Goal: Task Accomplishment & Management: Manage account settings

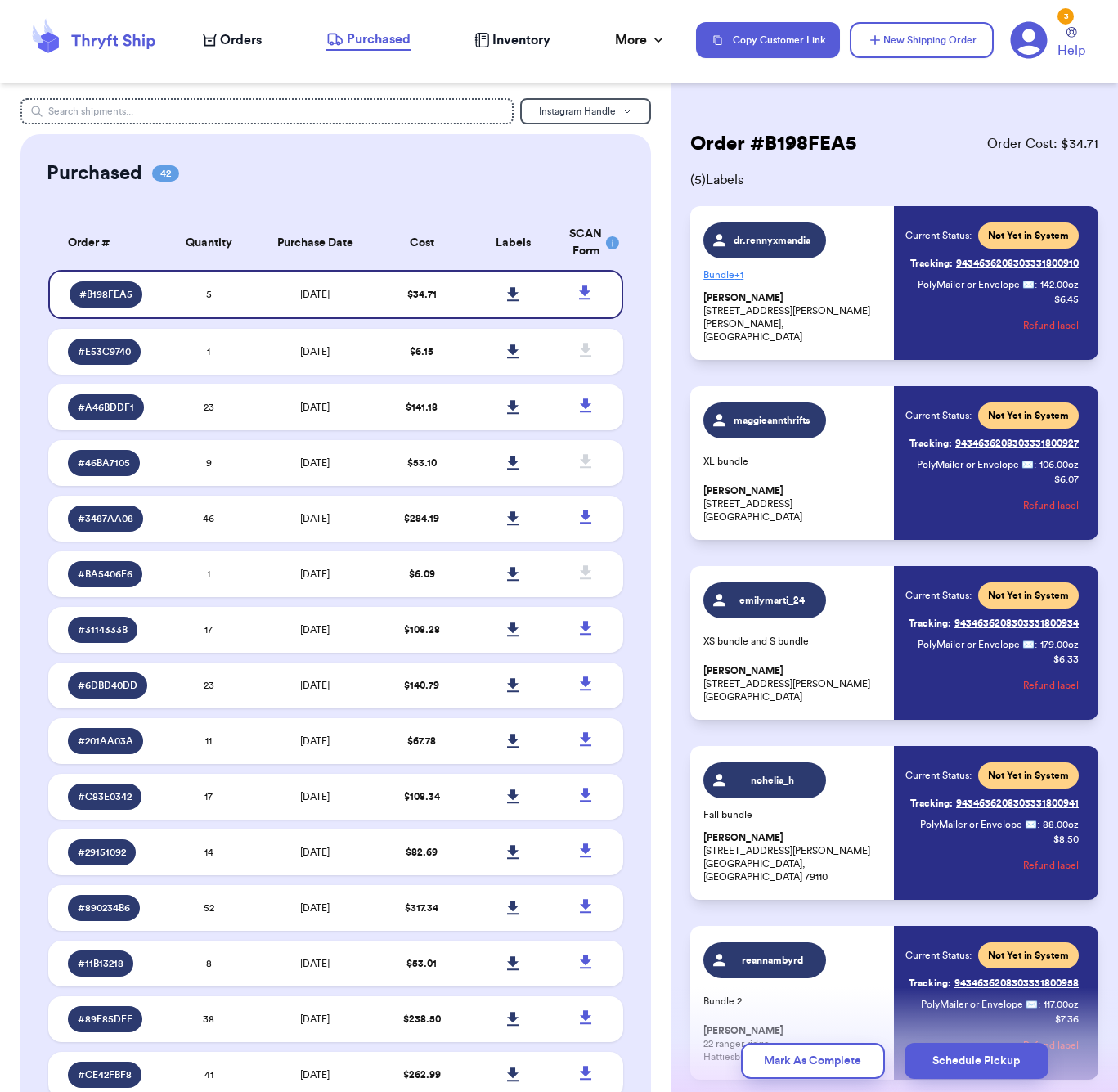
scroll to position [118, 0]
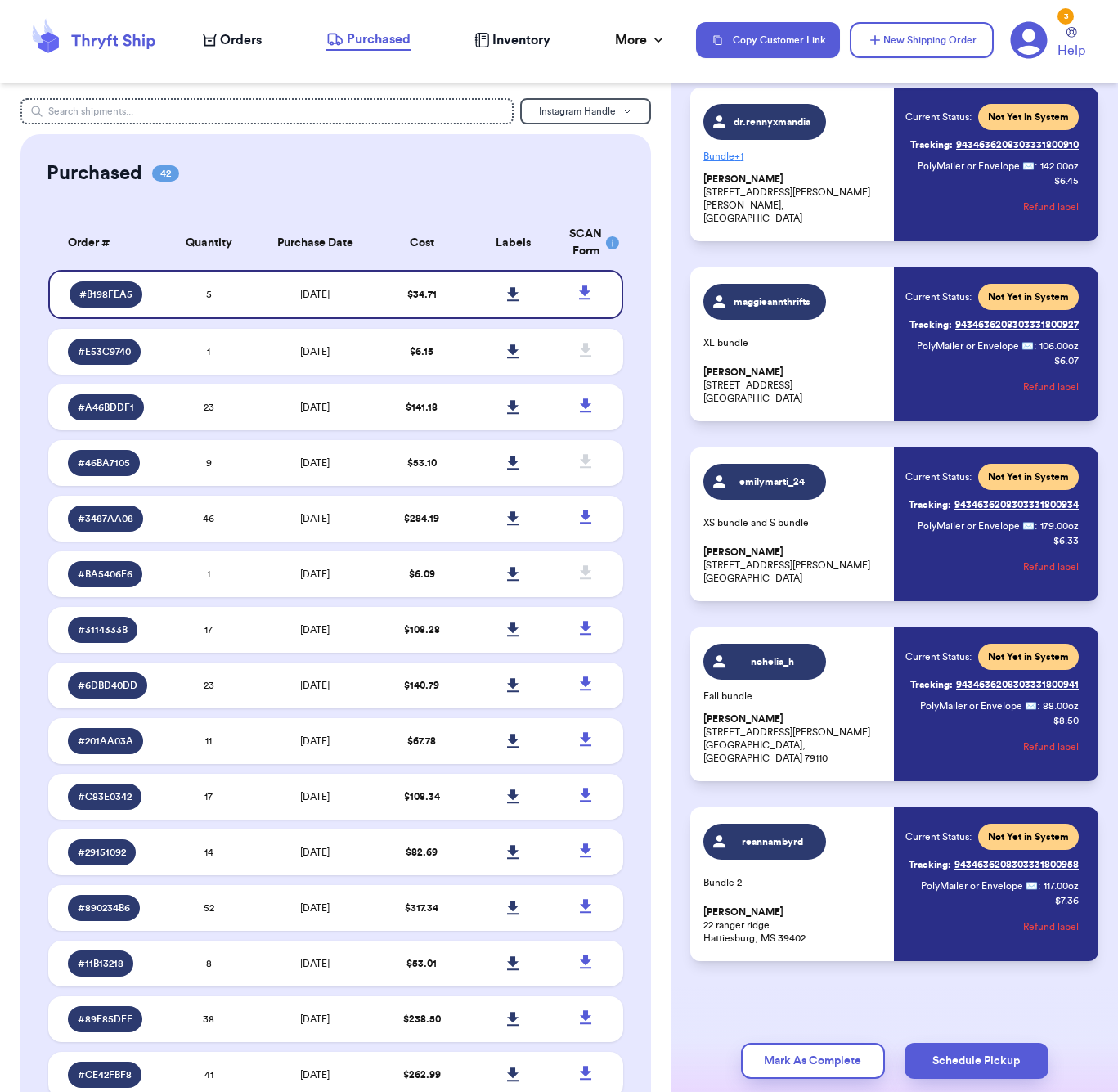
click at [244, 35] on span "Orders" at bounding box center [241, 40] width 42 height 20
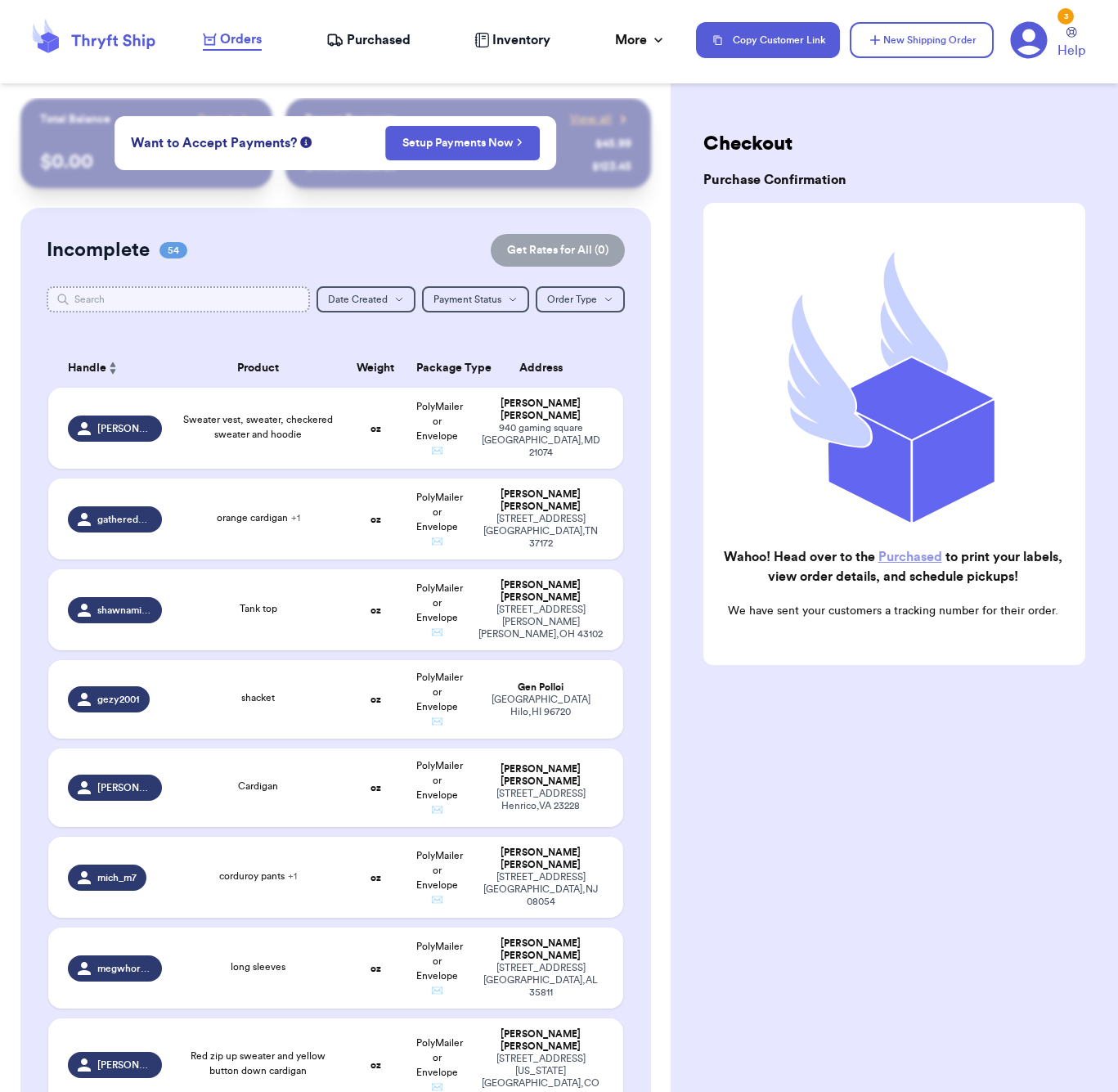
click at [257, 298] on input "text" at bounding box center [178, 299] width 264 height 26
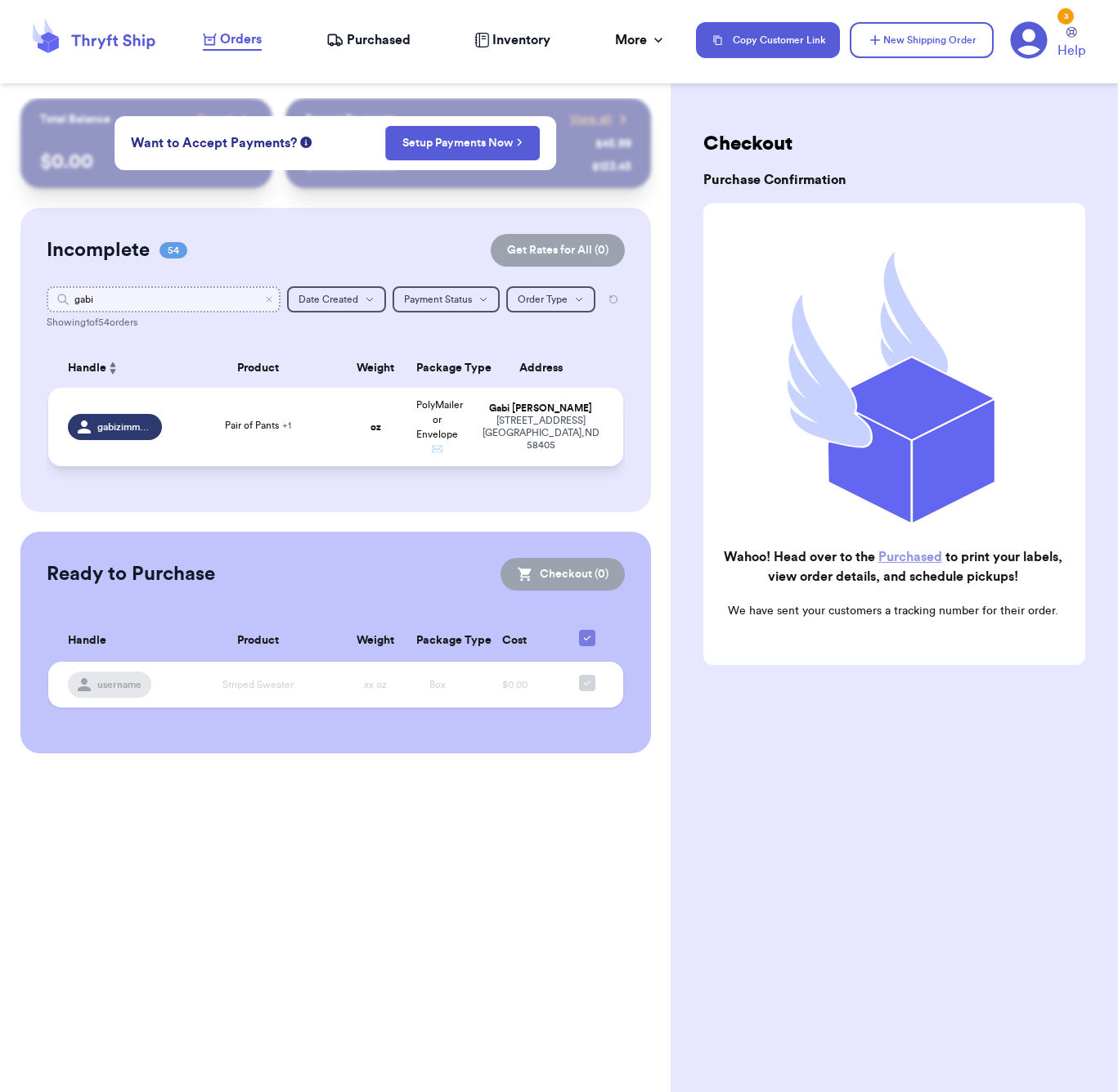
type input "gabi"
click at [311, 418] on td "Pair of Pants + 1" at bounding box center [258, 427] width 174 height 78
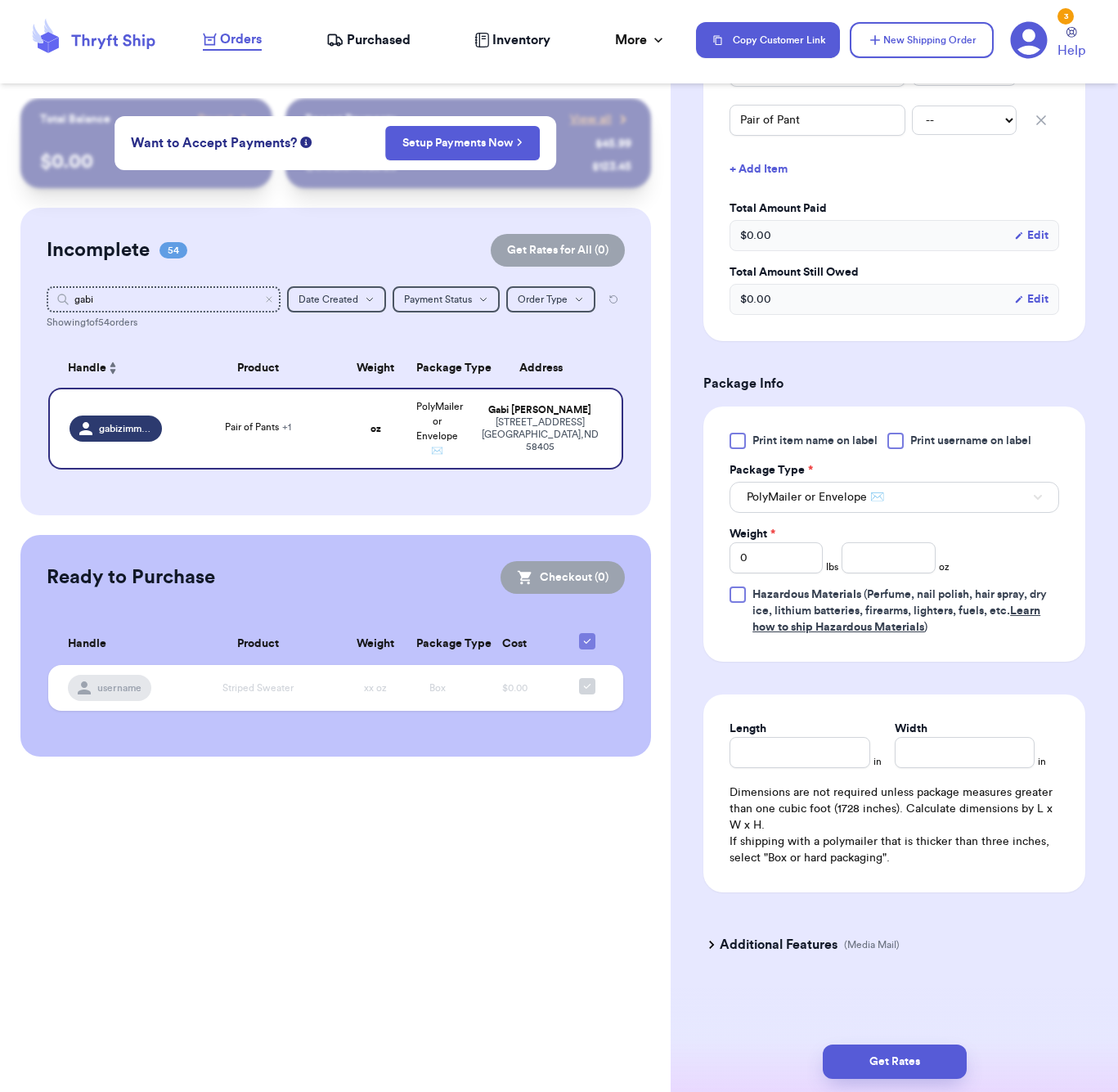
scroll to position [470, 0]
click at [875, 564] on input "number" at bounding box center [888, 558] width 94 height 31
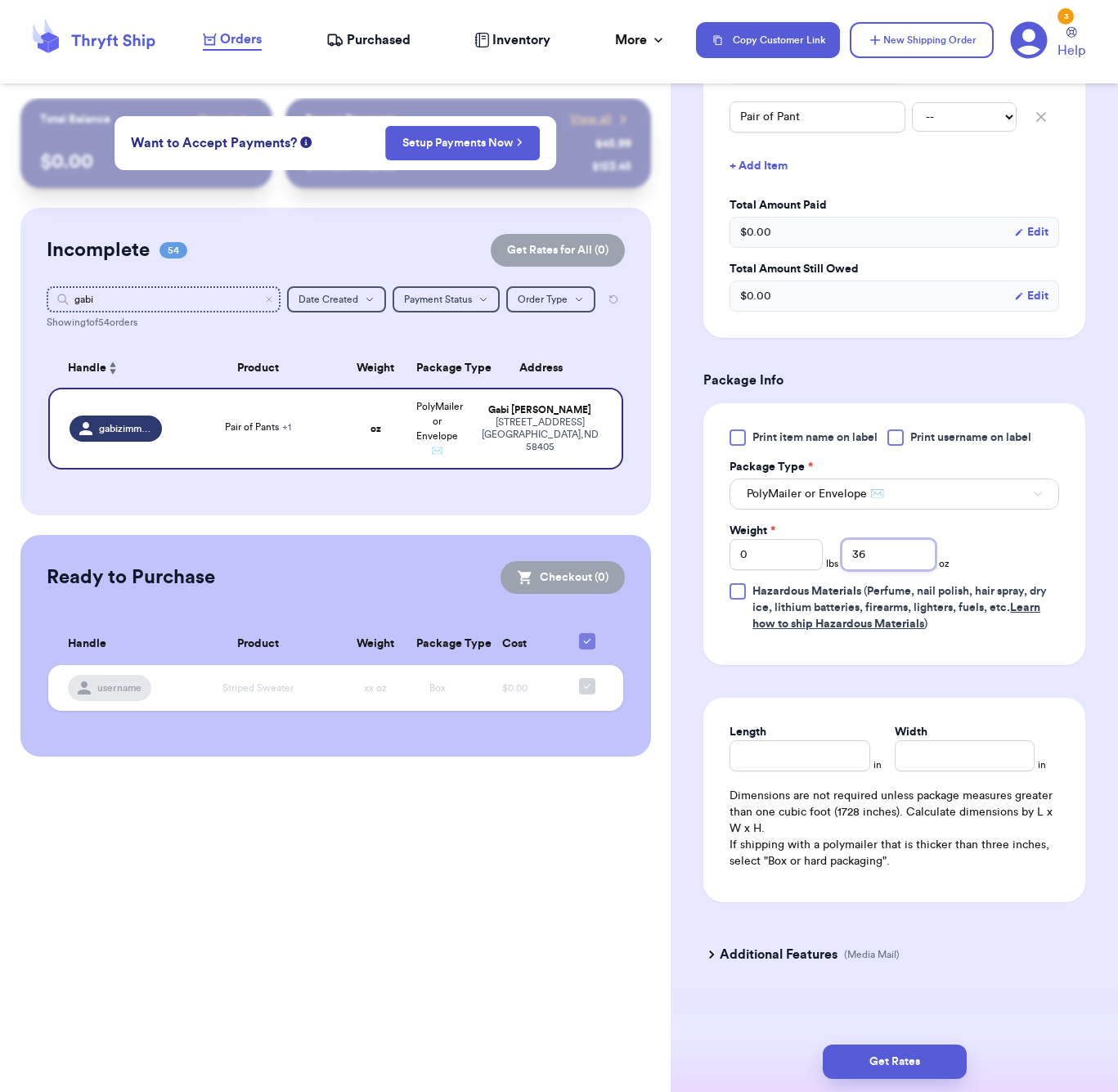
type input "36"
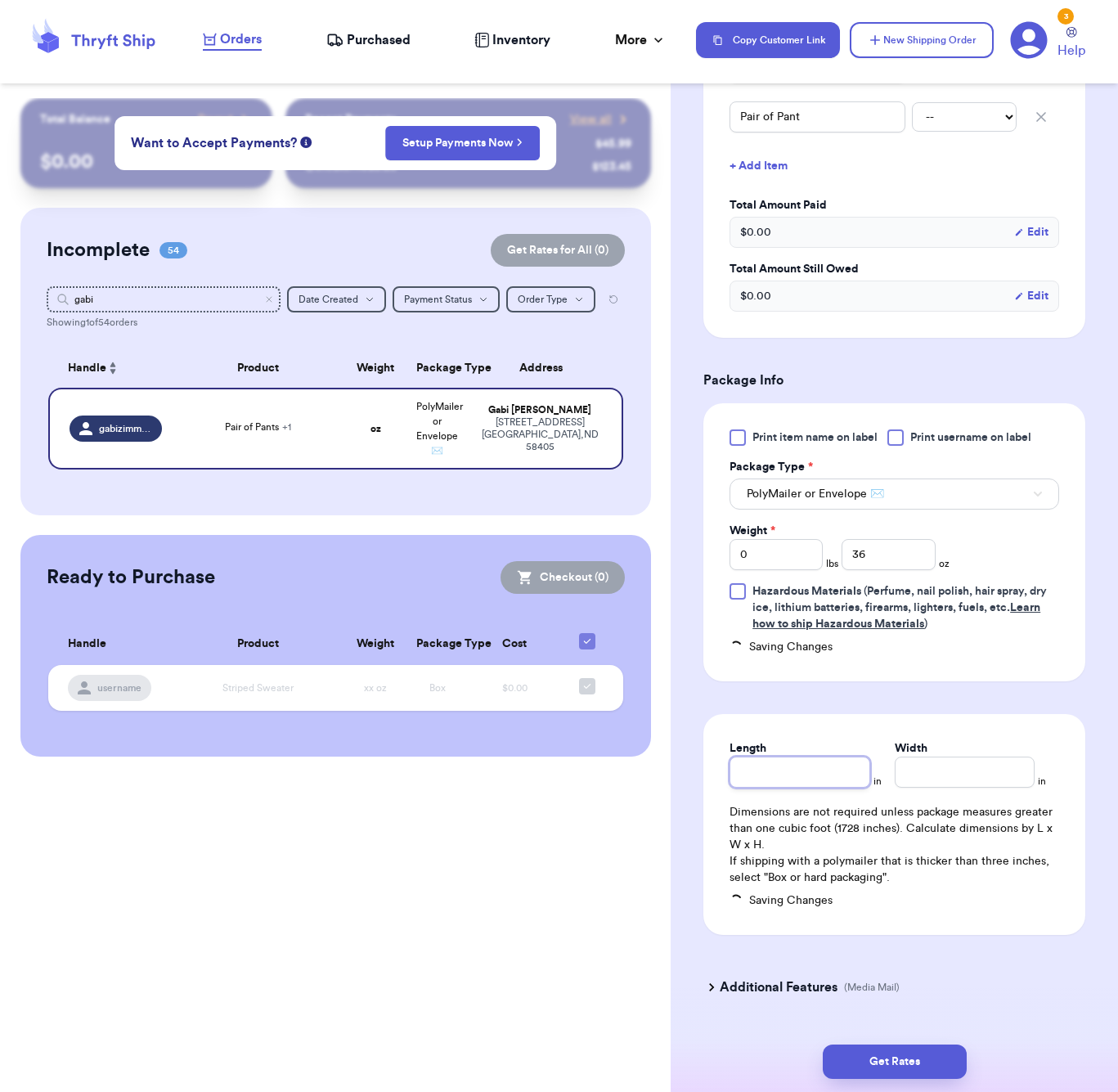
click at [782, 762] on input "Length" at bounding box center [800, 772] width 140 height 31
type input "8"
type input "7"
click at [941, 1050] on button "Get Rates" at bounding box center [894, 1062] width 144 height 35
type input "2"
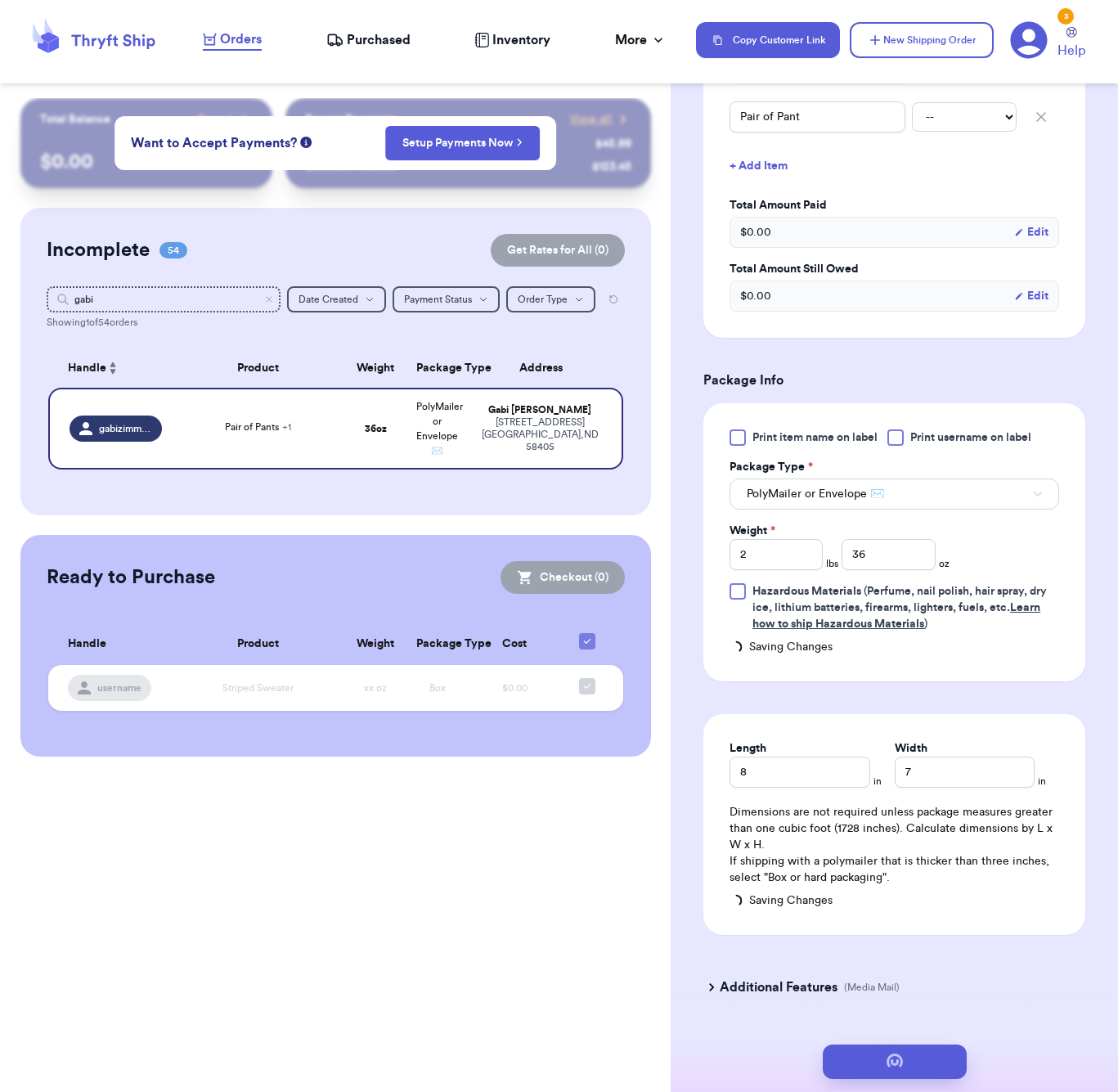
type input "4"
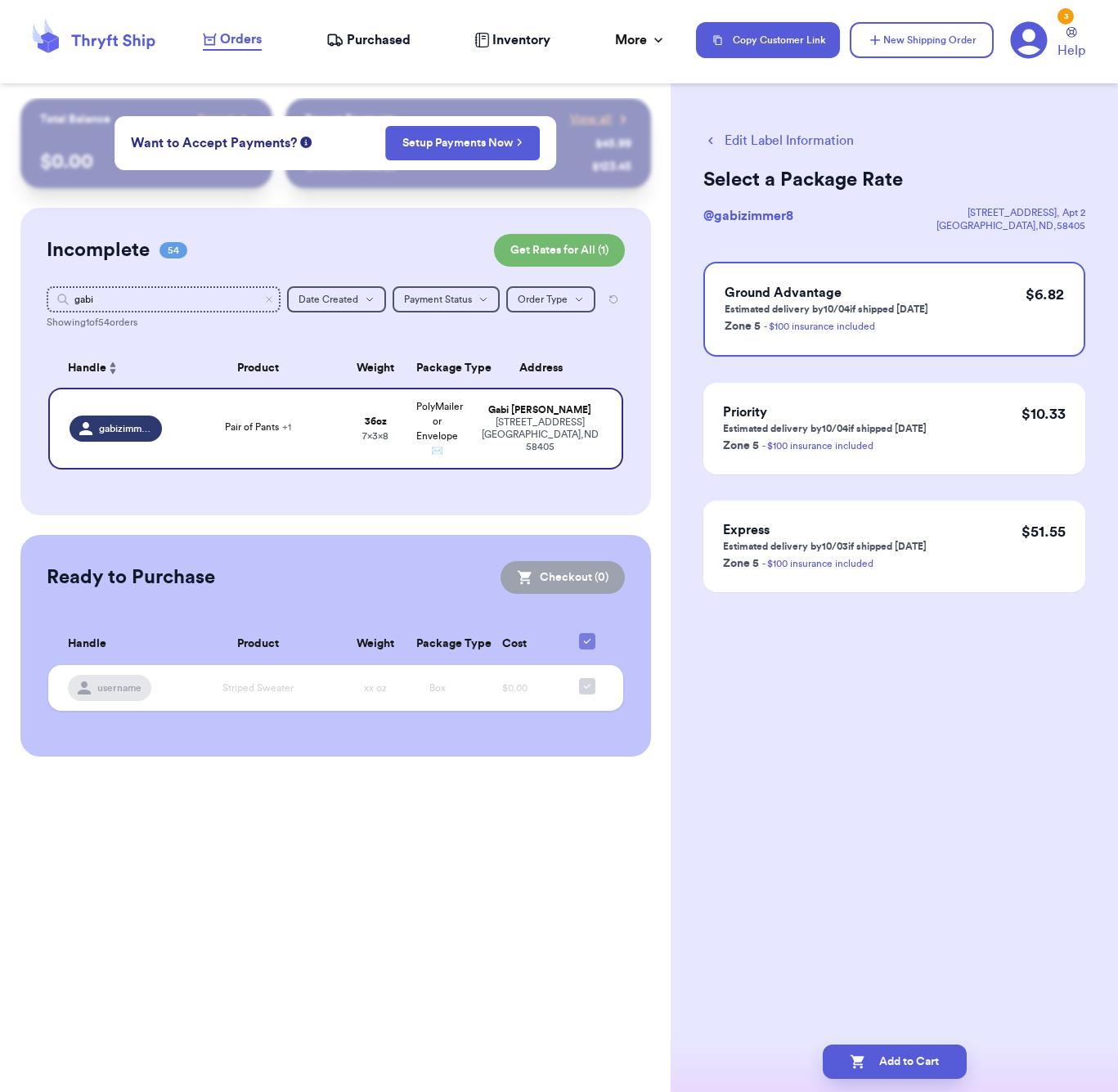
scroll to position [0, 0]
click at [935, 1060] on button "Add to Cart" at bounding box center [894, 1062] width 144 height 35
checkbox input "true"
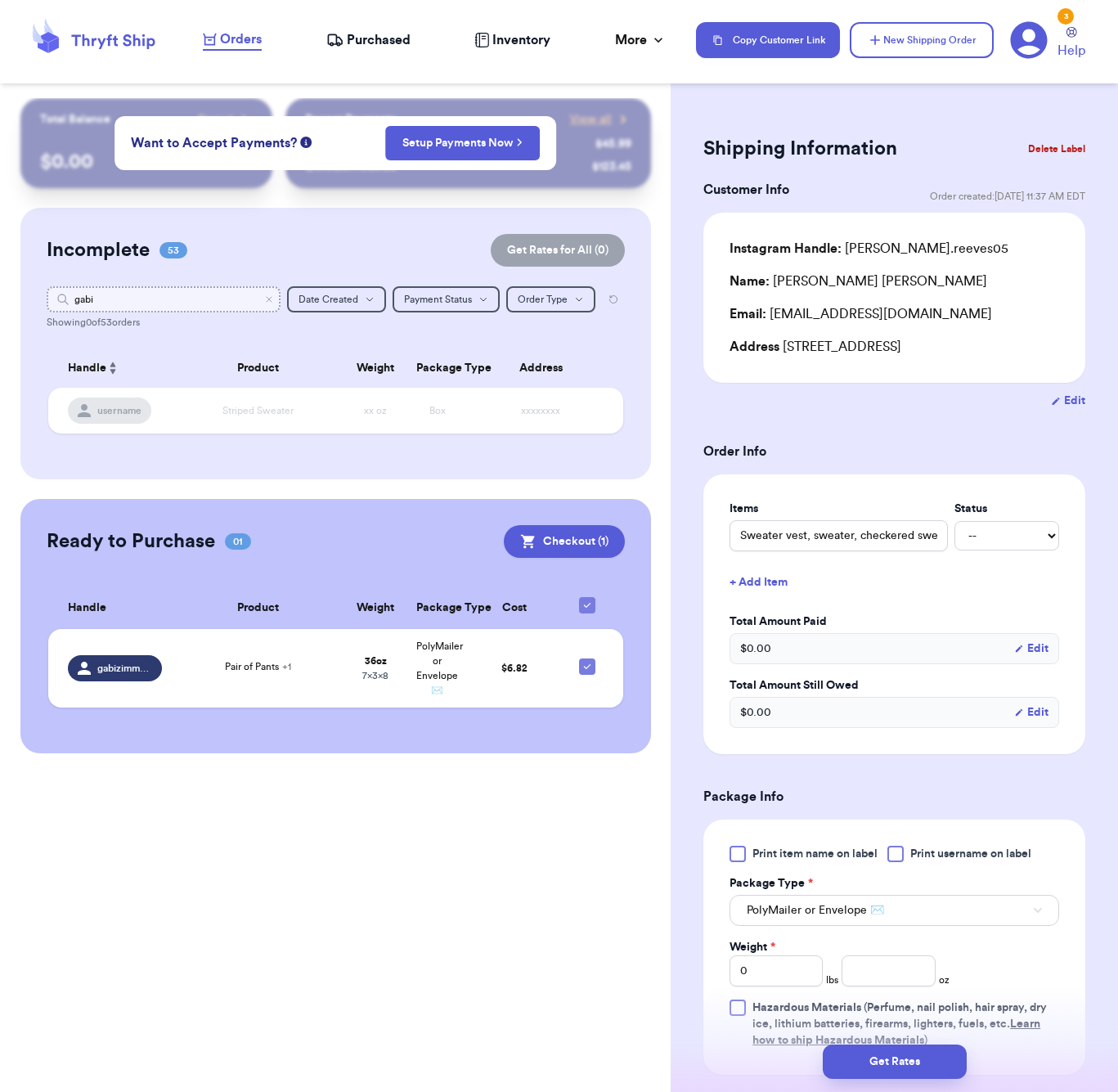
click at [137, 308] on input "gabi" at bounding box center [163, 299] width 234 height 26
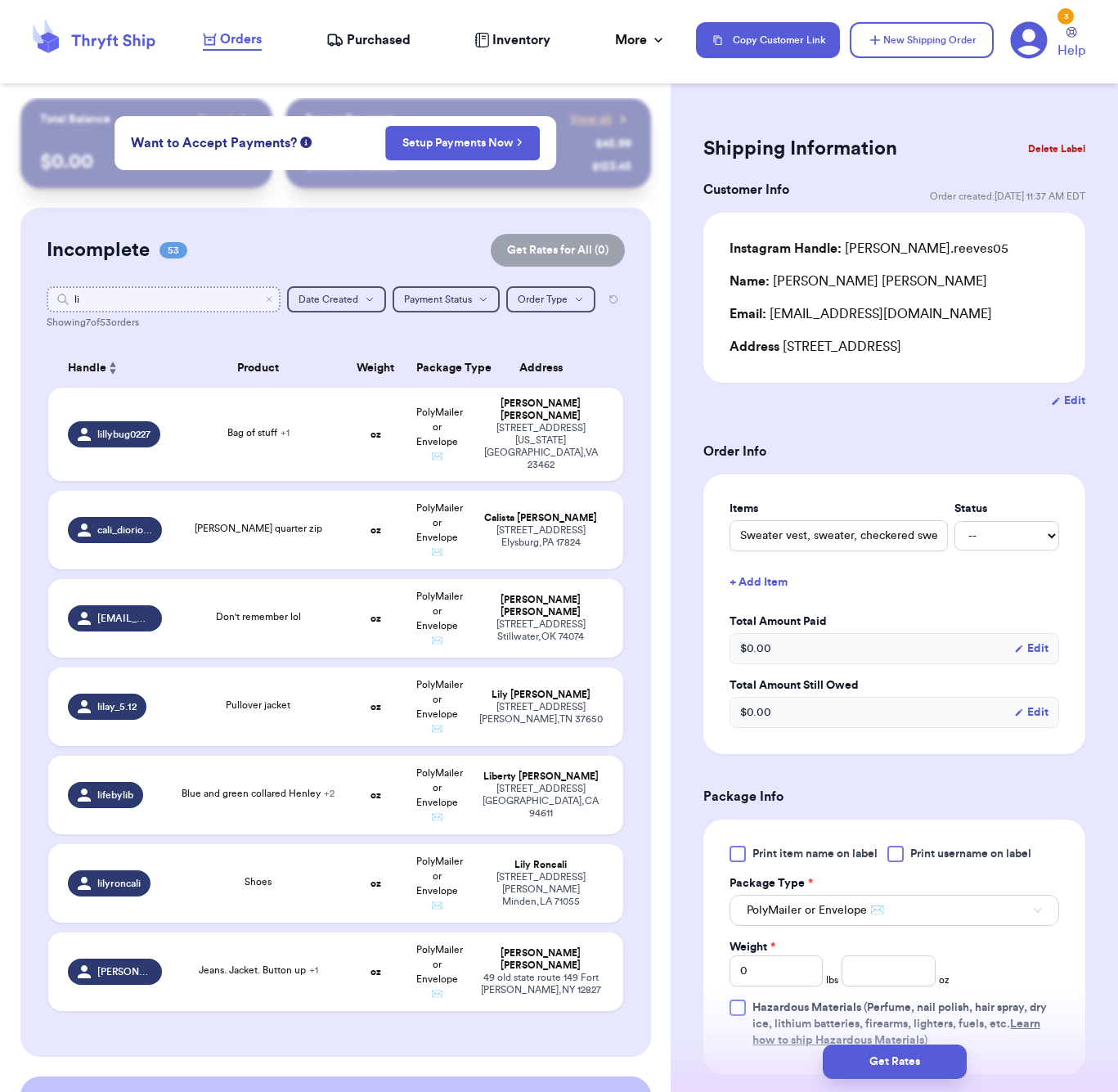
type input "lil"
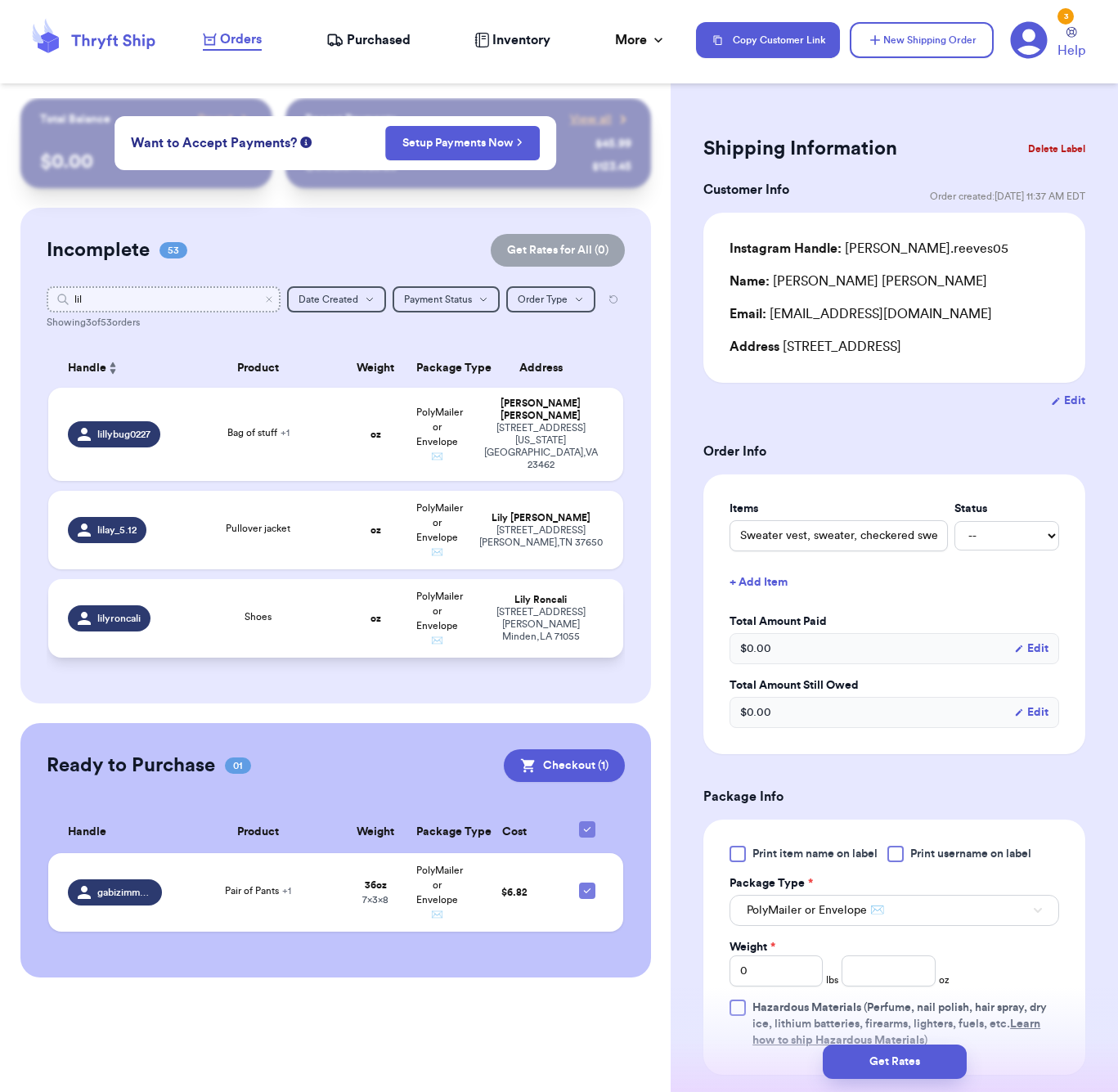
type input "lil"
click at [238, 609] on div "Shoes" at bounding box center [258, 618] width 154 height 18
type input "Shoes"
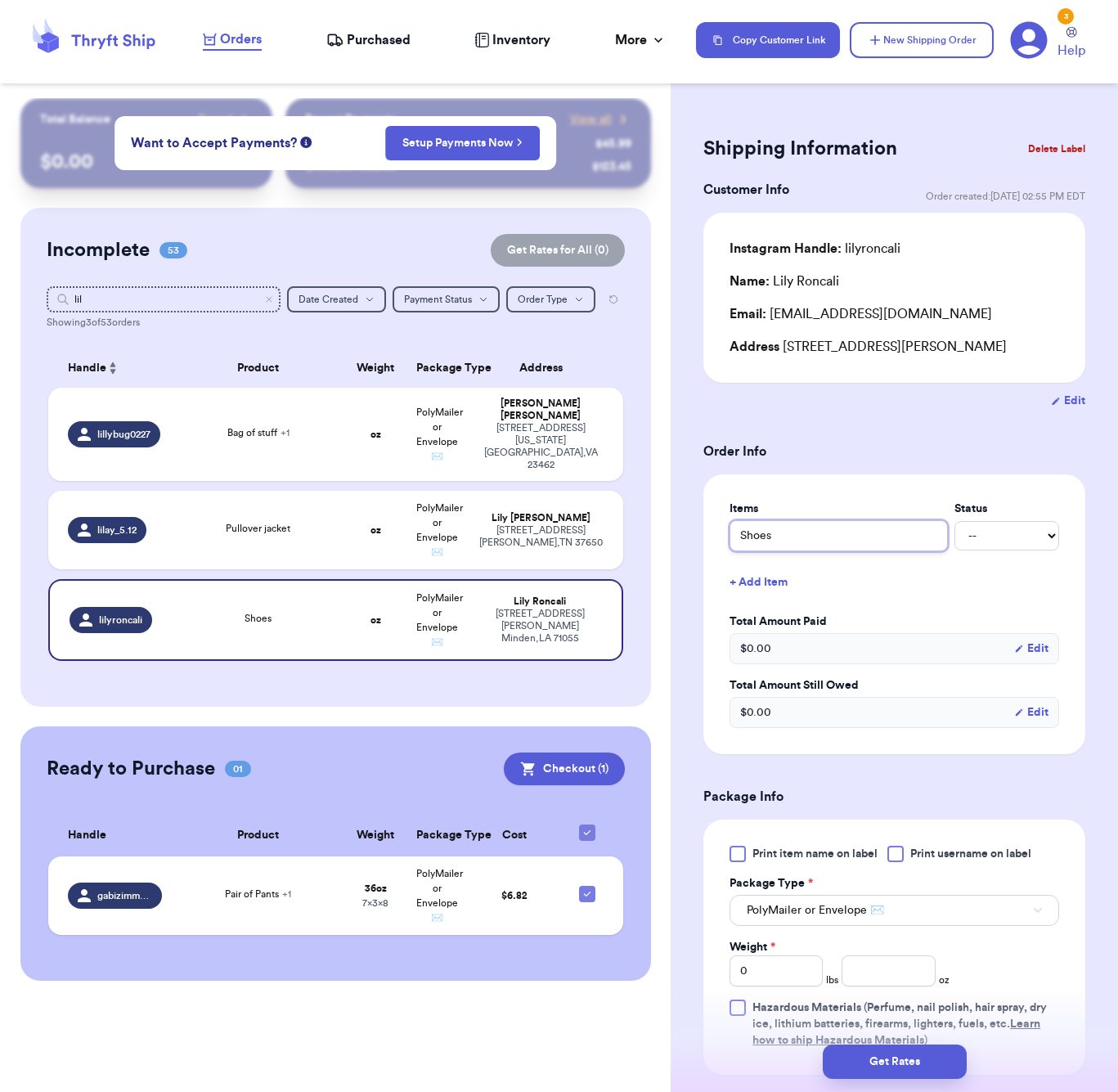
drag, startPoint x: 737, startPoint y: 538, endPoint x: 748, endPoint y: 537, distance: 11.0
click at [740, 538] on input "Shoes" at bounding box center [839, 536] width 218 height 31
type input "OShoes"
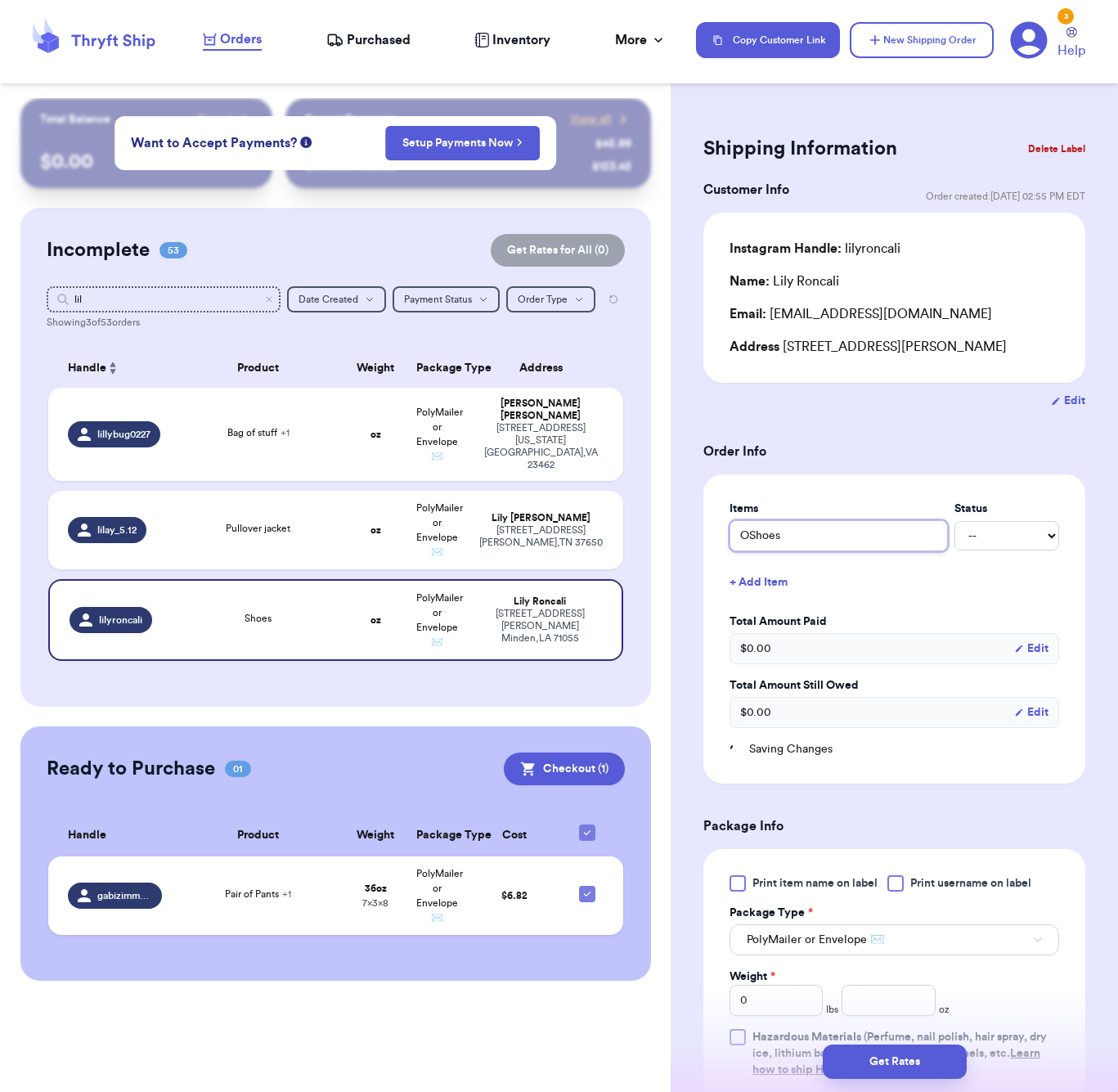
type input "OnShoes"
type input "OnCShoes"
type input "OnClShoes"
type input "OnCloShoes"
type input "OnClouShoes"
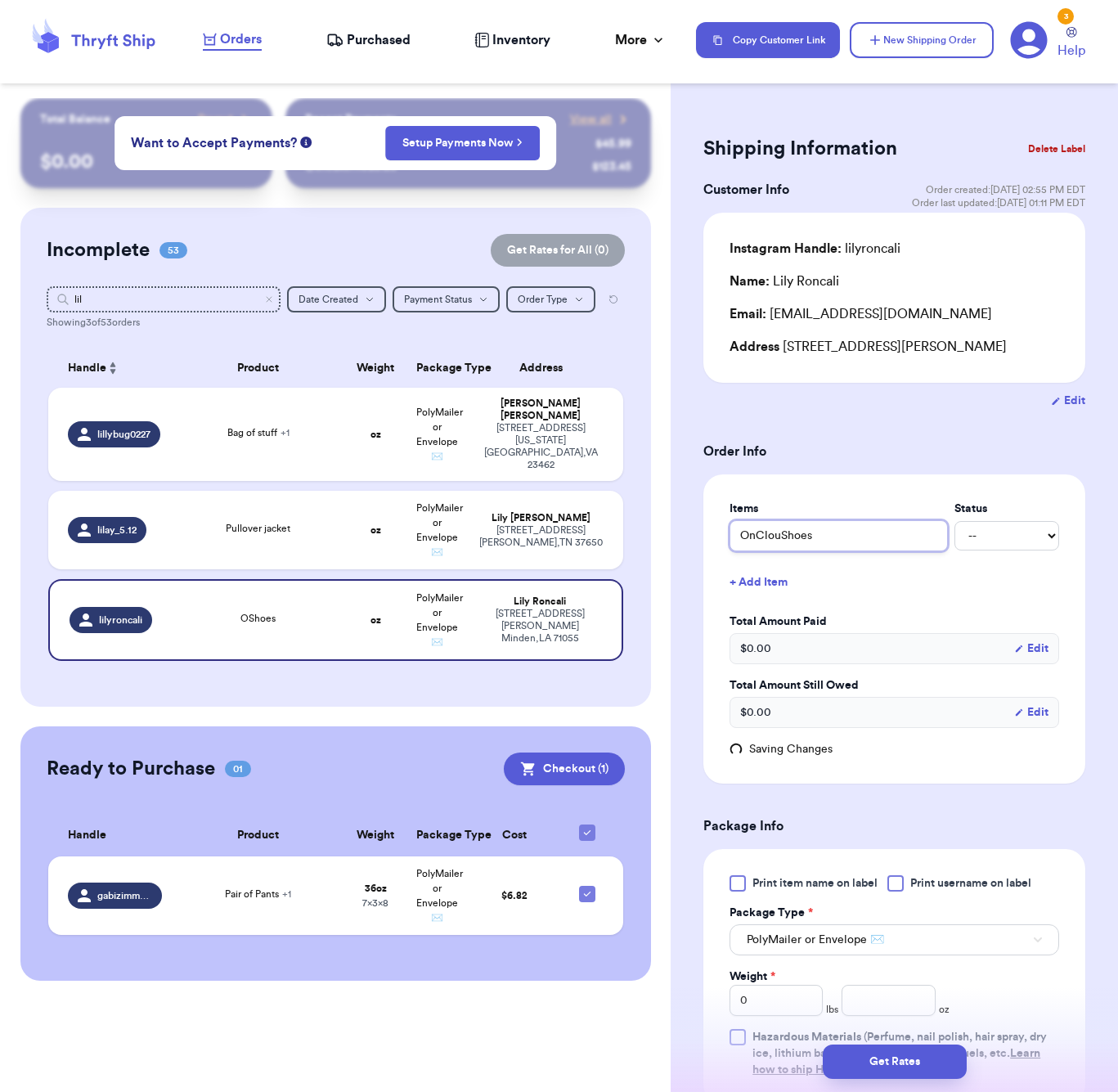
type input "OnCloudShoes"
type input "OnCloud Shoes"
click at [767, 585] on button "+ Add Item" at bounding box center [894, 583] width 343 height 36
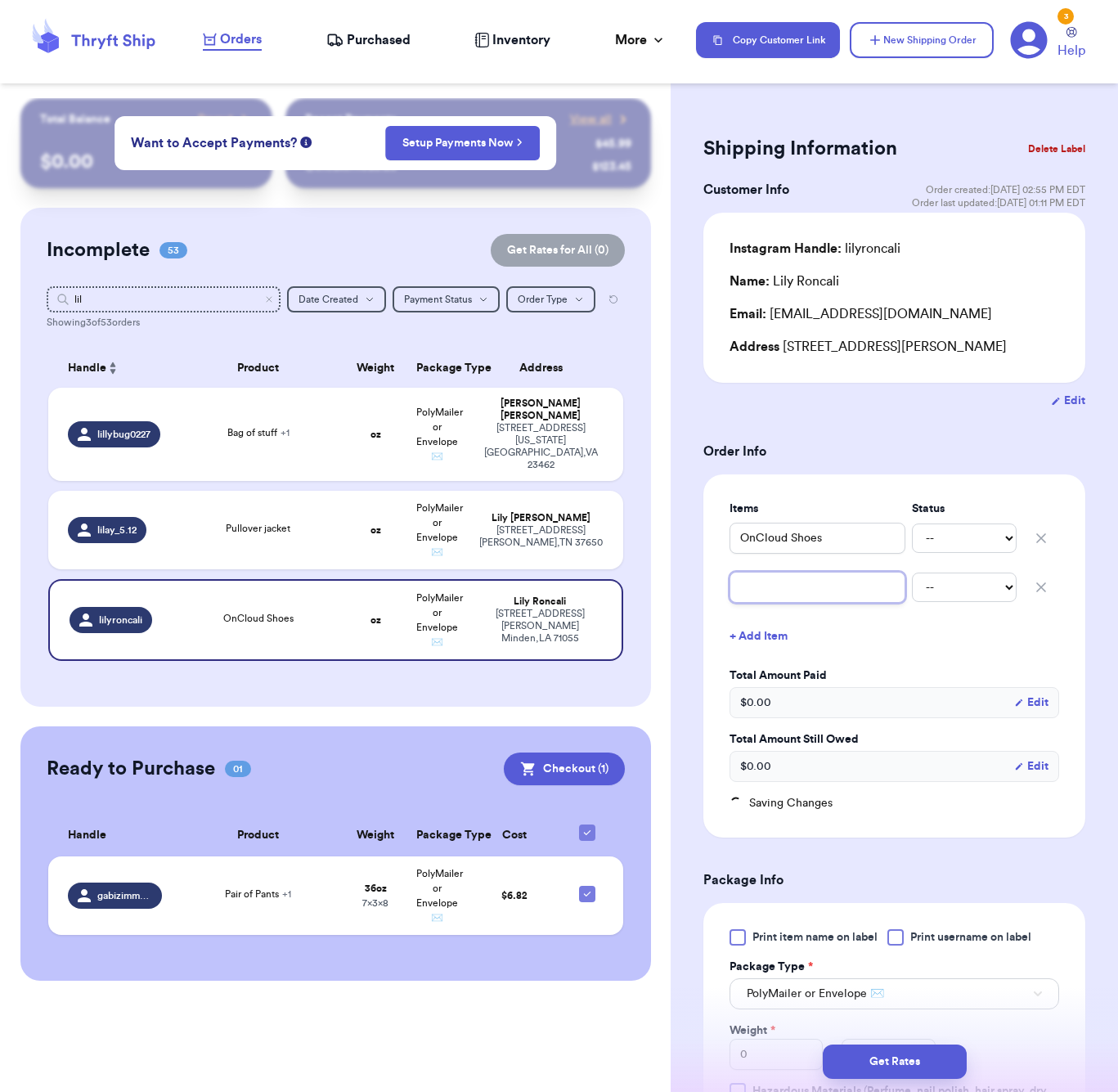
click at [774, 601] on input "text" at bounding box center [817, 587] width 175 height 31
type input "A"
type input "Ad"
type input "Adi"
type input "Adid"
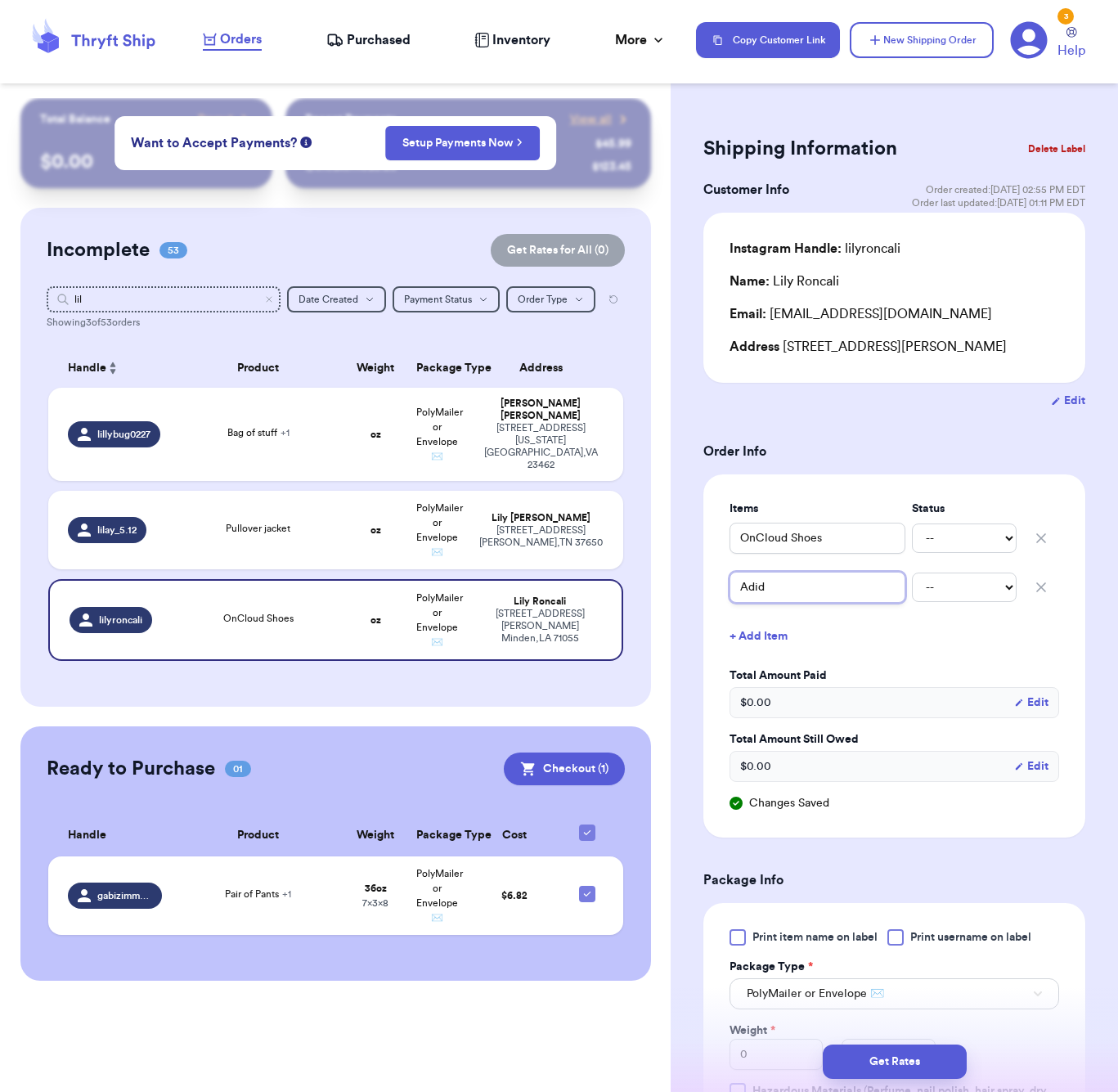
type input "Adida"
type input "Adidas"
type input "Adidas h"
type input "Adidas ho"
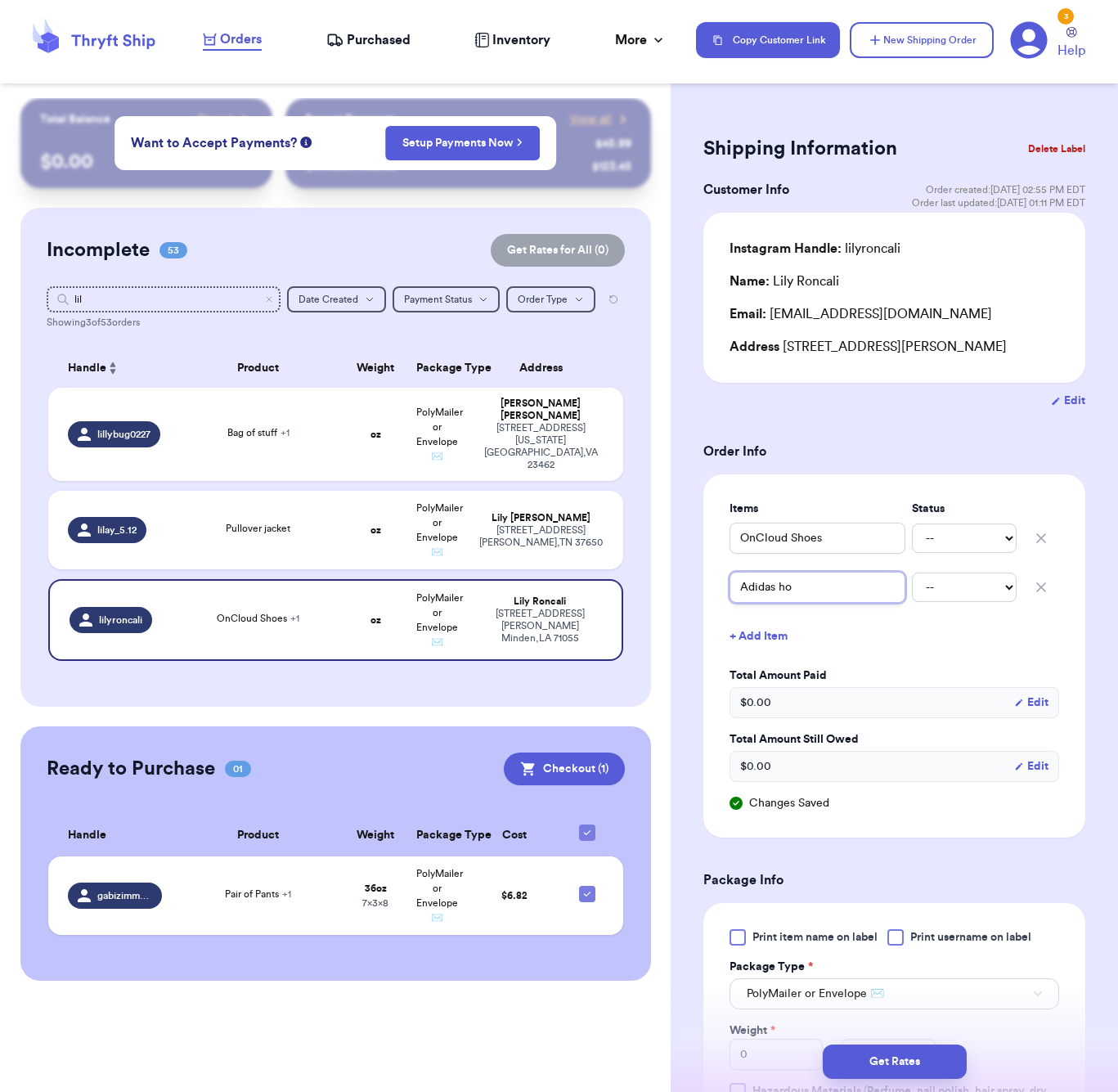
type input "Adidas hoo"
type input "Adidas hood"
type input "Adidas hoodi"
type input "Adidas hoodie"
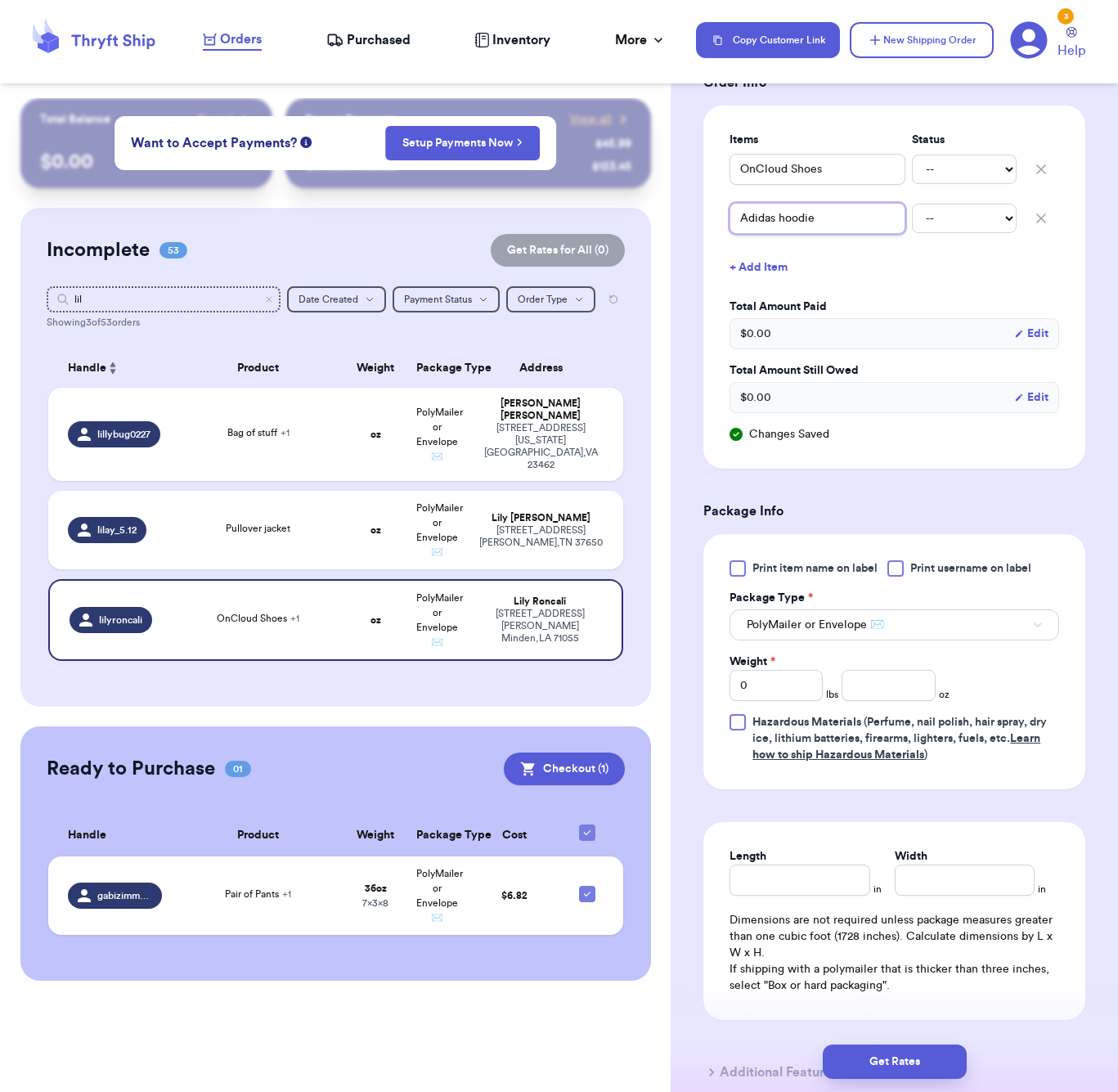
scroll to position [390, 0]
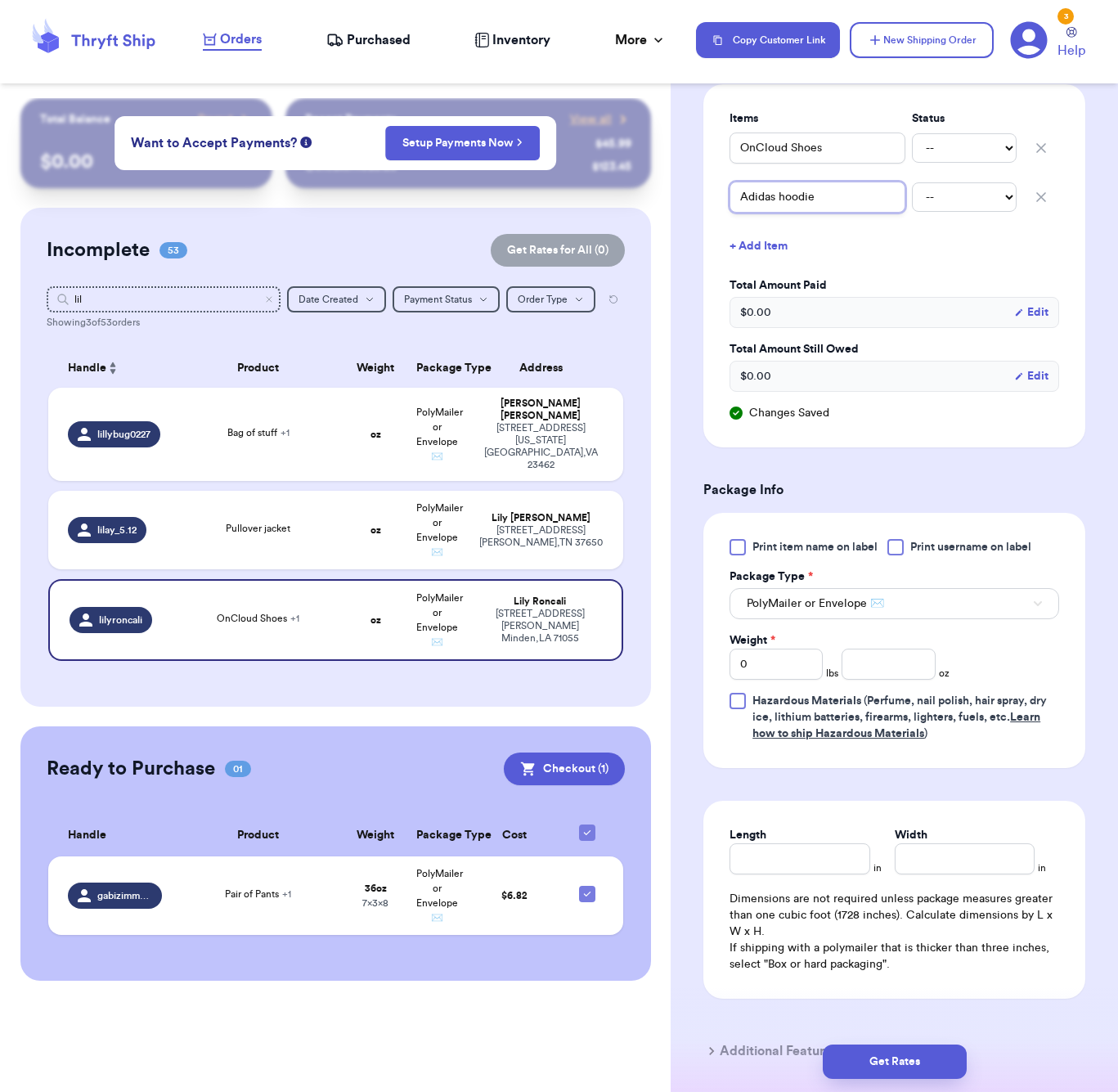
type input "Adidas hoodie"
click at [896, 674] on input "number" at bounding box center [888, 665] width 94 height 31
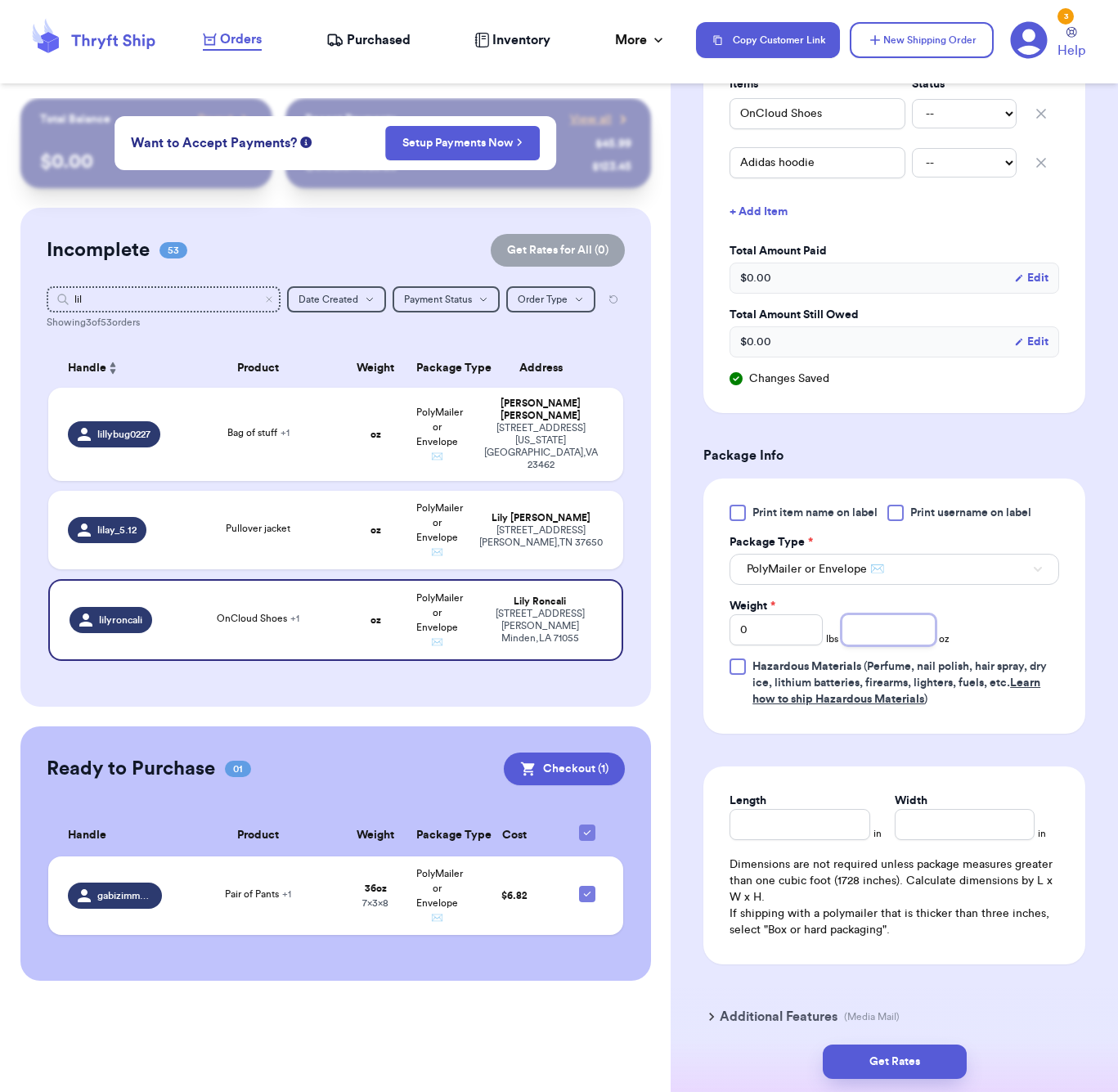
scroll to position [427, 0]
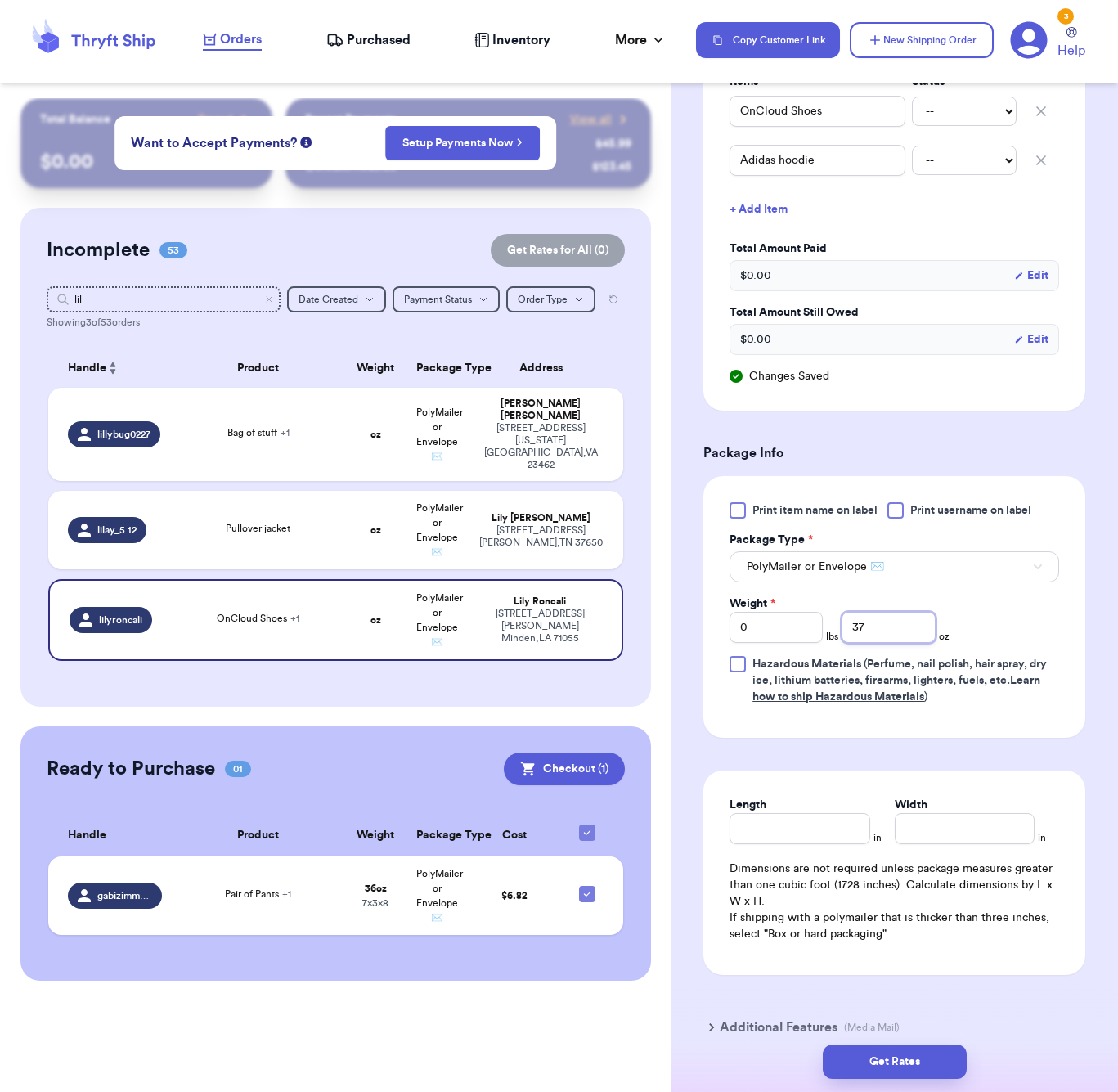
type input "37"
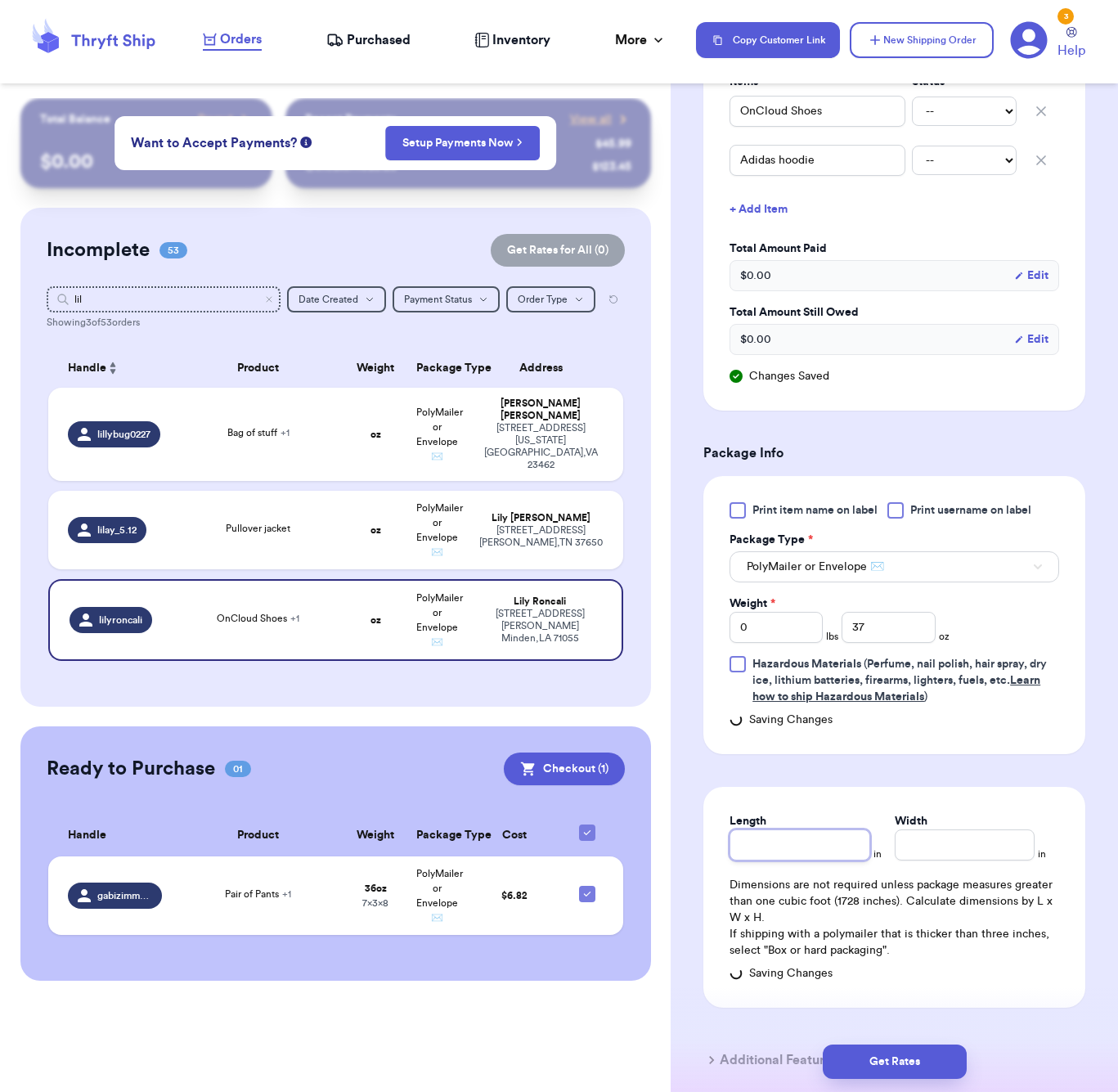
click at [797, 823] on div "Length" at bounding box center [800, 837] width 140 height 47
type input "8"
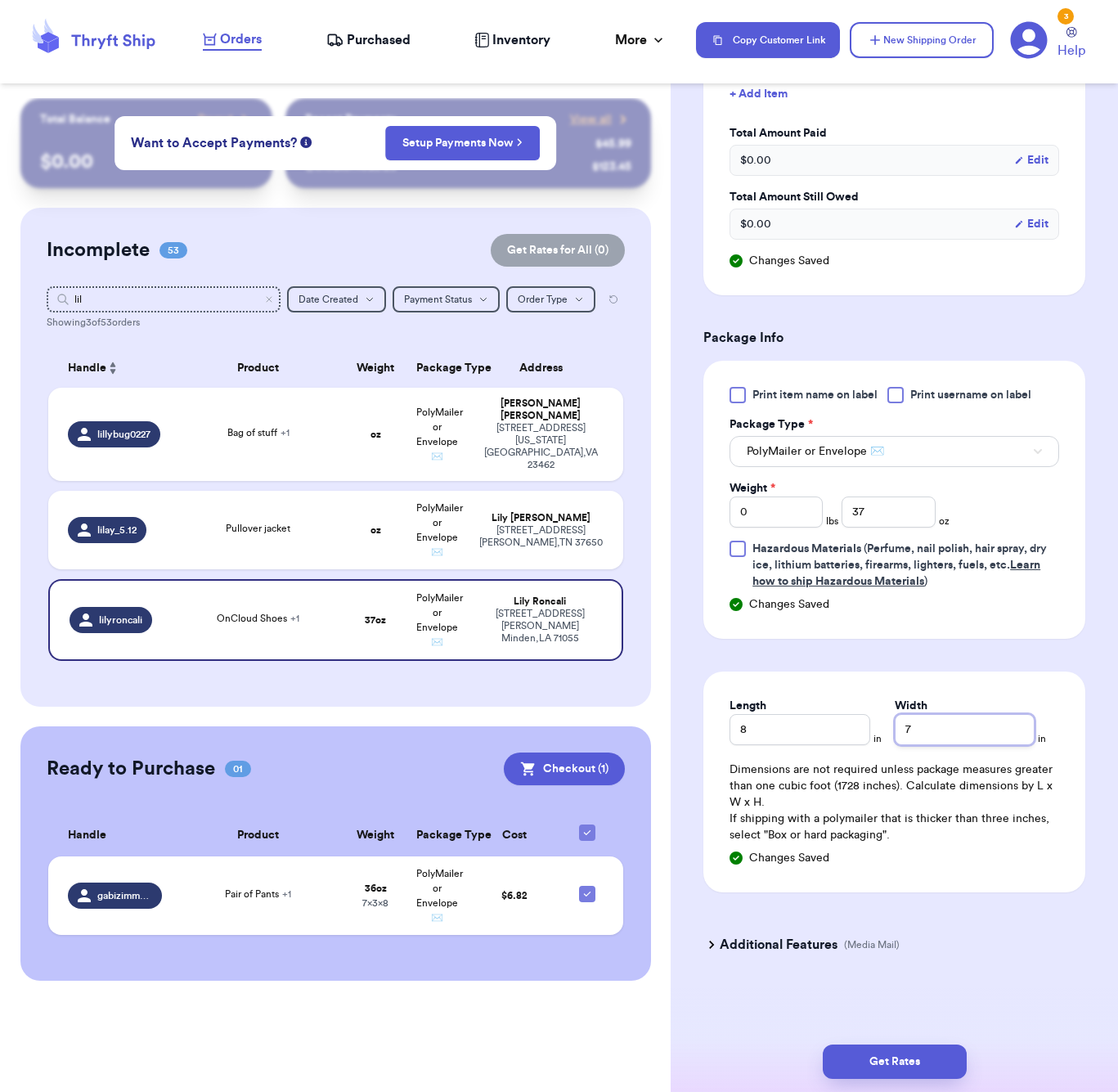
scroll to position [546, 0]
type input "7"
click at [873, 1007] on div "Shipping Information Delete Label Customer Info Order created: [DATE] 02:55 PM …" at bounding box center [894, 324] width 447 height 1537
click at [865, 1057] on button "Get Rates" at bounding box center [894, 1062] width 144 height 35
type input "2"
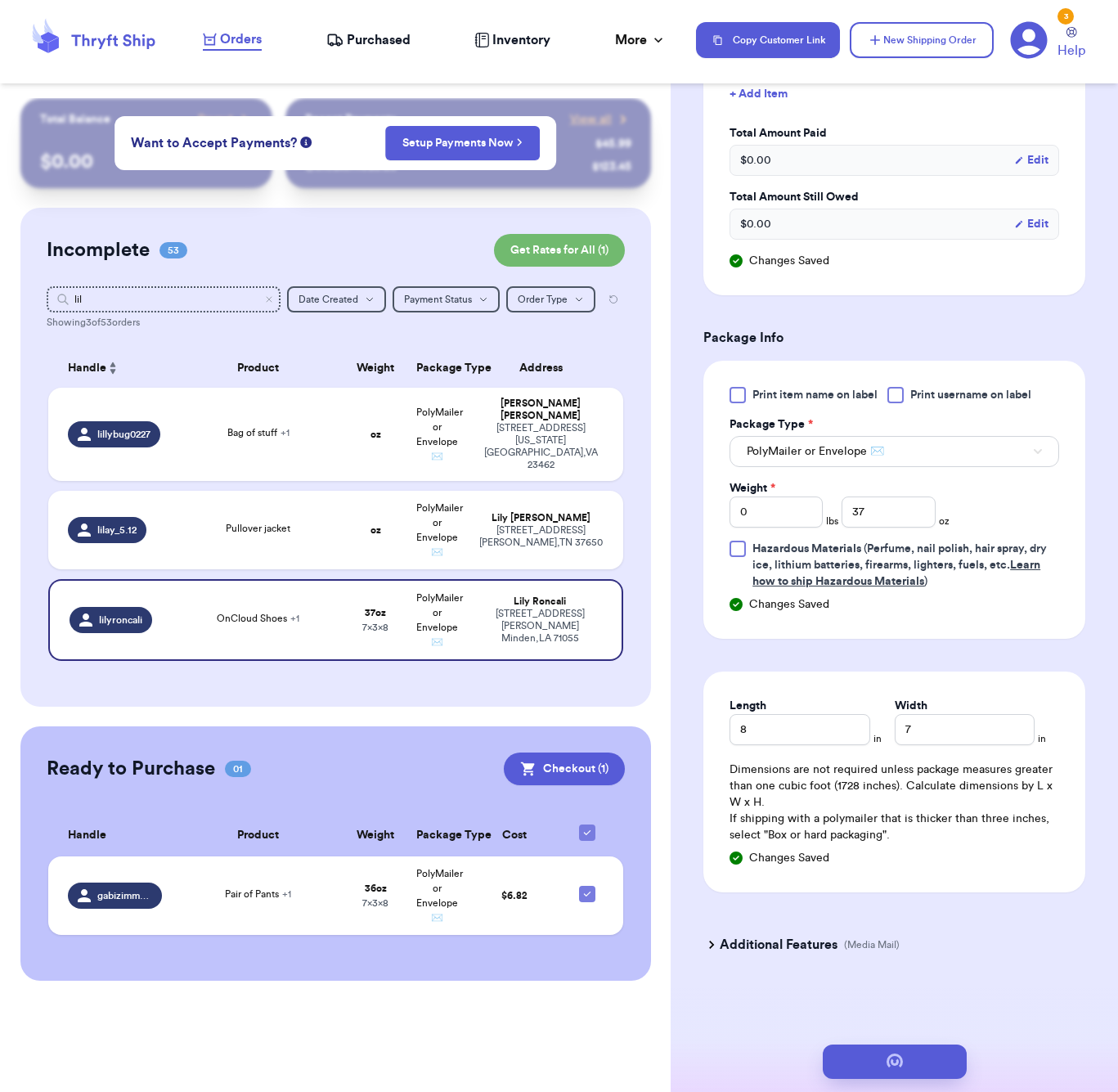
type input "5"
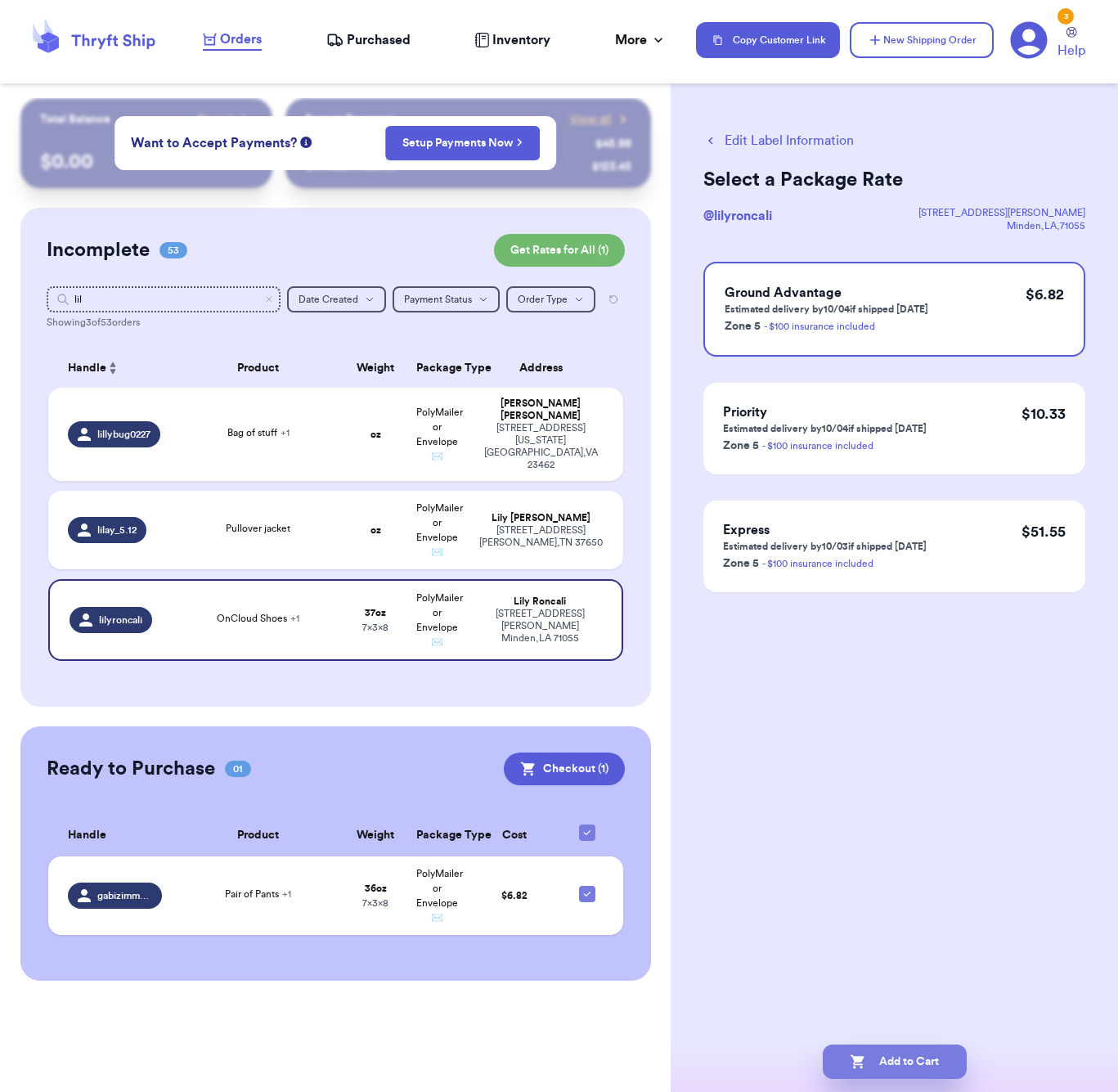
click at [869, 1051] on button "Add to Cart" at bounding box center [894, 1062] width 144 height 35
checkbox input "true"
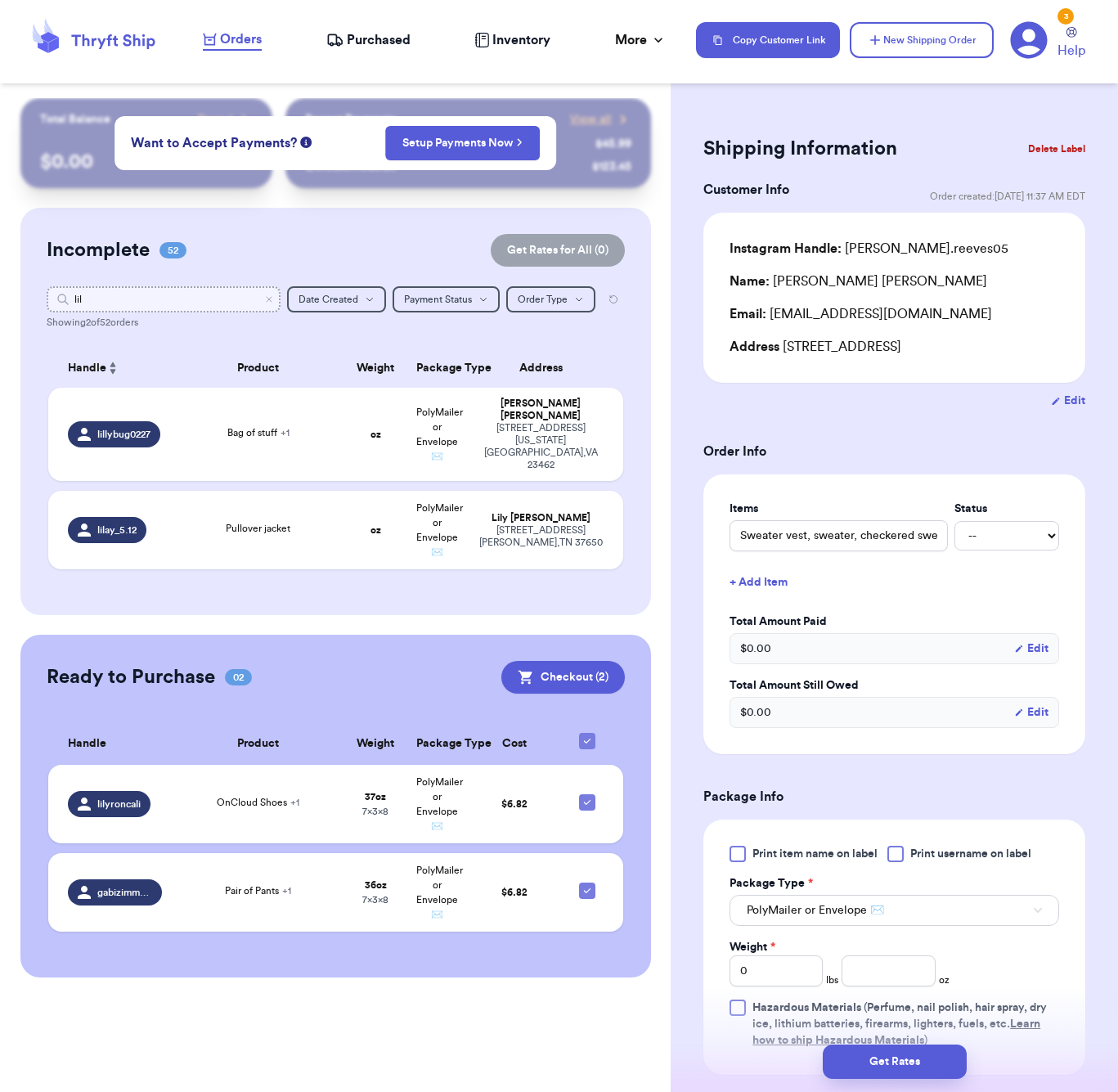
click at [155, 306] on input "lil" at bounding box center [163, 299] width 234 height 26
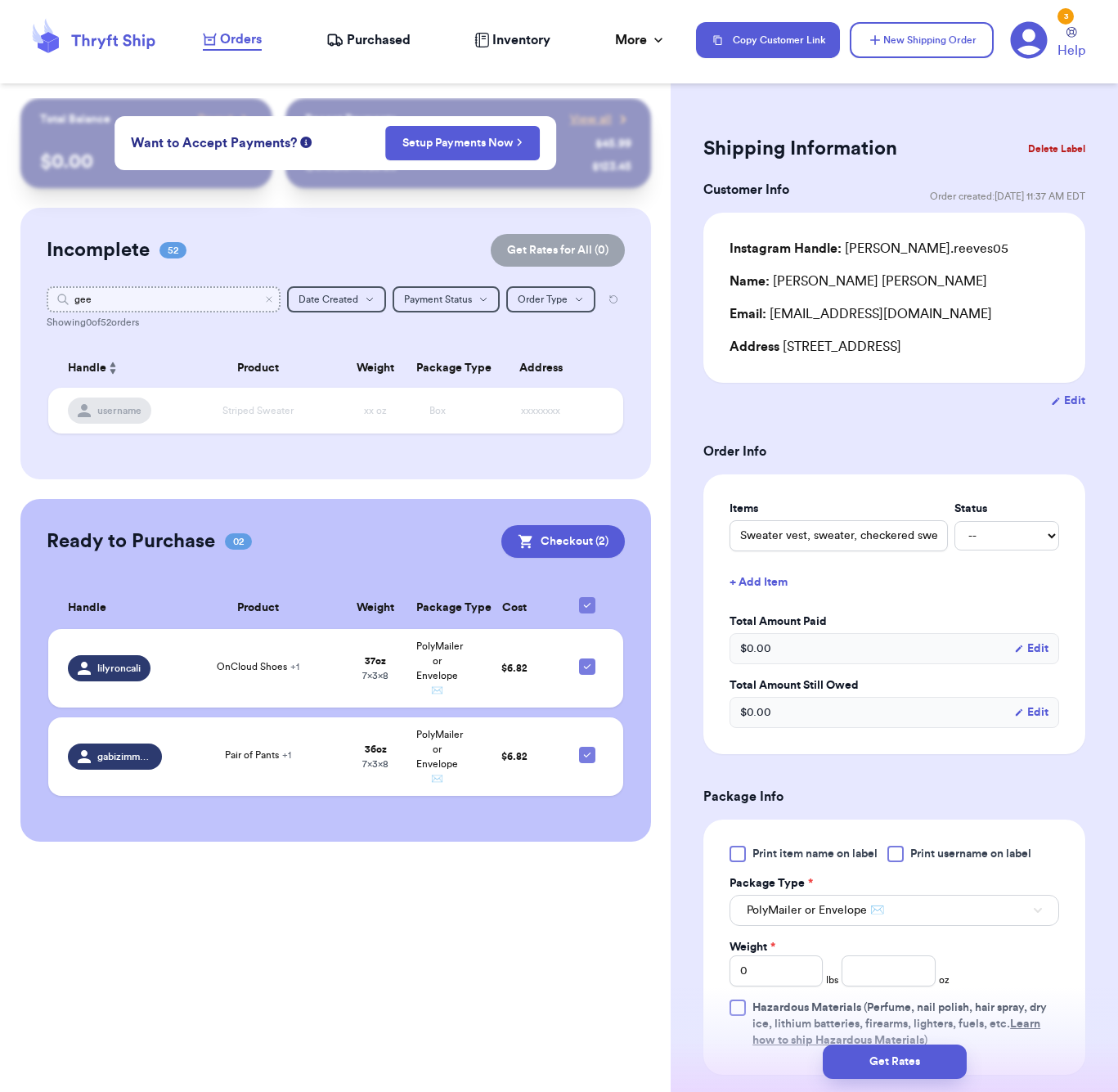
click at [166, 299] on input "gee" at bounding box center [163, 299] width 234 height 26
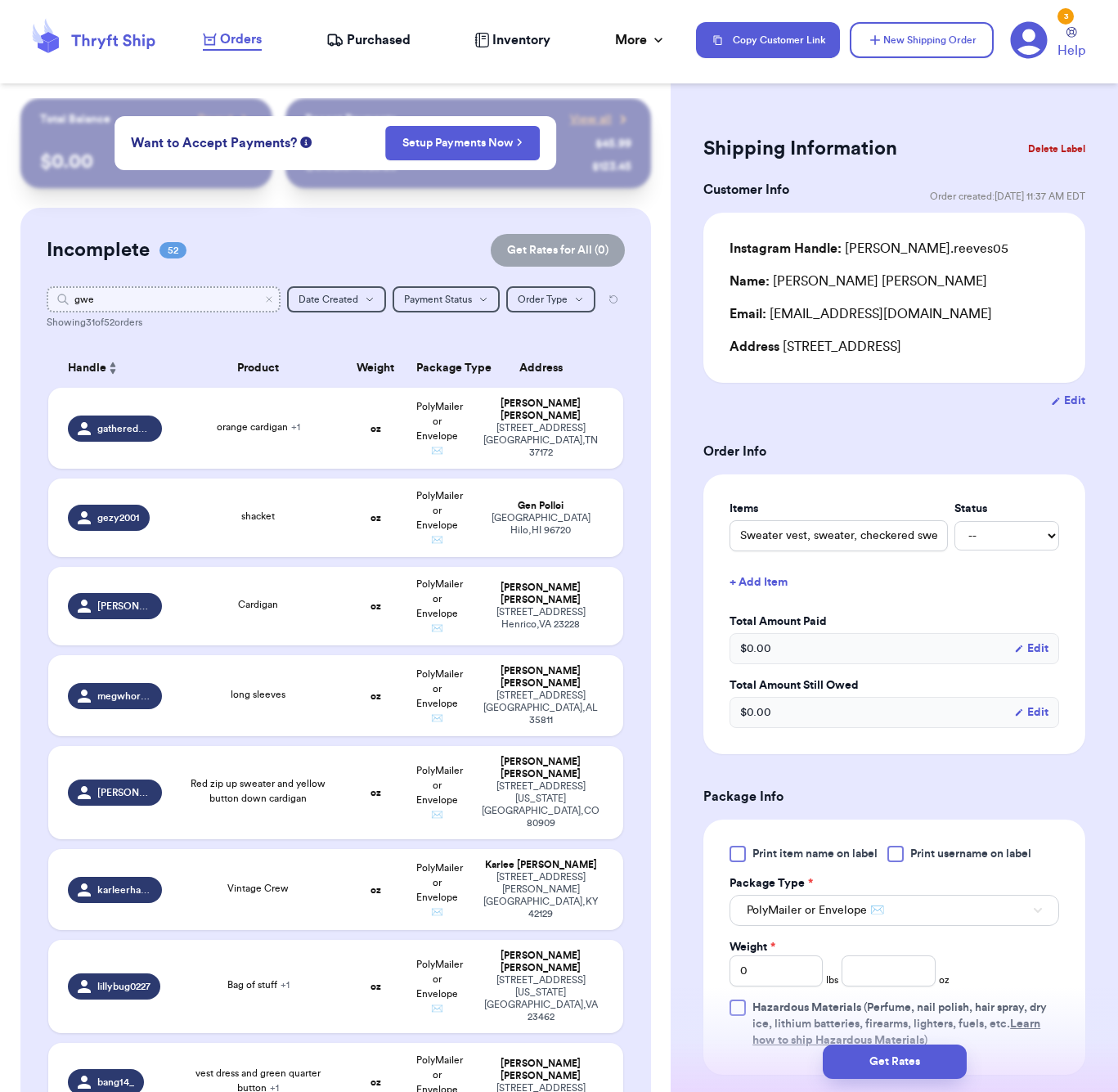
type input "[PERSON_NAME]"
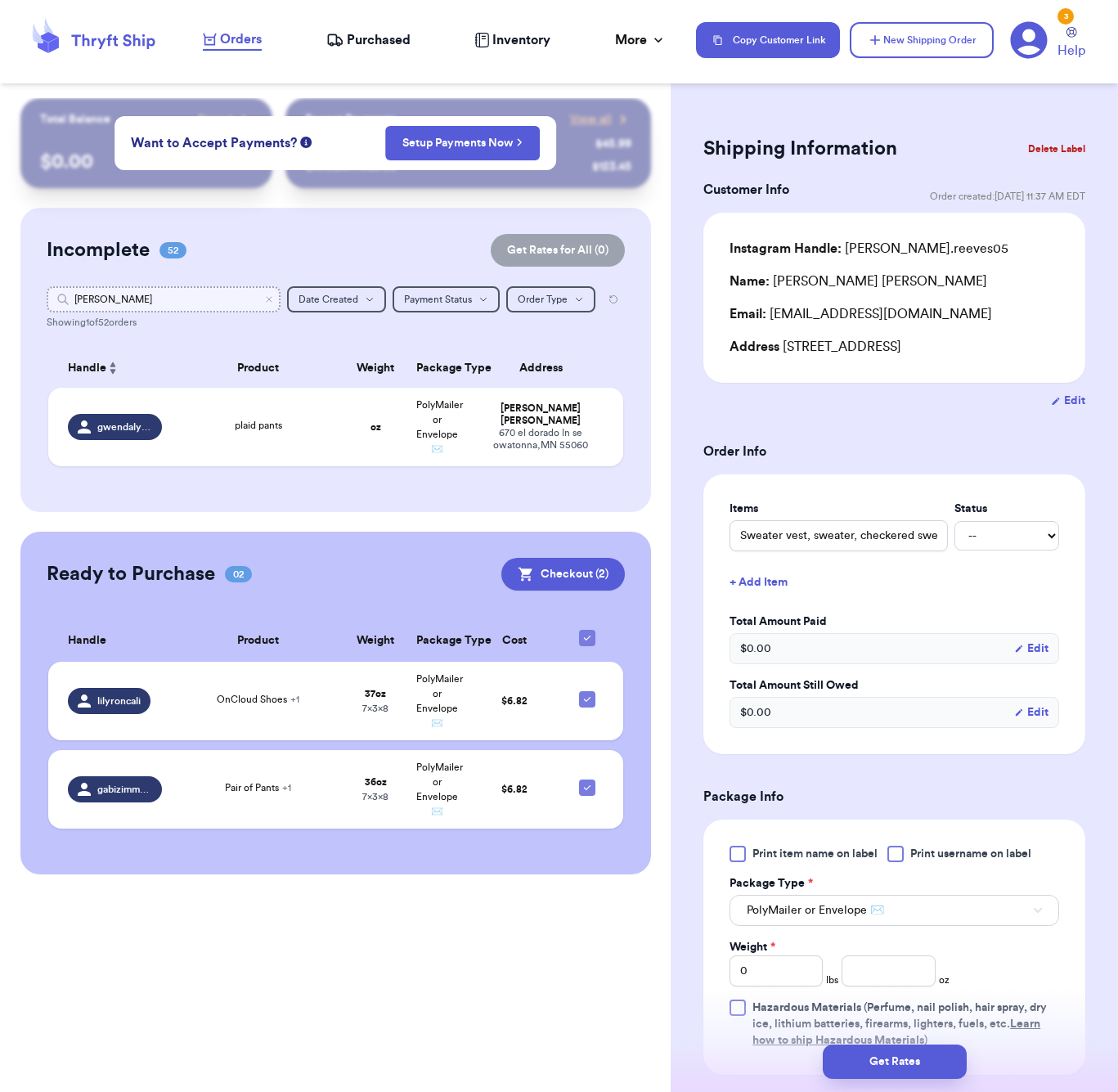
type input "gwend"
click at [246, 421] on td "plaid pants" at bounding box center [258, 427] width 174 height 78
type input "plaid pants"
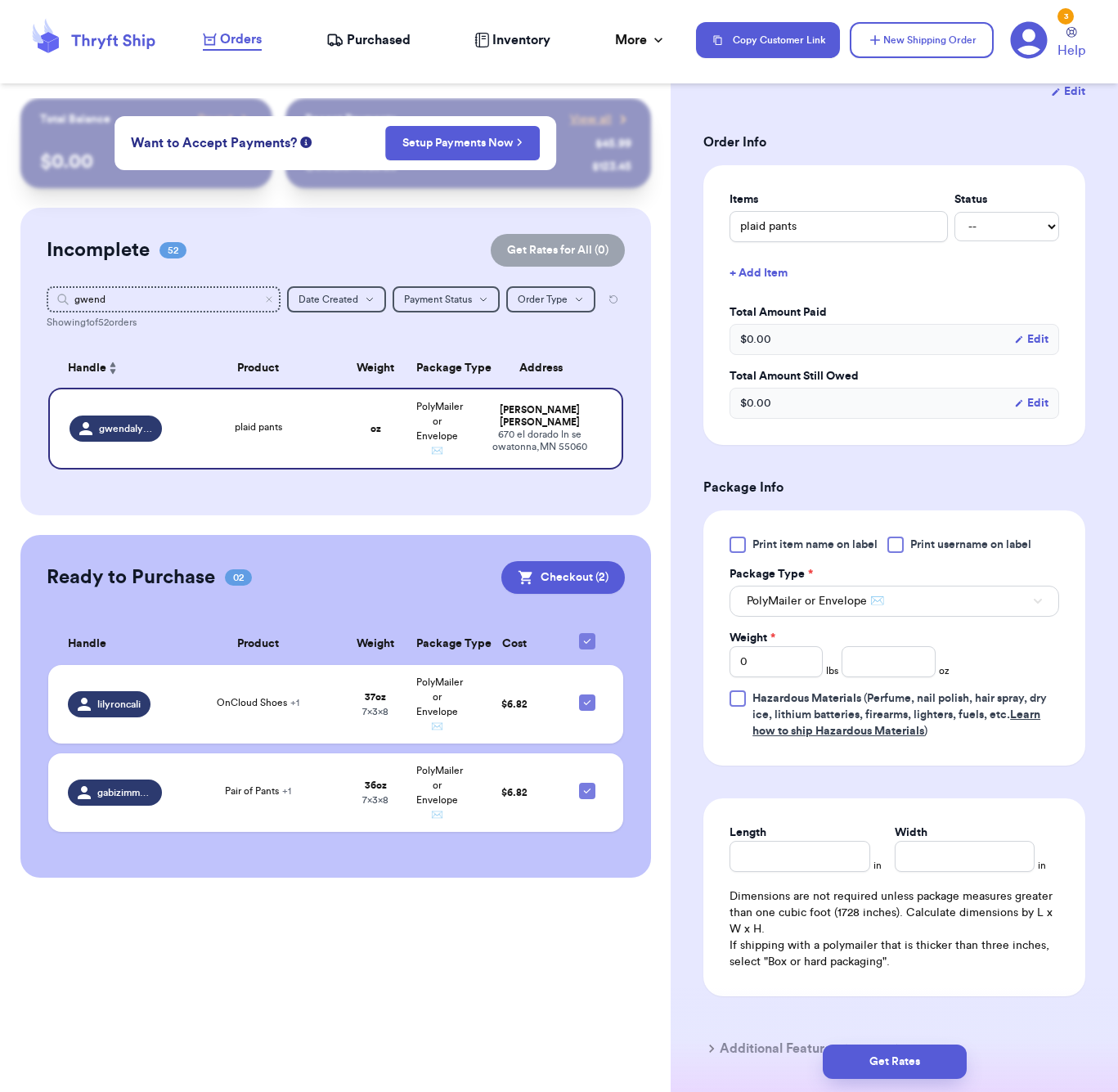
scroll to position [346, 0]
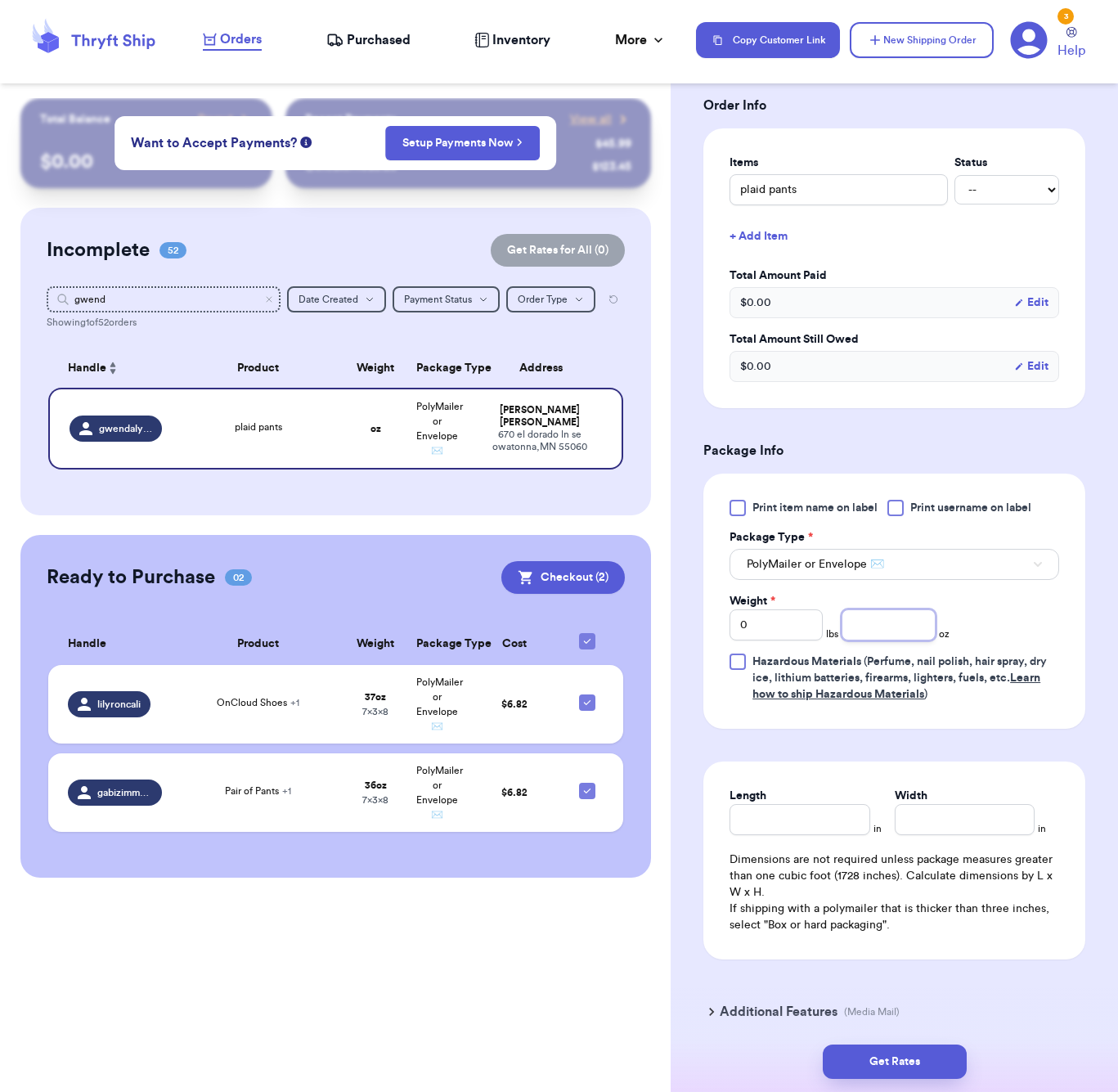
click at [893, 630] on input "number" at bounding box center [888, 625] width 94 height 31
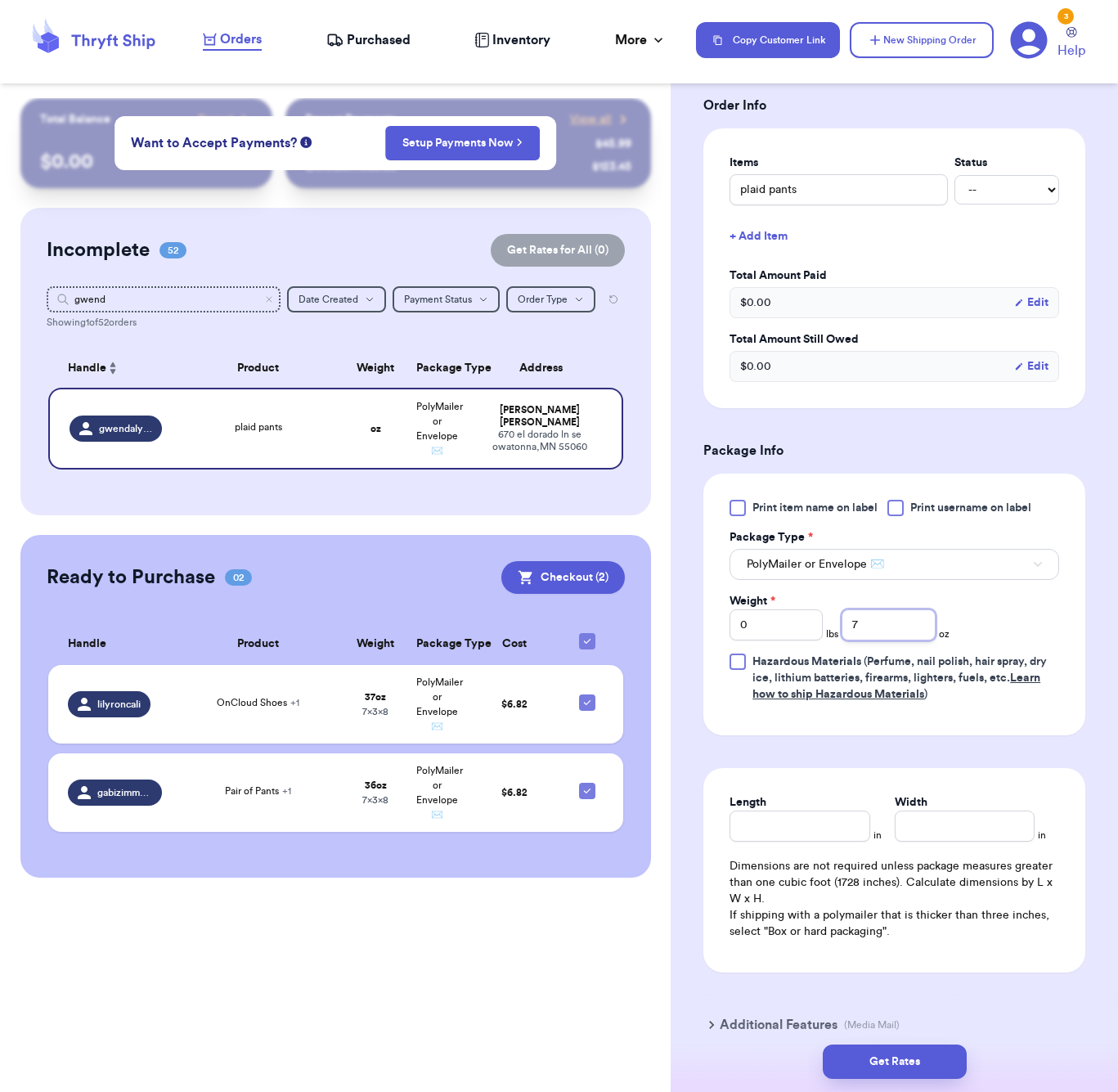
type input "7"
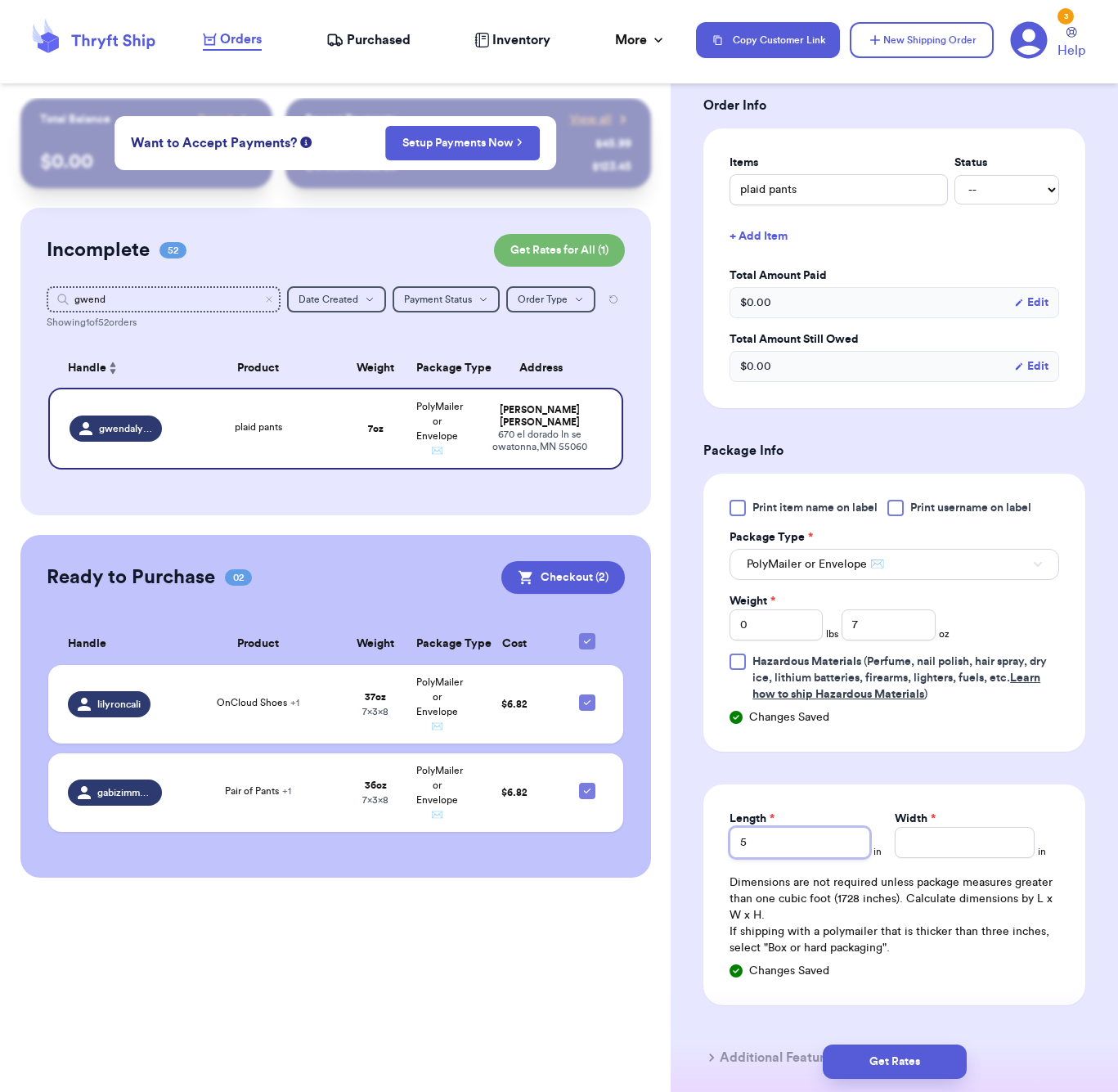
type input "5"
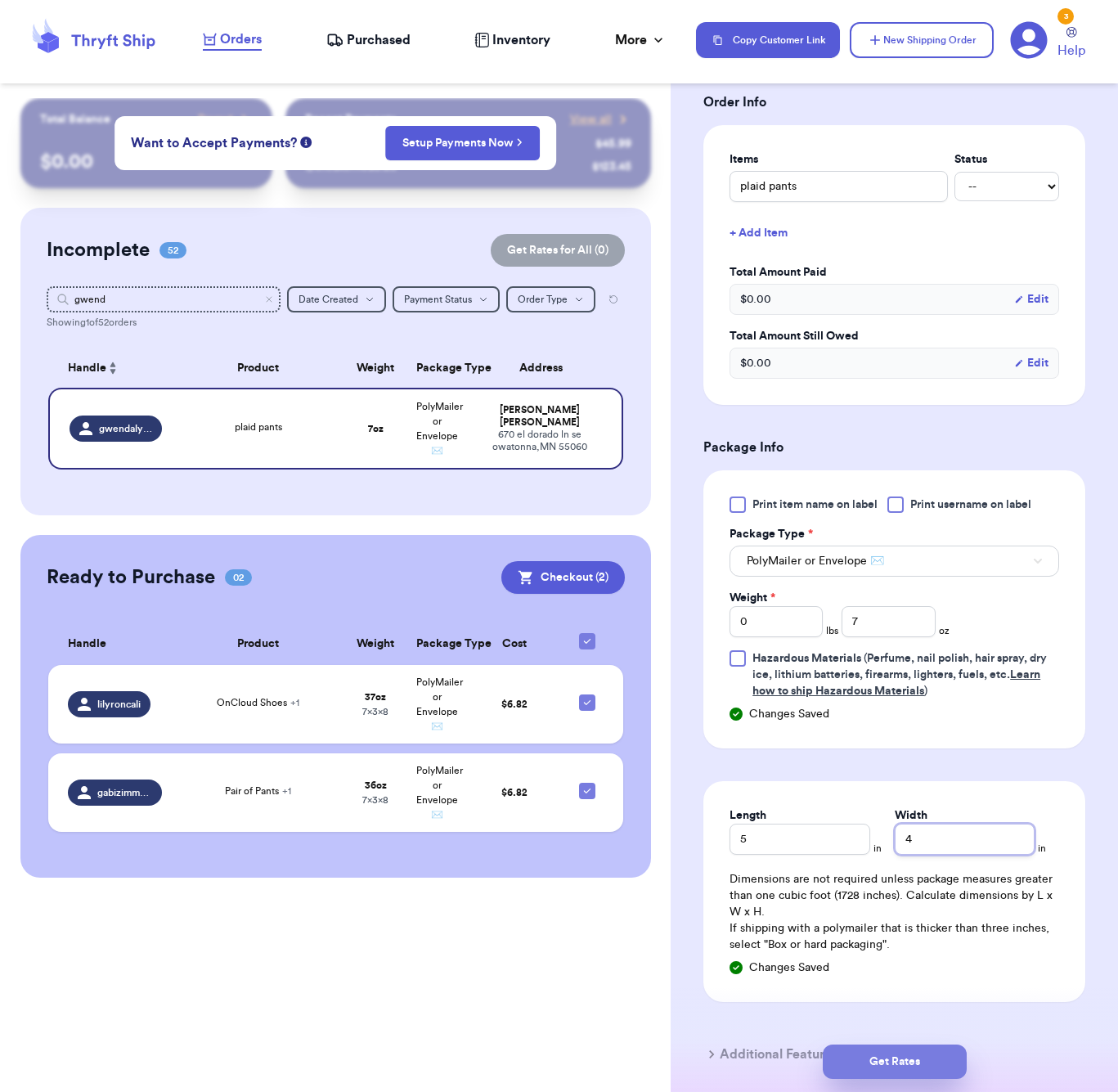
type input "4"
click at [912, 1067] on button "Get Rates" at bounding box center [894, 1062] width 144 height 35
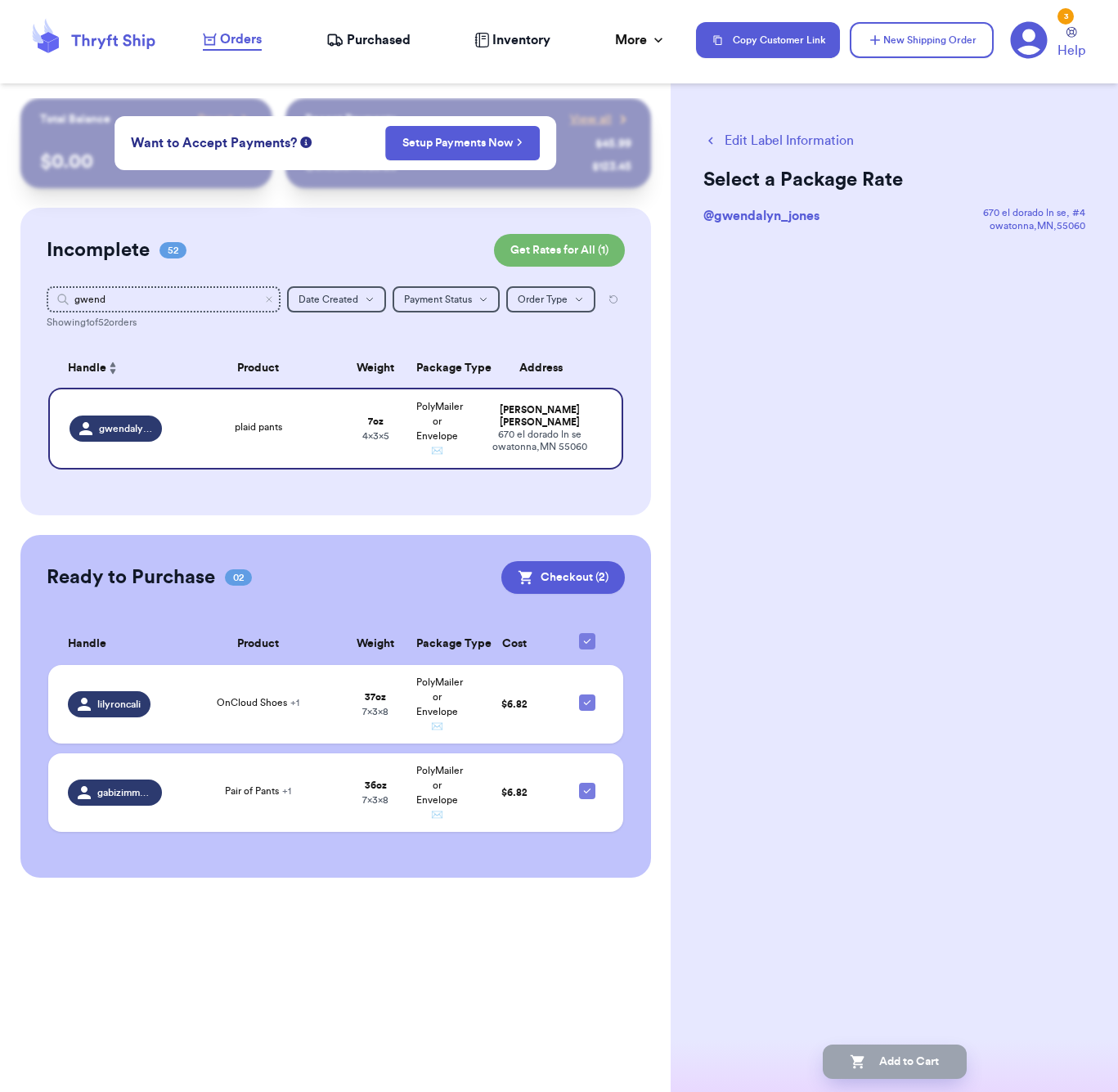
scroll to position [0, 0]
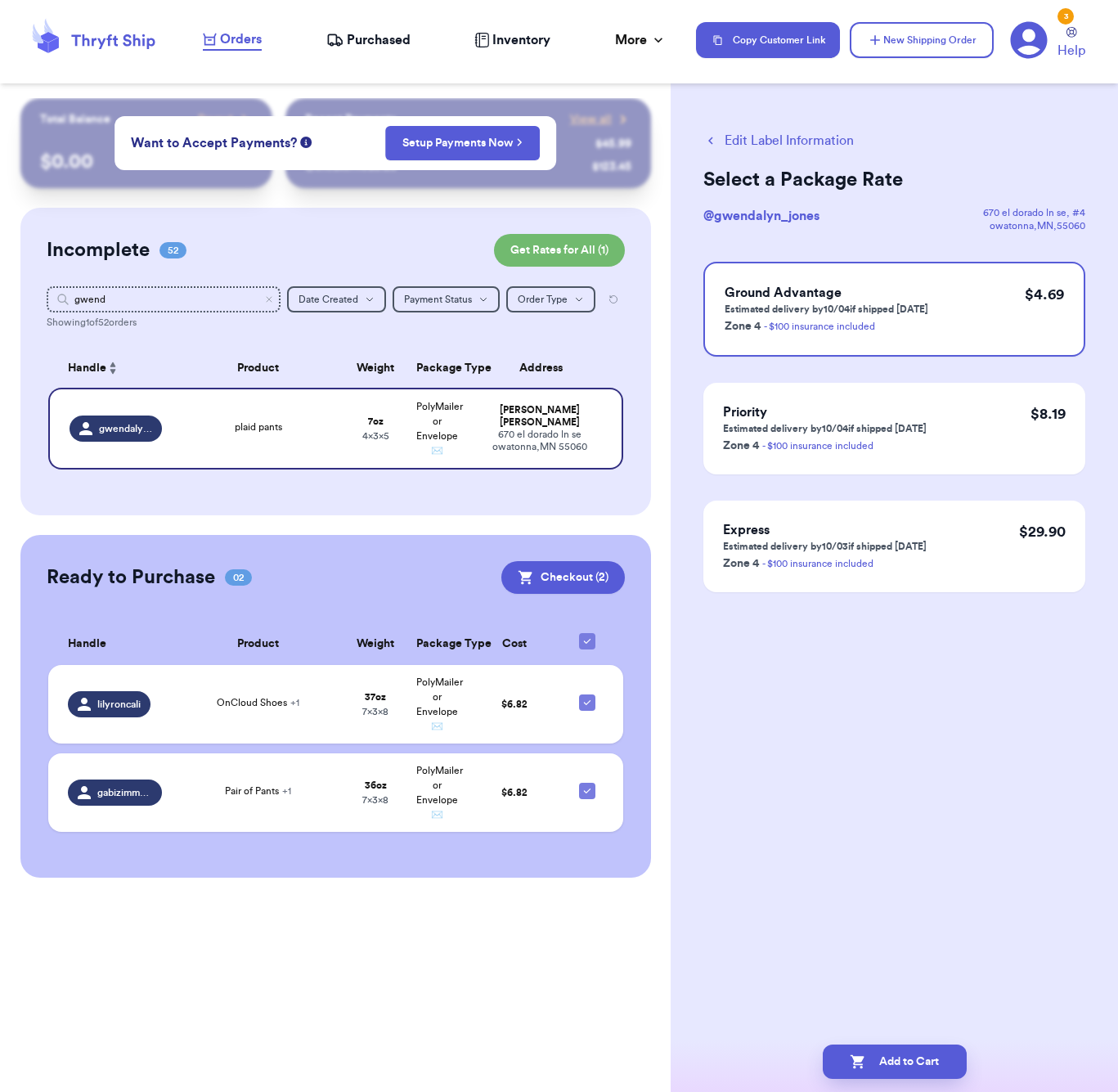
drag, startPoint x: 937, startPoint y: 1066, endPoint x: 982, endPoint y: 1010, distance: 71.8
click at [937, 1066] on button "Add to Cart" at bounding box center [894, 1062] width 144 height 35
checkbox input "true"
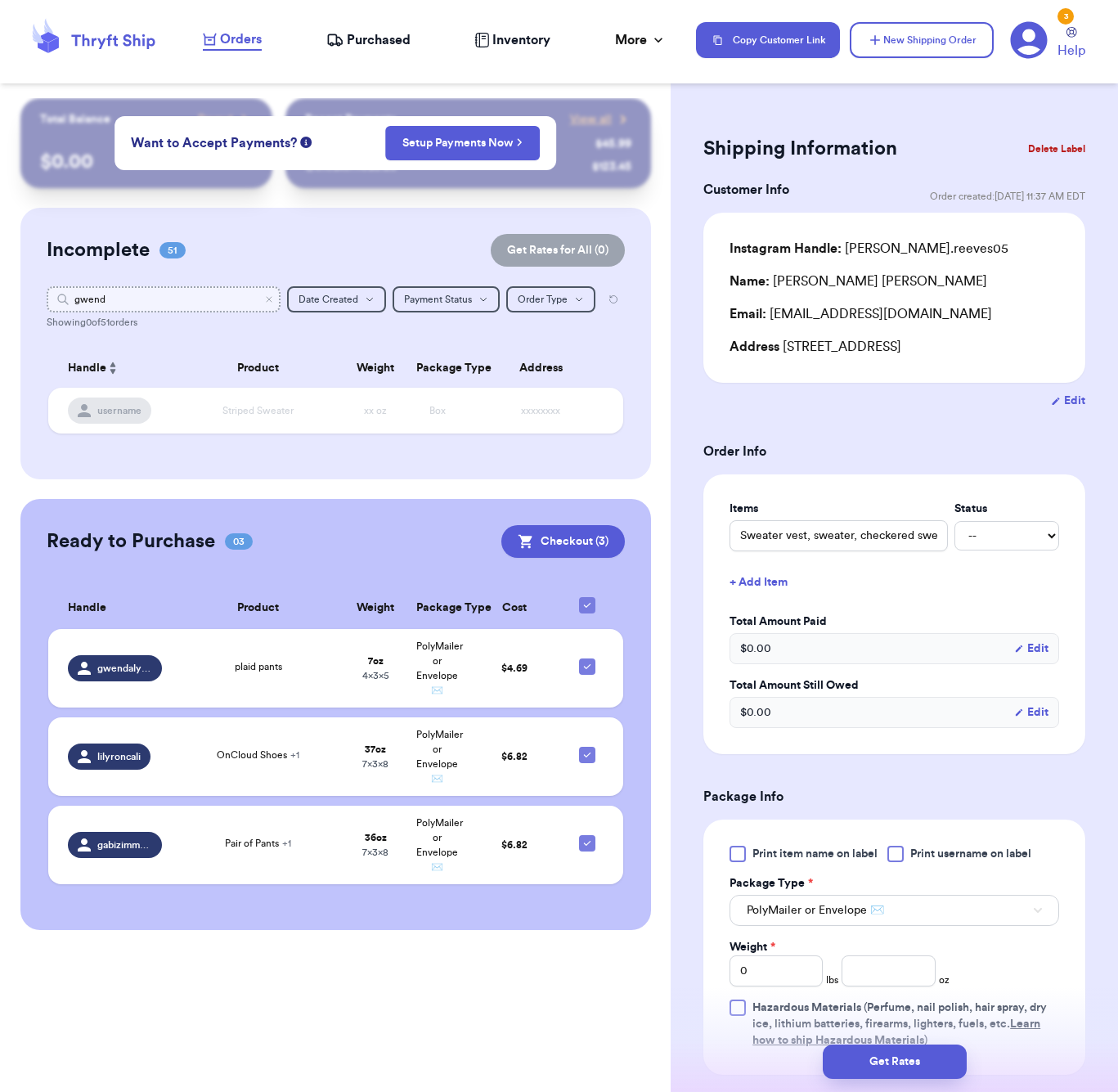
click at [188, 298] on input "gwend" at bounding box center [163, 299] width 234 height 26
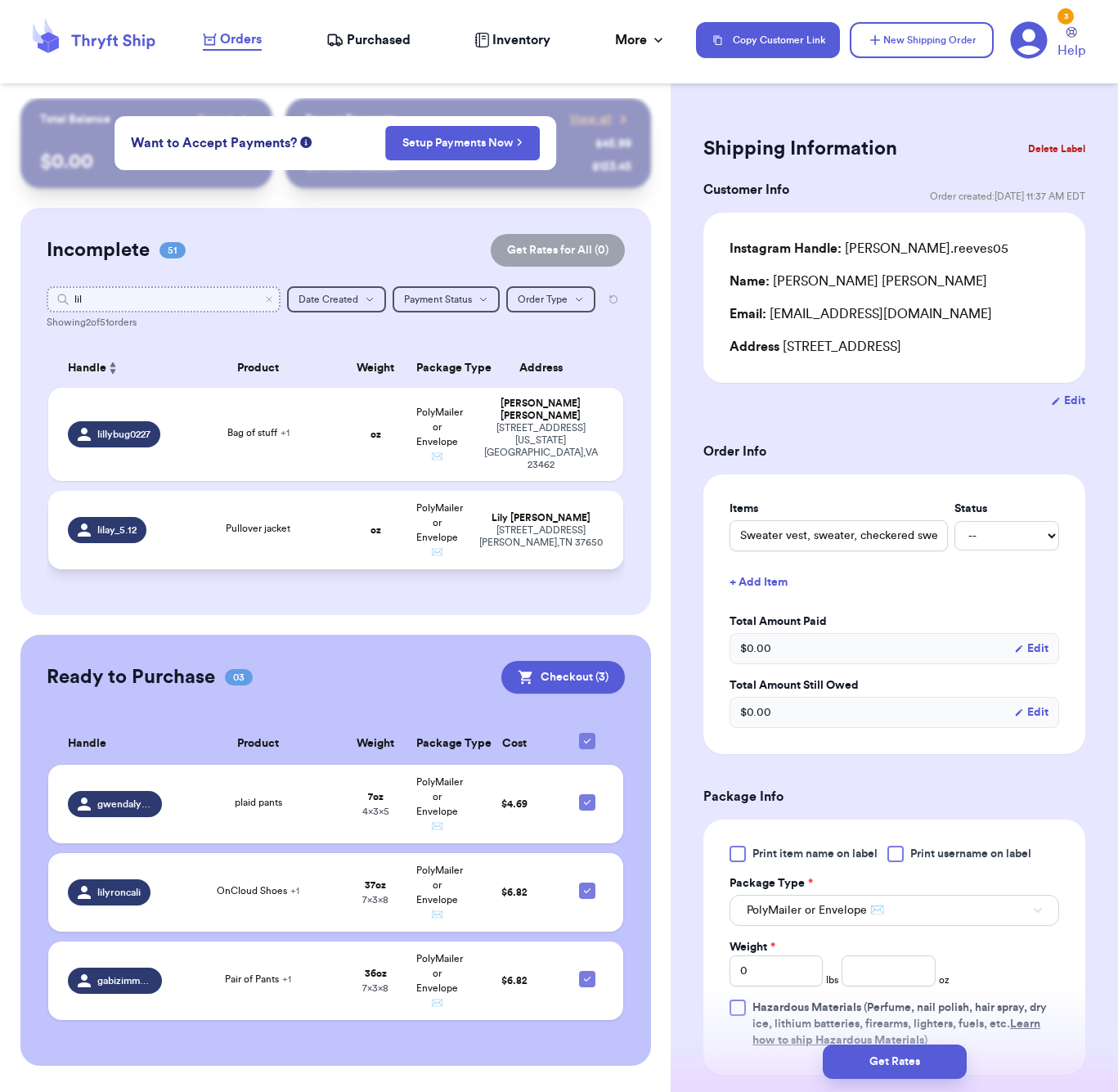
type input "lil"
click at [294, 541] on td "Pullover jacket" at bounding box center [258, 530] width 174 height 78
type input "Pullover jacket"
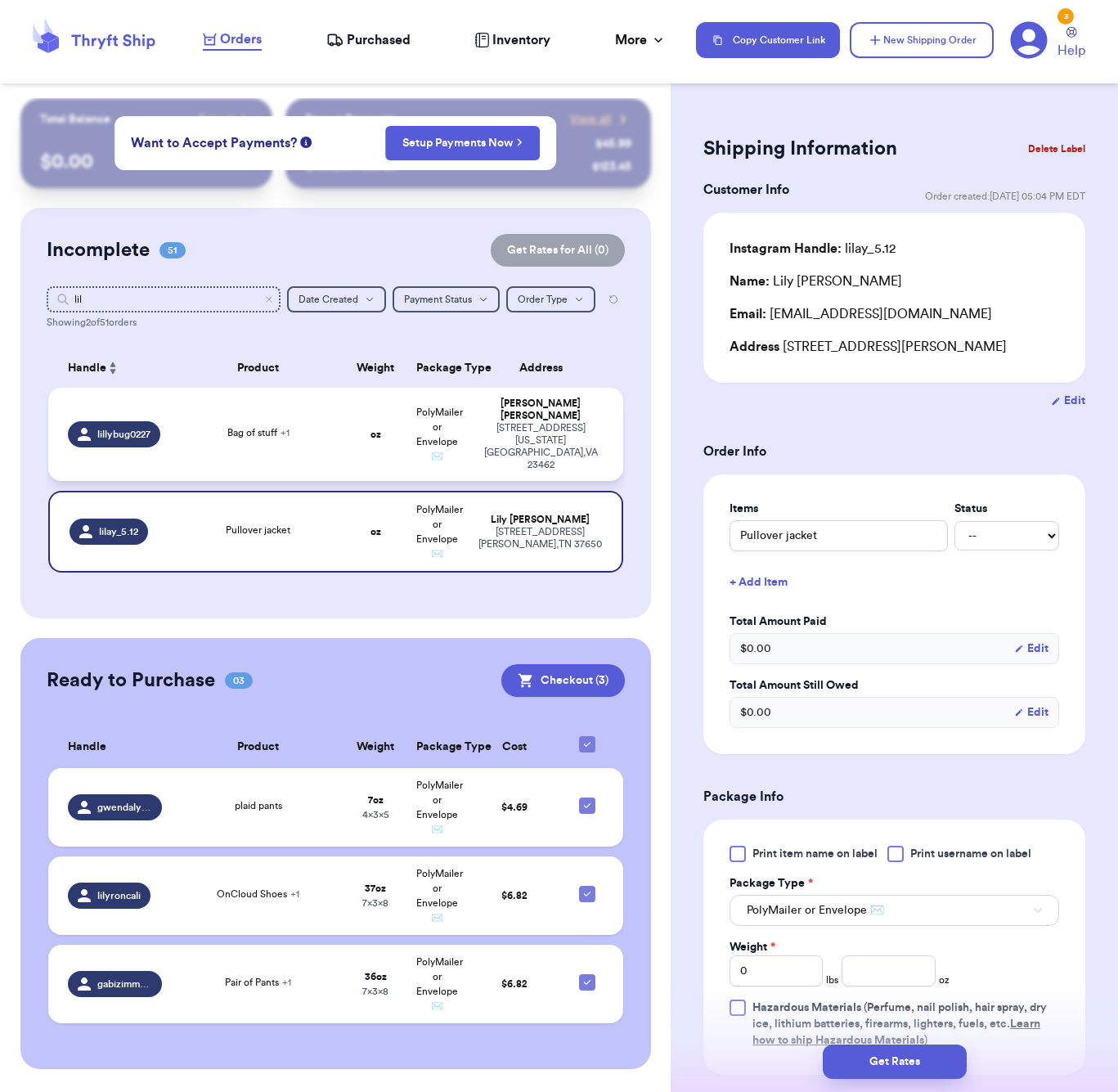
click at [297, 459] on td "Bag of stuff + 1" at bounding box center [258, 435] width 174 height 94
type input "Bag of stuff"
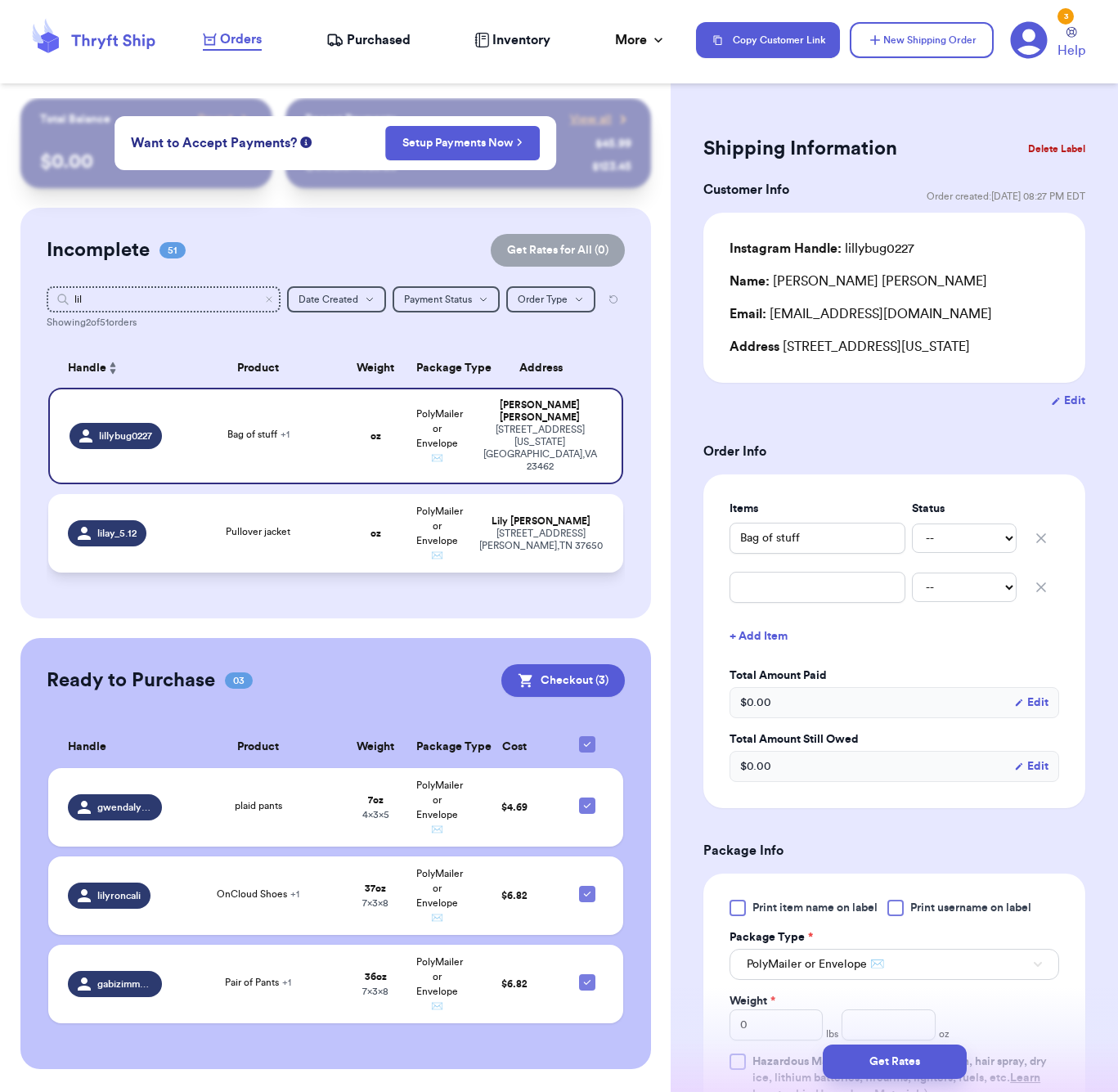
click at [297, 516] on td "Pullover jacket" at bounding box center [258, 534] width 174 height 78
type input "Pullover jacket"
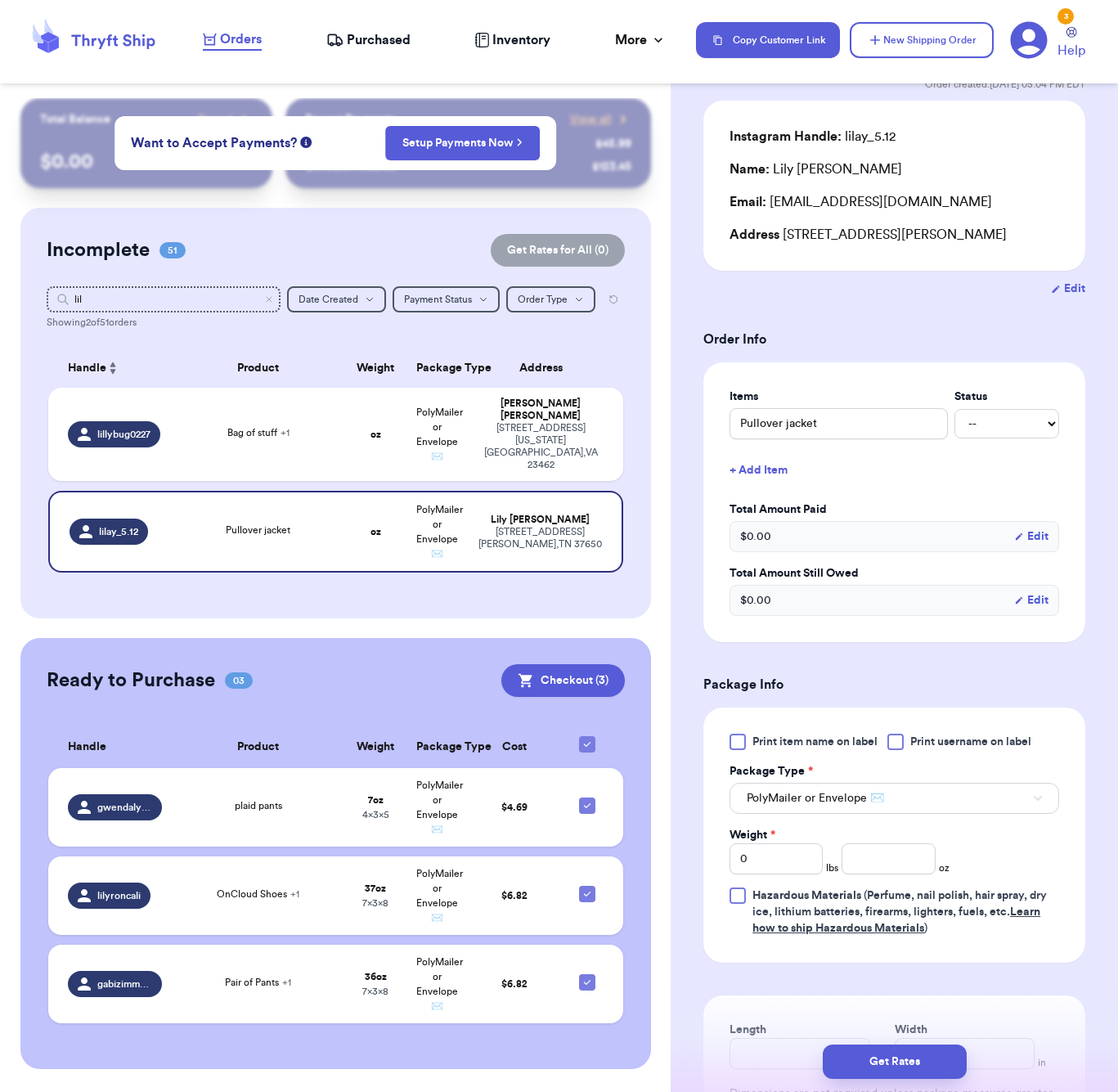
scroll to position [117, 0]
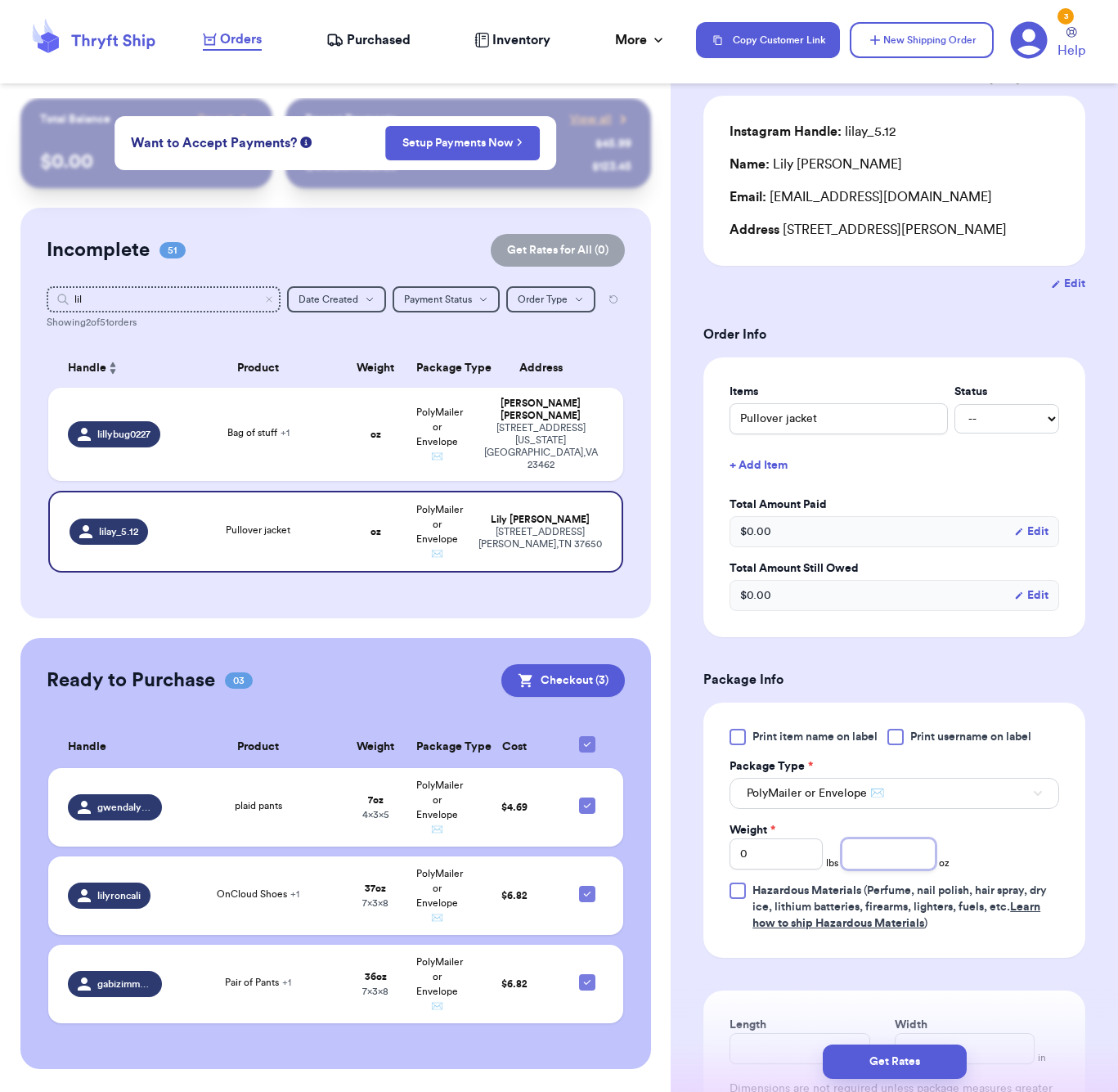
click at [893, 852] on input "number" at bounding box center [888, 854] width 94 height 31
type input "15"
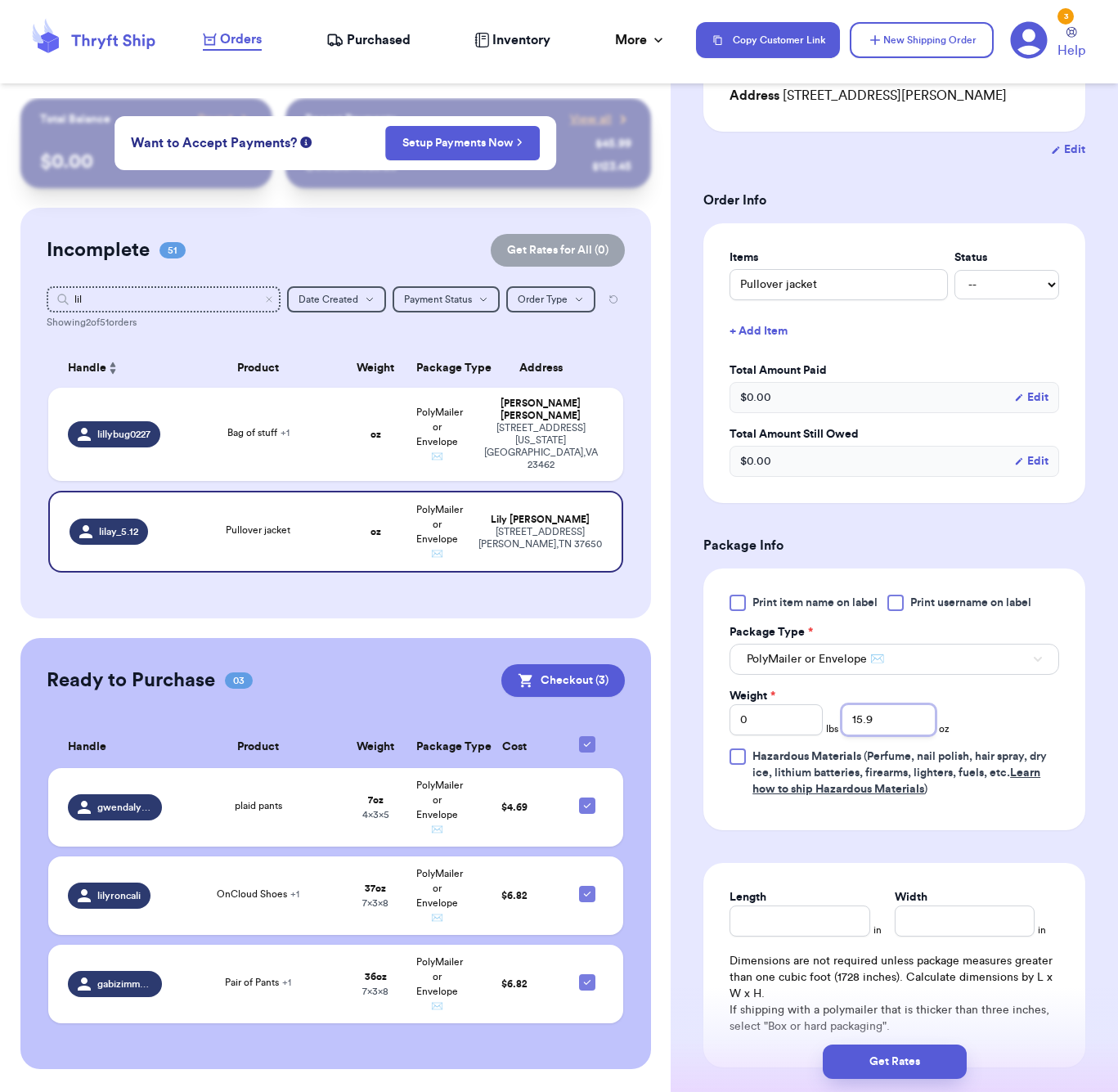
scroll to position [358, 0]
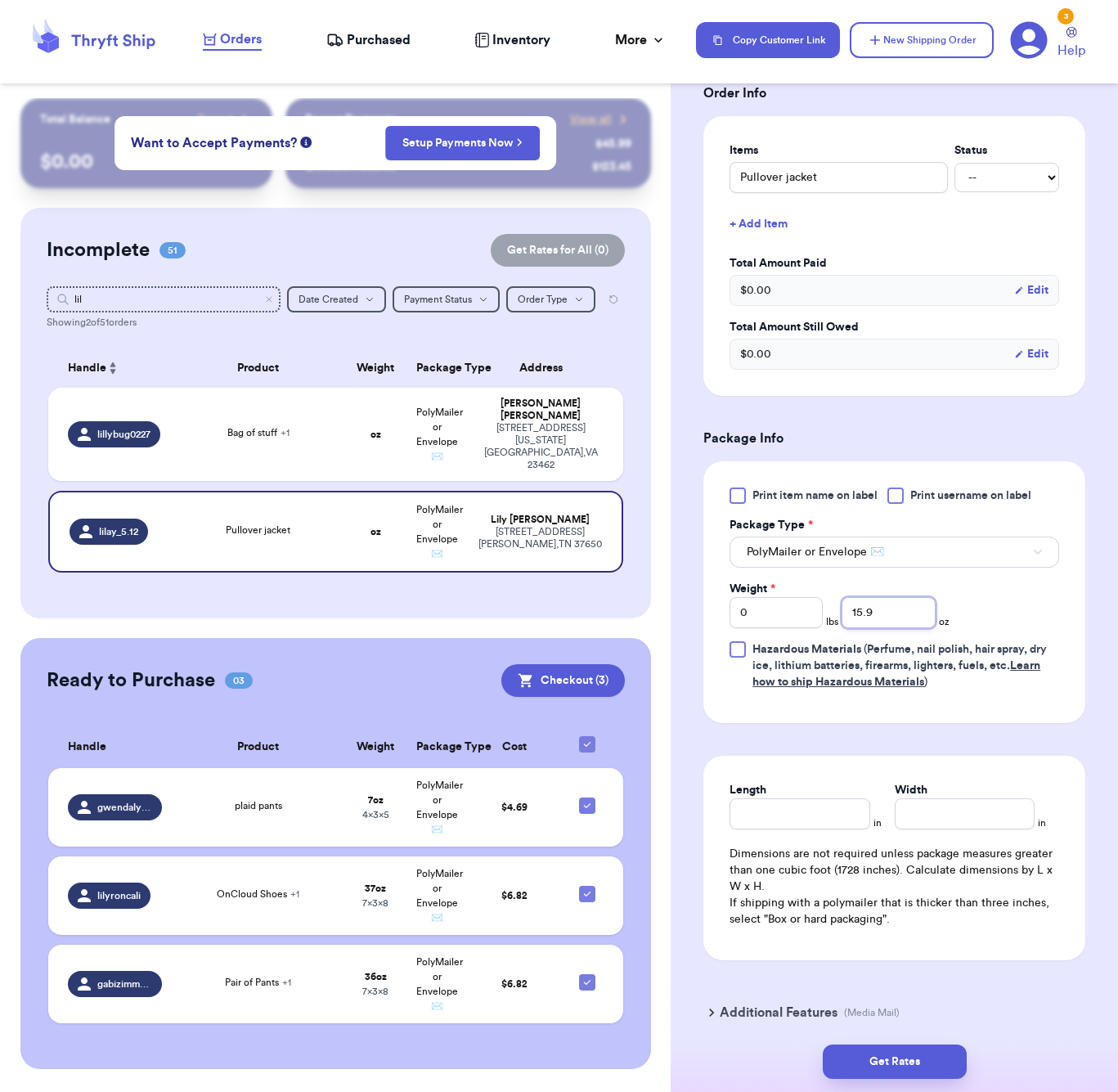
type input "15.9"
click at [811, 826] on input "Length" at bounding box center [800, 814] width 140 height 31
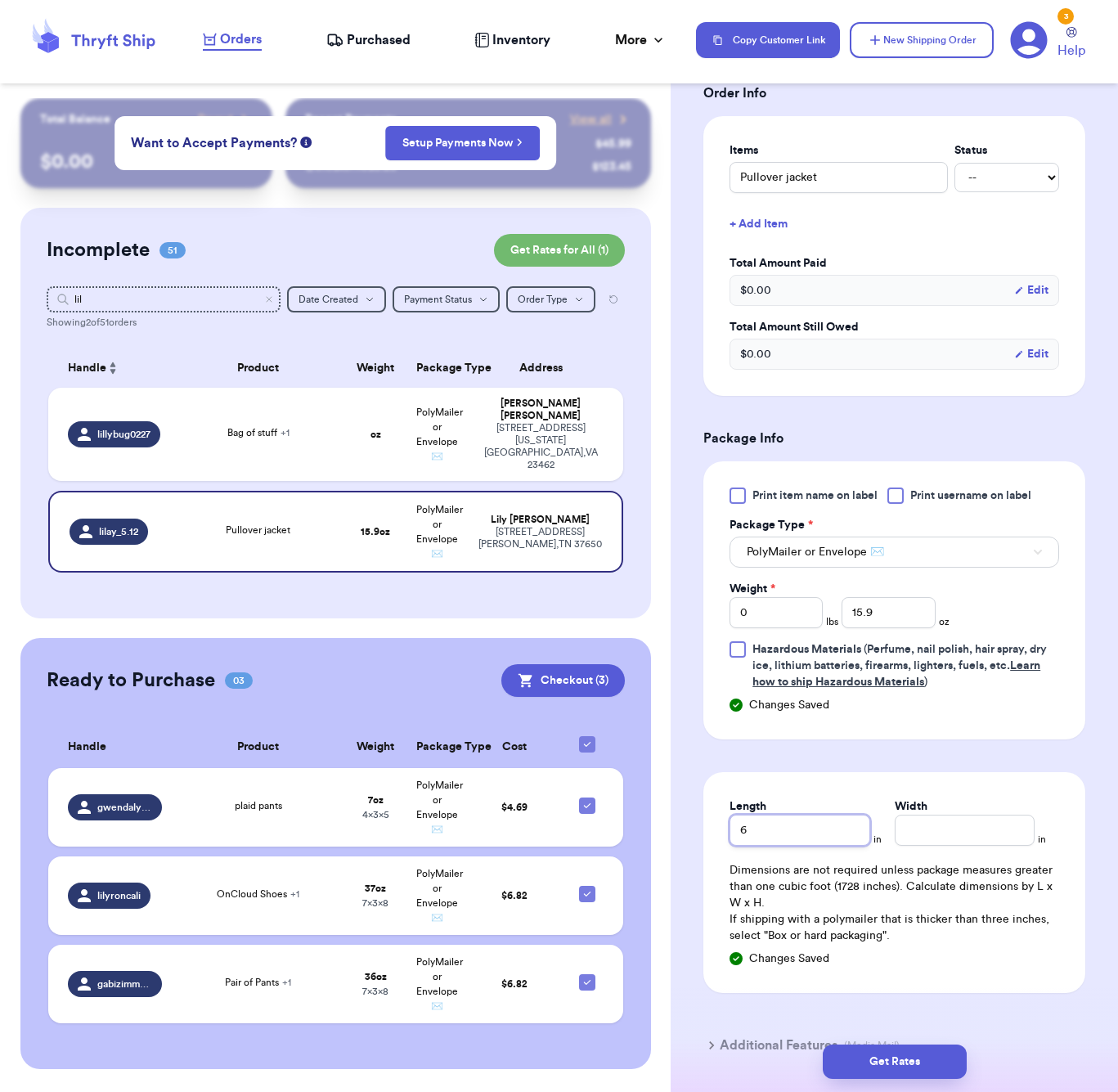
type input "6"
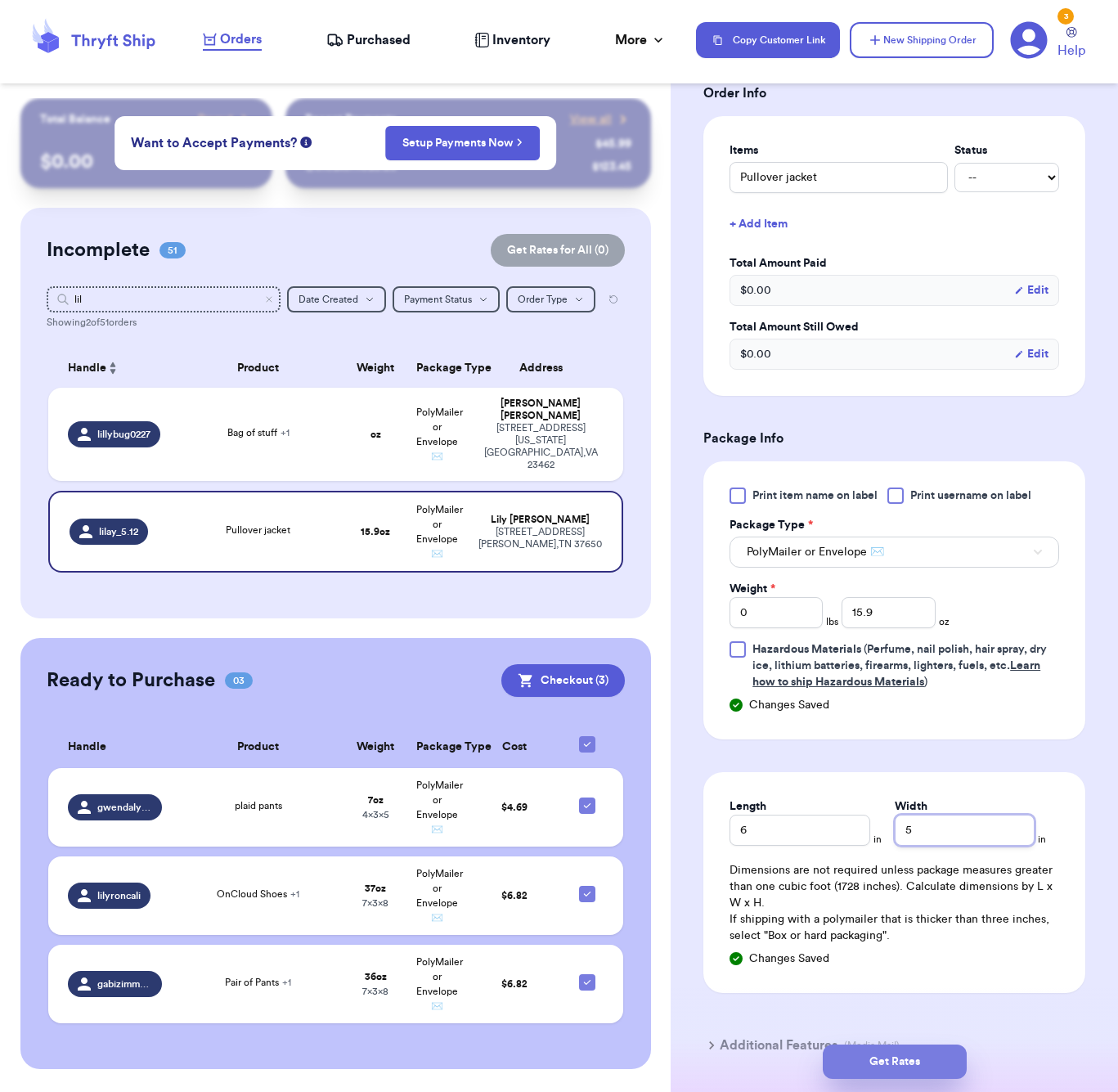
type input "5"
click at [880, 1046] on button "Get Rates" at bounding box center [894, 1062] width 144 height 35
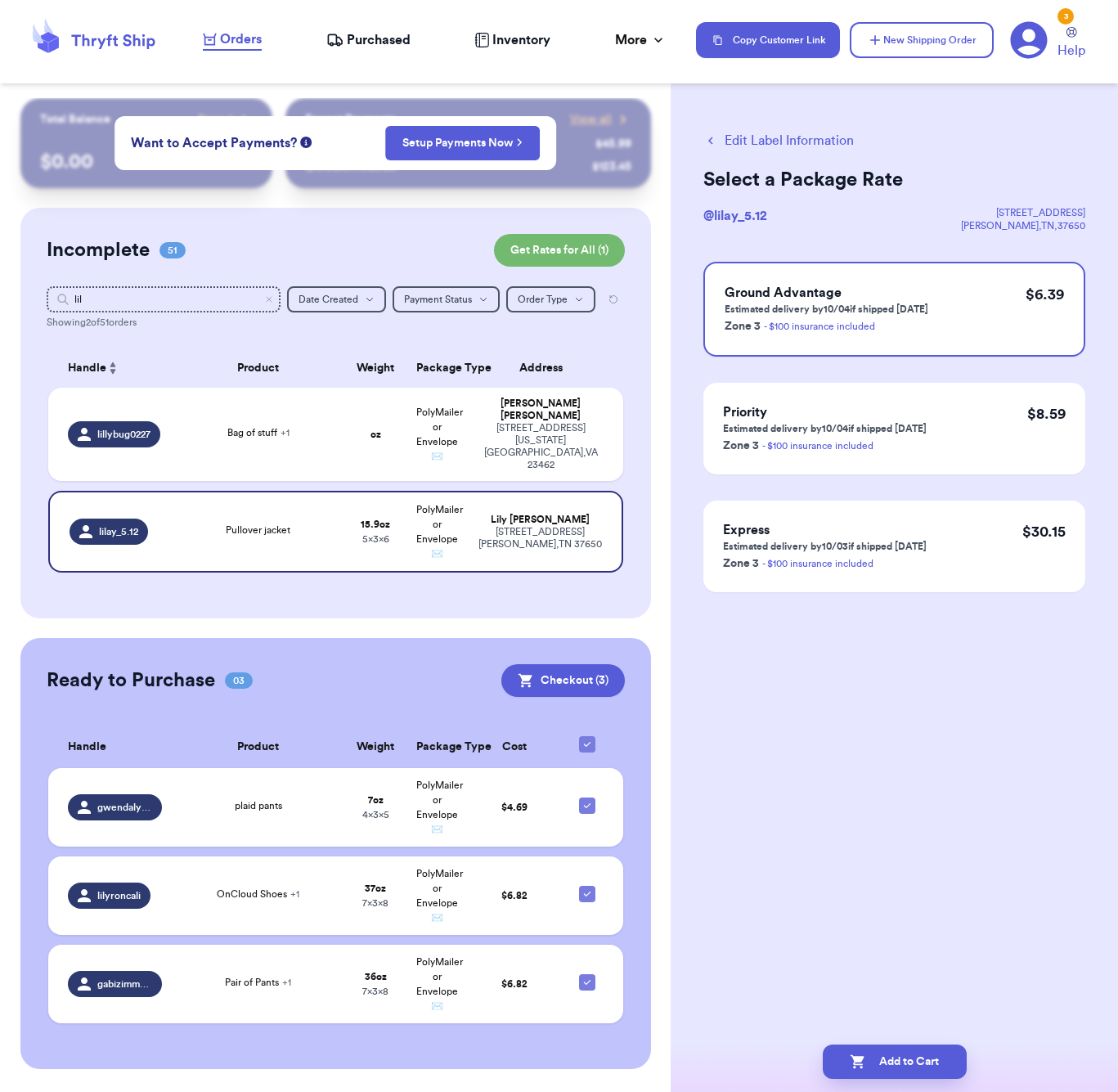
scroll to position [0, 0]
click at [927, 1058] on button "Add to Cart" at bounding box center [894, 1062] width 144 height 35
checkbox input "true"
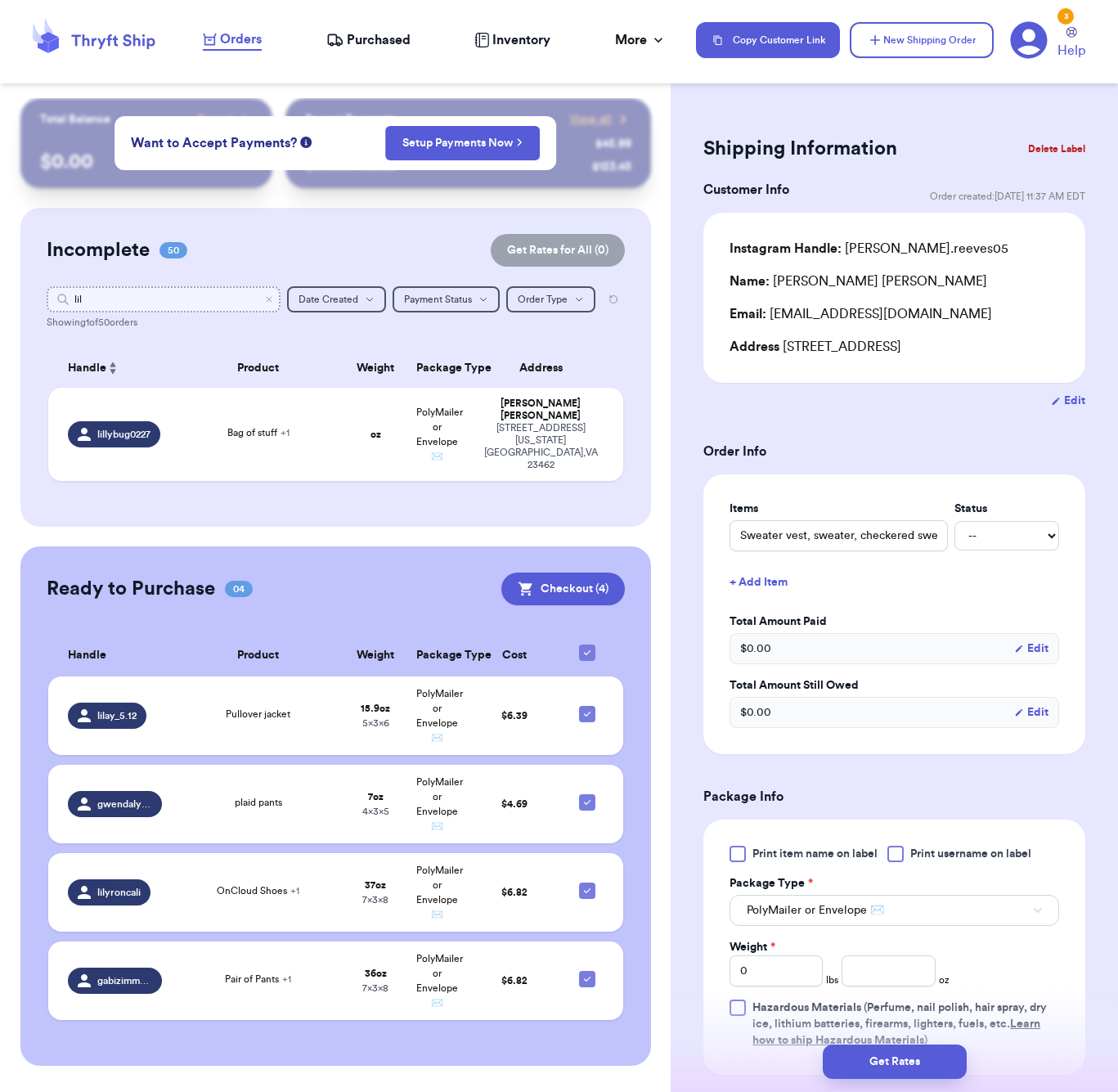
click at [153, 295] on input "lil" at bounding box center [163, 299] width 234 height 26
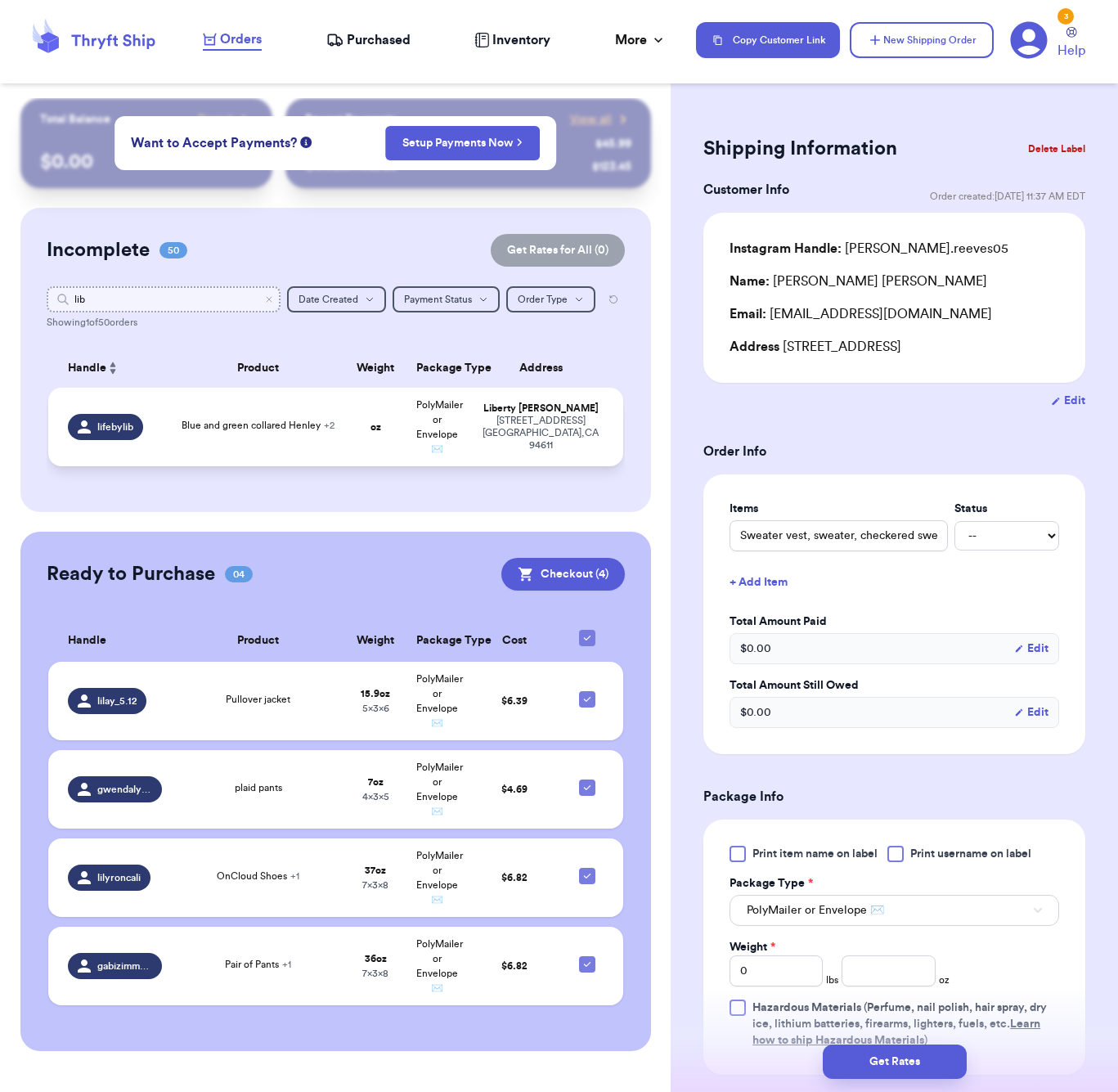
type input "lib"
click at [208, 426] on span "Blue and green collared Henley + 2" at bounding box center [258, 426] width 153 height 10
type input "Blue and green collared Henley"
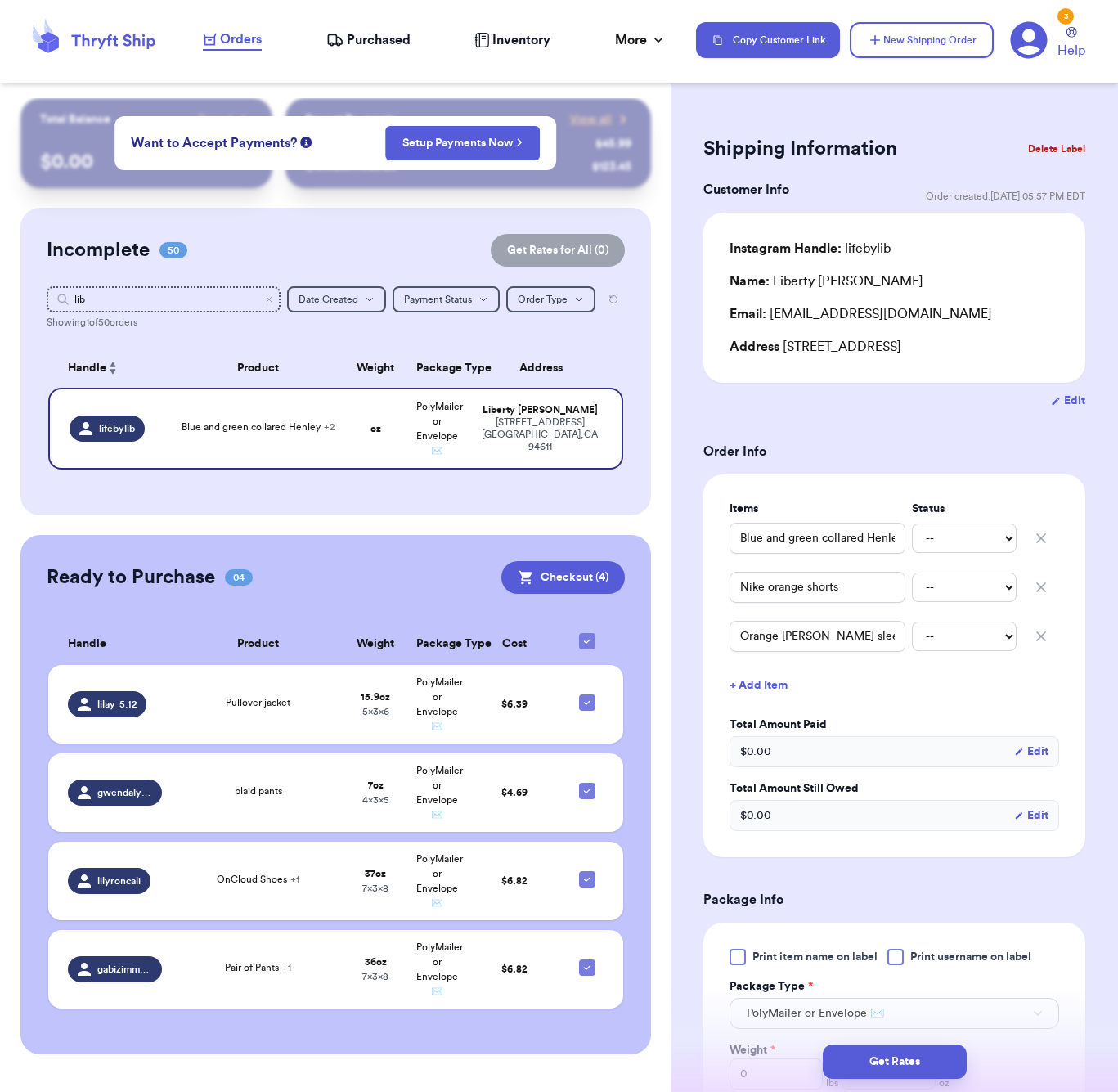
click at [774, 693] on button "+ Add Item" at bounding box center [894, 686] width 343 height 36
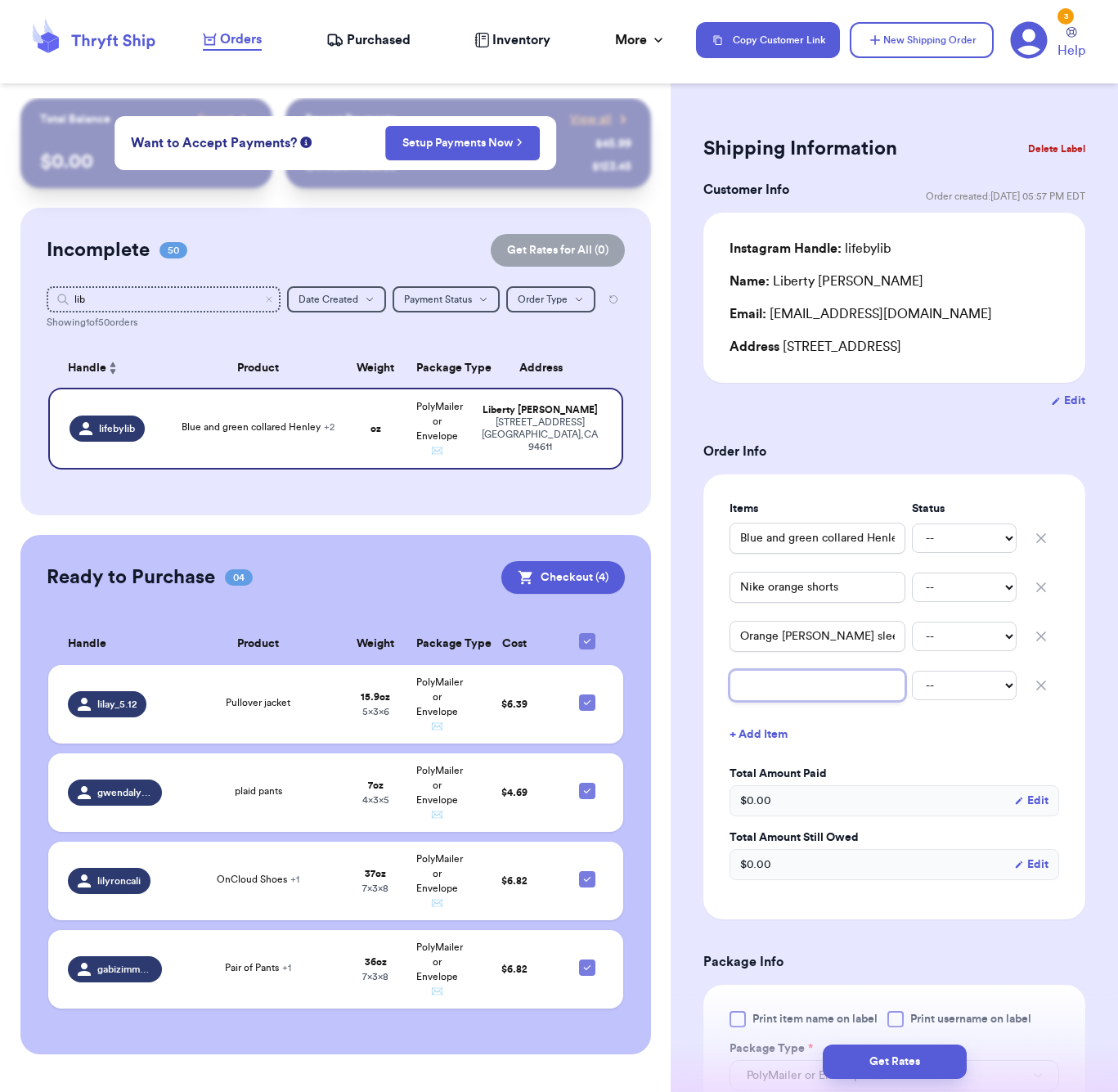
click at [782, 675] on input "text" at bounding box center [817, 686] width 175 height 31
type input "B"
type input "Bl"
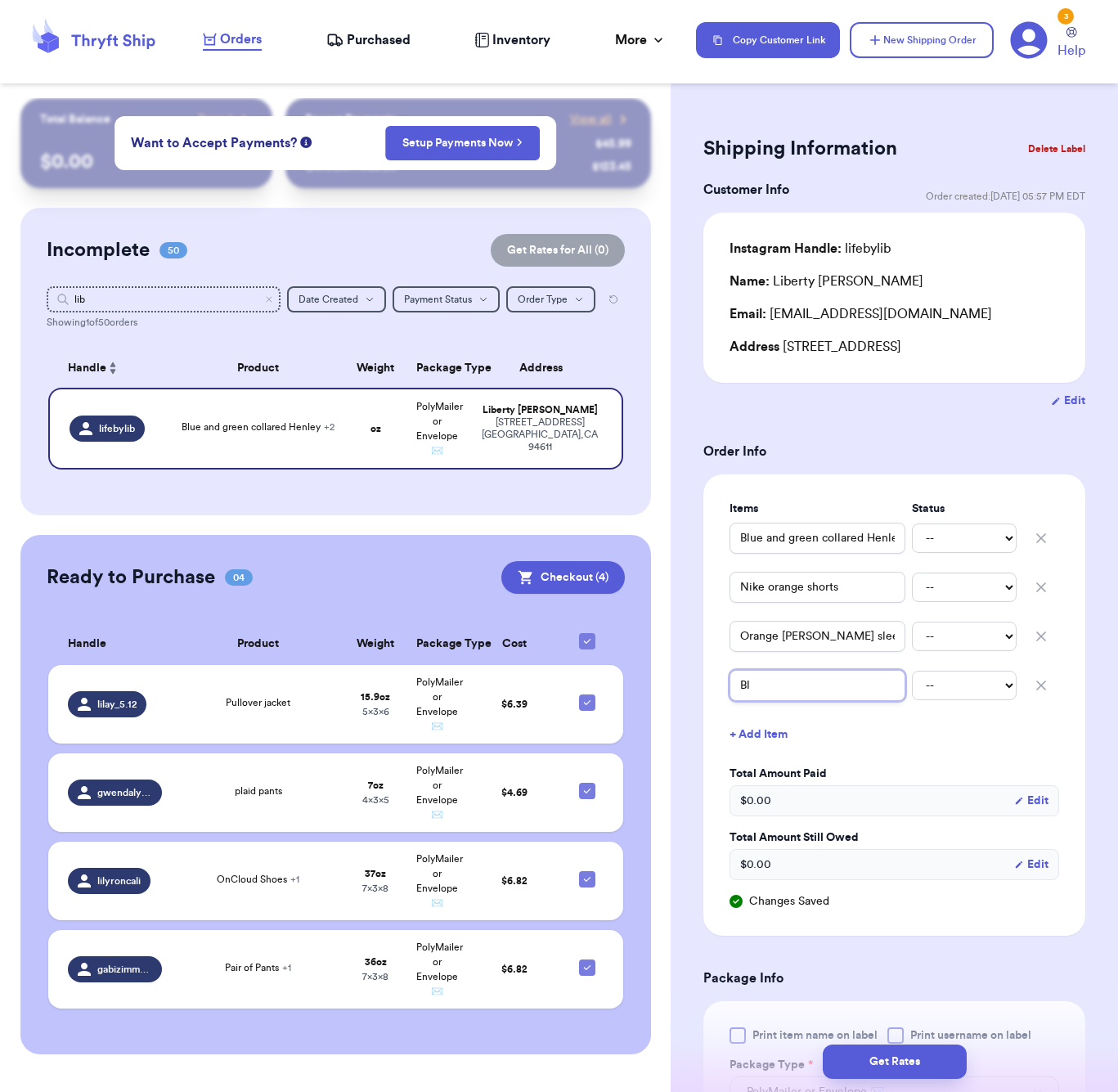
type input "Blu"
type input "Blue"
type input "Blue A"
type input "Blue AE"
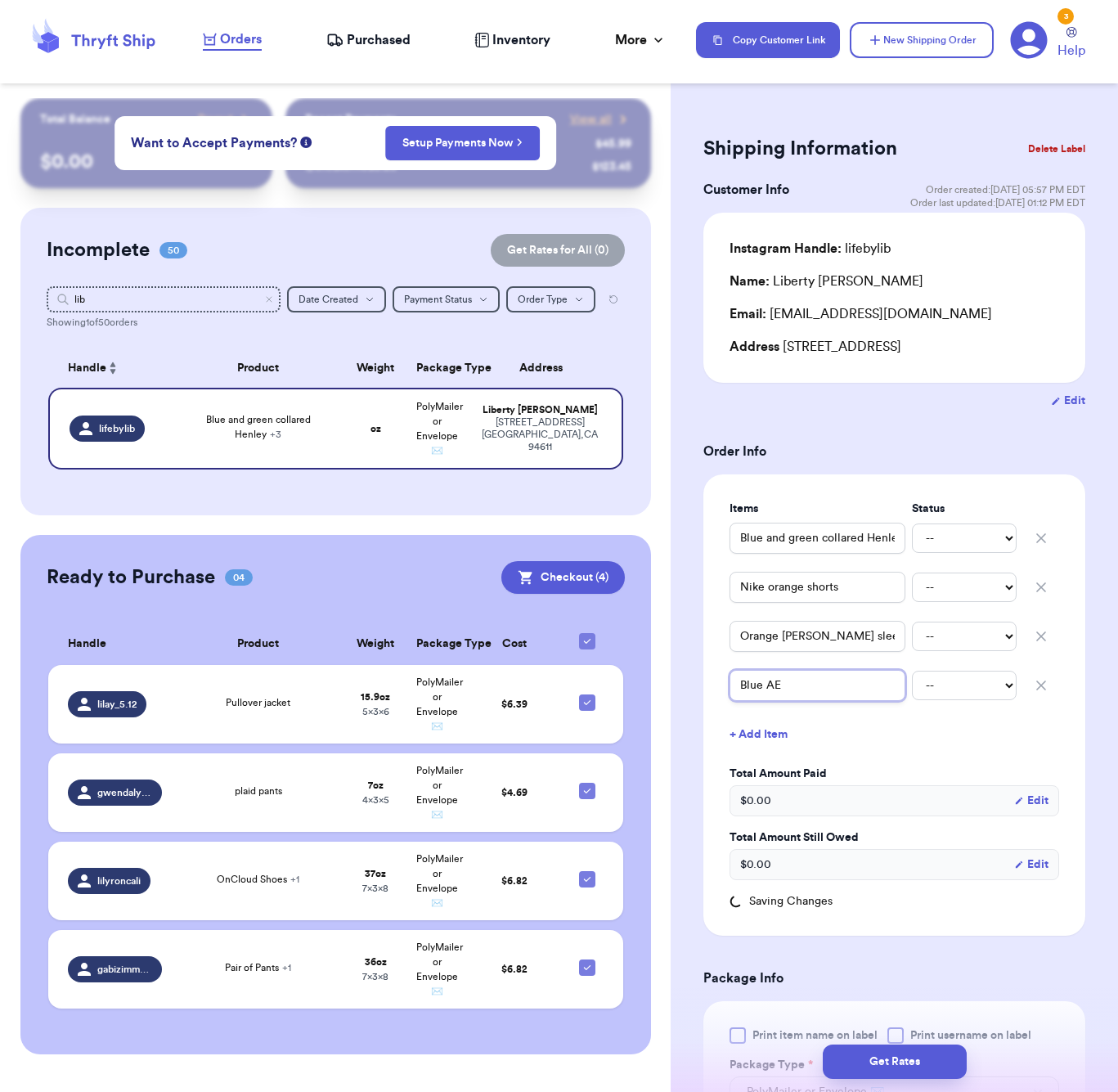
type input "Blue AE"
type input "Blue AE l"
type input "Blue AE lo"
type input "Blue AE lon"
type input "Blue [PERSON_NAME]"
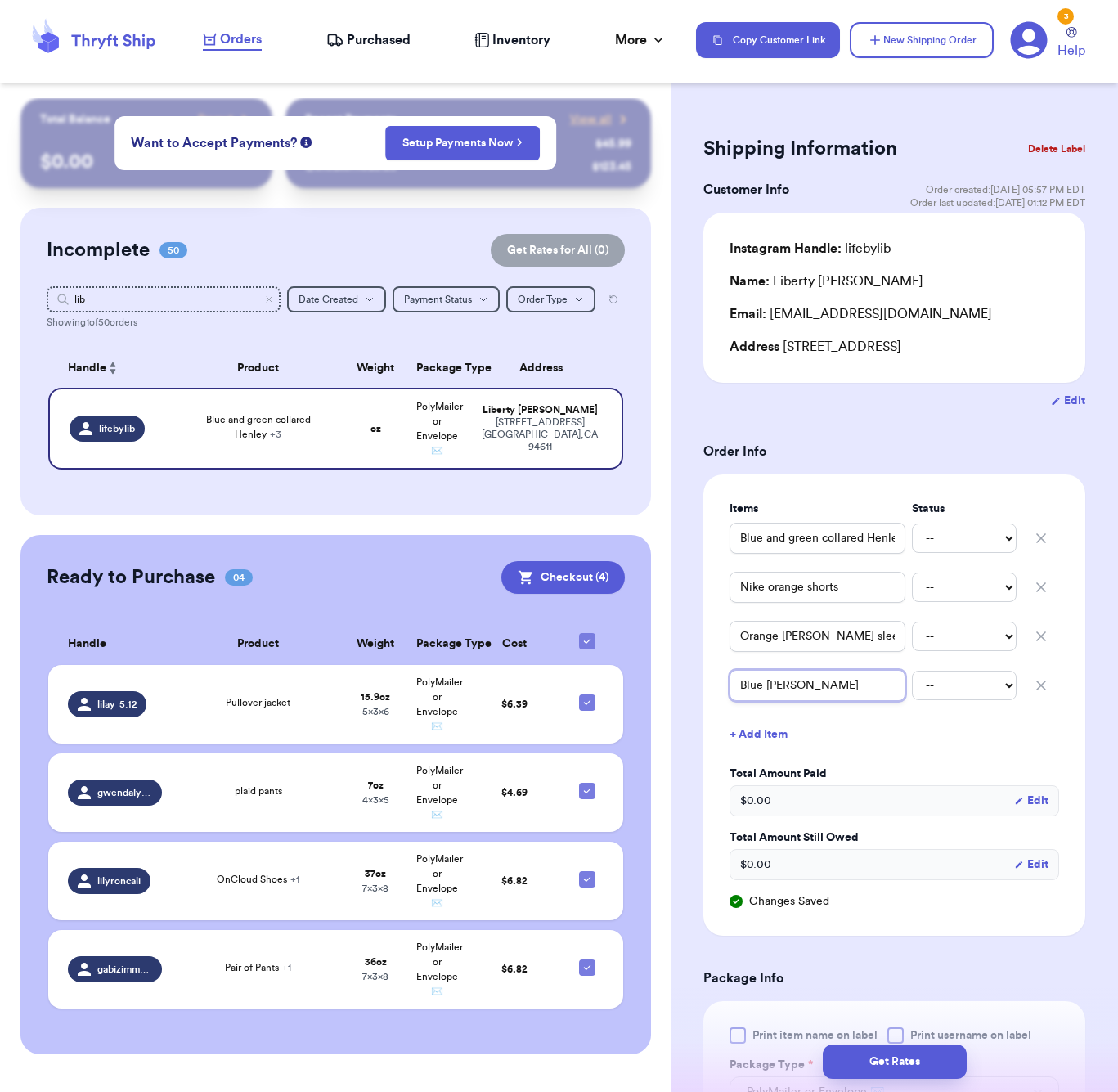
type input "Blue [PERSON_NAME]"
type input "Blue [PERSON_NAME] s"
type input "Blue [PERSON_NAME] sl"
type input "Blue [PERSON_NAME] sle"
type input "Blue [PERSON_NAME] [PERSON_NAME]"
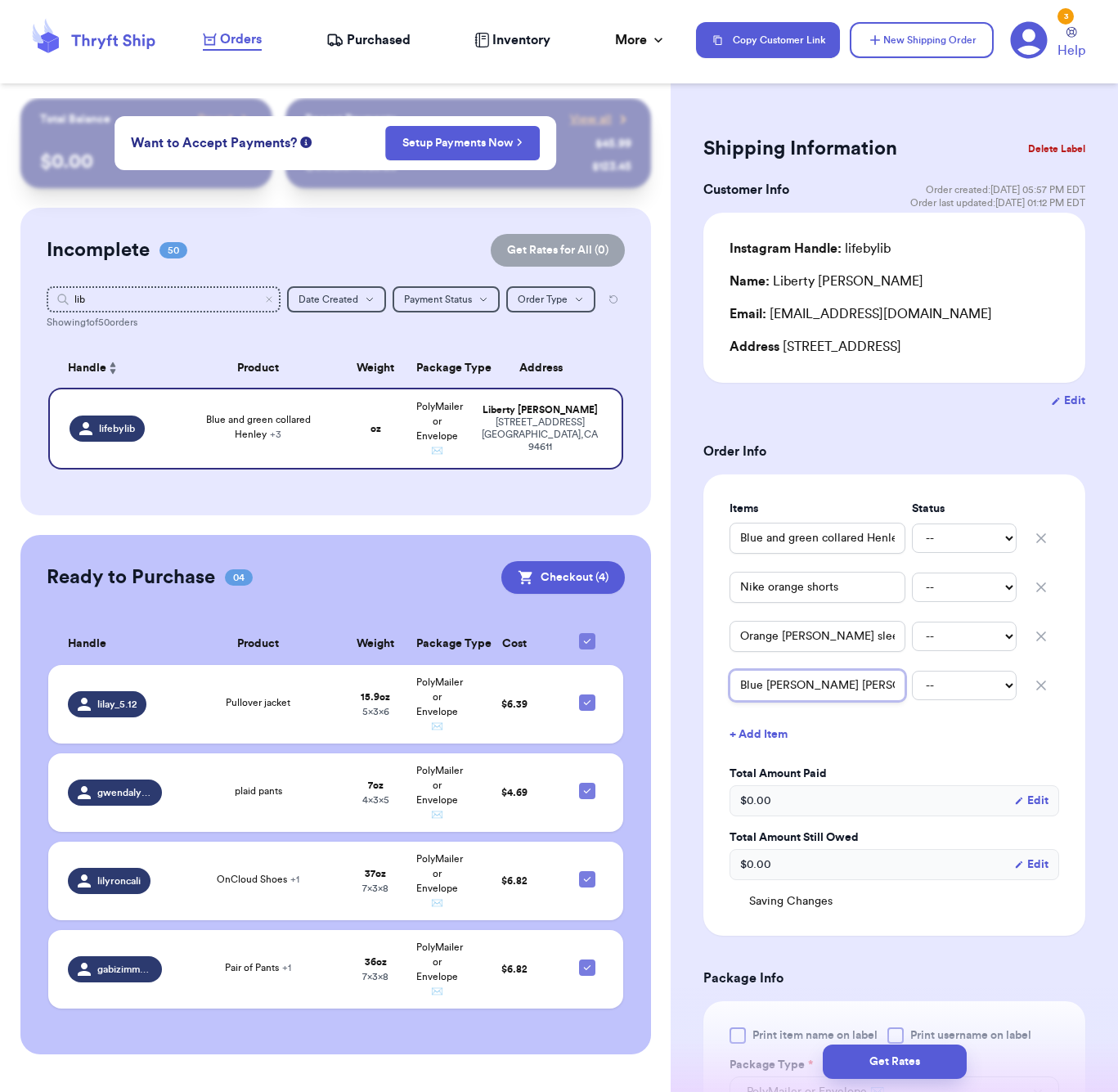
type input "Blue [PERSON_NAME] sleeb"
type input "Blue [PERSON_NAME] sleebe"
type input "Blue [PERSON_NAME] sleeb"
type input "Blue [PERSON_NAME] [PERSON_NAME]"
type input "Blue [PERSON_NAME] sleev"
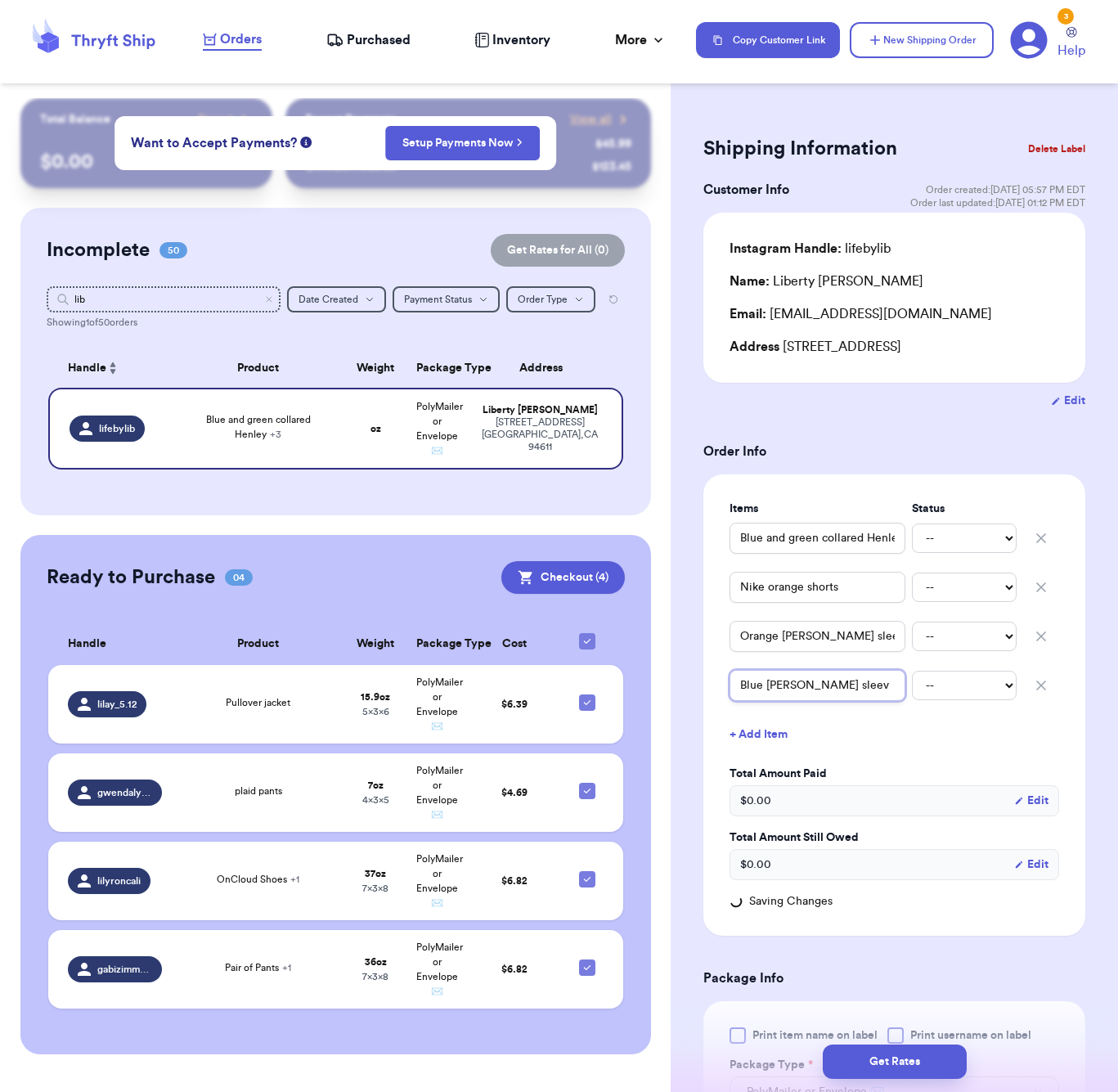
type input "Blue [PERSON_NAME] sleeve"
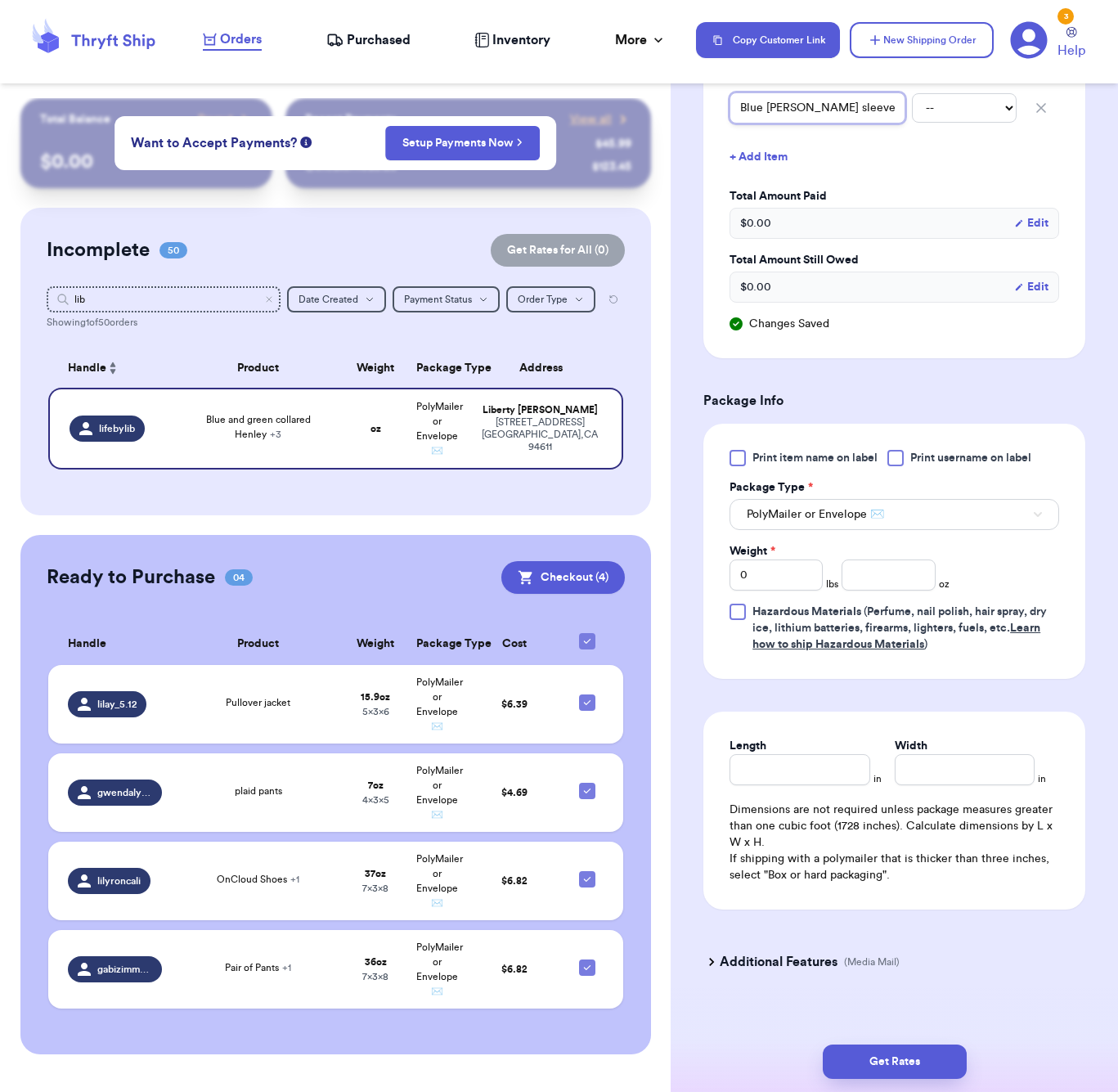
scroll to position [598, 0]
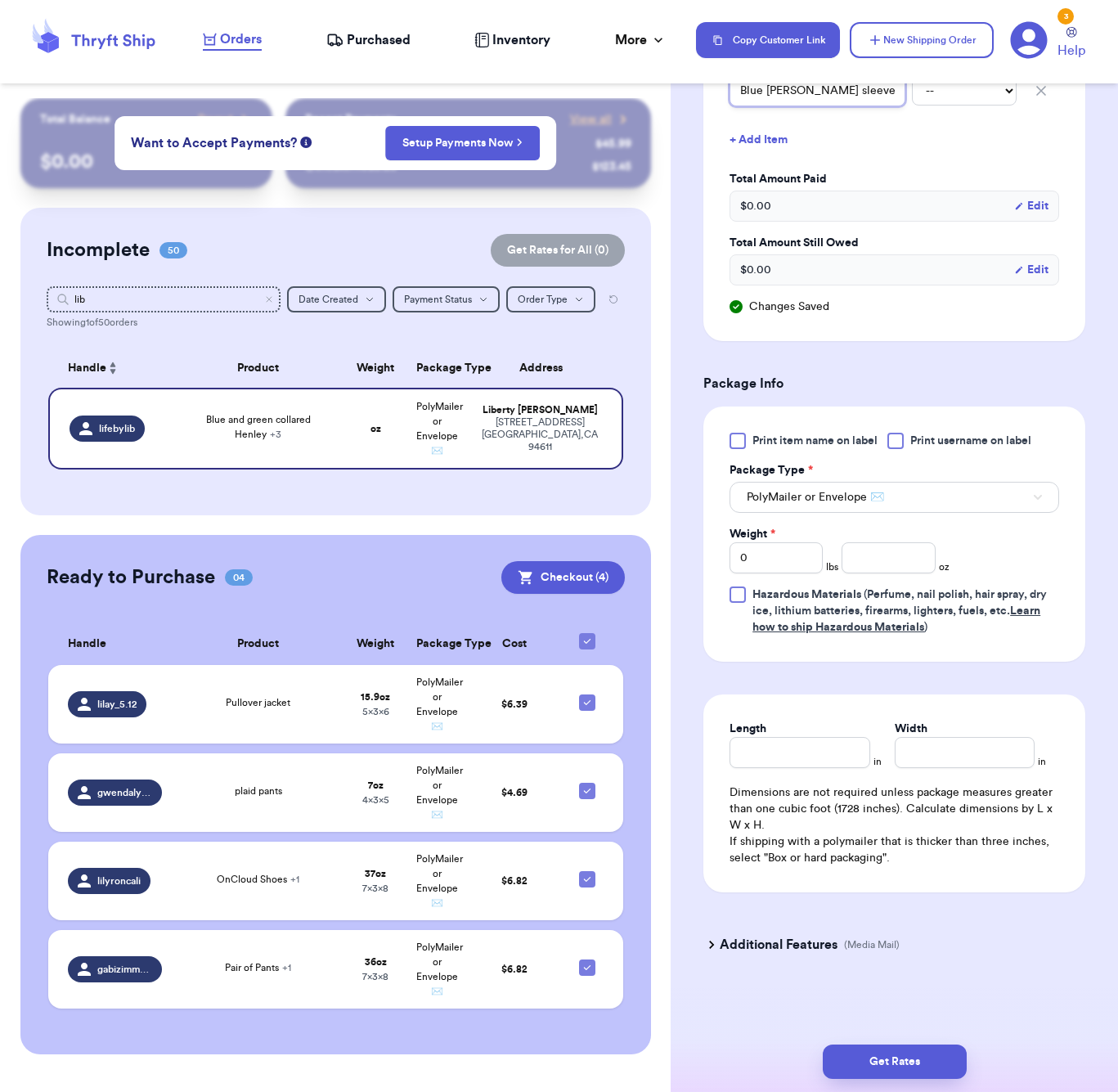
type input "Blue [PERSON_NAME] sleeve"
click at [873, 553] on input "number" at bounding box center [888, 558] width 94 height 31
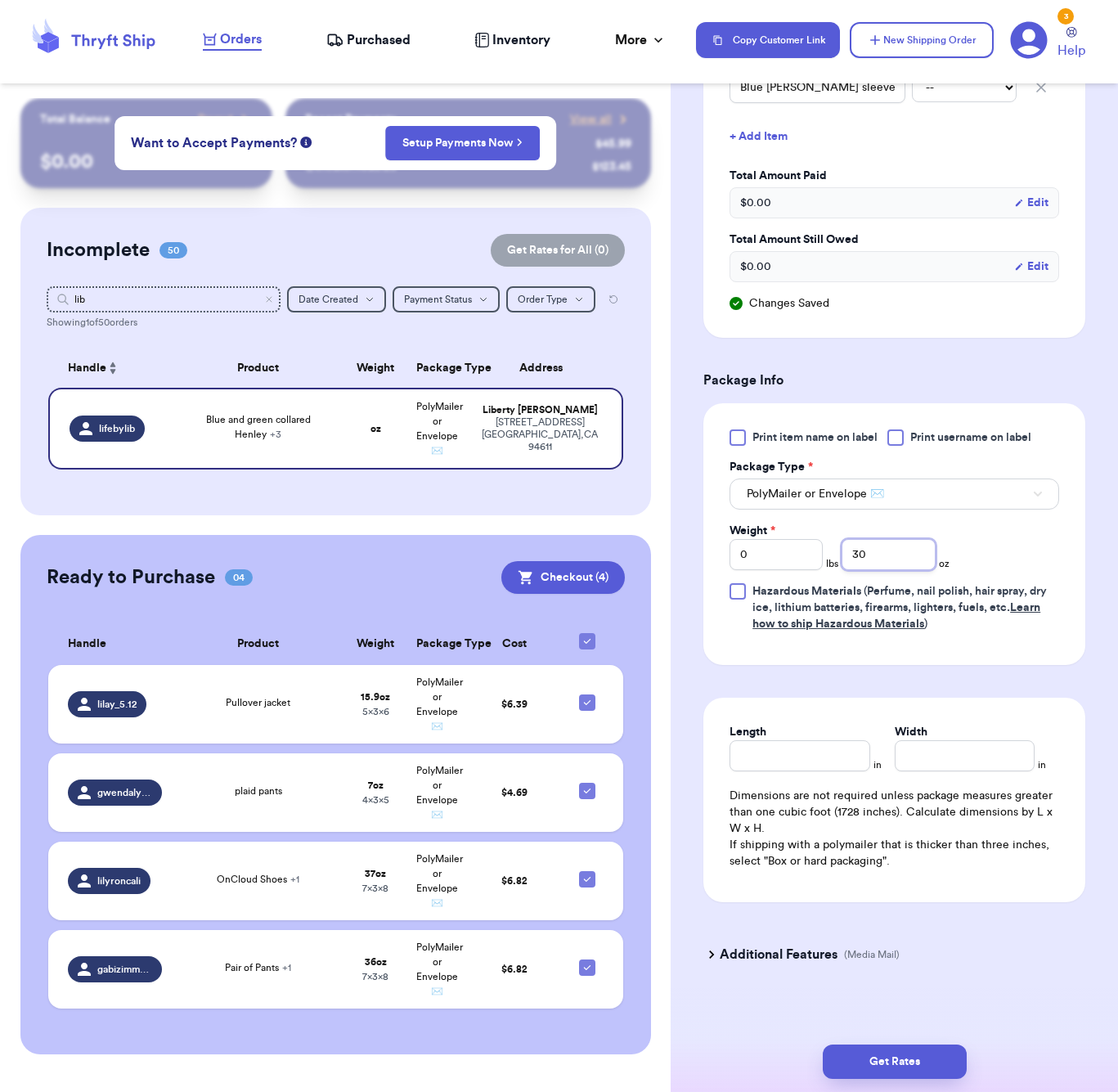
type input "30"
click at [792, 772] on input "Length" at bounding box center [800, 756] width 140 height 31
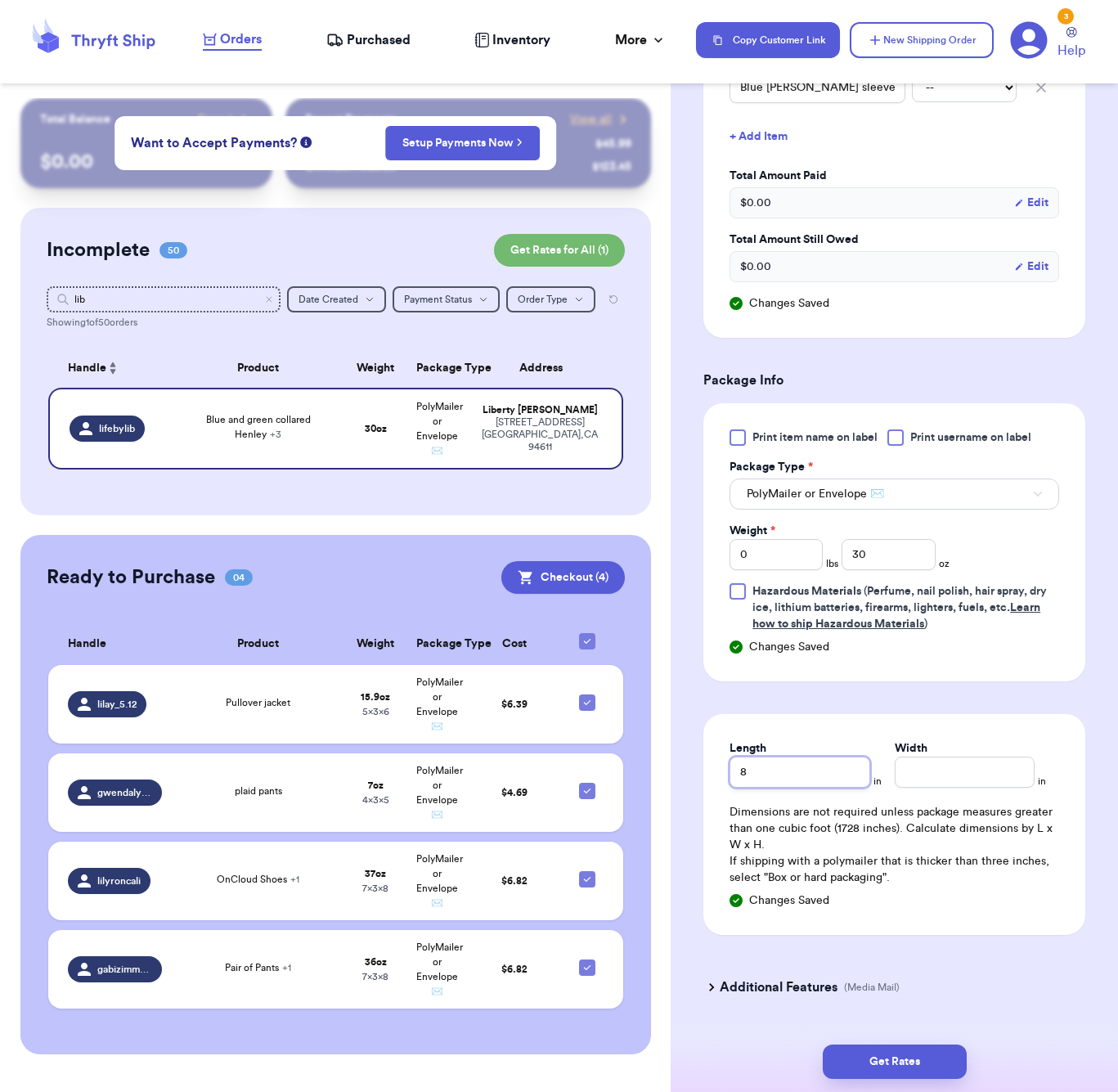
type input "8"
type input "7"
click at [852, 1058] on button "Get Rates" at bounding box center [894, 1062] width 144 height 35
type input "1"
type input "14"
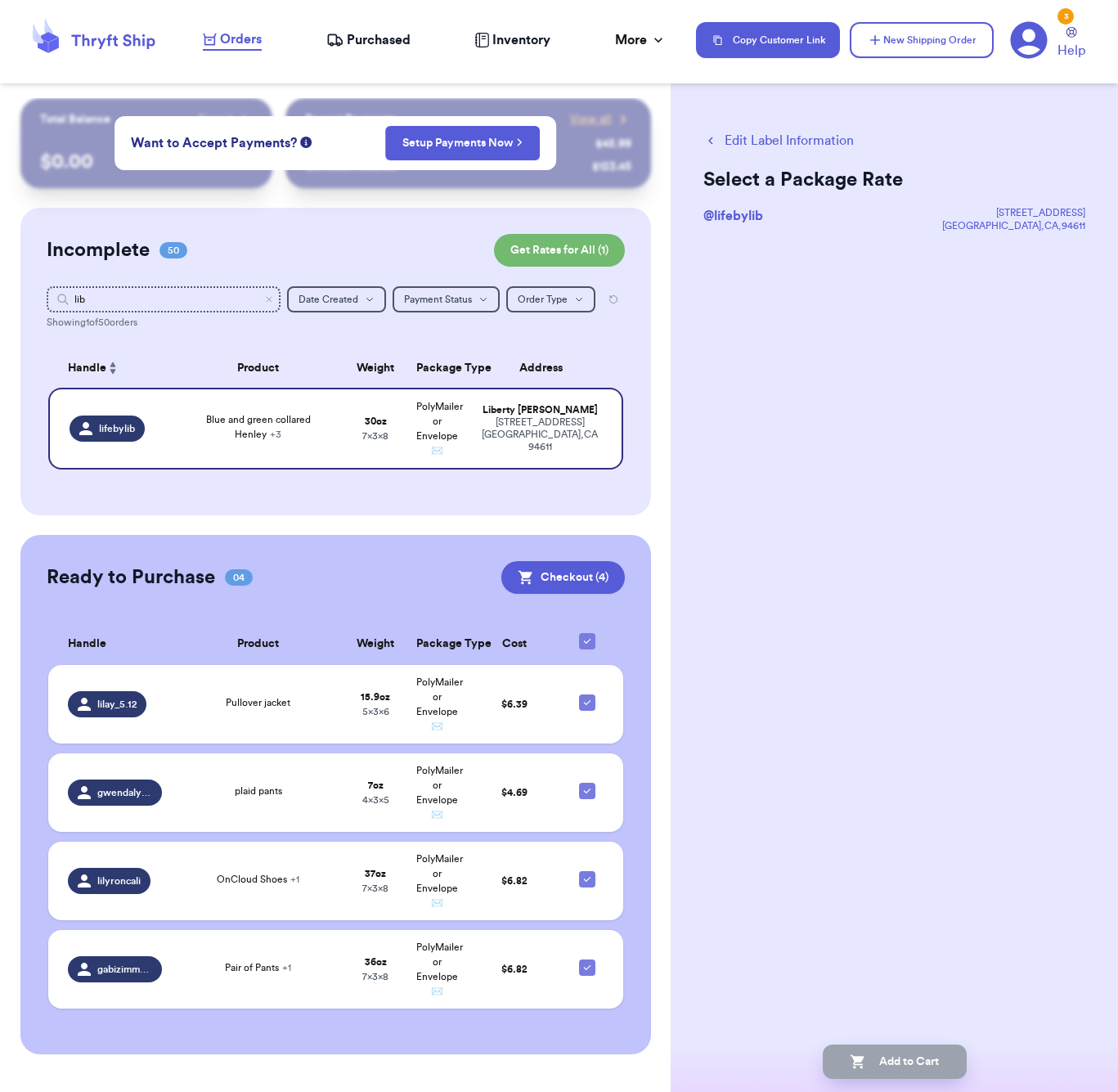
scroll to position [0, 0]
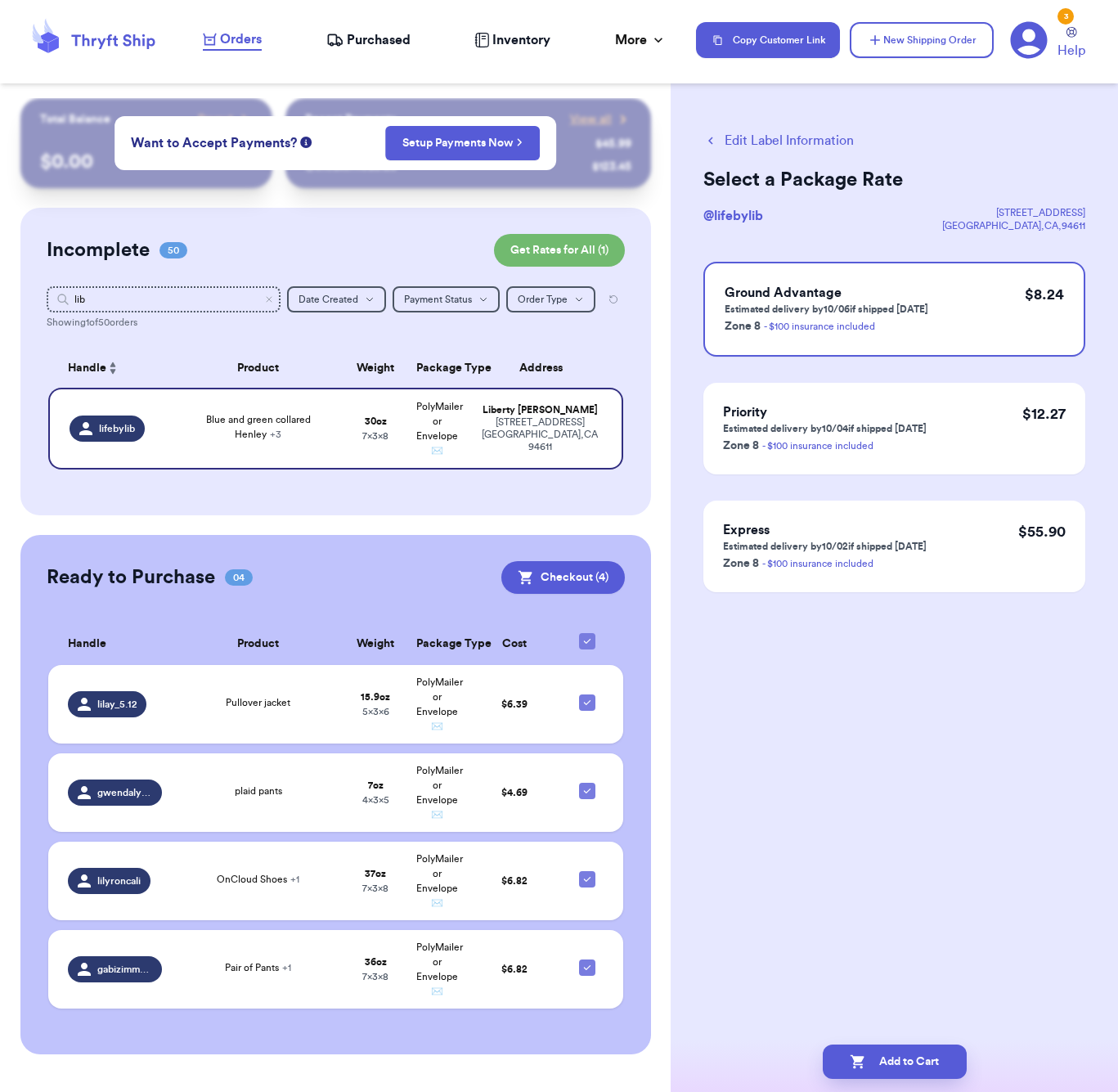
click at [773, 138] on button "Edit Label Information" at bounding box center [779, 141] width 151 height 20
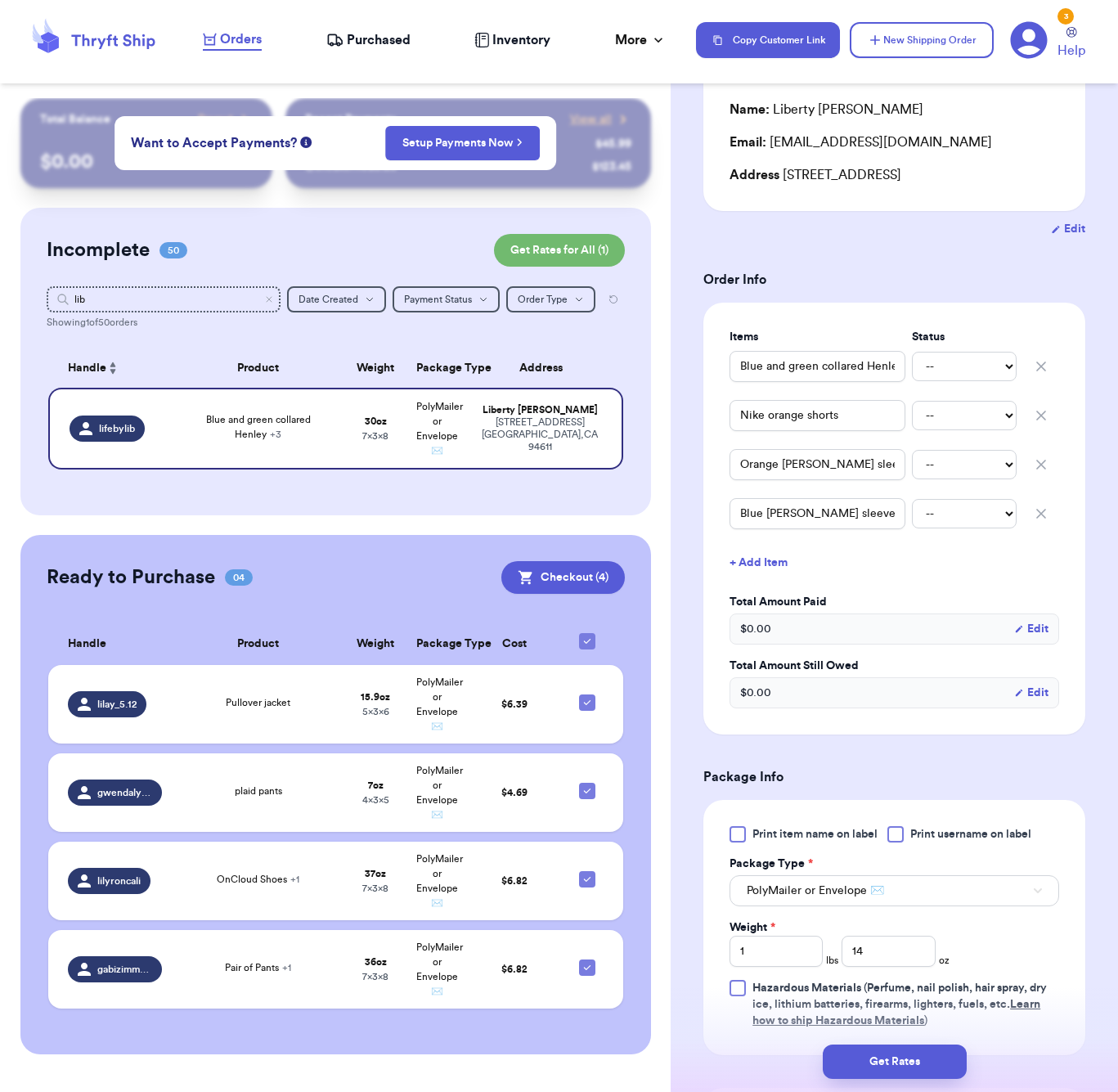
scroll to position [405, 0]
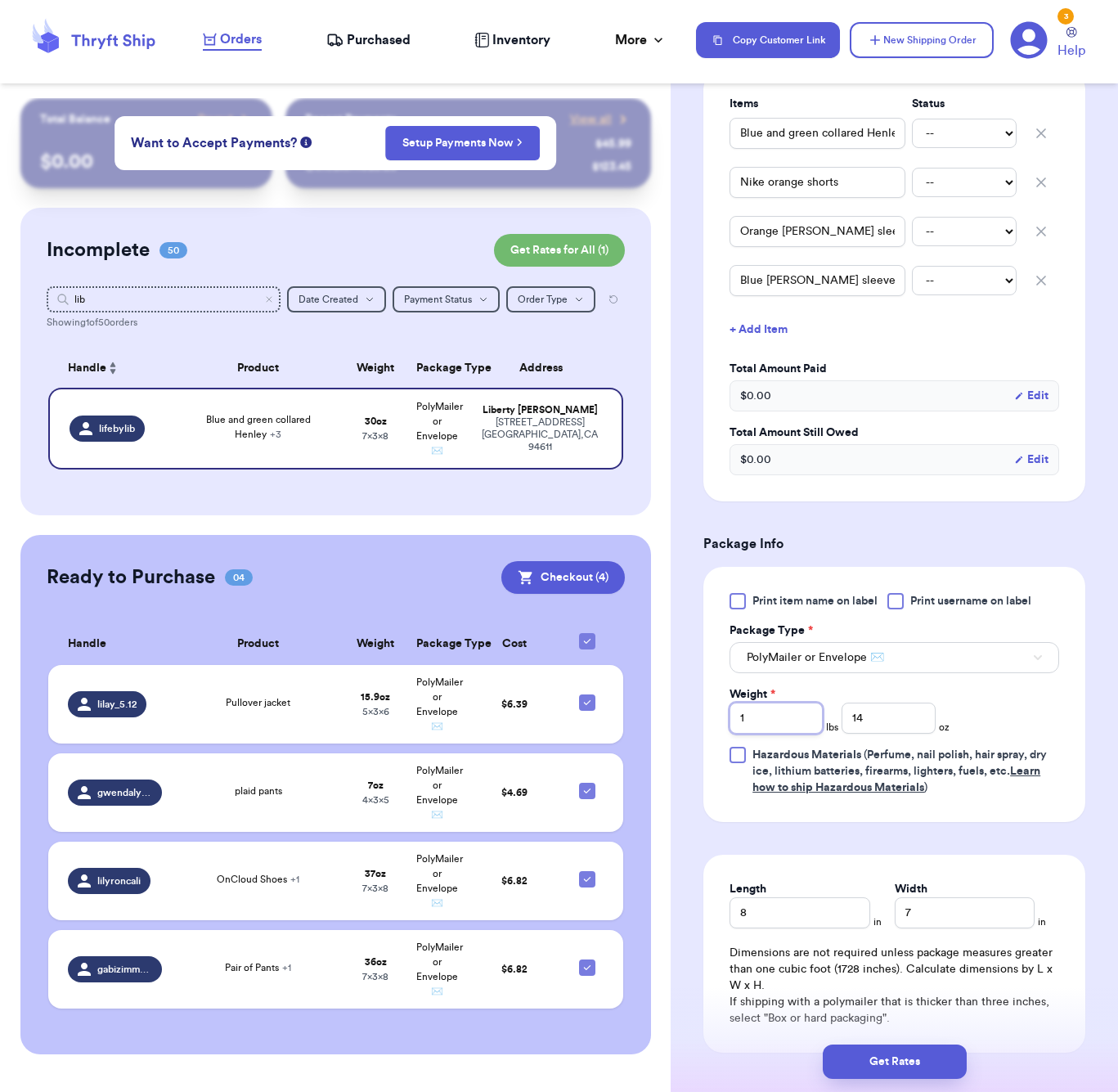
click at [814, 722] on input "1" at bounding box center [776, 718] width 94 height 31
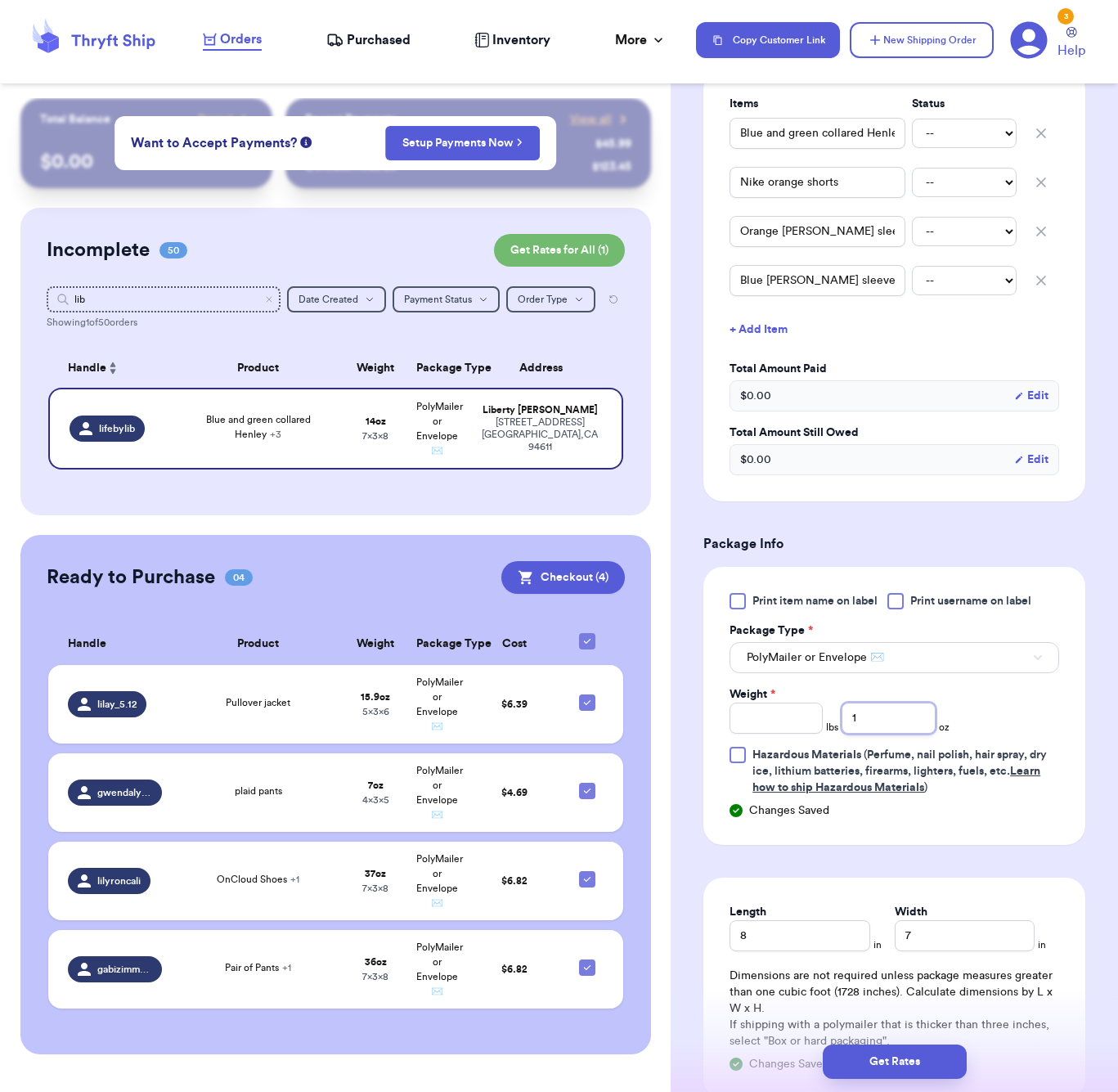
type input "15"
type input "15.9"
click at [923, 1067] on button "Get Rates" at bounding box center [894, 1062] width 144 height 35
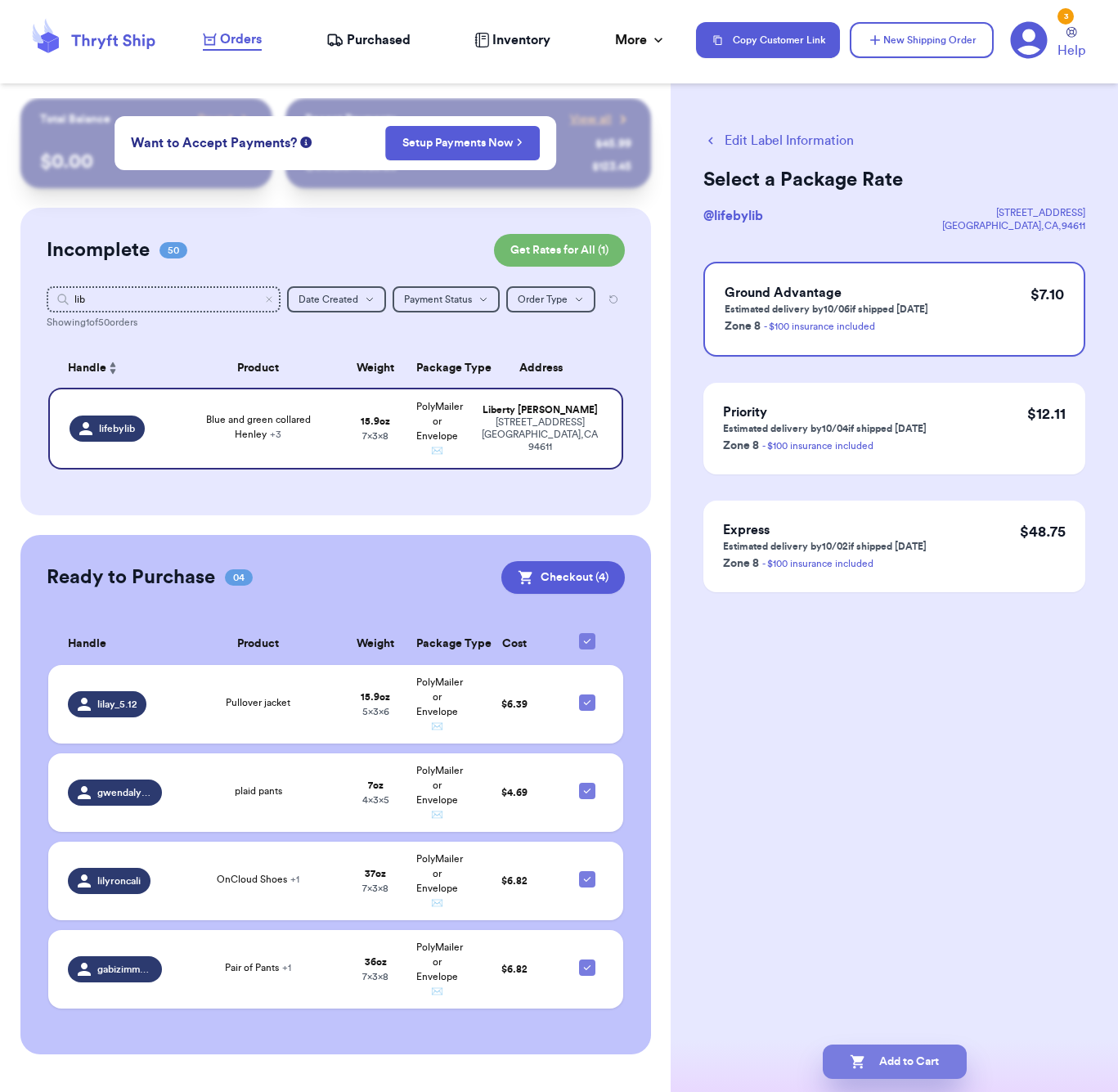
click at [921, 1058] on button "Add to Cart" at bounding box center [894, 1062] width 144 height 35
checkbox input "true"
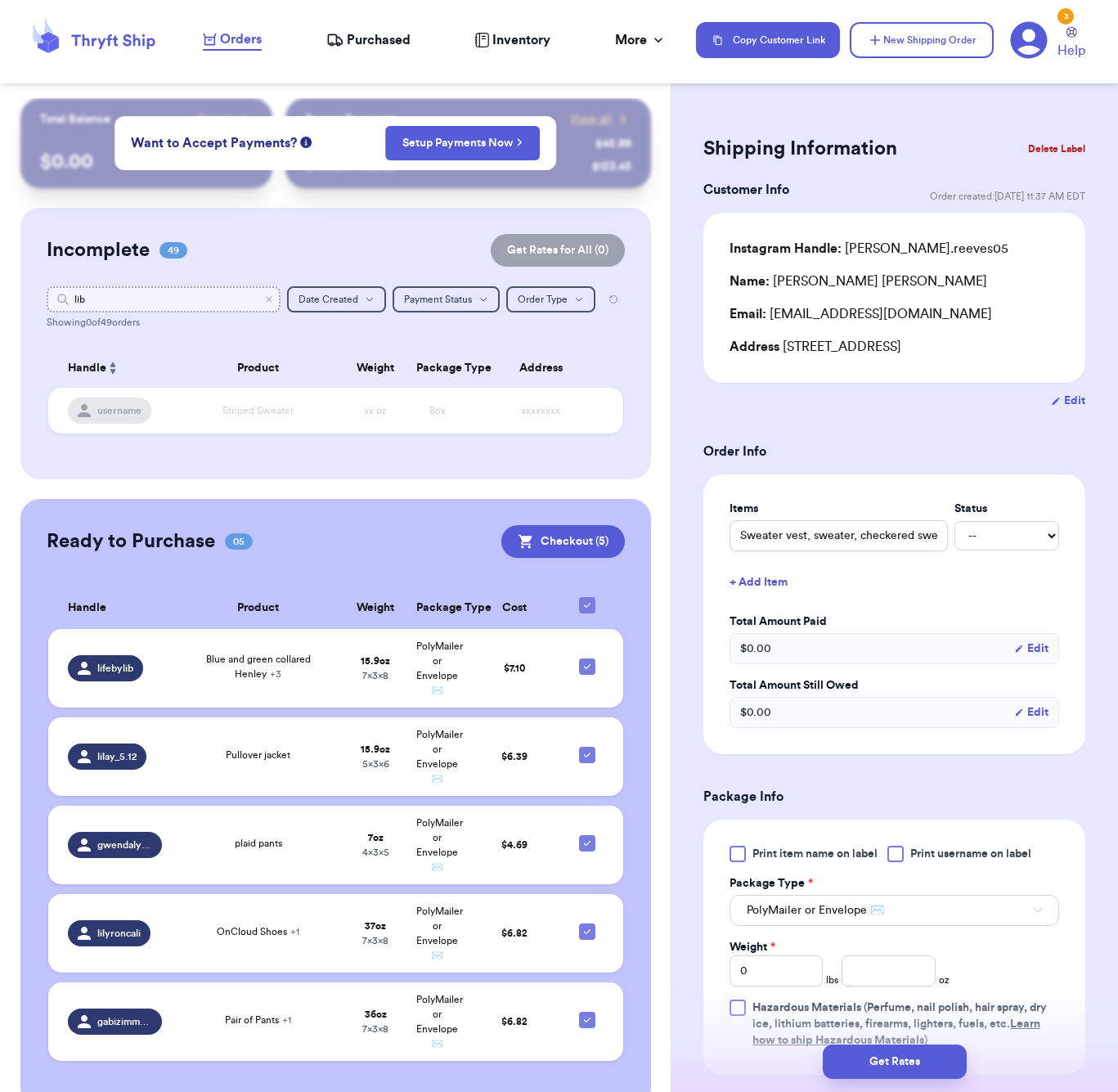
click at [220, 311] on input "lib" at bounding box center [163, 299] width 234 height 26
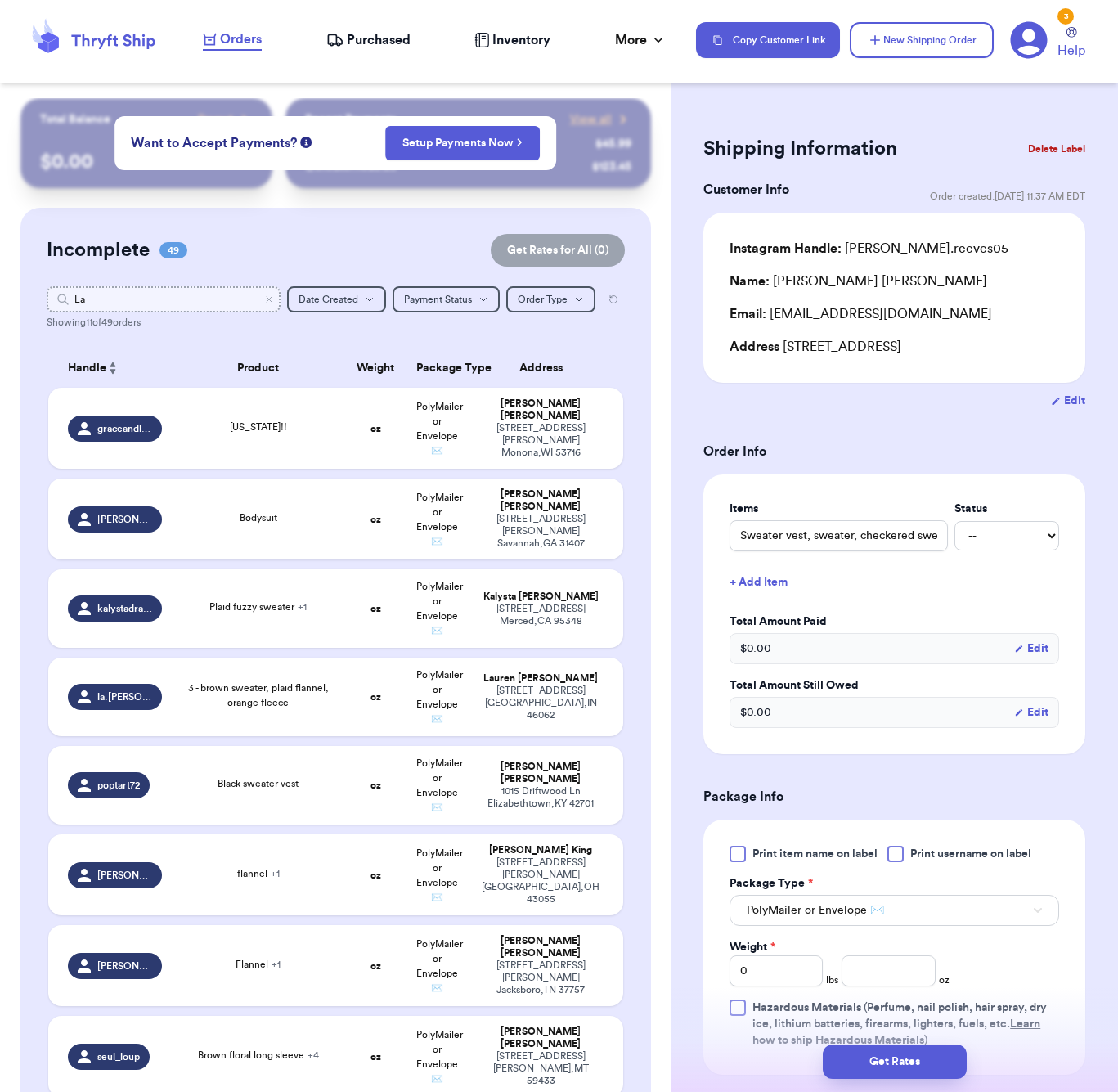
type input "L"
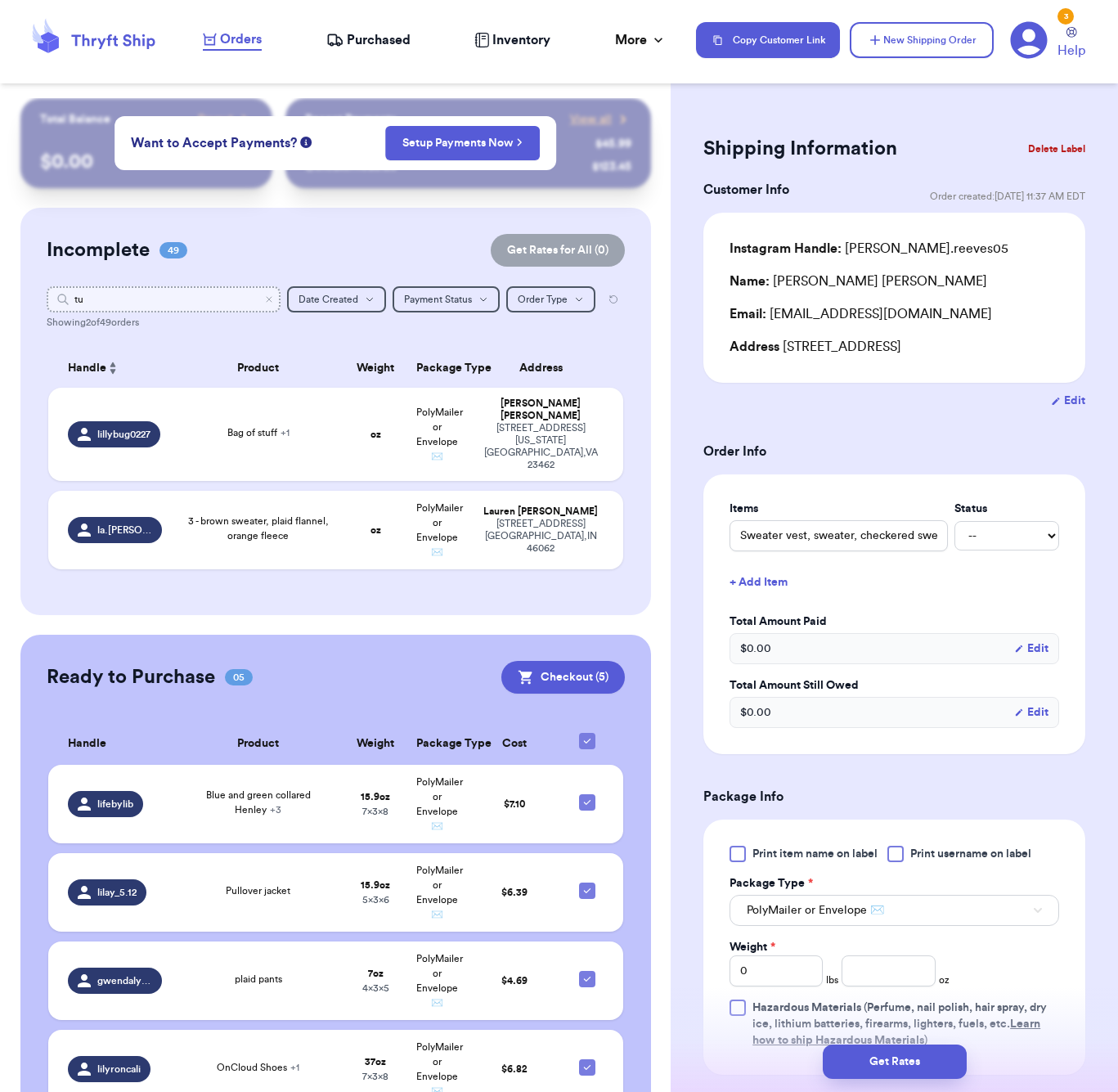
type input "tux"
type input "tu"
click at [251, 519] on span "3 - brown sweater, plaid flannel, orange fleece" at bounding box center [258, 528] width 141 height 25
type input "3 - brown sweater, plaid flannel, orange fleece"
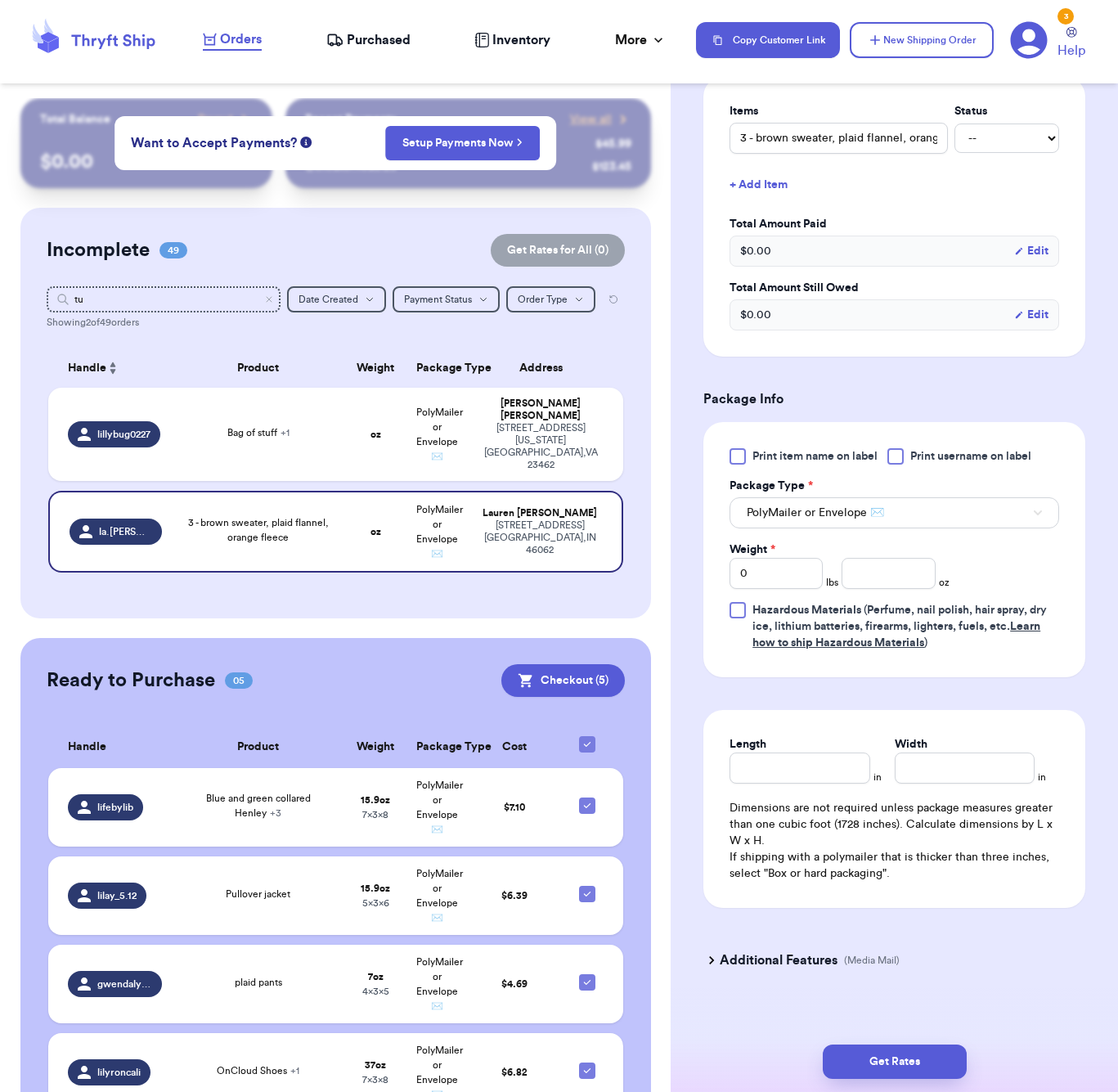
scroll to position [416, 0]
click at [869, 563] on input "number" at bounding box center [888, 575] width 94 height 31
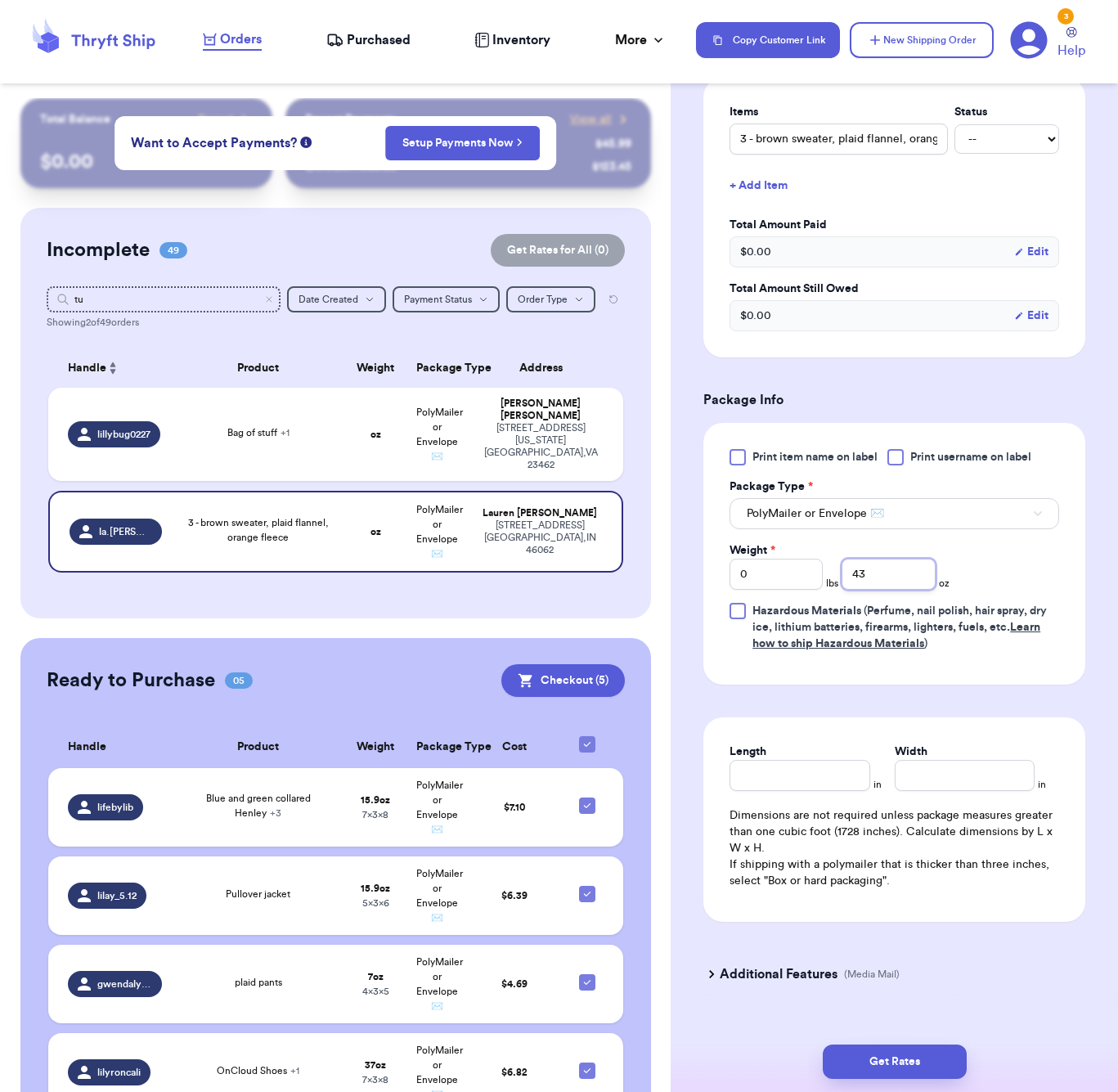
type input "43"
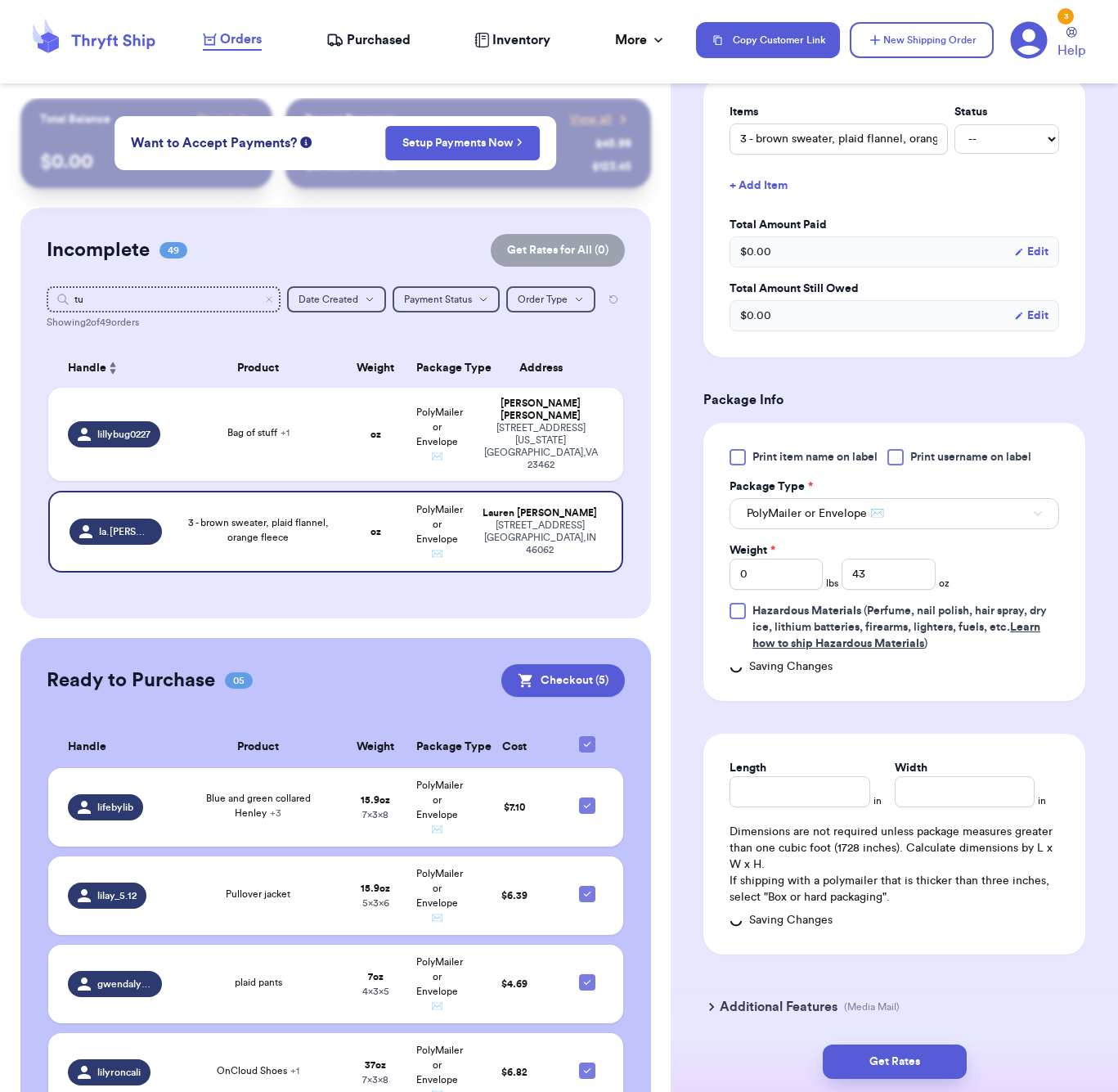
click at [824, 781] on div "Length in Width in Dimensions are not required unless package measures greater …" at bounding box center [894, 844] width 382 height 221
click at [821, 776] on input "Length" at bounding box center [800, 792] width 140 height 31
type input "9"
type input "7"
click at [855, 1059] on button "Get Rates" at bounding box center [894, 1062] width 144 height 35
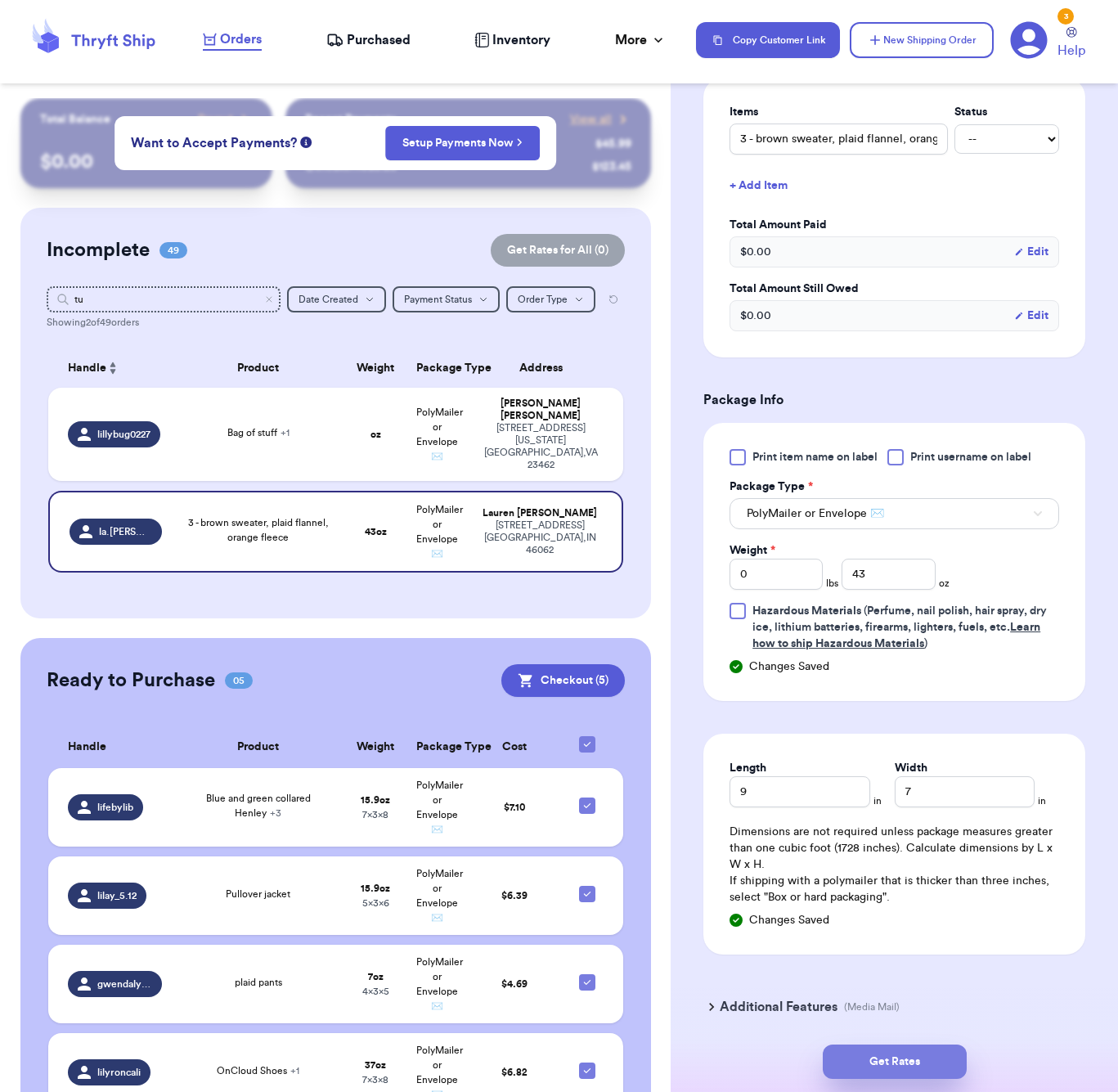
type input "2"
type input "11"
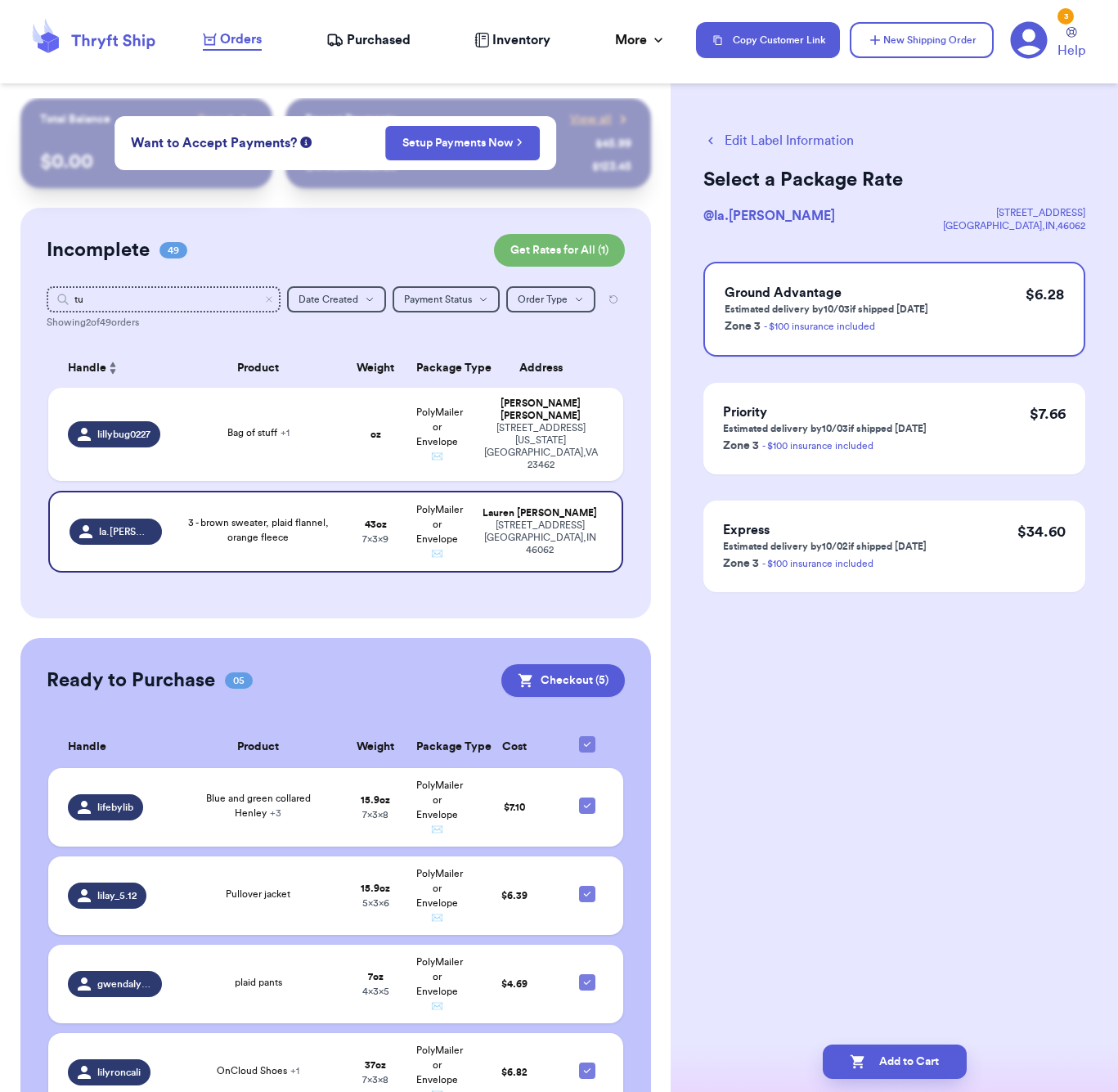
scroll to position [0, 0]
click at [896, 1070] on button "Add to Cart" at bounding box center [894, 1062] width 144 height 35
checkbox input "true"
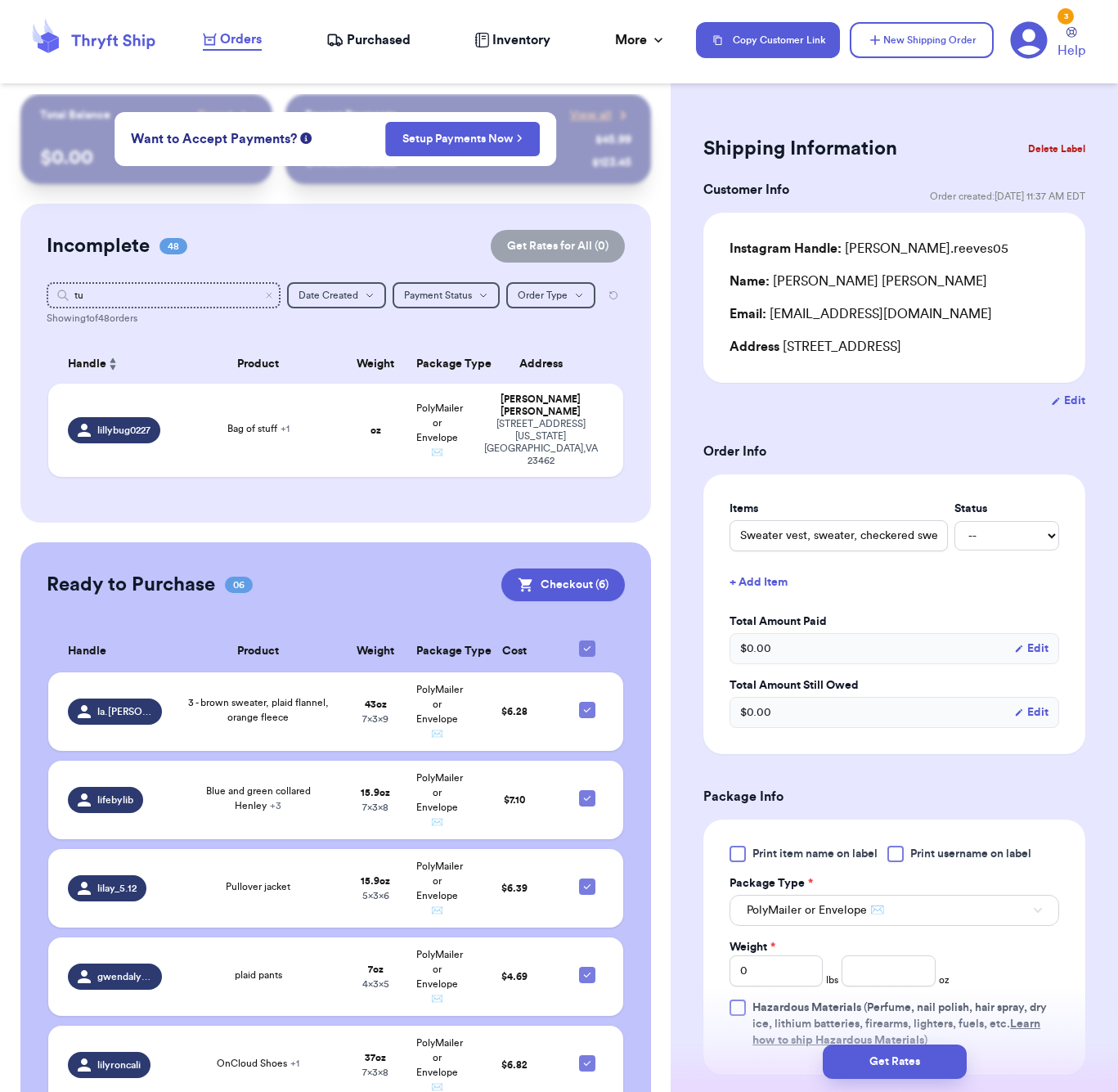
scroll to position [9, 0]
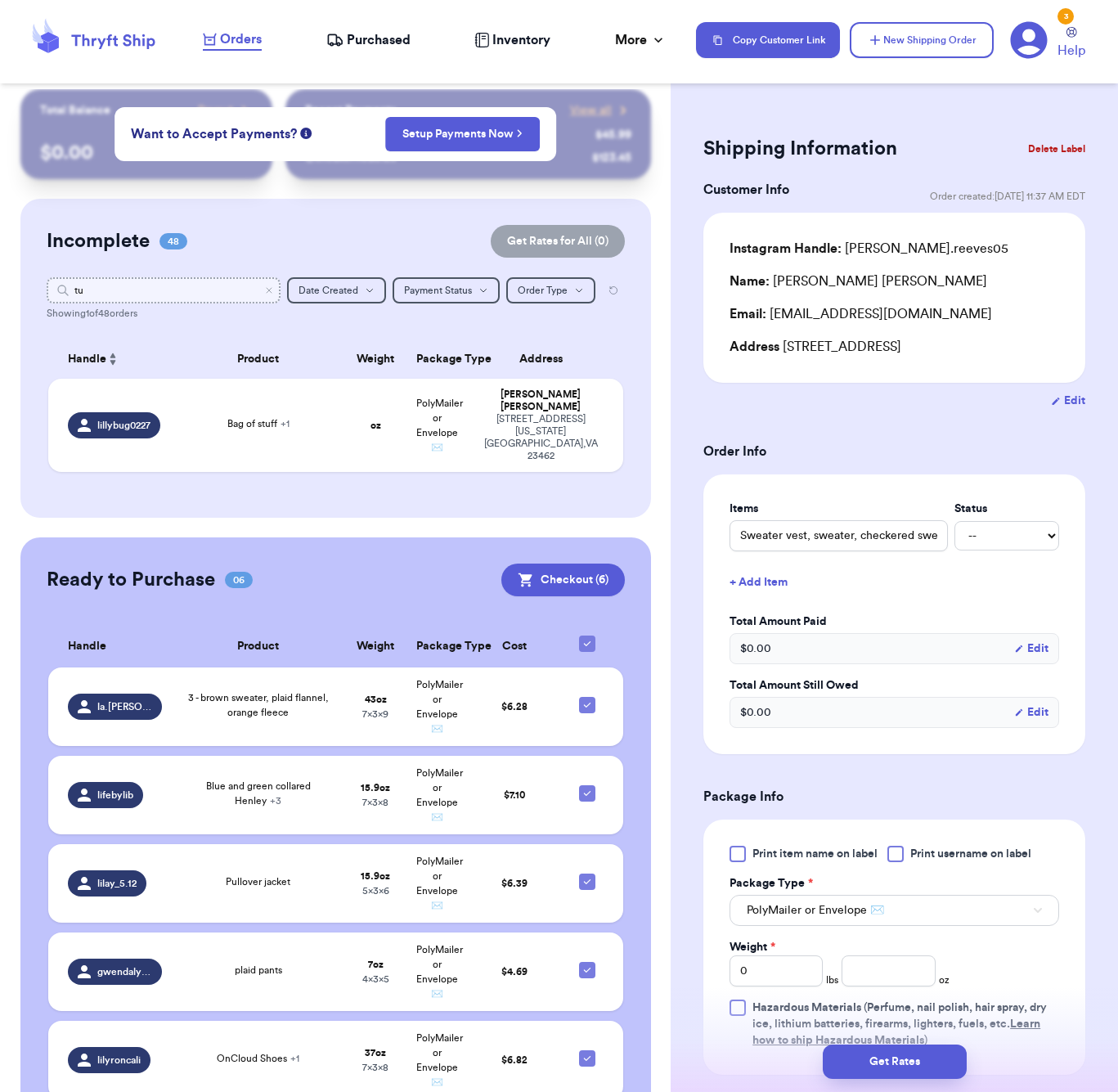
click at [128, 291] on input "tu" at bounding box center [163, 290] width 234 height 26
type input "ce"
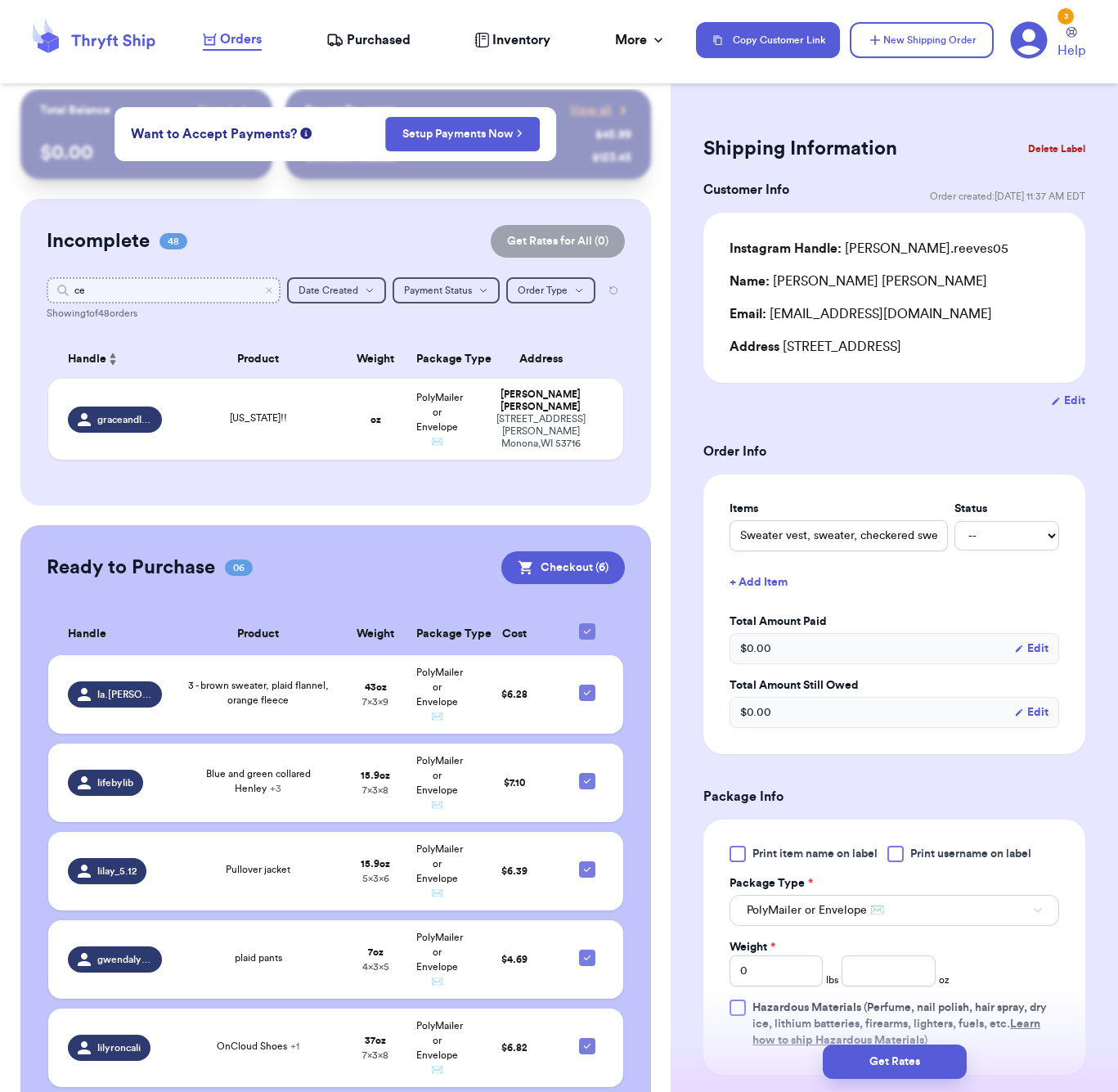
type input "c"
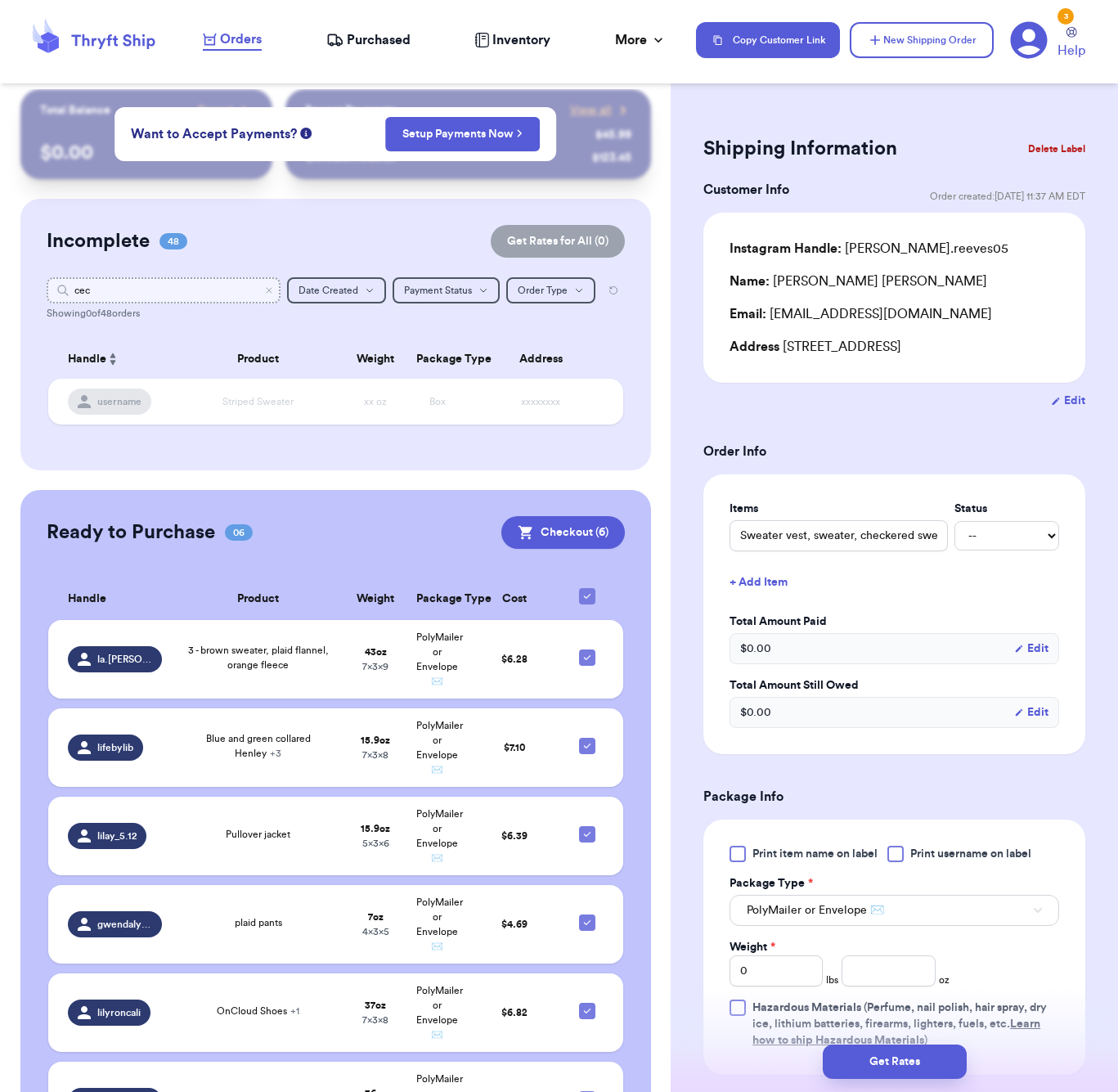
type input "cece"
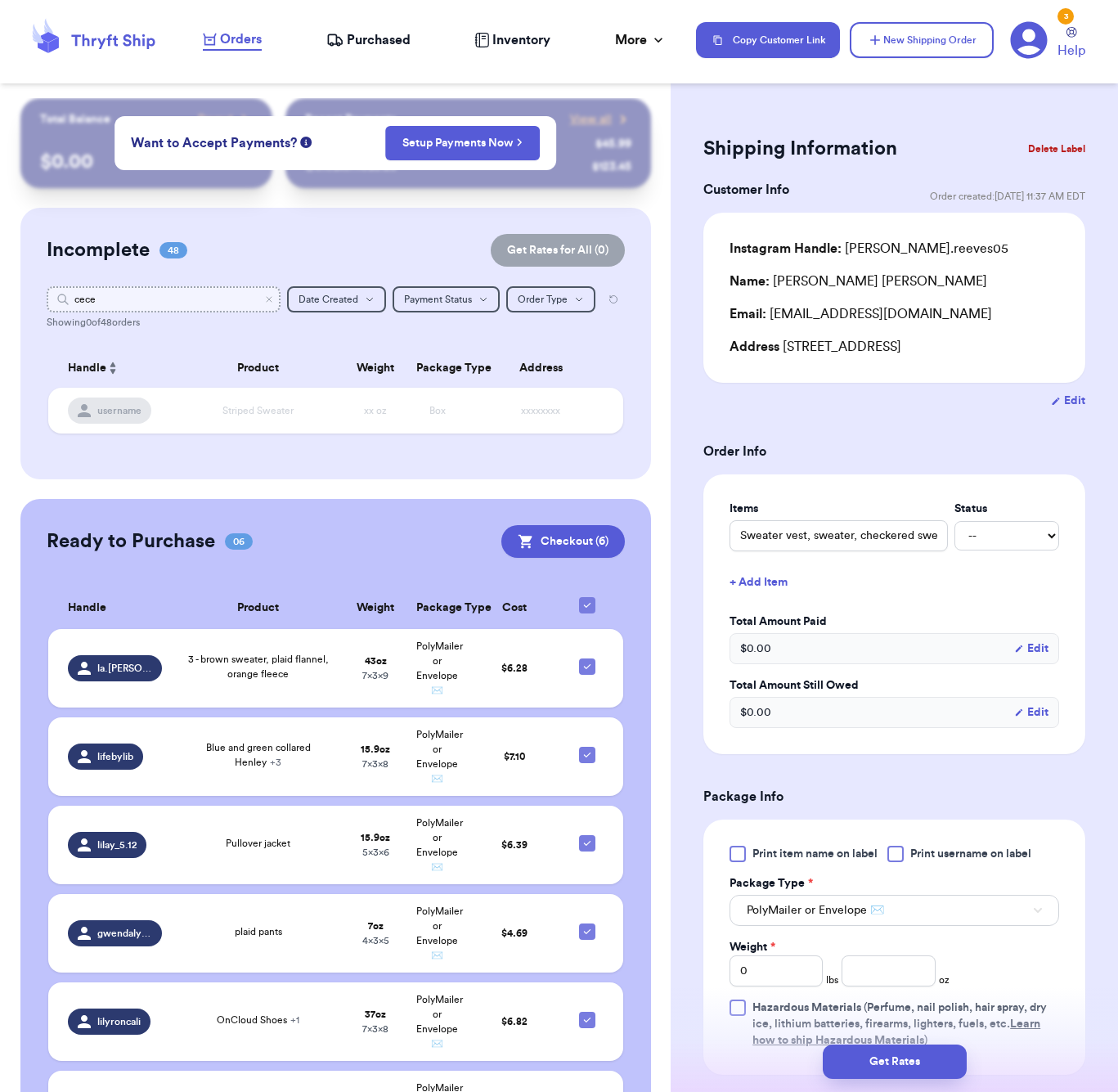
type input "cec"
type input "ce"
type input "c"
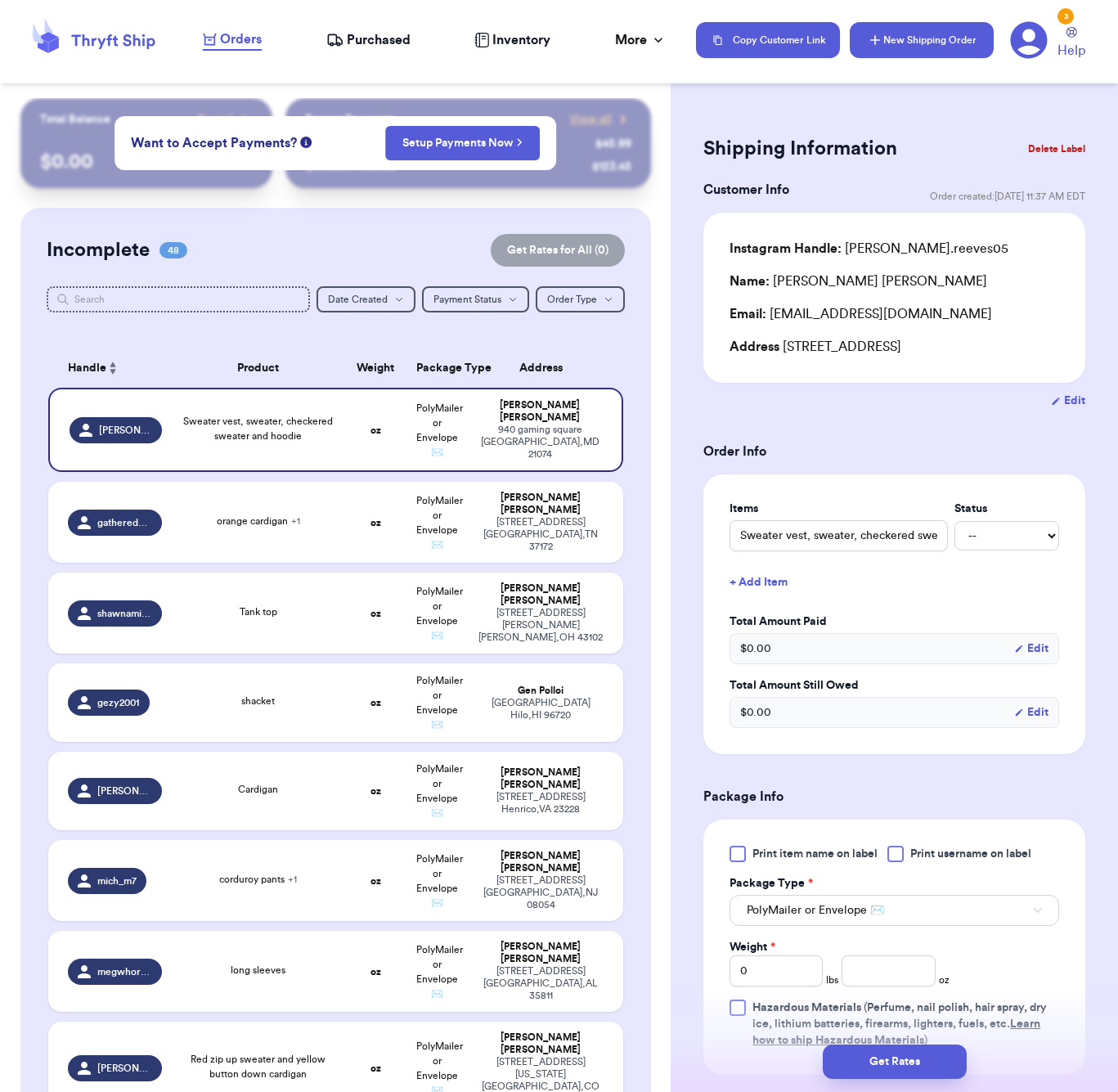
drag, startPoint x: 859, startPoint y: 112, endPoint x: 893, endPoint y: 44, distance: 76.0
click at [859, 112] on div "Shipping Information Delete Label Customer Info Order created: [DATE] 11:37 AM …" at bounding box center [894, 802] width 447 height 1408
click at [893, 44] on button "New Shipping Order" at bounding box center [922, 40] width 144 height 36
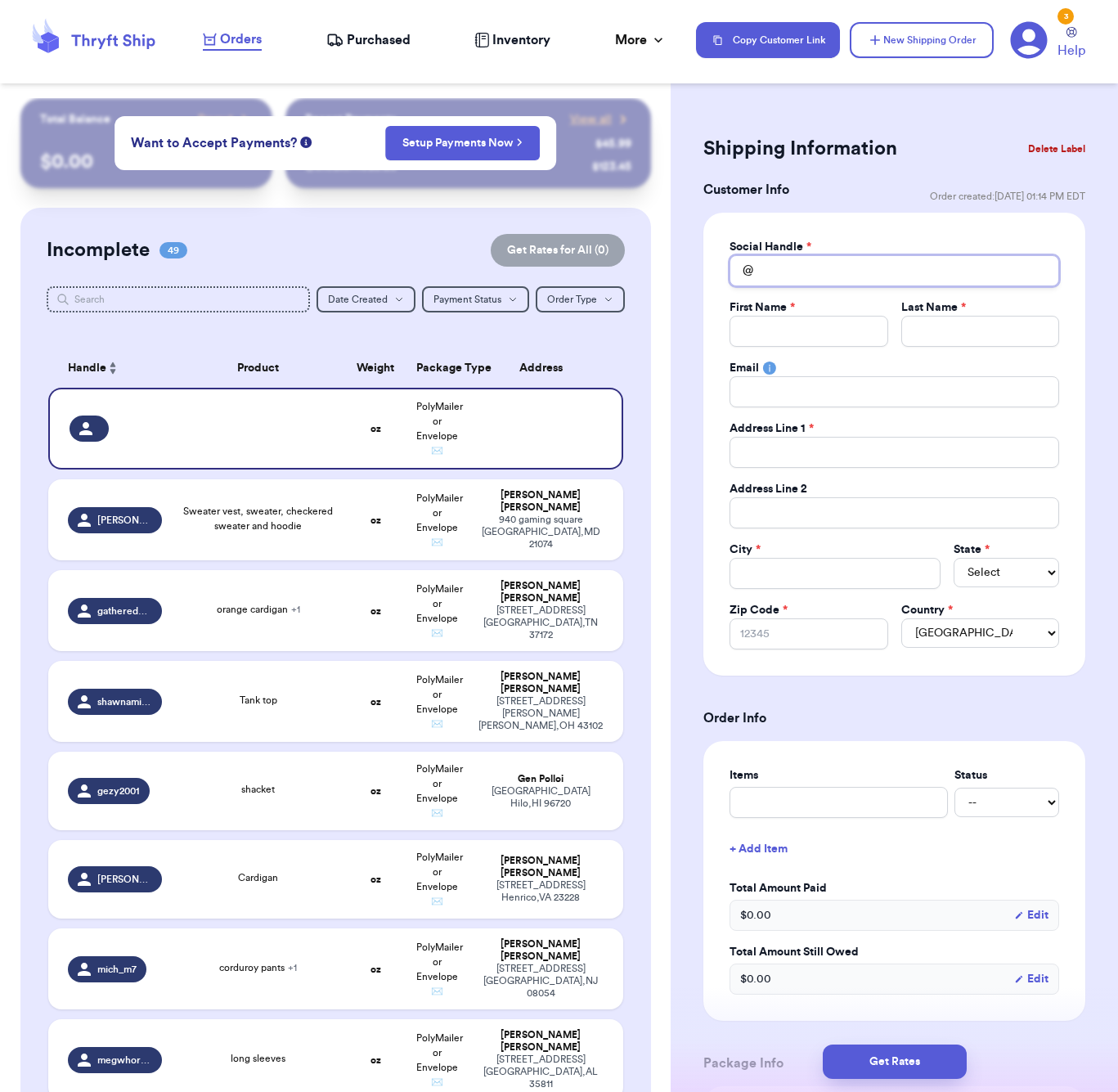
click at [778, 263] on input "Total Amount Paid" at bounding box center [894, 271] width 330 height 31
type input "c"
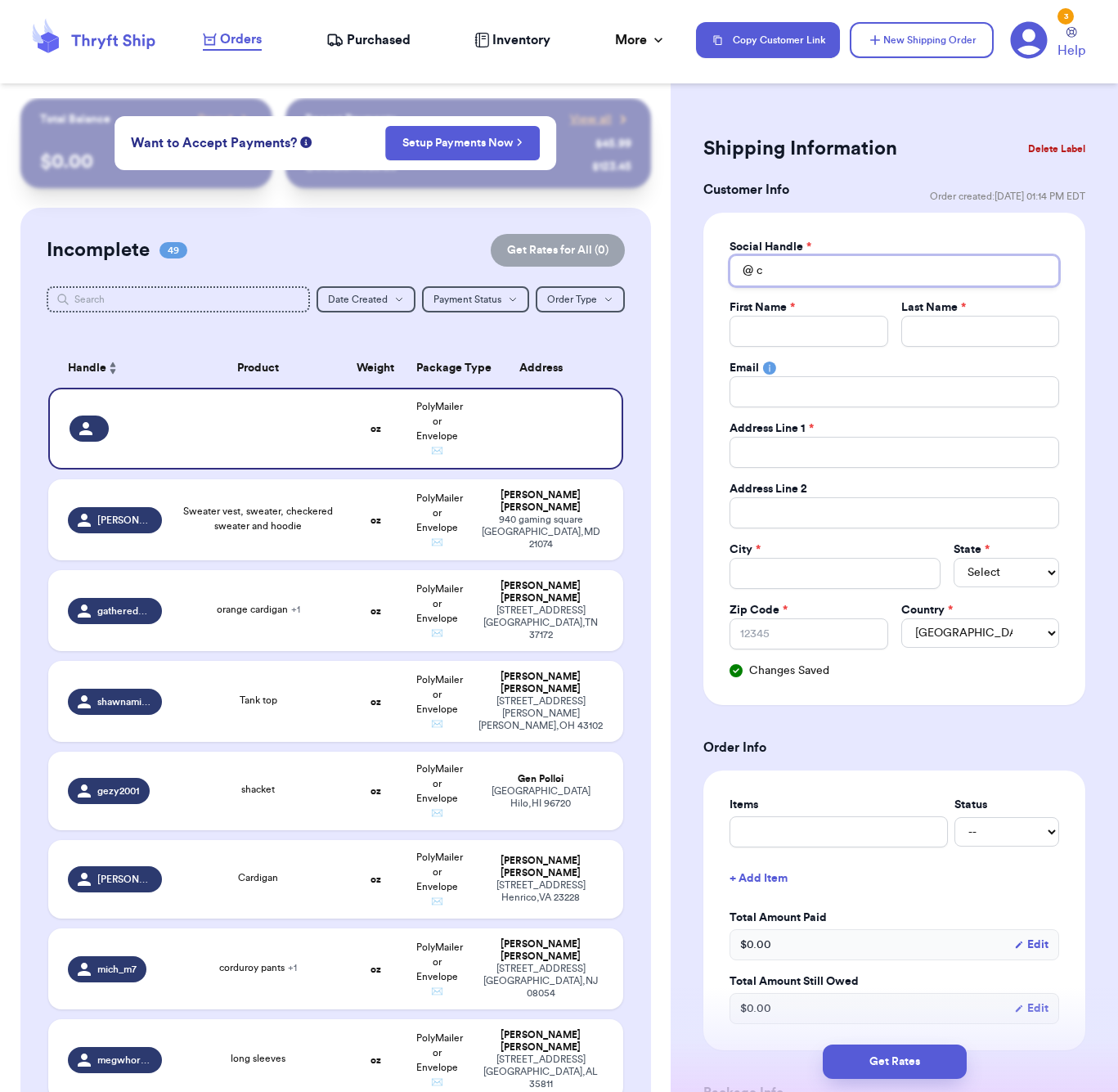
type input "ch"
type input "chi"
type input "chia"
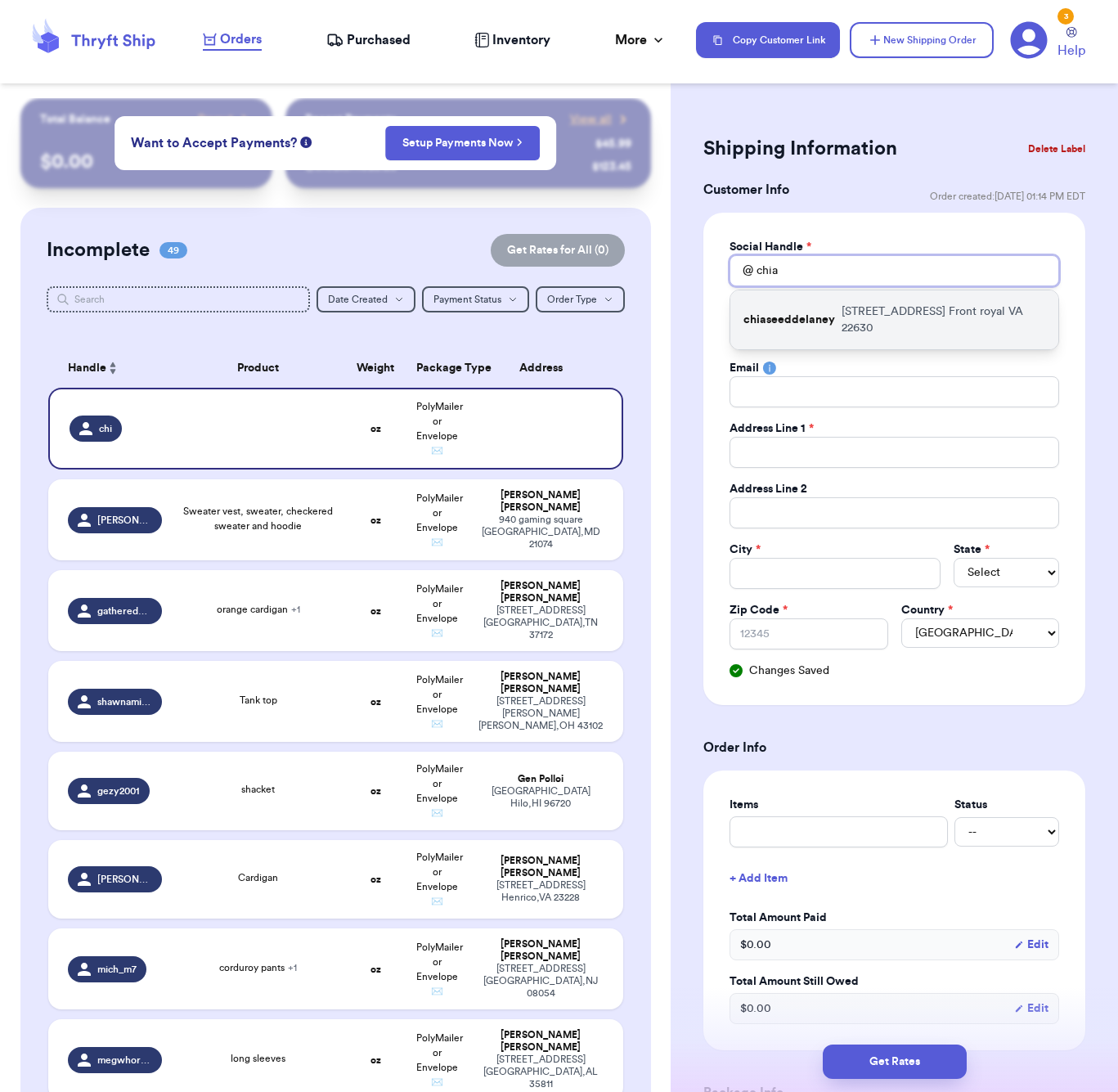
type input "chia"
click at [854, 317] on p "[STREET_ADDRESS]" at bounding box center [943, 320] width 204 height 33
type input "chiaseeddelaney"
type input "[PERSON_NAME]"
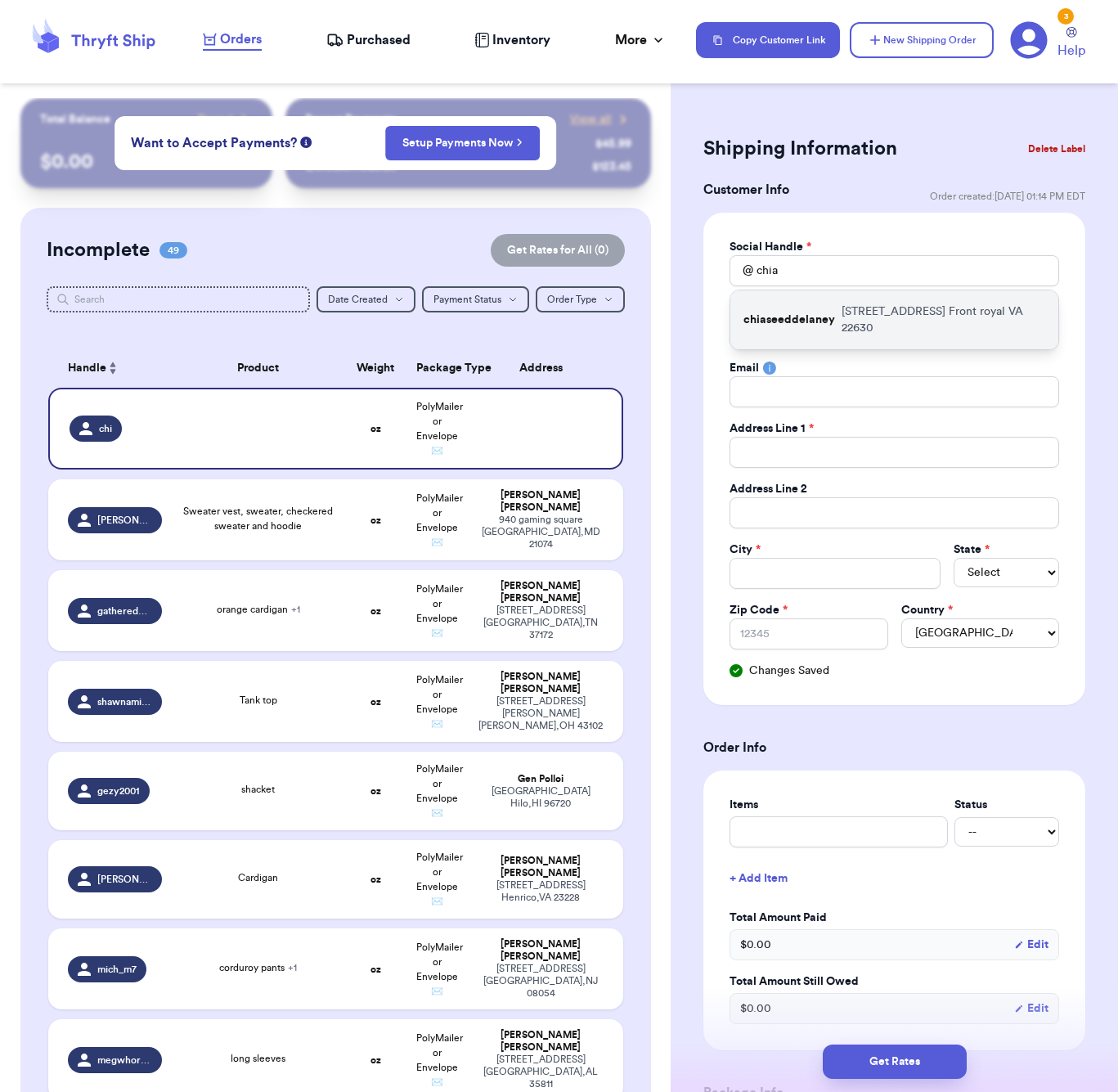
type input "[EMAIL_ADDRESS][DOMAIN_NAME]"
type input "[STREET_ADDRESS]"
type input "Front royal"
select select "VA"
type input "22630"
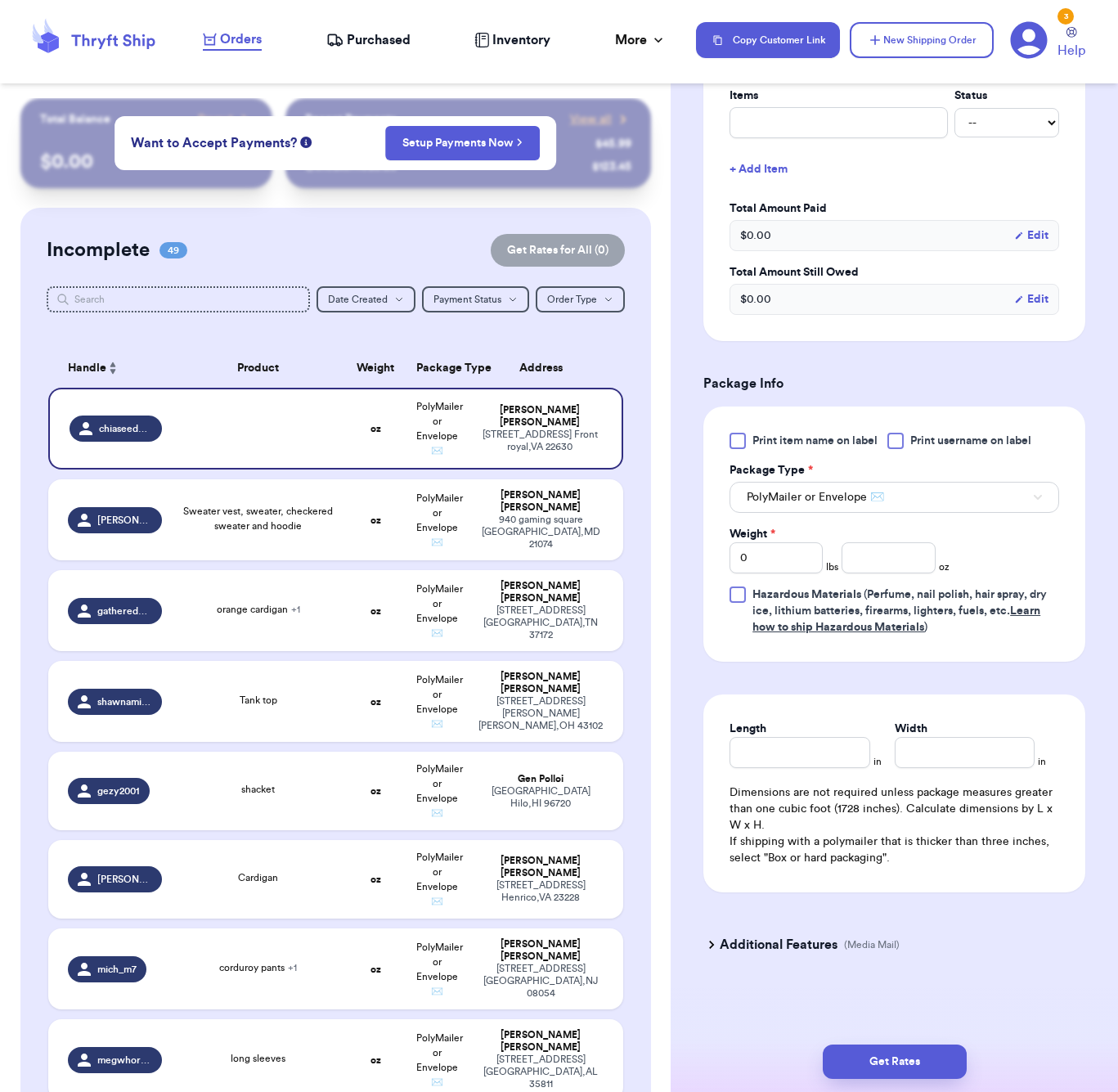
scroll to position [709, 0]
click at [872, 559] on input "number" at bounding box center [888, 558] width 94 height 31
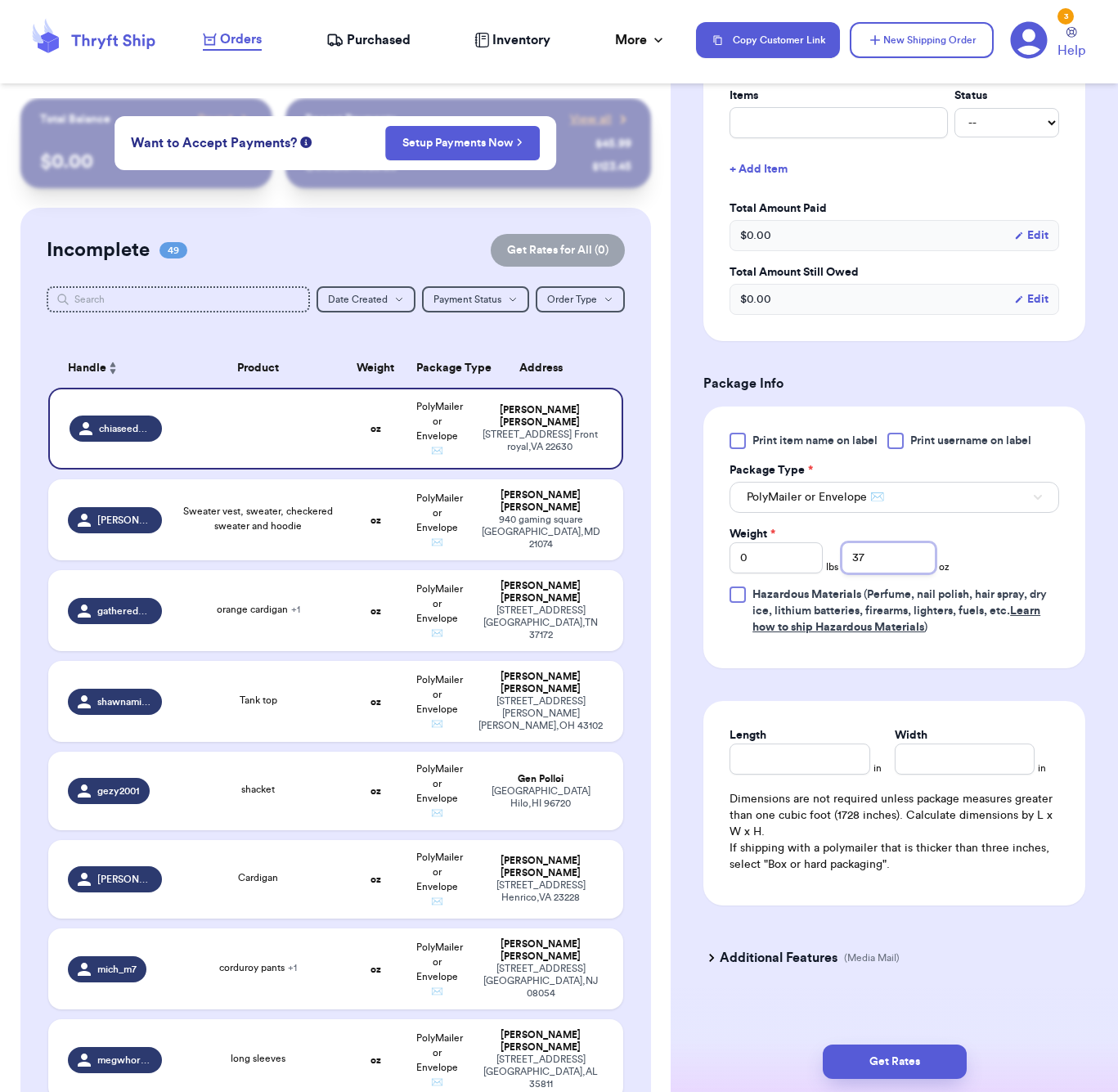
type input "37"
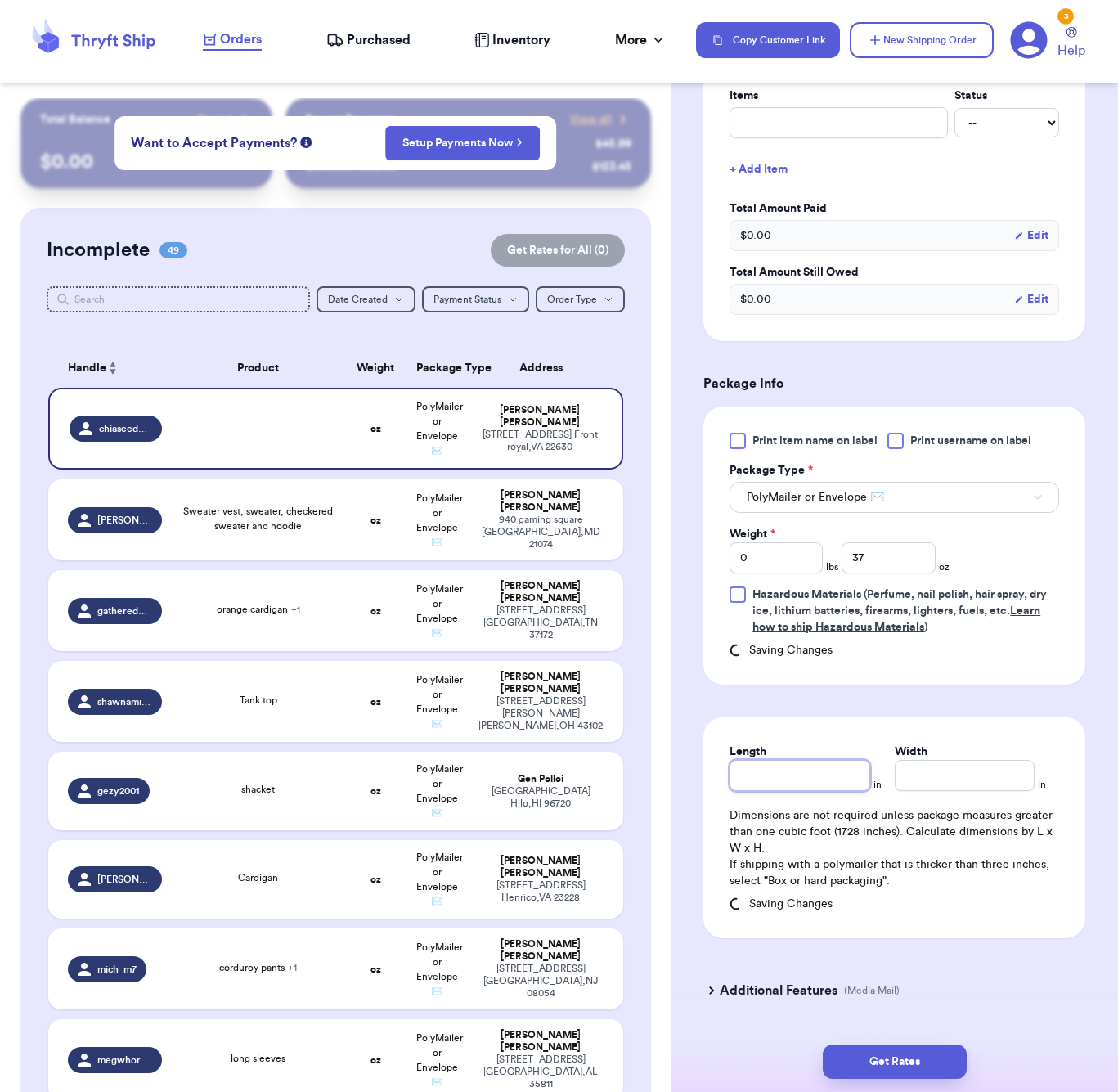
click at [849, 769] on input "Length" at bounding box center [800, 776] width 140 height 31
type input "9"
type input "8"
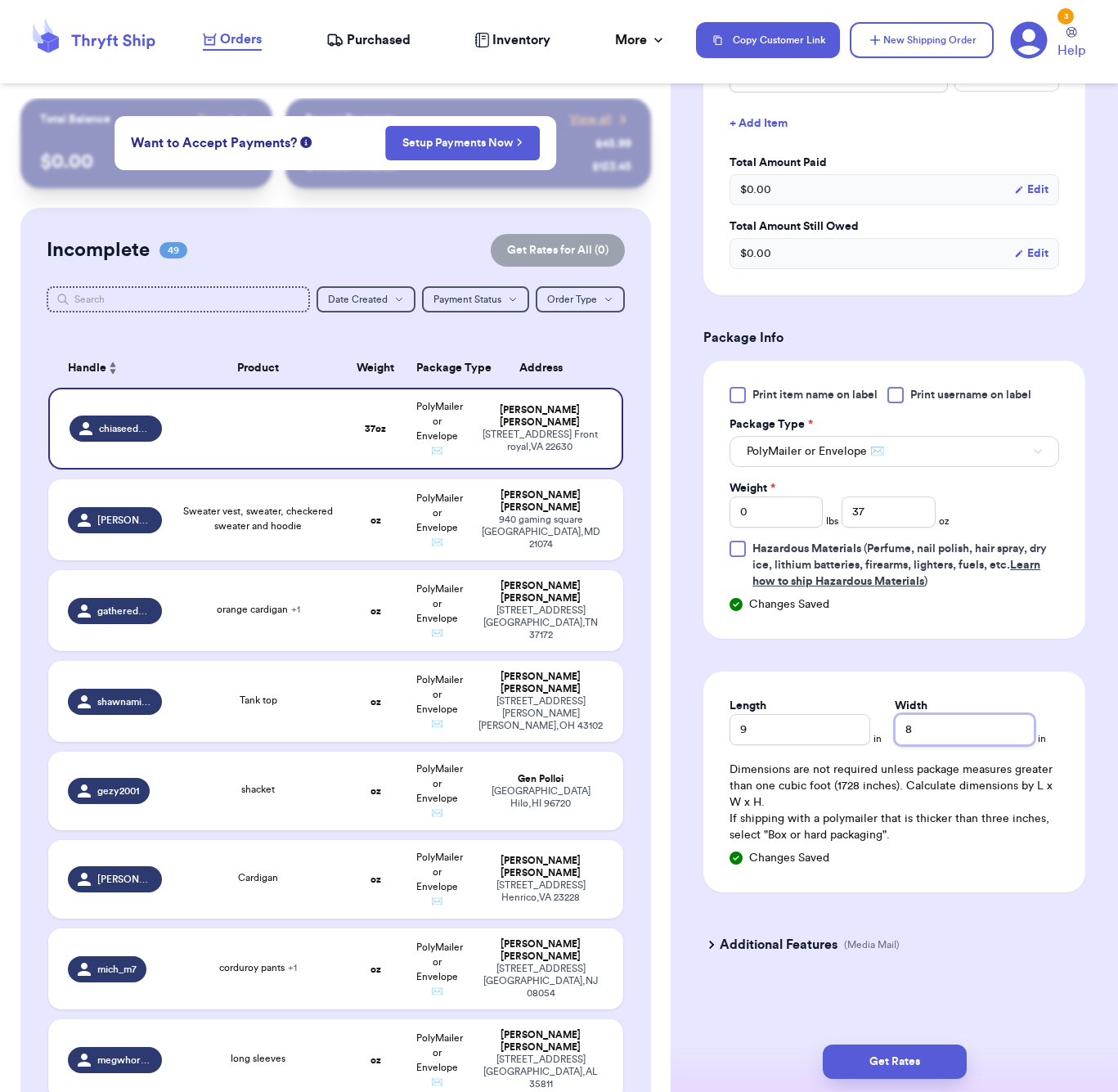
scroll to position [756, 0]
click at [944, 1054] on button "Get Rates" at bounding box center [894, 1062] width 144 height 35
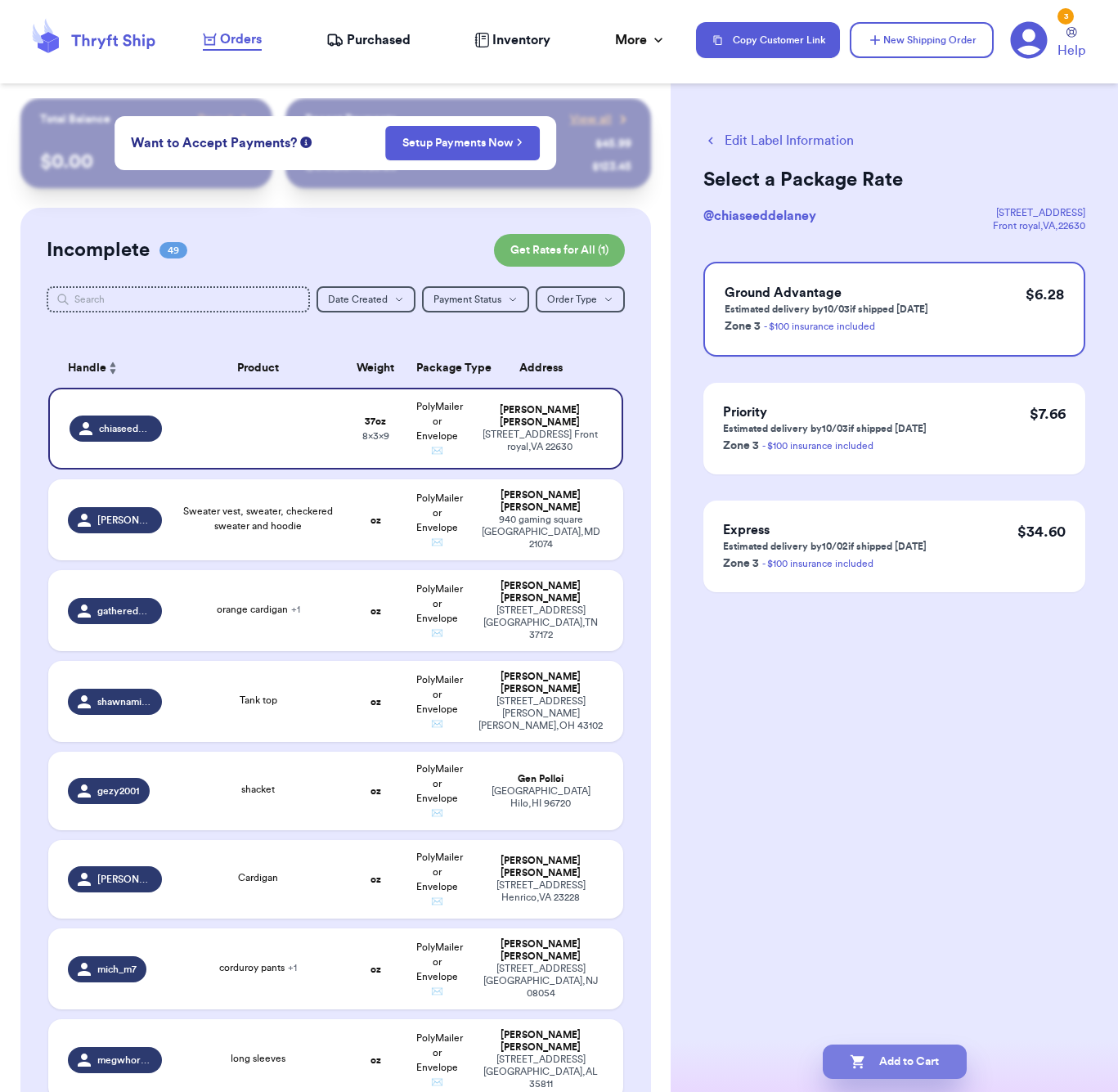
click at [933, 1052] on button "Add to Cart" at bounding box center [894, 1062] width 144 height 35
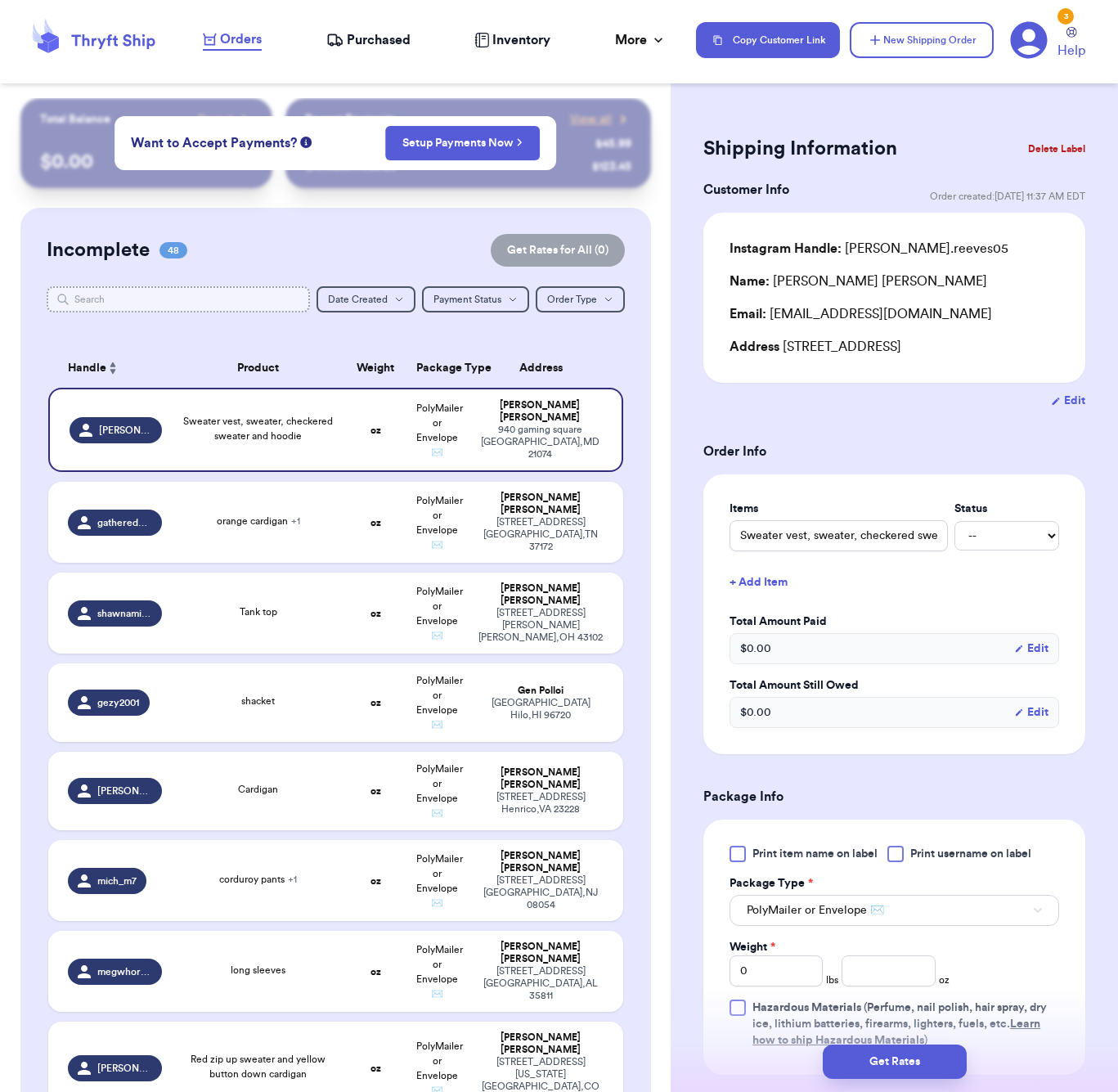
click at [189, 305] on input "text" at bounding box center [178, 299] width 264 height 26
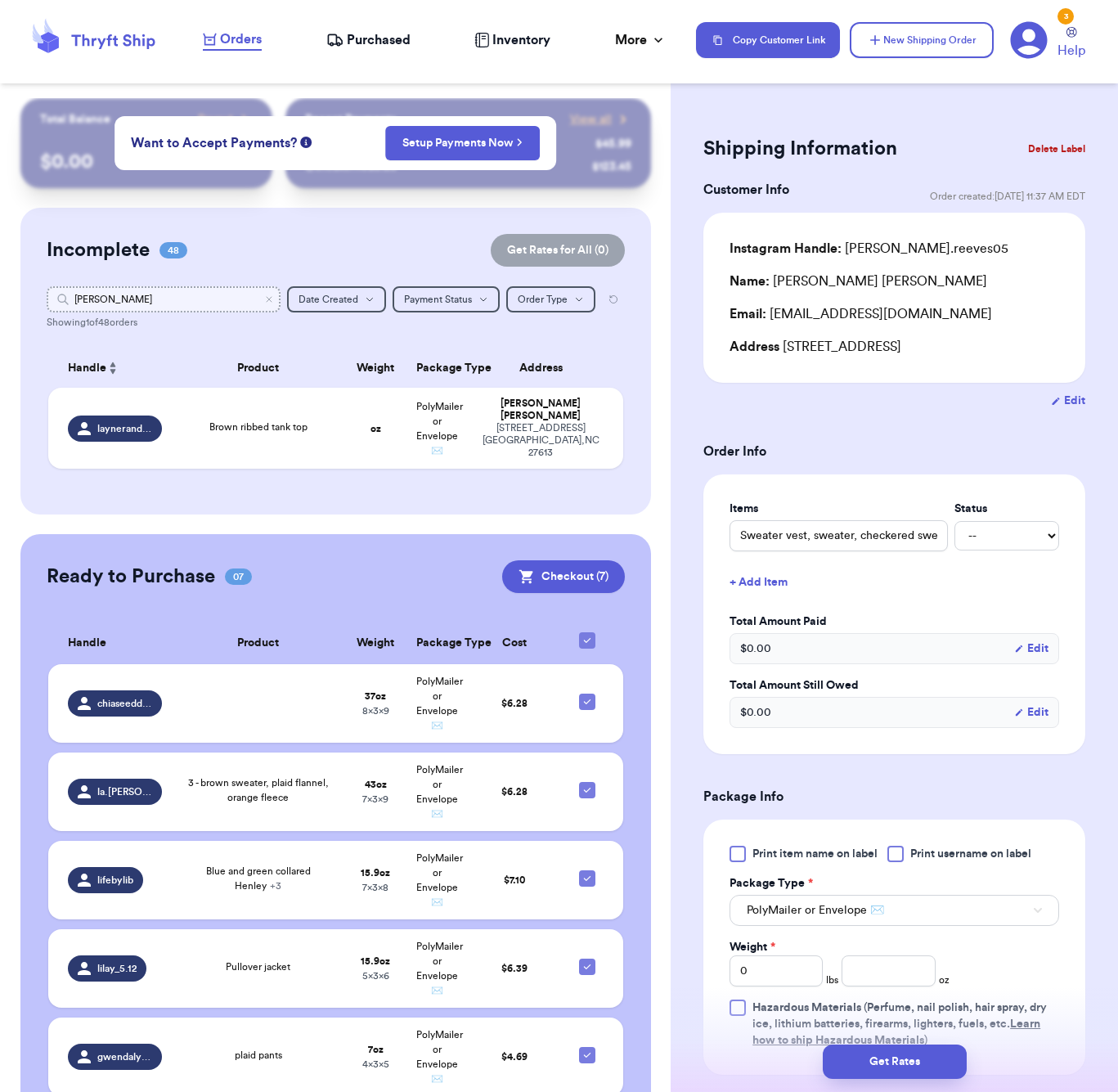
drag, startPoint x: 107, startPoint y: 305, endPoint x: 116, endPoint y: 298, distance: 11.4
click at [116, 298] on input "[PERSON_NAME]" at bounding box center [163, 299] width 234 height 26
click at [281, 432] on span "Brown ribbed tank top" at bounding box center [258, 426] width 98 height 10
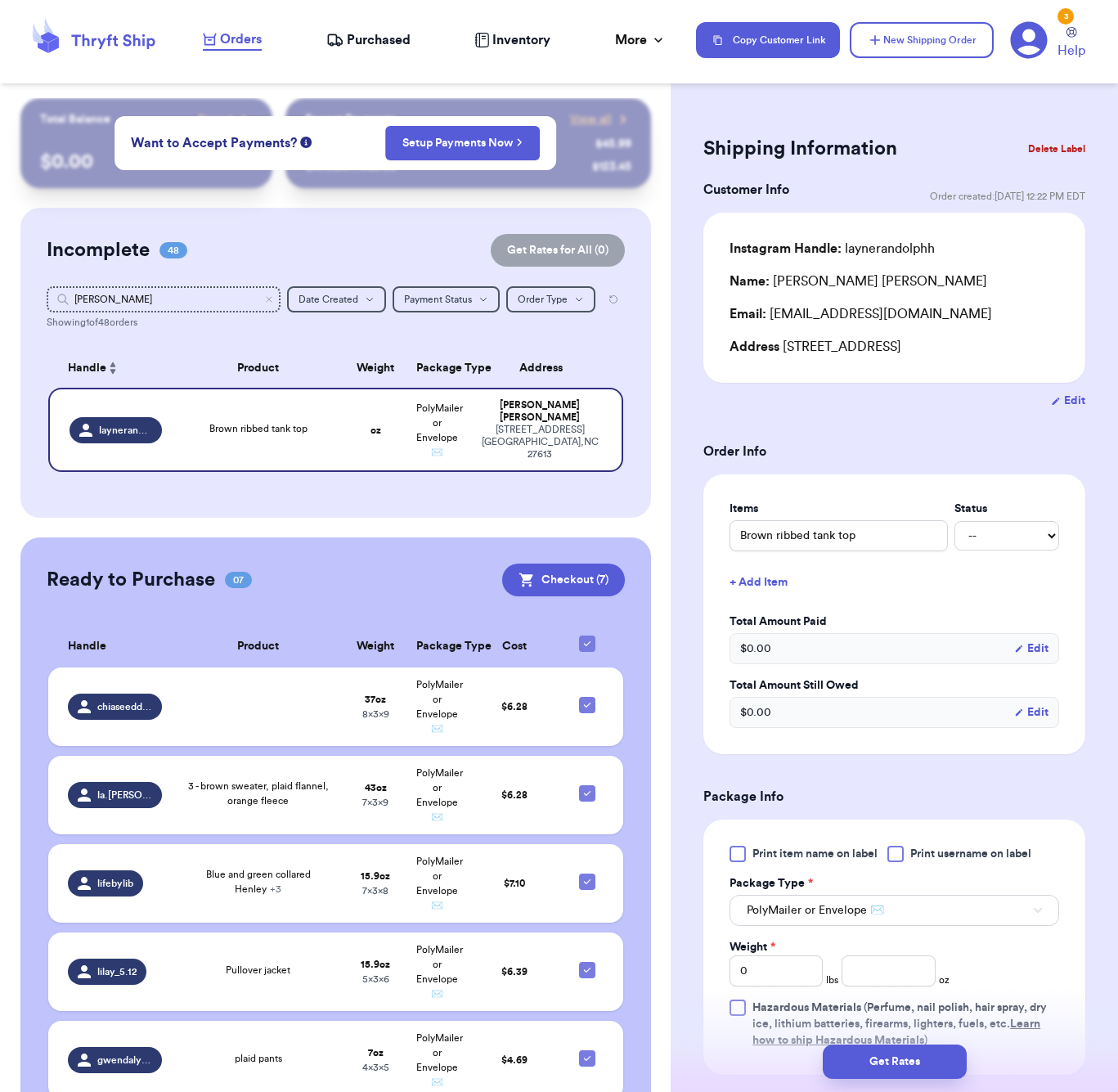
click at [776, 601] on button "+ Add Item" at bounding box center [894, 583] width 343 height 36
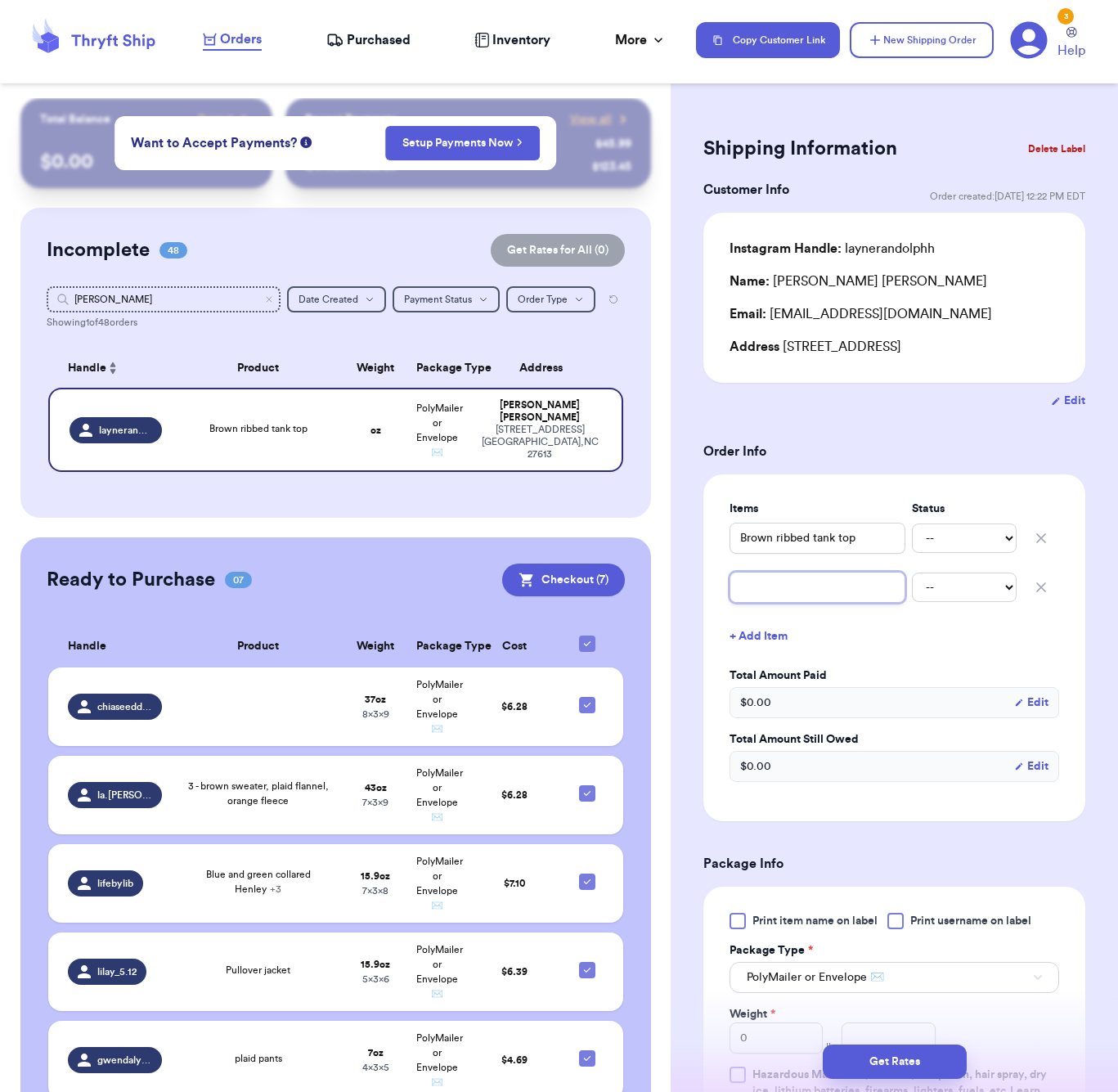
click at [794, 603] on input "text" at bounding box center [817, 587] width 175 height 31
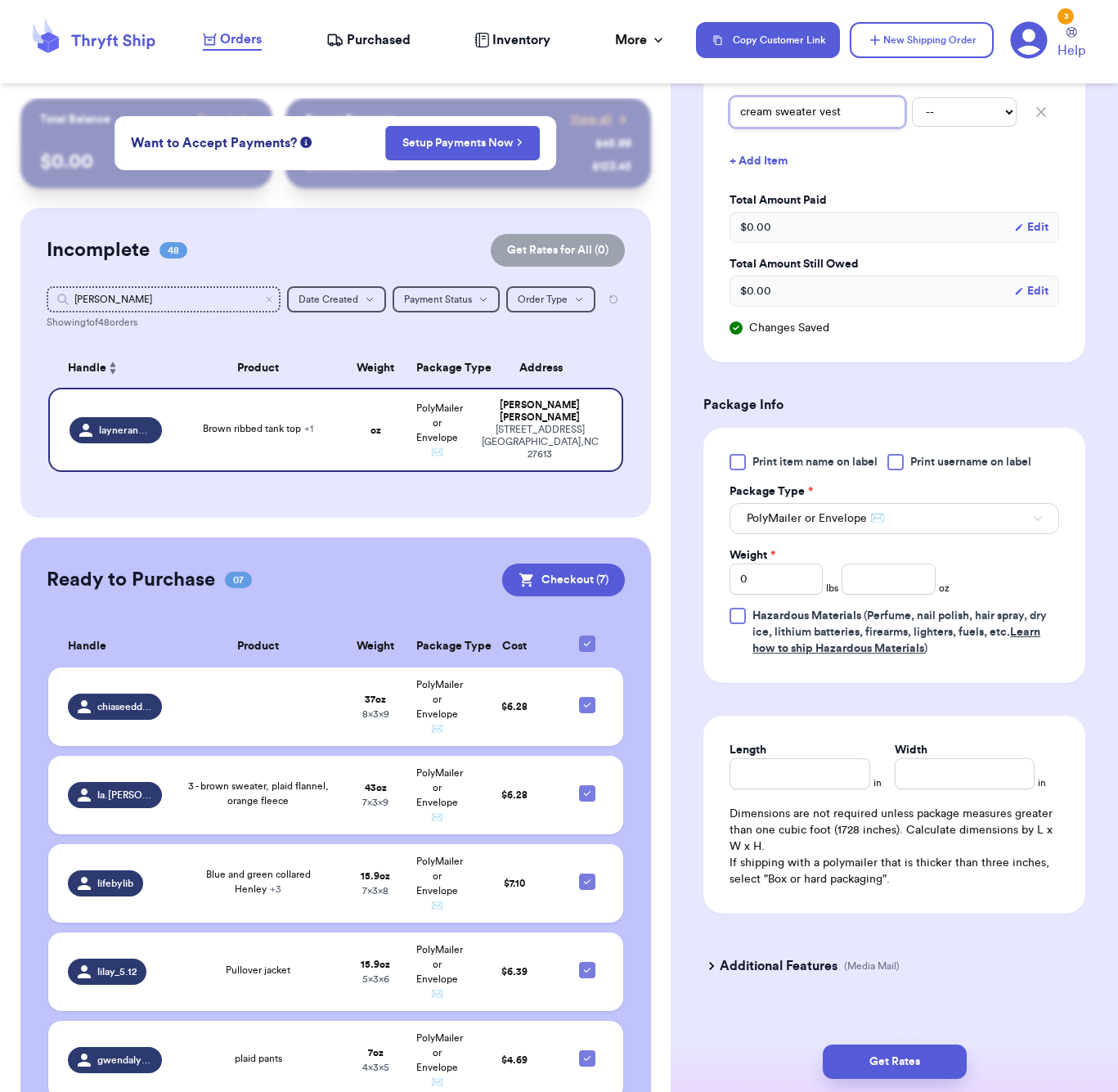
scroll to position [519, 0]
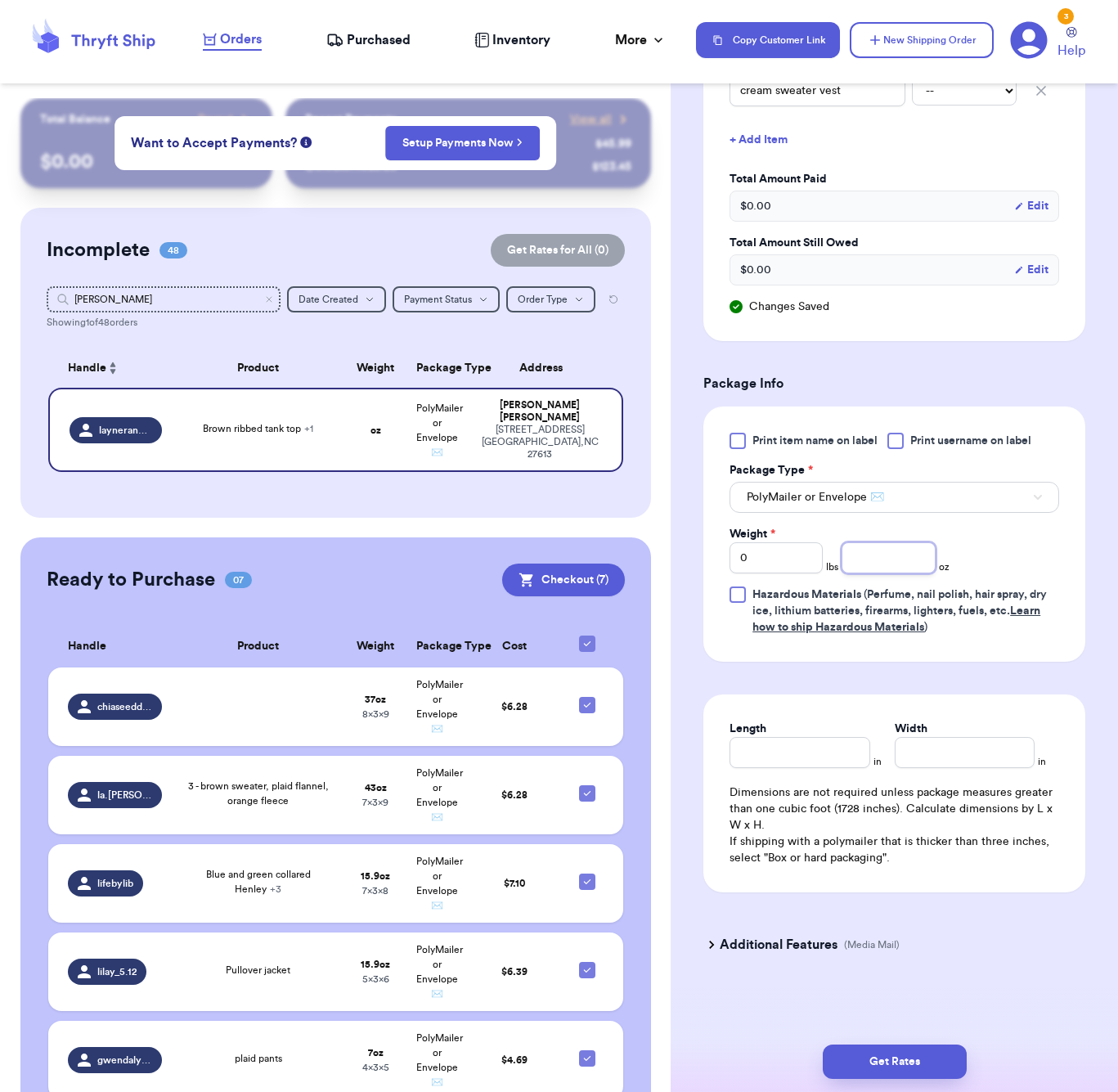
click at [864, 561] on input "number" at bounding box center [888, 558] width 94 height 31
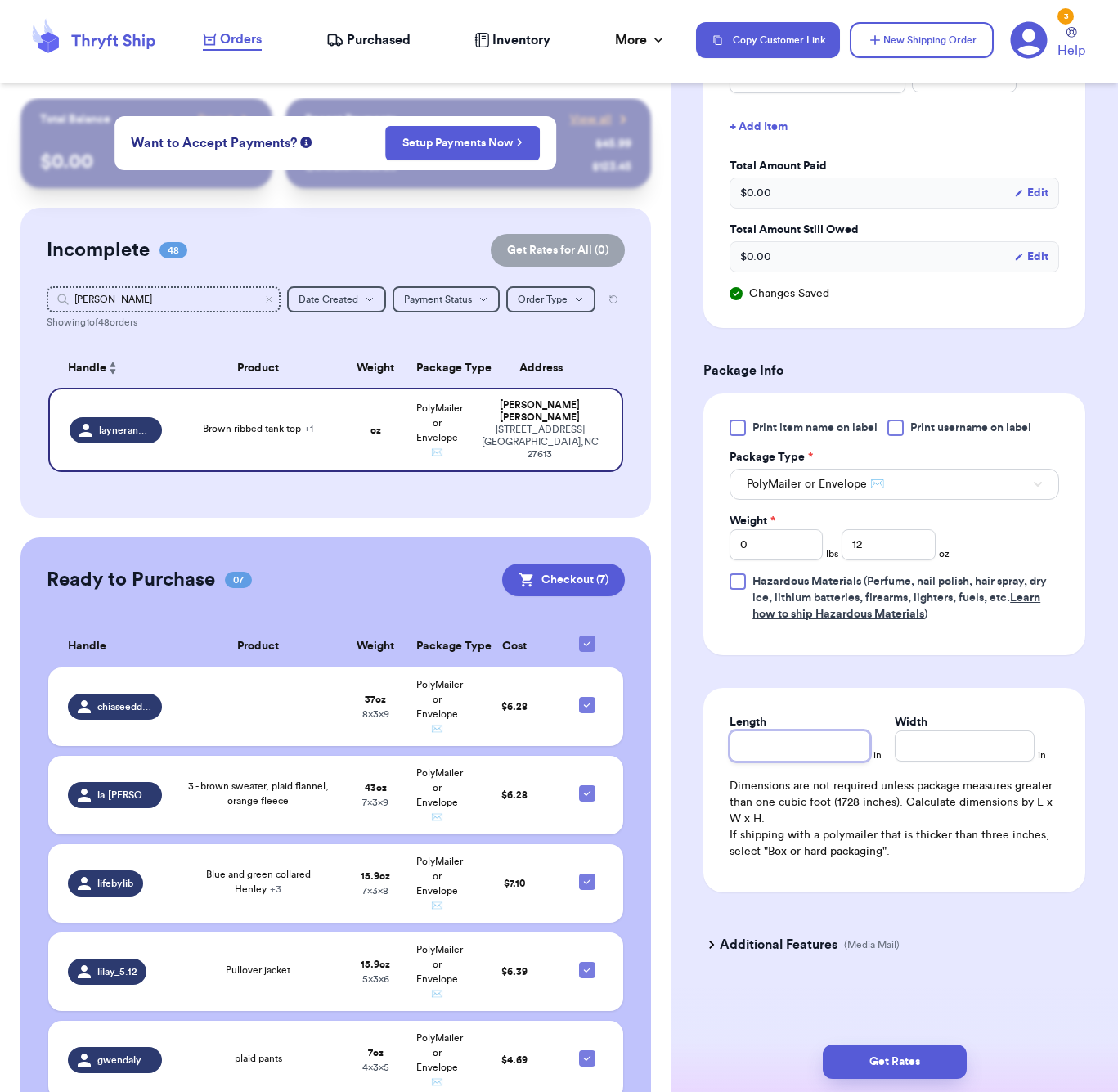
click at [829, 744] on div "Length" at bounding box center [800, 738] width 140 height 47
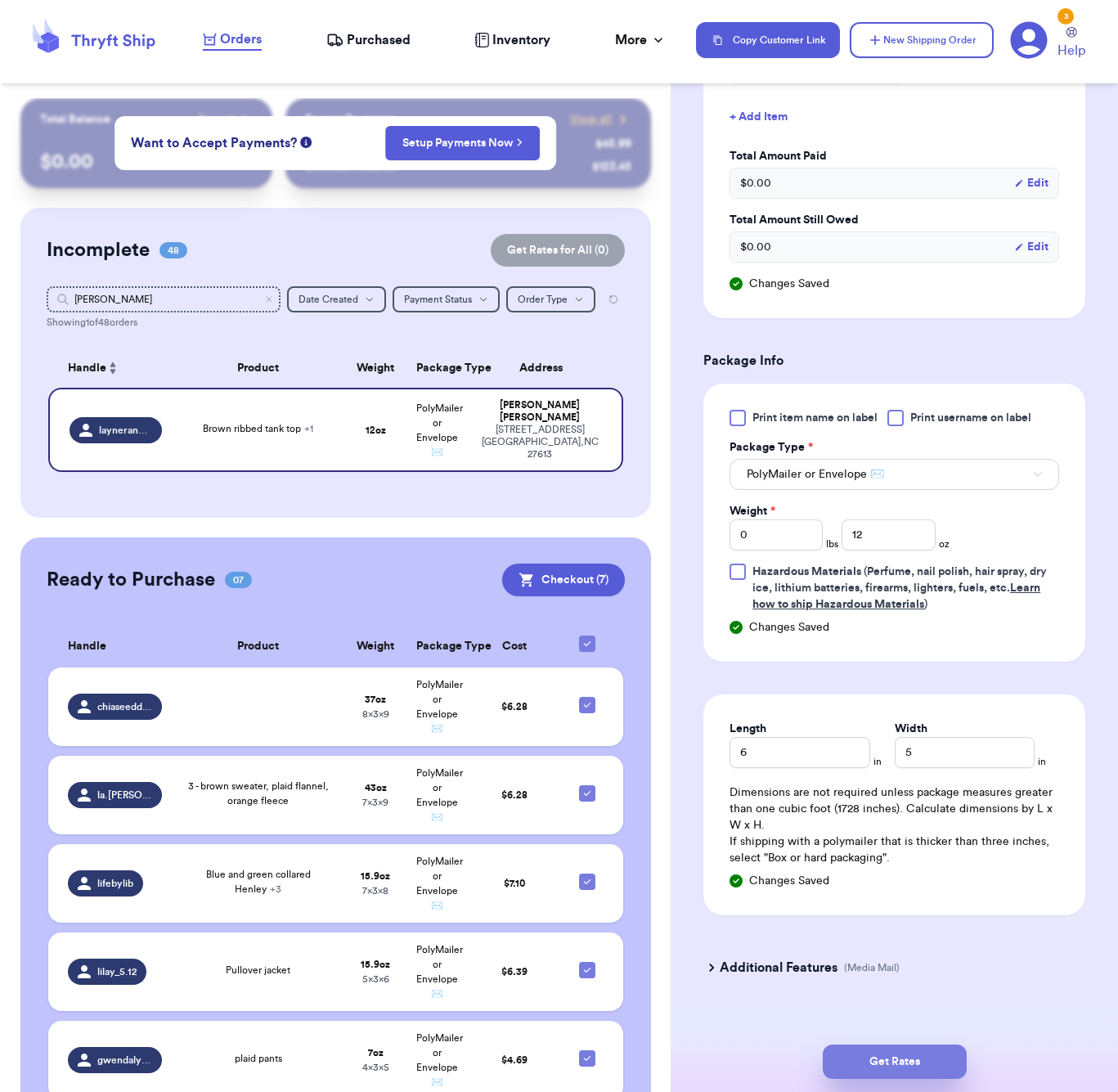
click at [889, 1049] on button "Get Rates" at bounding box center [894, 1062] width 144 height 35
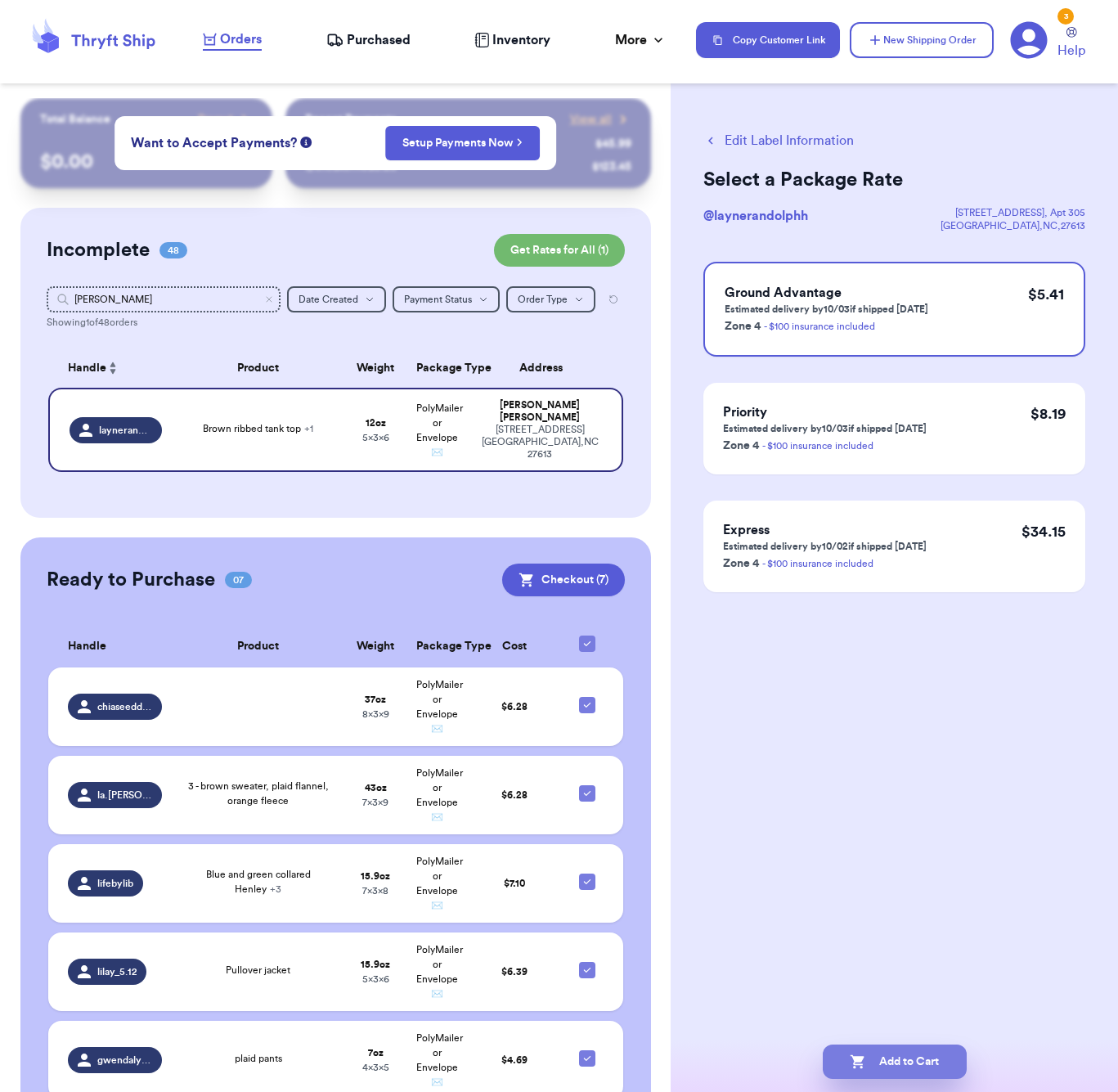
click at [945, 1054] on button "Add to Cart" at bounding box center [894, 1062] width 144 height 35
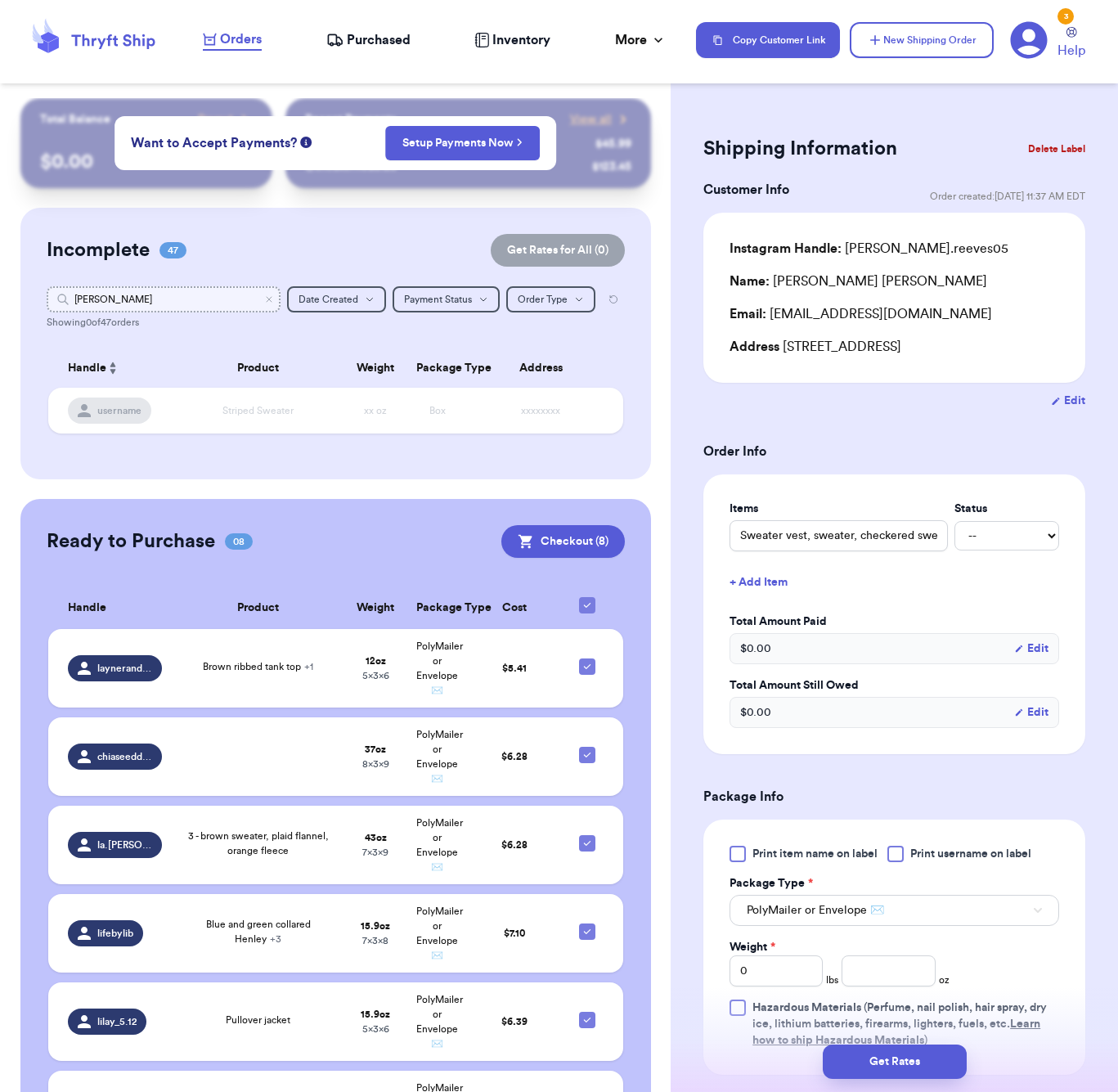
click at [194, 306] on input "[PERSON_NAME]" at bounding box center [163, 299] width 234 height 26
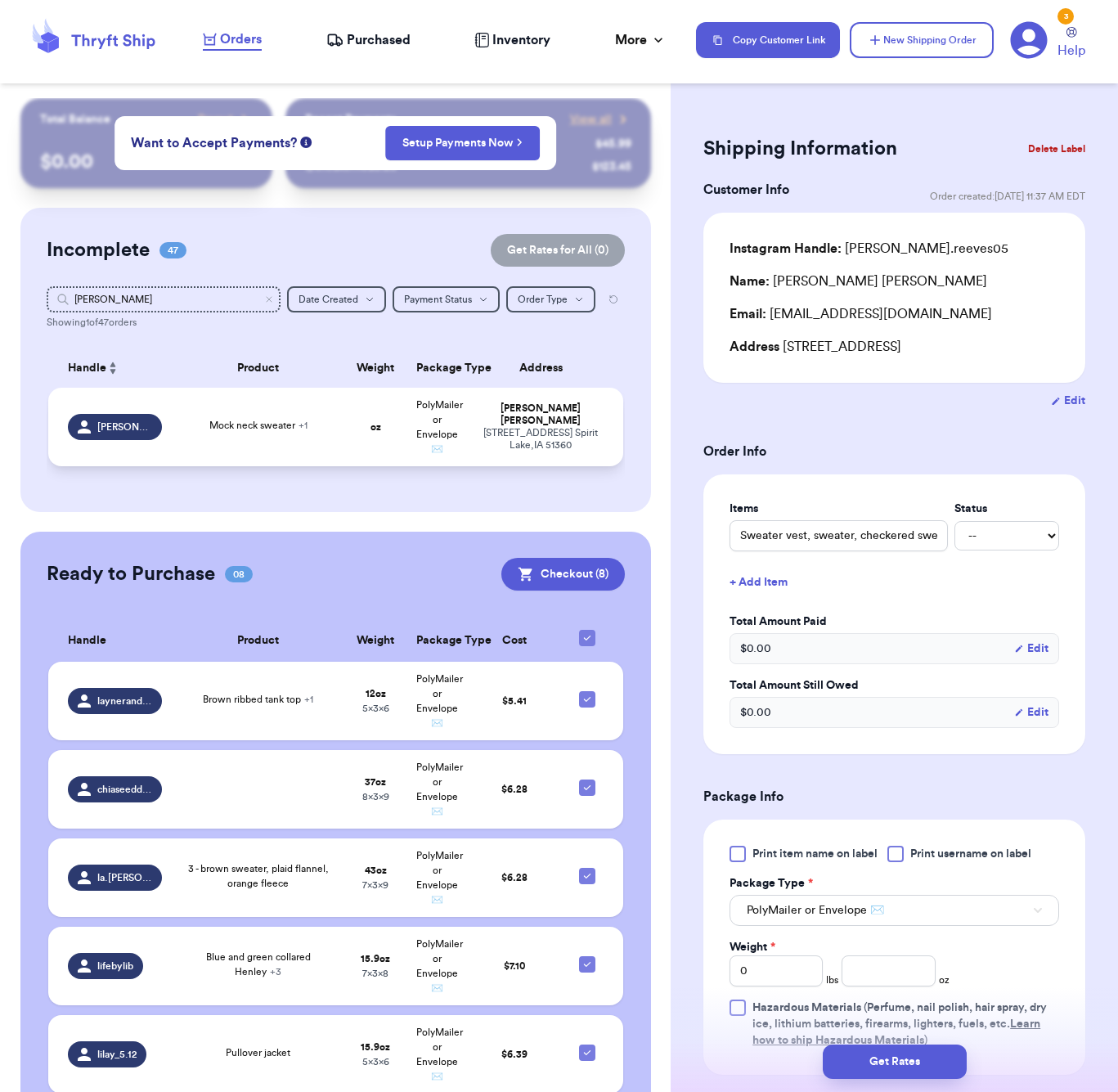
click at [316, 435] on div "Mock neck sweater + 1" at bounding box center [258, 427] width 154 height 18
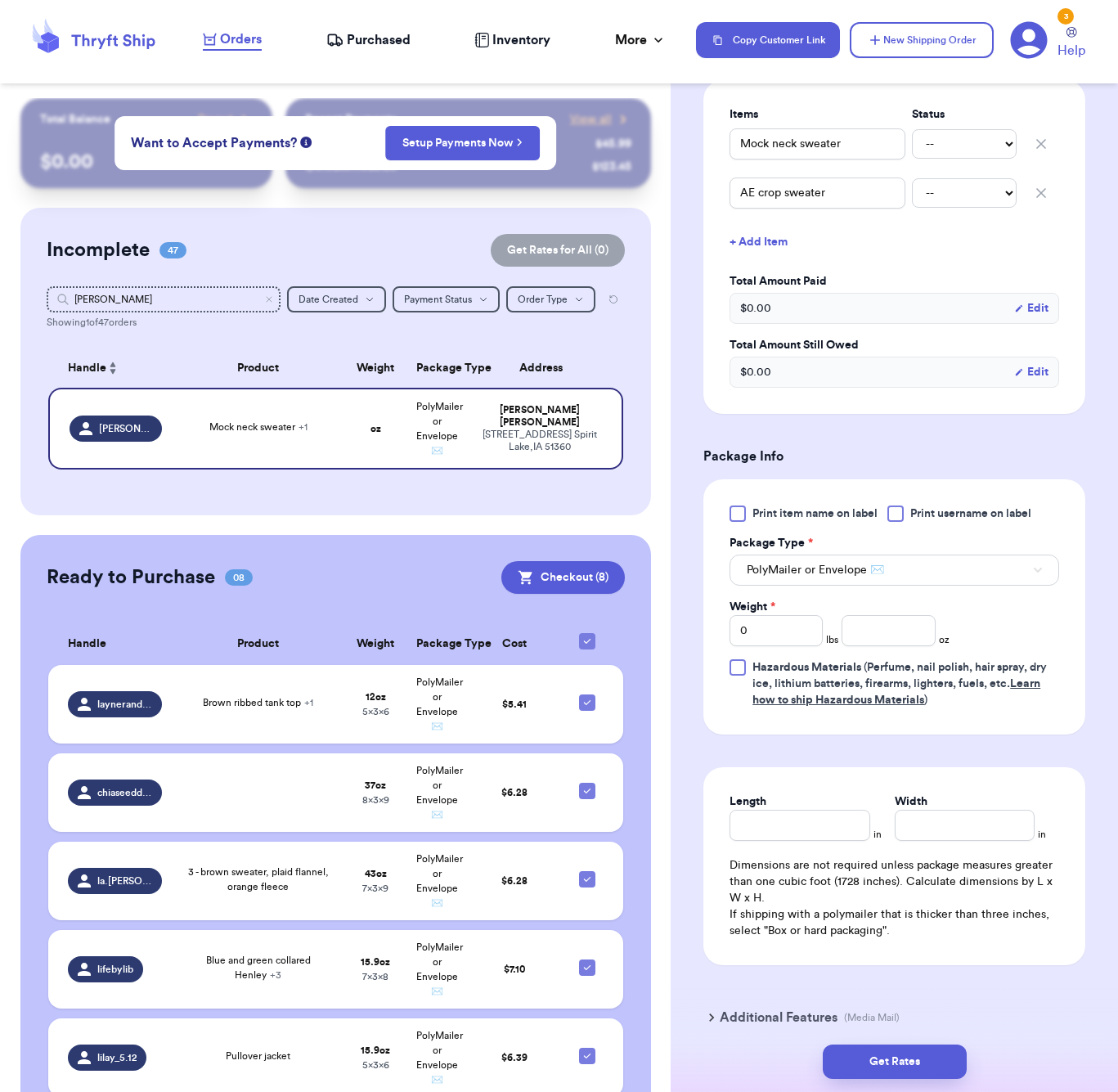
scroll to position [476, 0]
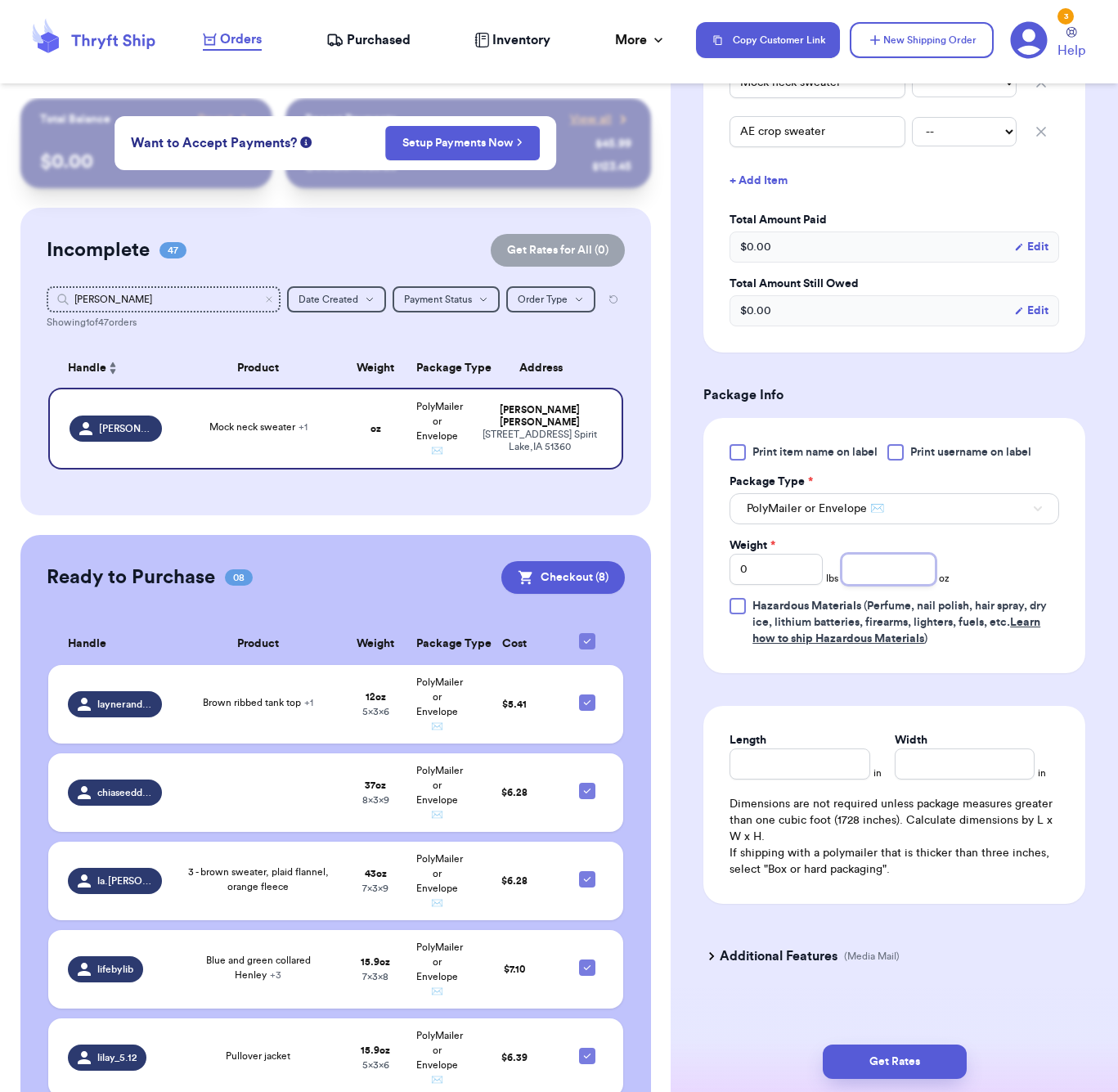
click at [875, 576] on input "number" at bounding box center [888, 569] width 94 height 31
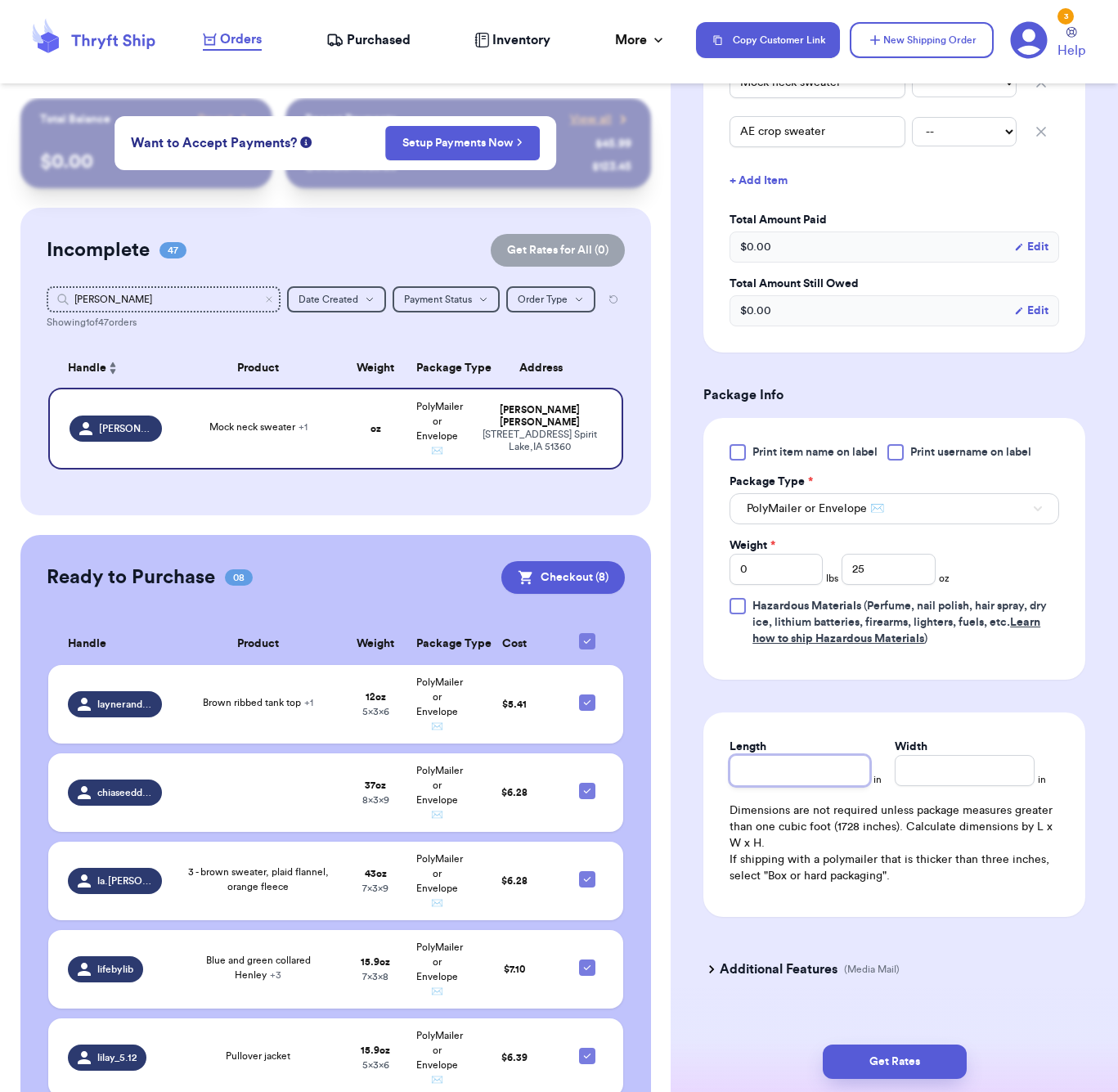
drag, startPoint x: 833, startPoint y: 794, endPoint x: 828, endPoint y: 786, distance: 9.4
click at [830, 789] on div "Length in Width in Dimensions are not required unless package measures greater …" at bounding box center [894, 815] width 382 height 205
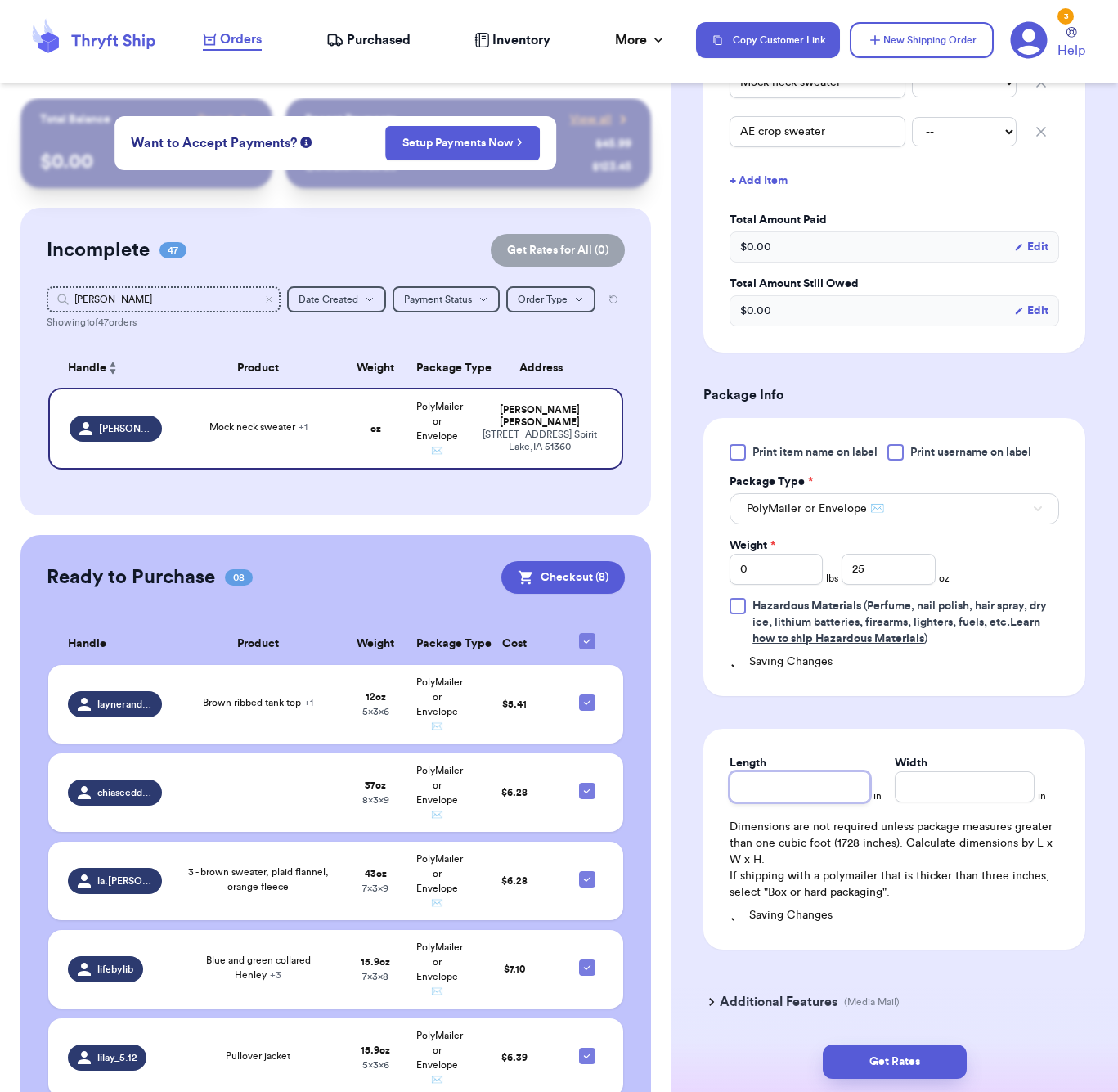
click at [827, 784] on input "Length" at bounding box center [800, 787] width 140 height 31
click at [929, 1051] on button "Get Rates" at bounding box center [894, 1062] width 144 height 35
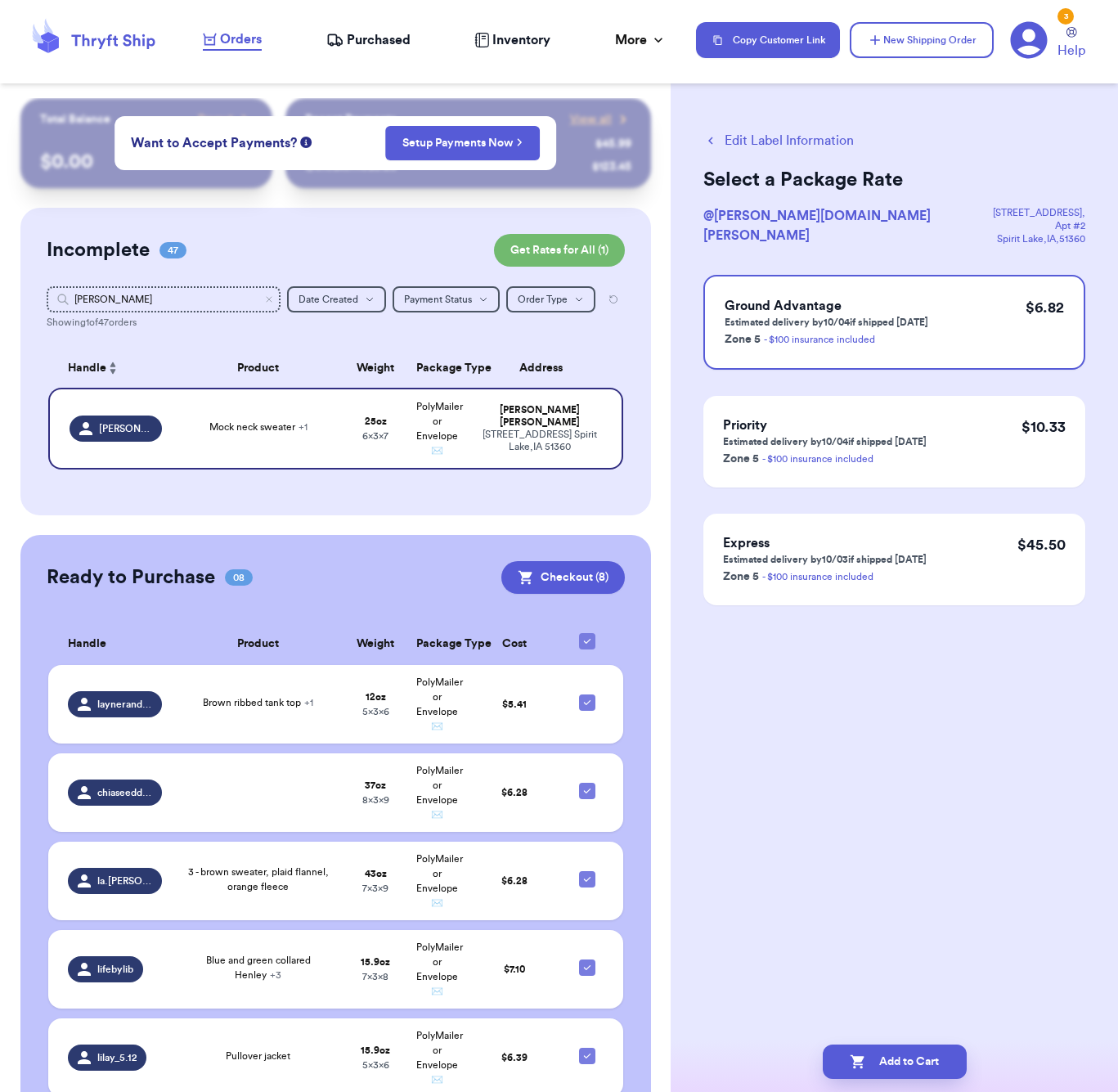
scroll to position [0, 0]
click at [906, 1057] on button "Add to Cart" at bounding box center [894, 1062] width 144 height 35
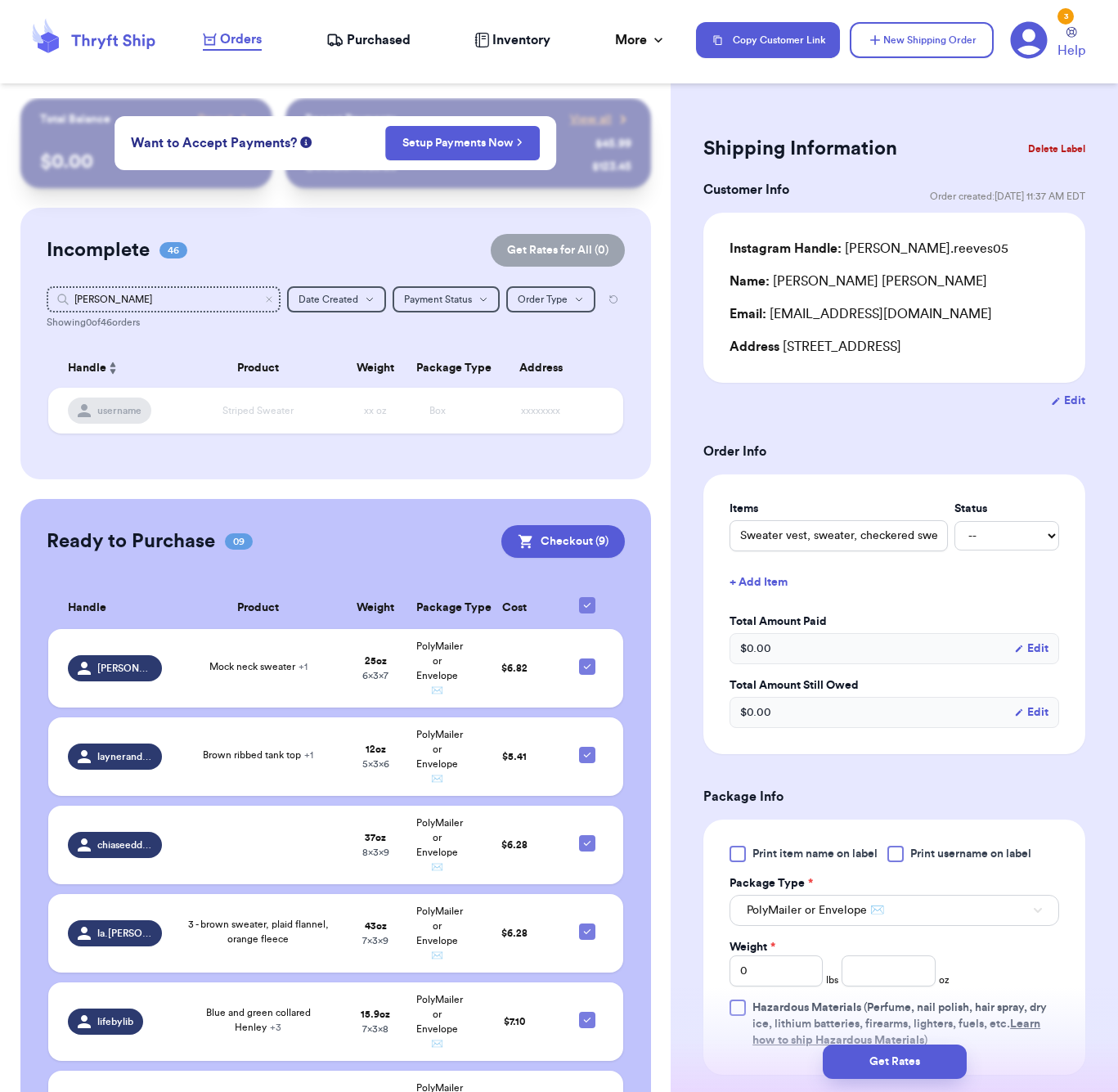
click at [206, 315] on div "Incomplete 46 Get Rates for All ( 0 ) Get Rates for All ( 0 ) [PERSON_NAME] Dat…" at bounding box center [335, 344] width 631 height 272
click at [209, 301] on input "[PERSON_NAME]" at bounding box center [163, 299] width 234 height 26
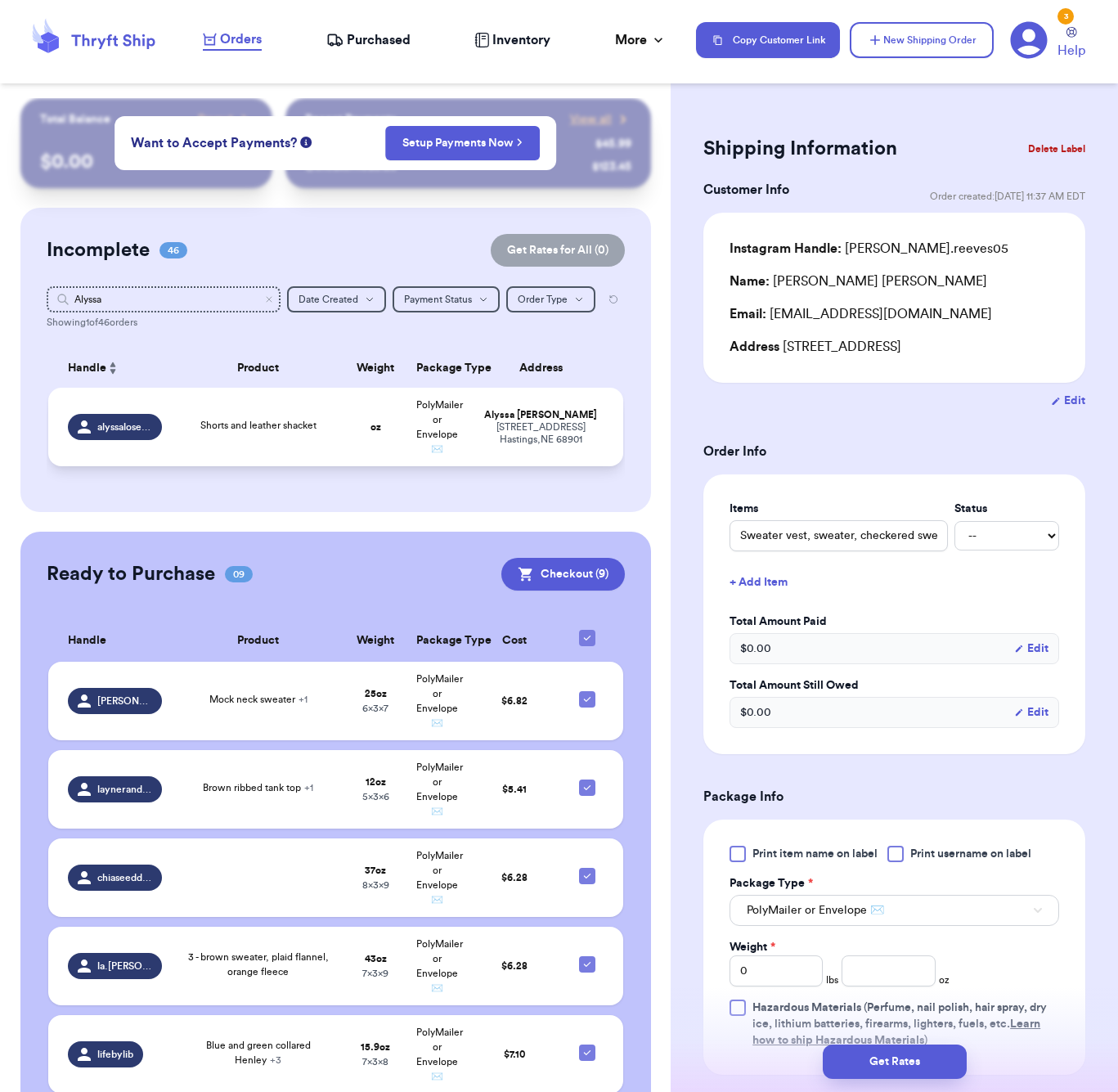
drag, startPoint x: 209, startPoint y: 301, endPoint x: 304, endPoint y: 447, distance: 174.2
click at [304, 447] on td "Shorts and leather shacket" at bounding box center [258, 427] width 174 height 78
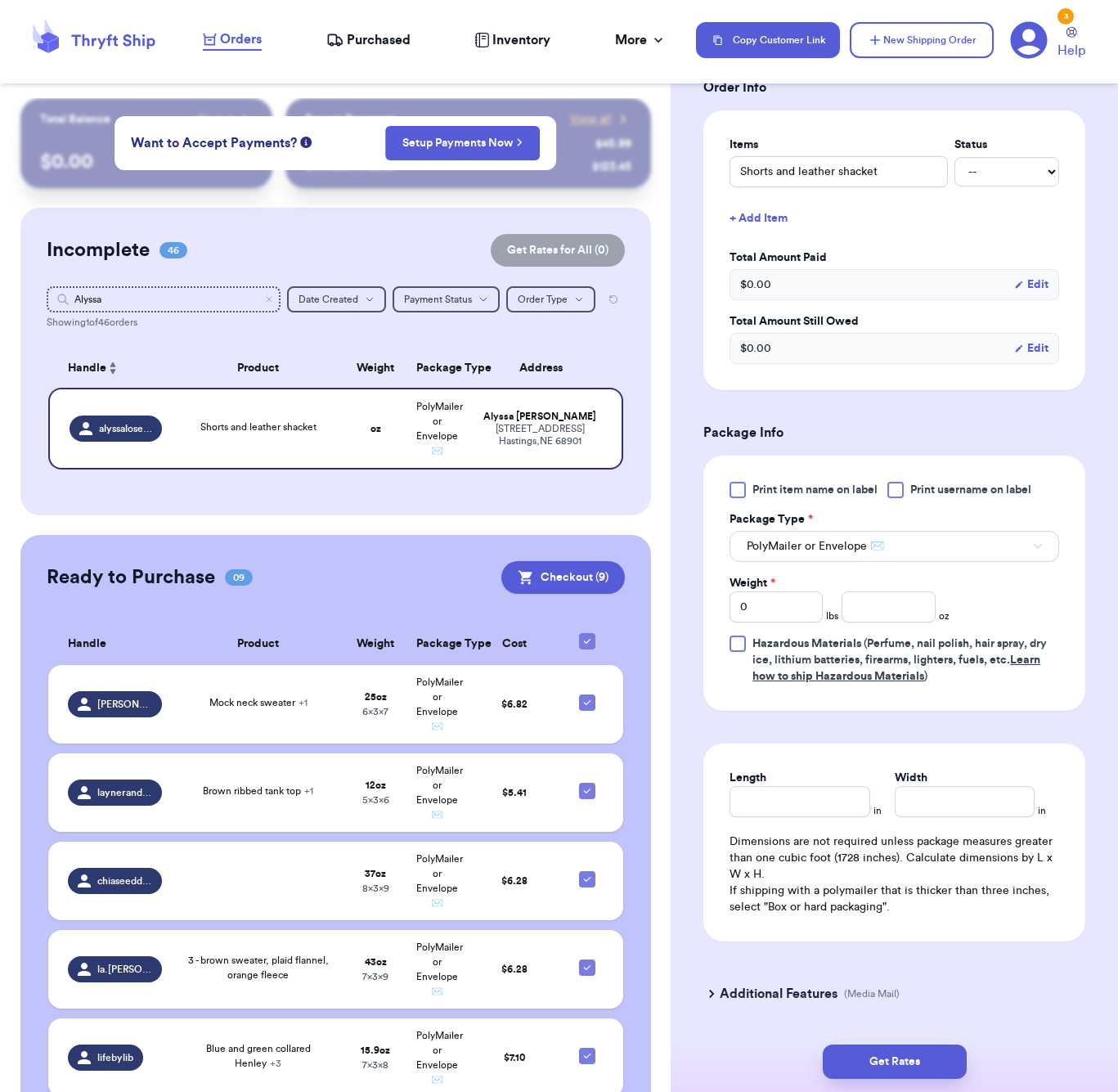
scroll to position [391, 0]
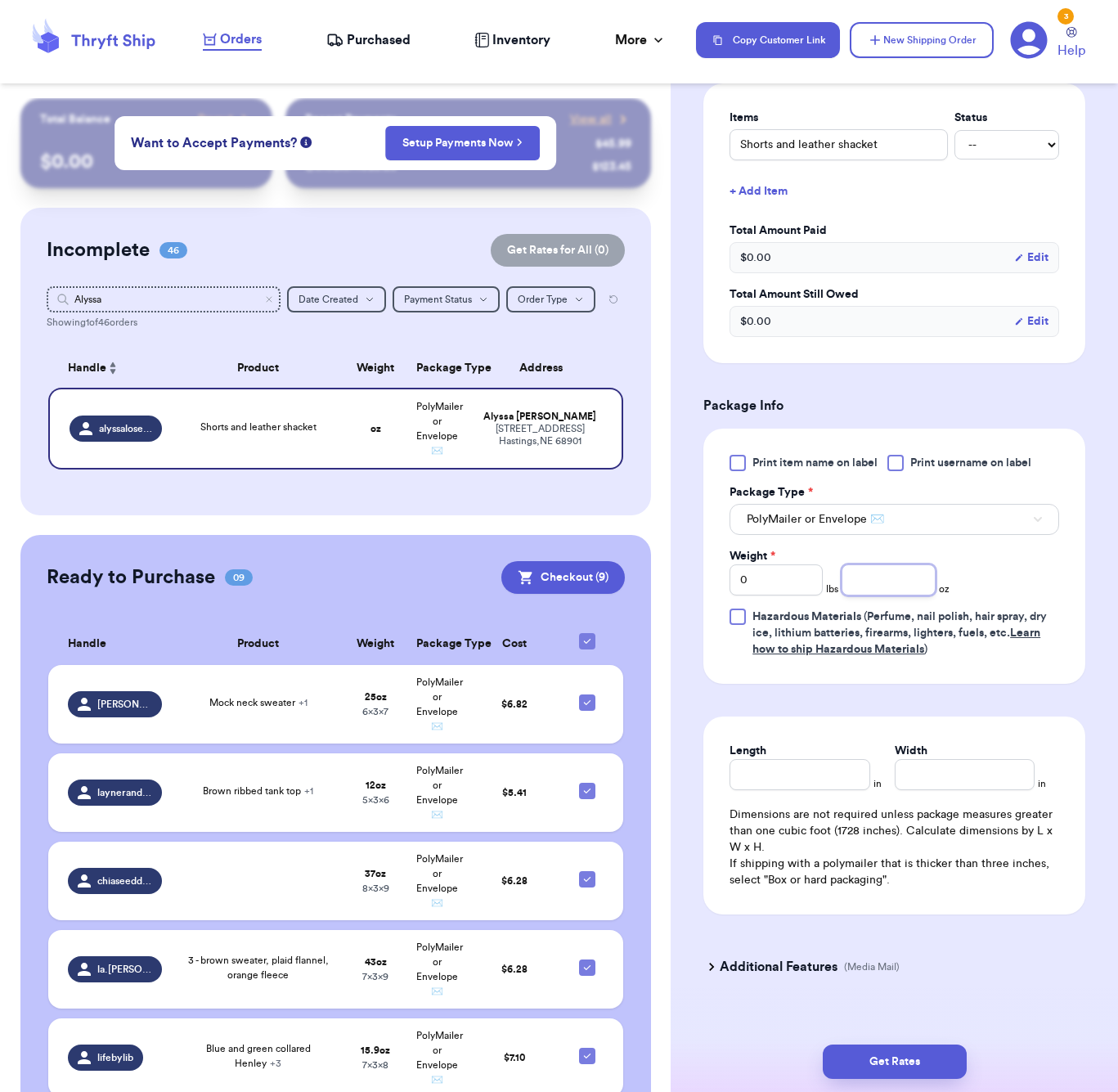
click at [869, 590] on input "number" at bounding box center [888, 580] width 94 height 31
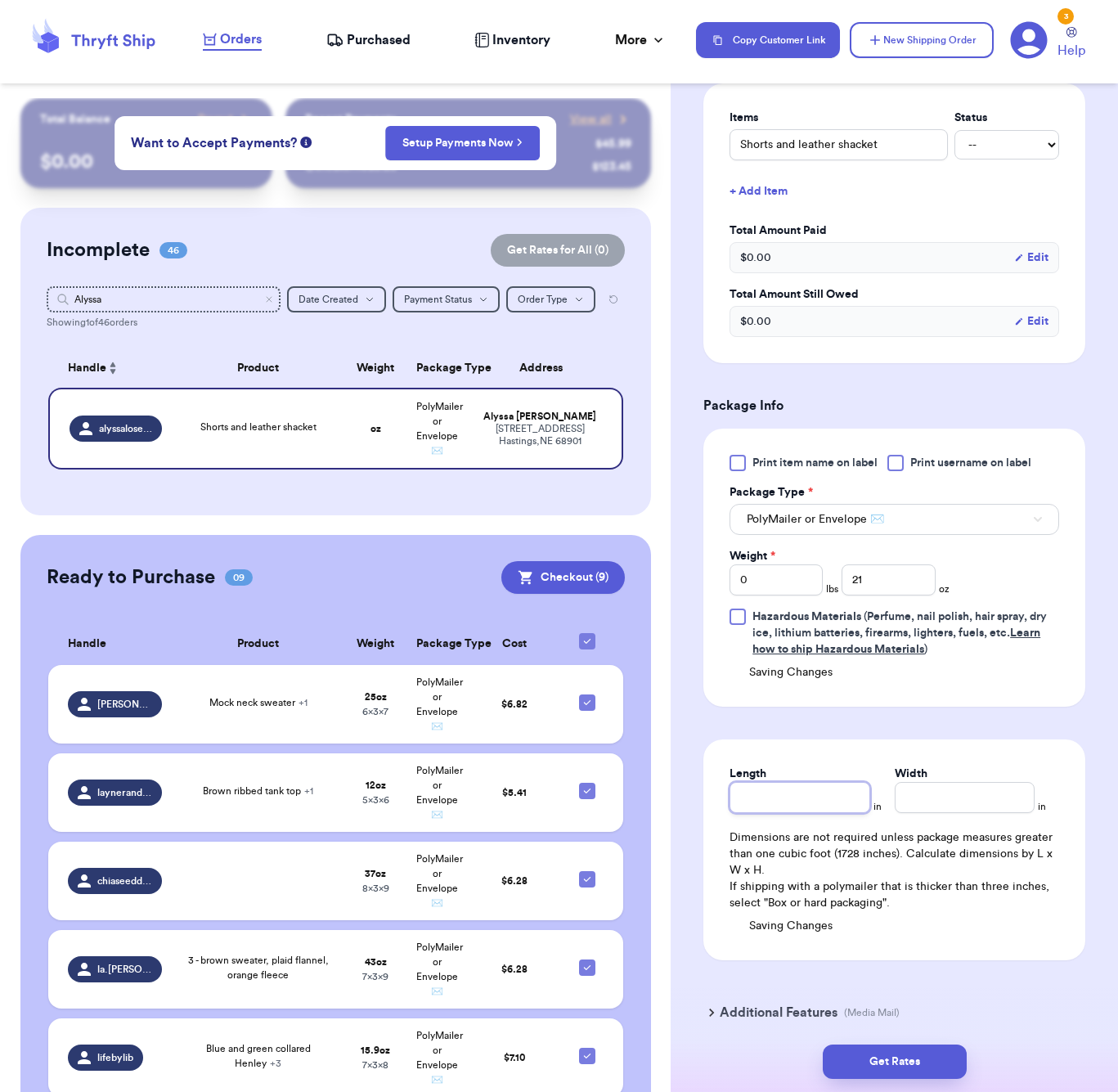
click at [814, 787] on input "Length" at bounding box center [800, 797] width 140 height 31
click at [913, 1060] on button "Get Rates" at bounding box center [894, 1062] width 144 height 35
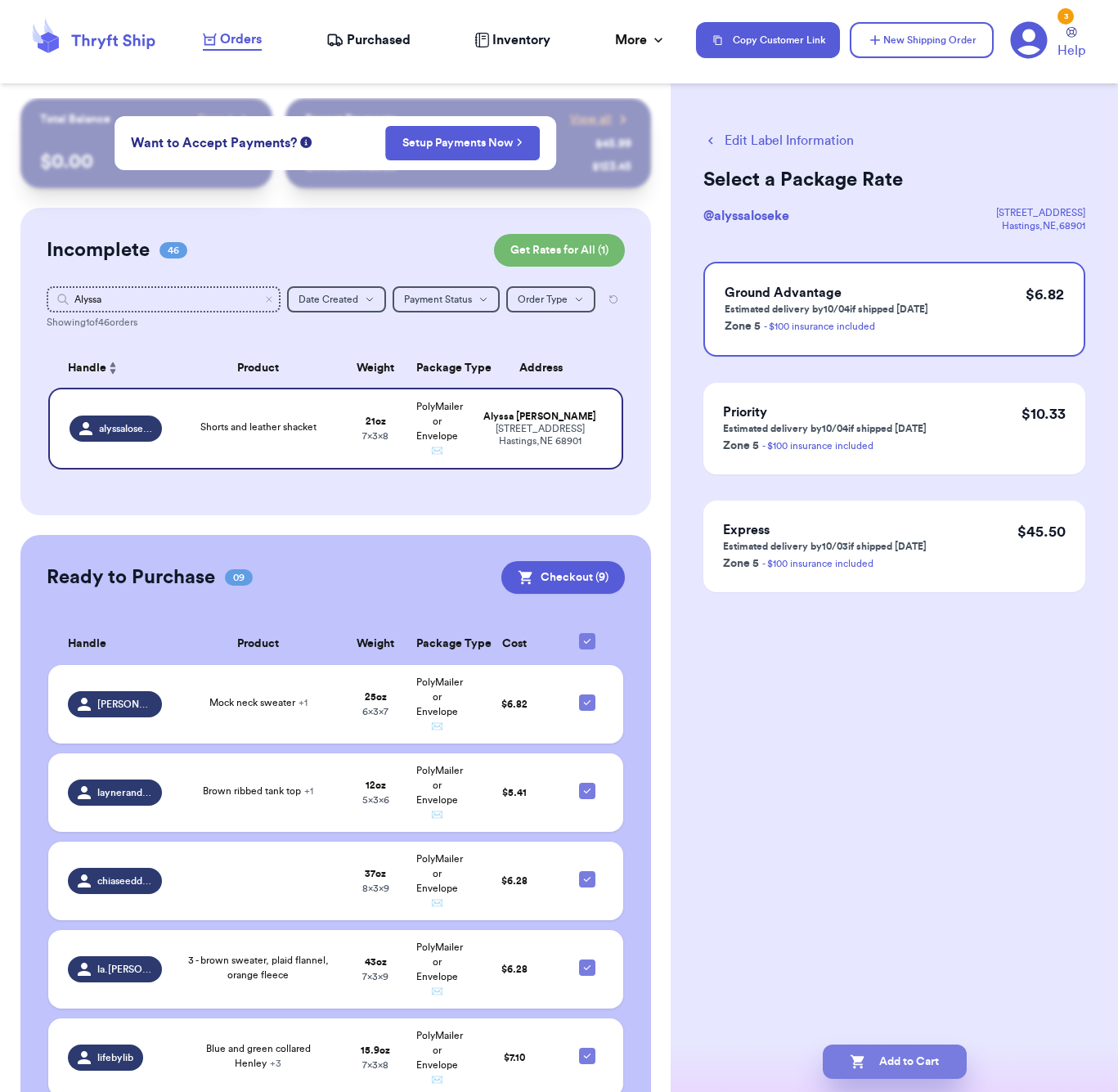
click at [912, 1075] on button "Add to Cart" at bounding box center [894, 1062] width 144 height 35
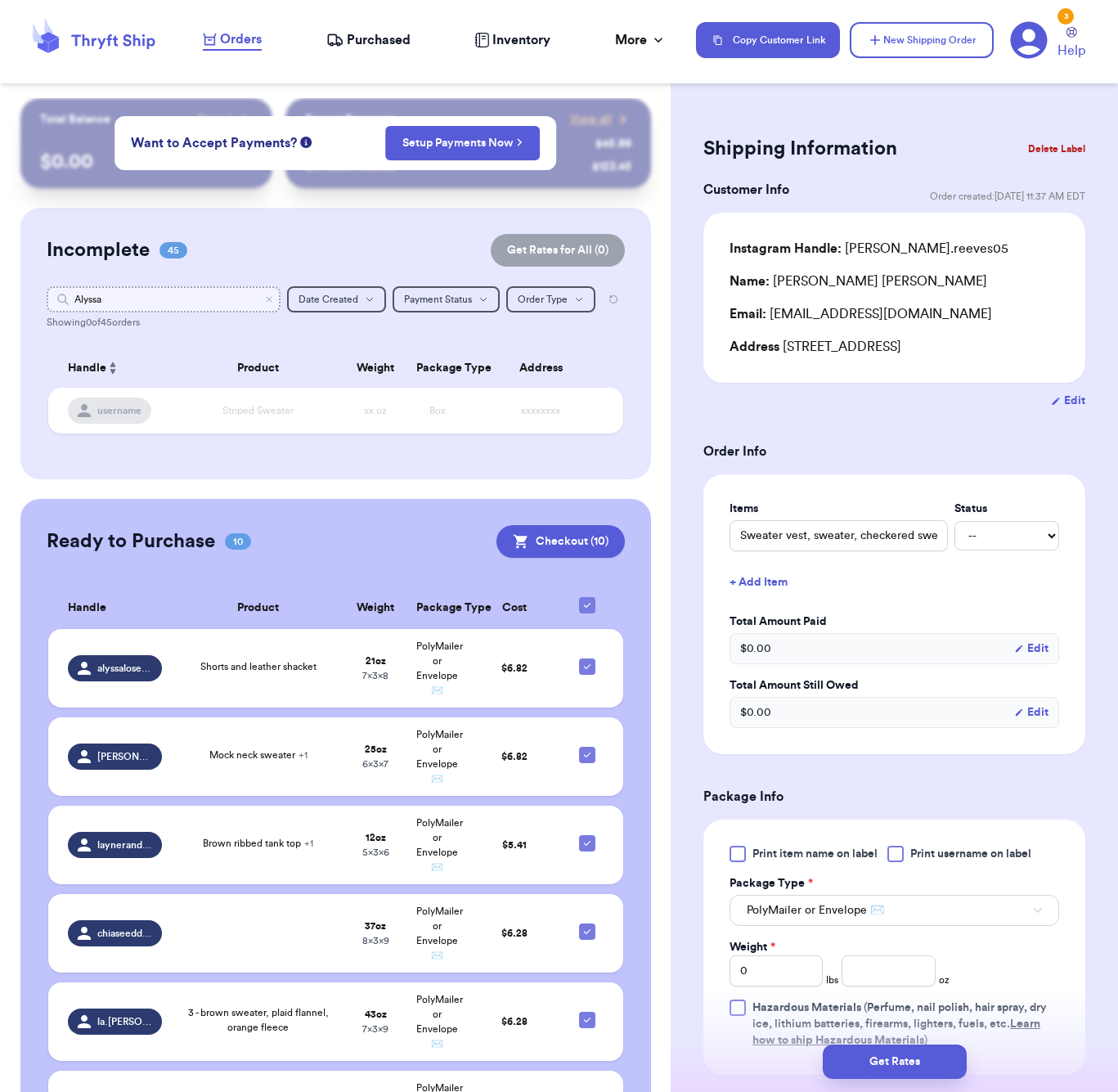
click at [120, 306] on input "Alyssa" at bounding box center [163, 299] width 234 height 26
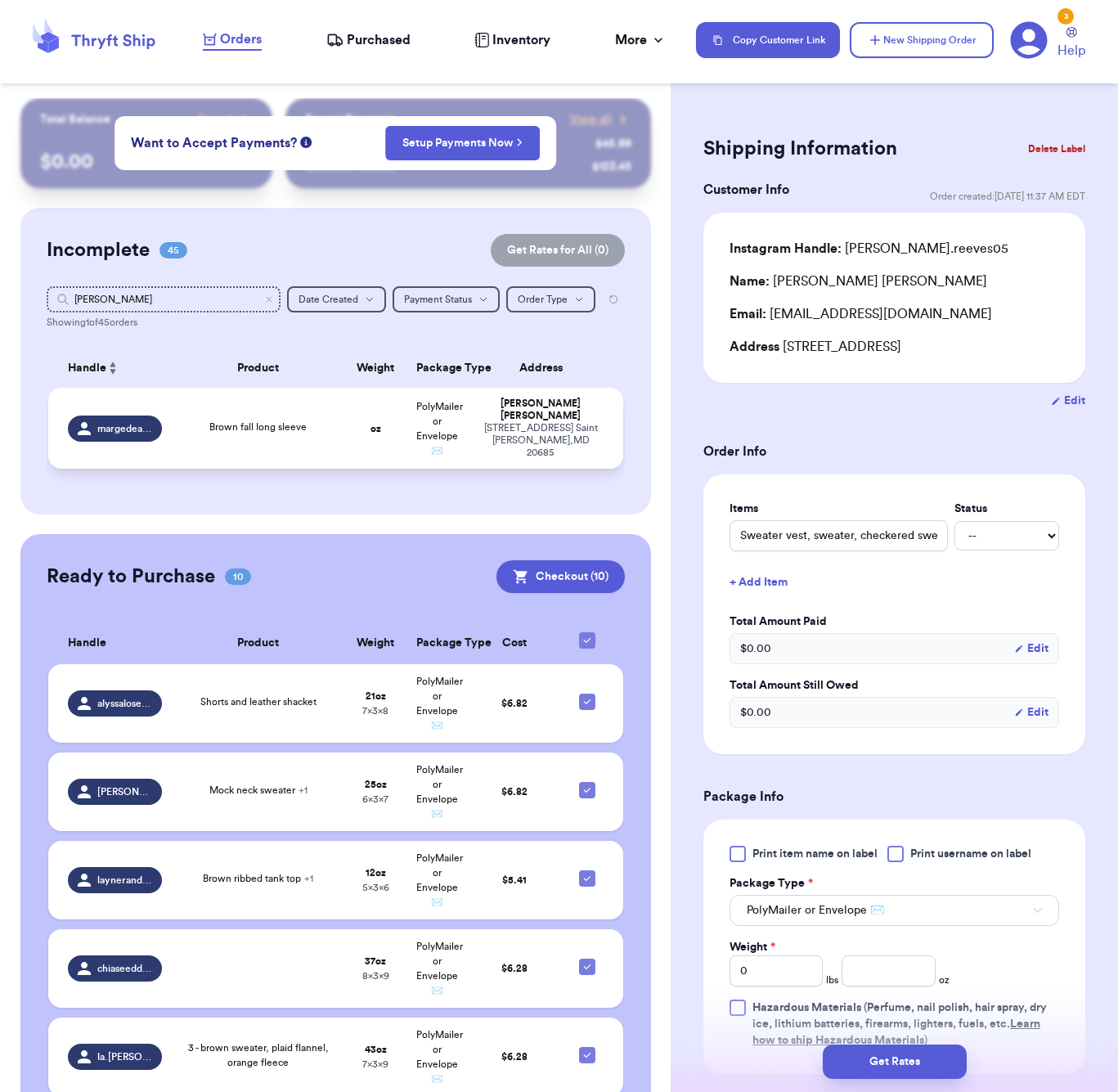
click at [281, 432] on span "Brown fall long sleeve" at bounding box center [257, 426] width 97 height 10
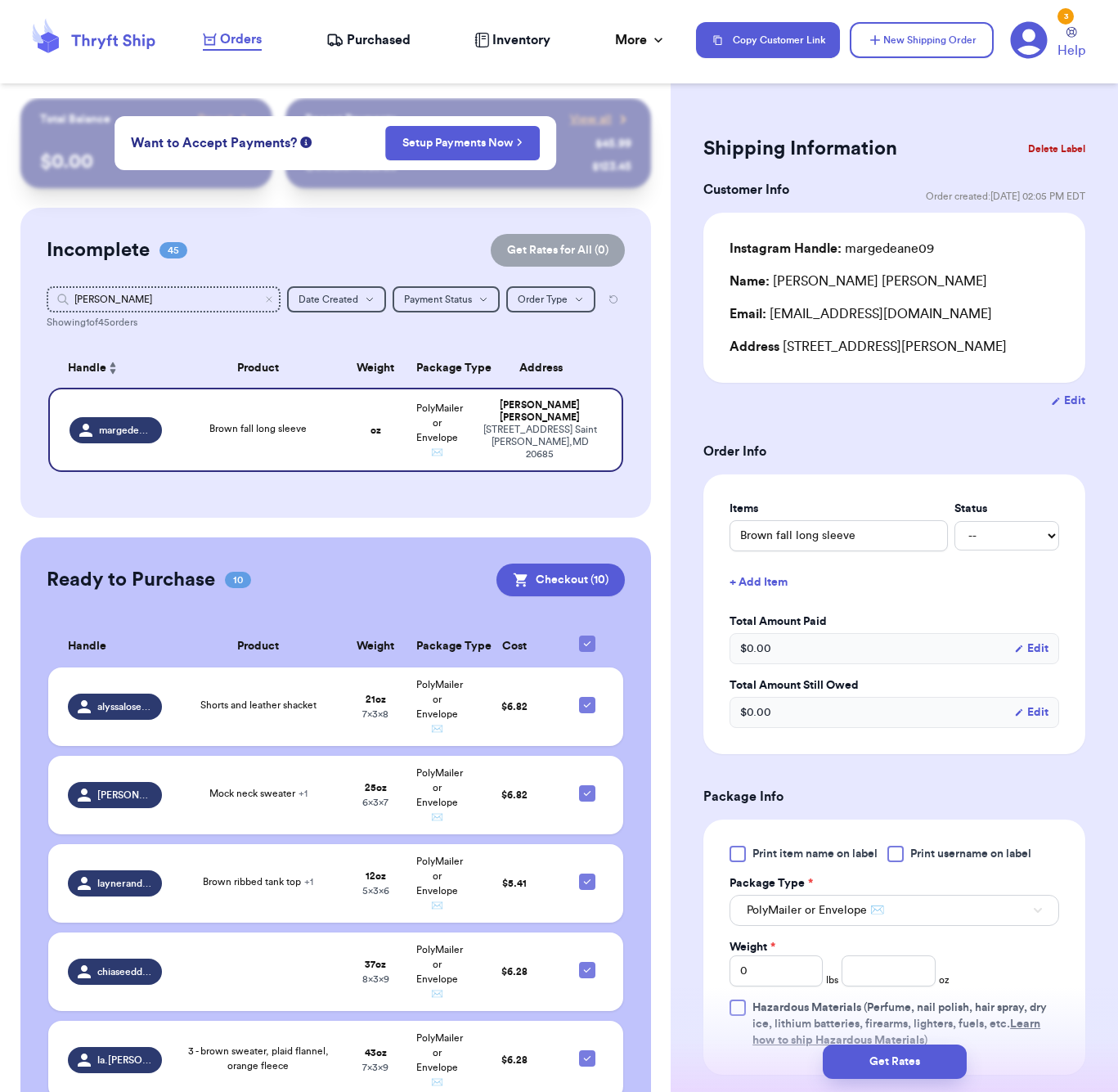
click at [765, 580] on button "+ Add Item" at bounding box center [894, 583] width 343 height 36
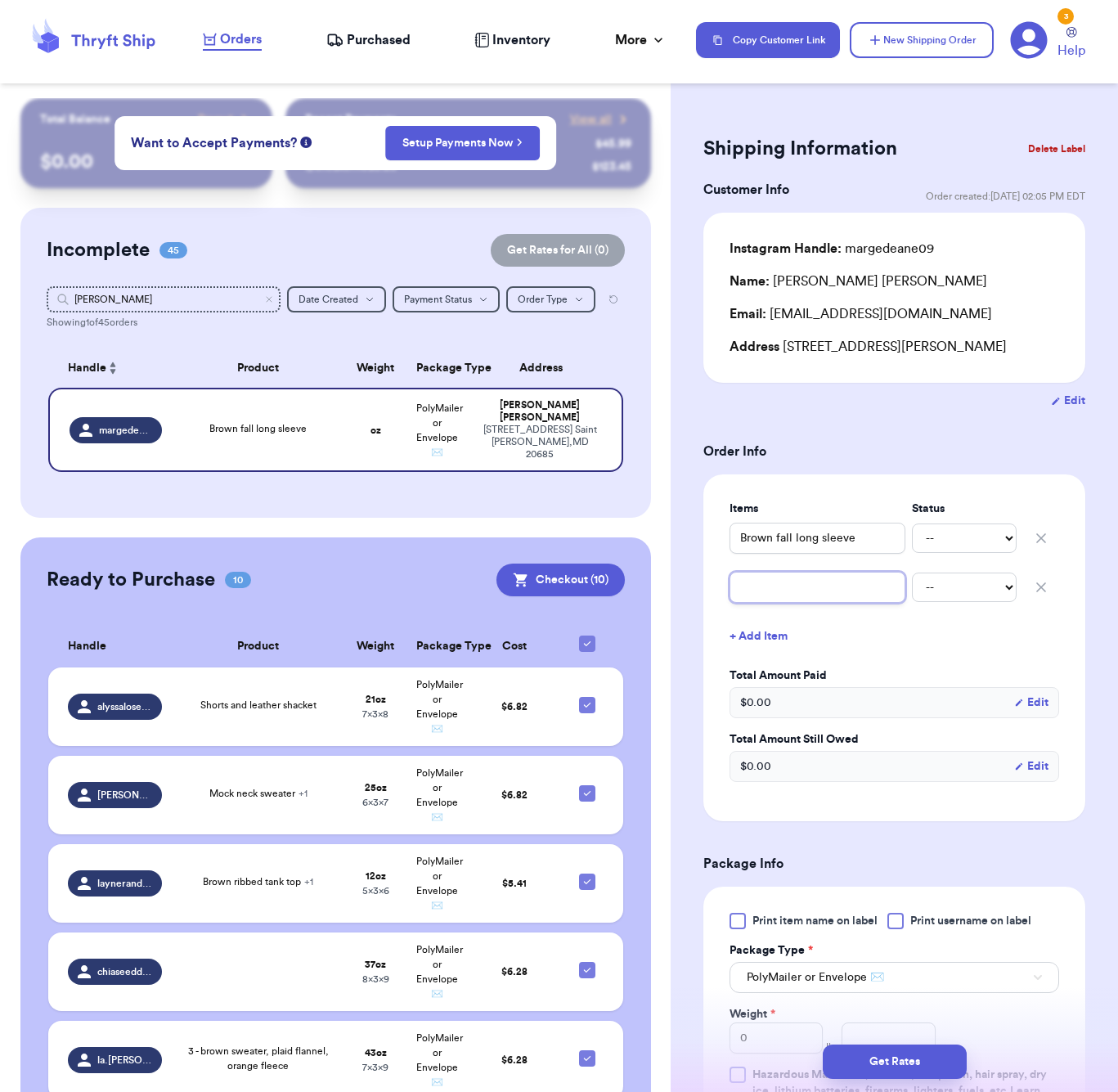
click at [773, 585] on input "text" at bounding box center [817, 587] width 175 height 31
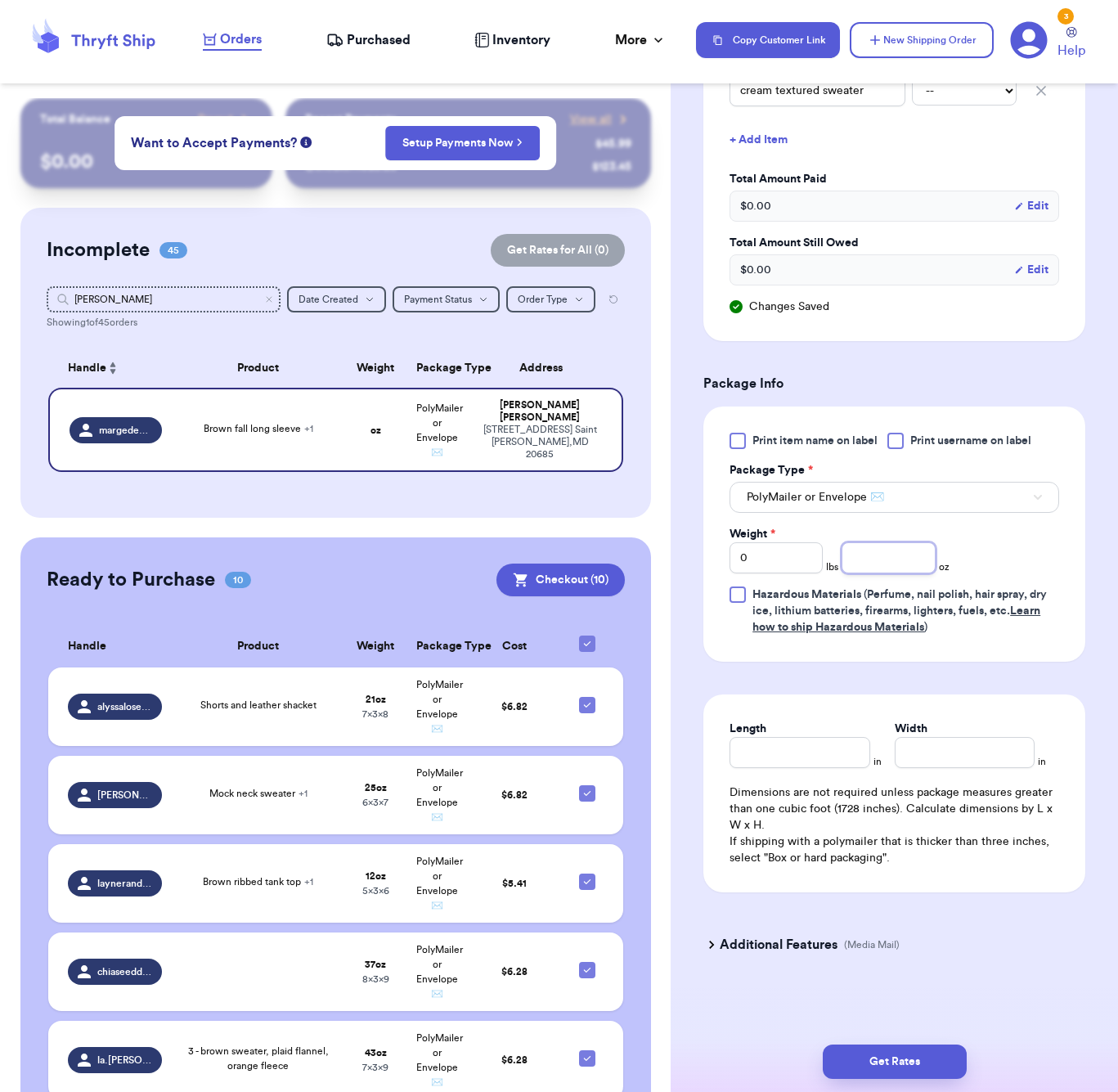
scroll to position [500, 0]
click at [912, 551] on input "number" at bounding box center [888, 558] width 94 height 31
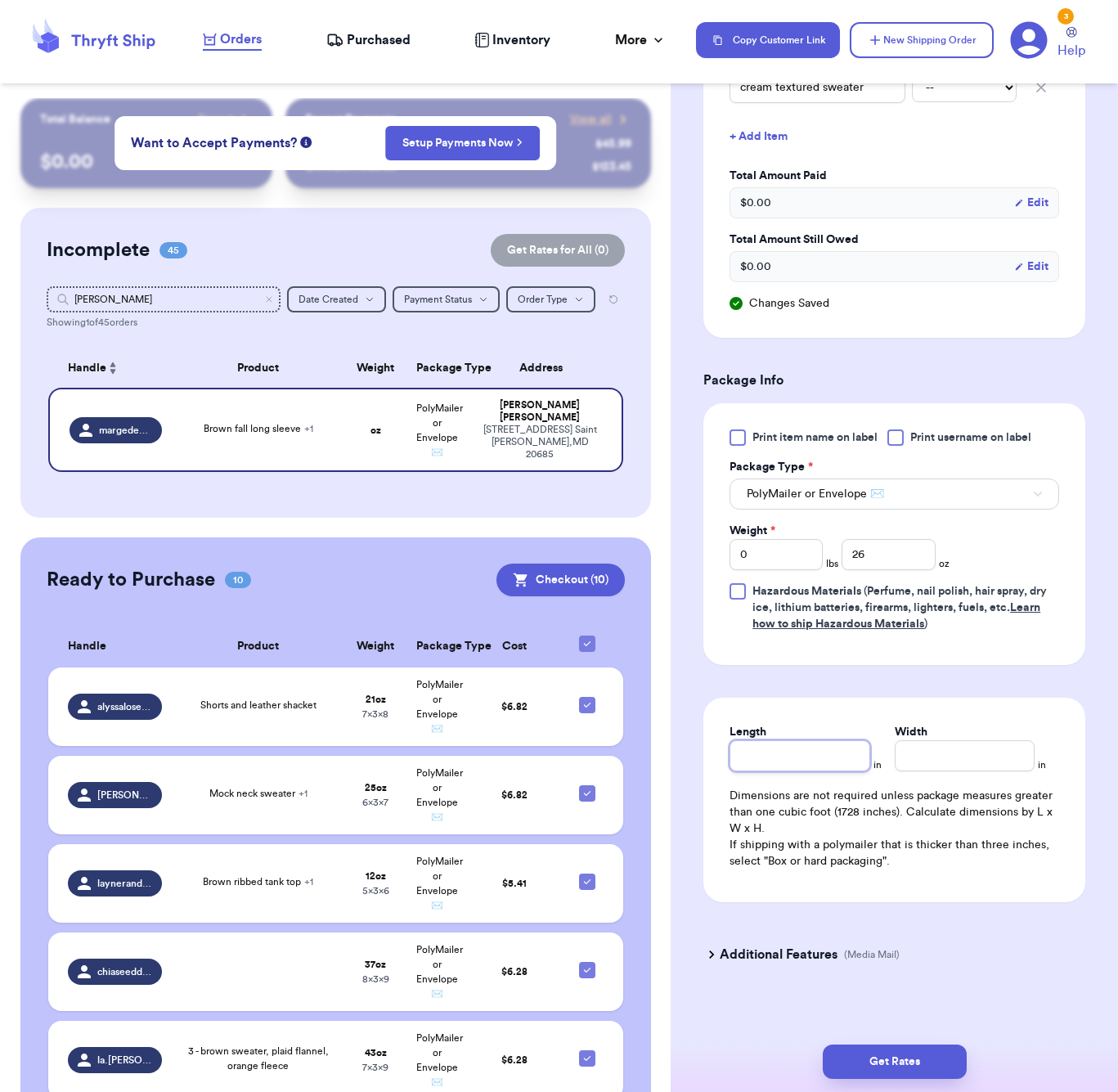
click at [799, 761] on input "Length" at bounding box center [800, 756] width 140 height 31
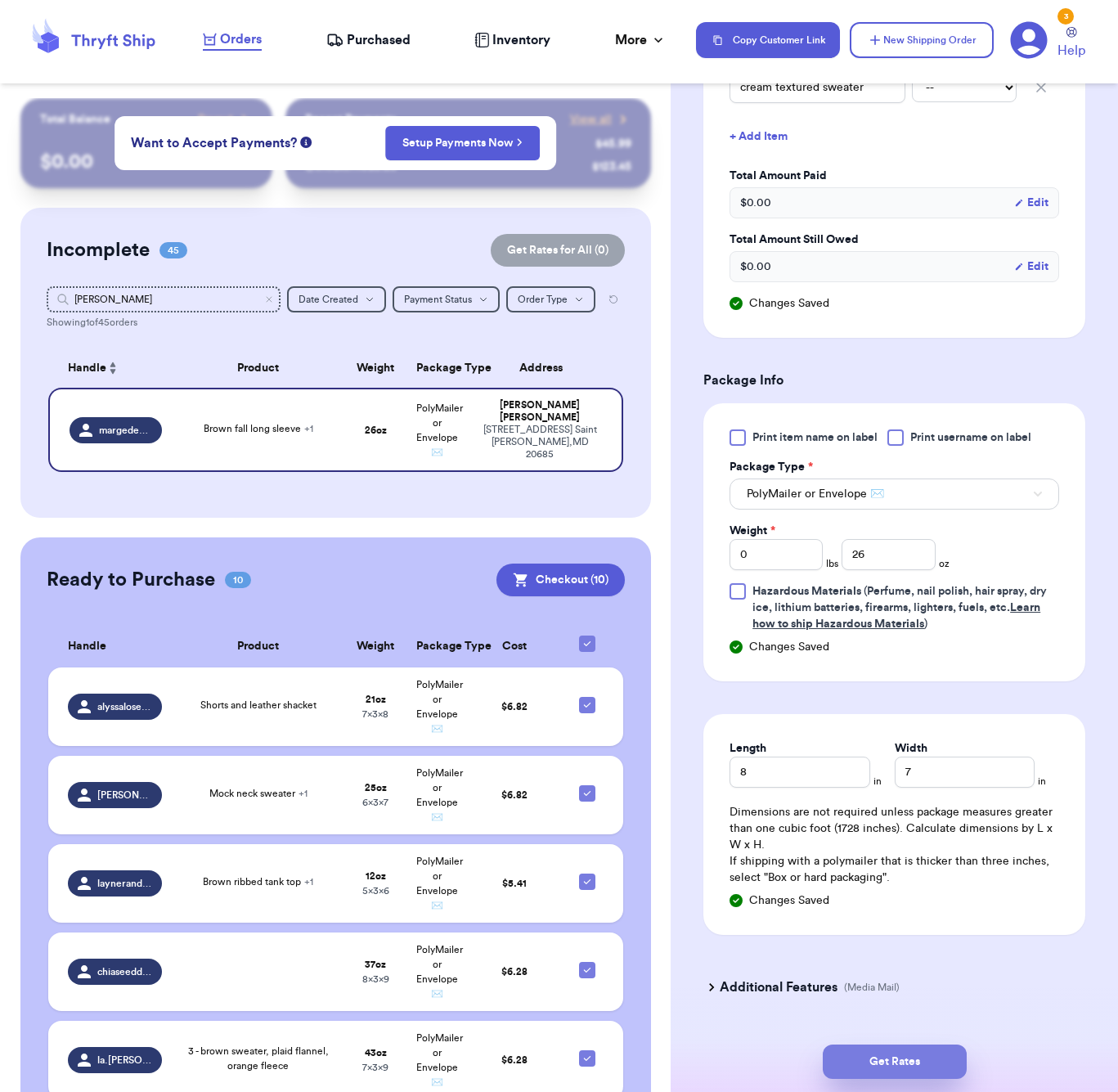
click at [908, 1062] on button "Get Rates" at bounding box center [894, 1062] width 144 height 35
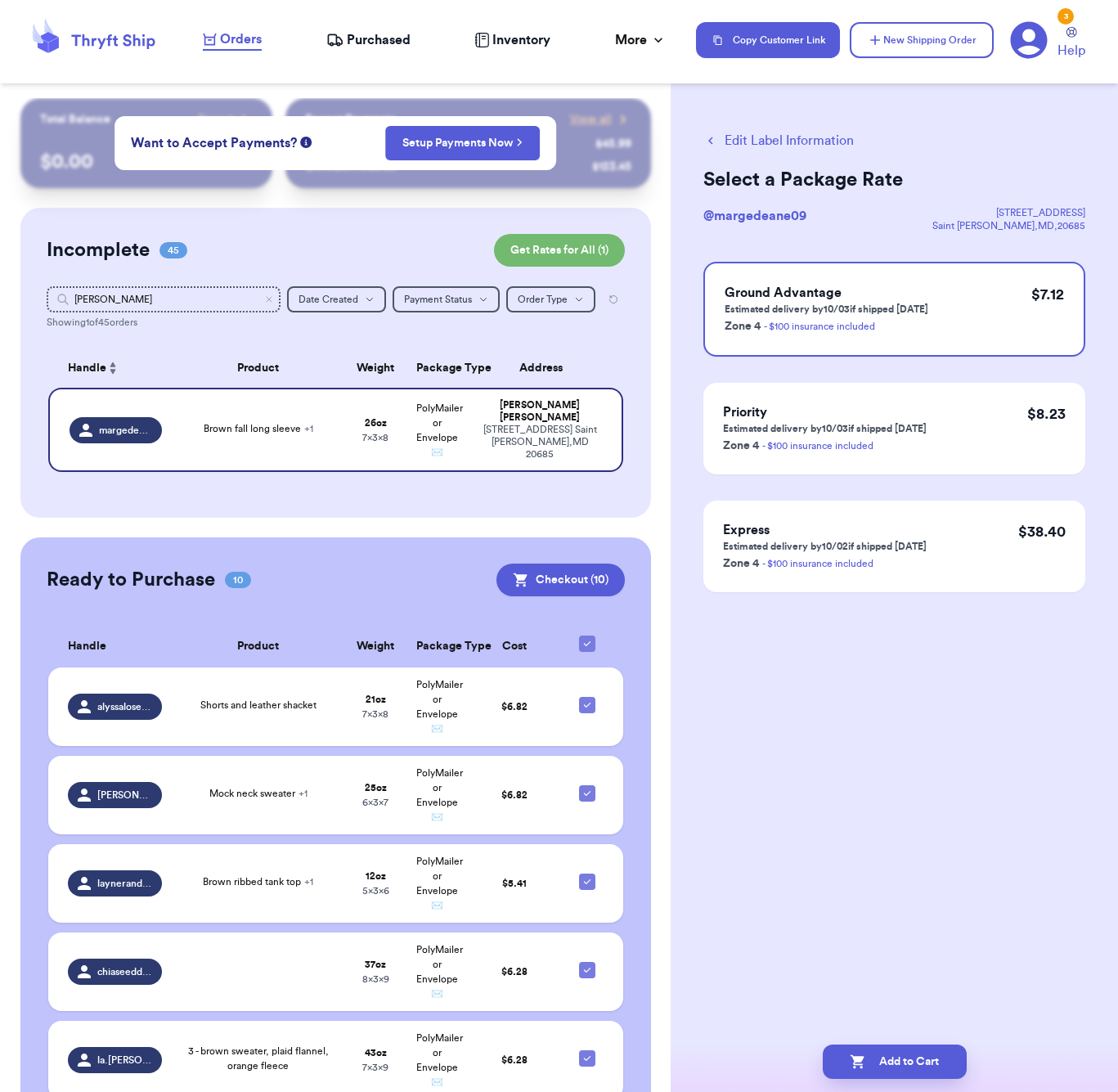
scroll to position [0, 0]
click at [928, 1066] on button "Add to Cart" at bounding box center [894, 1062] width 144 height 35
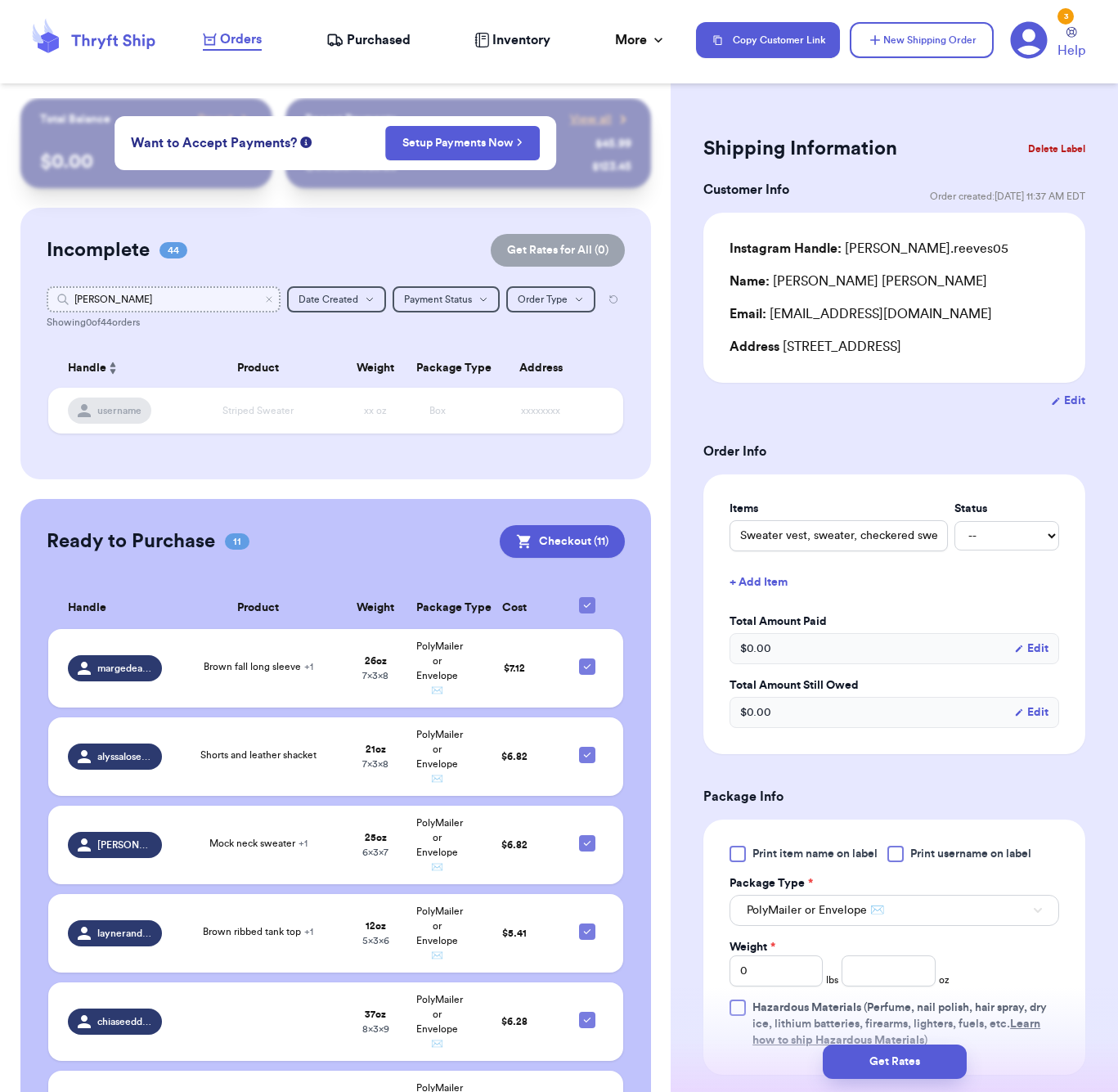
click at [203, 300] on input "[PERSON_NAME]" at bounding box center [163, 299] width 234 height 26
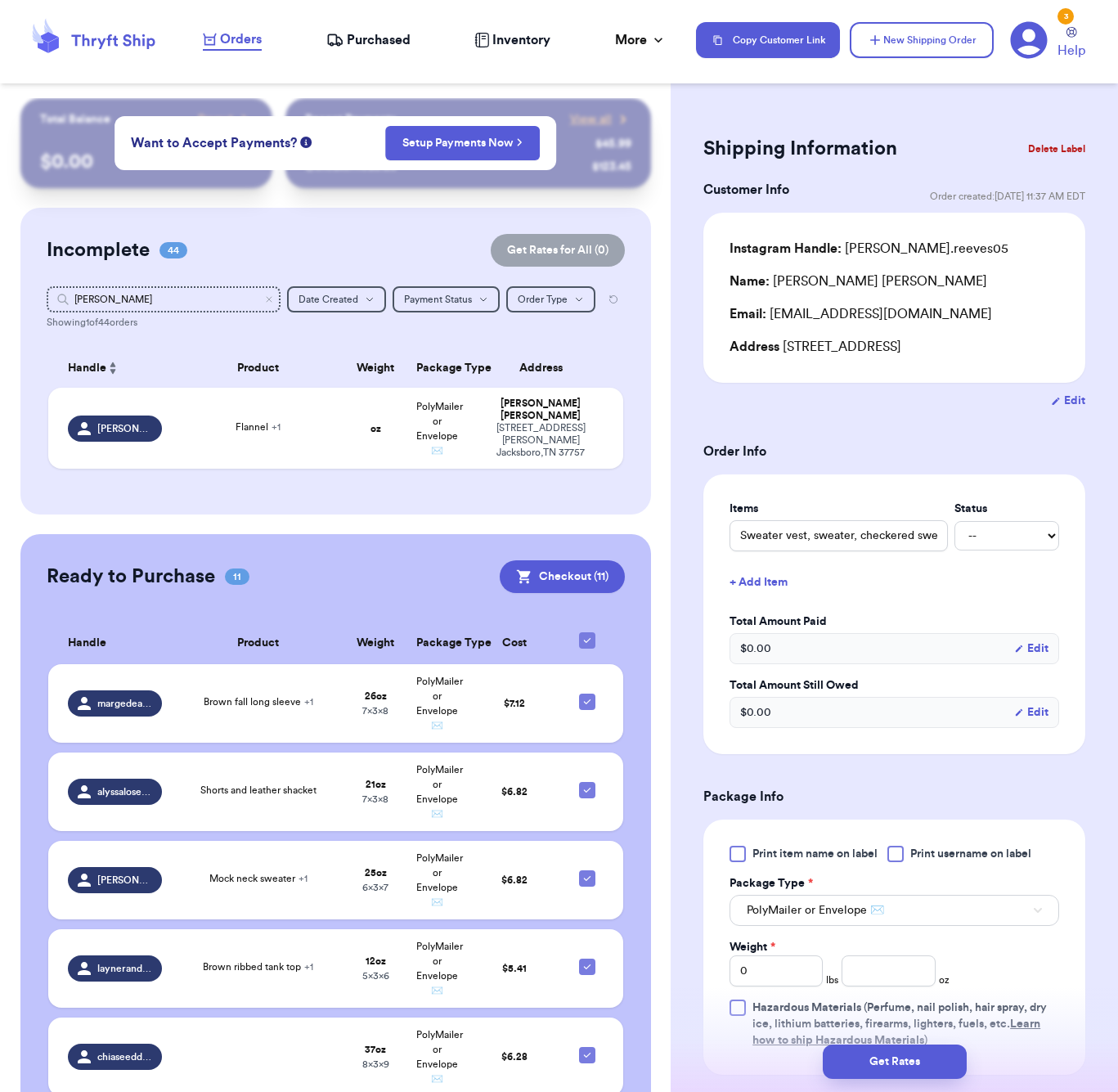
drag, startPoint x: 203, startPoint y: 300, endPoint x: 217, endPoint y: 370, distance: 71.4
click at [164, 343] on table "Handle Product Weight Package Type Address alexis.[PERSON_NAME] + 1 oz PolyMail…" at bounding box center [335, 414] width 578 height 150
click at [292, 437] on div "Flannel + 1" at bounding box center [258, 429] width 154 height 18
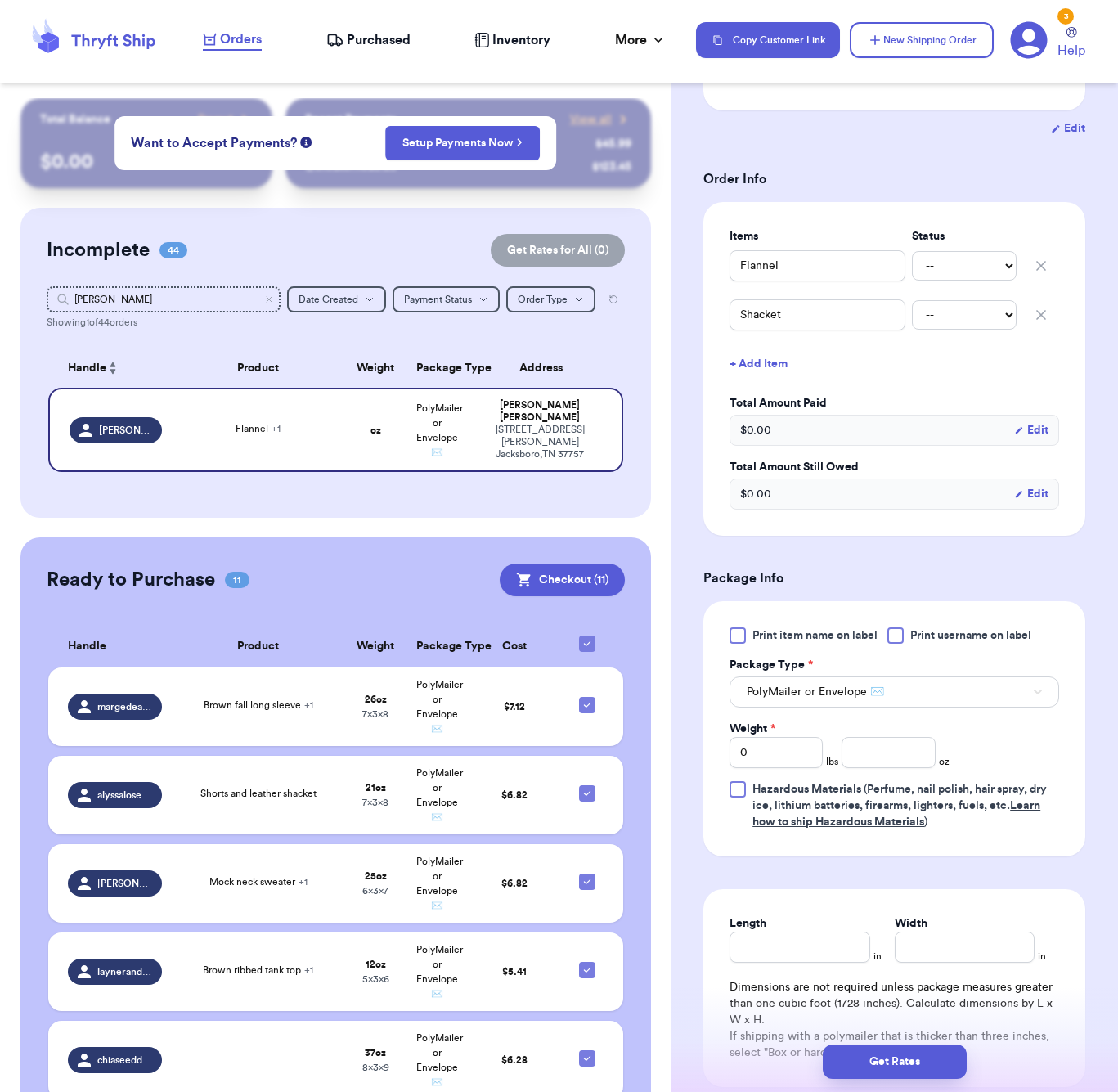
scroll to position [305, 0]
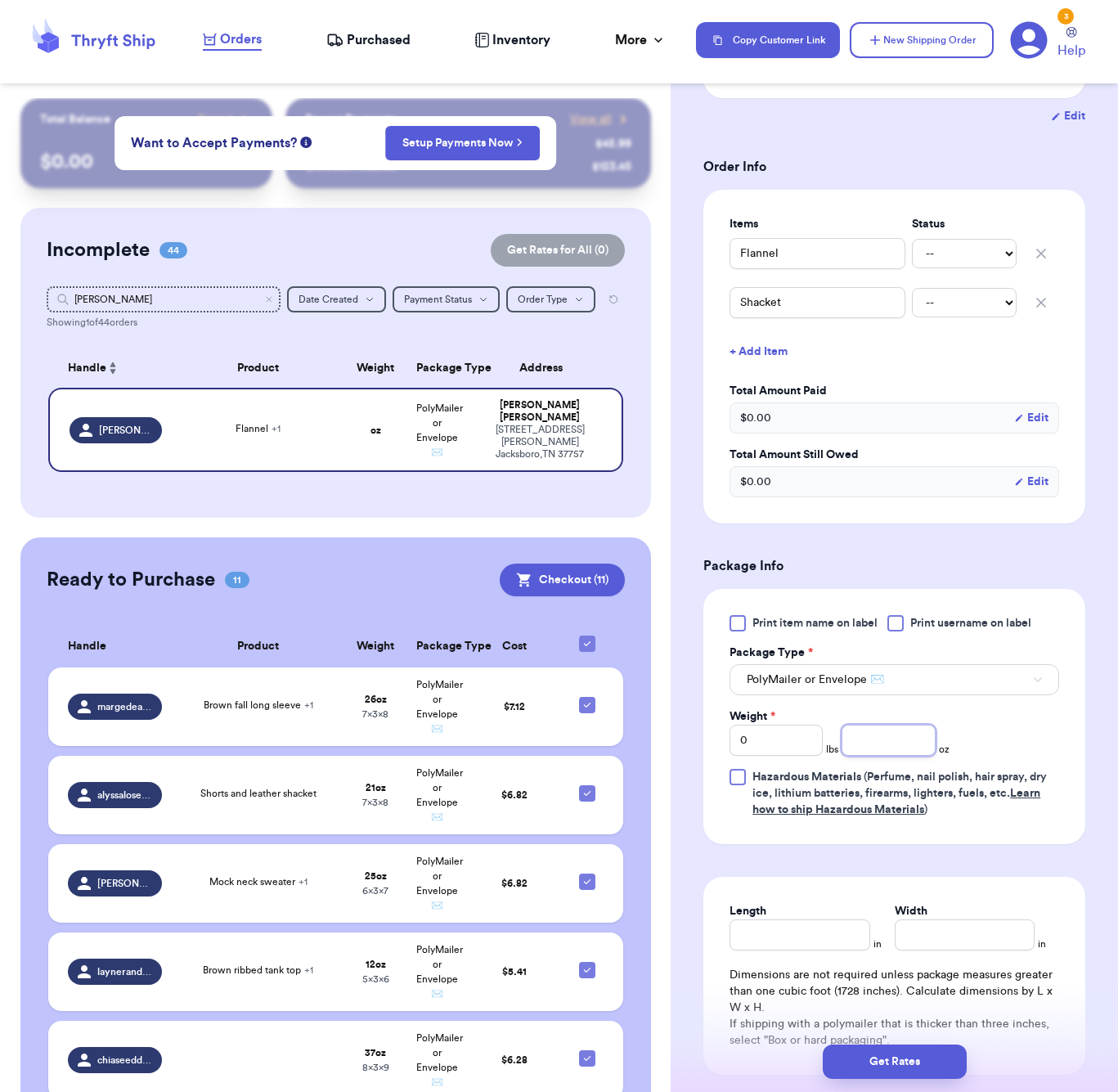
click at [879, 726] on input "number" at bounding box center [888, 740] width 94 height 31
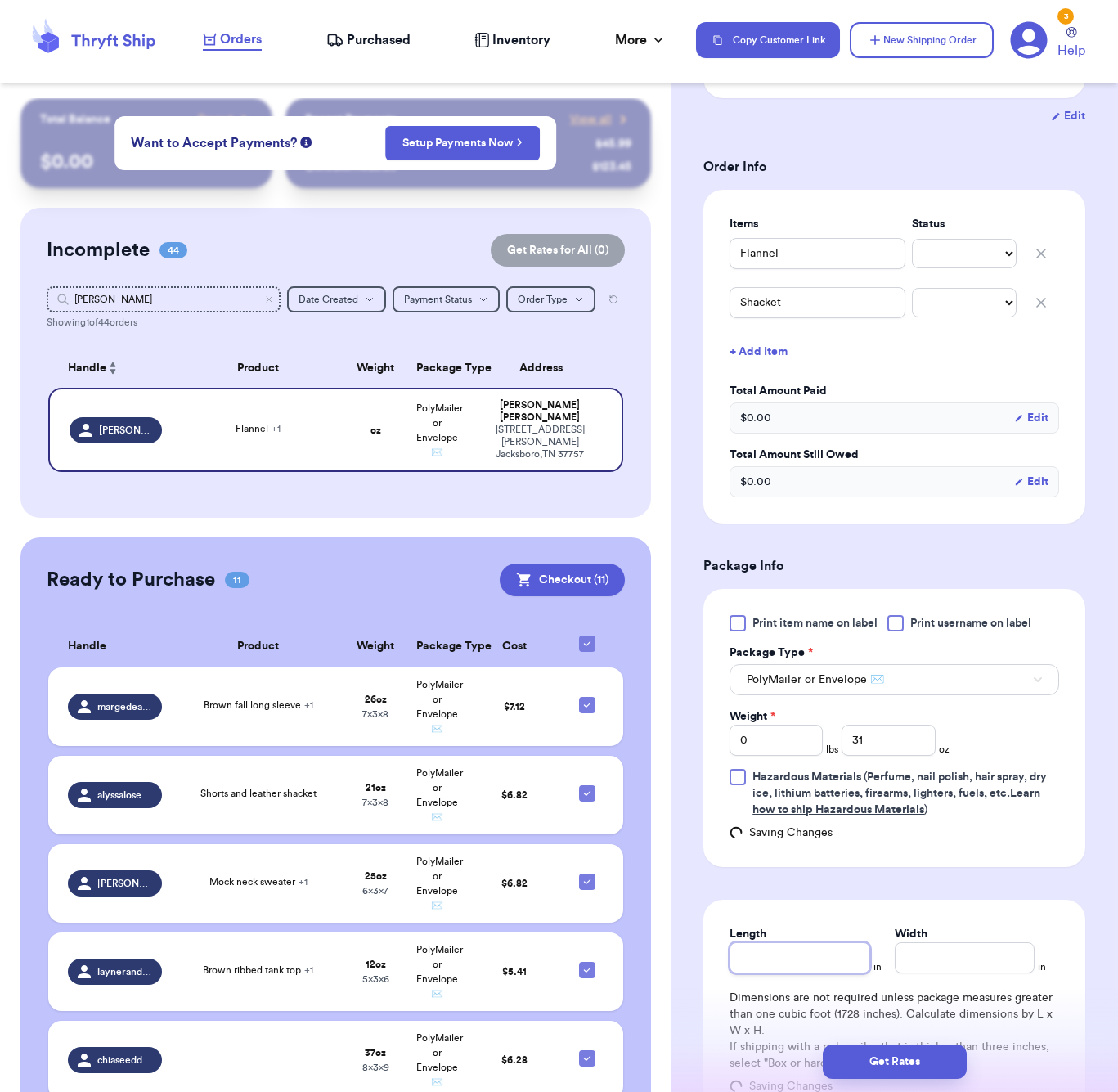
click at [810, 943] on input "Length" at bounding box center [800, 958] width 140 height 31
click at [896, 1071] on button "Get Rates" at bounding box center [894, 1062] width 144 height 35
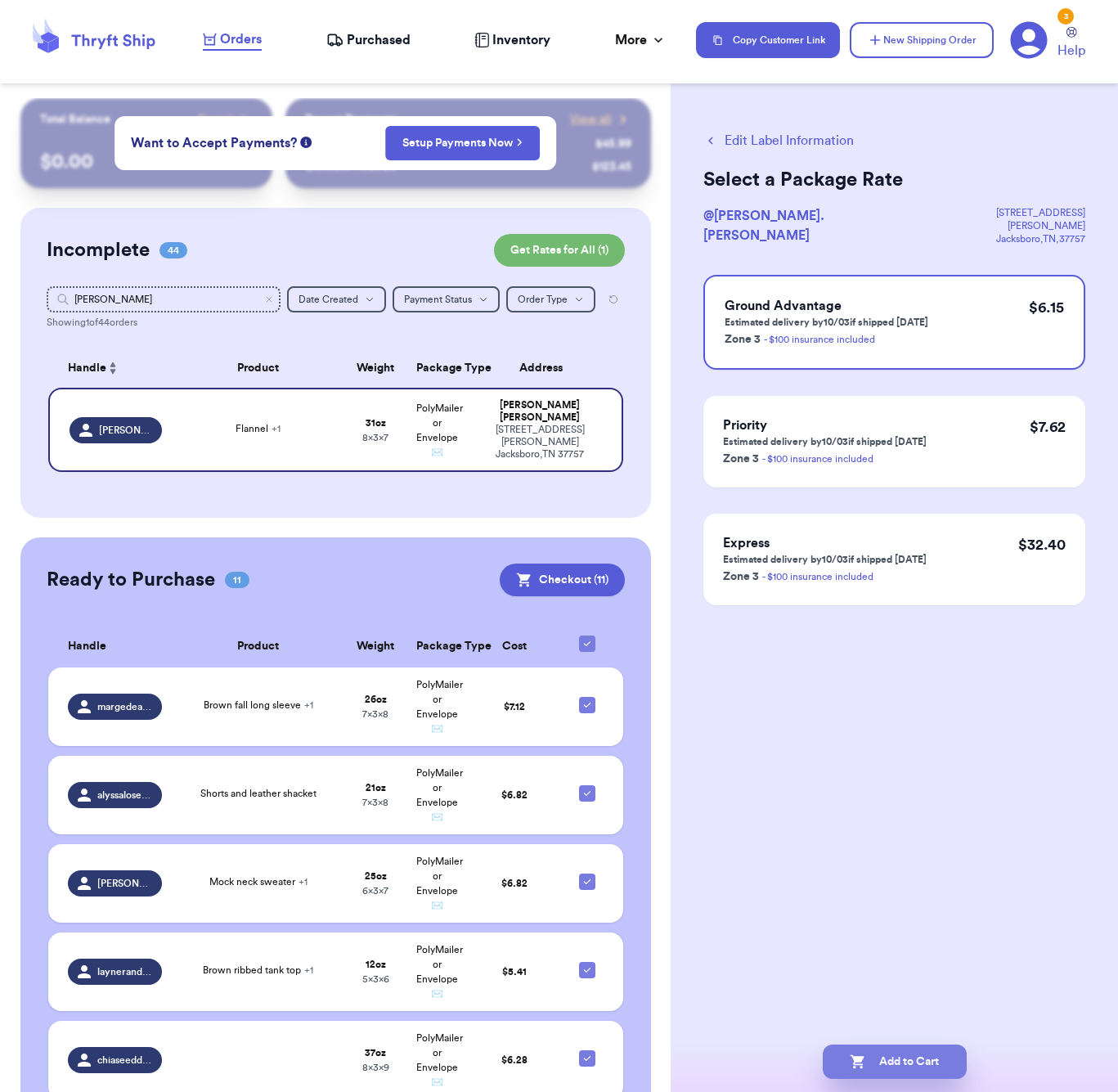
click at [931, 1050] on button "Add to Cart" at bounding box center [894, 1062] width 144 height 35
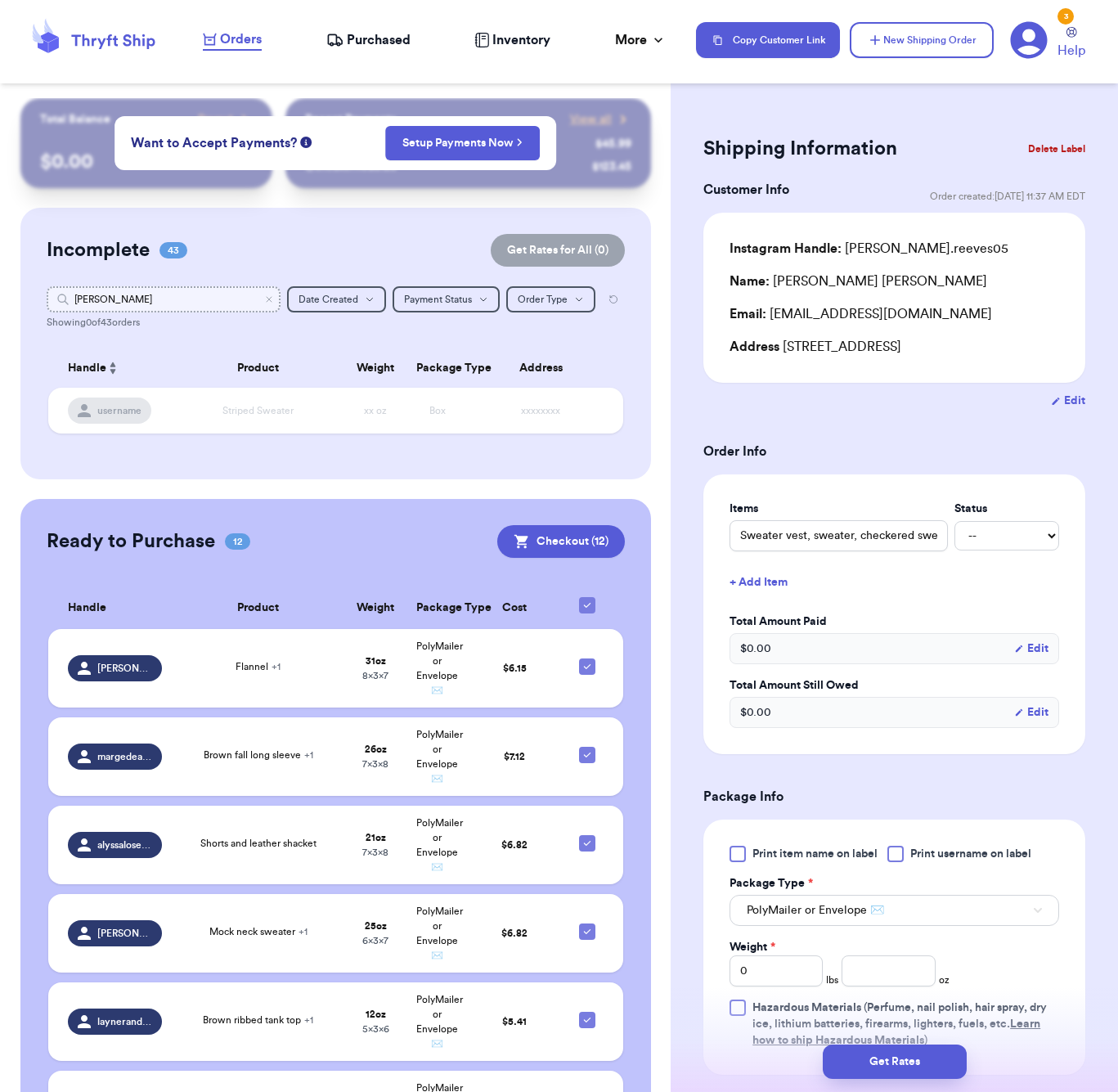
click at [135, 296] on input "[PERSON_NAME]" at bounding box center [163, 299] width 234 height 26
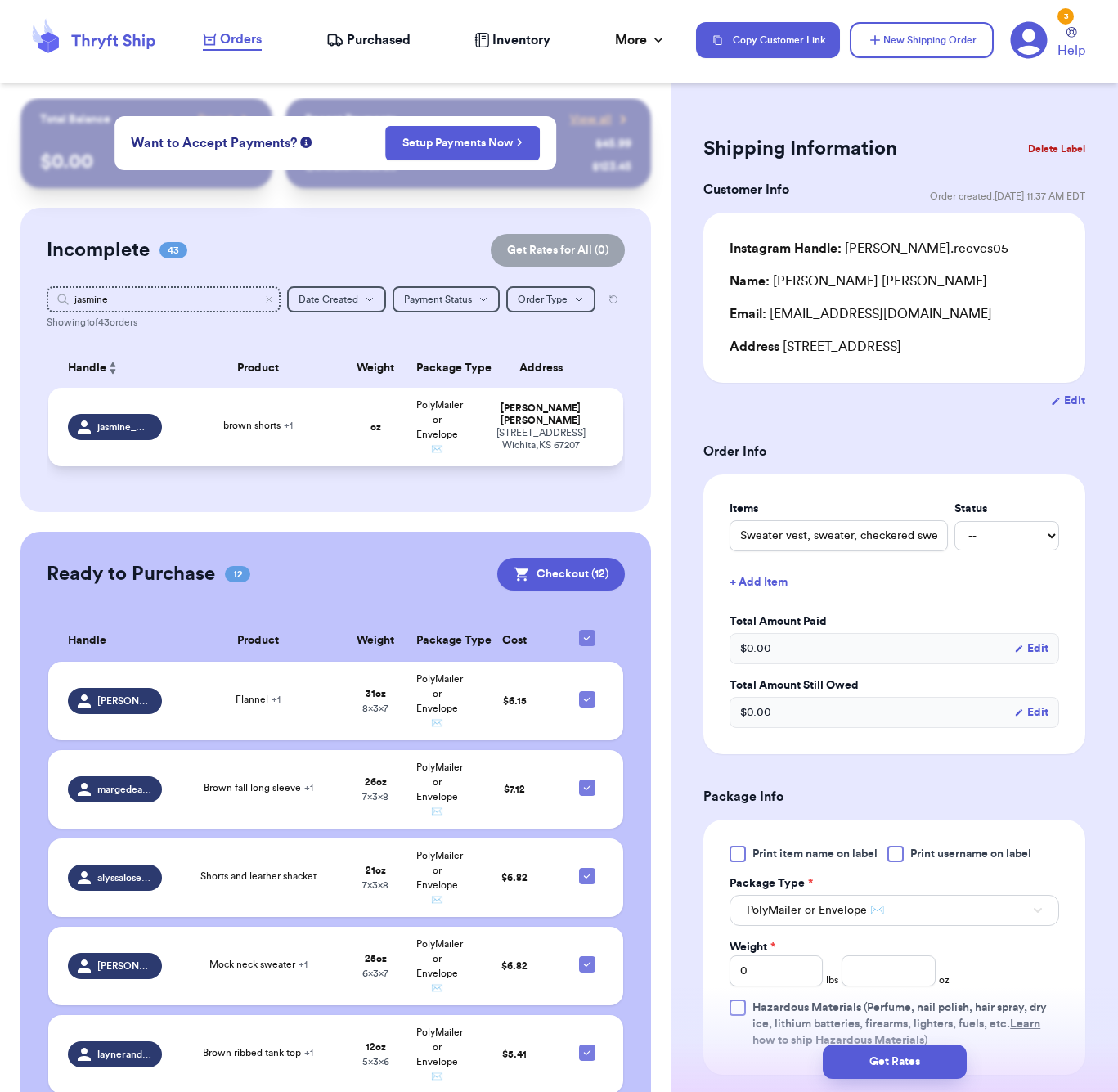
click at [234, 405] on td "brown shorts + 1" at bounding box center [258, 427] width 174 height 78
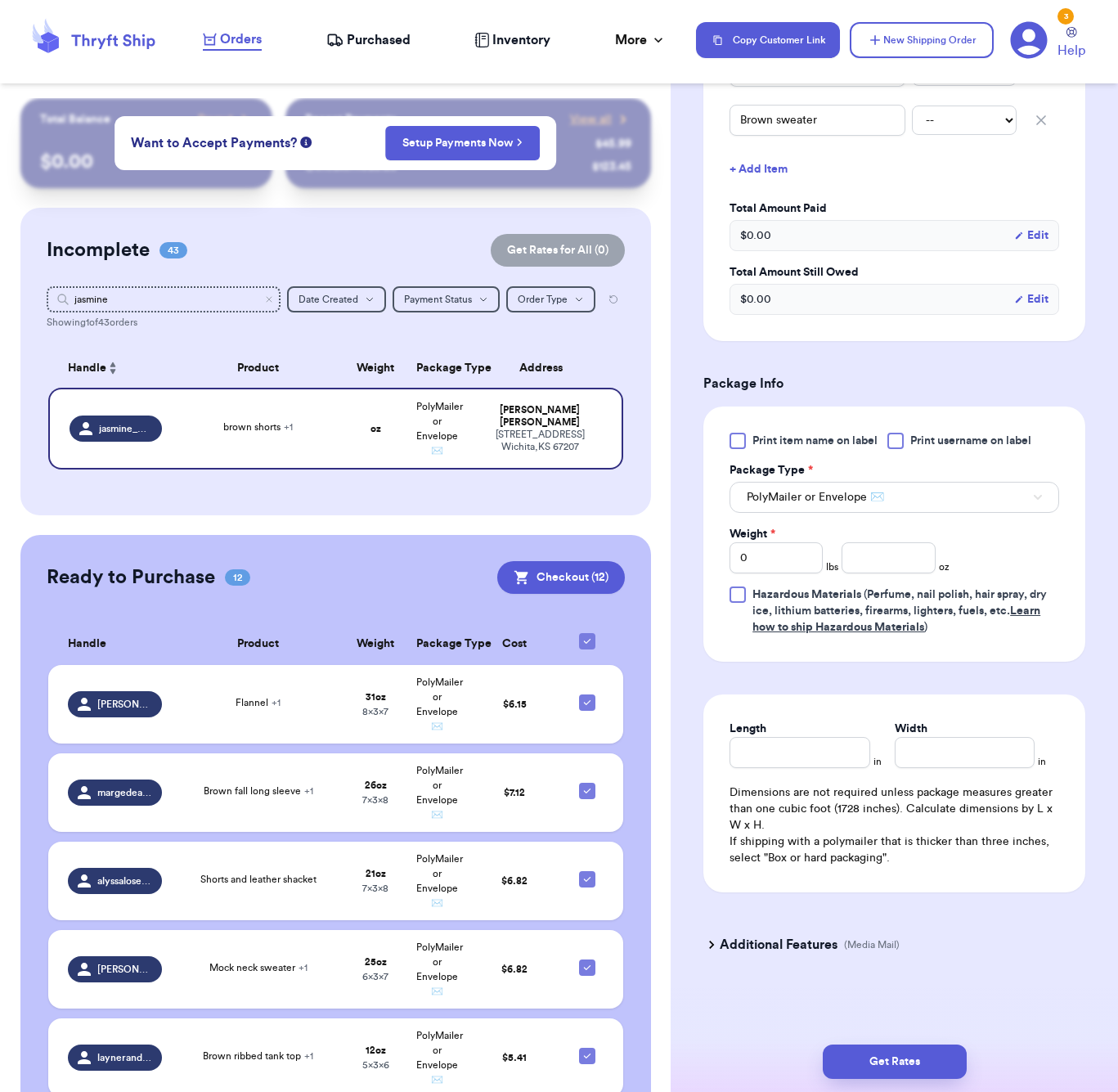
scroll to position [470, 0]
click at [865, 561] on input "number" at bounding box center [888, 558] width 94 height 31
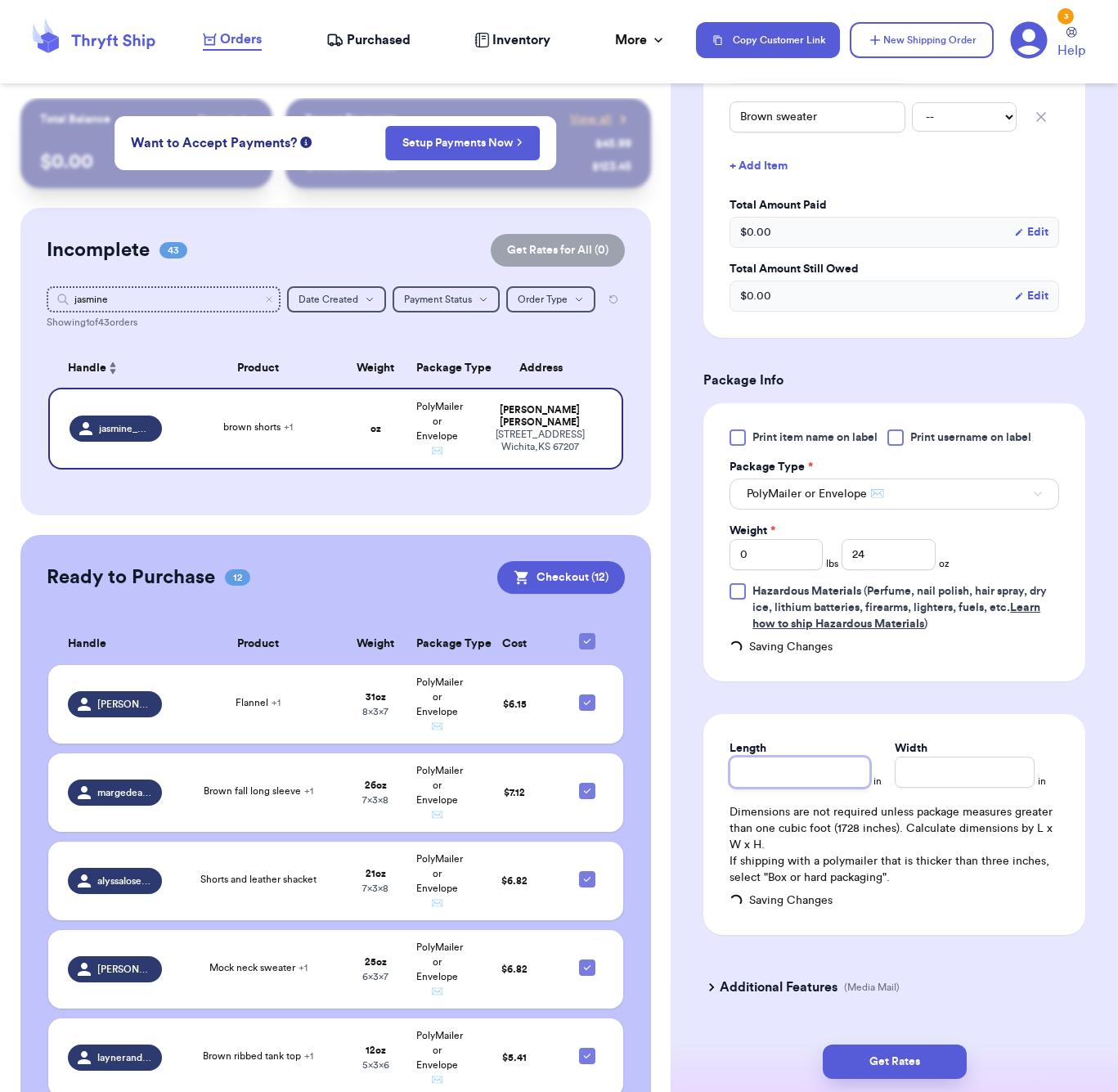
click at [809, 765] on input "Length" at bounding box center [800, 772] width 140 height 31
click at [934, 1051] on button "Get Rates" at bounding box center [894, 1062] width 144 height 35
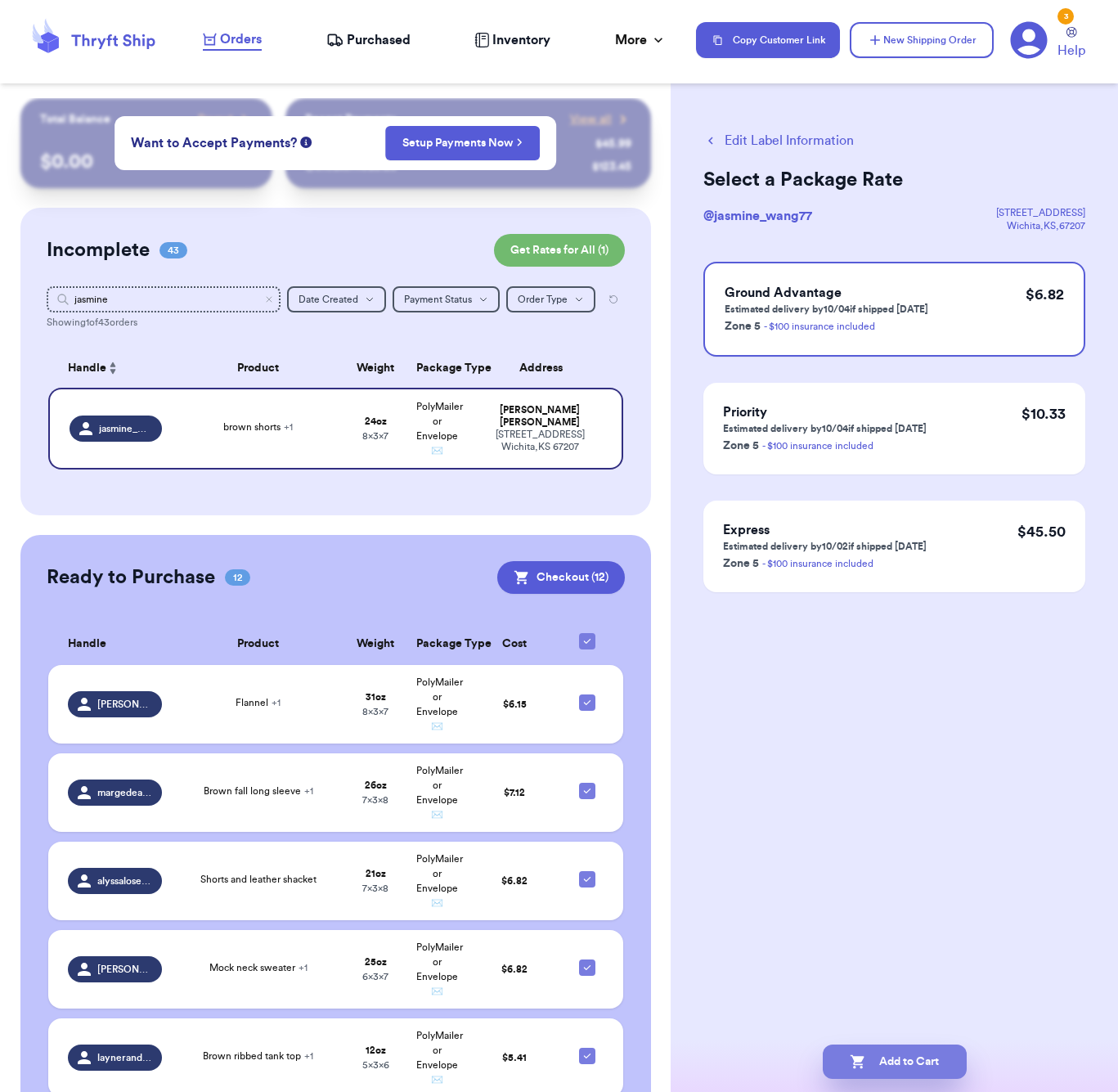
click at [928, 1059] on button "Add to Cart" at bounding box center [894, 1062] width 144 height 35
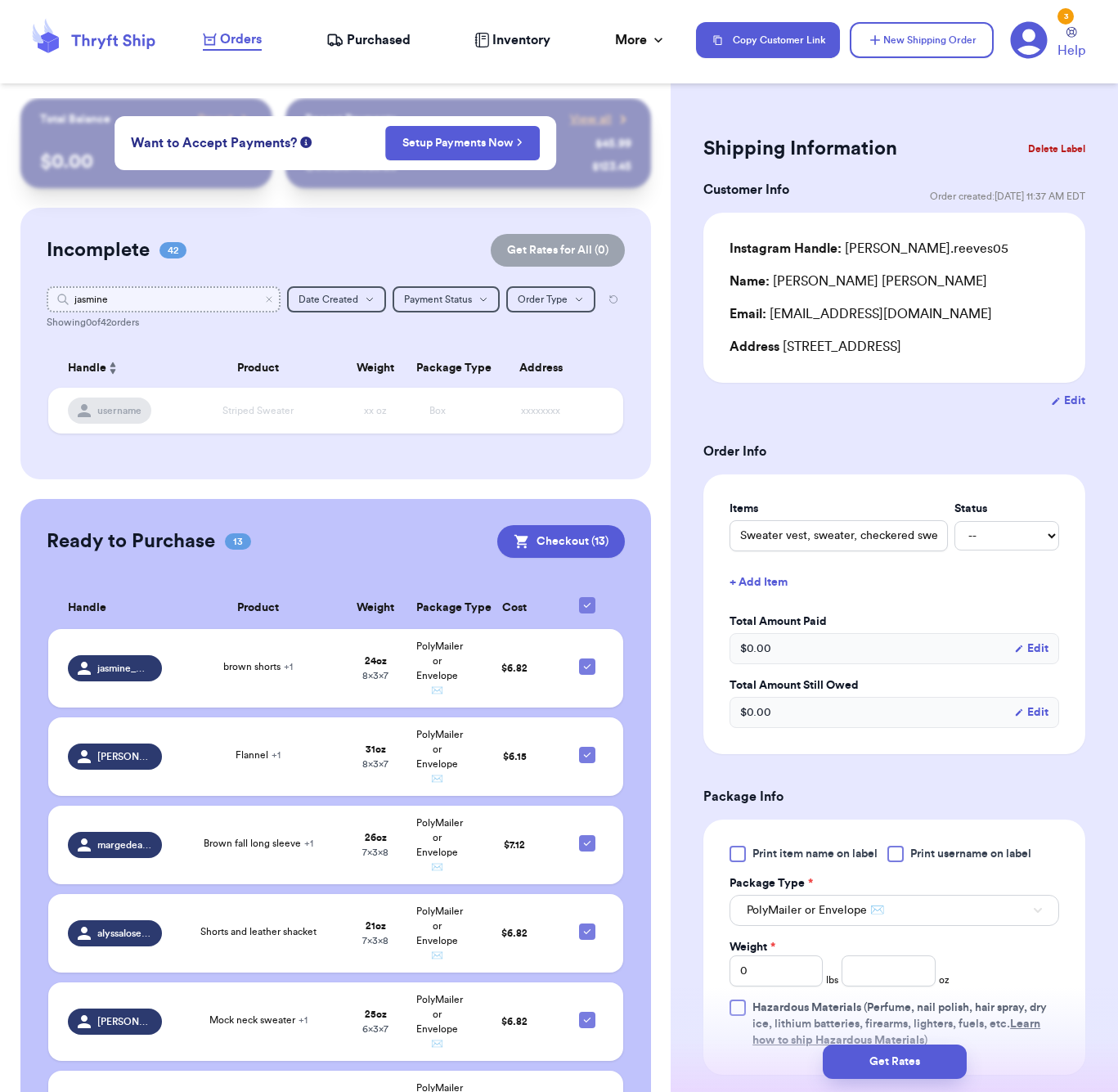
click at [145, 300] on input "jasmine" at bounding box center [163, 299] width 234 height 26
click at [144, 300] on input "jasmine" at bounding box center [163, 299] width 234 height 26
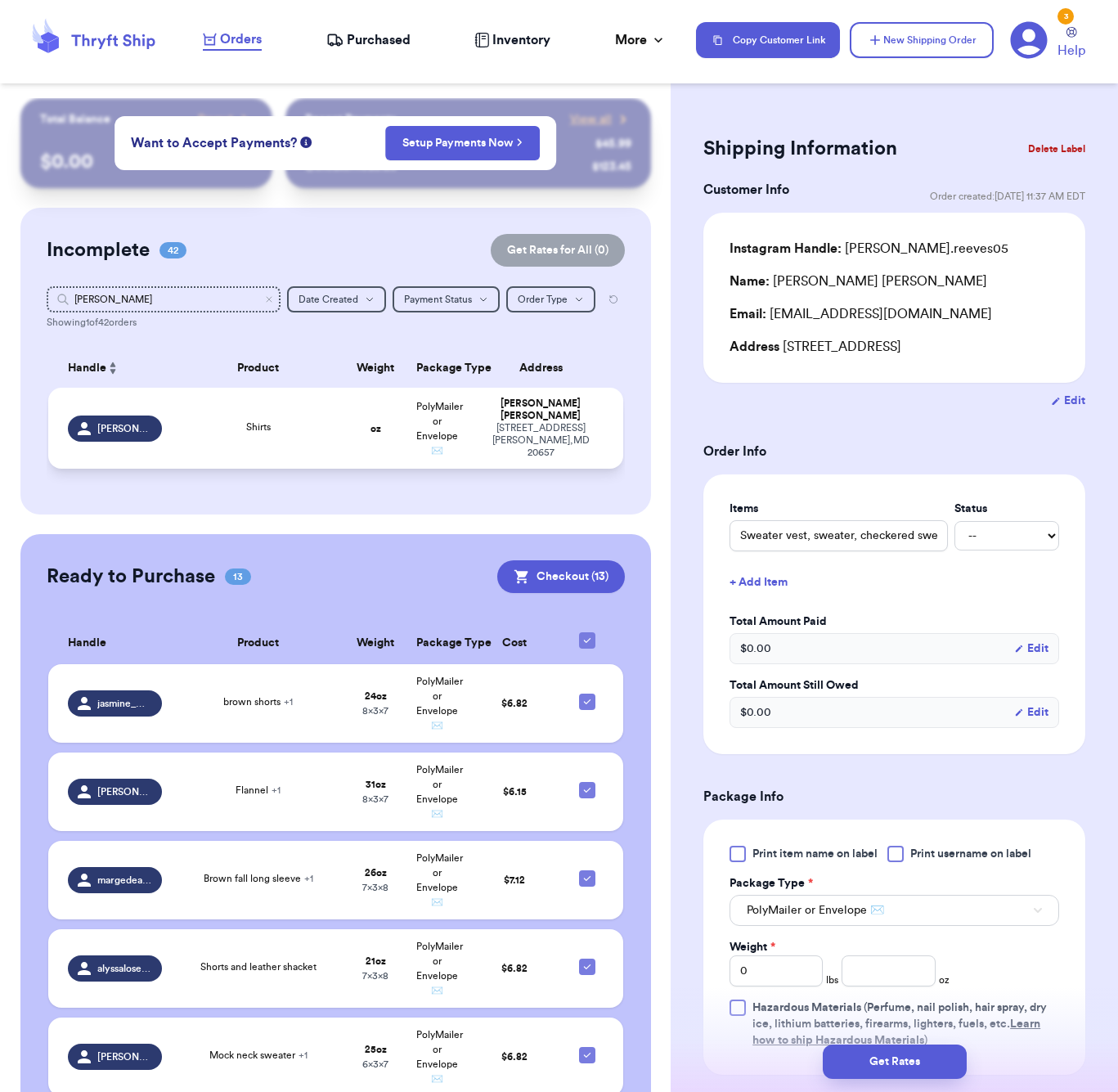
drag, startPoint x: 143, startPoint y: 300, endPoint x: 257, endPoint y: 435, distance: 176.7
click at [257, 432] on span "Shirts" at bounding box center [258, 426] width 25 height 10
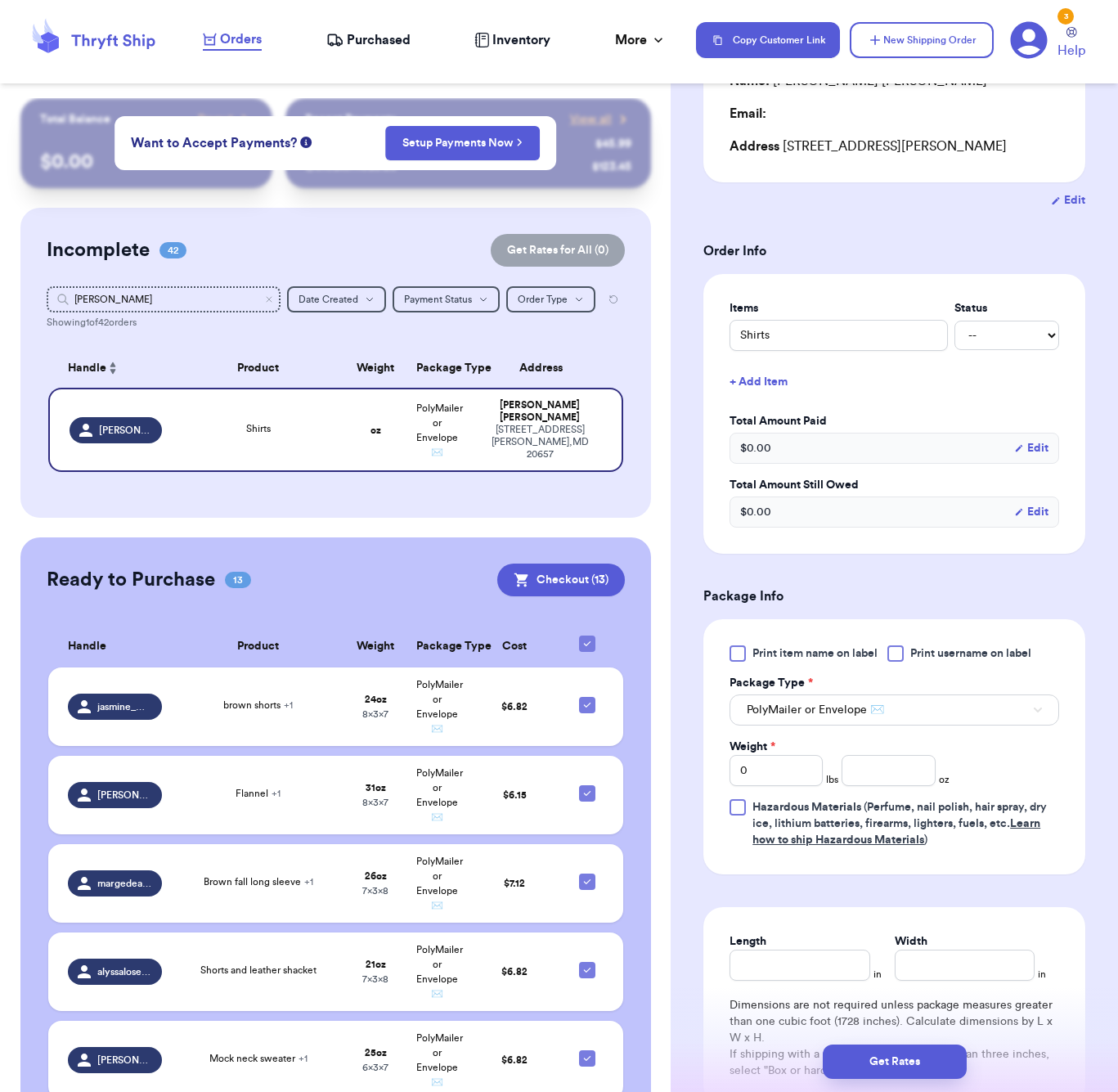
scroll to position [232, 0]
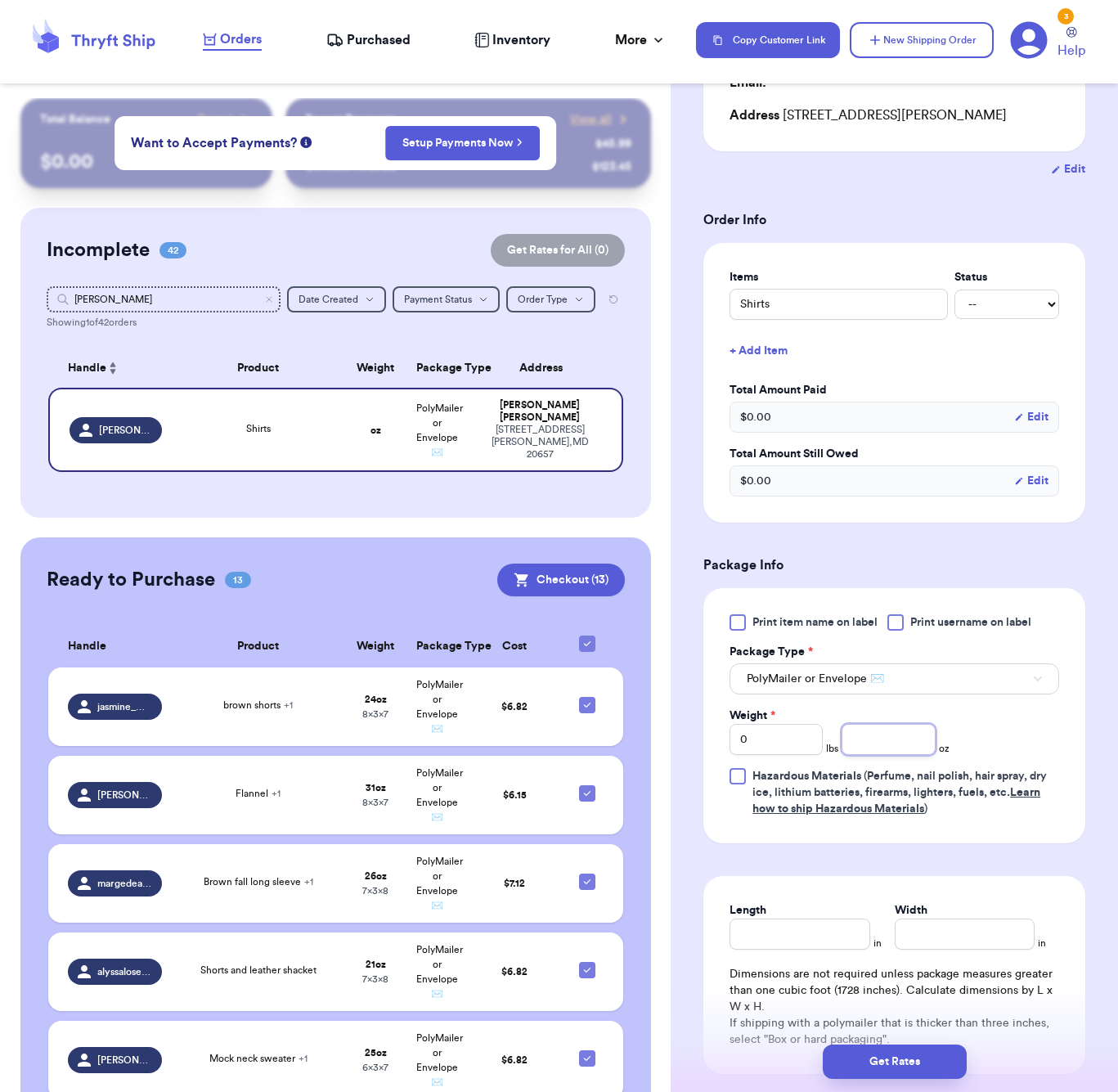
click at [873, 747] on input "number" at bounding box center [888, 739] width 94 height 31
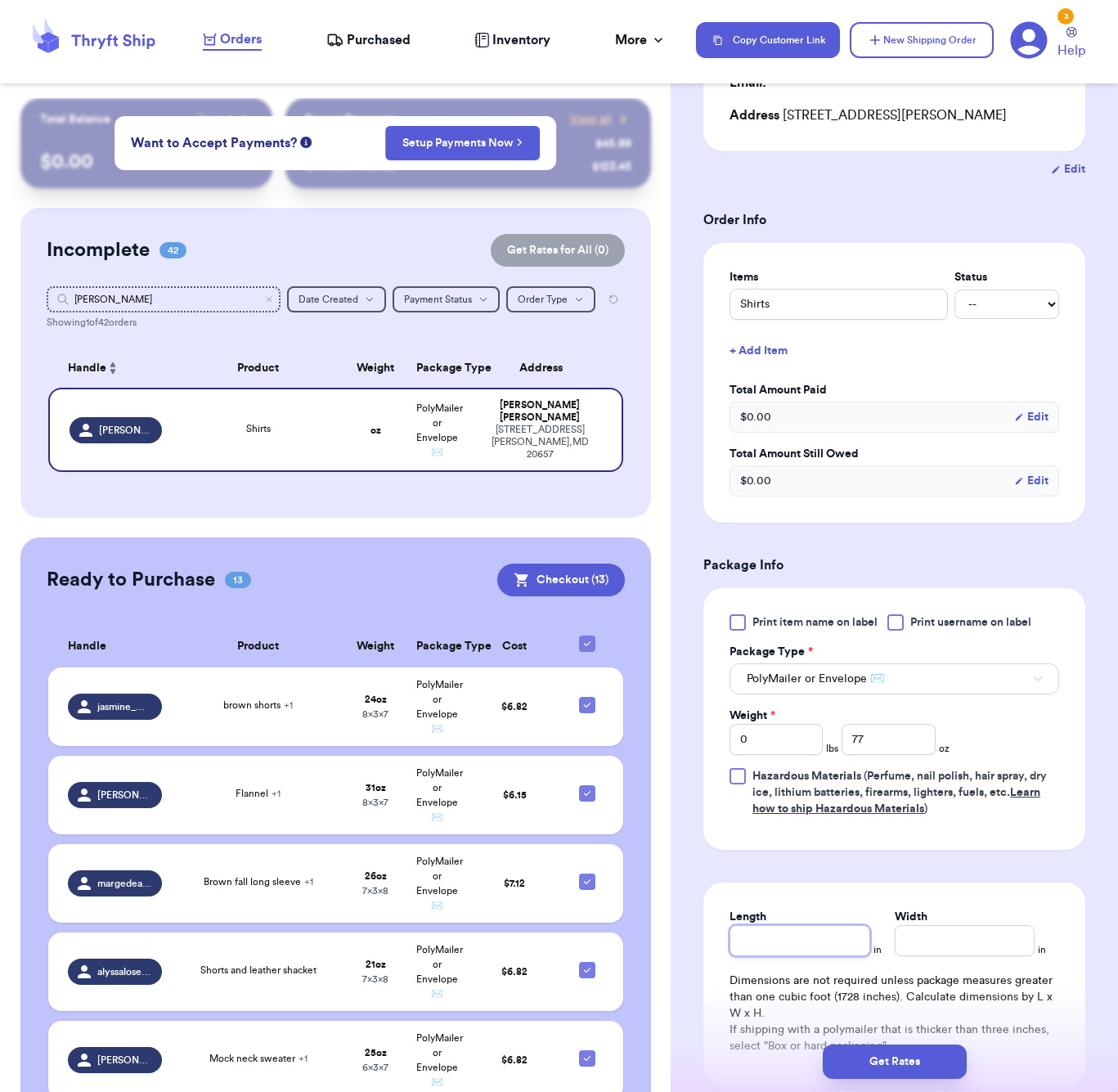
click at [810, 947] on input "Length" at bounding box center [800, 941] width 140 height 31
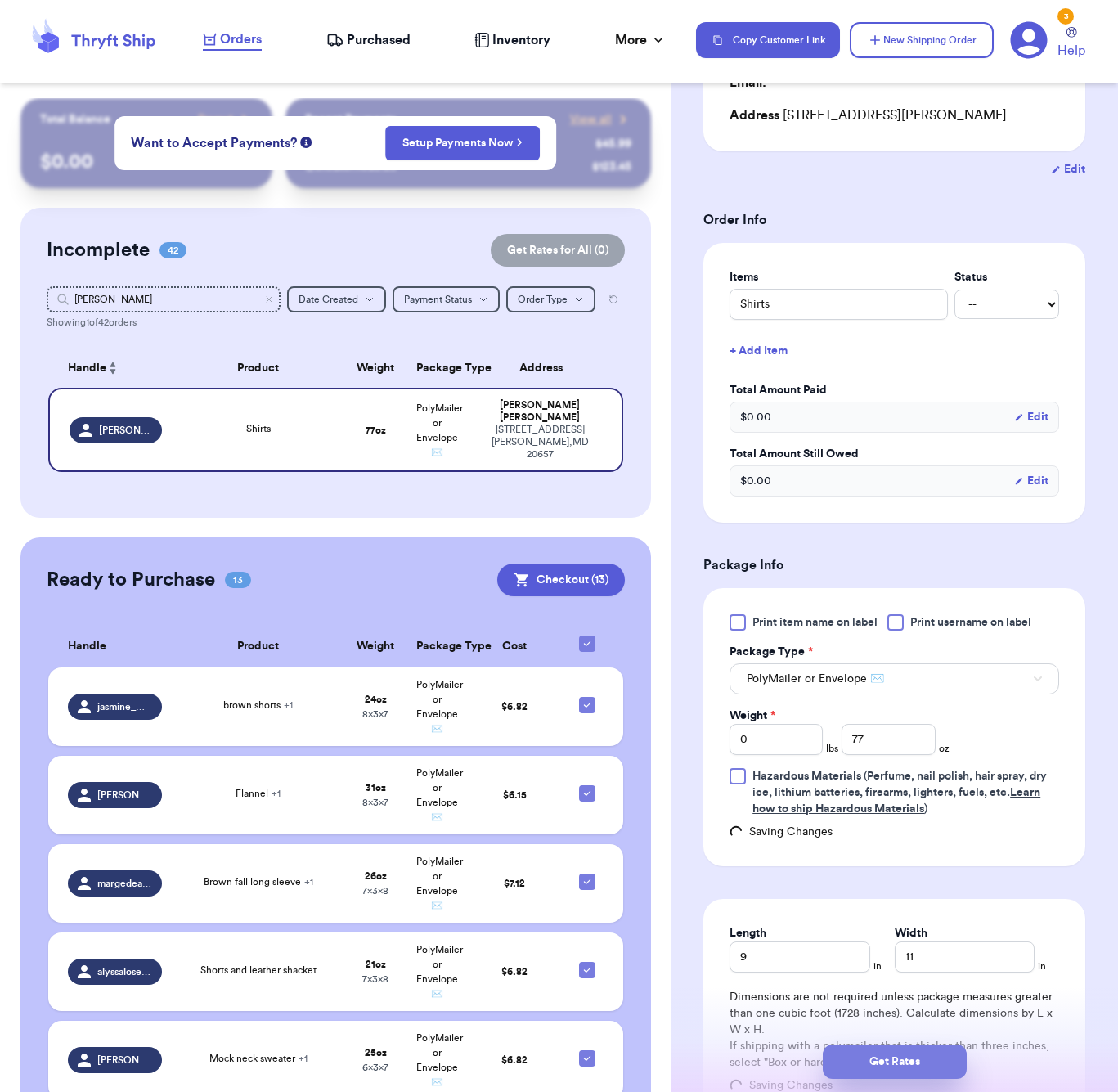
click at [887, 1067] on button "Get Rates" at bounding box center [894, 1062] width 144 height 35
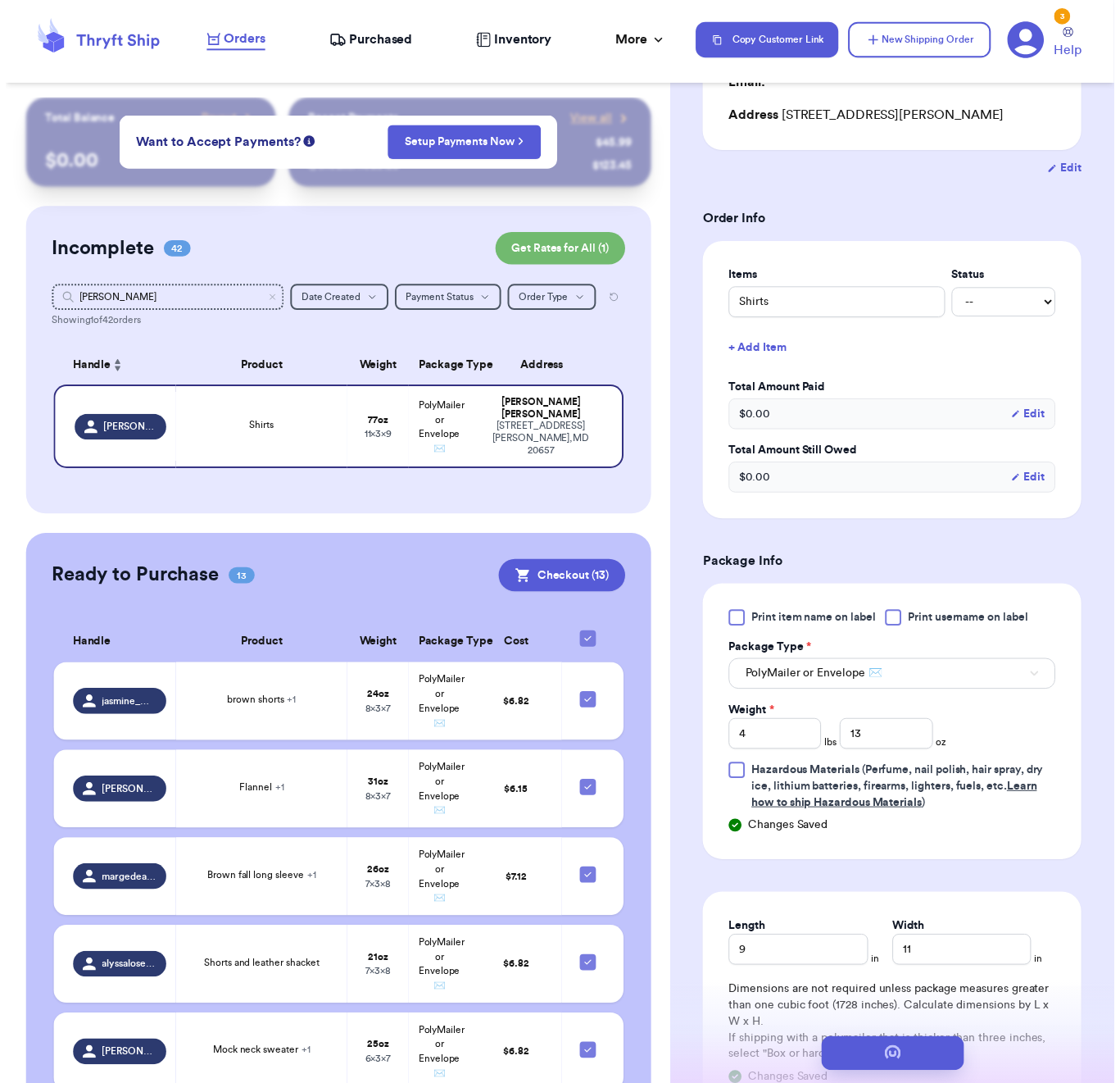
scroll to position [0, 0]
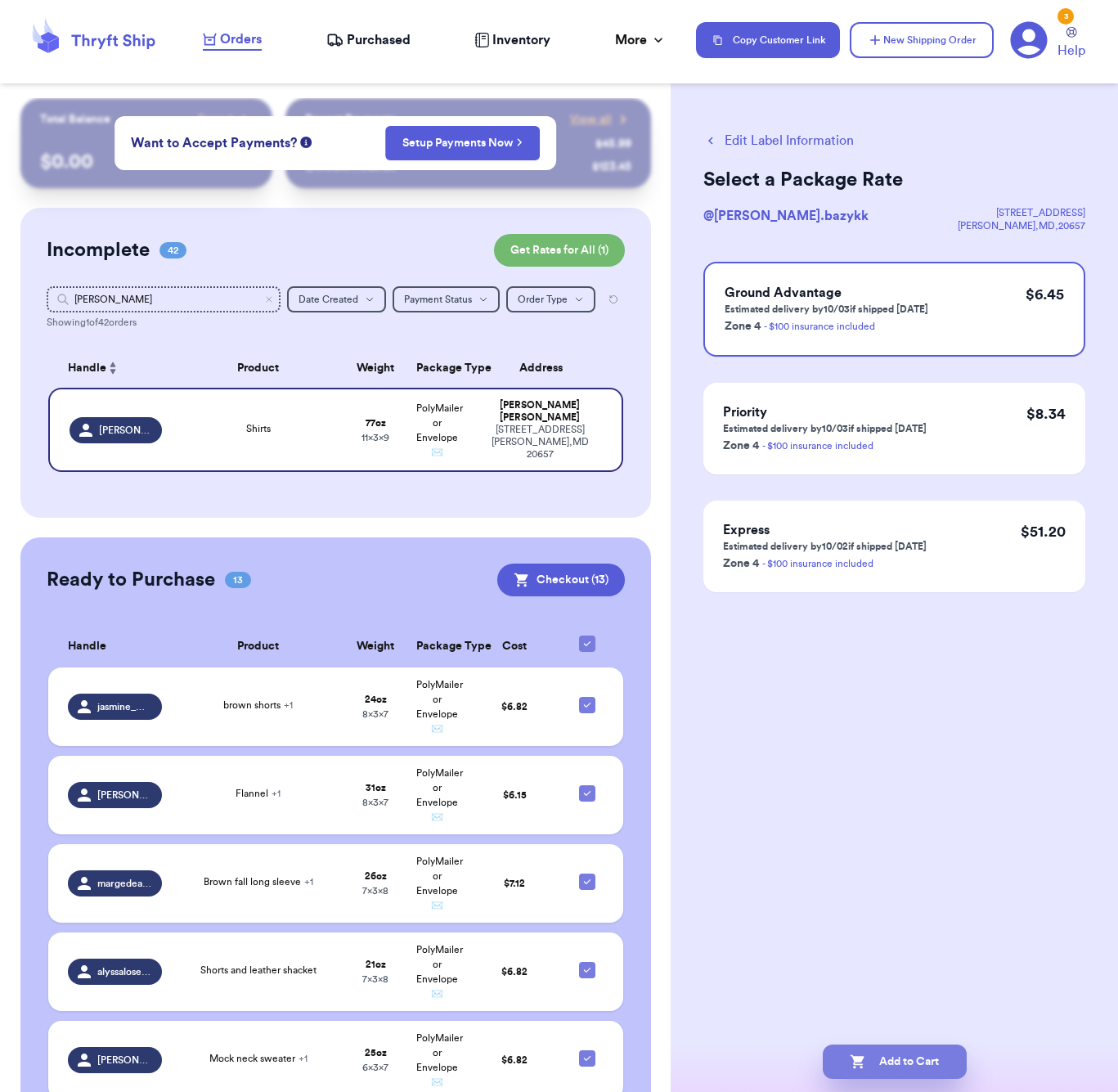
click at [897, 1072] on button "Add to Cart" at bounding box center [894, 1062] width 144 height 35
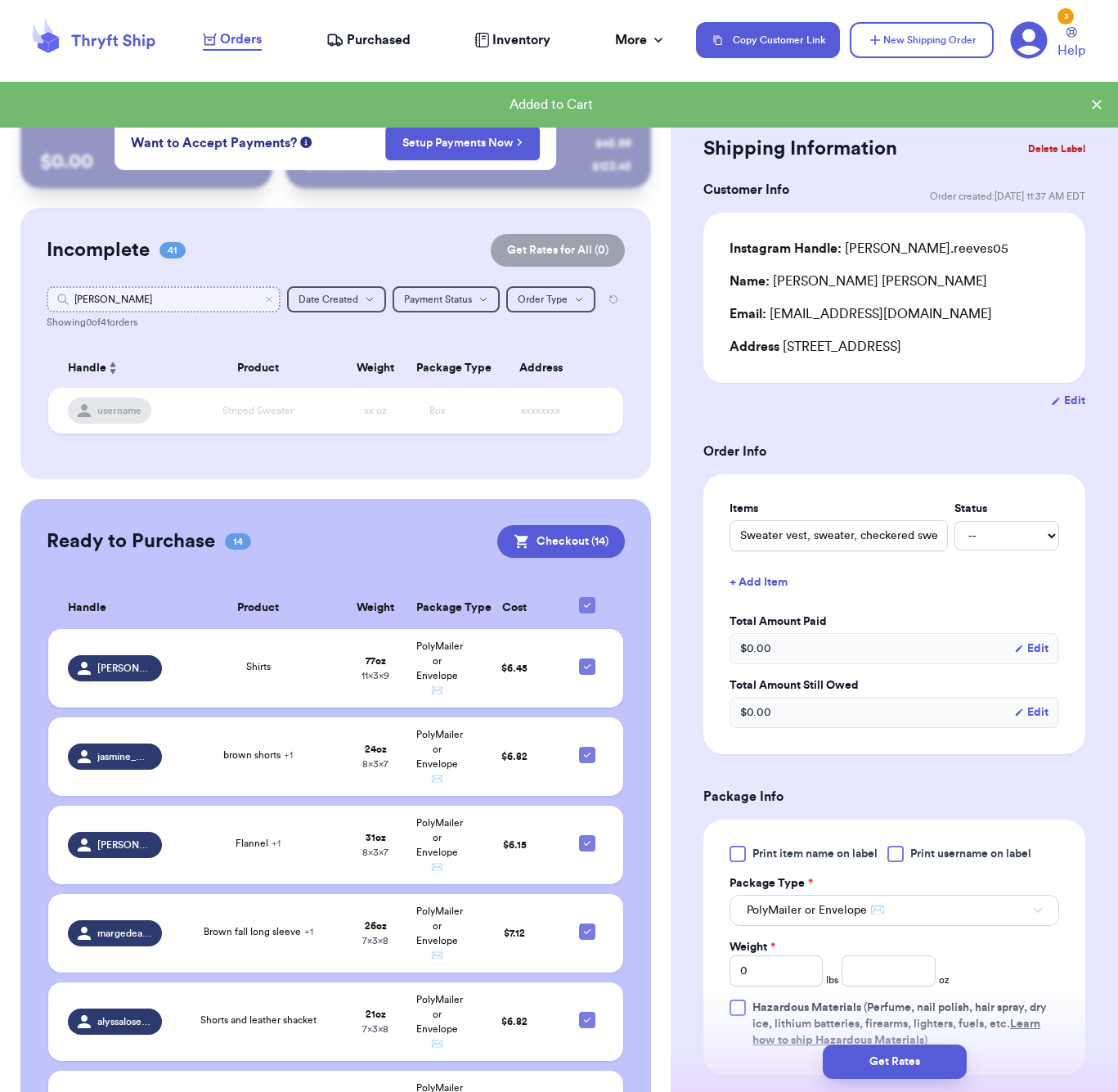
click at [198, 301] on input "[PERSON_NAME]" at bounding box center [163, 299] width 234 height 26
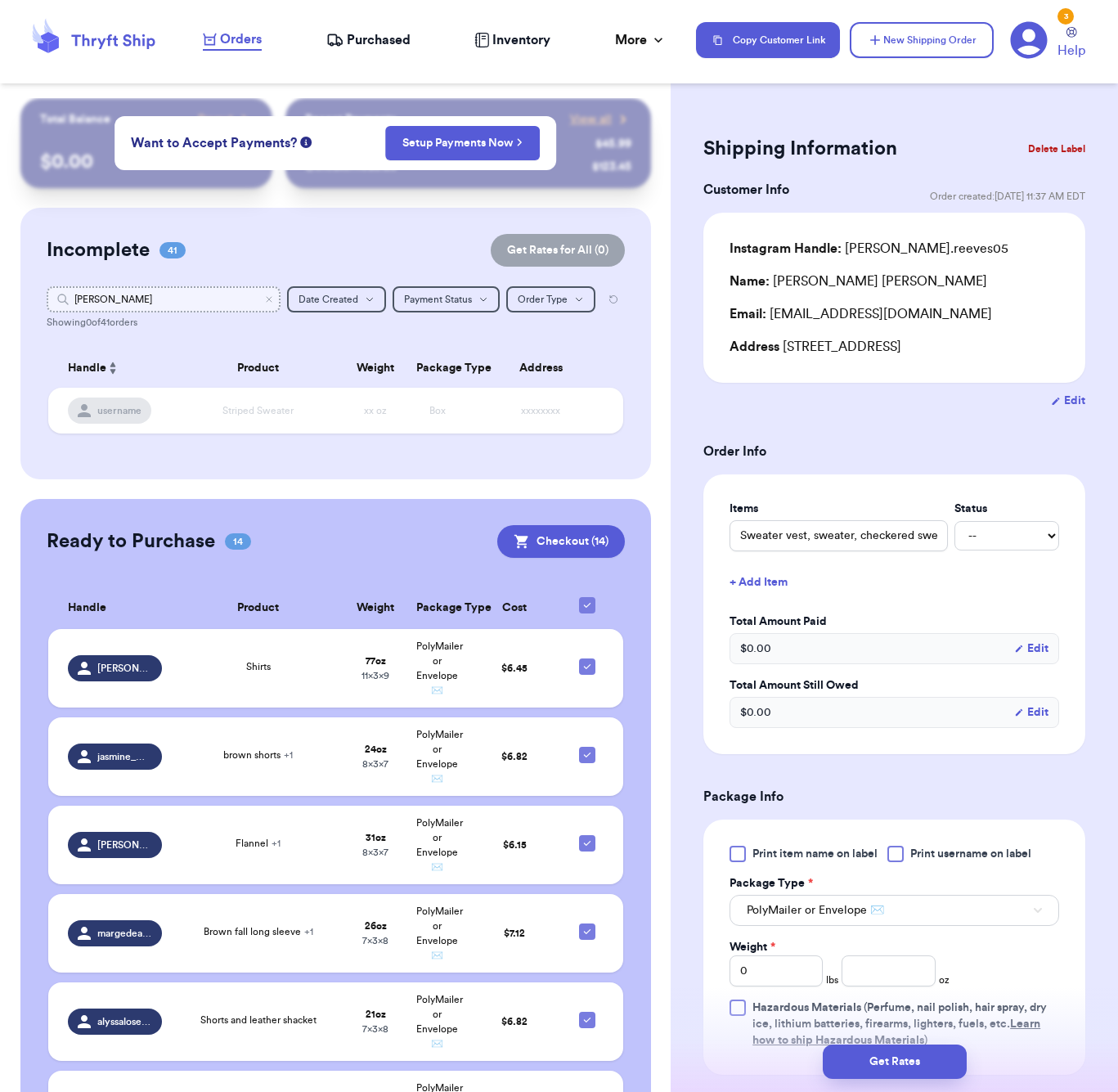
click at [198, 301] on input "[PERSON_NAME]" at bounding box center [163, 299] width 234 height 26
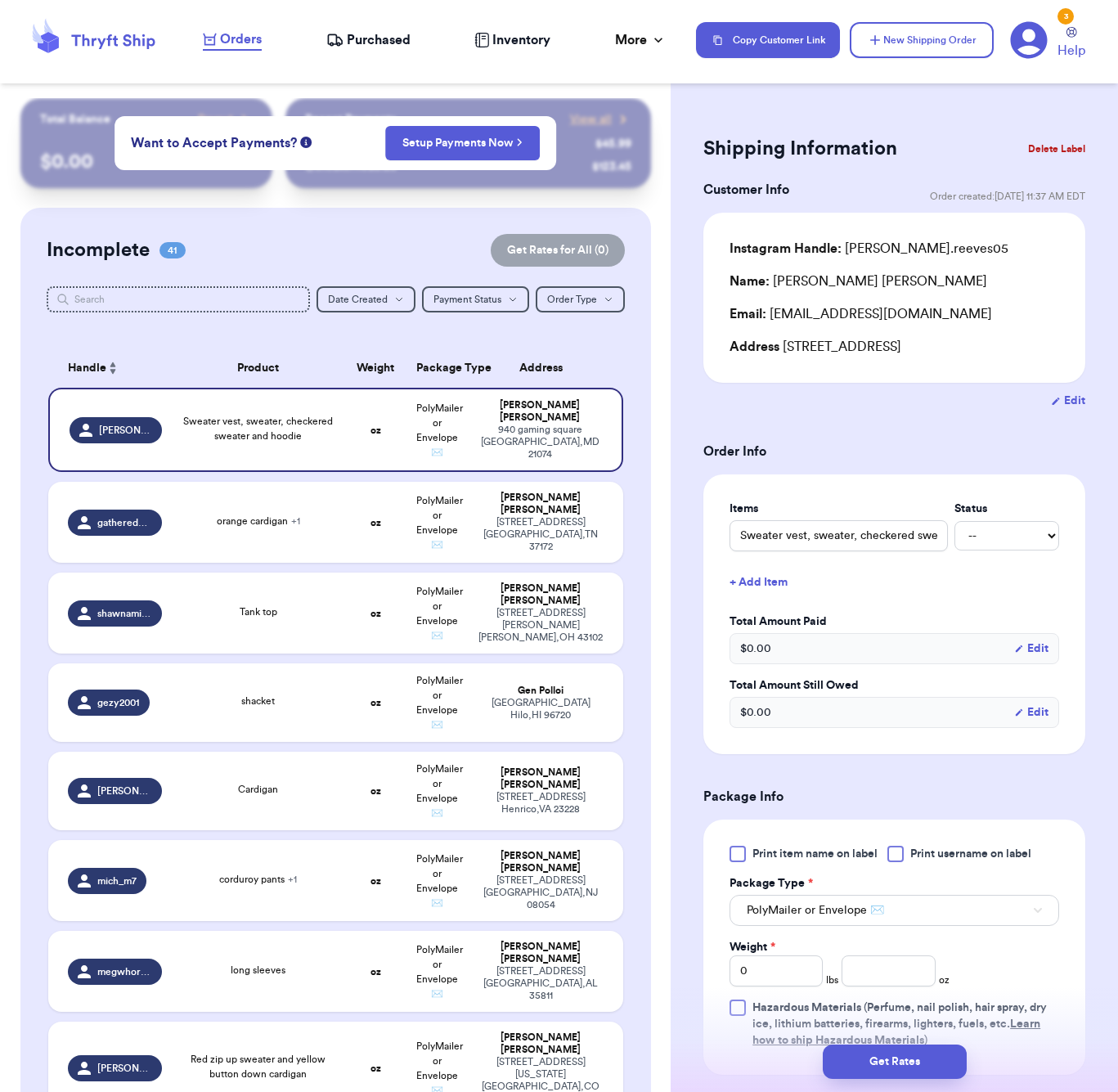
click at [984, 100] on div "Shipping Information Delete Label Customer Info Order created: [DATE] 11:37 AM …" at bounding box center [894, 802] width 447 height 1408
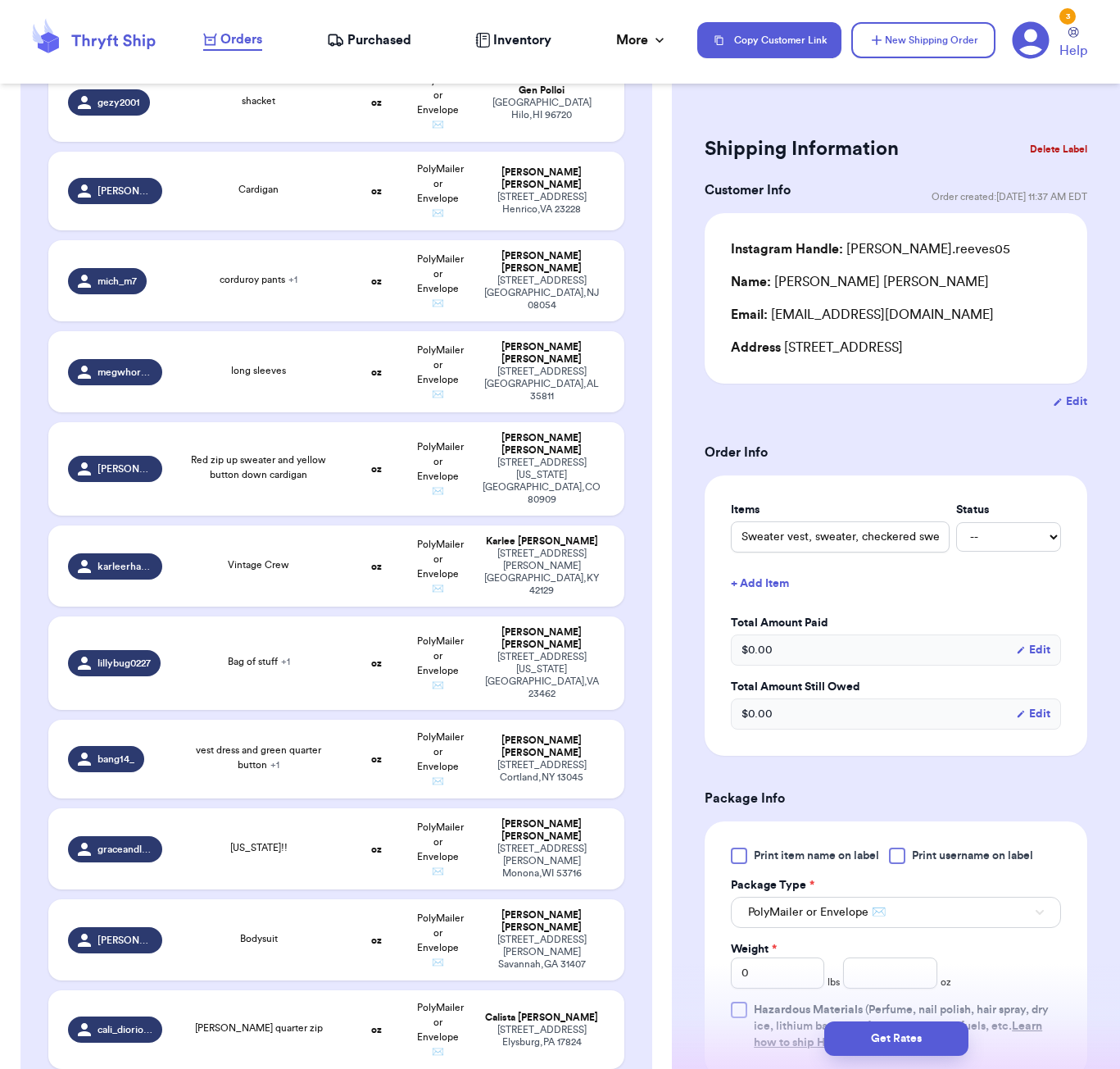
scroll to position [2383, 0]
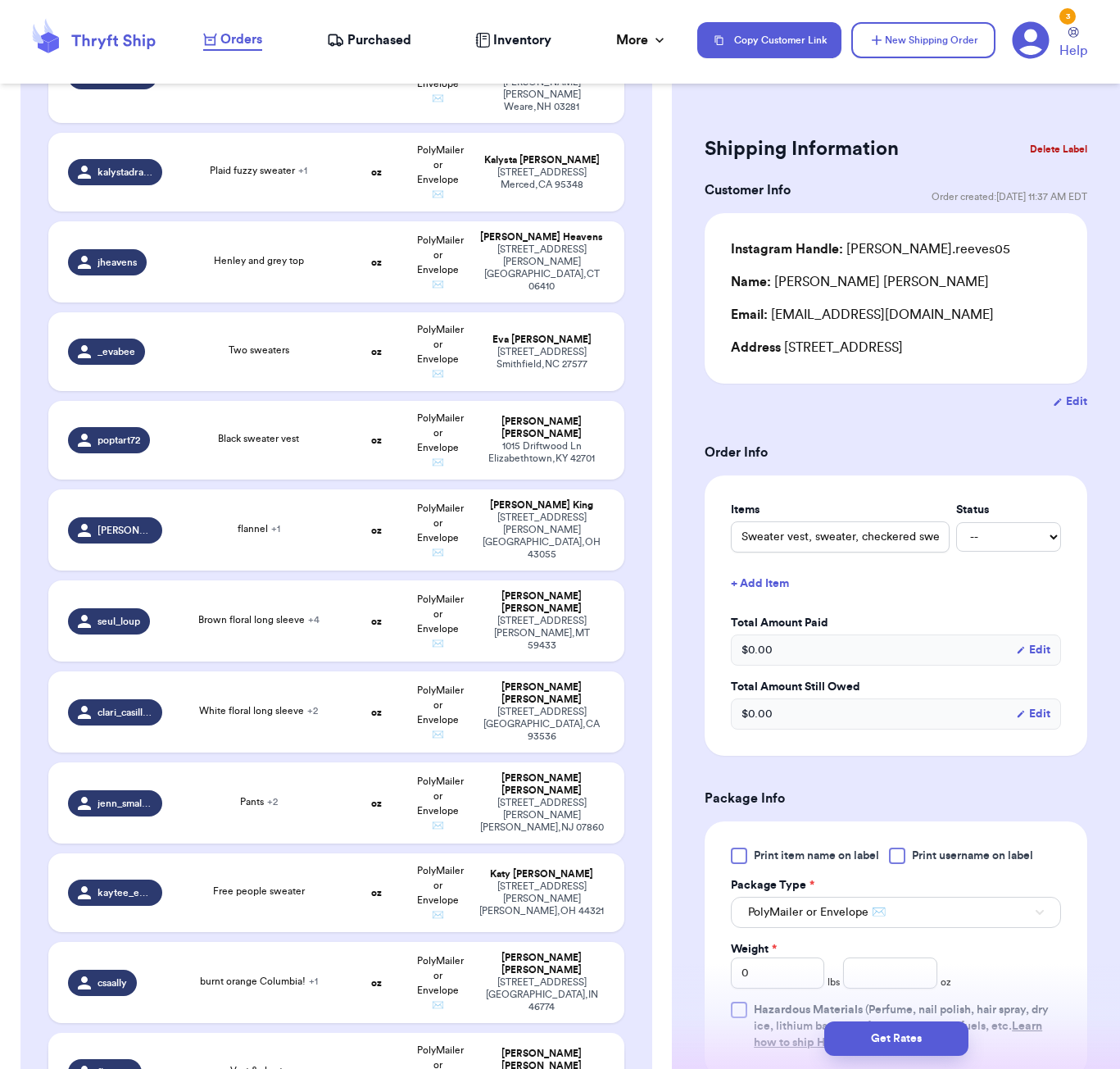
click at [362, 1033] on td "oz" at bounding box center [376, 1072] width 62 height 78
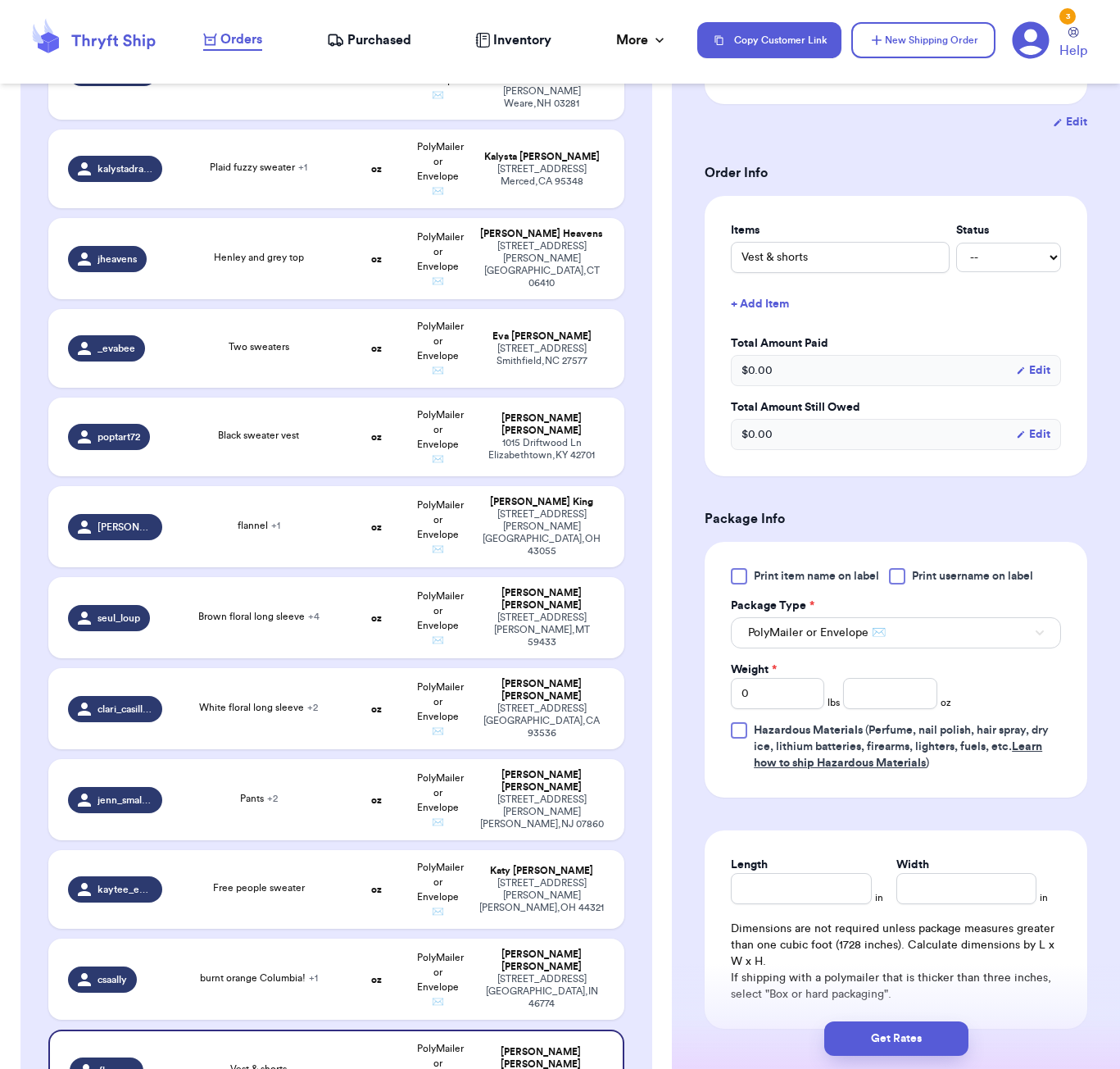
scroll to position [299, 0]
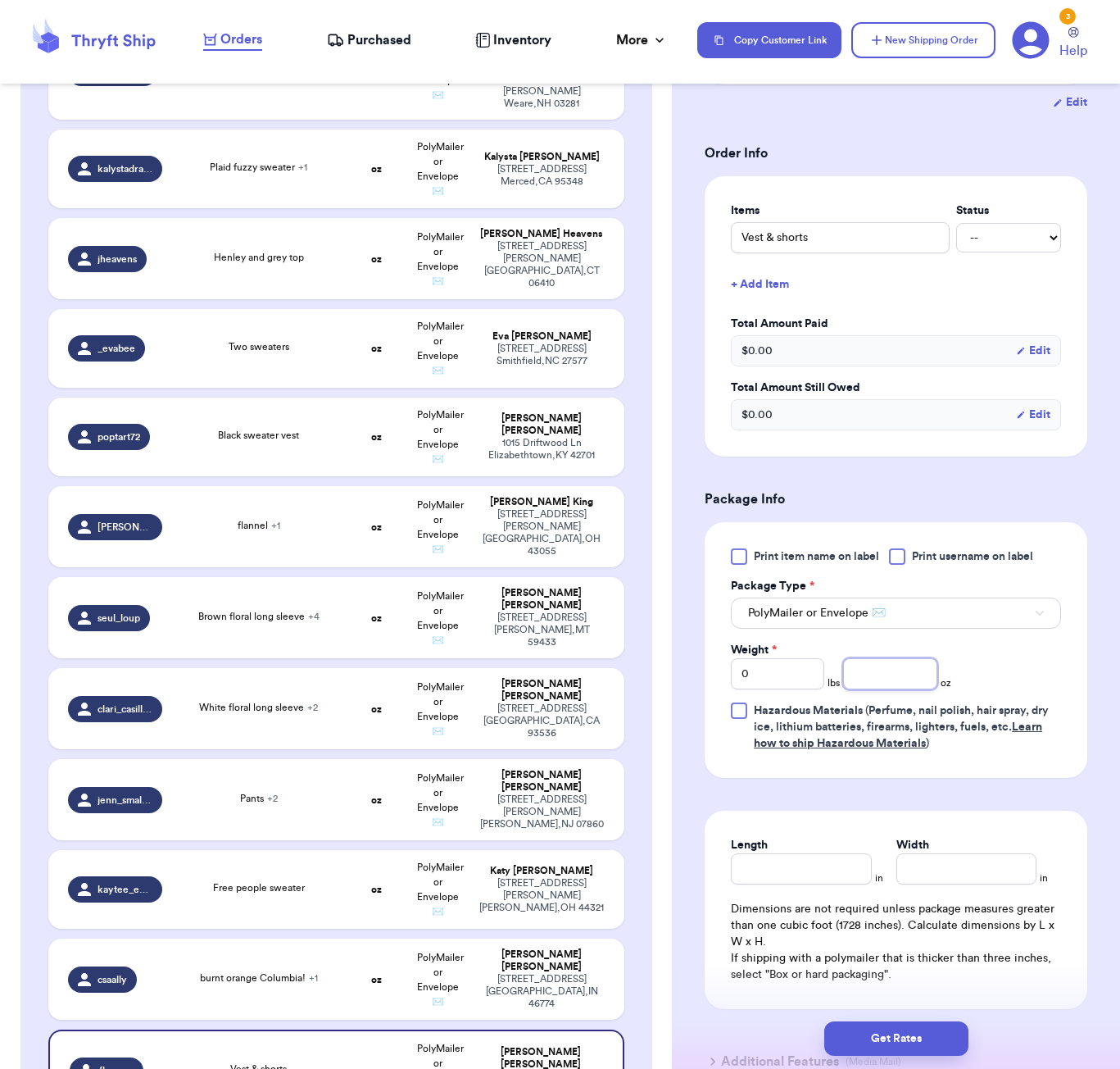
click at [871, 674] on input "number" at bounding box center [890, 674] width 94 height 31
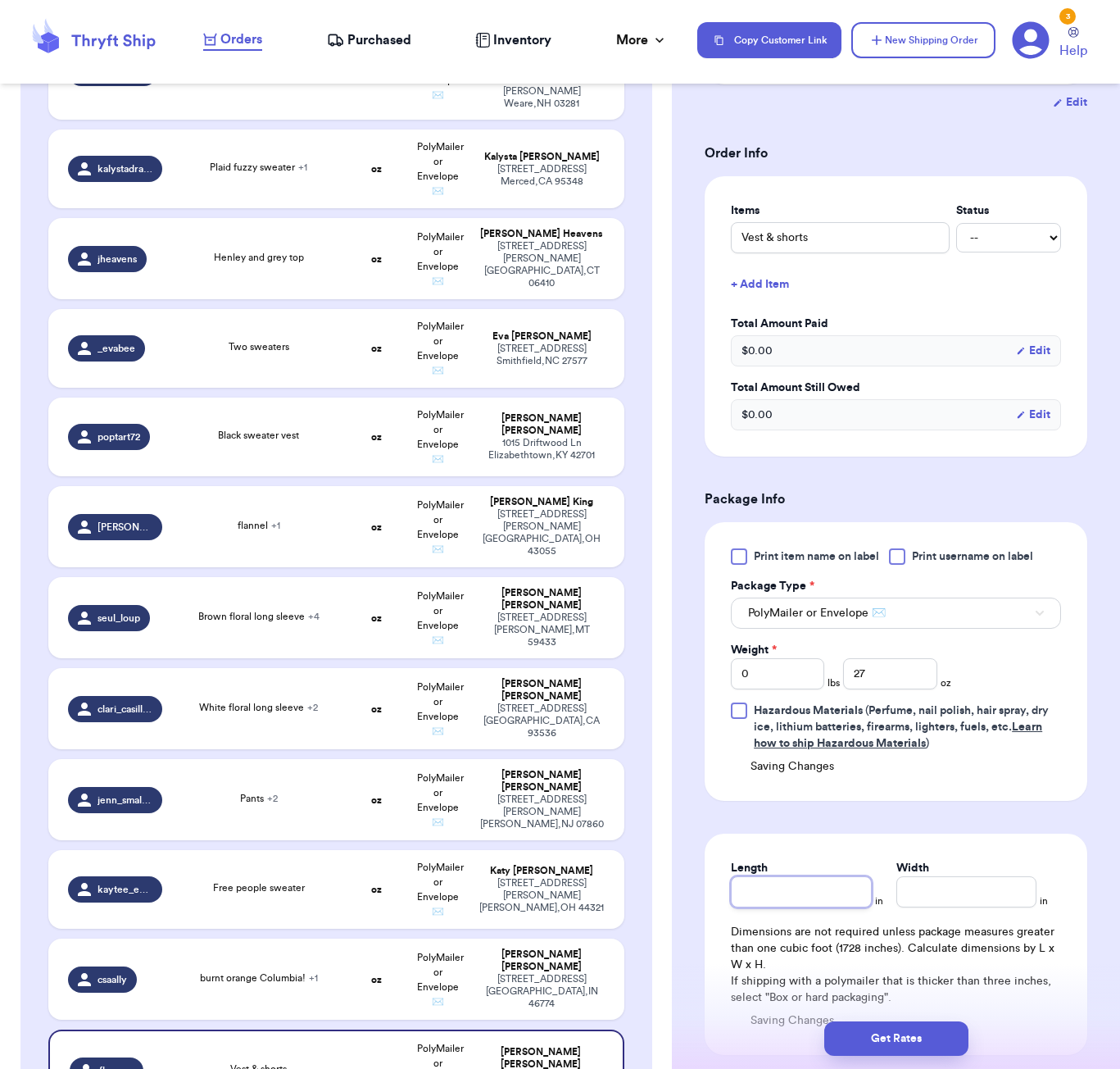
drag, startPoint x: 845, startPoint y: 883, endPoint x: 856, endPoint y: 879, distance: 11.7
click at [845, 882] on input "Length" at bounding box center [801, 891] width 140 height 31
click at [911, 1036] on button "Get Rates" at bounding box center [896, 1038] width 144 height 35
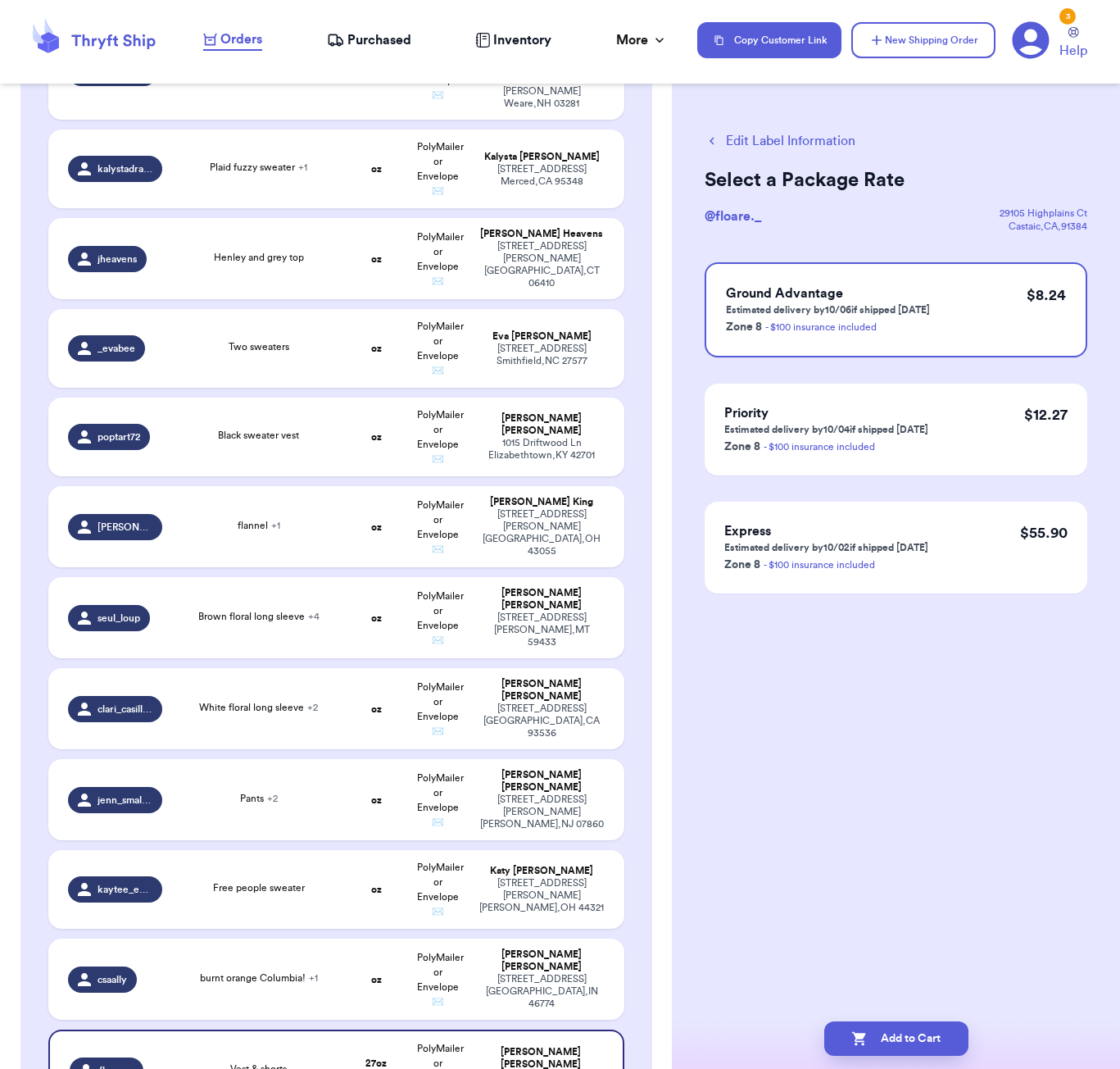
click at [760, 142] on button "Edit Label Information" at bounding box center [780, 141] width 151 height 20
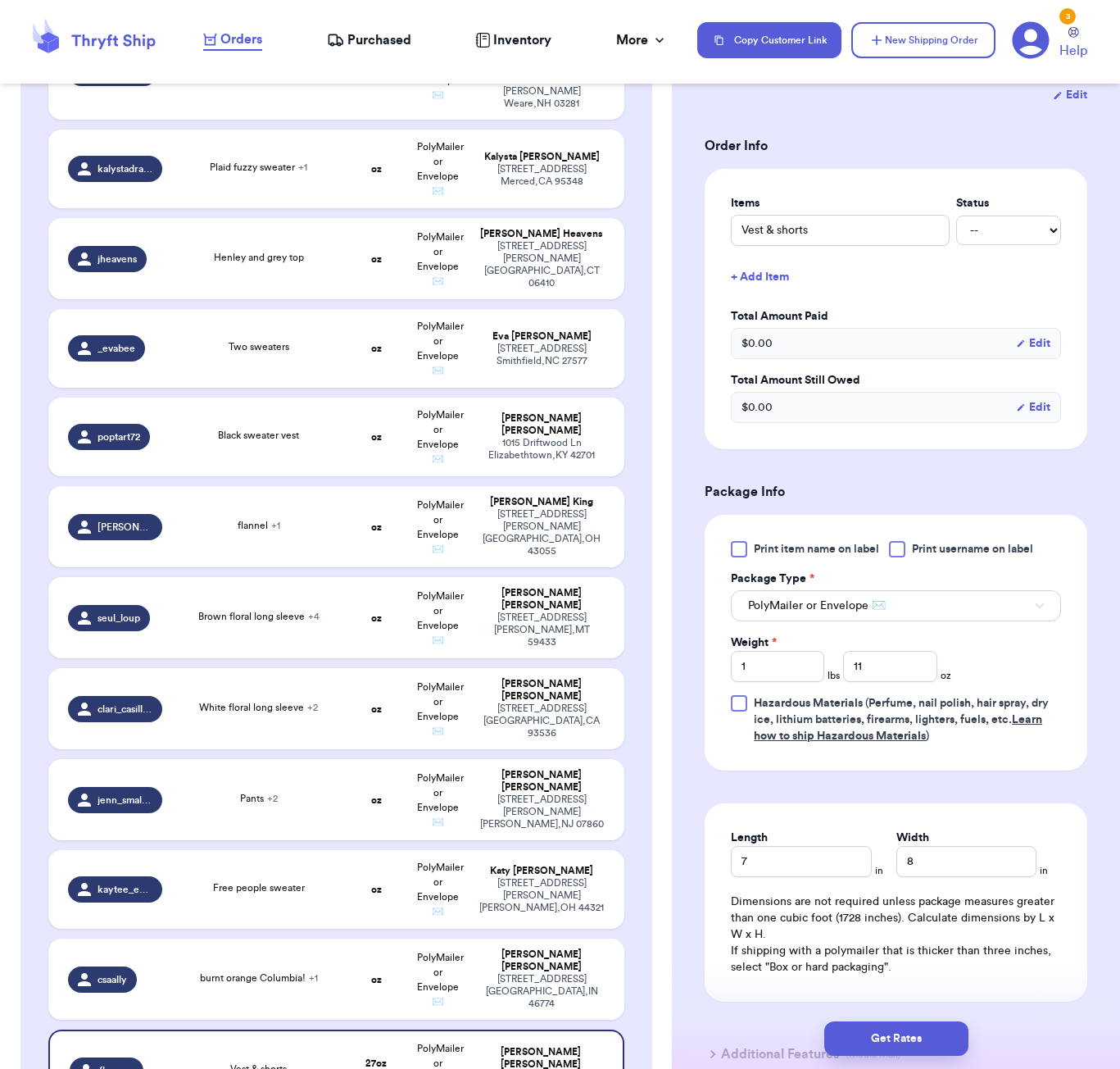
scroll to position [314, 0]
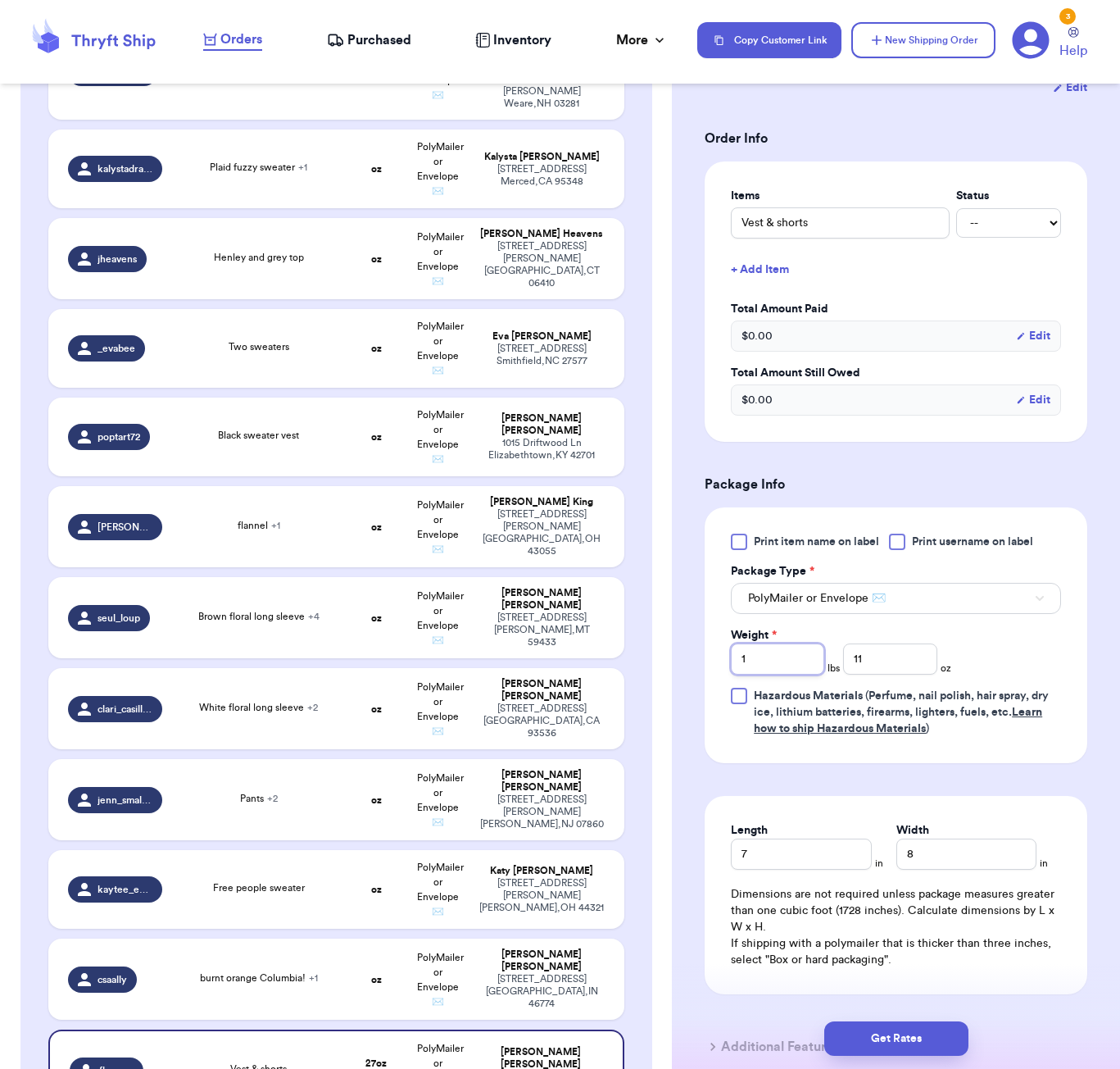
click at [796, 661] on input "1" at bounding box center [778, 658] width 94 height 31
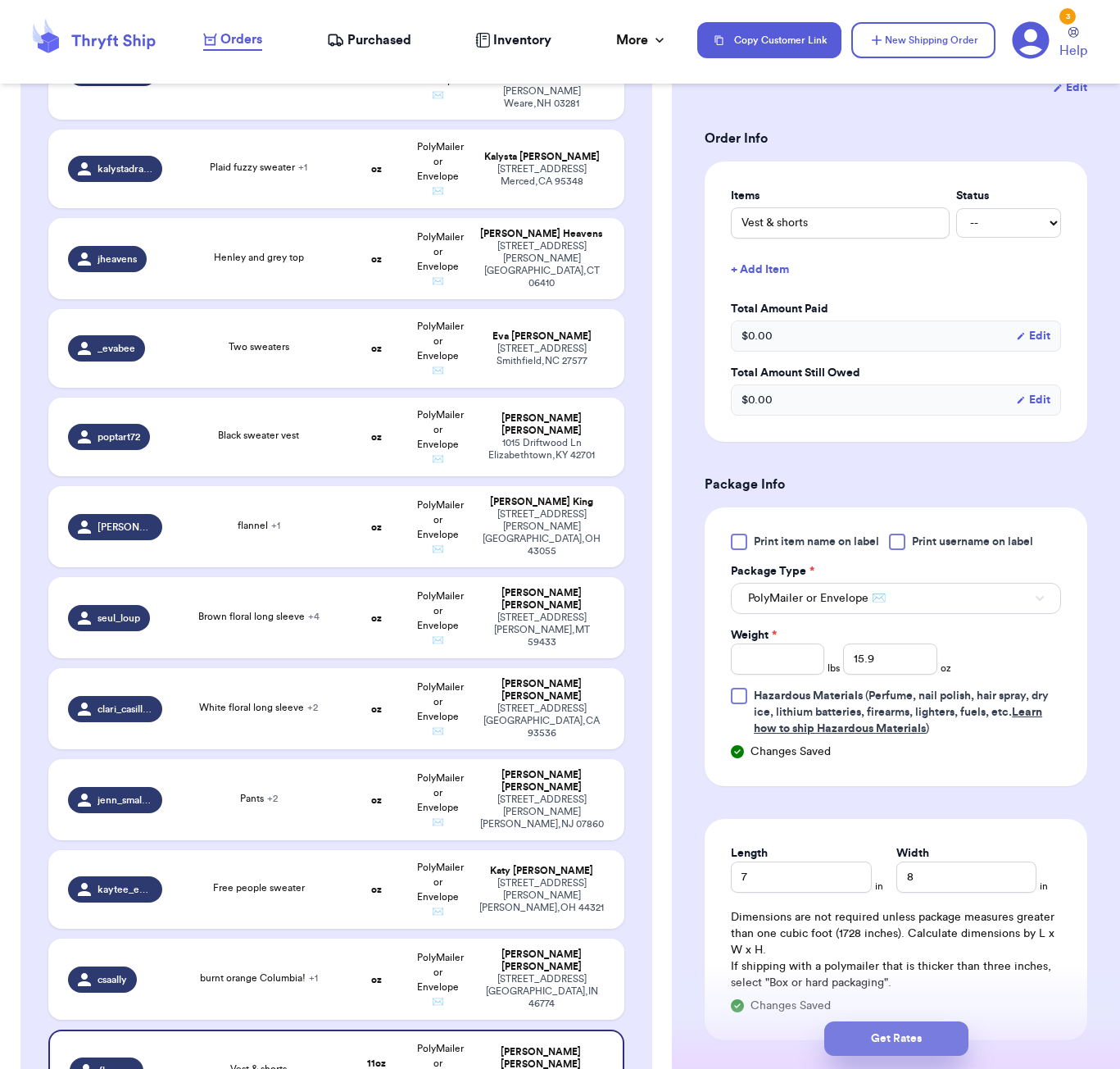
click at [901, 1043] on button "Get Rates" at bounding box center [896, 1038] width 144 height 35
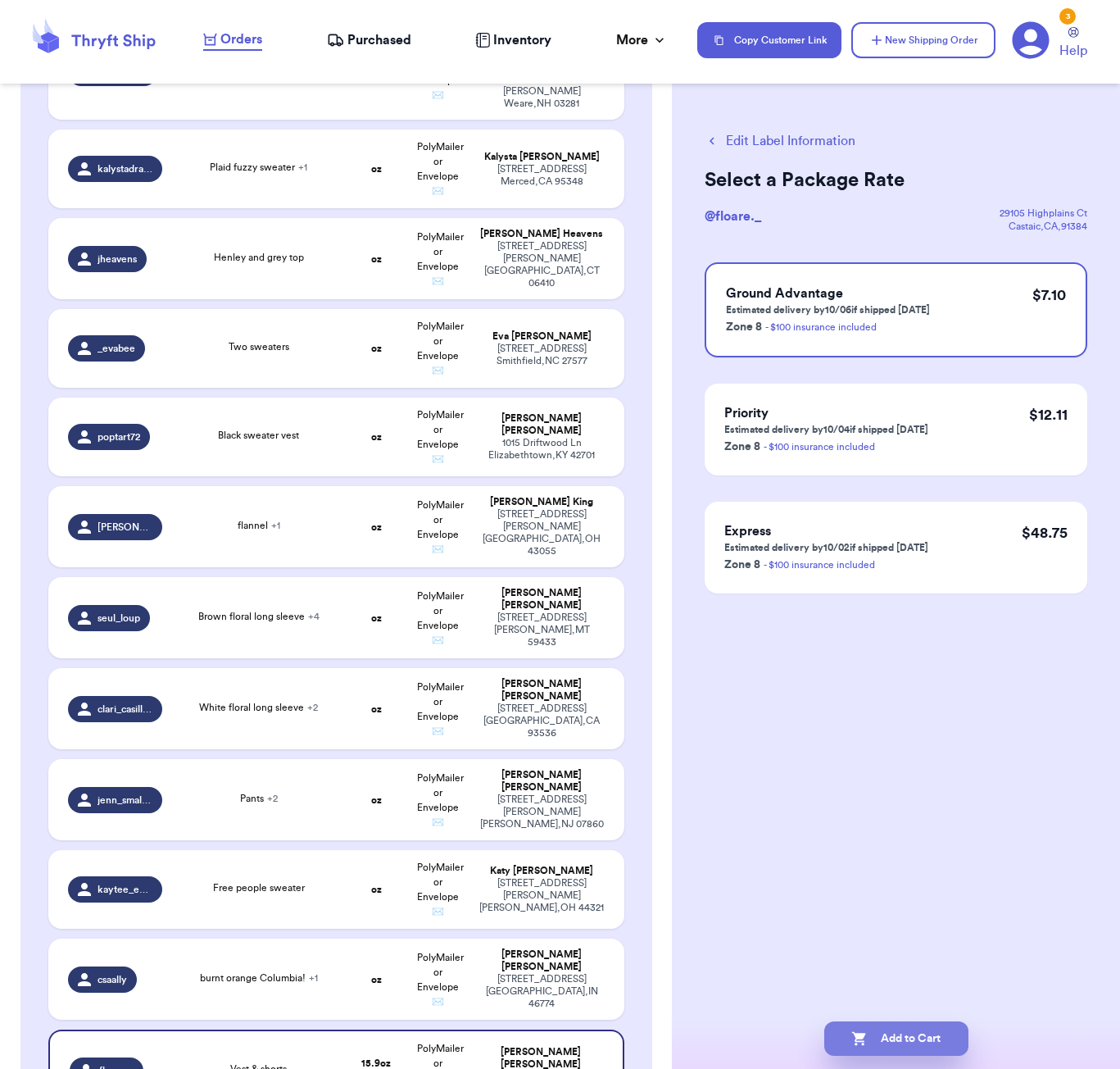
click at [917, 1051] on button "Add to Cart" at bounding box center [896, 1038] width 144 height 35
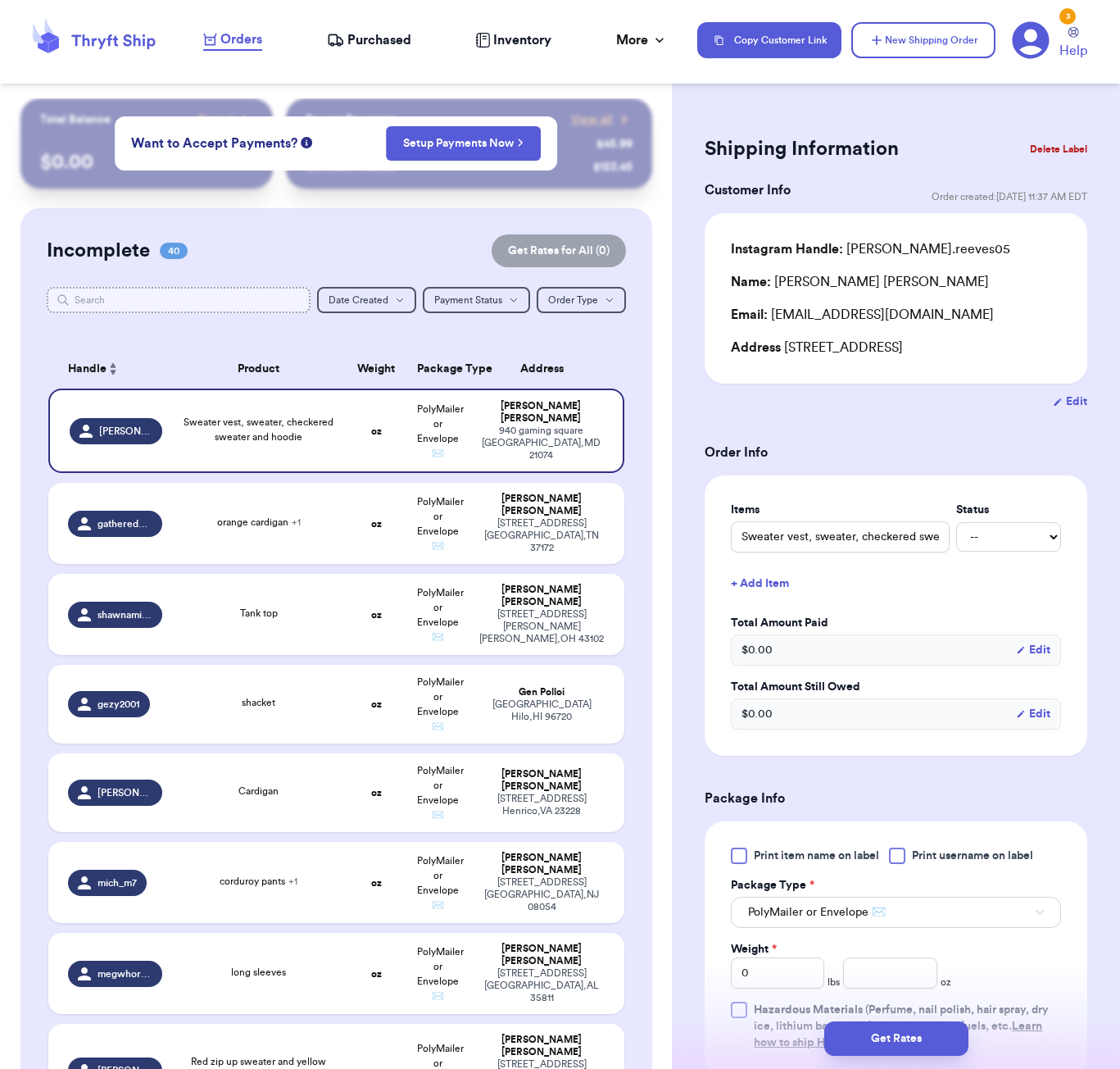
click at [137, 299] on input "text" at bounding box center [178, 300] width 264 height 26
click at [105, 303] on input "text" at bounding box center [178, 300] width 264 height 26
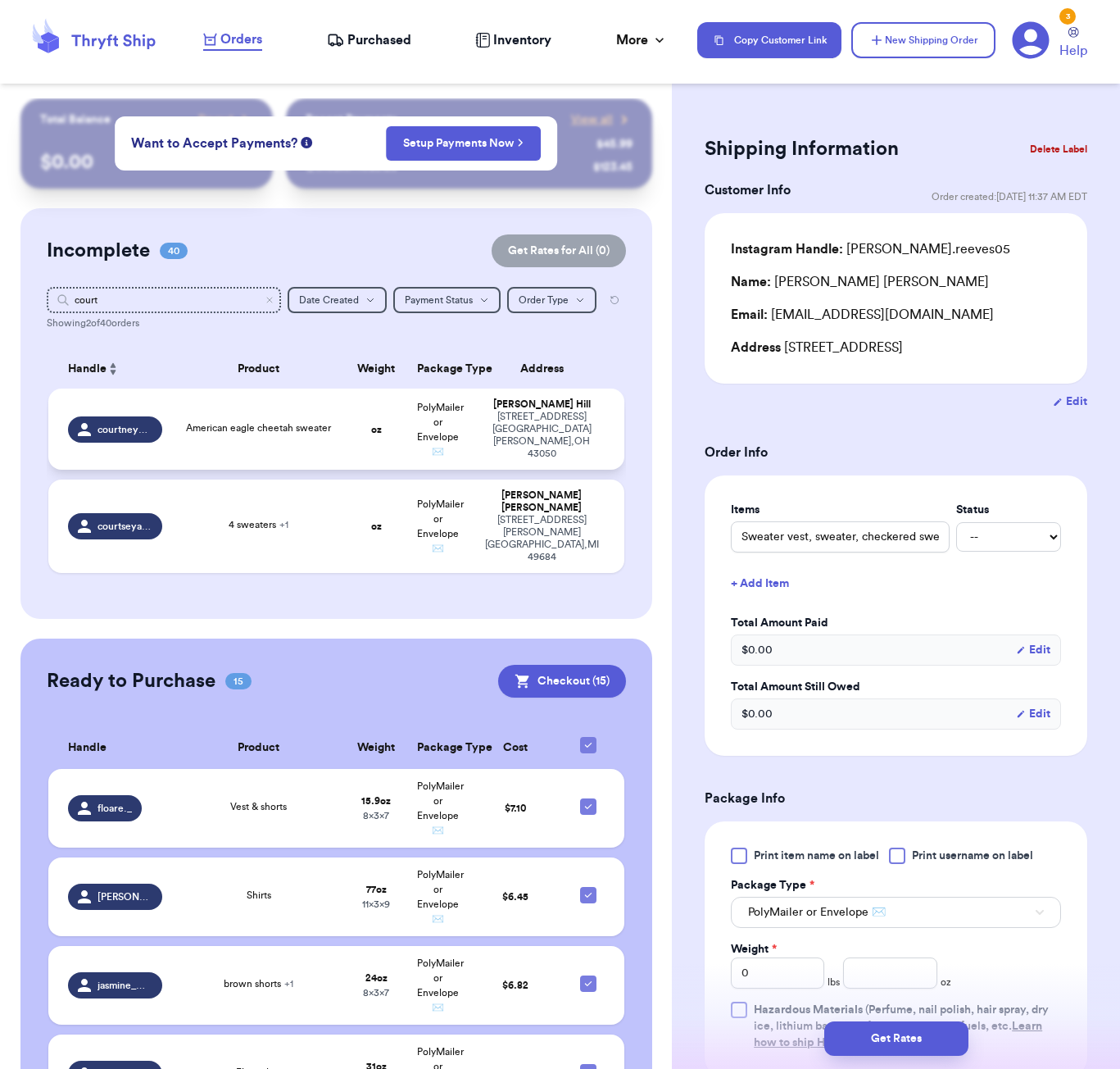
click at [330, 450] on td "American eagle cheetah sweater" at bounding box center [259, 429] width 174 height 81
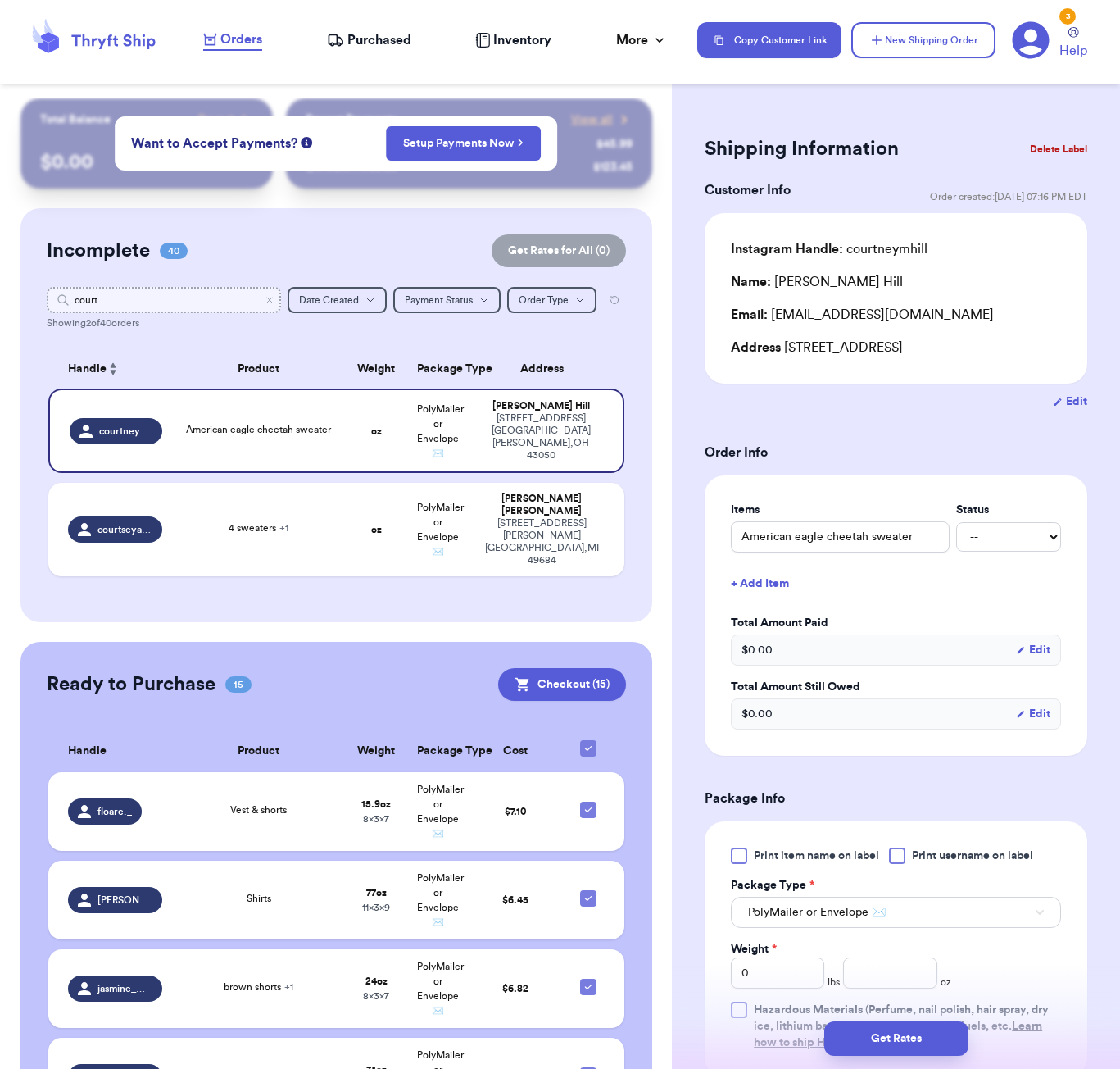
click at [133, 299] on input "court" at bounding box center [163, 300] width 234 height 26
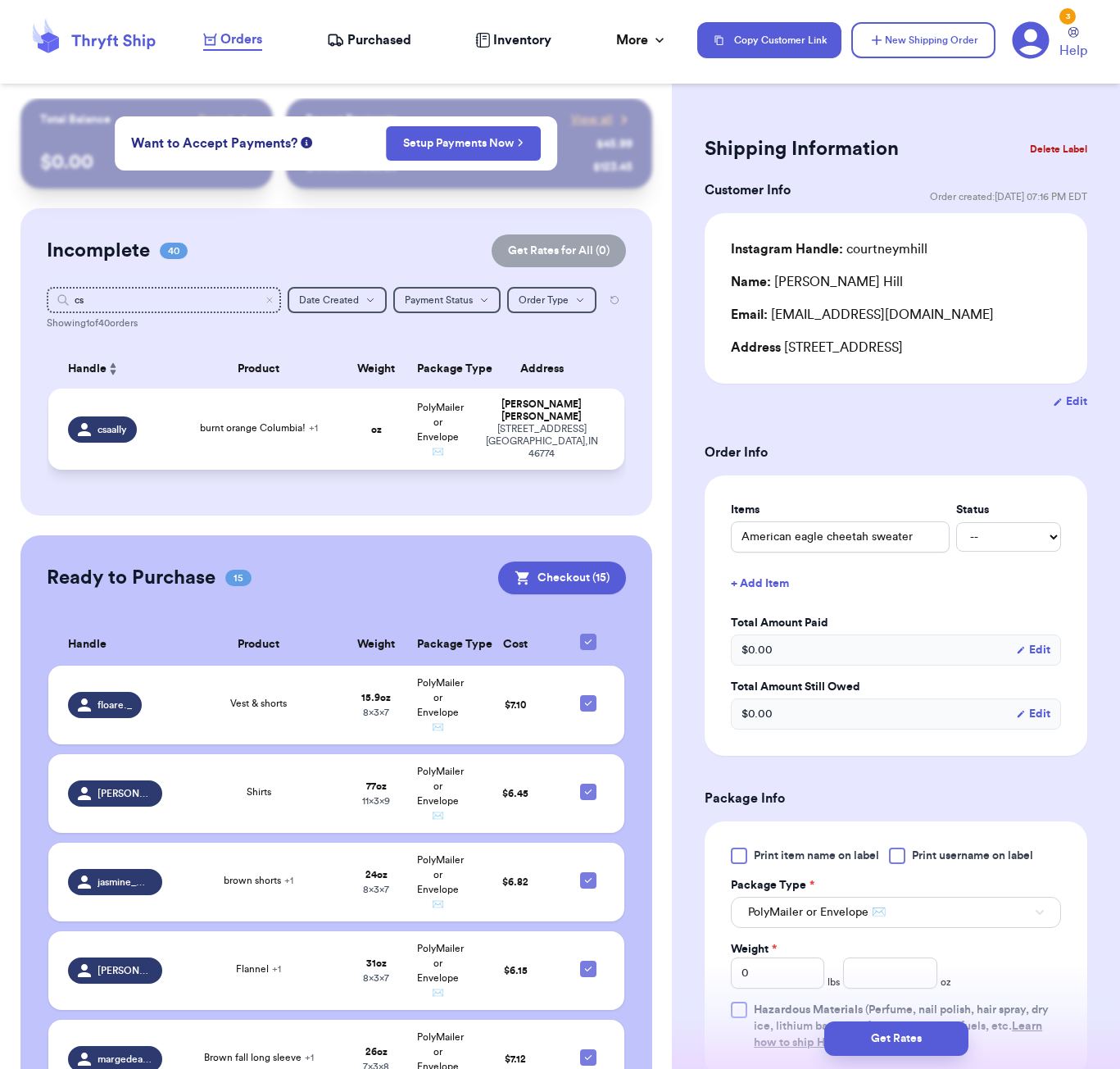
click at [356, 446] on td "oz" at bounding box center [376, 429] width 62 height 81
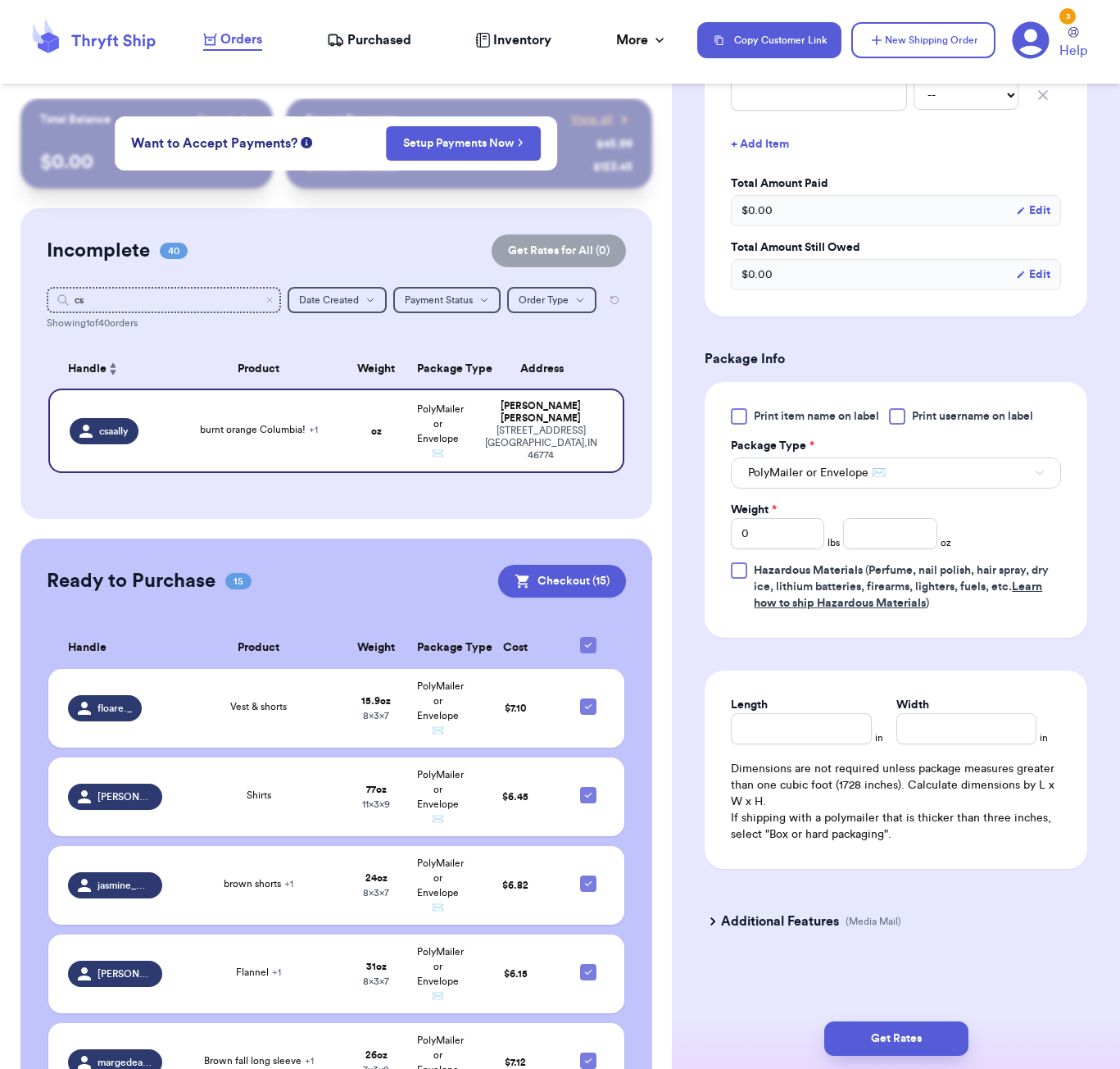
scroll to position [496, 0]
click at [889, 536] on input "number" at bounding box center [890, 534] width 94 height 31
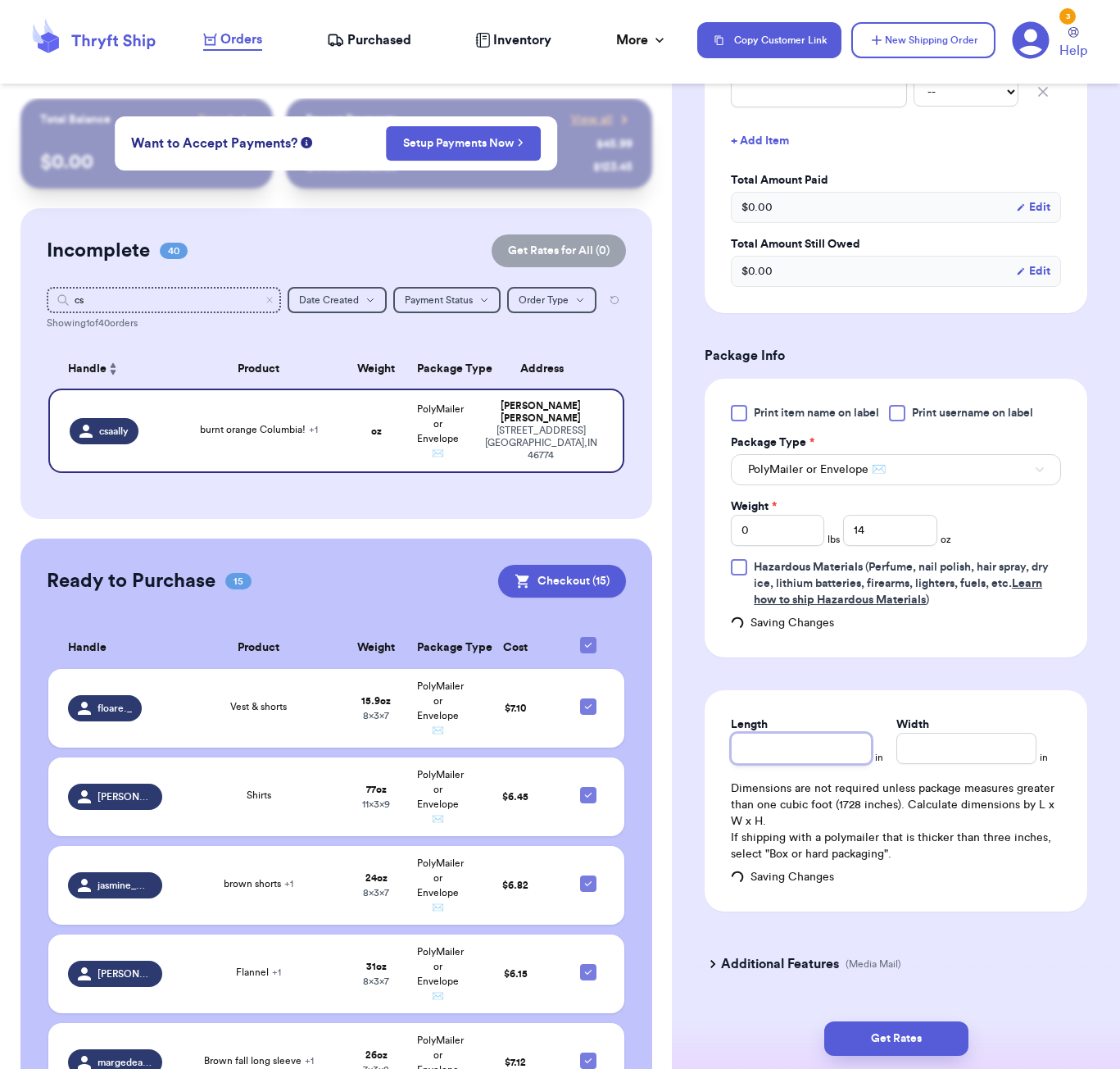
click at [814, 738] on input "Length" at bounding box center [801, 748] width 140 height 31
click at [898, 1025] on button "Get Rates" at bounding box center [896, 1038] width 144 height 35
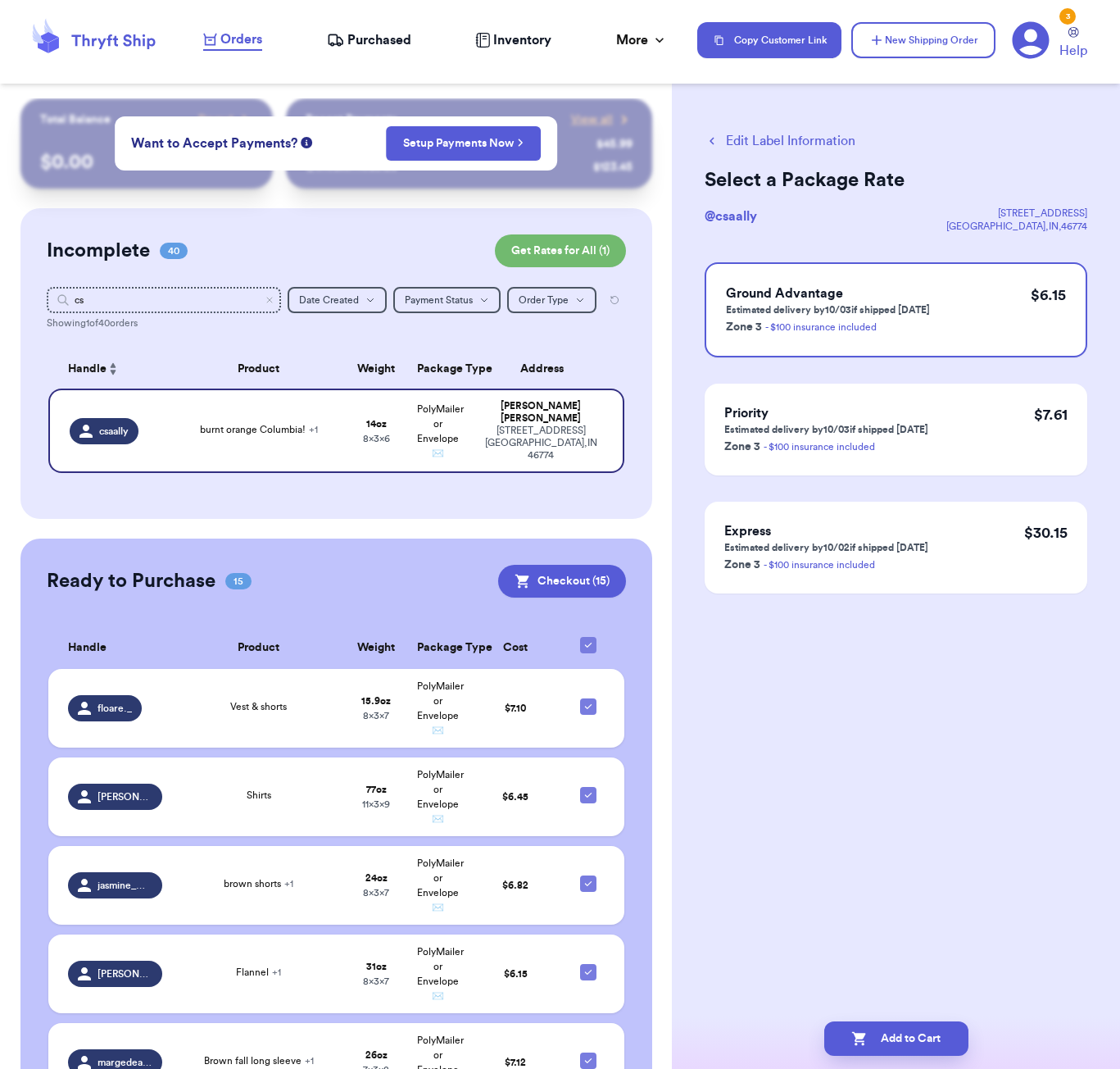
drag, startPoint x: 926, startPoint y: 1033, endPoint x: 993, endPoint y: 931, distance: 122.0
click at [926, 1033] on button "Add to Cart" at bounding box center [896, 1038] width 144 height 35
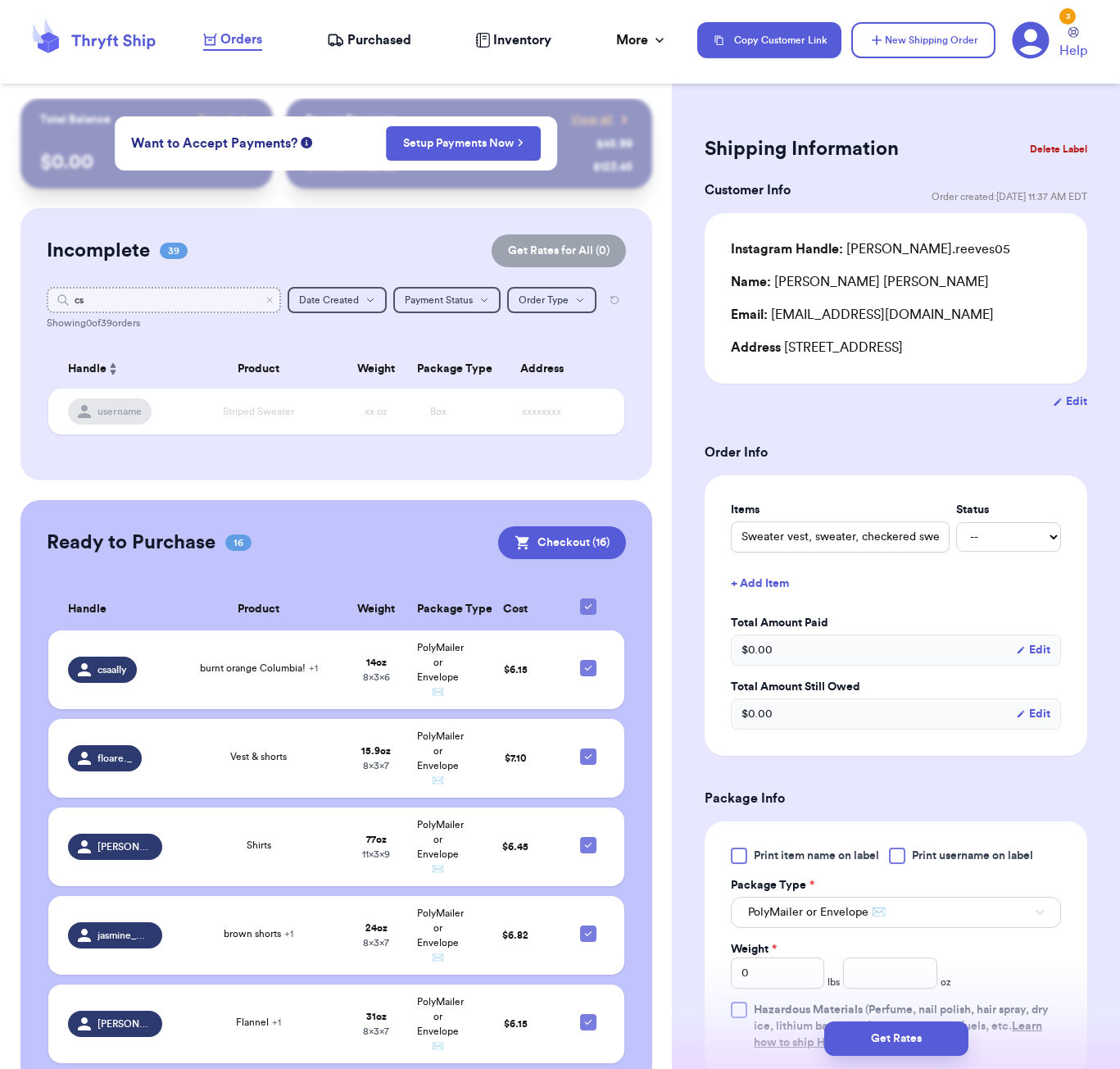
click at [122, 296] on input "cs" at bounding box center [163, 300] width 234 height 26
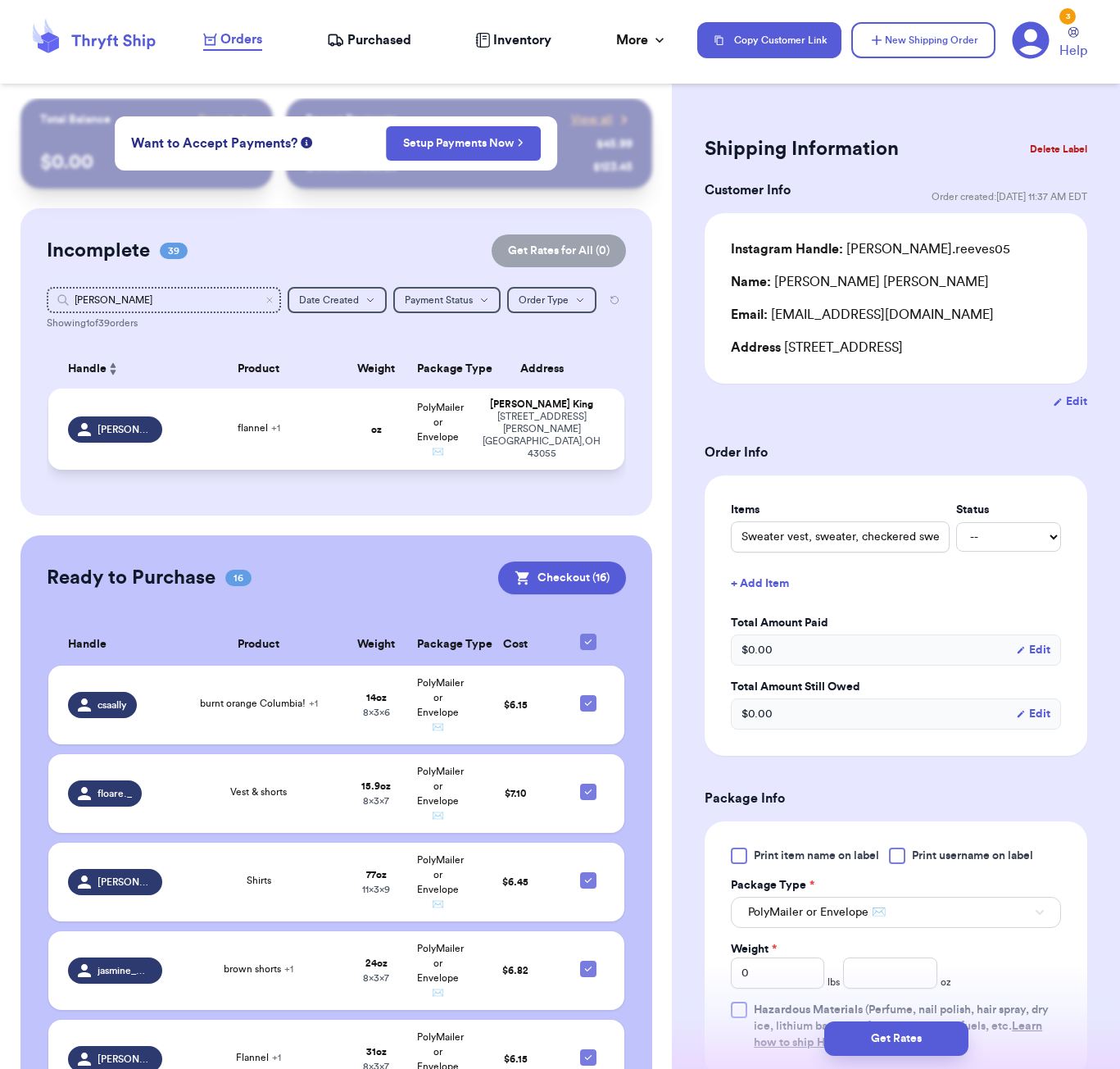
drag, startPoint x: 122, startPoint y: 296, endPoint x: 283, endPoint y: 463, distance: 232.0
click at [283, 463] on td "flannel + 1" at bounding box center [259, 429] width 174 height 81
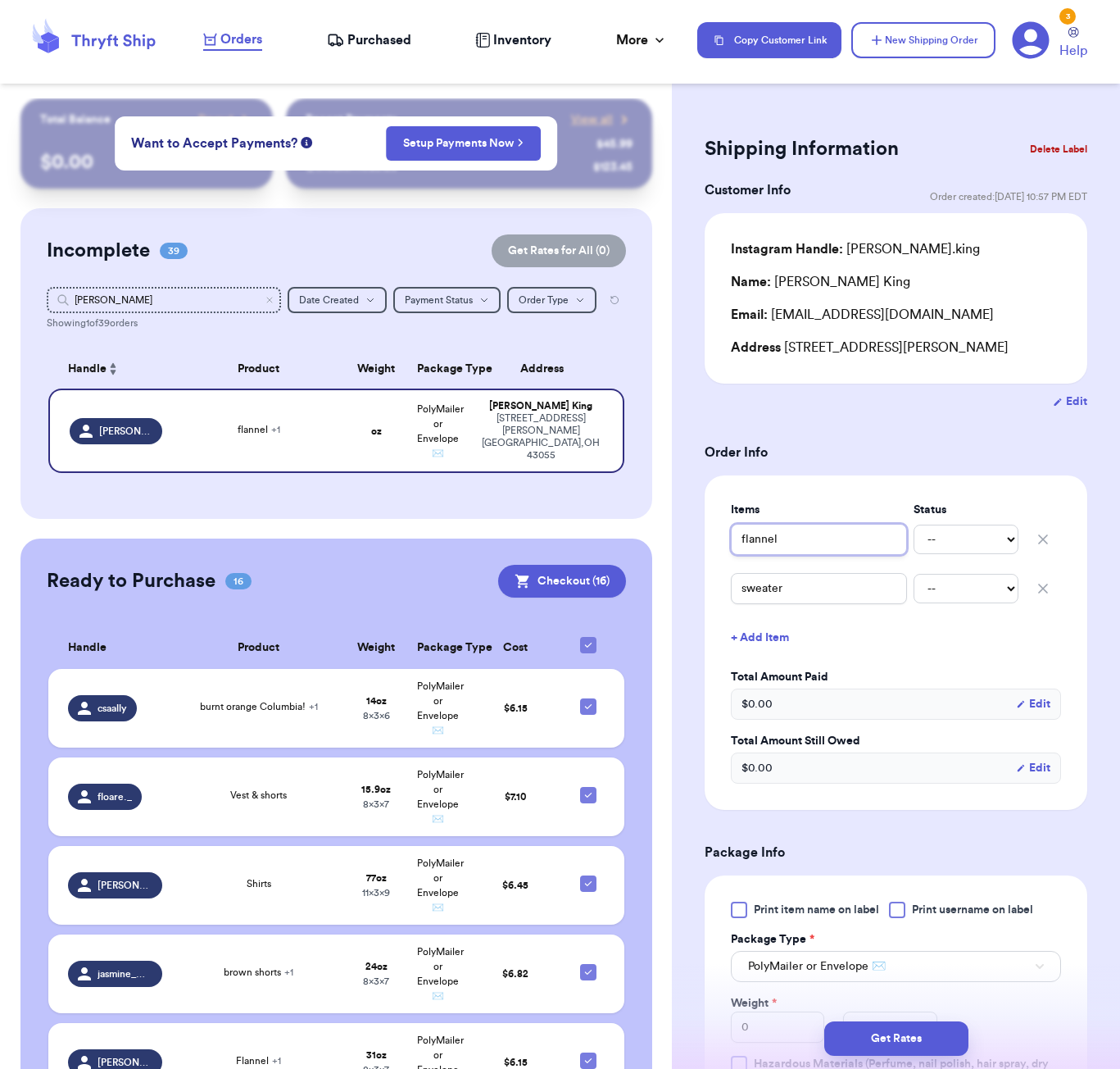
click at [742, 545] on input "flannel" at bounding box center [819, 539] width 176 height 31
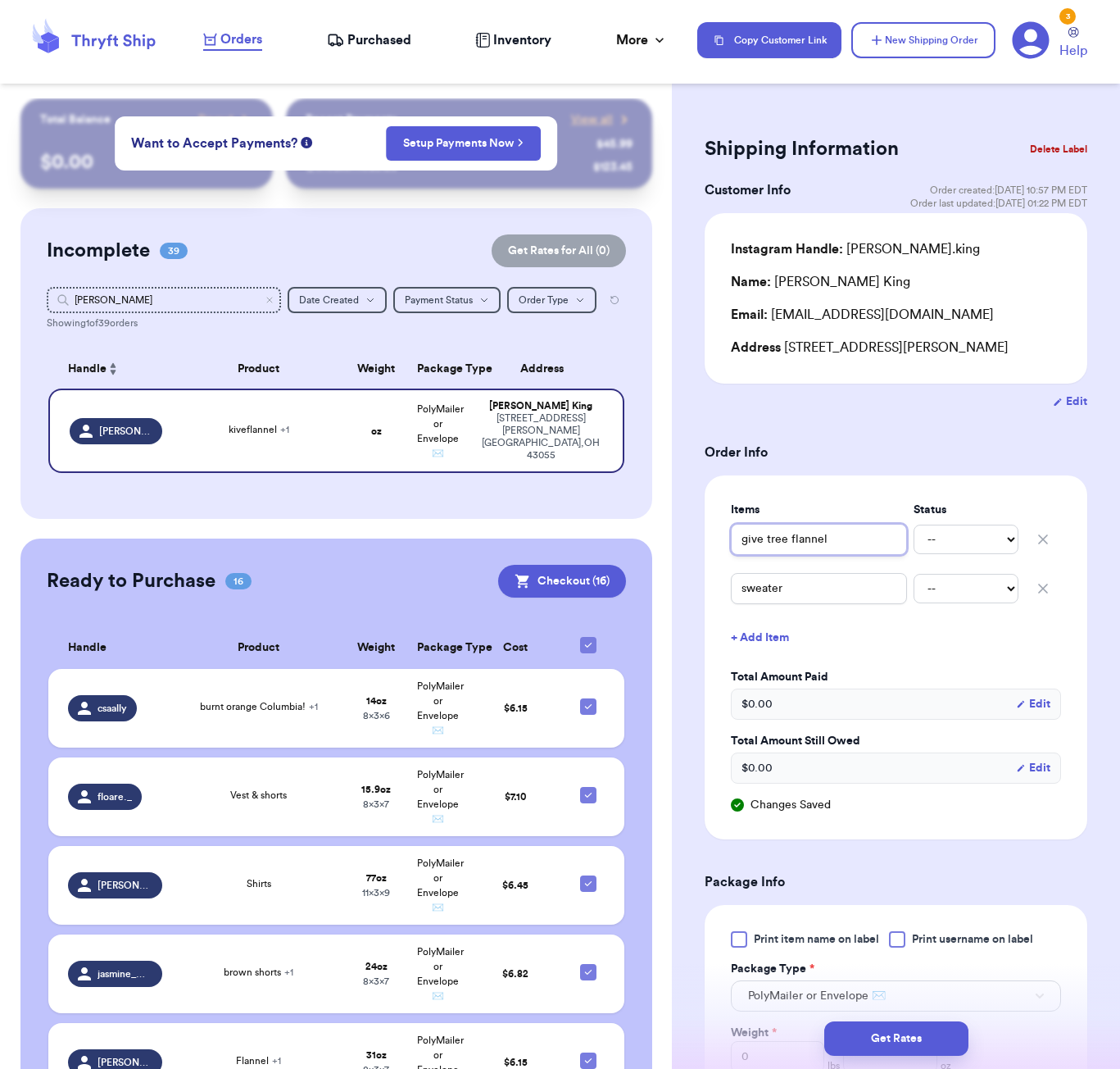
click at [749, 545] on input "give tree flannel" at bounding box center [819, 539] width 176 height 31
click at [746, 599] on input "sweater" at bounding box center [819, 588] width 176 height 31
click at [740, 589] on input "sweater" at bounding box center [819, 588] width 176 height 31
click at [760, 590] on input "holster sweater" at bounding box center [819, 588] width 176 height 31
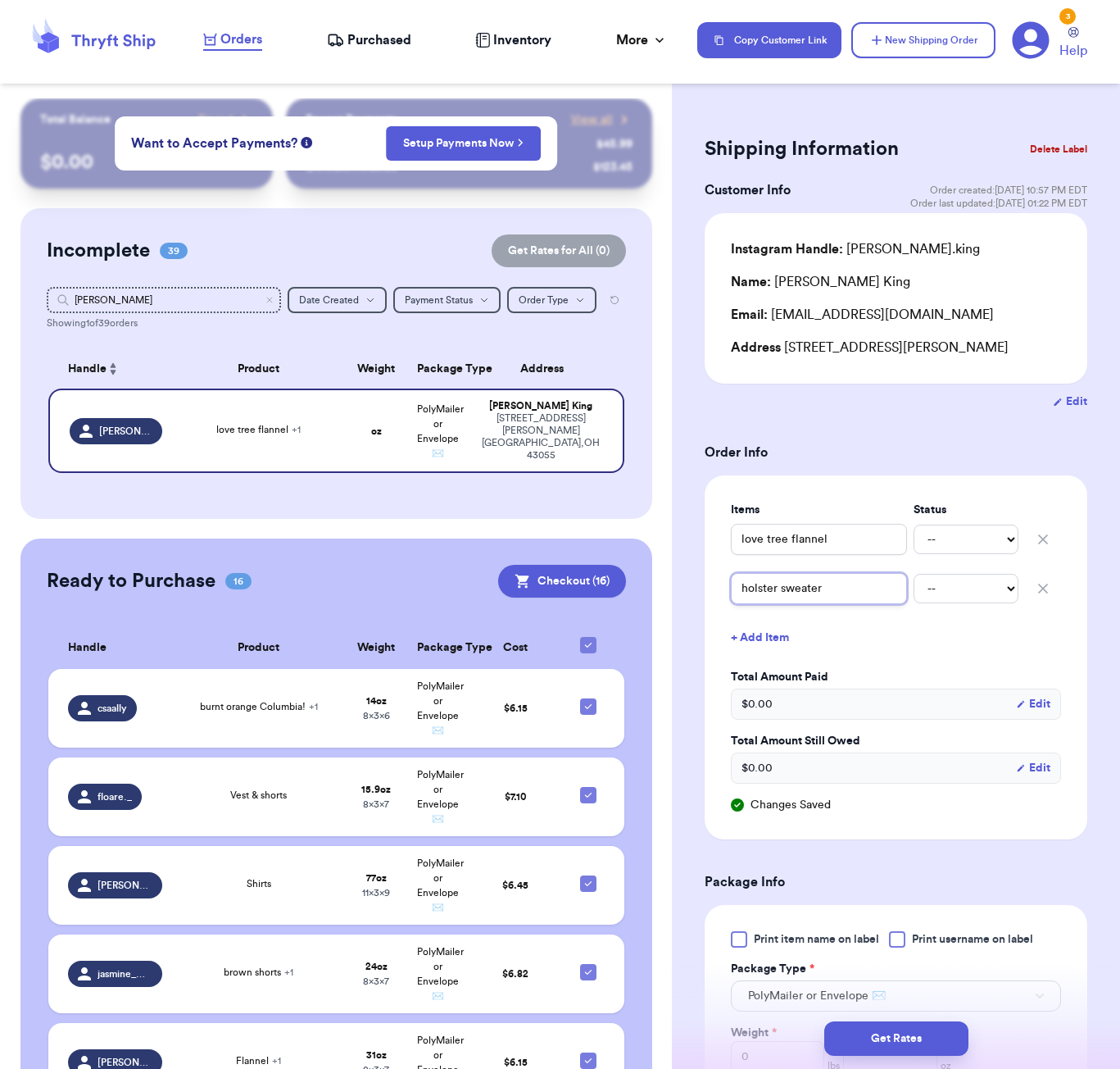
click at [760, 590] on input "holster sweater" at bounding box center [819, 588] width 176 height 31
drag, startPoint x: 760, startPoint y: 590, endPoint x: 778, endPoint y: 589, distance: 18.0
click at [778, 589] on input "Hollister sweater" at bounding box center [819, 588] width 176 height 31
click at [842, 595] on input "Hollister sweater" at bounding box center [819, 588] width 176 height 31
click at [812, 544] on input "love tree flannel" at bounding box center [819, 539] width 176 height 31
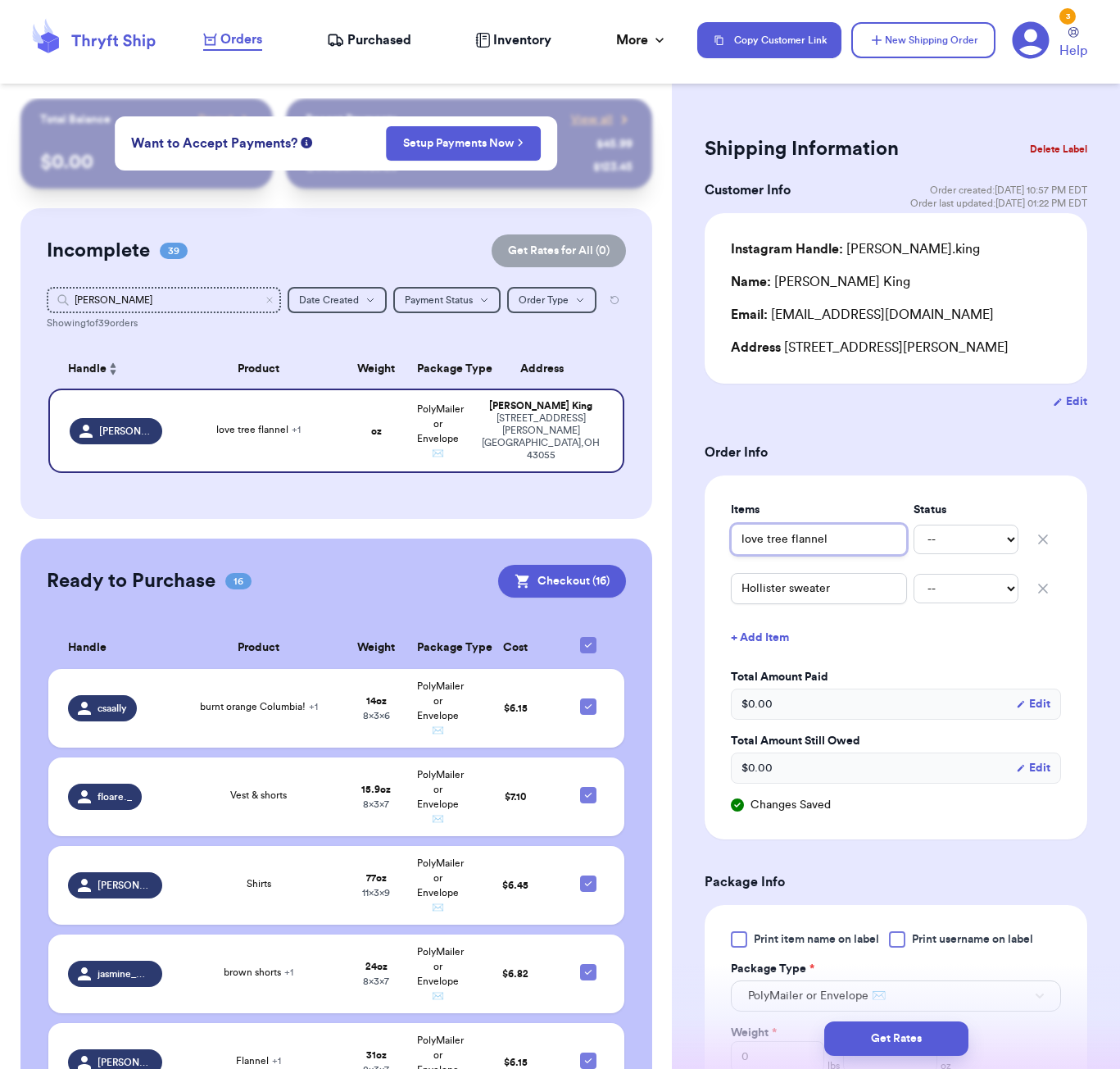
click at [812, 544] on input "love tree flannel" at bounding box center [819, 539] width 176 height 31
click at [797, 585] on input "Hollister sweater" at bounding box center [819, 588] width 176 height 31
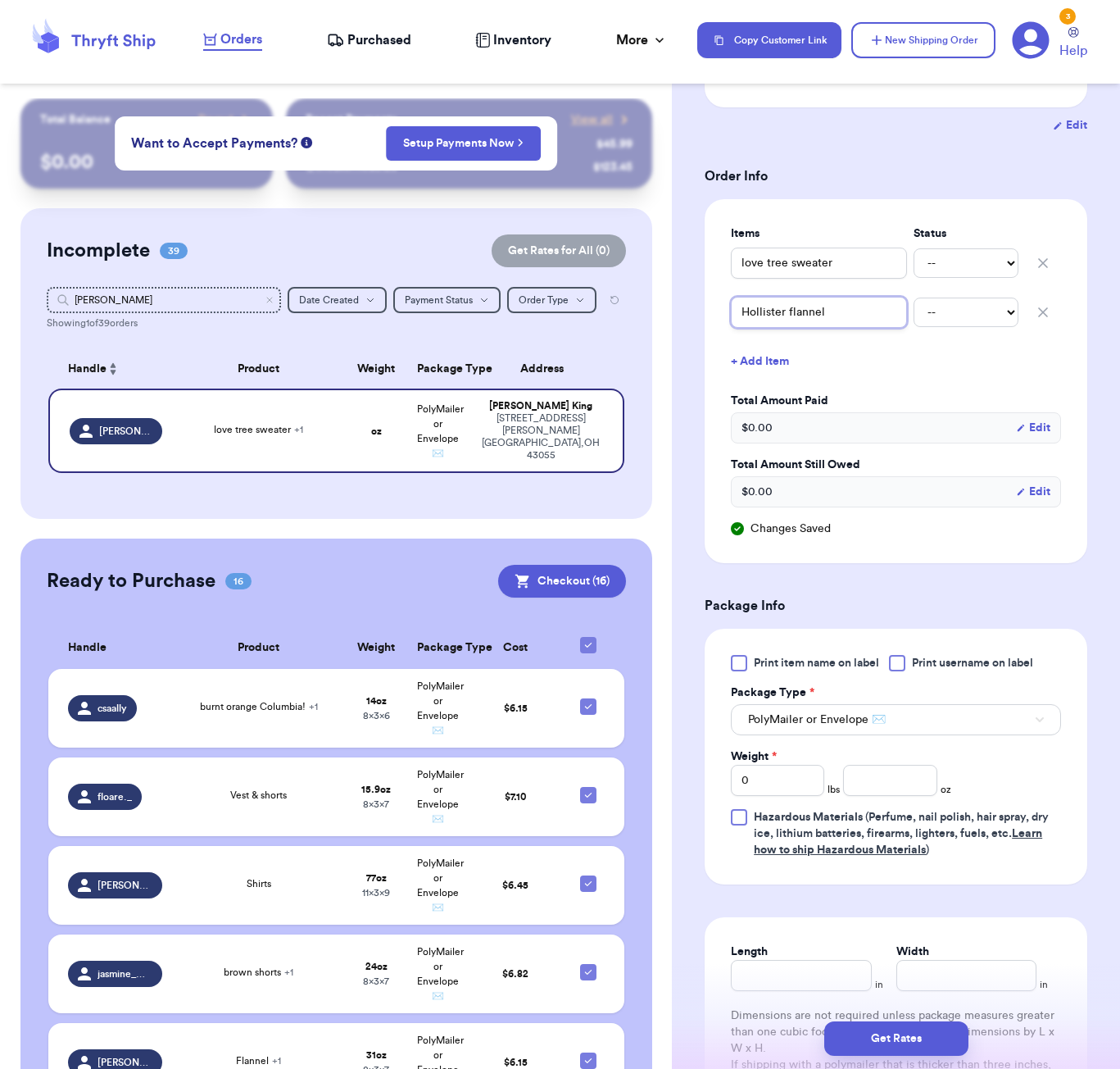
scroll to position [526, 0]
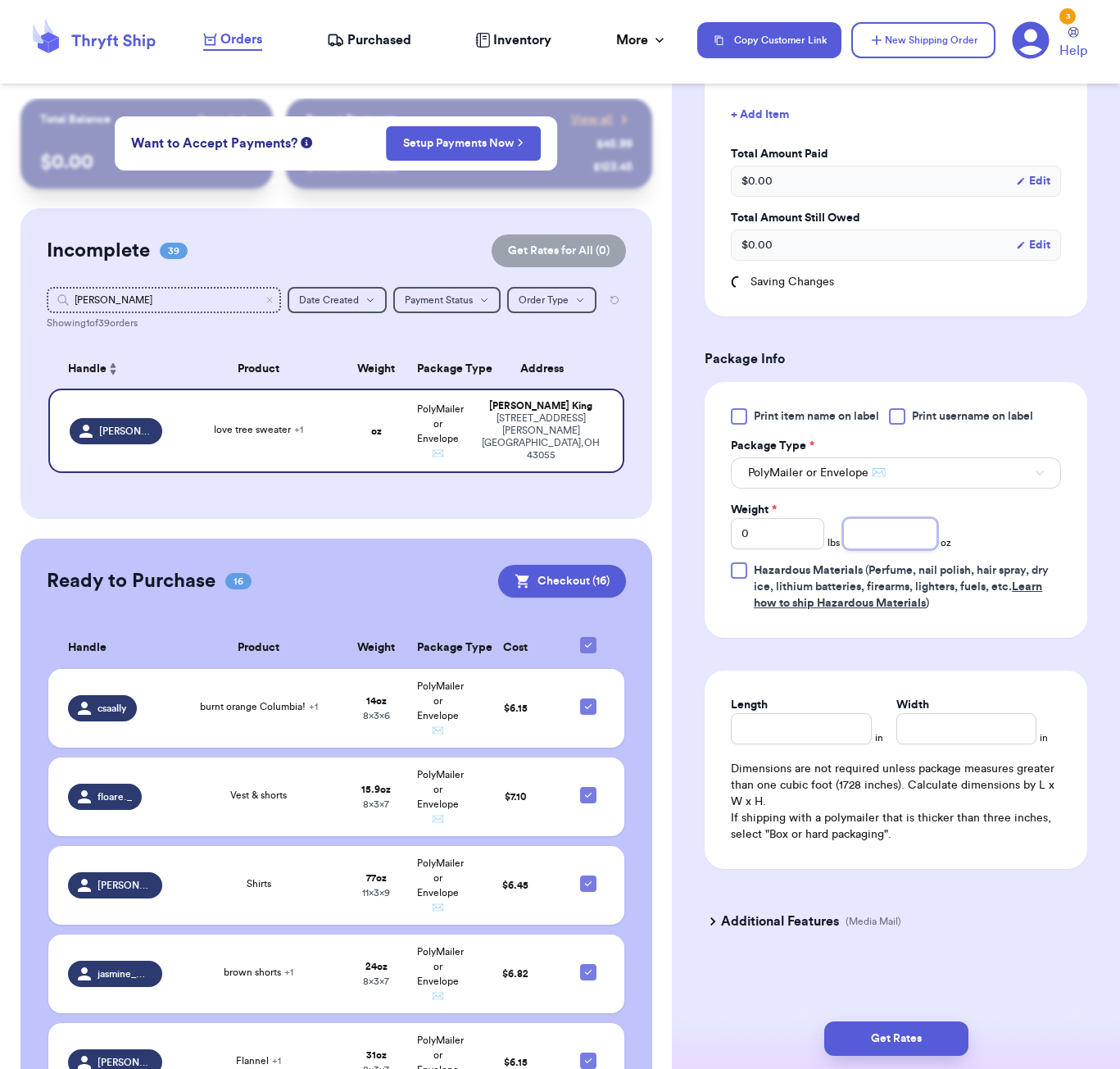
click at [871, 534] on input "number" at bounding box center [890, 534] width 94 height 31
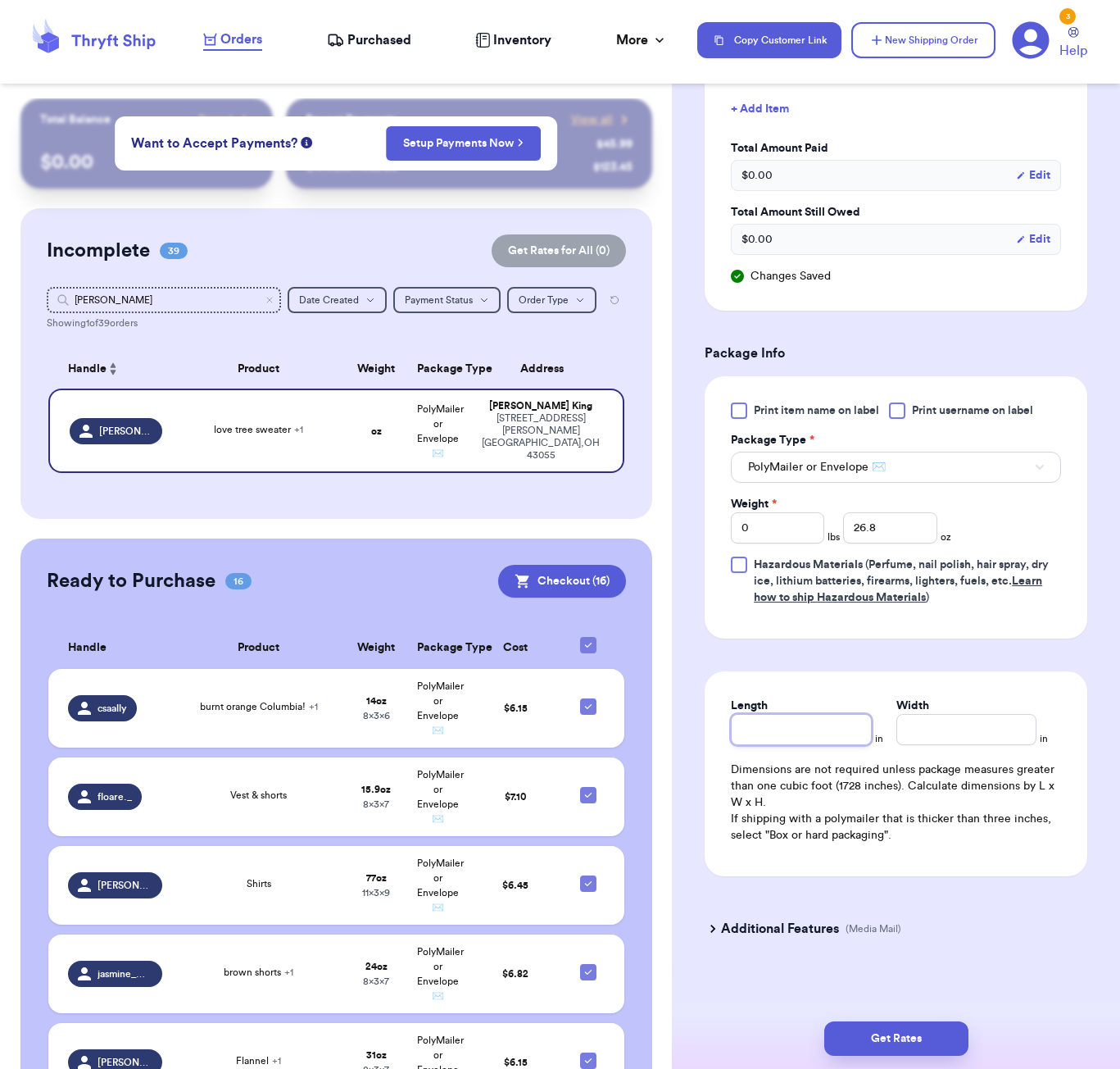
click at [800, 728] on div "Length" at bounding box center [801, 721] width 140 height 47
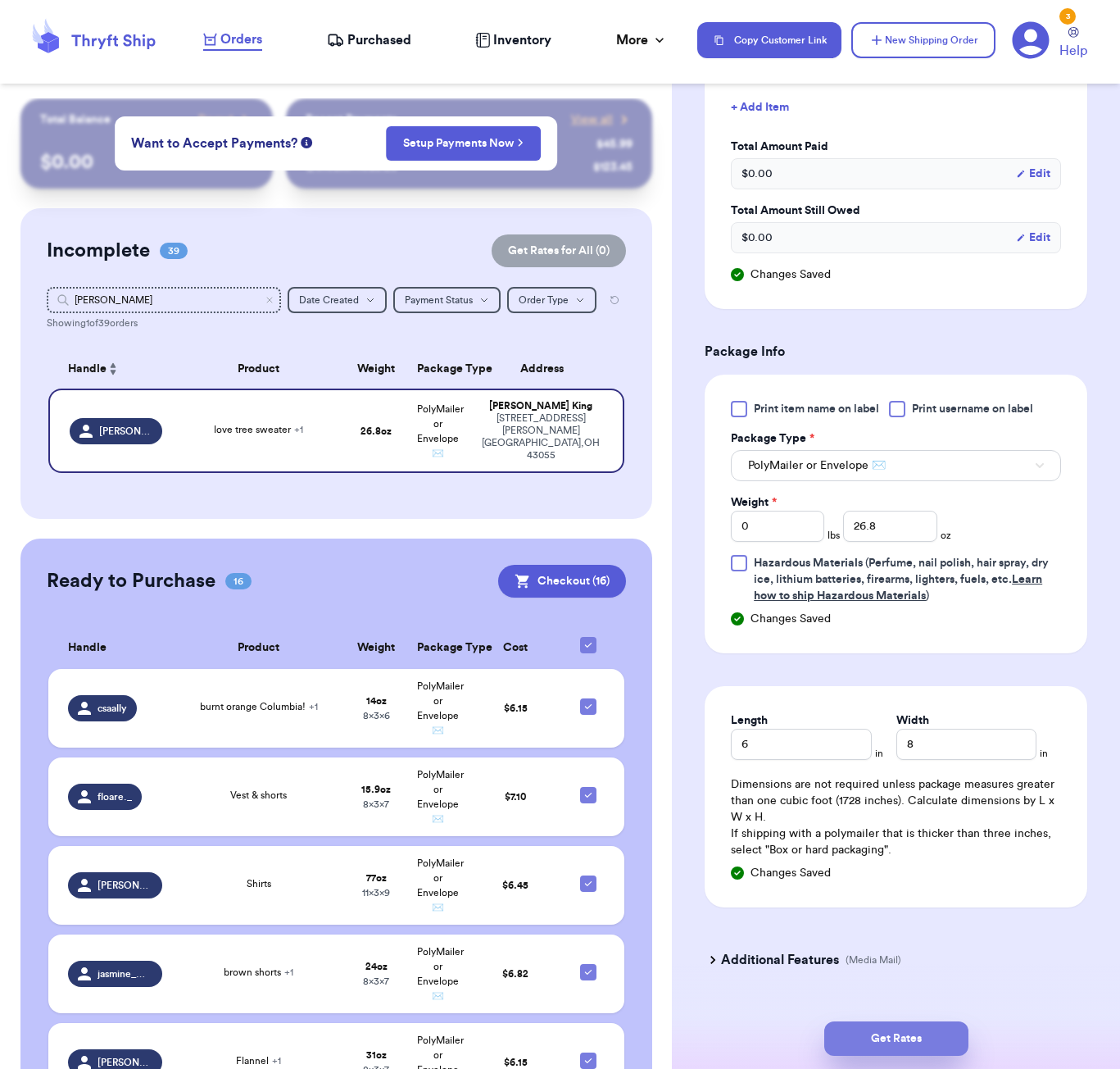
click at [852, 1026] on button "Get Rates" at bounding box center [896, 1038] width 144 height 35
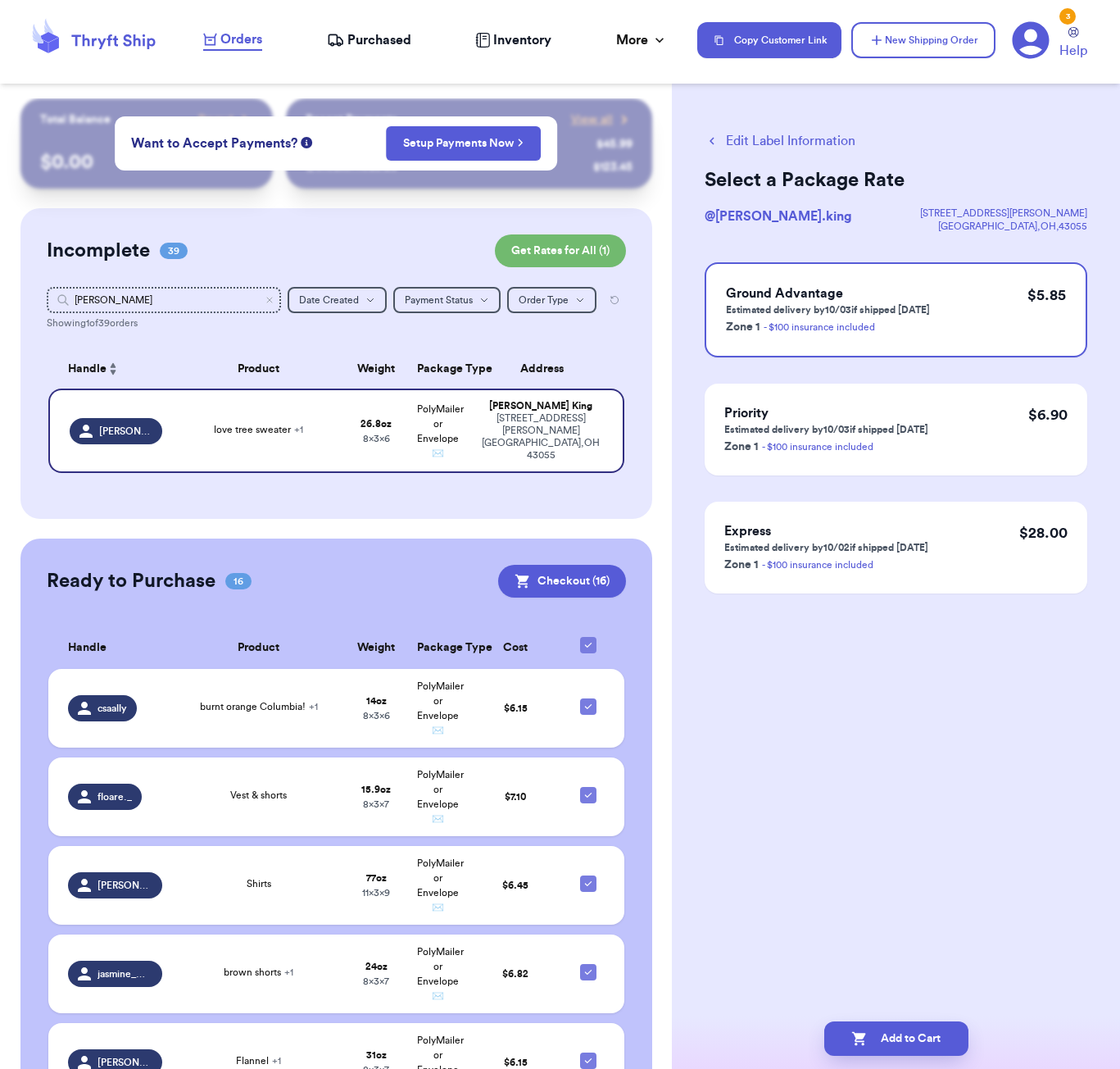
scroll to position [0, 0]
click at [853, 1030] on icon "button" at bounding box center [860, 1038] width 16 height 16
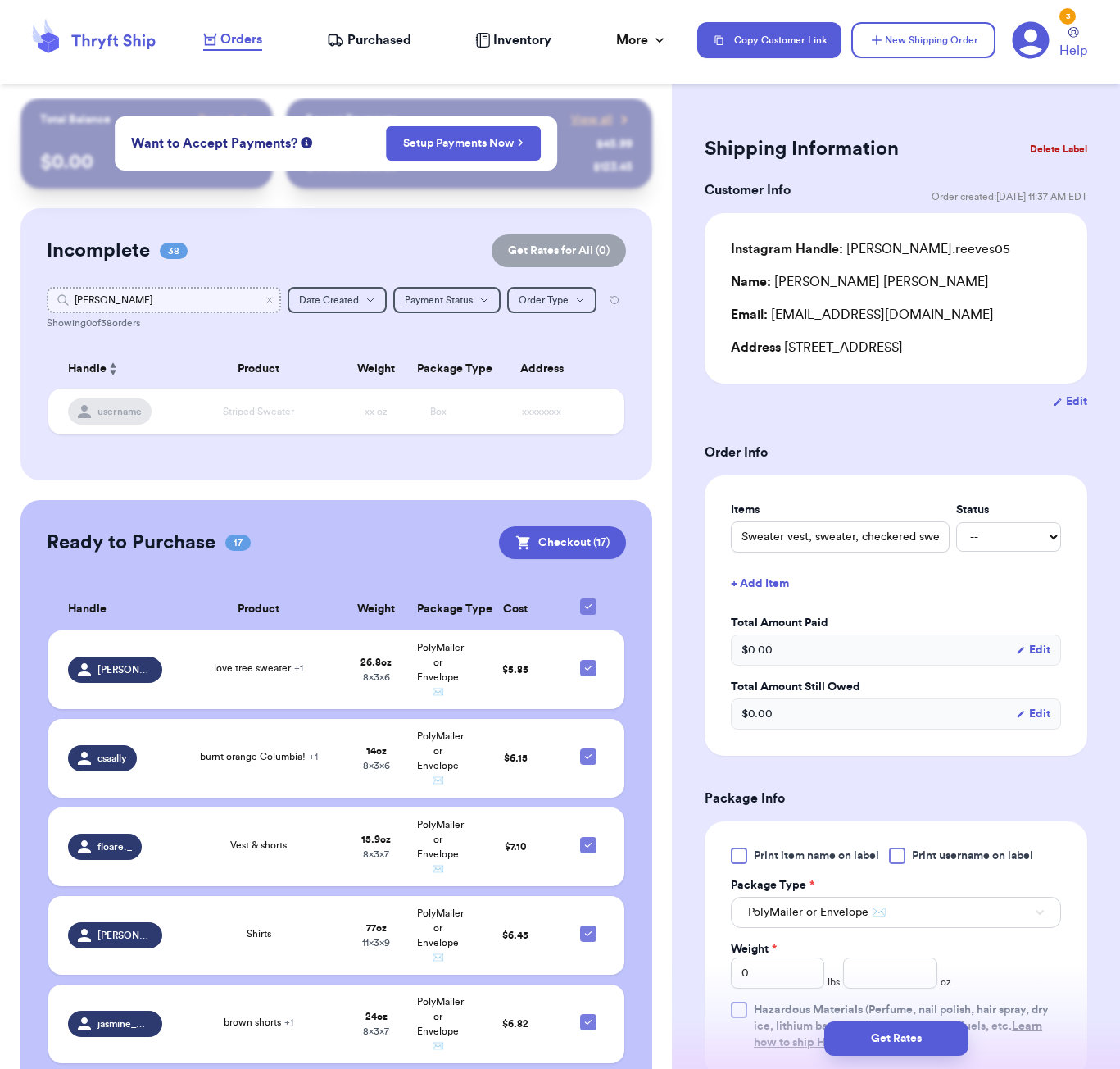
click at [215, 290] on input "[PERSON_NAME]" at bounding box center [163, 300] width 234 height 26
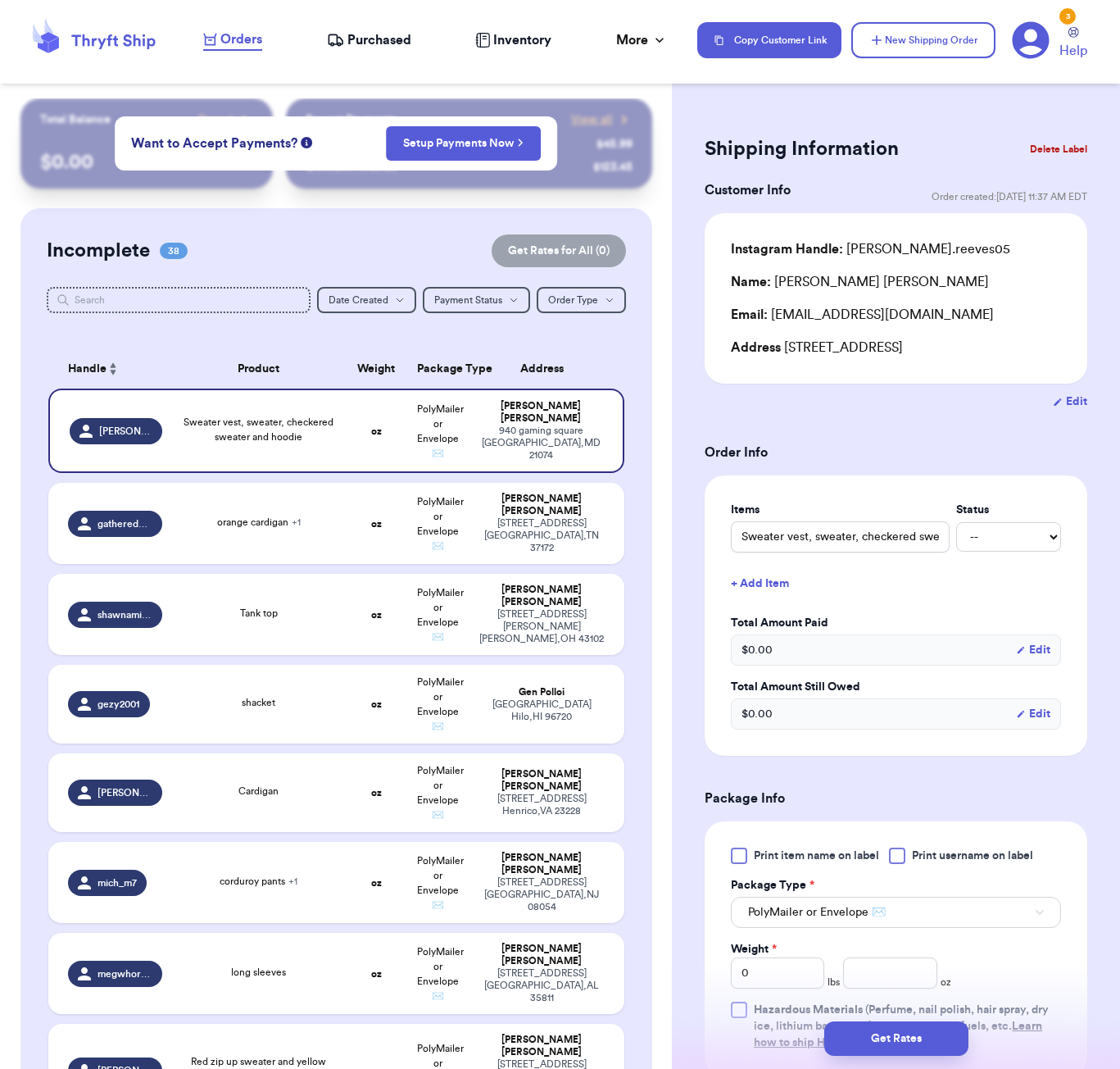
click at [993, 0] on html "Orders Purchased Inventory More Stats Completed Orders Payments Payouts Copy Cu…" at bounding box center [560, 534] width 1120 height 1069
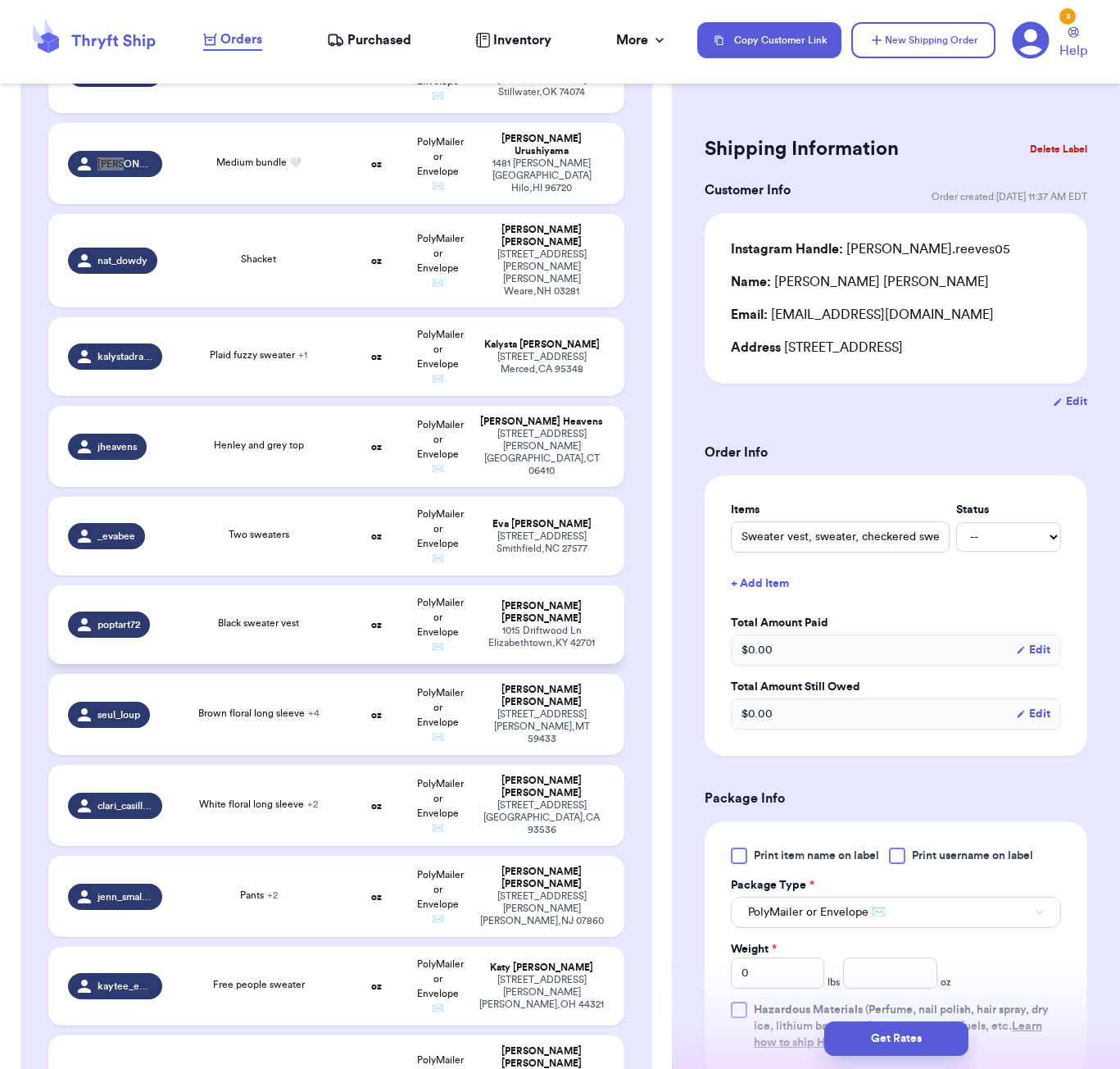
scroll to position [2249, 0]
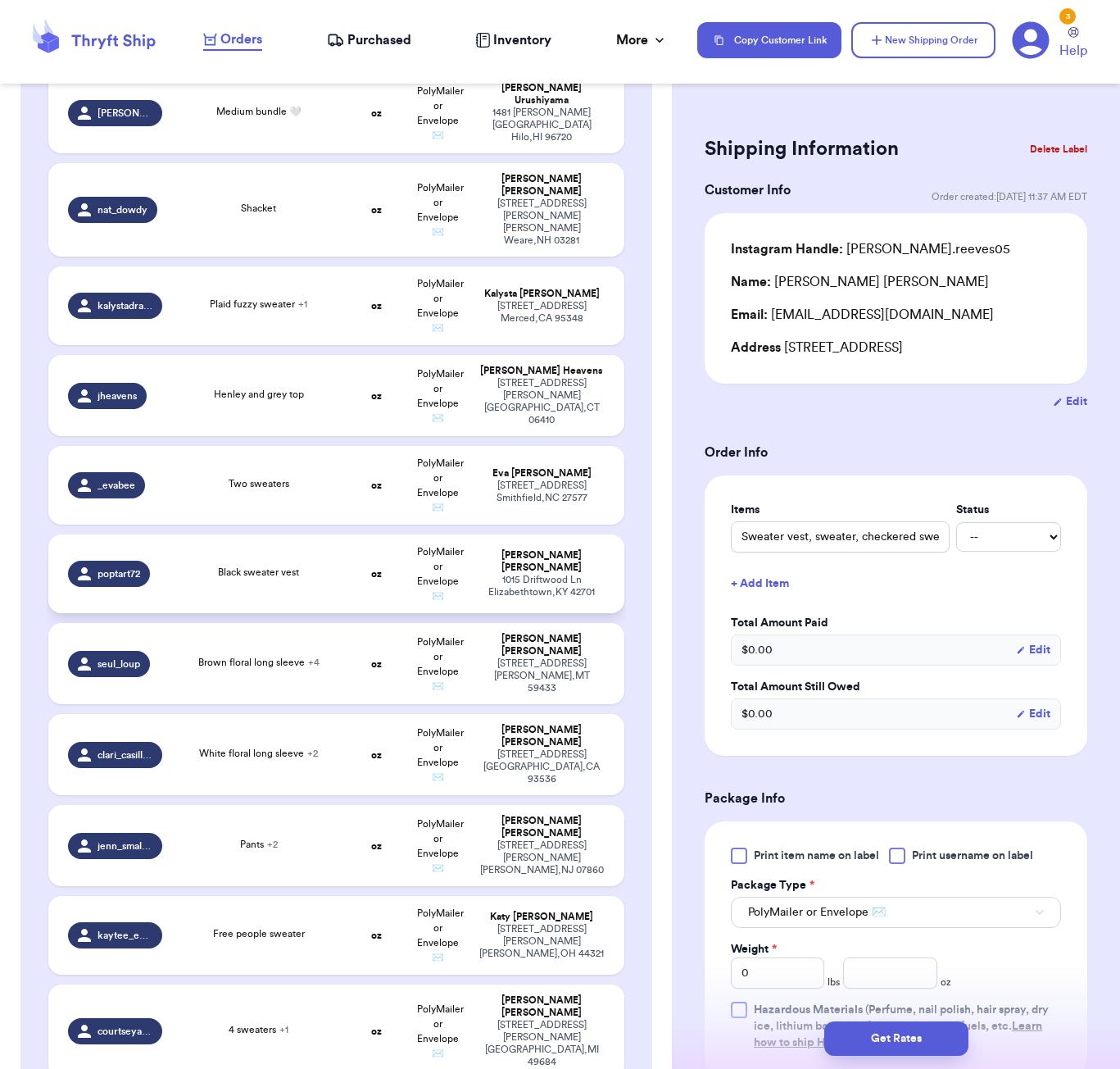
click at [321, 565] on div "Black sweater vest" at bounding box center [259, 574] width 154 height 18
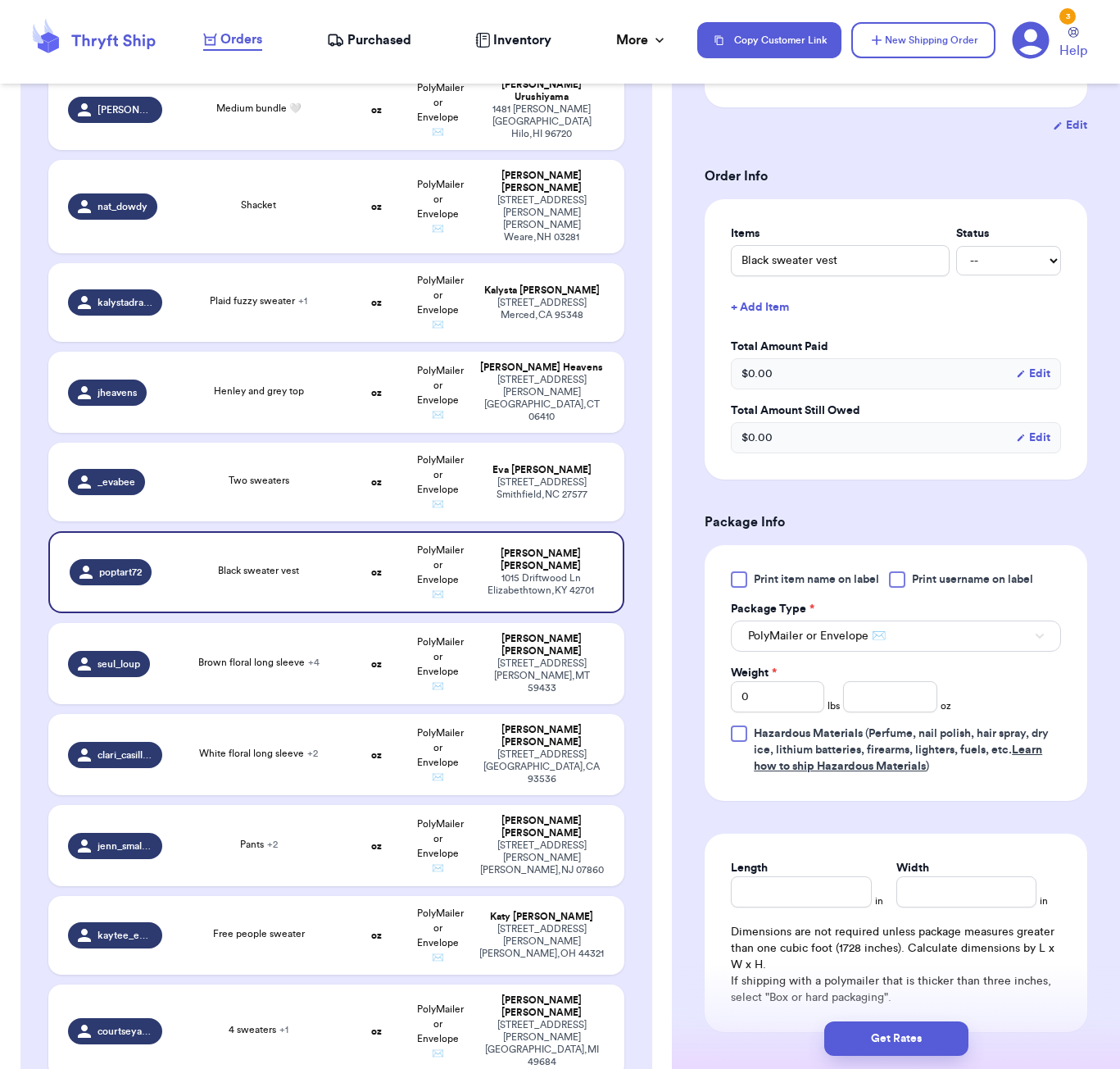
scroll to position [298, 0]
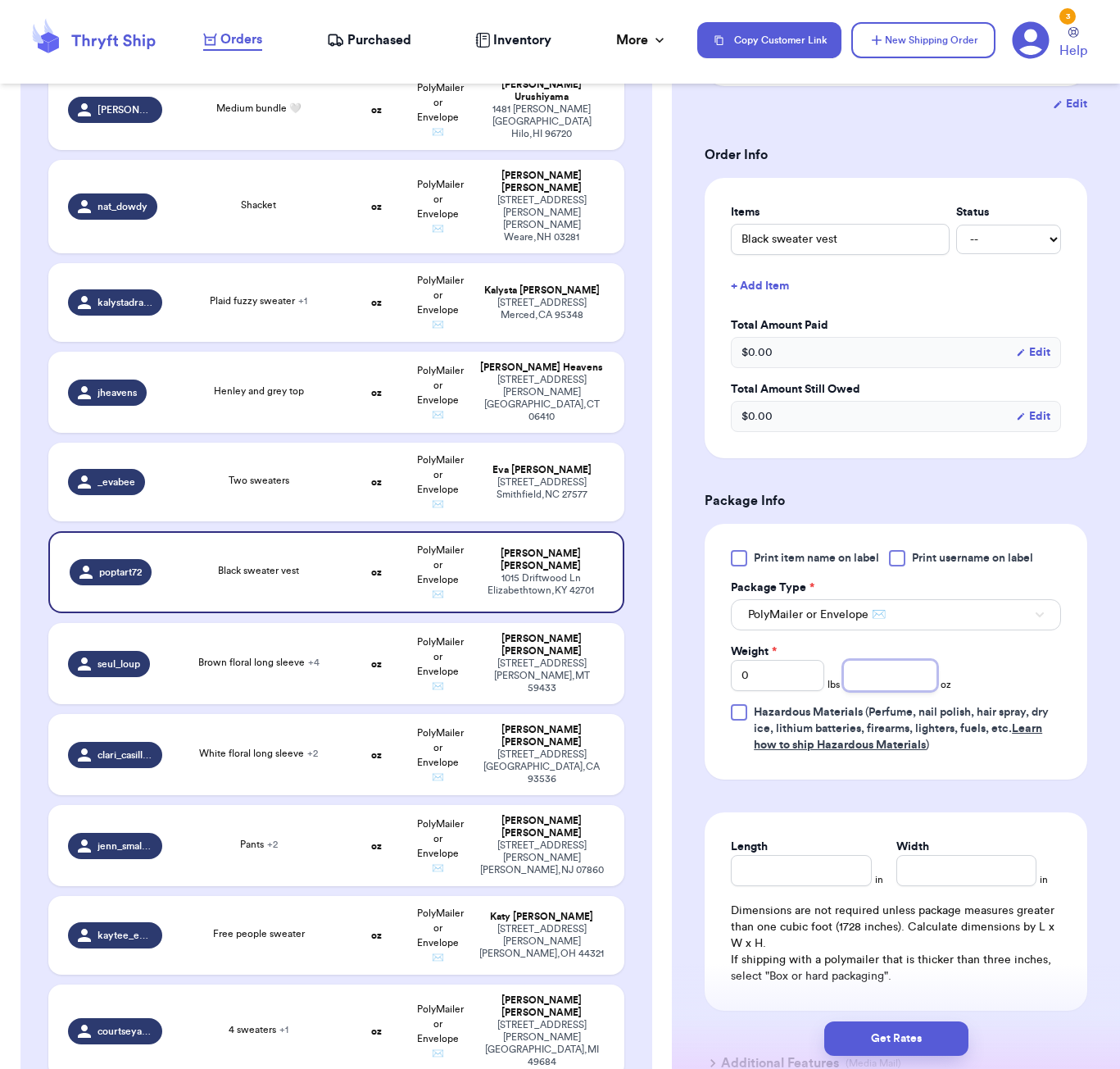
click at [874, 684] on input "number" at bounding box center [890, 675] width 94 height 31
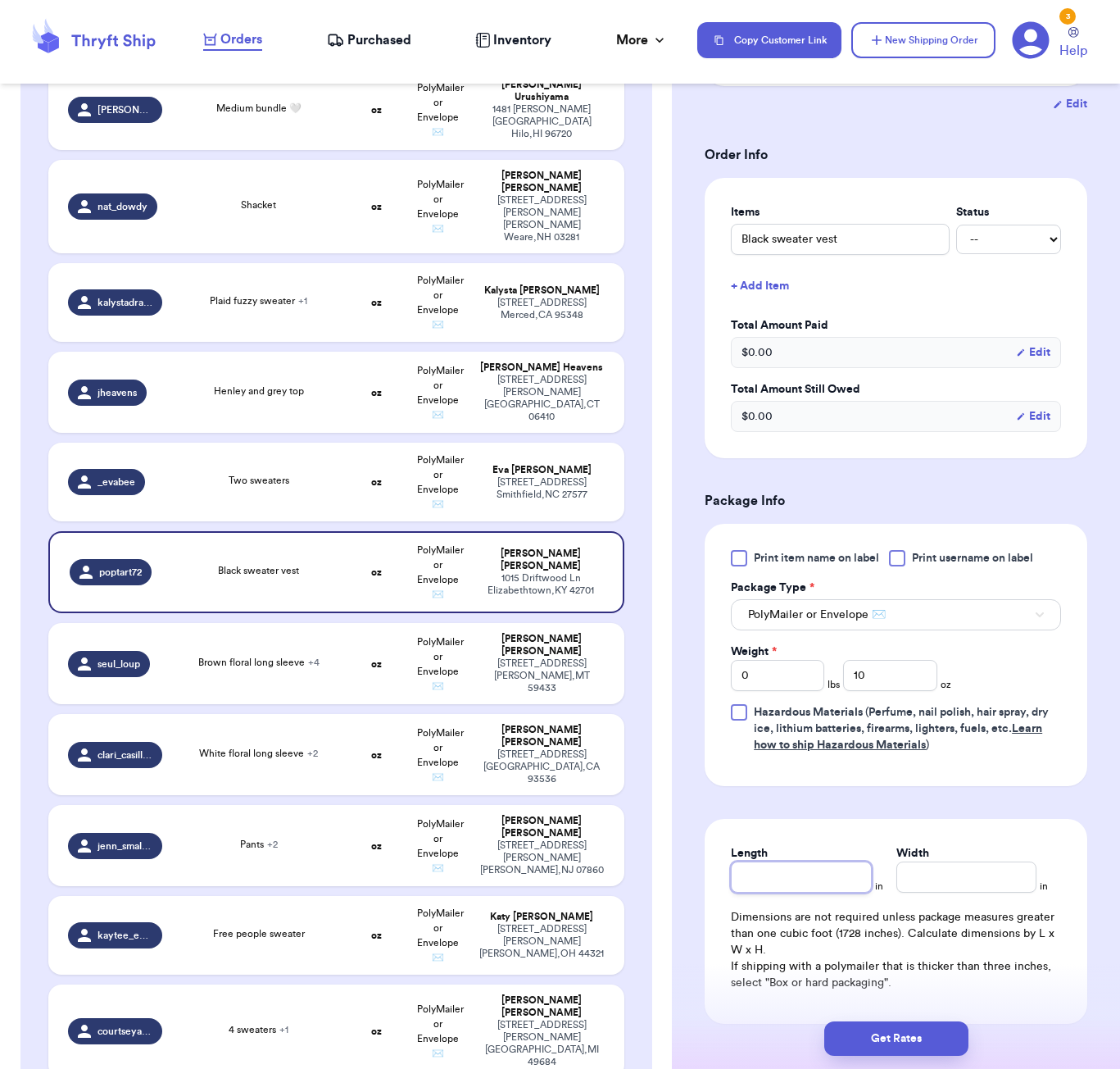
click at [798, 870] on div "Length" at bounding box center [801, 869] width 140 height 47
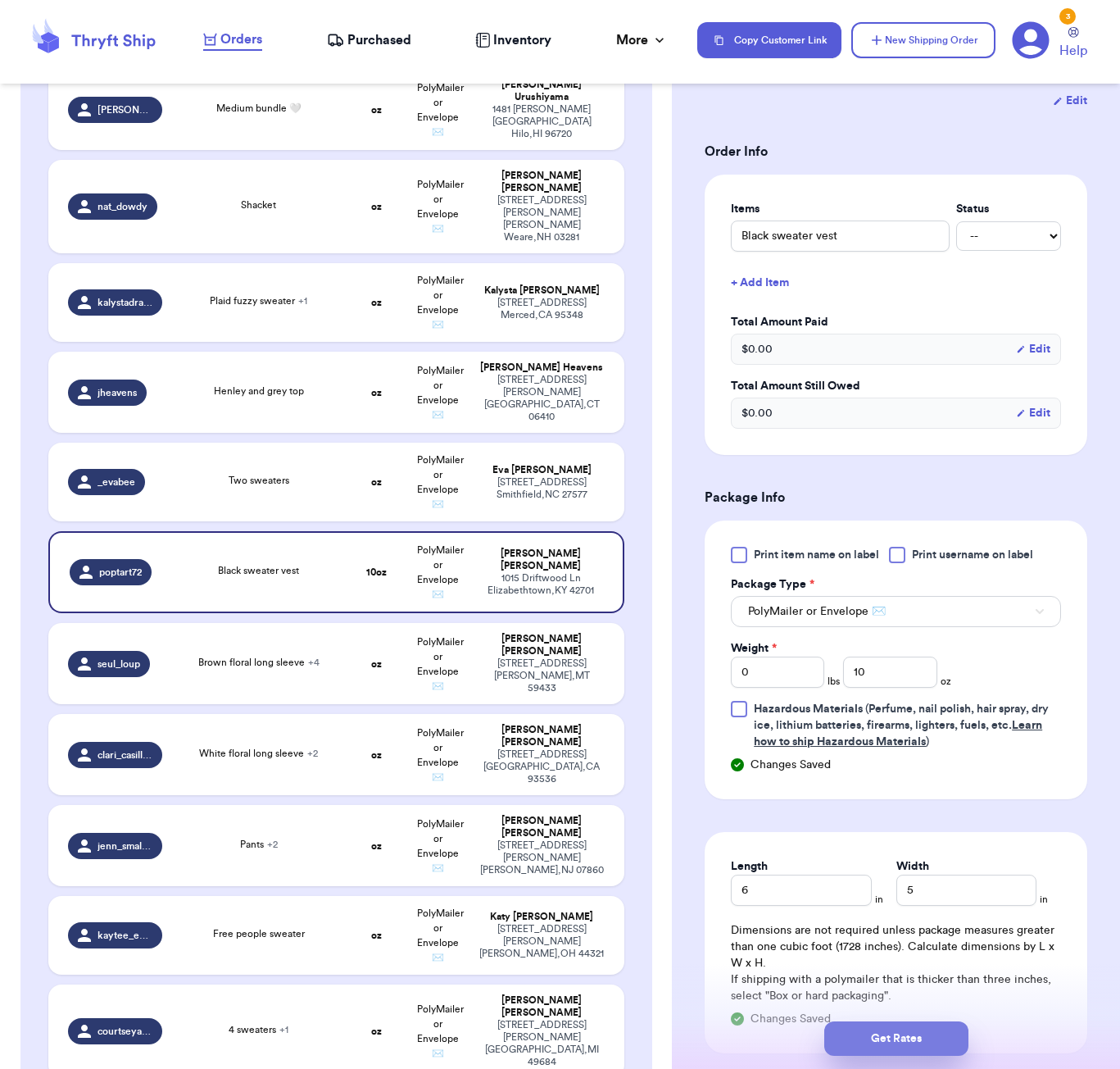
scroll to position [302, 0]
click at [873, 1052] on button "Get Rates" at bounding box center [896, 1038] width 144 height 35
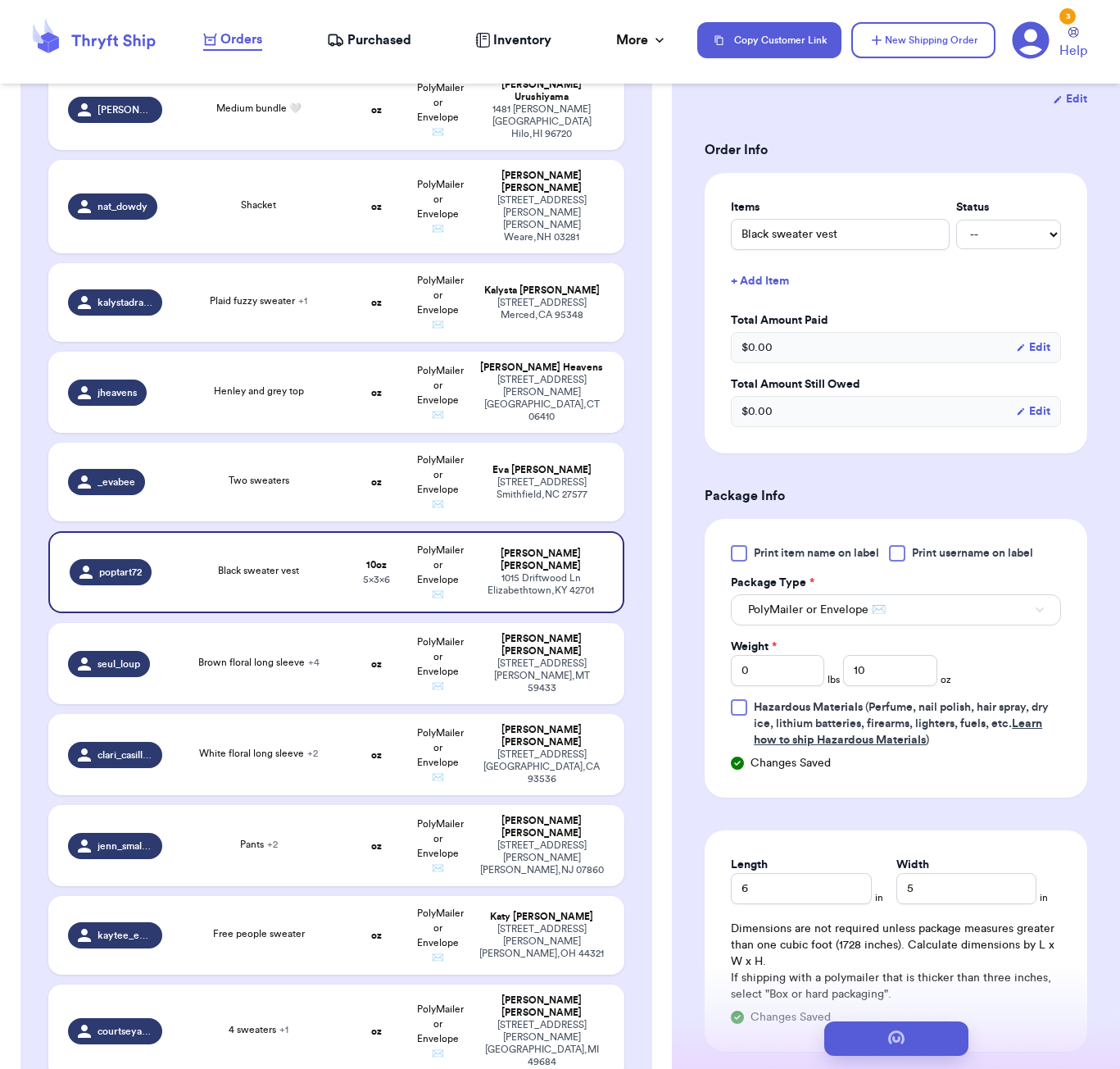
scroll to position [0, 0]
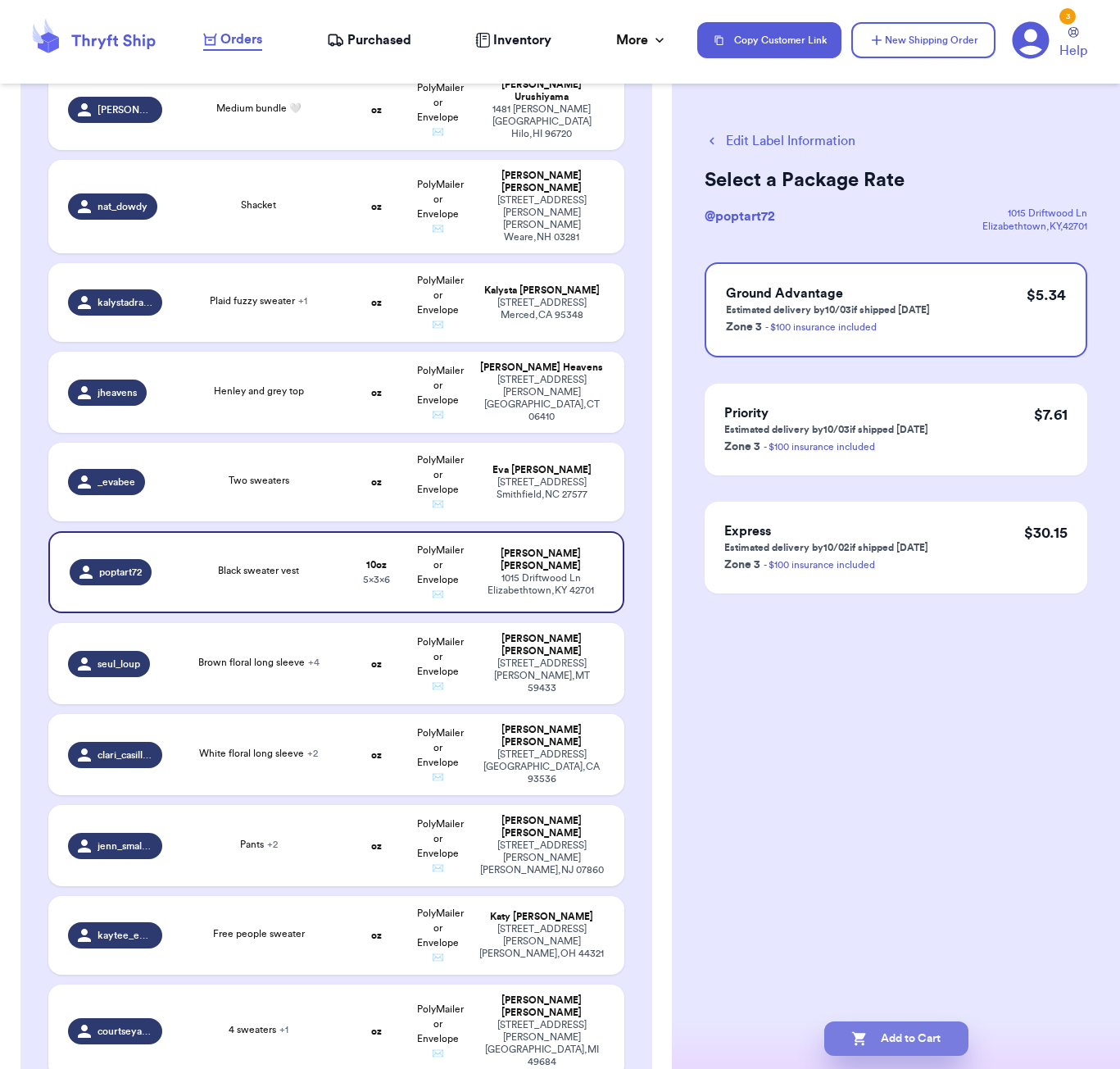
click at [921, 1020] on div "Add to Cart" at bounding box center [896, 1038] width 448 height 61
click at [923, 1029] on button "Add to Cart" at bounding box center [896, 1038] width 144 height 35
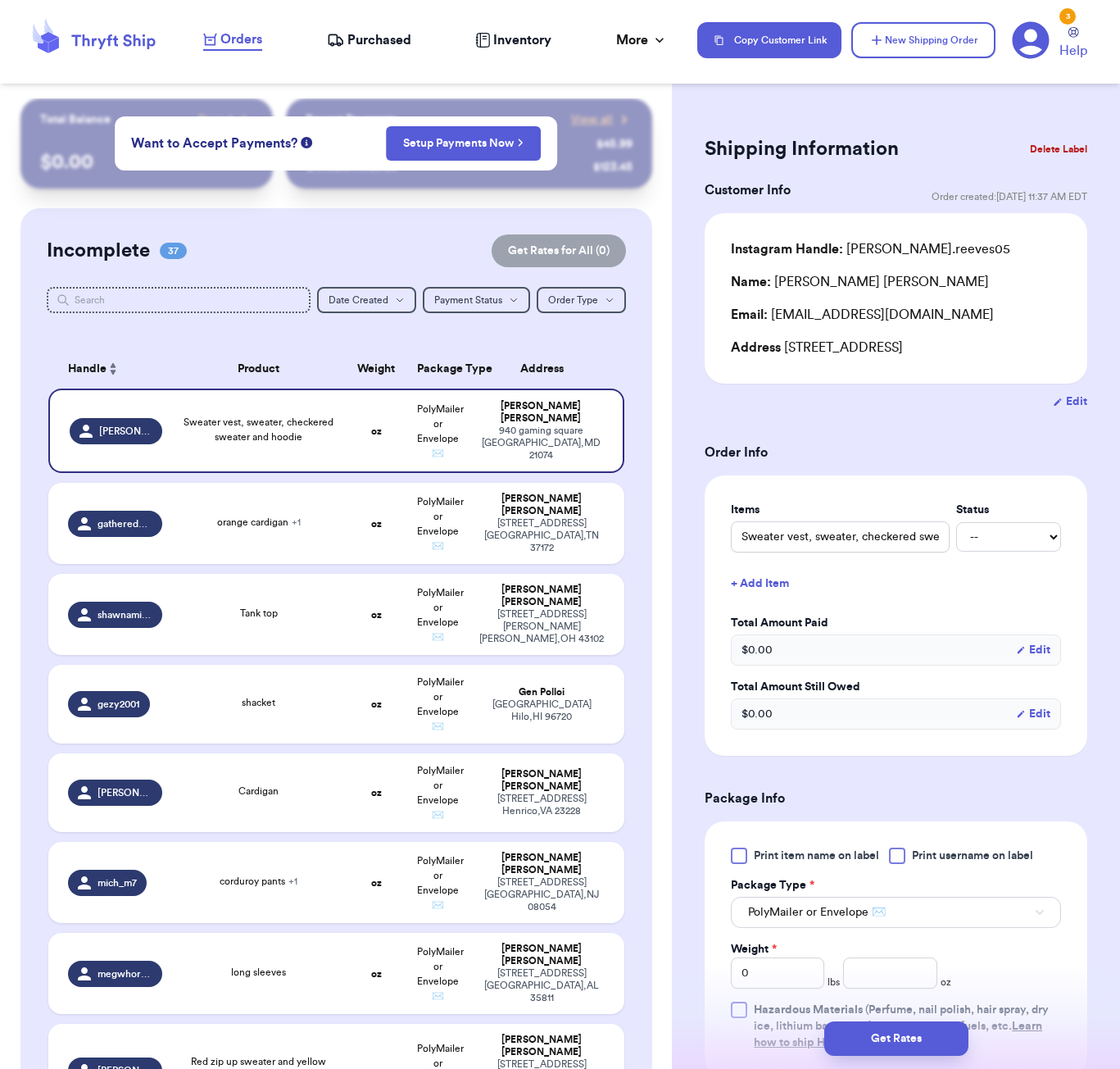
scroll to position [0, 1]
click at [224, 307] on input "text" at bounding box center [178, 300] width 264 height 26
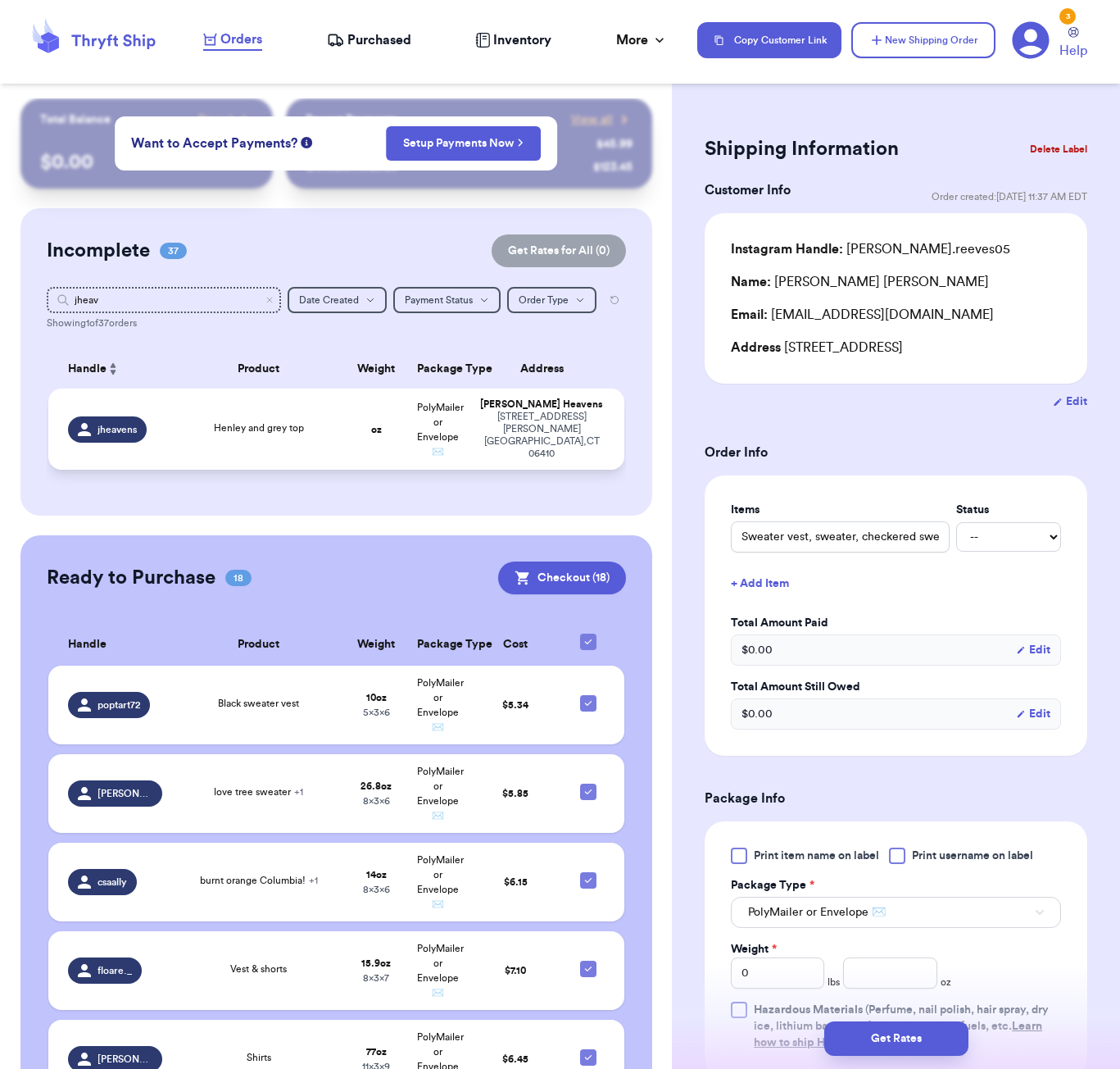
click at [253, 435] on div "Henley and grey top" at bounding box center [259, 428] width 90 height 15
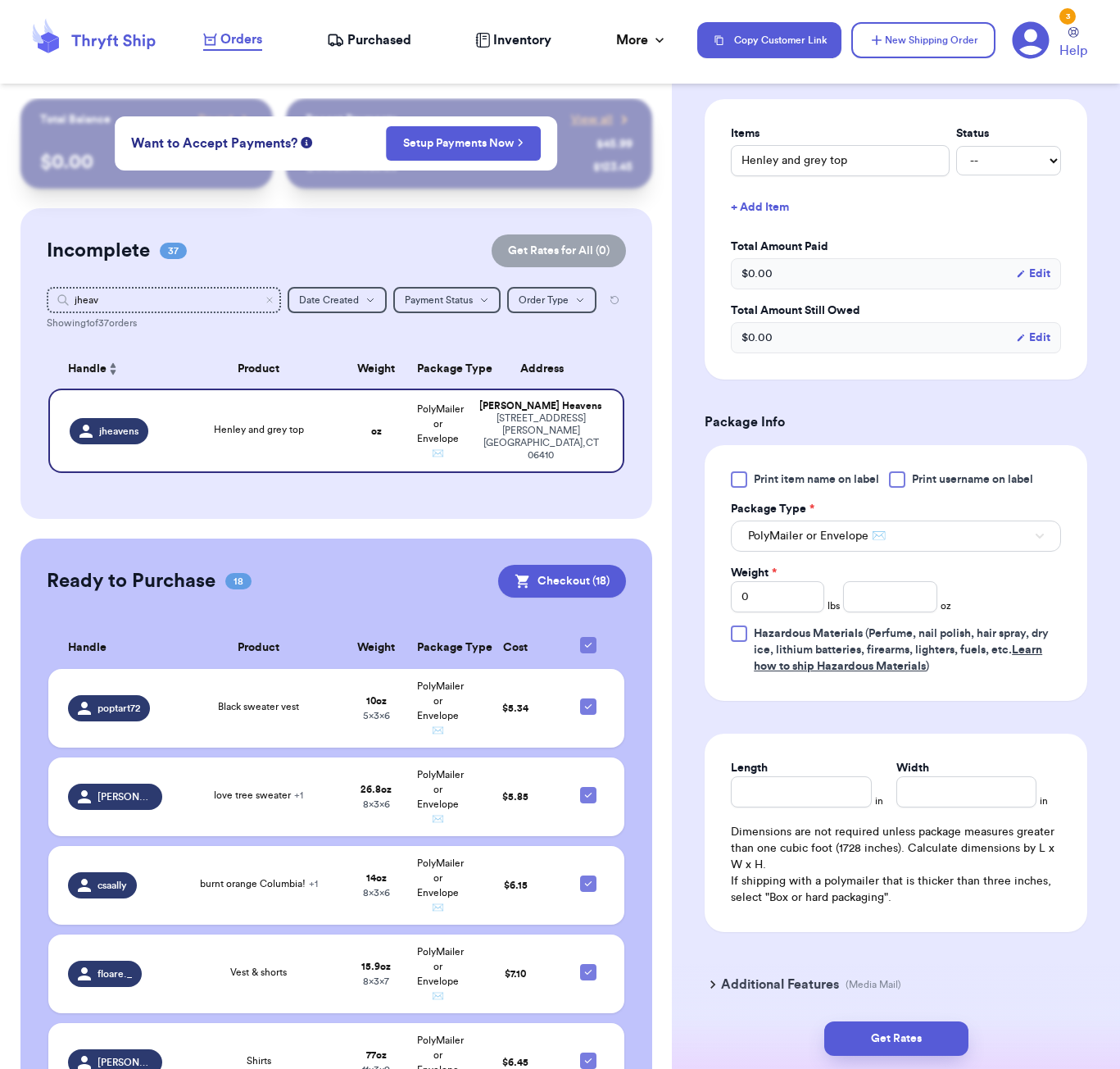
scroll to position [399, 0]
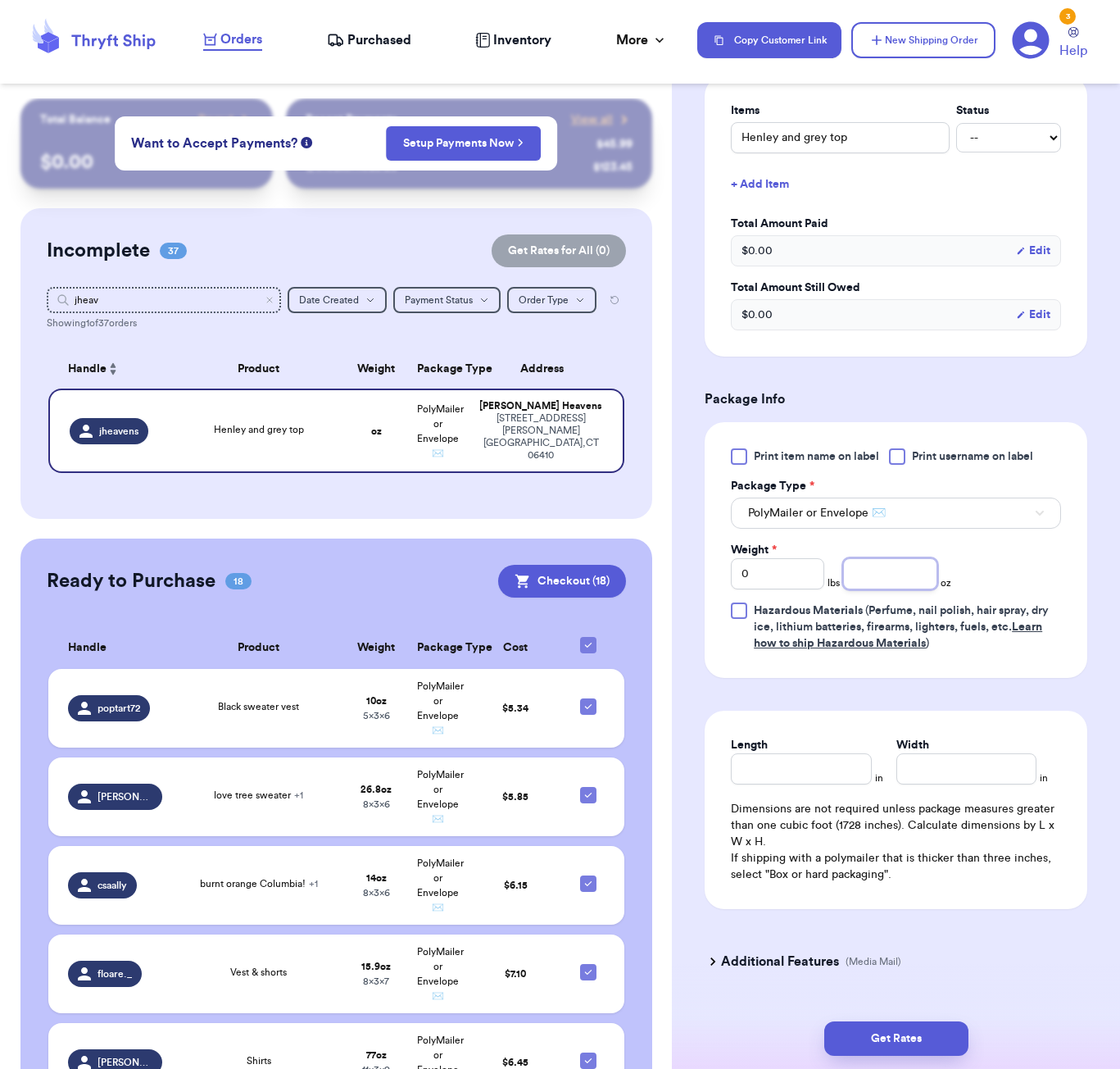
click at [867, 585] on input "number" at bounding box center [890, 574] width 94 height 31
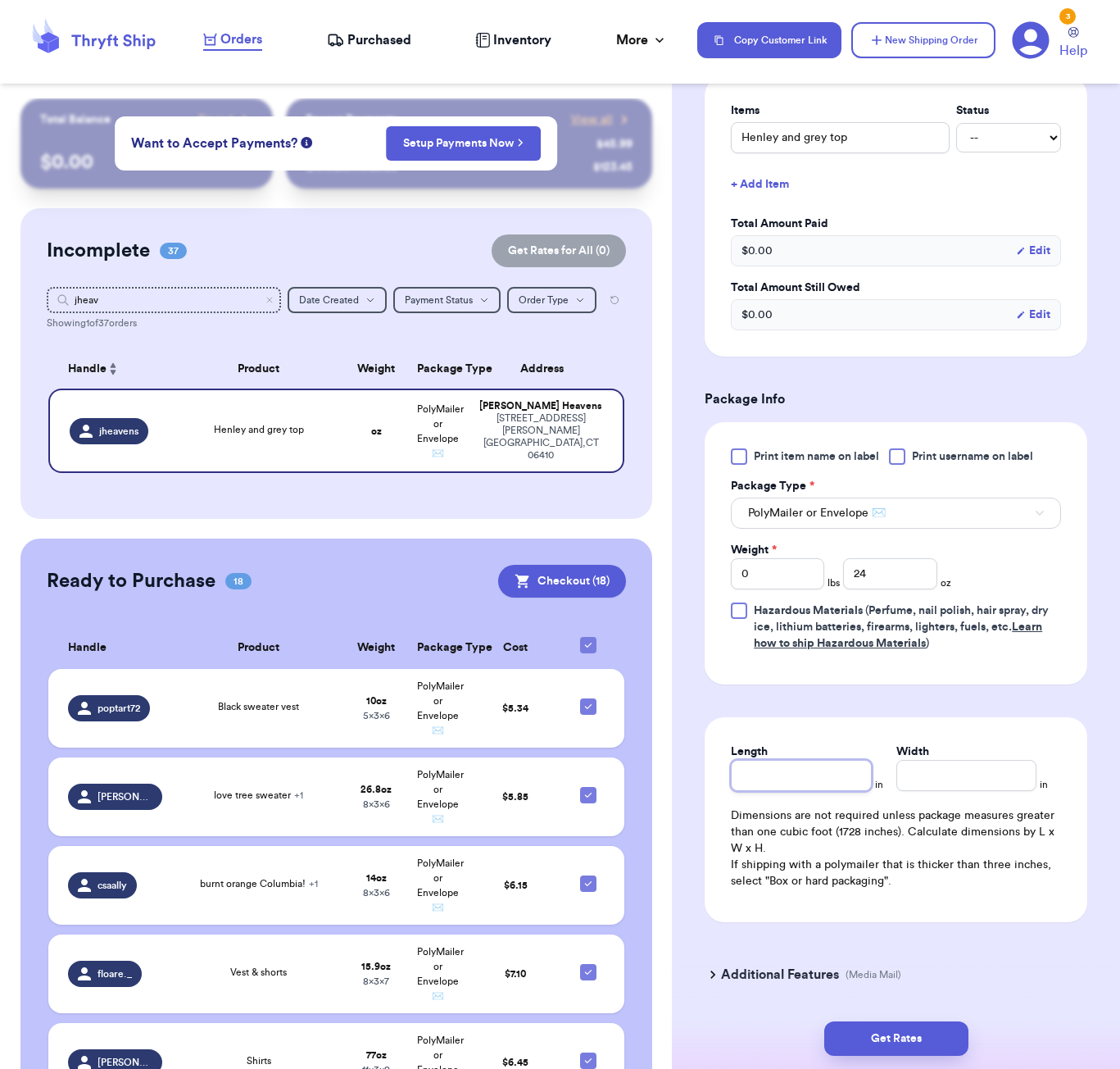
click at [818, 787] on input "Length" at bounding box center [801, 775] width 140 height 31
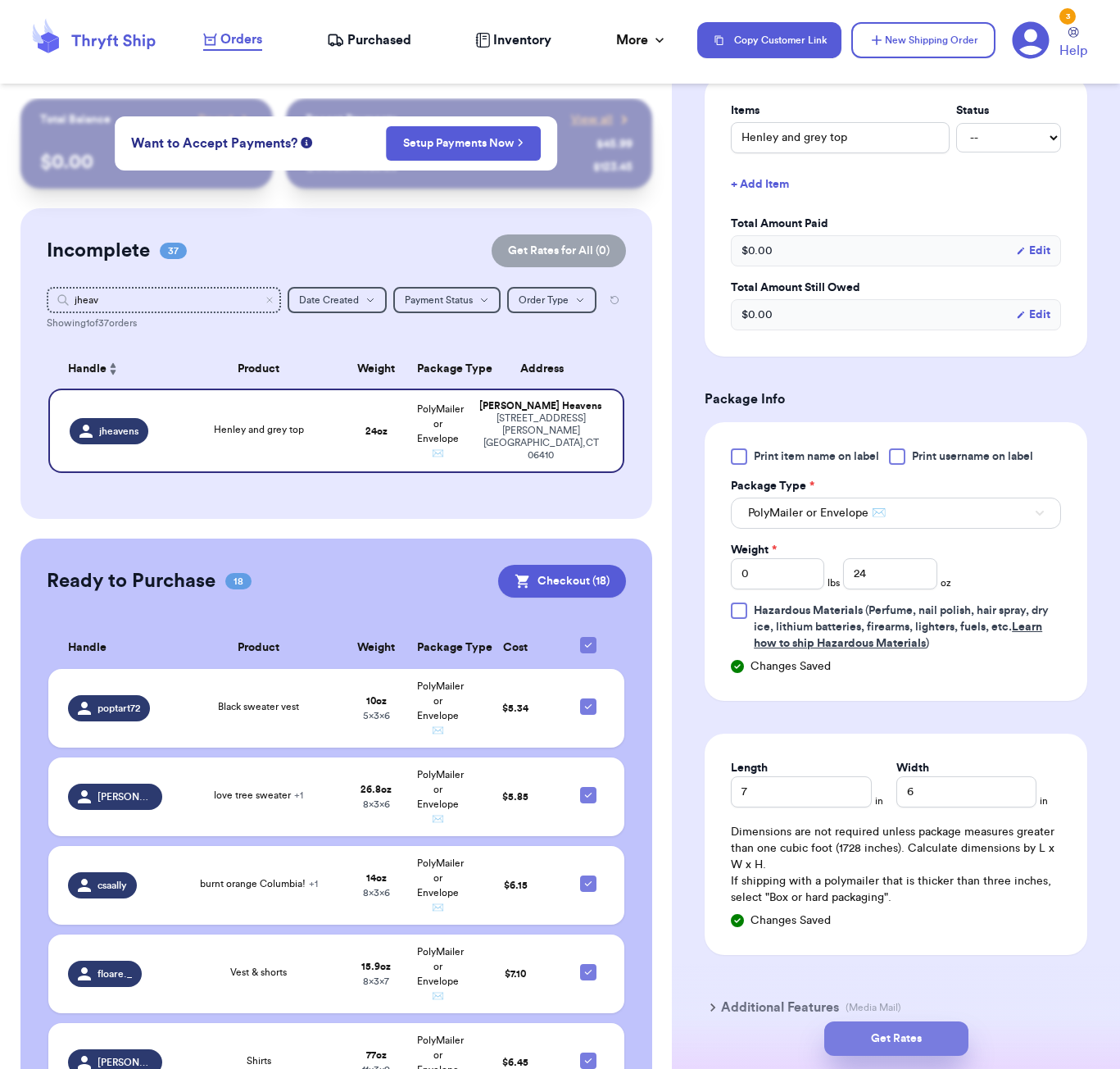
click at [901, 1044] on button "Get Rates" at bounding box center [896, 1038] width 144 height 35
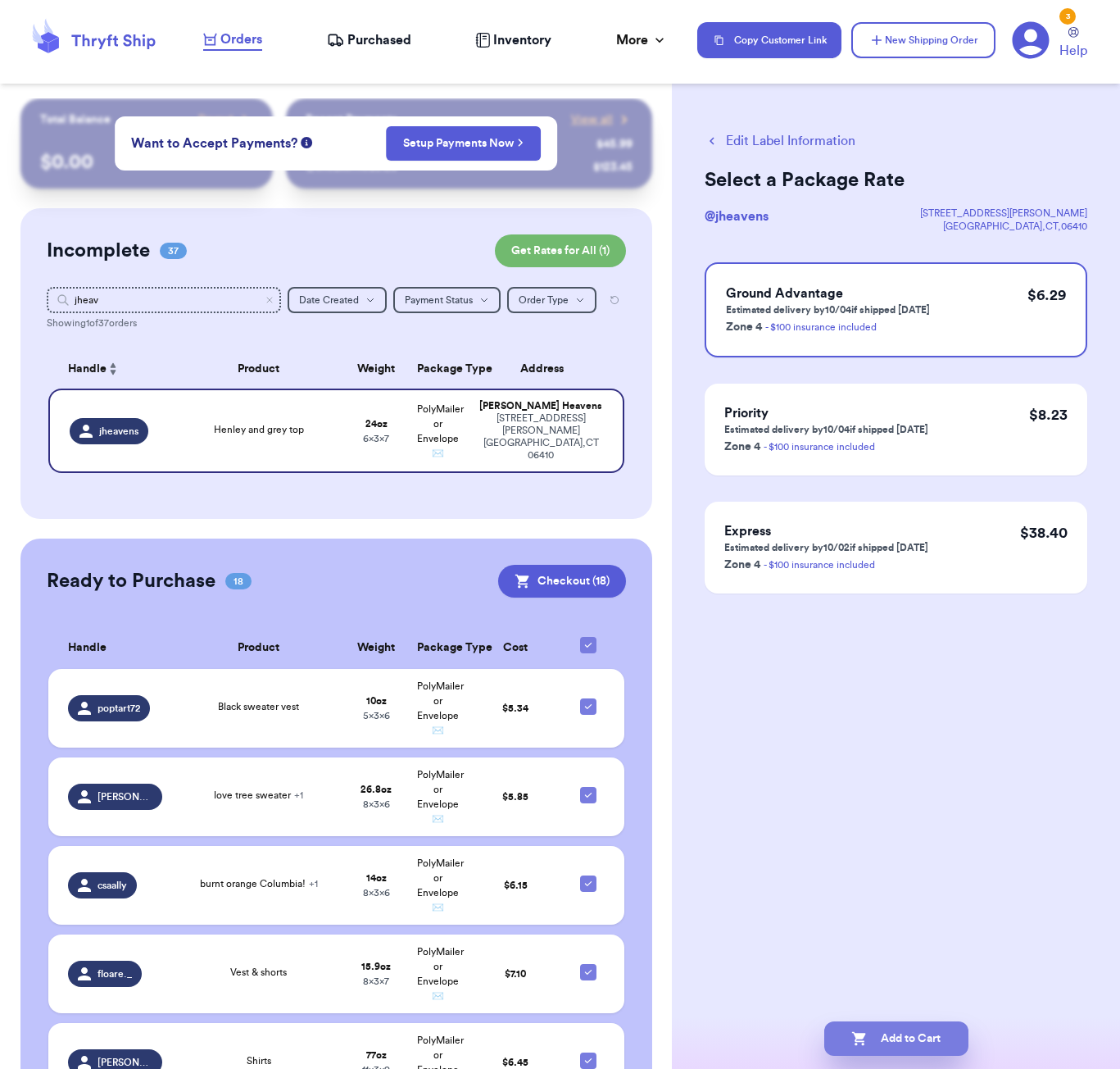
click at [939, 1047] on button "Add to Cart" at bounding box center [896, 1038] width 144 height 35
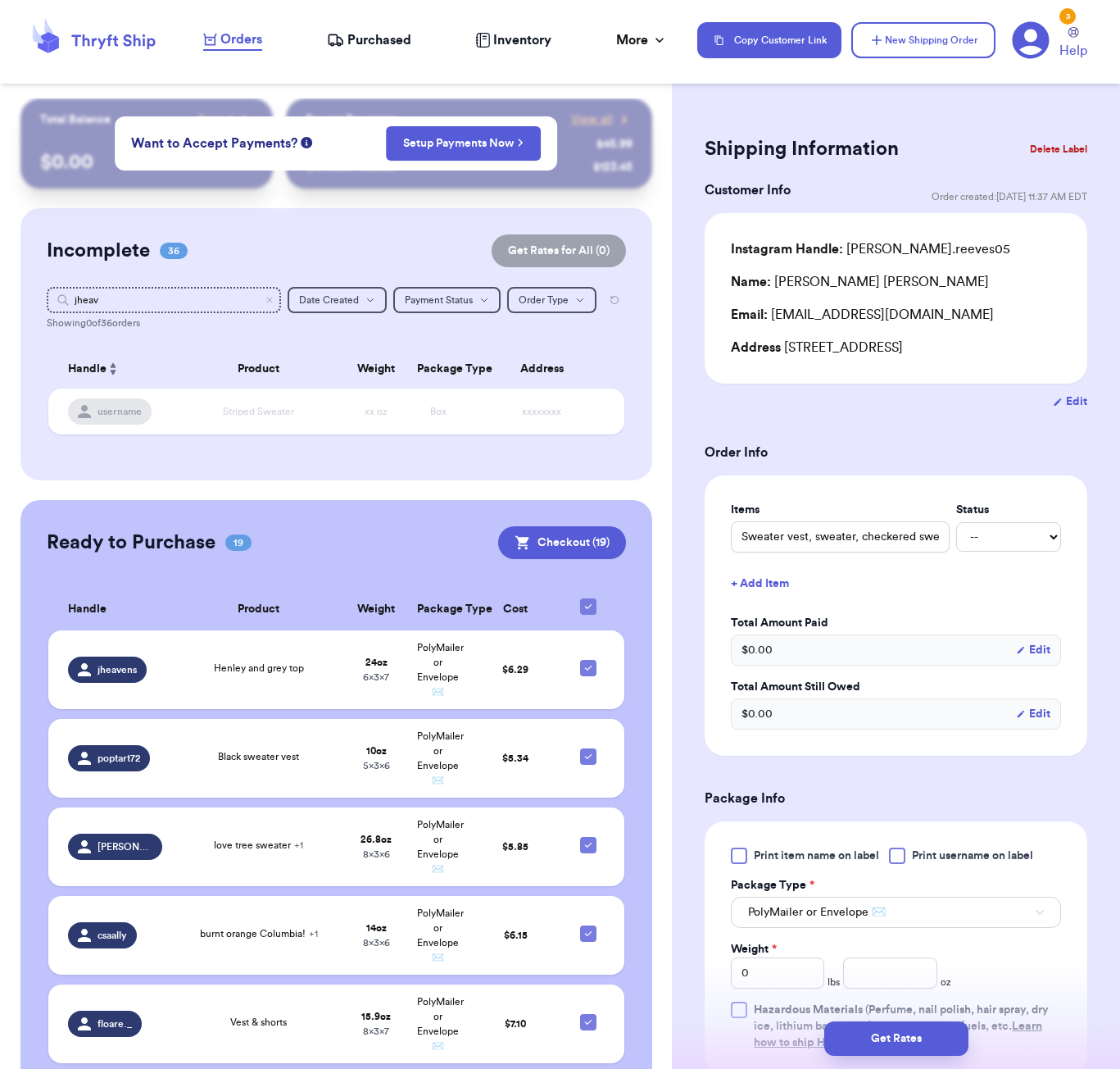
scroll to position [-1, 0]
click at [192, 295] on input "jheav" at bounding box center [163, 300] width 234 height 26
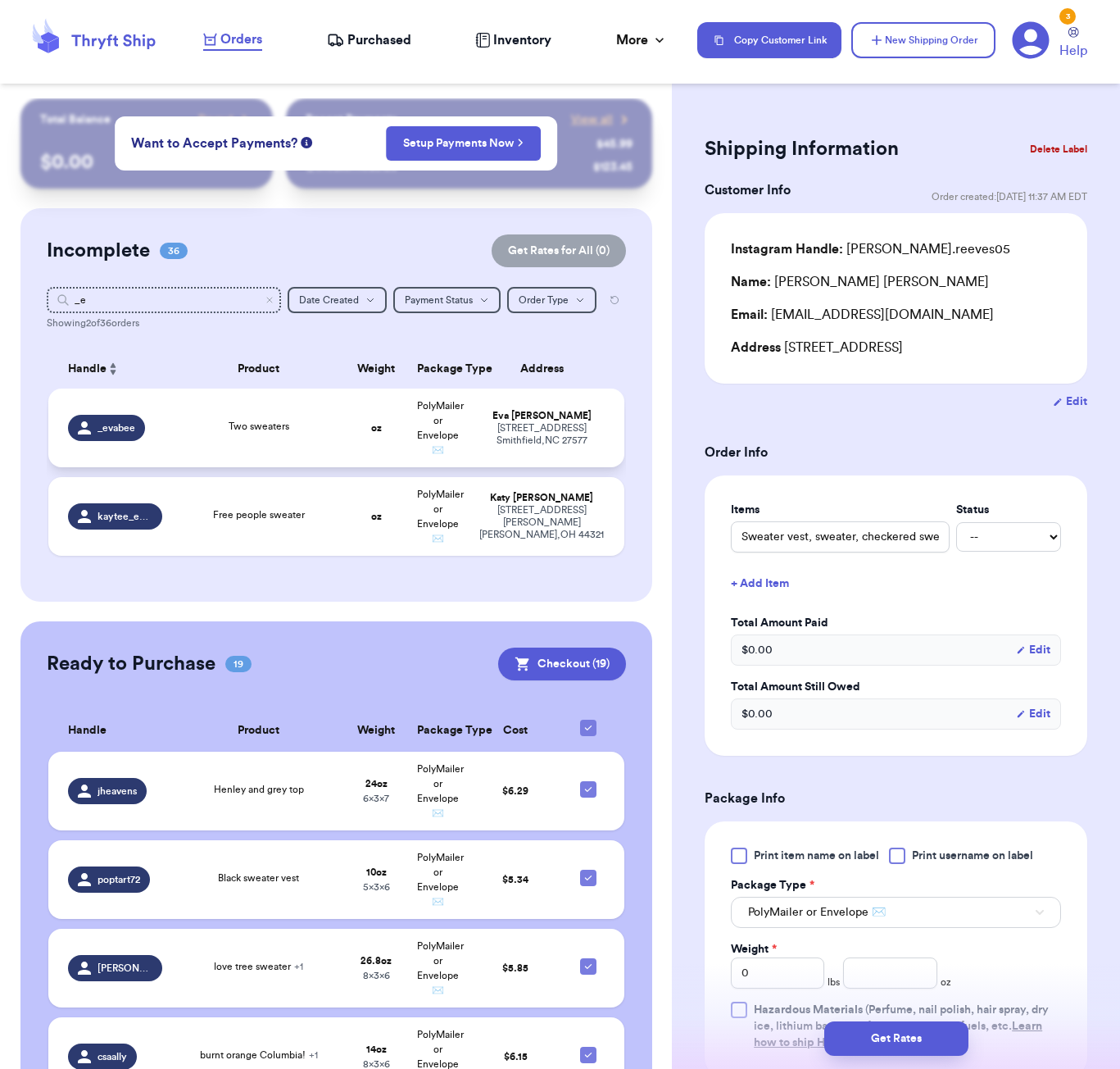
click at [261, 430] on span "Two sweaters" at bounding box center [259, 426] width 61 height 10
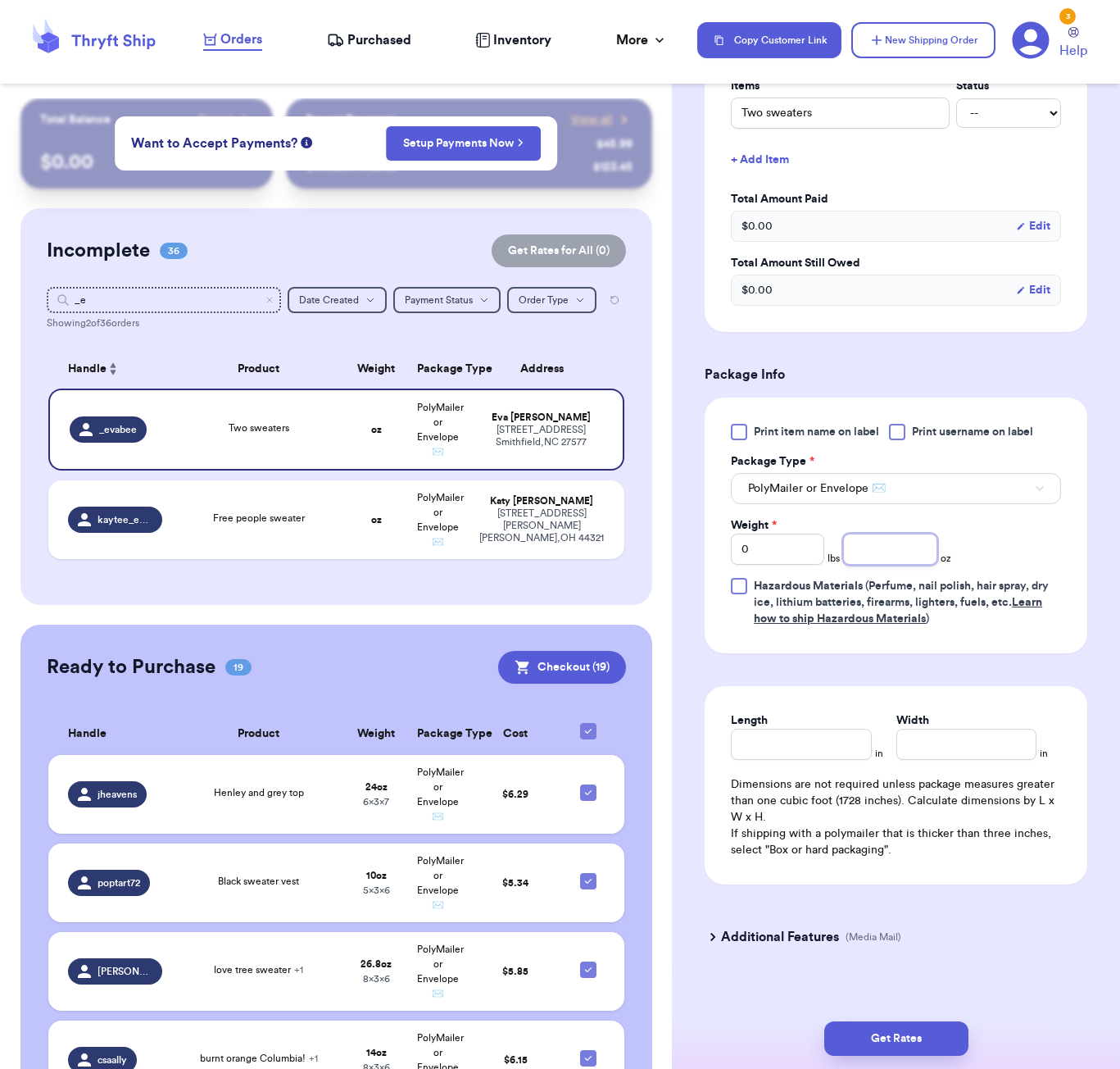
scroll to position [443, 0]
click at [875, 535] on input "number" at bounding box center [890, 550] width 94 height 31
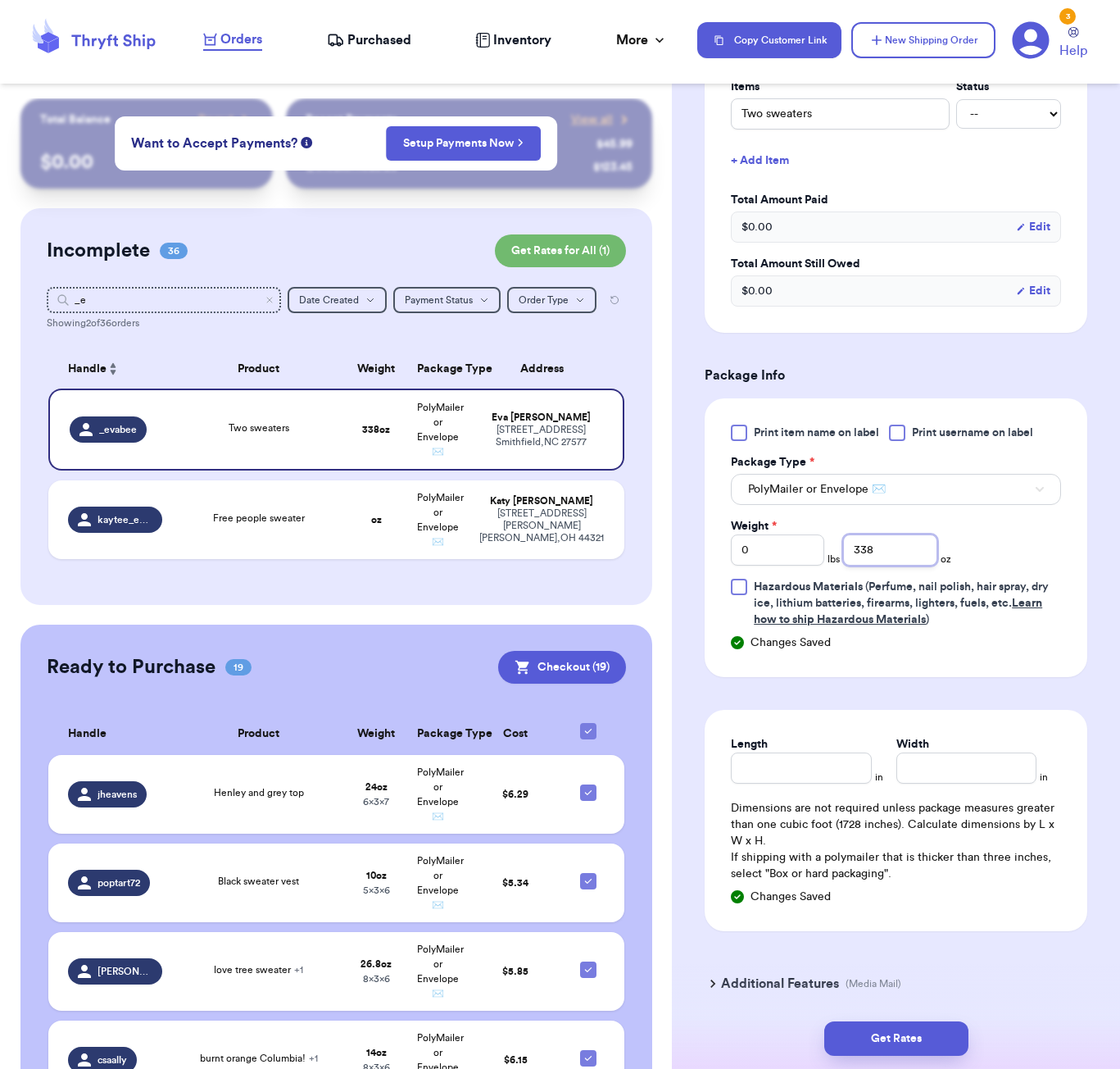
click at [865, 534] on input "338" at bounding box center [890, 550] width 94 height 31
click at [823, 752] on input "Length" at bounding box center [801, 768] width 140 height 31
click at [837, 1036] on button "Get Rates" at bounding box center [896, 1038] width 144 height 35
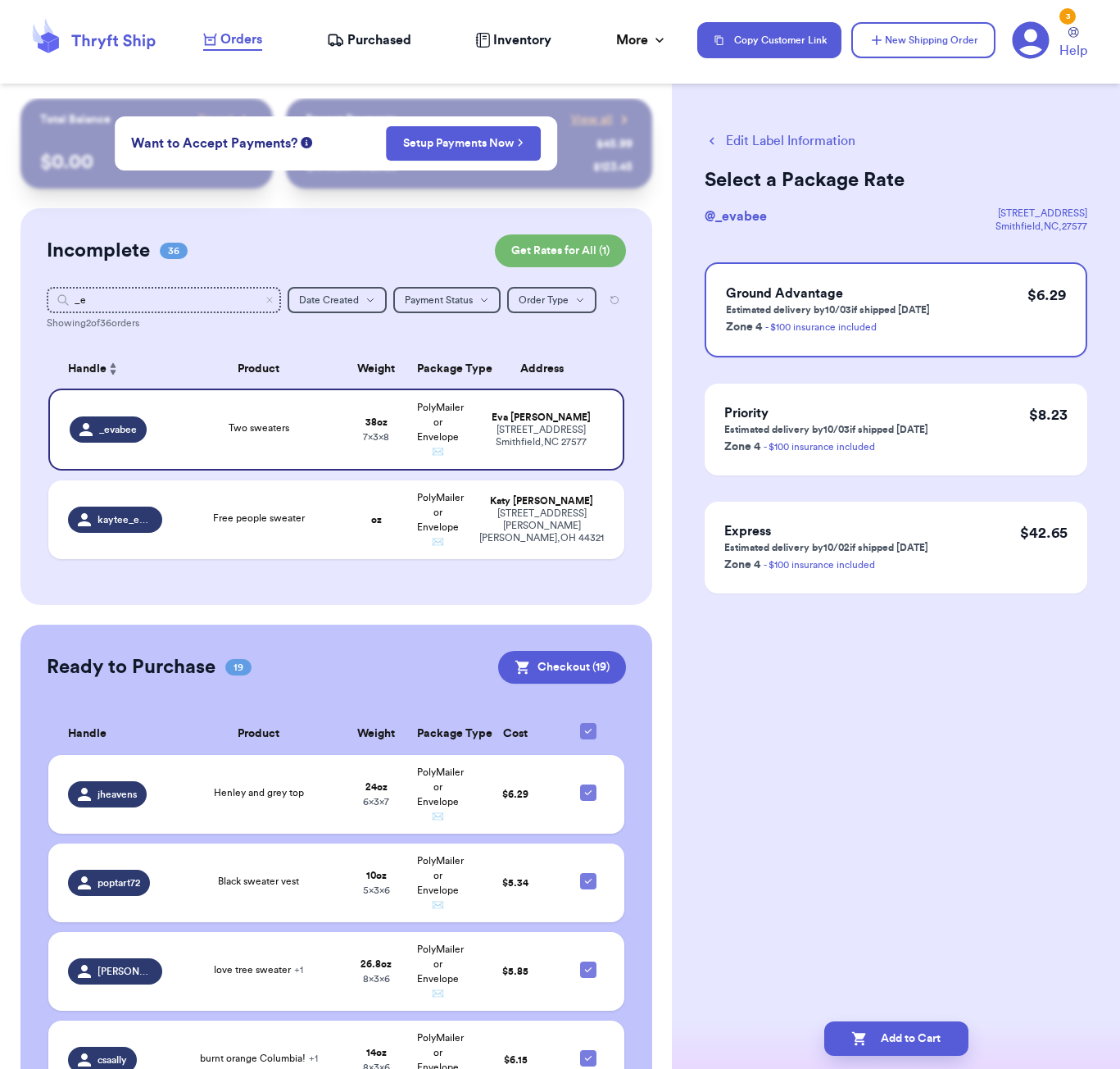
scroll to position [0, 0]
click at [851, 1031] on icon "button" at bounding box center [860, 1038] width 16 height 16
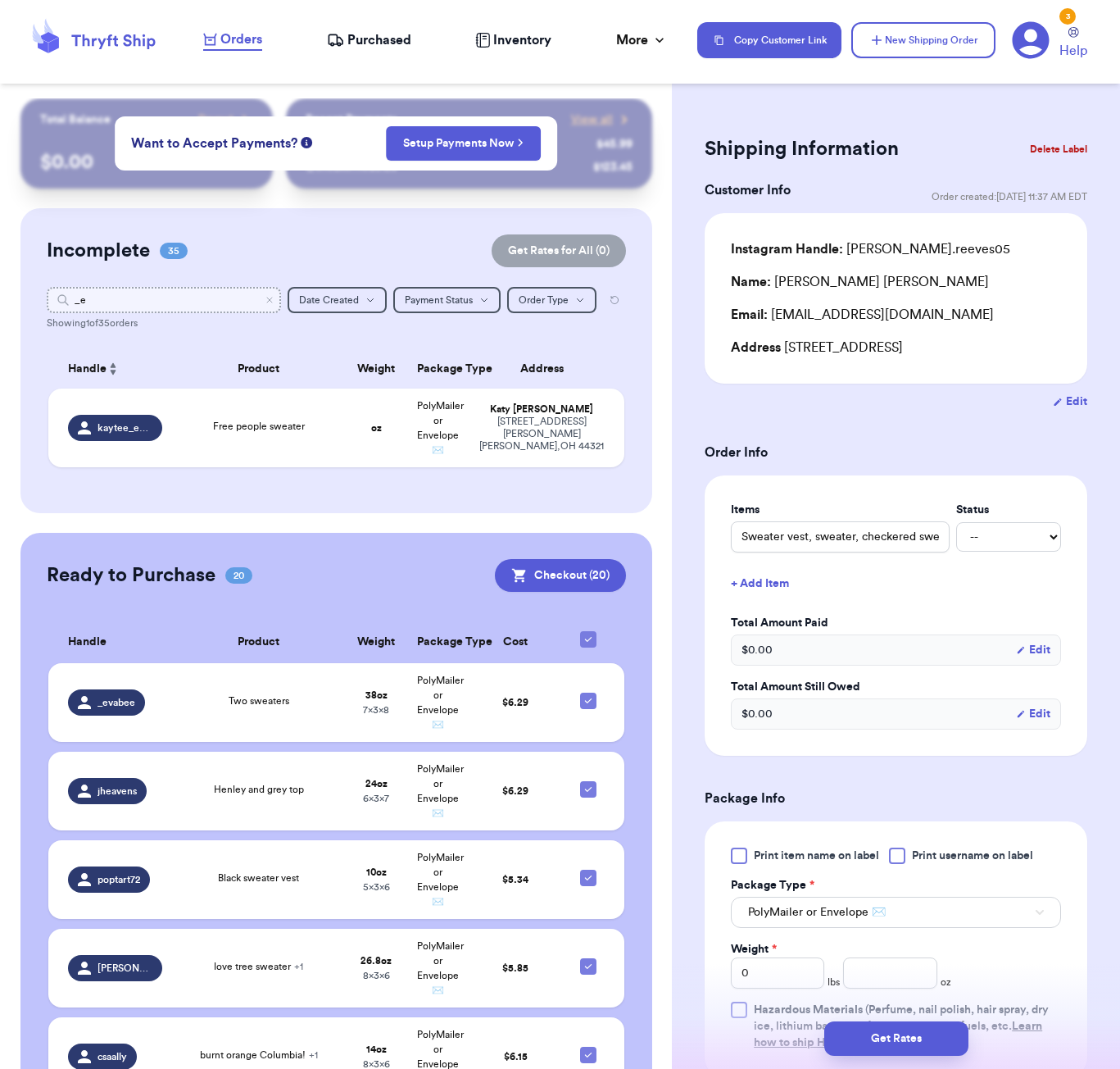
click at [182, 296] on input "_e" at bounding box center [163, 300] width 234 height 26
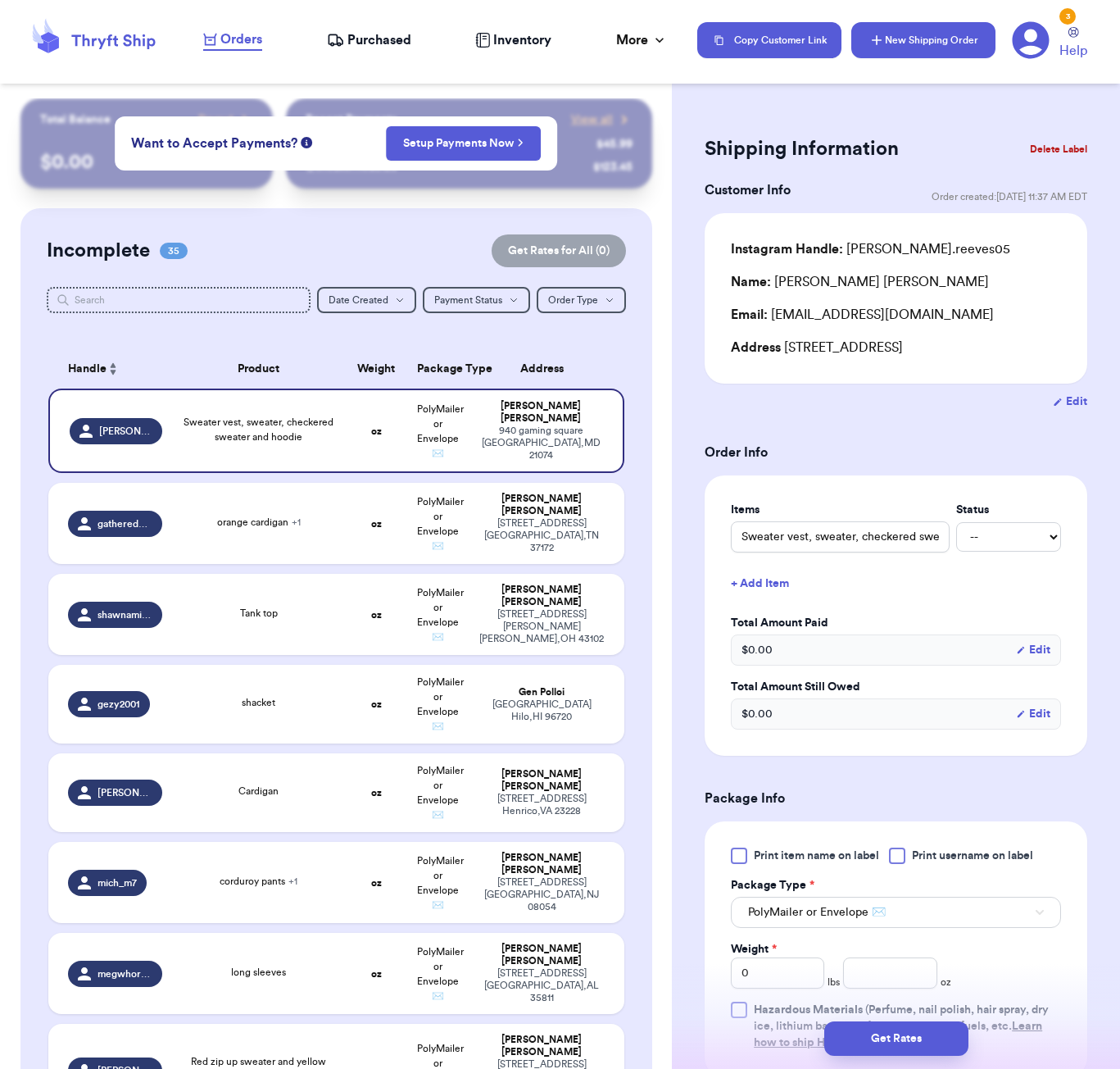
drag, startPoint x: 948, startPoint y: 147, endPoint x: 952, endPoint y: 46, distance: 101.1
click at [946, 127] on div "Shipping Information Delete Label Customer Info Order created: [DATE] 11:37 AM …" at bounding box center [896, 803] width 448 height 1410
click at [952, 46] on button "New Shipping Order" at bounding box center [923, 40] width 144 height 36
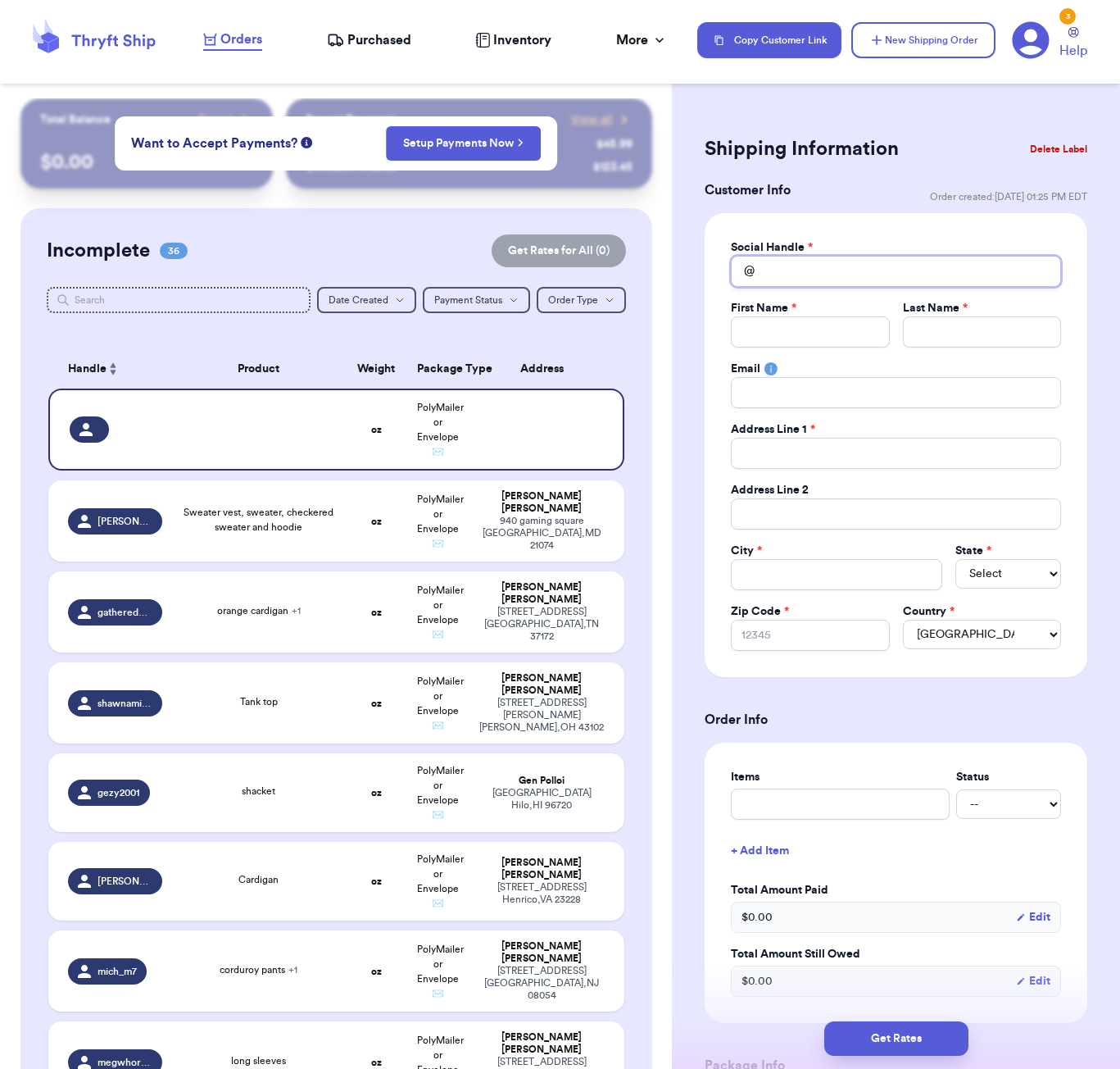
click at [820, 280] on input "Total Amount Paid" at bounding box center [896, 271] width 331 height 31
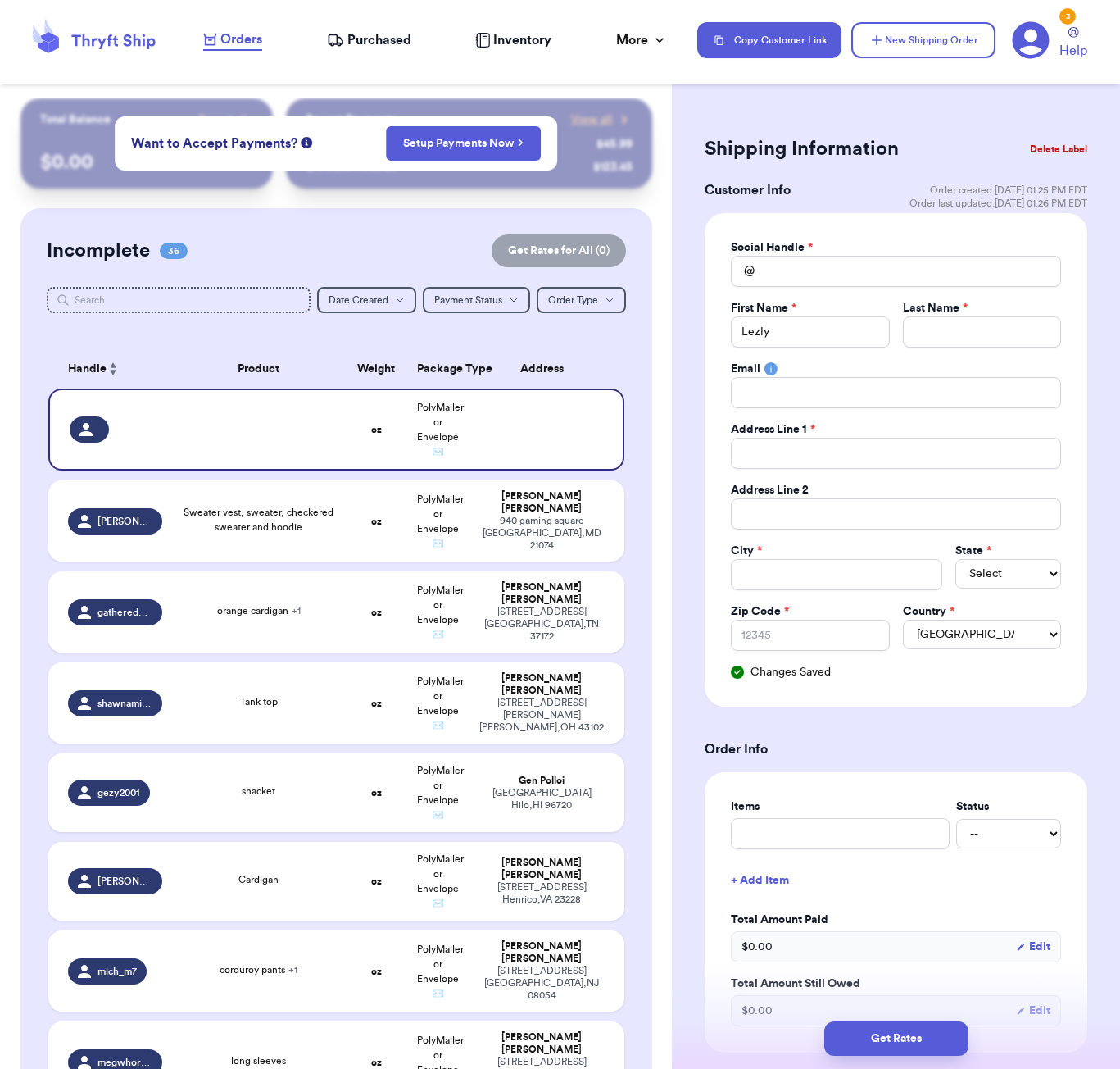
click at [1069, 138] on button "Delete Label" at bounding box center [1058, 149] width 70 height 36
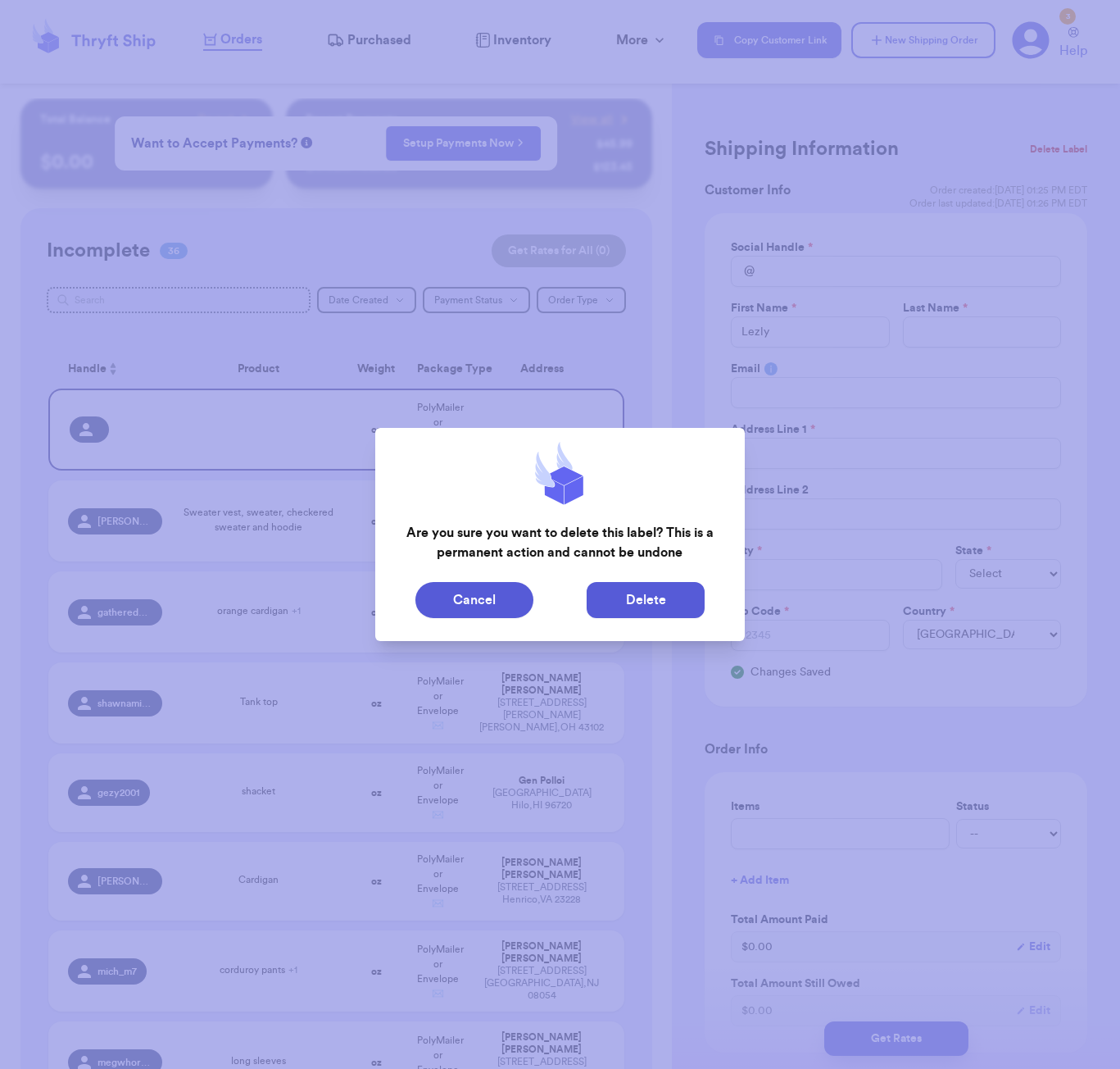
click at [605, 593] on button "Delete" at bounding box center [646, 600] width 118 height 36
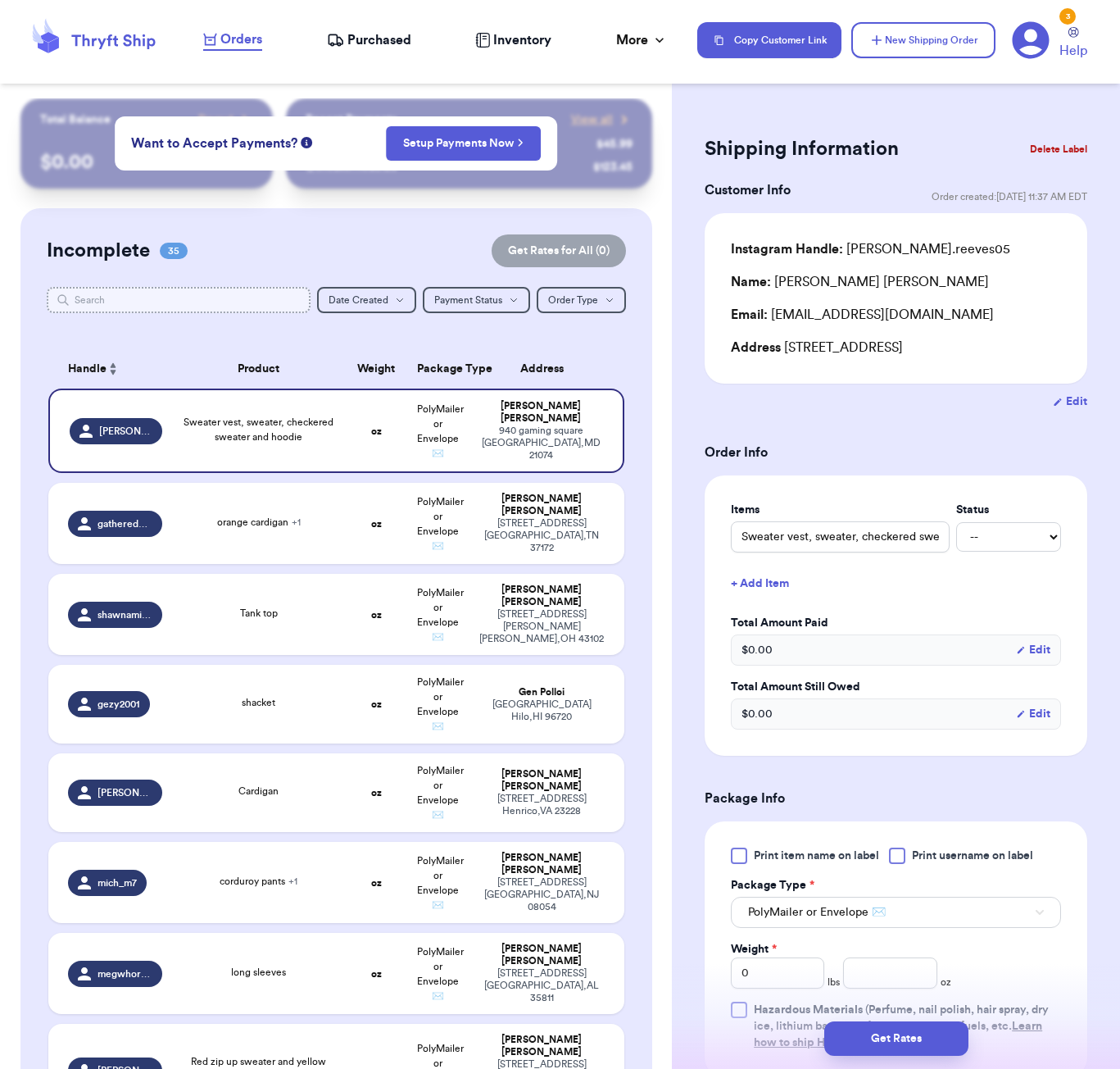
click at [168, 310] on input "text" at bounding box center [178, 300] width 264 height 26
click at [168, 309] on input "text" at bounding box center [178, 300] width 264 height 26
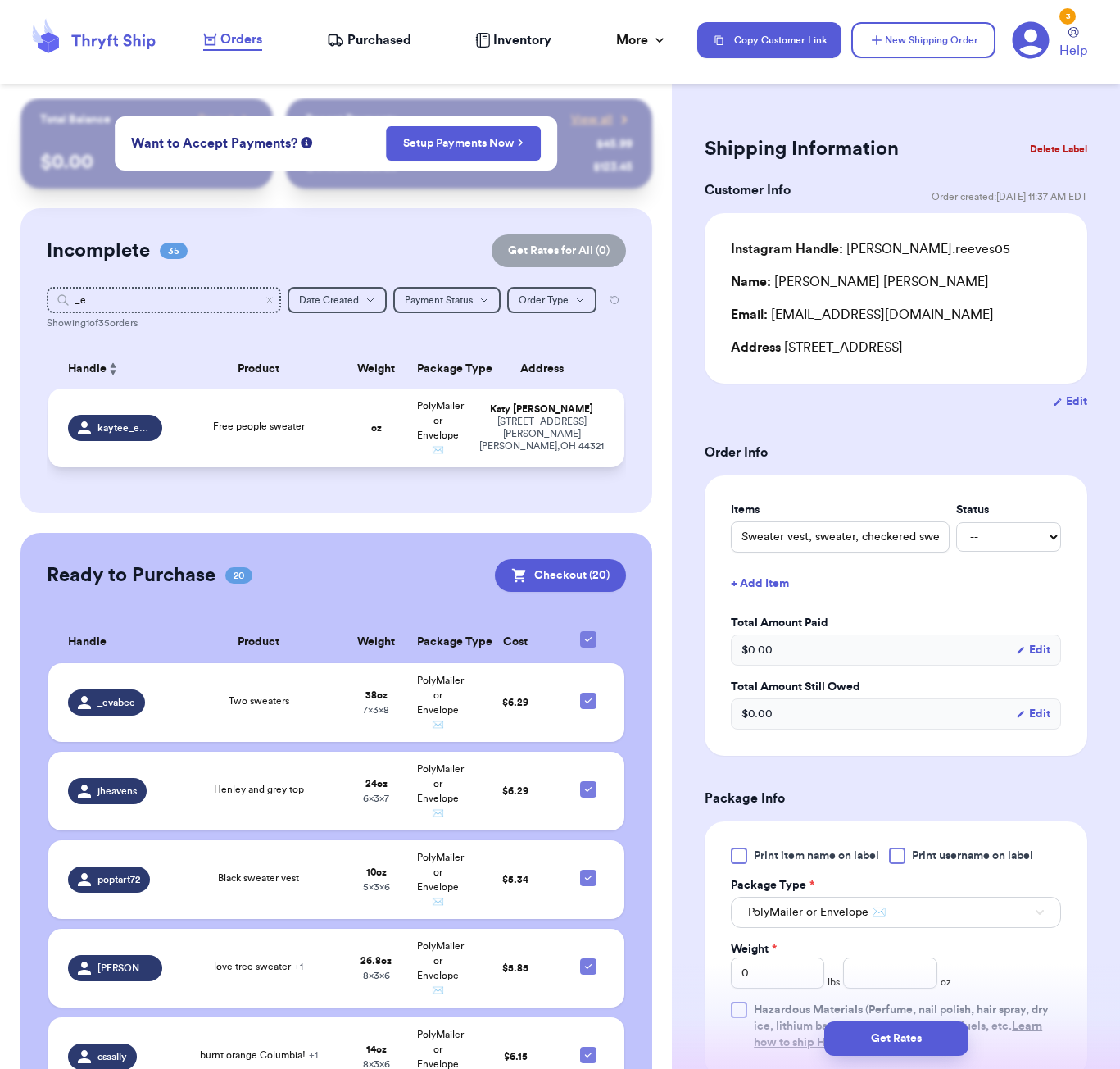
click at [314, 437] on div "Free people sweater" at bounding box center [259, 428] width 154 height 18
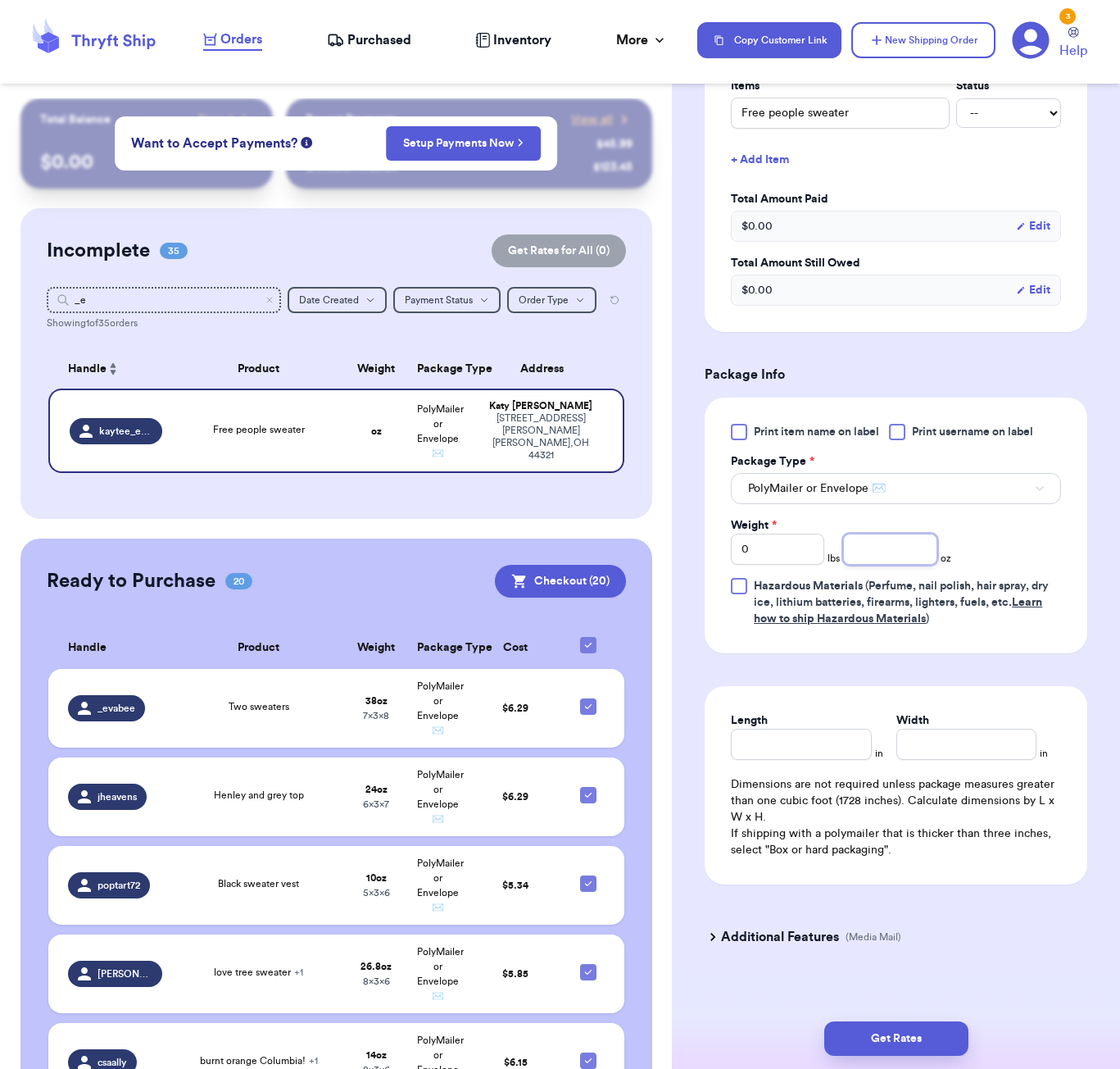
scroll to position [443, 0]
click at [886, 534] on input "number" at bounding box center [890, 550] width 94 height 31
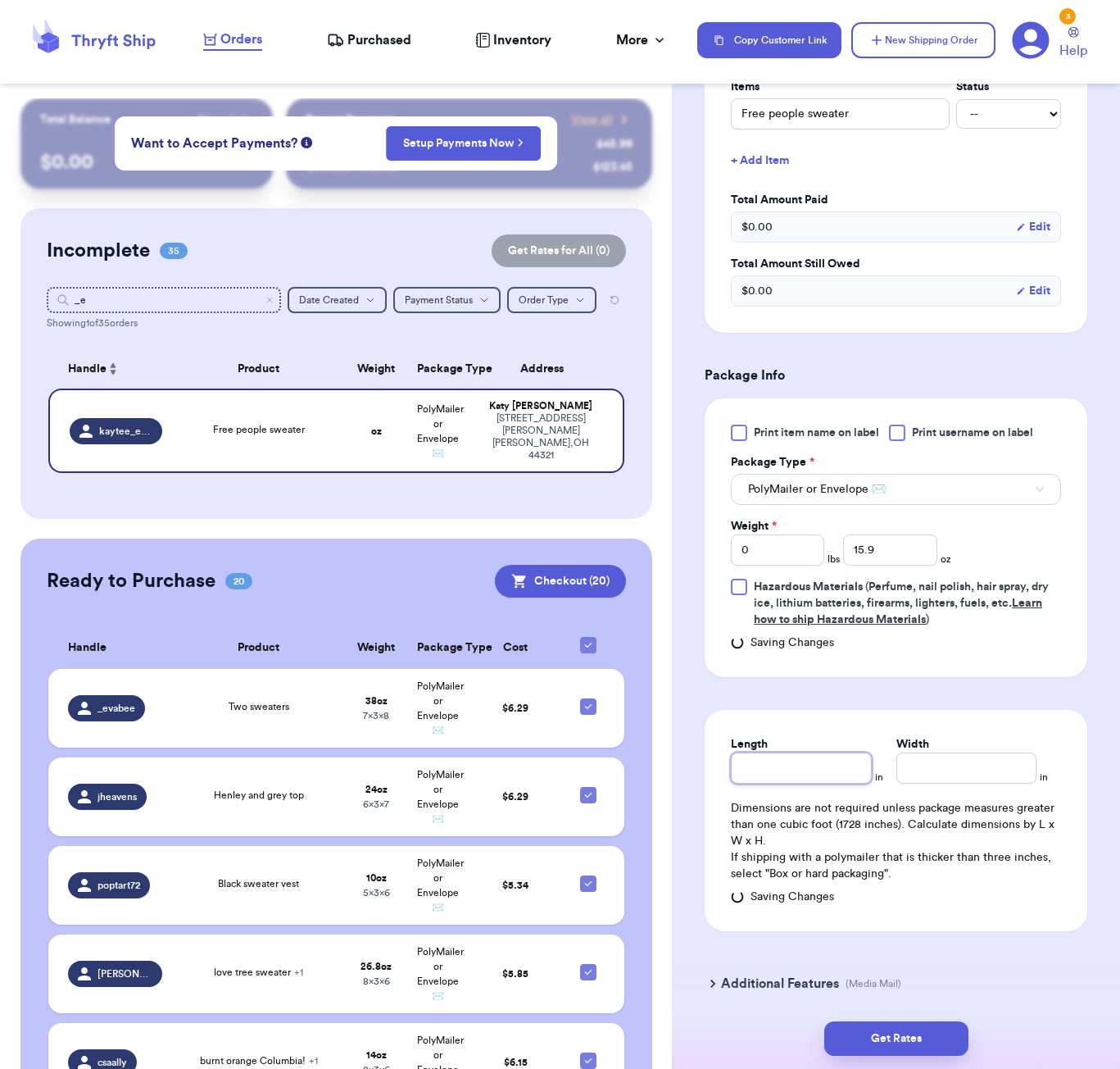
click at [810, 736] on div "Length" at bounding box center [801, 759] width 140 height 47
click at [940, 1026] on button "Get Rates" at bounding box center [896, 1038] width 144 height 35
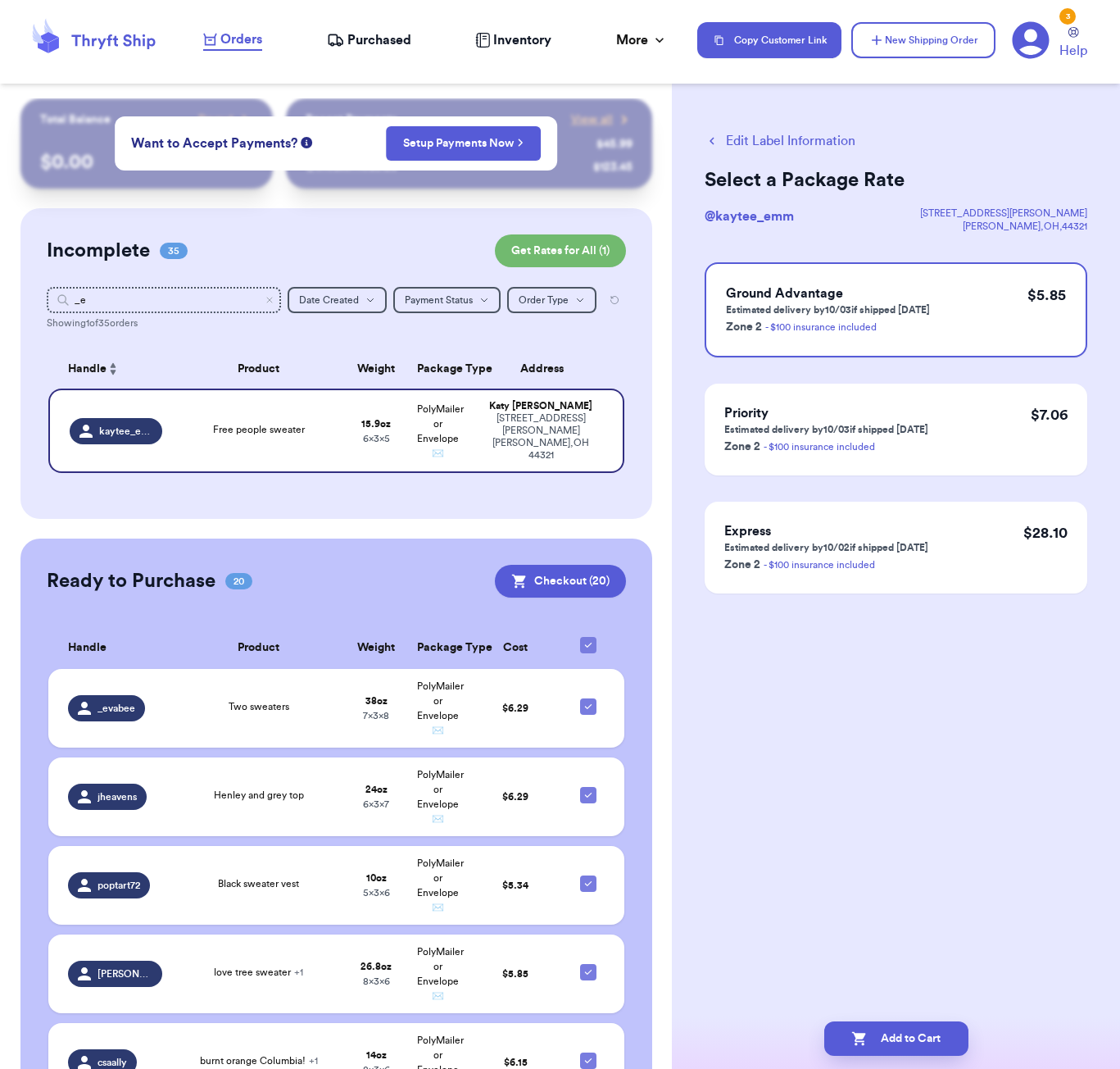
scroll to position [0, 0]
click at [921, 1049] on button "Add to Cart" at bounding box center [896, 1038] width 144 height 35
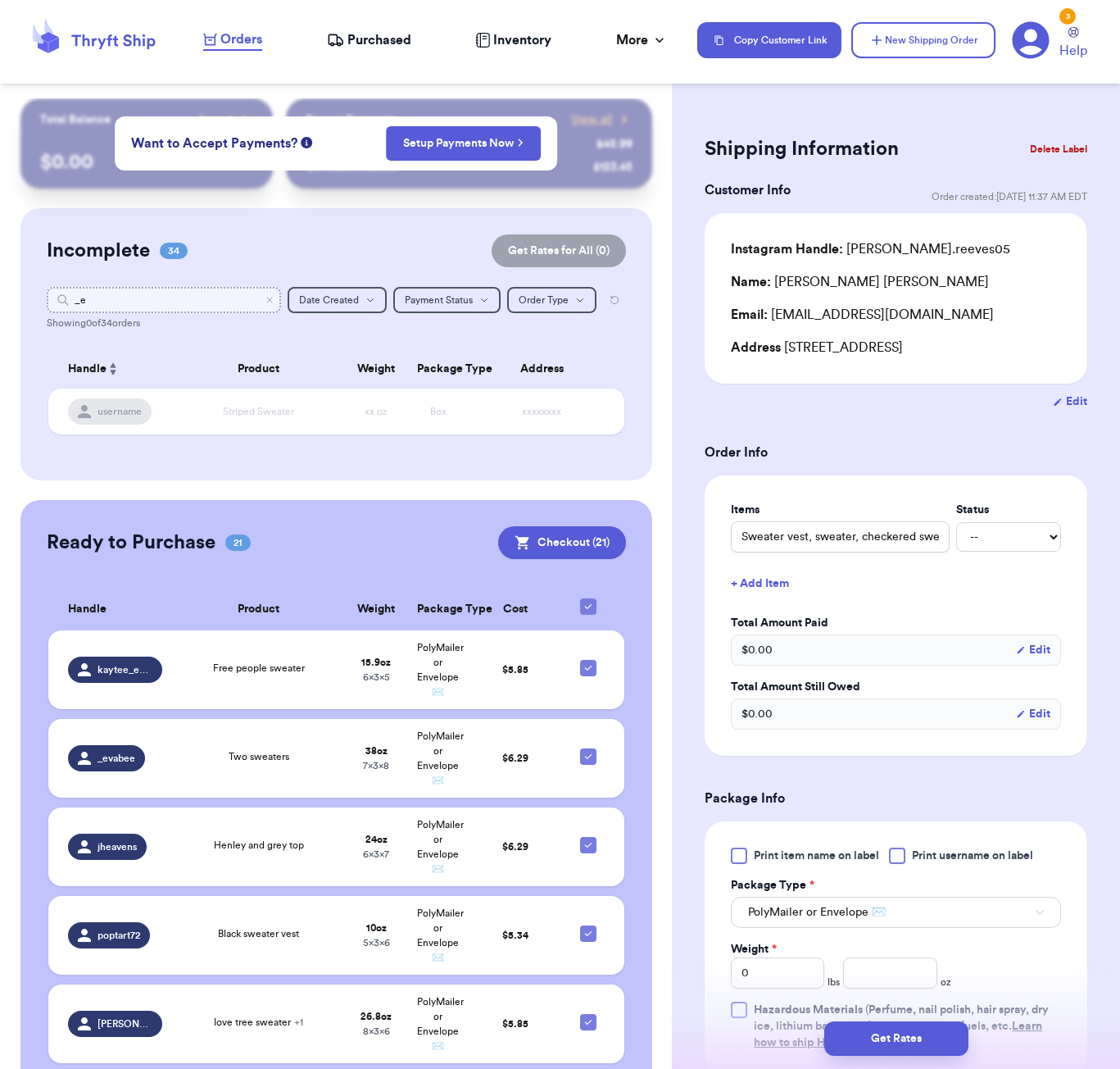
click at [197, 298] on input "_e" at bounding box center [163, 300] width 234 height 26
click at [157, 304] on input "share" at bounding box center [163, 300] width 234 height 26
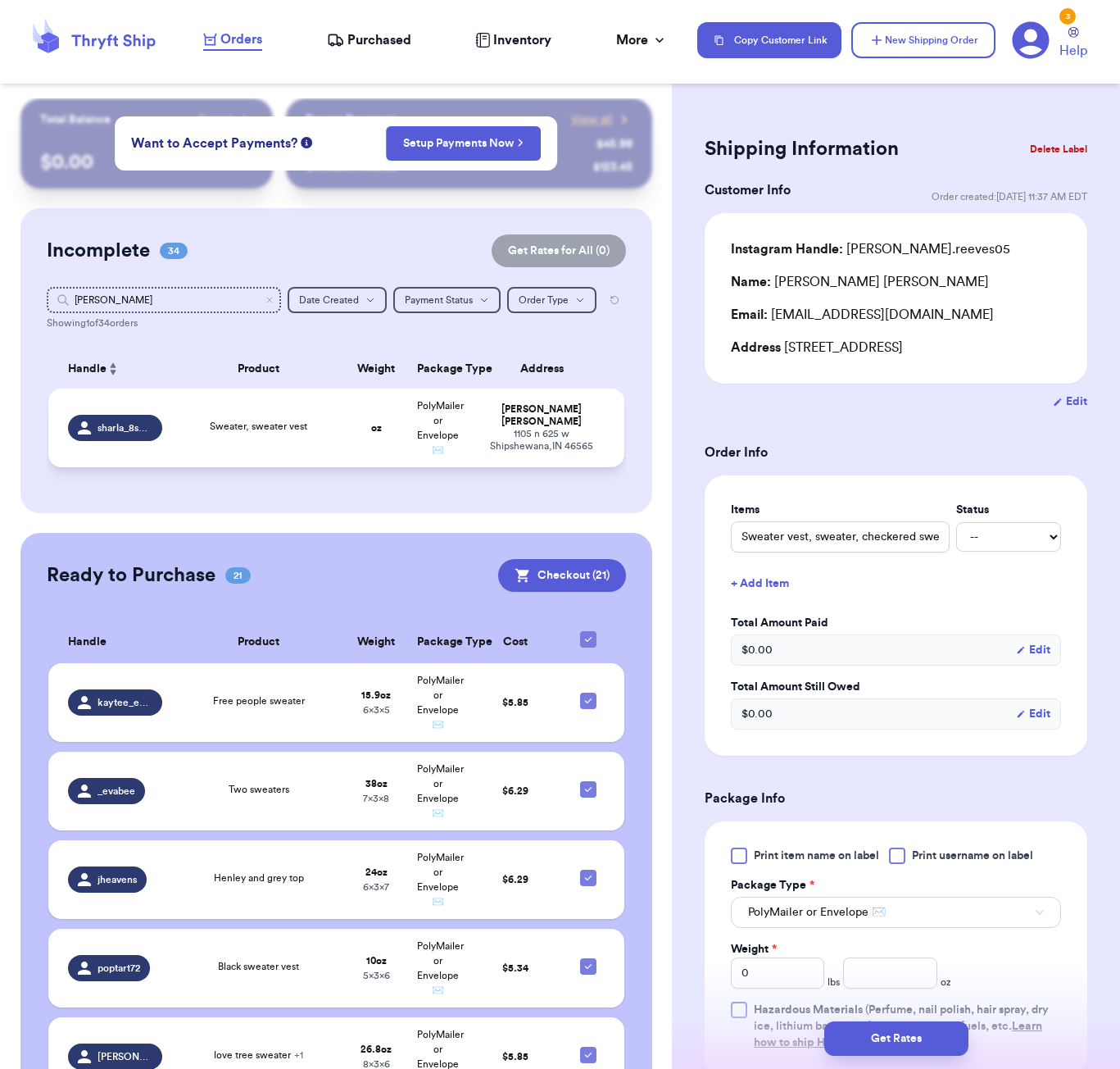
click at [314, 413] on td "Sweater, sweater vest" at bounding box center [259, 428] width 174 height 78
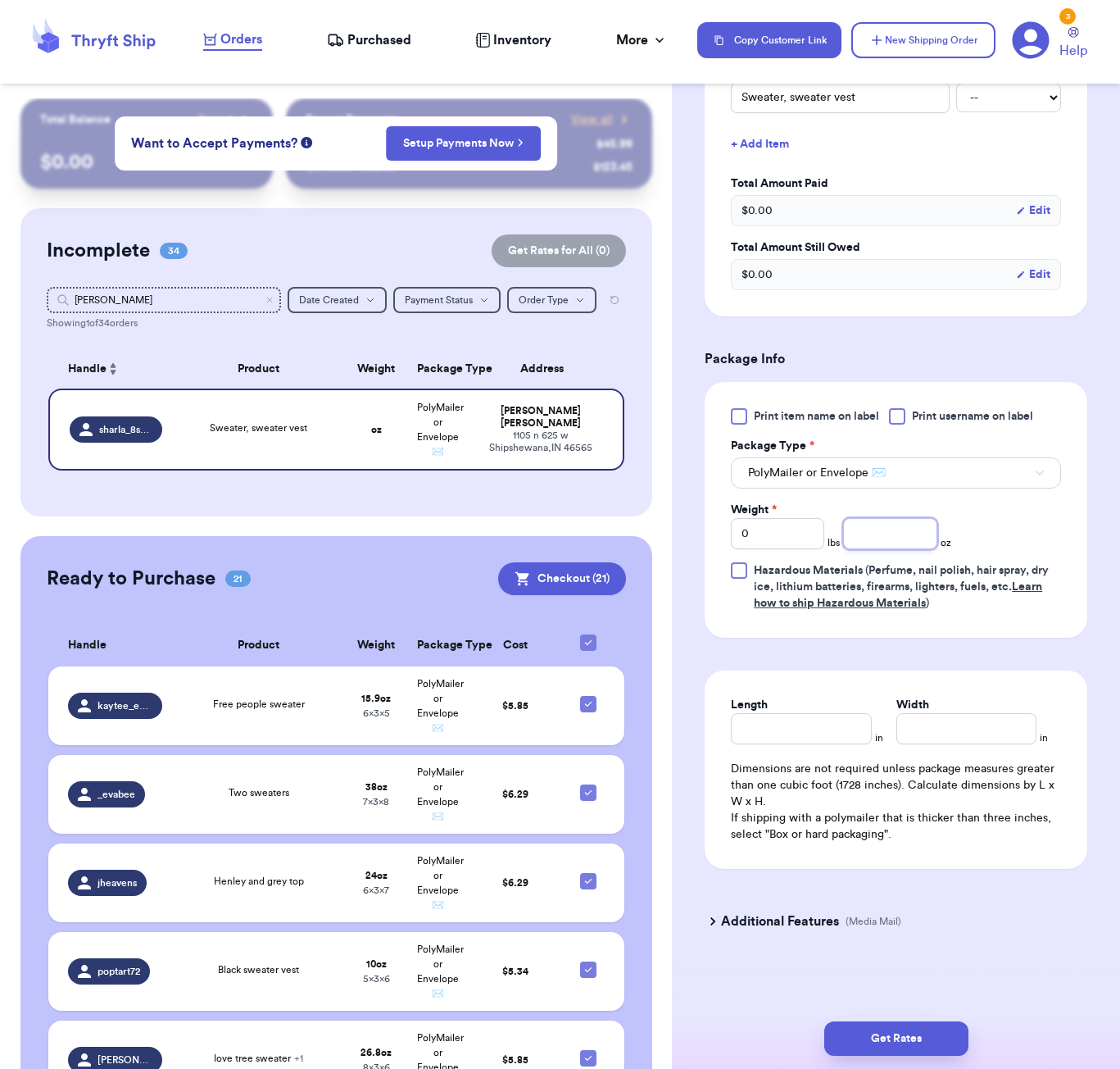
scroll to position [443, 0]
click at [887, 539] on input "number" at bounding box center [890, 534] width 94 height 31
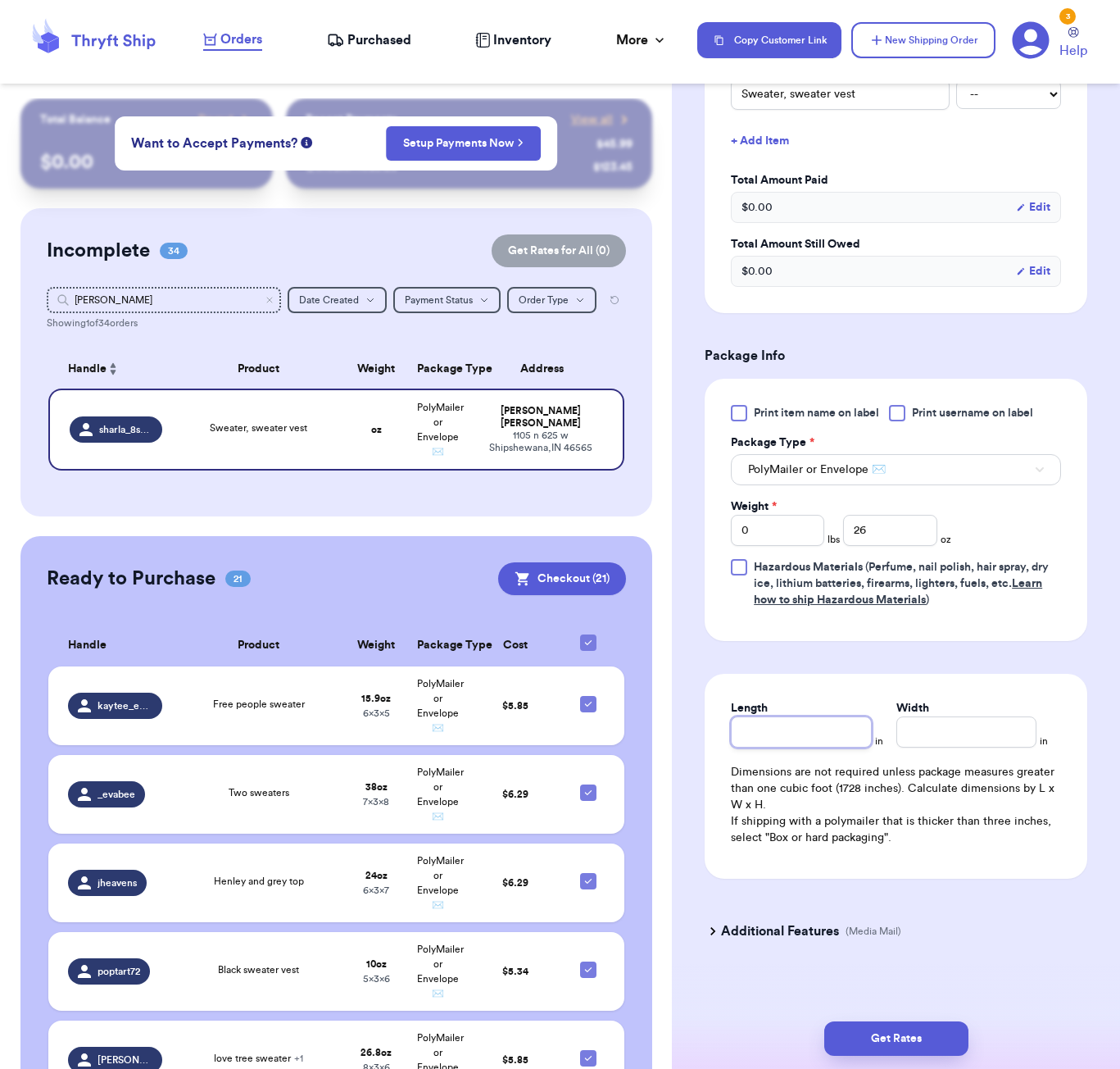
click at [849, 729] on div "Length" at bounding box center [801, 724] width 140 height 47
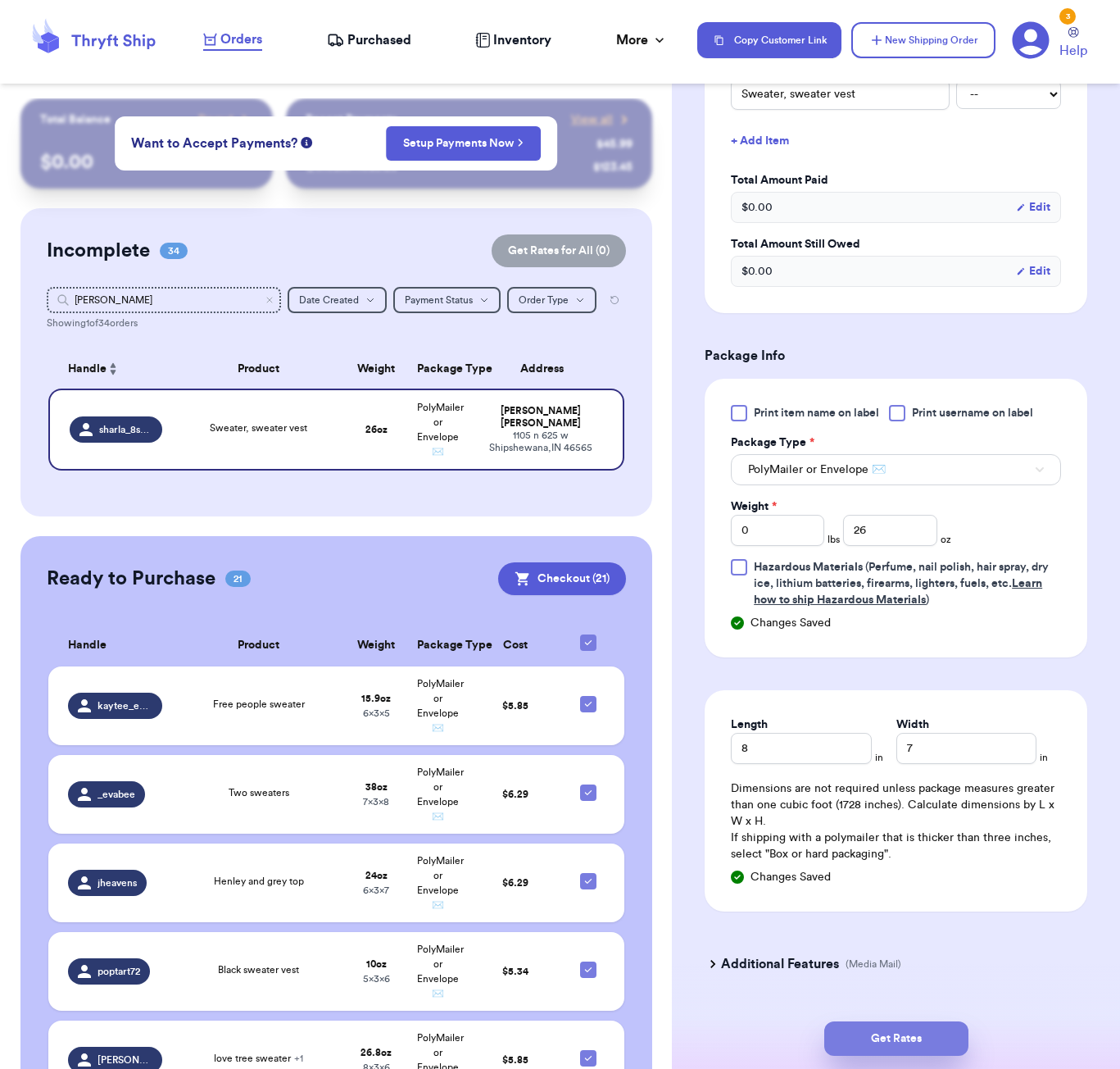
click at [924, 1048] on button "Get Rates" at bounding box center [896, 1038] width 144 height 35
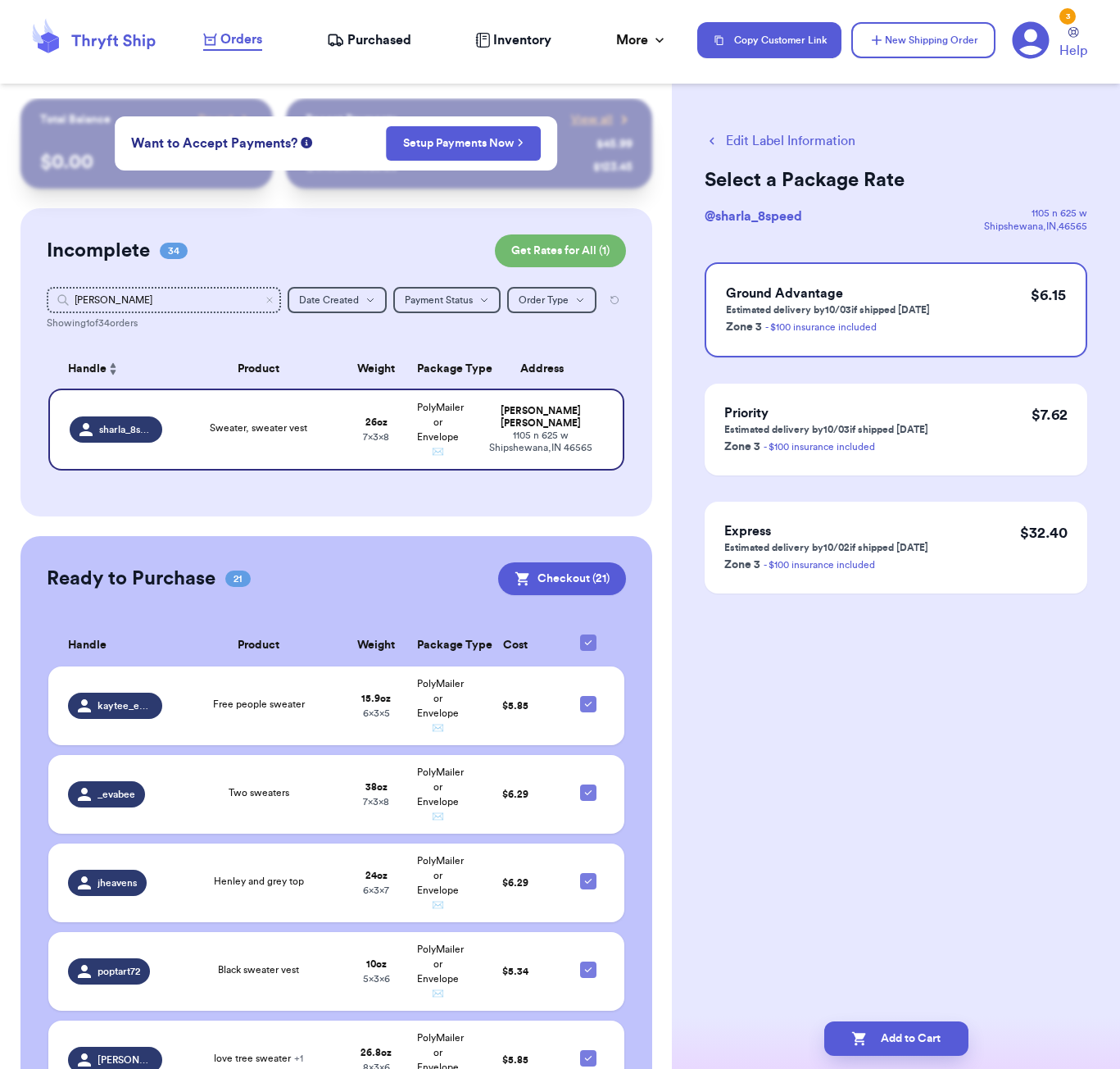
drag, startPoint x: 927, startPoint y: 1040, endPoint x: 920, endPoint y: 1007, distance: 33.7
click at [926, 1041] on button "Add to Cart" at bounding box center [896, 1038] width 144 height 35
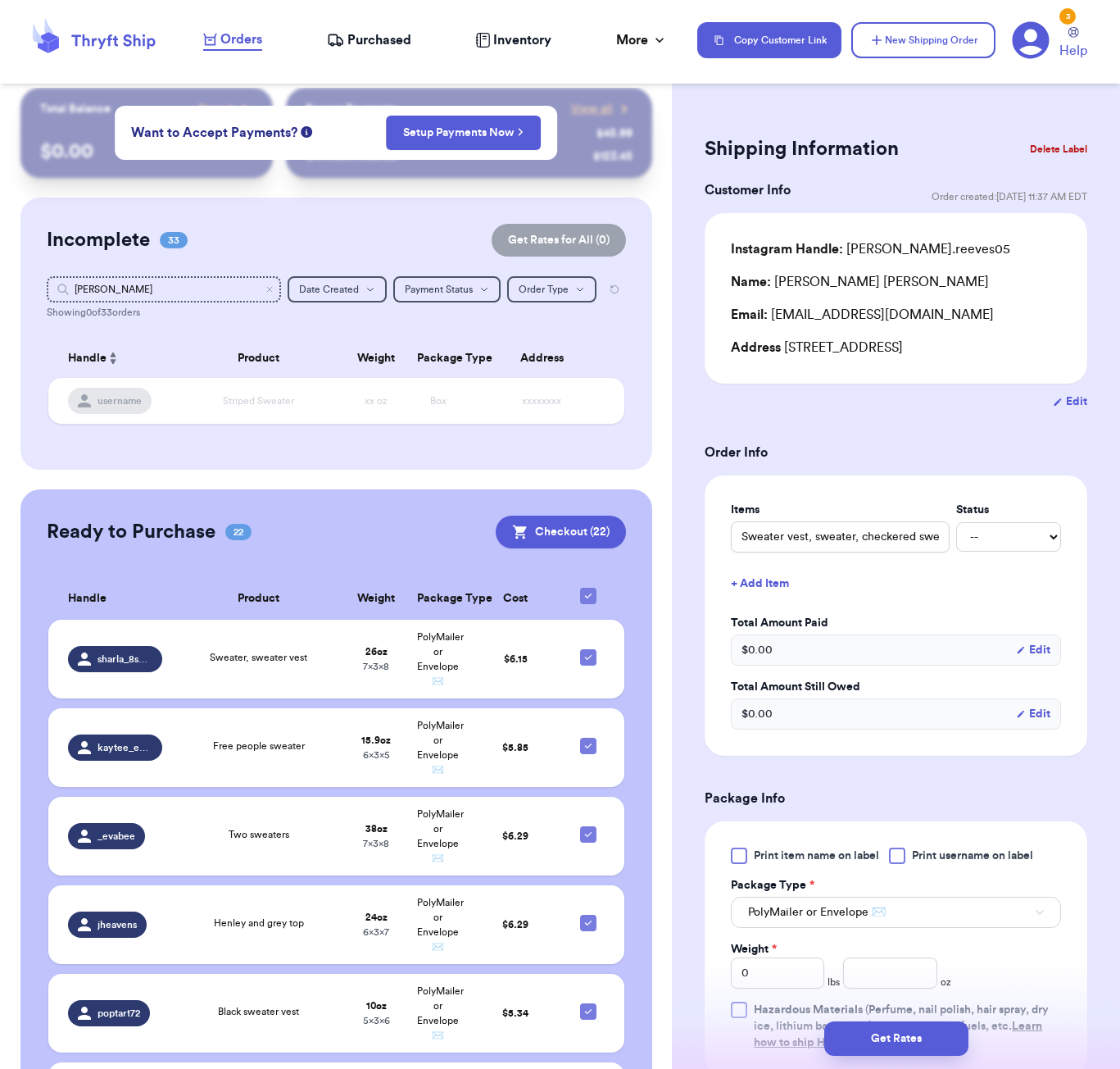
scroll to position [24, 0]
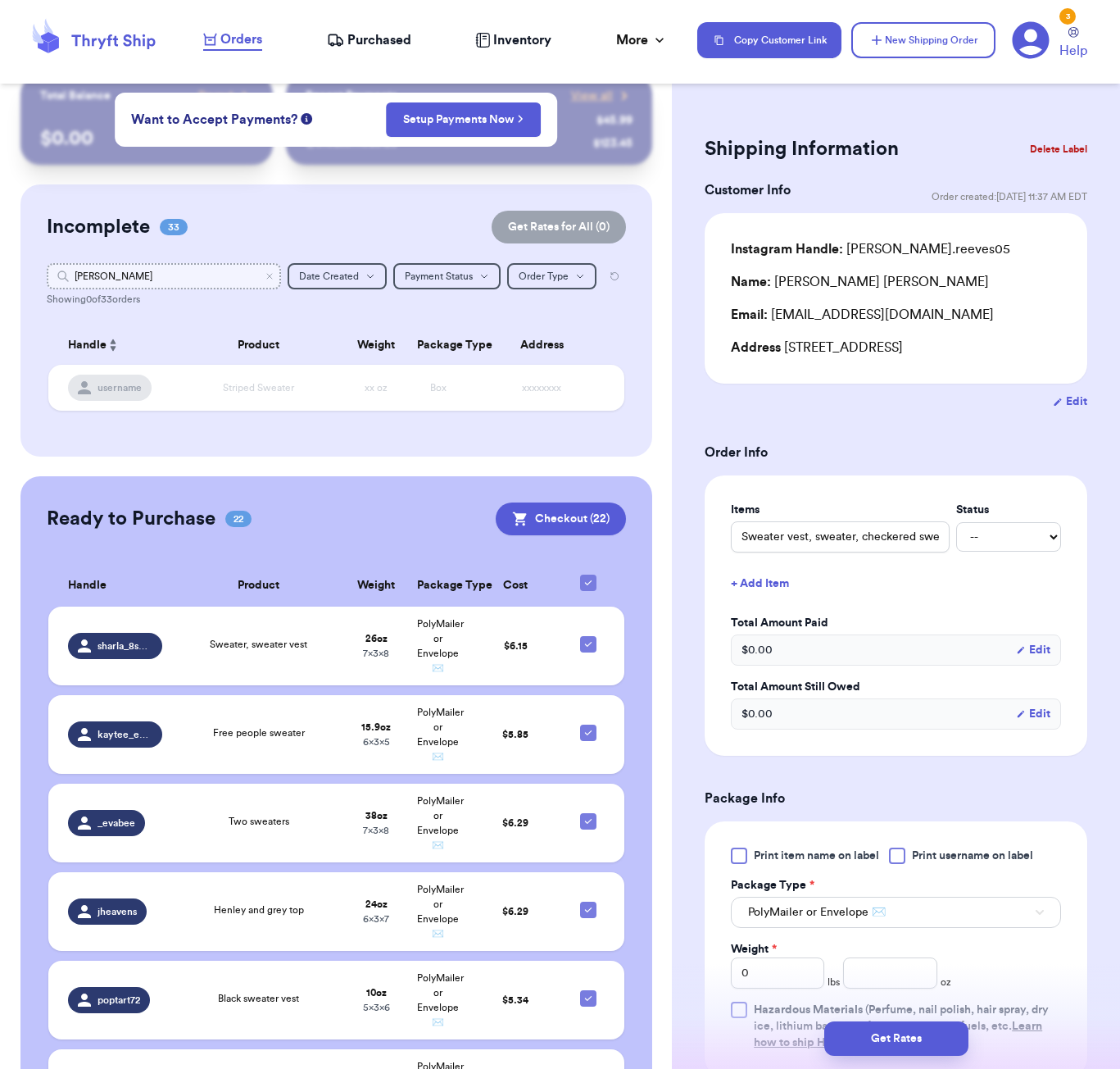
click at [216, 276] on input "[PERSON_NAME]" at bounding box center [163, 276] width 234 height 26
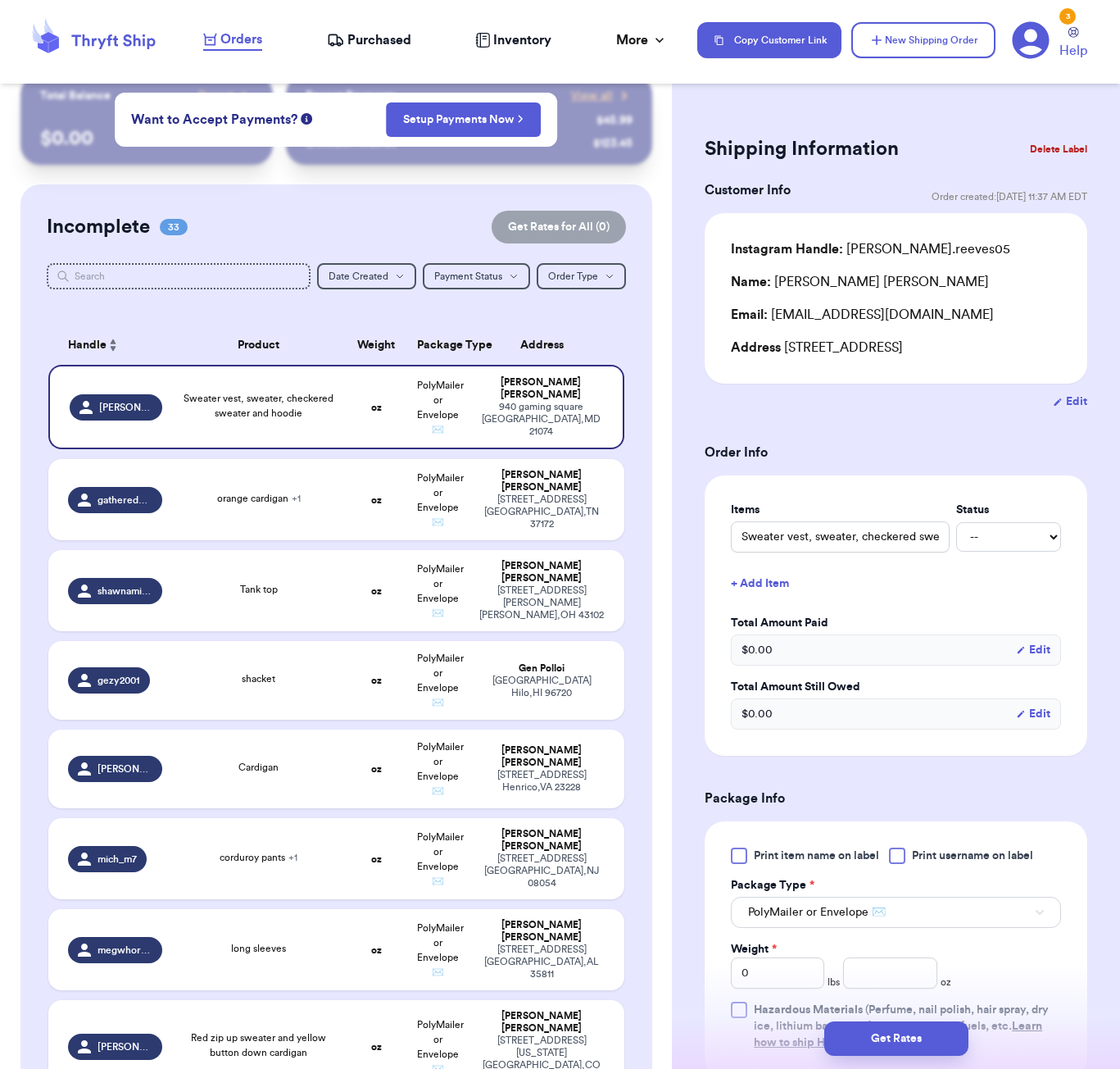
drag, startPoint x: 912, startPoint y: 0, endPoint x: 960, endPoint y: -20, distance: 52.0
click at [960, 0] on html "Orders Purchased Inventory More Stats Completed Orders Payments Payouts Copy Cu…" at bounding box center [560, 534] width 1120 height 1069
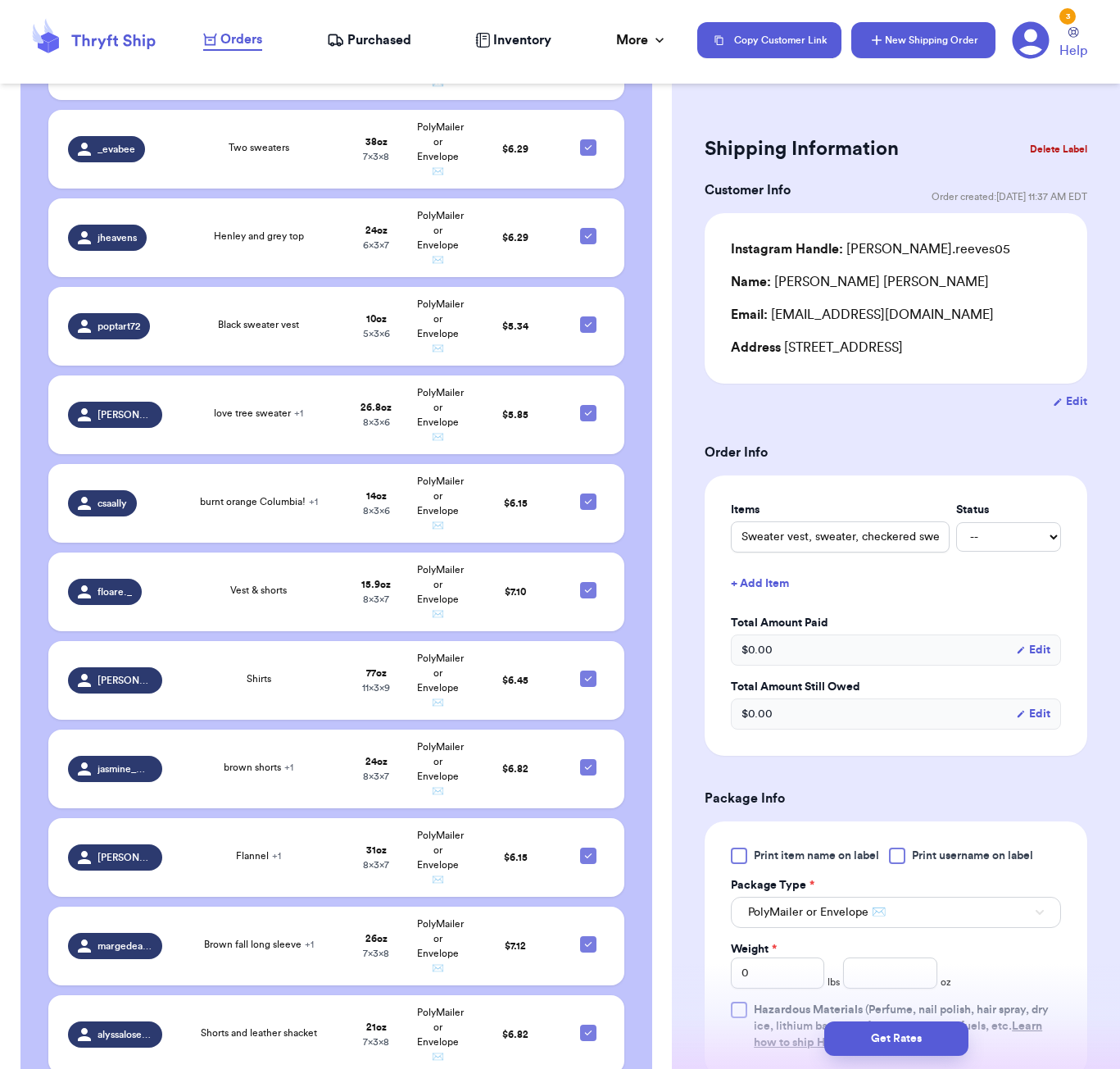
click at [905, 29] on button "New Shipping Order" at bounding box center [923, 40] width 144 height 36
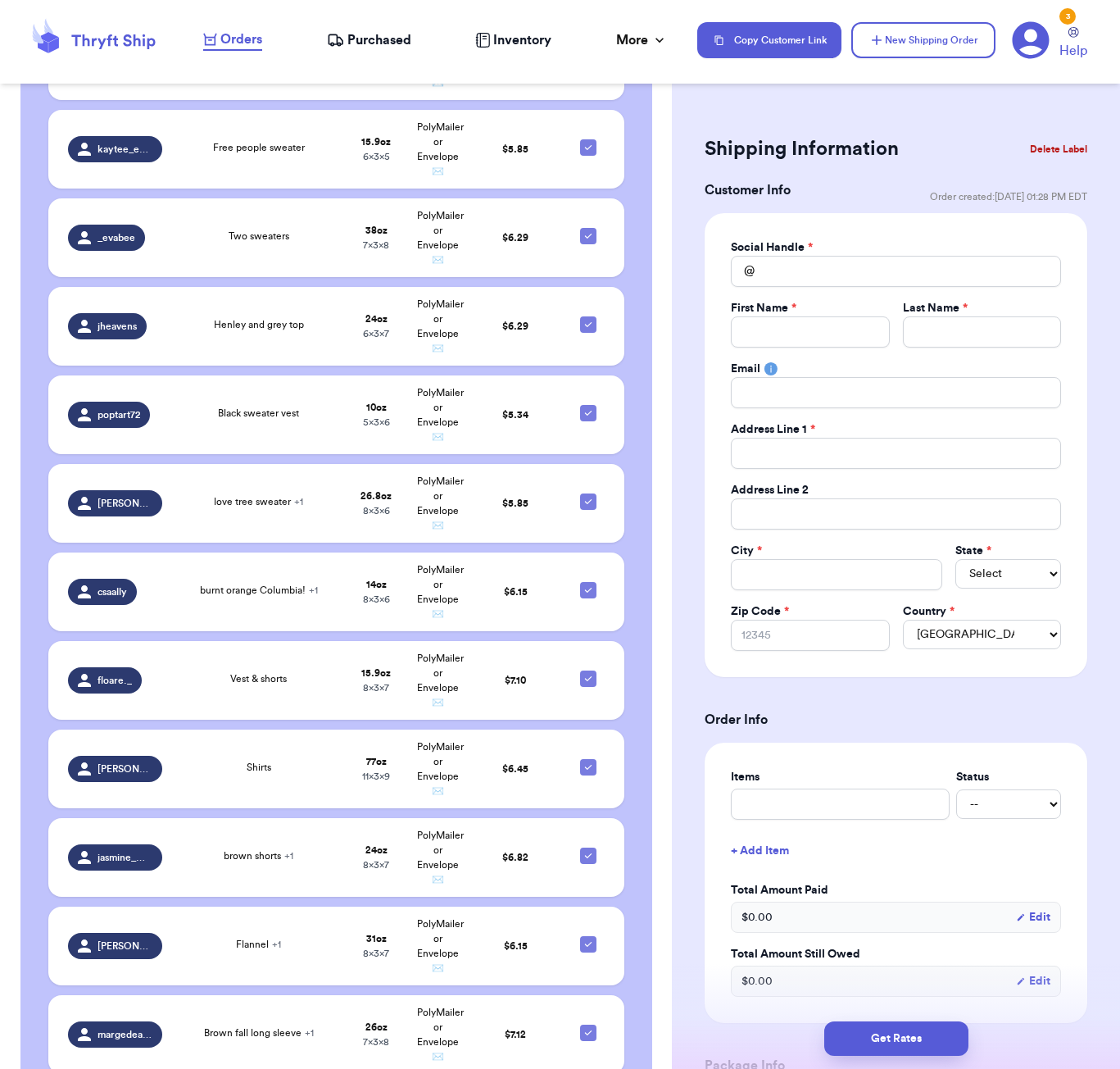
drag, startPoint x: 790, startPoint y: 250, endPoint x: 791, endPoint y: 264, distance: 14.0
click at [790, 251] on label "Social Handle *" at bounding box center [772, 248] width 82 height 16
click at [791, 264] on input "Total Amount Paid" at bounding box center [896, 271] width 331 height 31
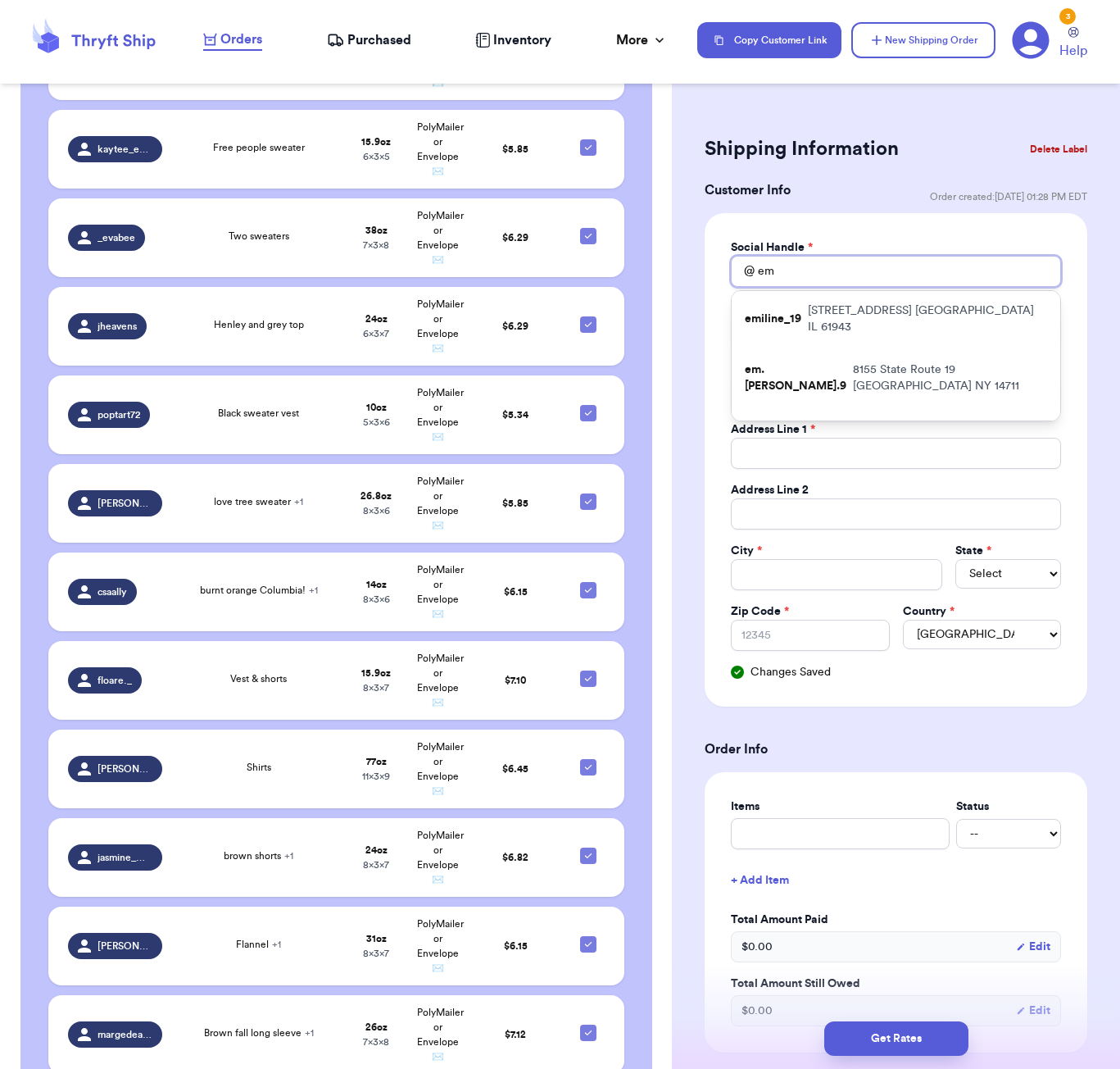
scroll to position [0, 0]
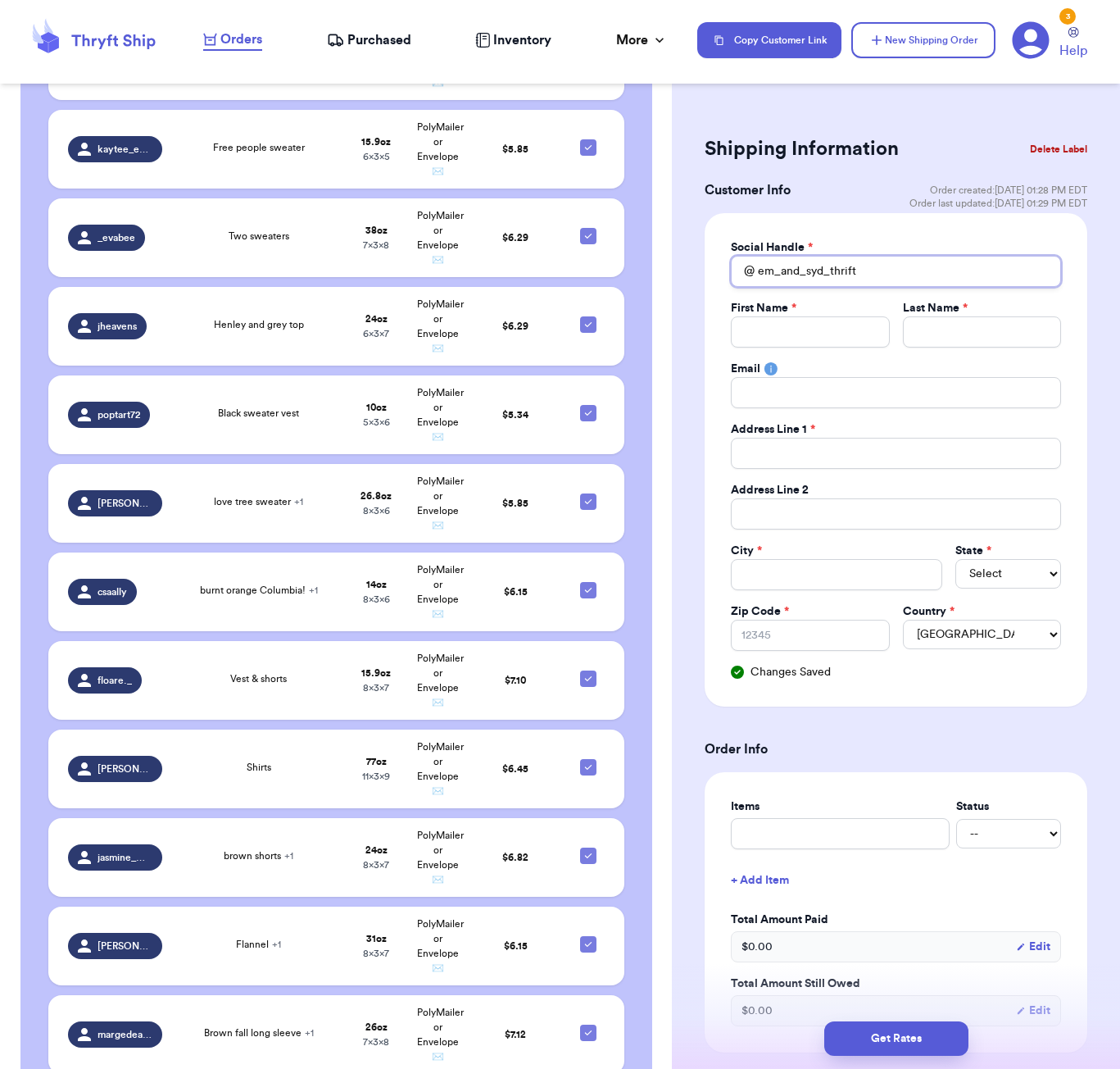
click at [834, 266] on input "em_and_syd_thrift" at bounding box center [896, 271] width 331 height 31
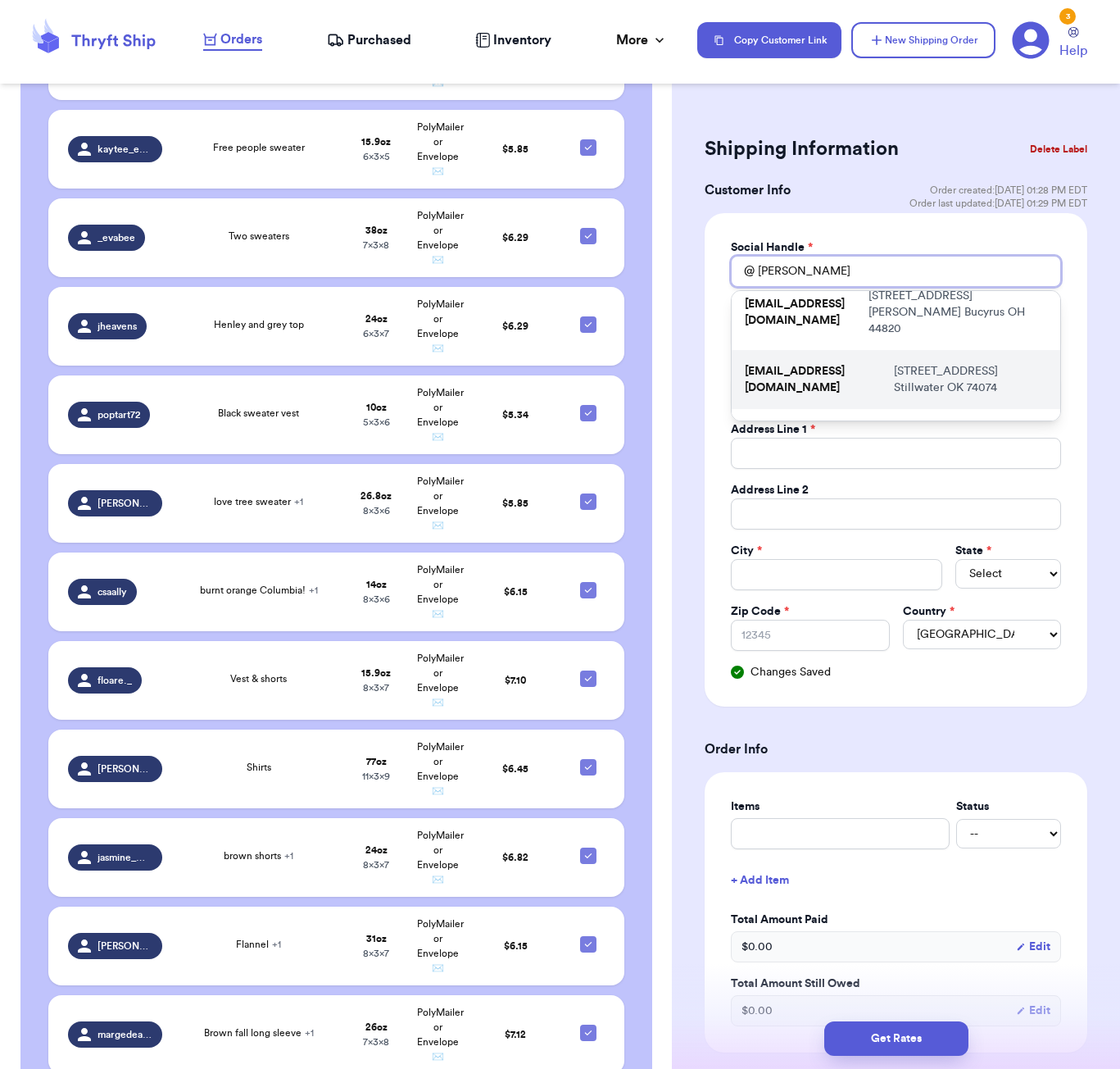
scroll to position [90, 0]
click at [880, 364] on p "[EMAIL_ADDRESS][DOMAIN_NAME]" at bounding box center [816, 381] width 142 height 33
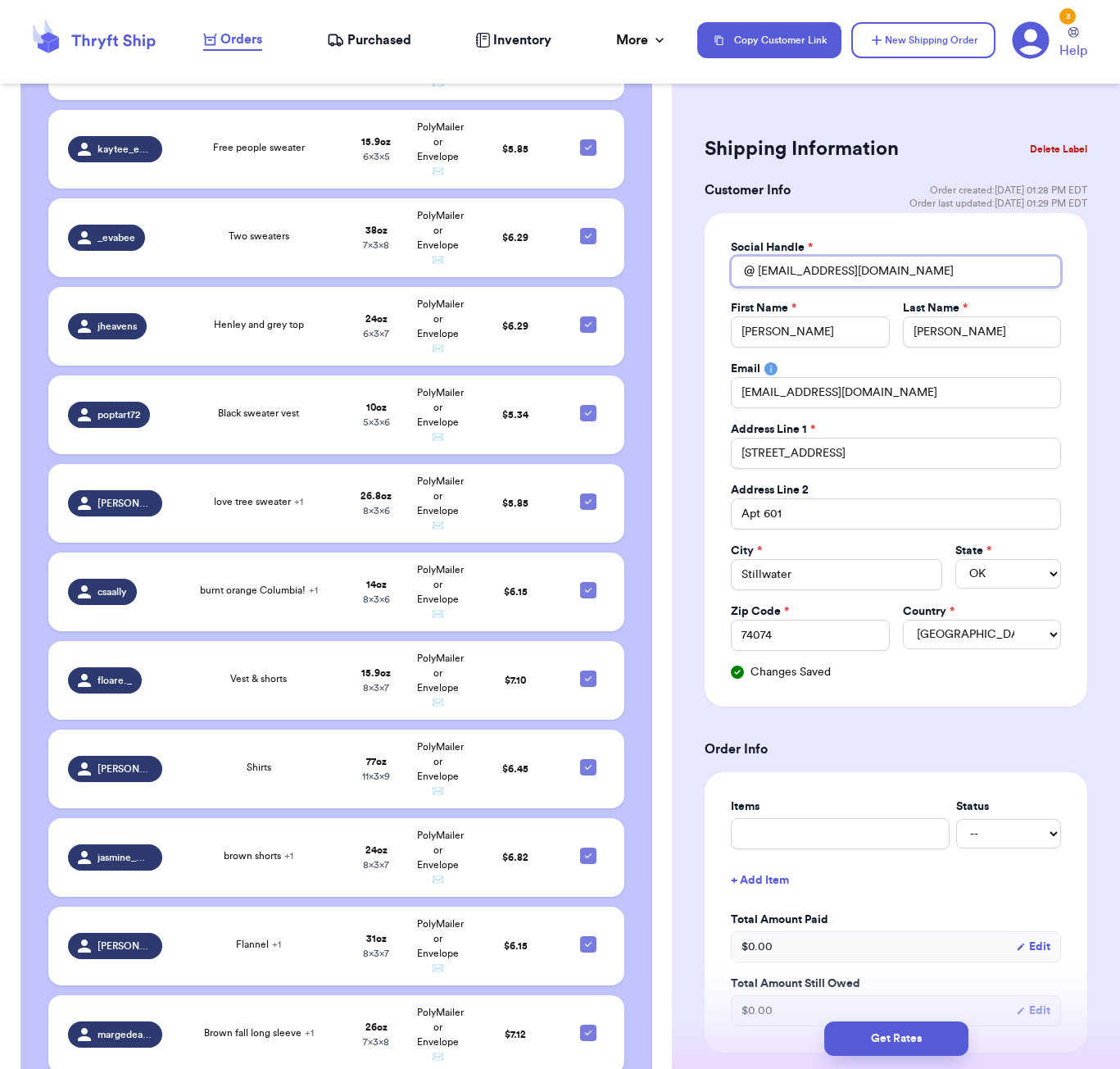
drag, startPoint x: 759, startPoint y: 270, endPoint x: 962, endPoint y: 265, distance: 203.1
click at [961, 265] on input "[EMAIL_ADDRESS][DOMAIN_NAME]" at bounding box center [896, 271] width 331 height 31
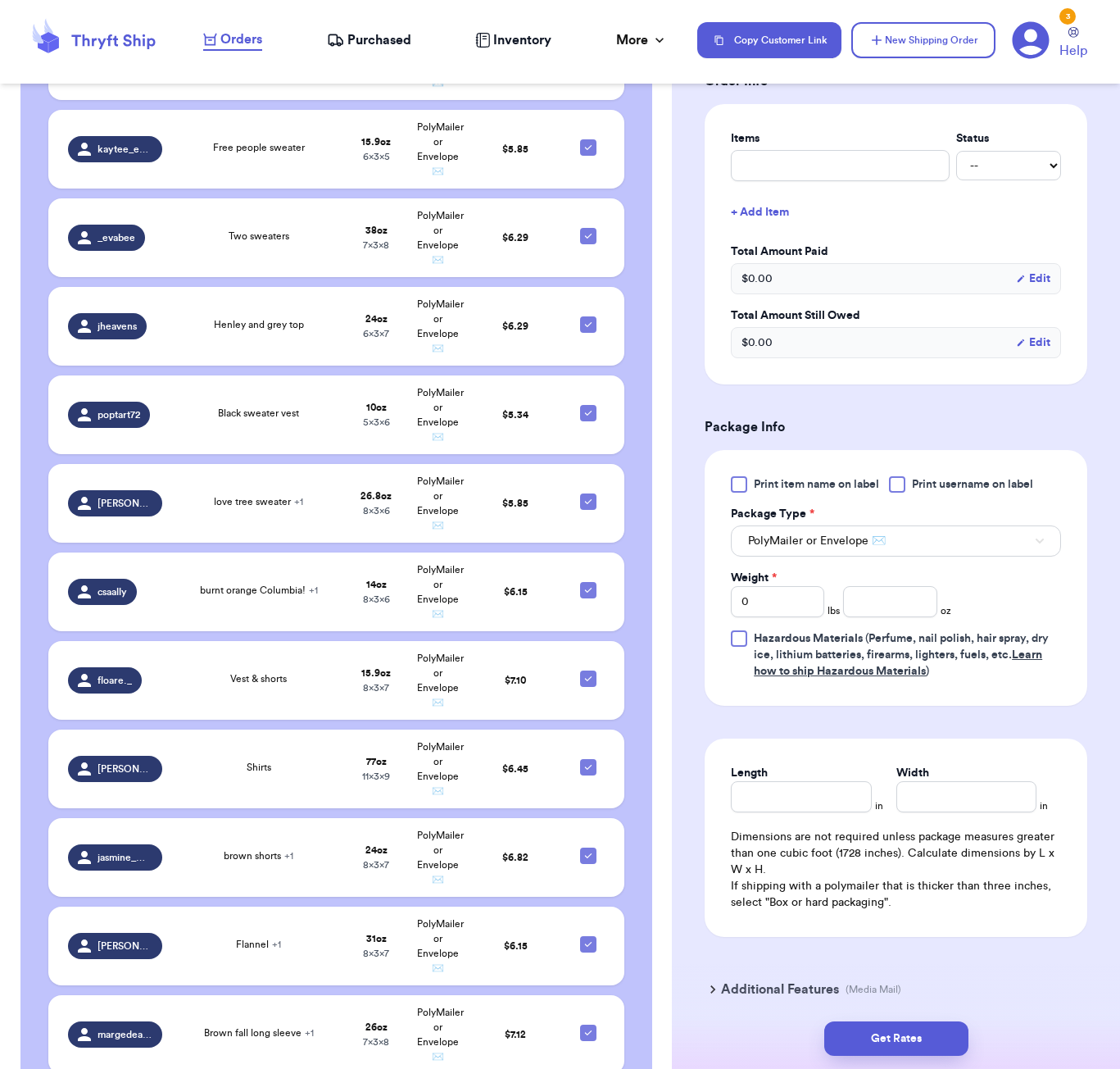
scroll to position [736, 0]
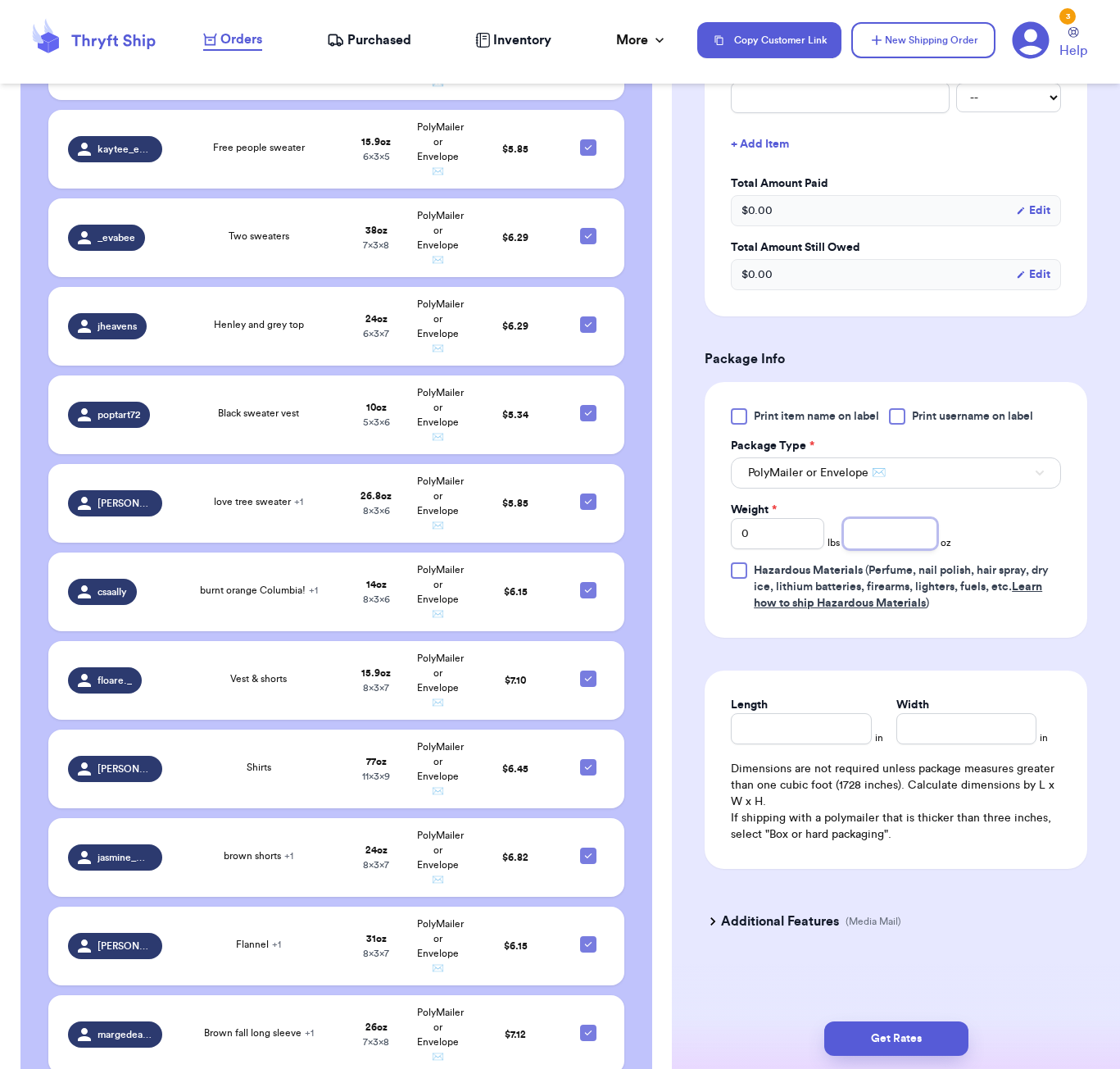
click at [897, 540] on input "number" at bounding box center [890, 534] width 94 height 31
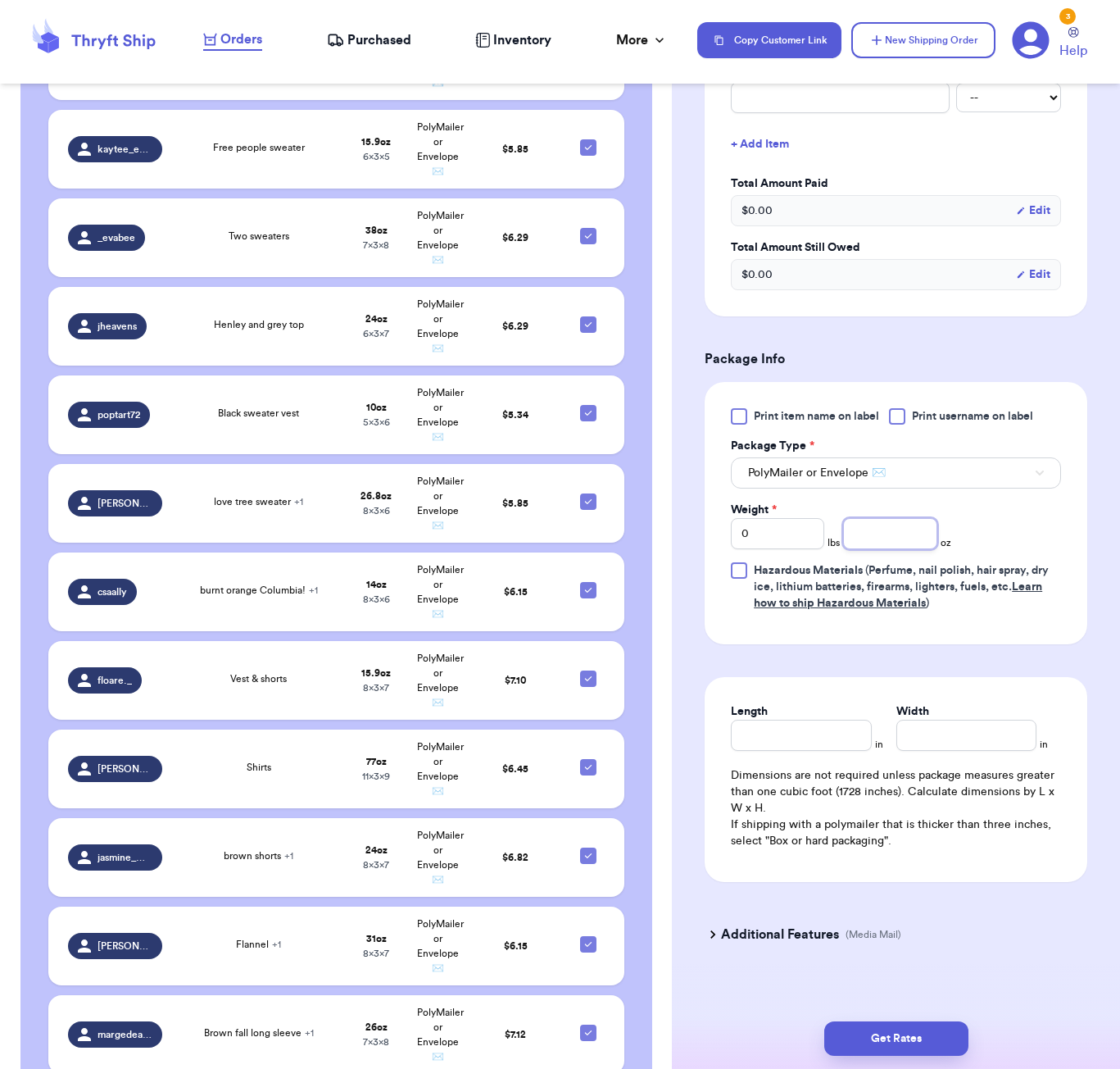
scroll to position [0, 0]
click at [775, 732] on div "Length" at bounding box center [801, 727] width 140 height 47
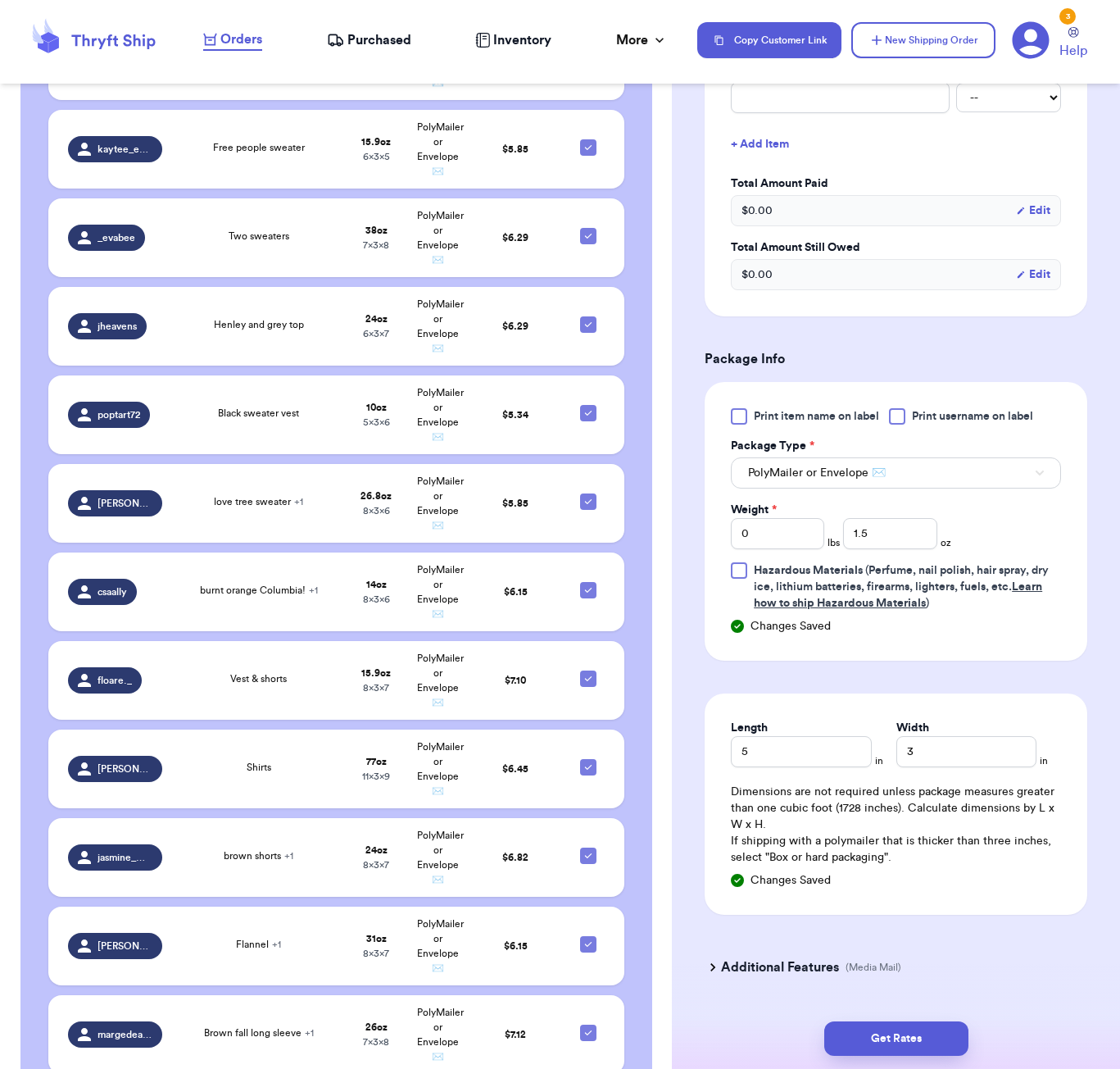
drag, startPoint x: 913, startPoint y: 1012, endPoint x: 921, endPoint y: 1020, distance: 11.3
click at [913, 1012] on div "Get Rates" at bounding box center [896, 1038] width 448 height 61
click at [929, 1024] on button "Get Rates" at bounding box center [896, 1038] width 144 height 35
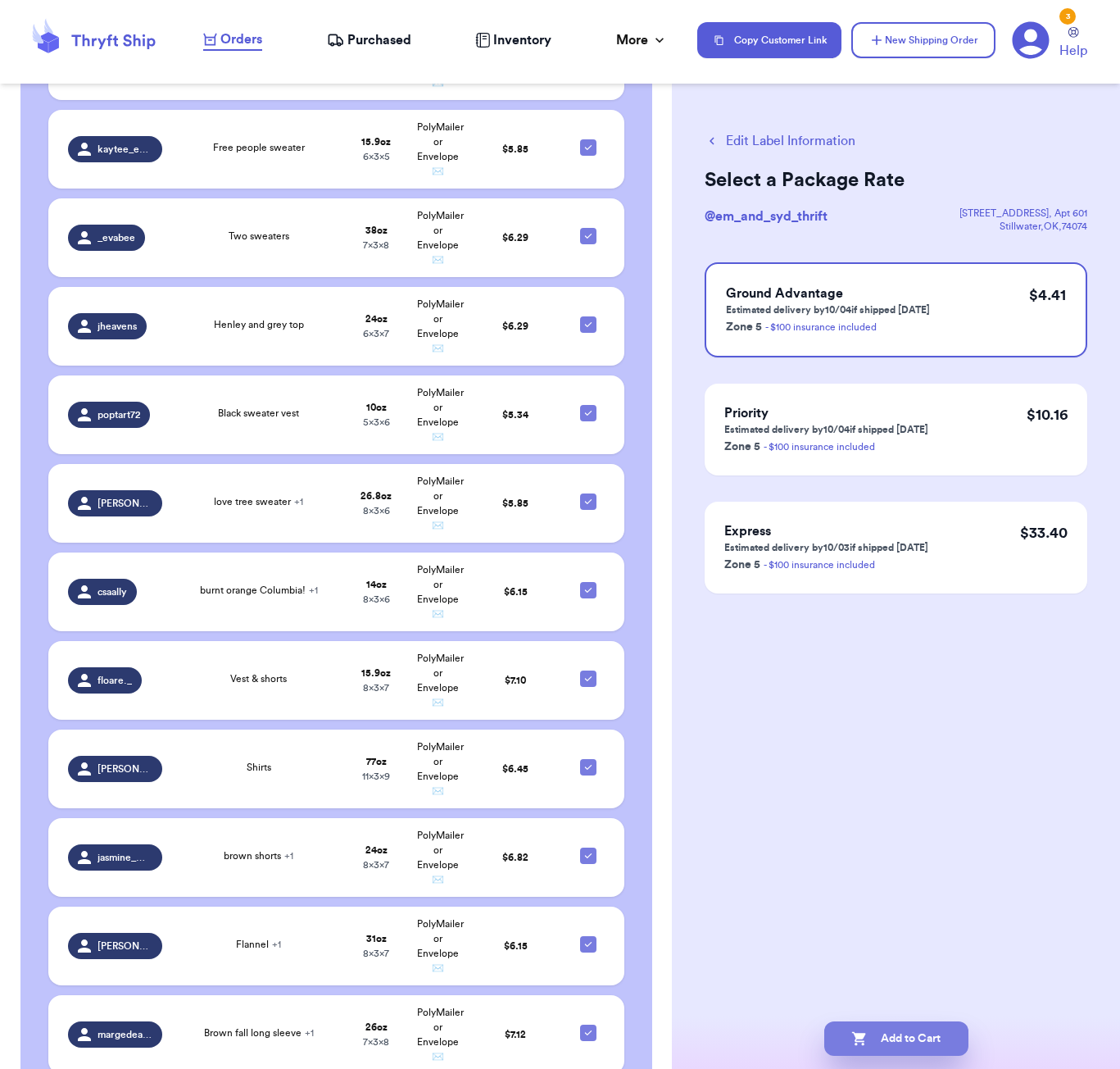
click at [930, 1036] on button "Add to Cart" at bounding box center [896, 1038] width 144 height 35
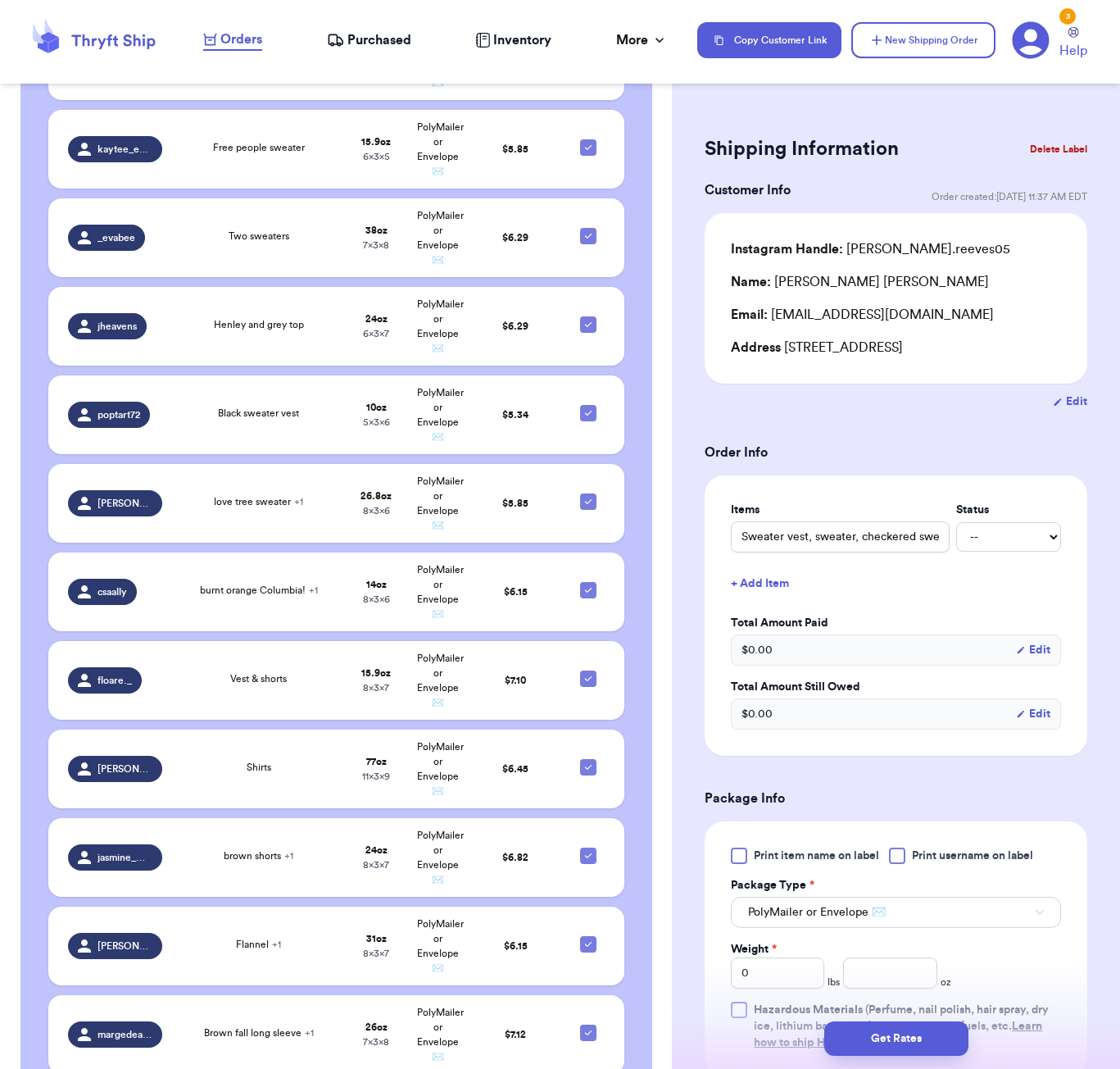
click at [738, 102] on div "Shipping Information Delete Label Customer Info Order created: [DATE] 11:37 AM …" at bounding box center [896, 803] width 448 height 1410
click at [928, 36] on button "New Shipping Order" at bounding box center [923, 40] width 144 height 36
click at [706, 134] on div "Shipping Information Delete Label" at bounding box center [896, 149] width 382 height 36
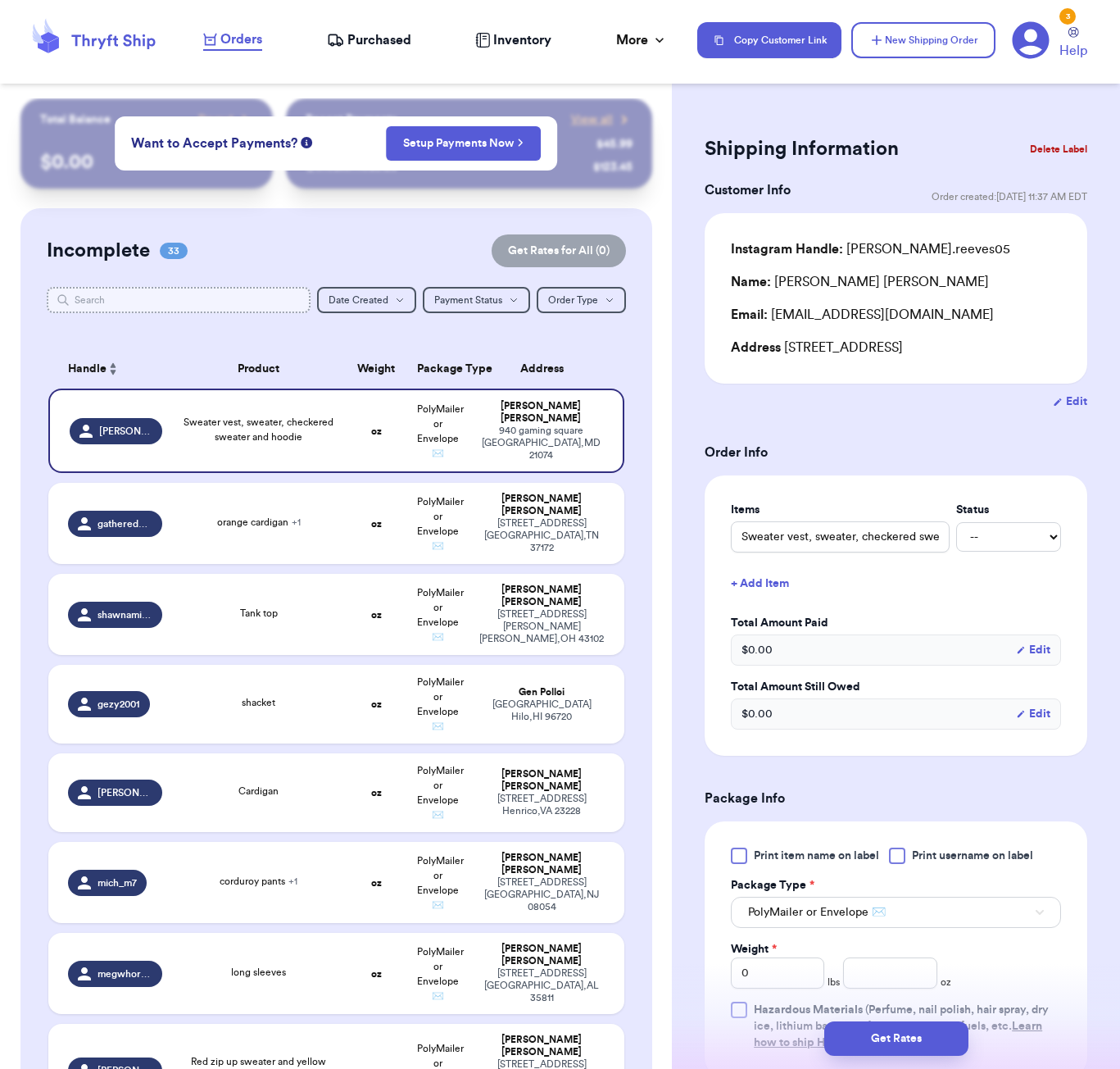
click at [168, 296] on input "text" at bounding box center [178, 300] width 264 height 26
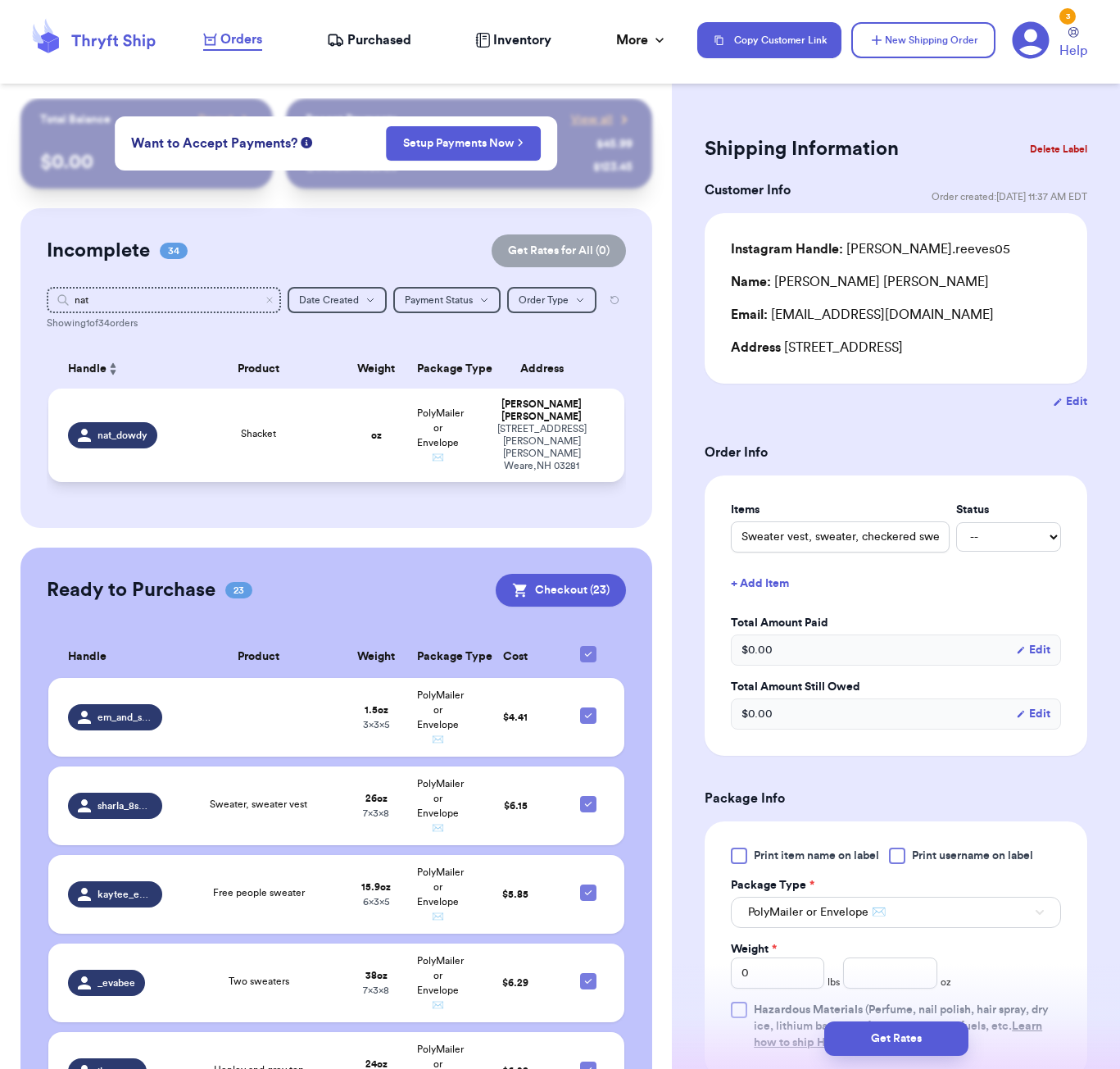
click at [425, 445] on span "PolyMailer or Envelope ✉️" at bounding box center [440, 434] width 46 height 54
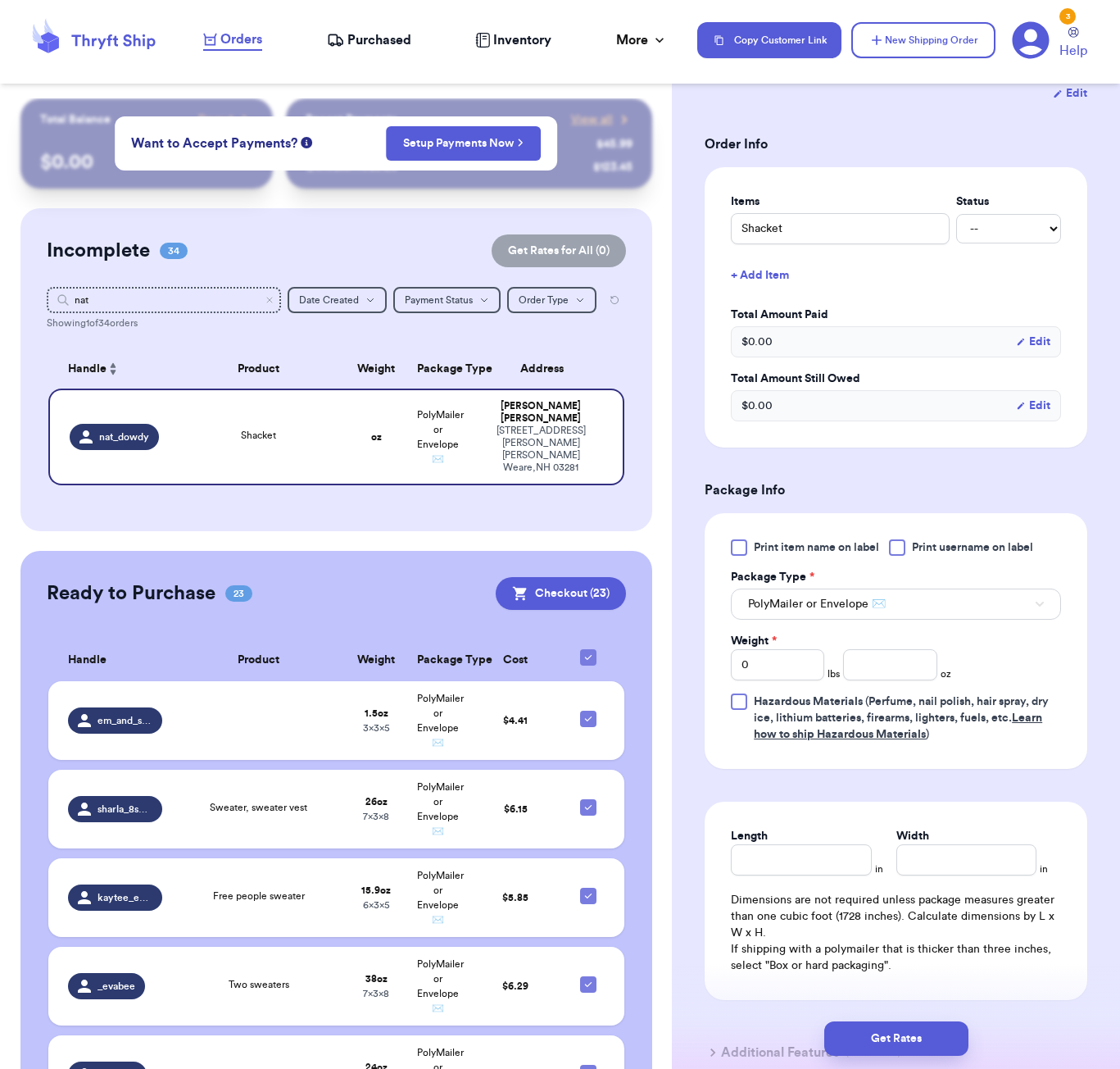
scroll to position [348, 0]
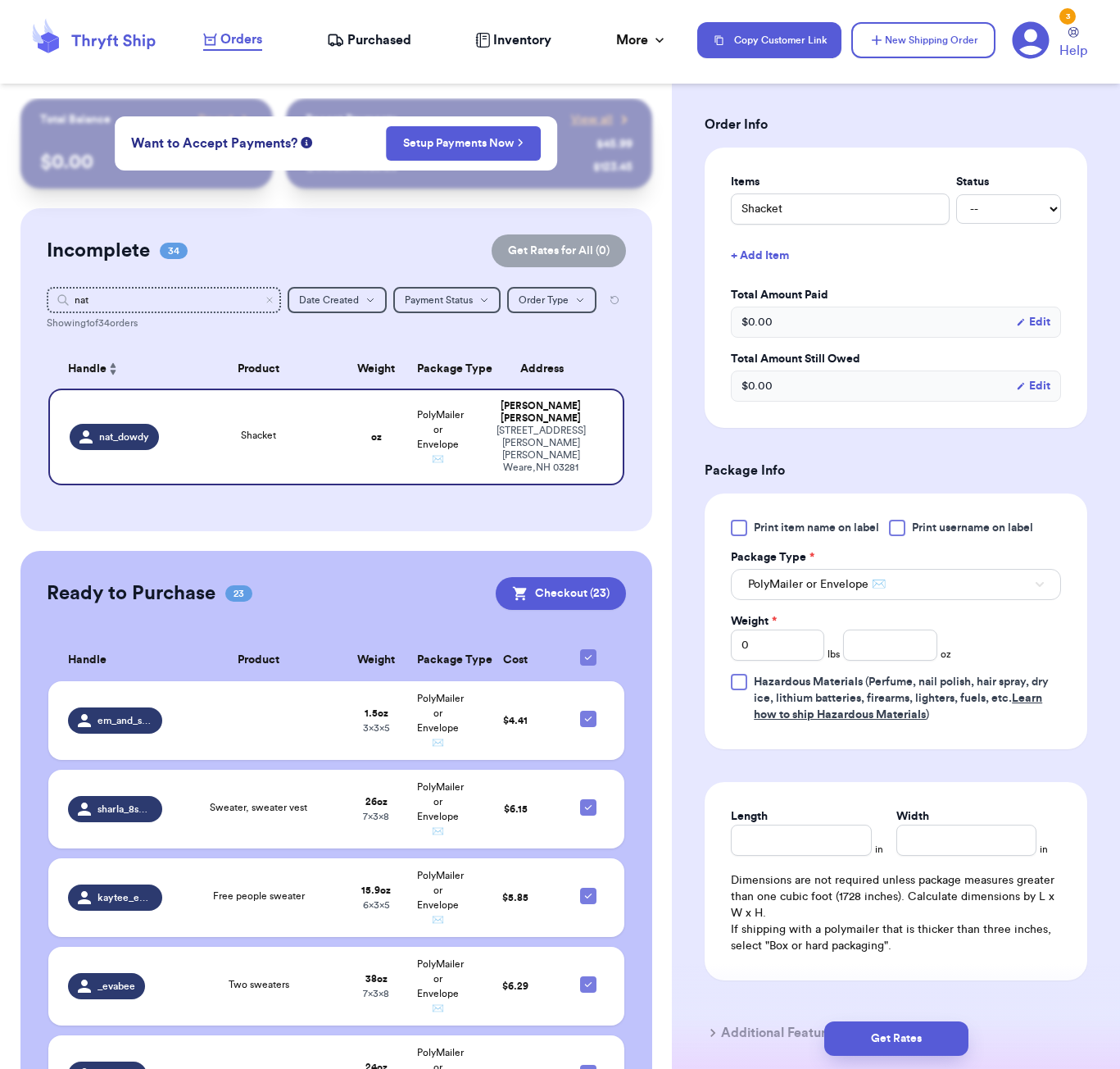
click at [759, 238] on button "+ Add Item" at bounding box center [896, 256] width 343 height 36
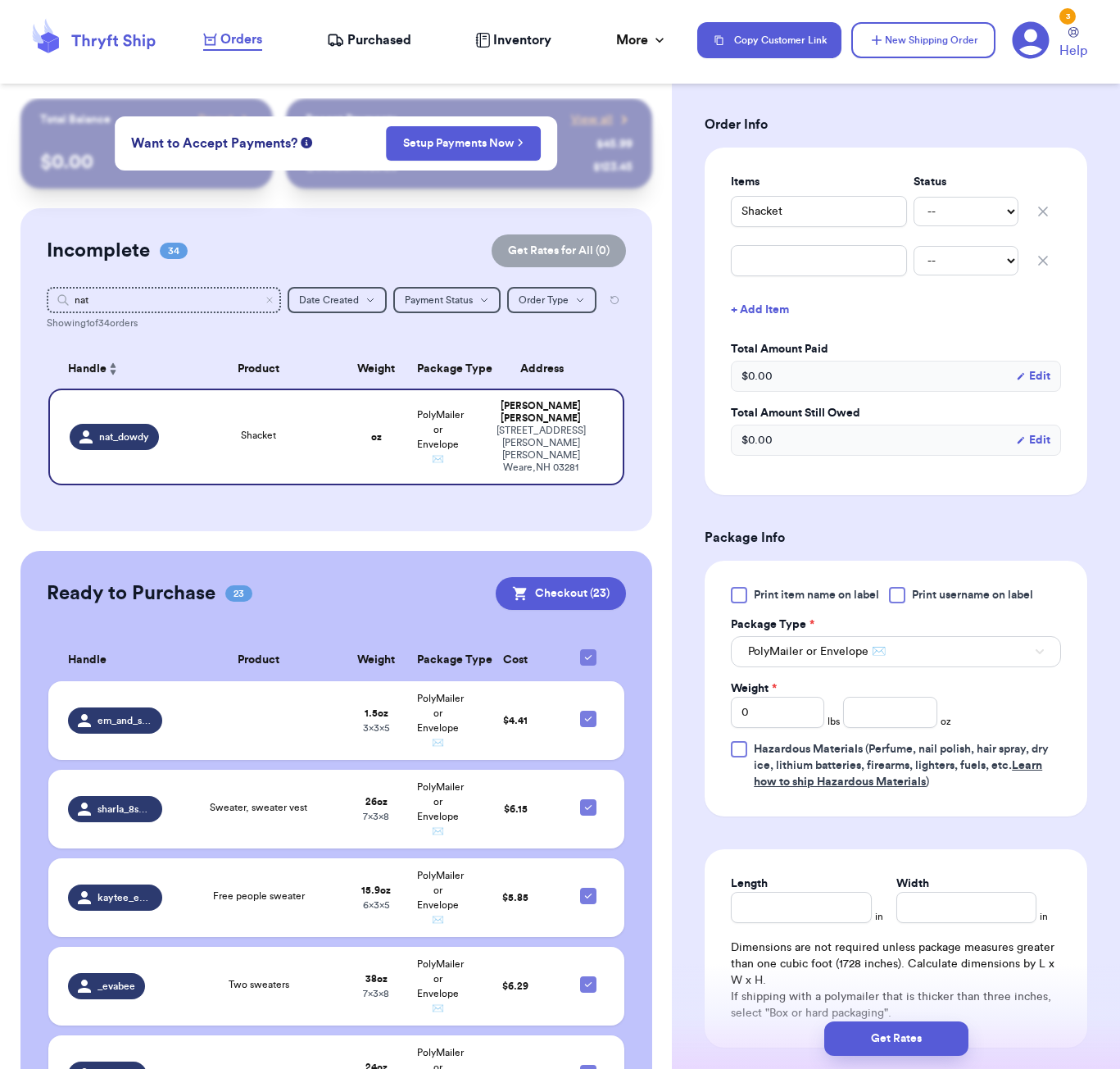
click at [775, 260] on div "-- Paid Owes" at bounding box center [896, 260] width 331 height 36
click at [779, 245] on input "text" at bounding box center [819, 260] width 176 height 31
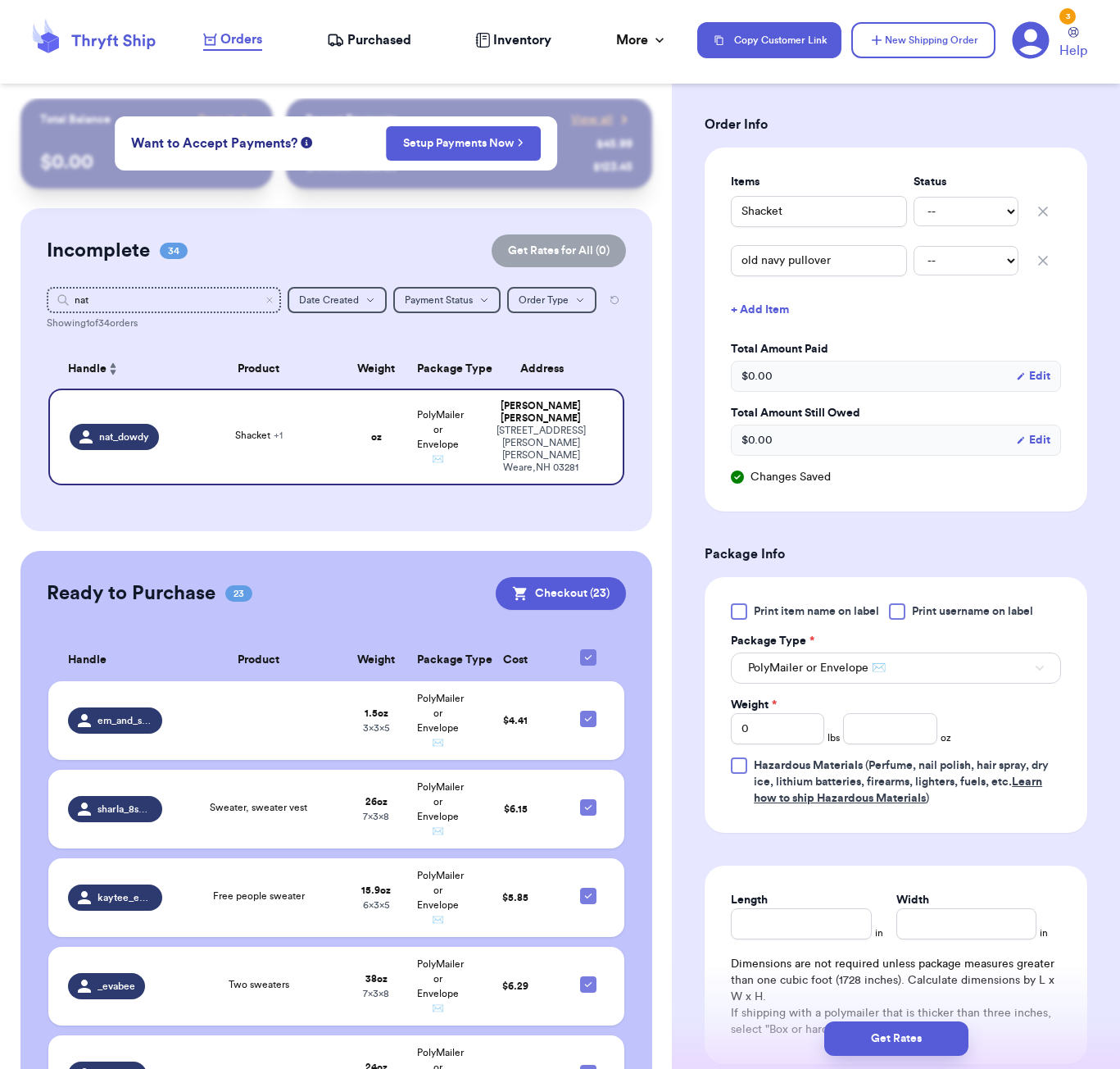
click at [772, 294] on button "+ Add Item" at bounding box center [896, 310] width 343 height 36
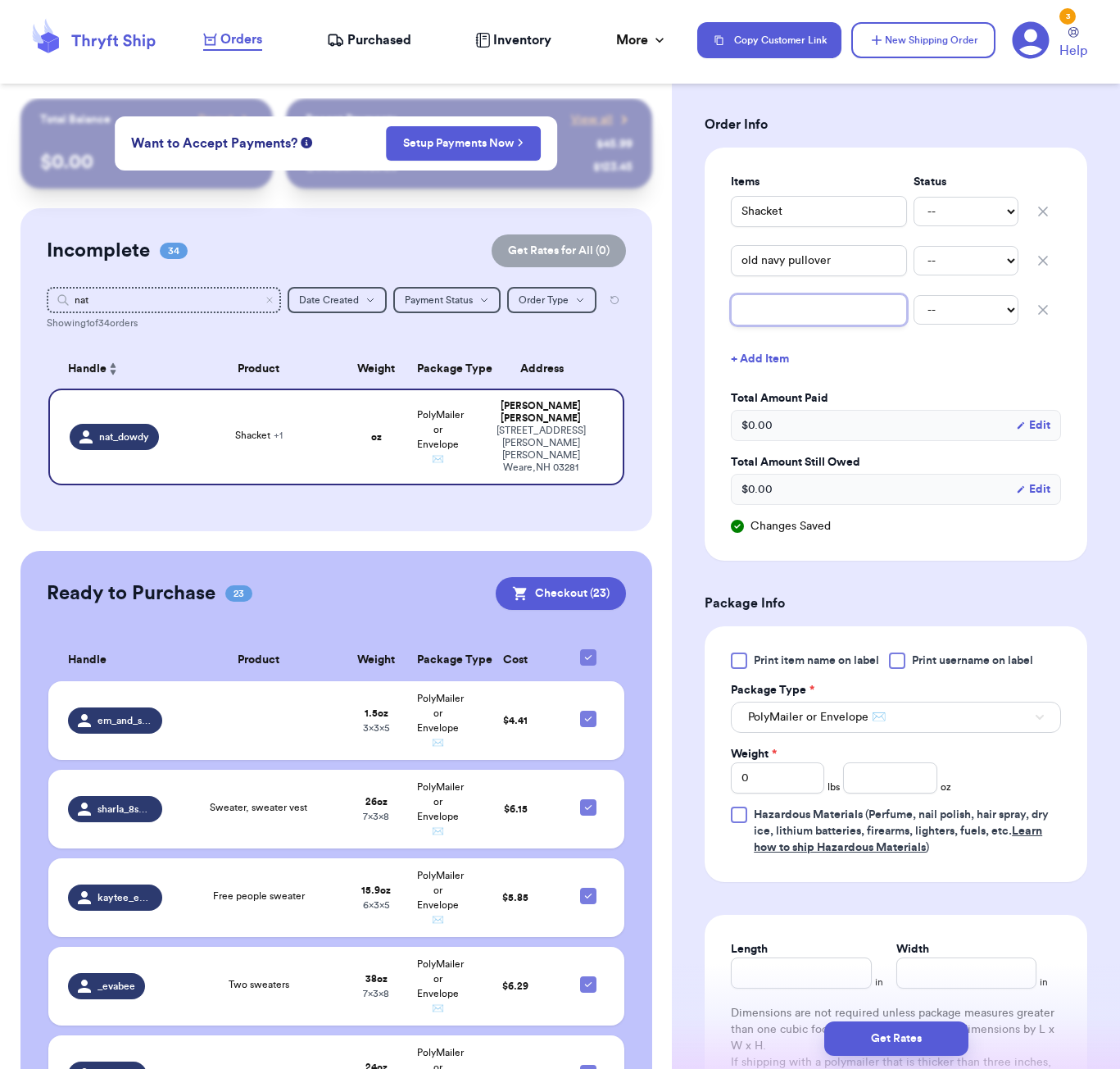
click at [796, 294] on input "text" at bounding box center [819, 310] width 176 height 31
click at [764, 341] on button "+ Add Item" at bounding box center [896, 359] width 343 height 36
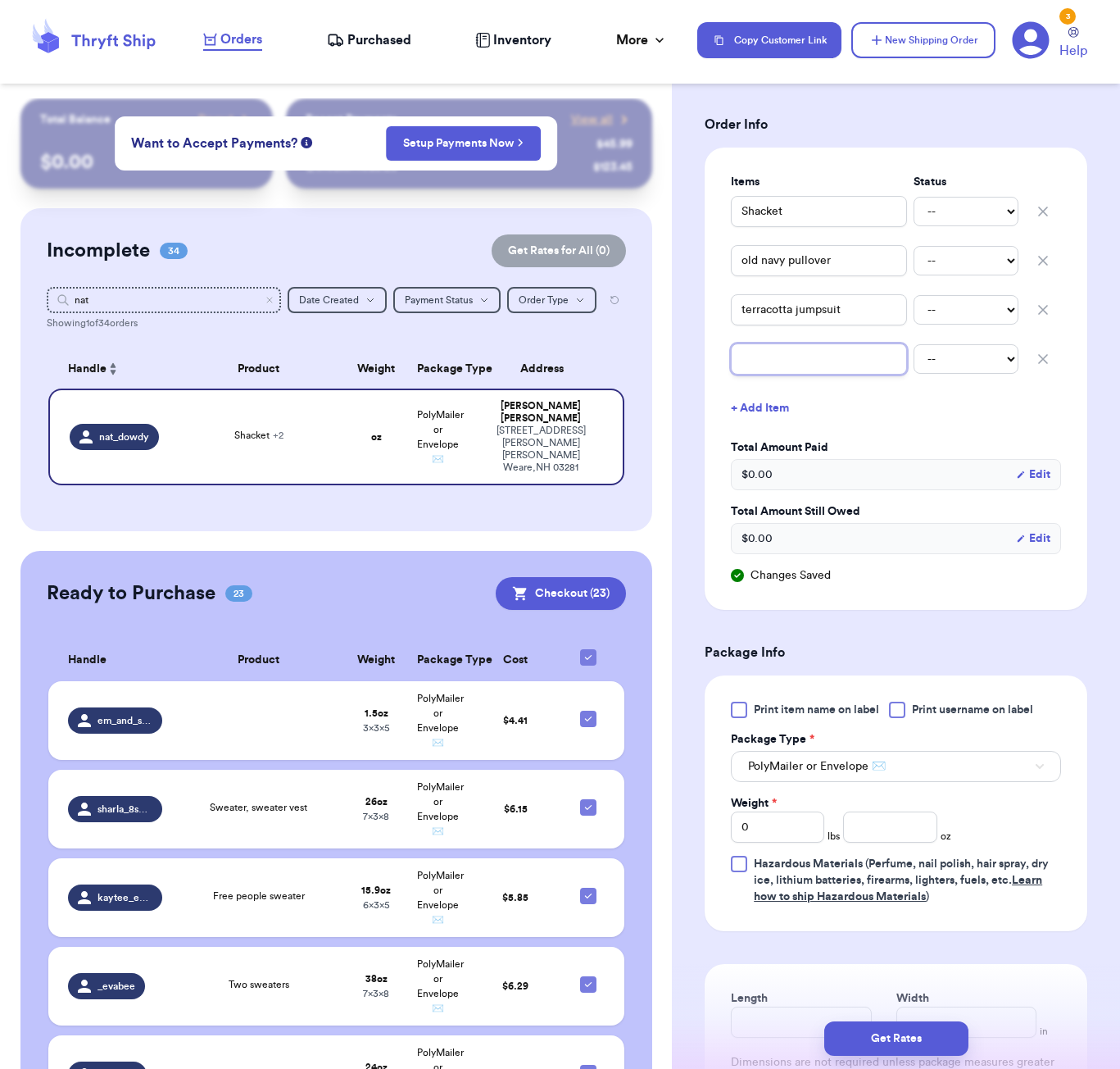
click at [769, 347] on input "text" at bounding box center [819, 359] width 176 height 31
click at [761, 390] on button "+ Add Item" at bounding box center [896, 408] width 343 height 36
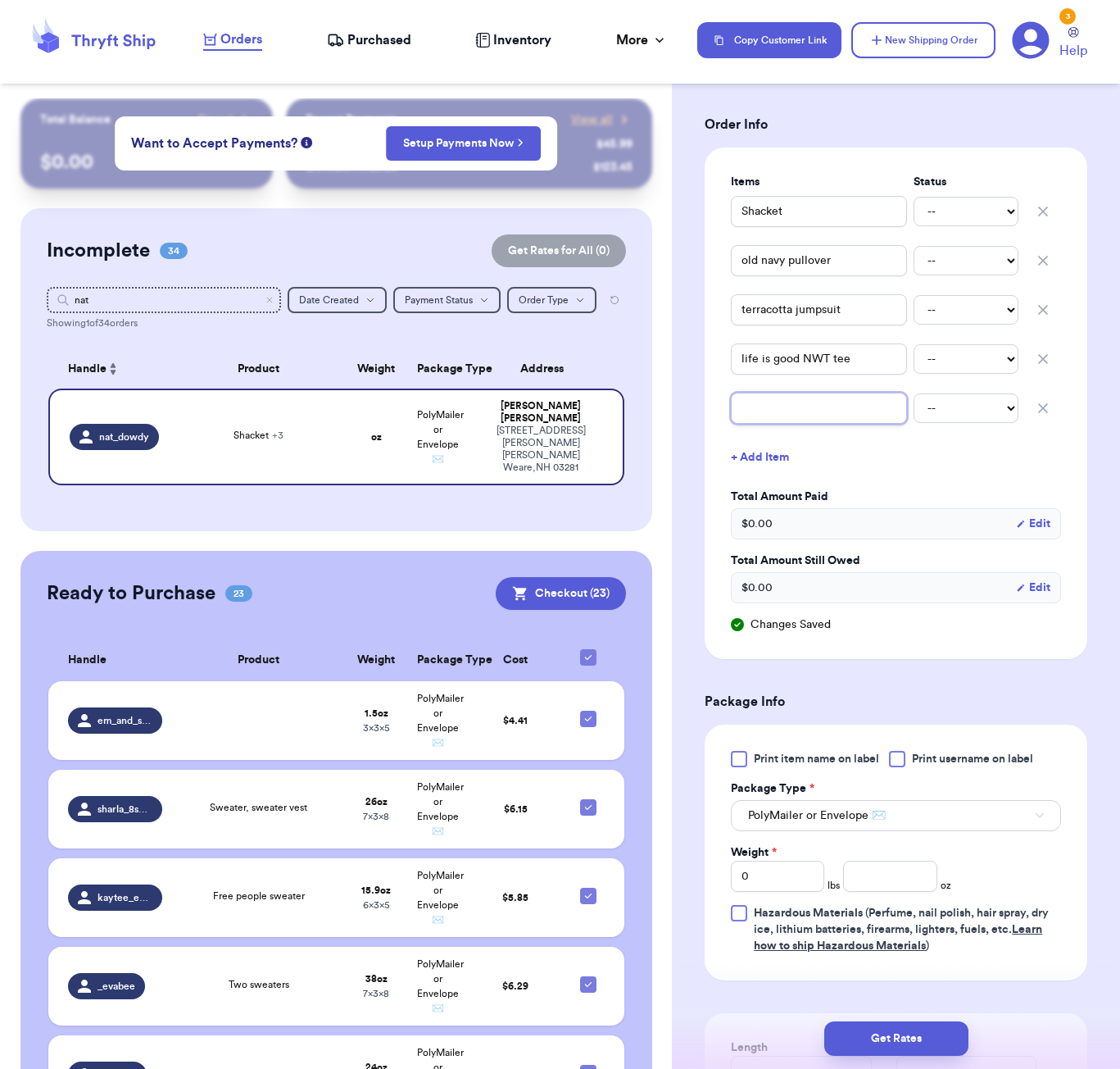
click at [770, 394] on input "text" at bounding box center [819, 408] width 176 height 31
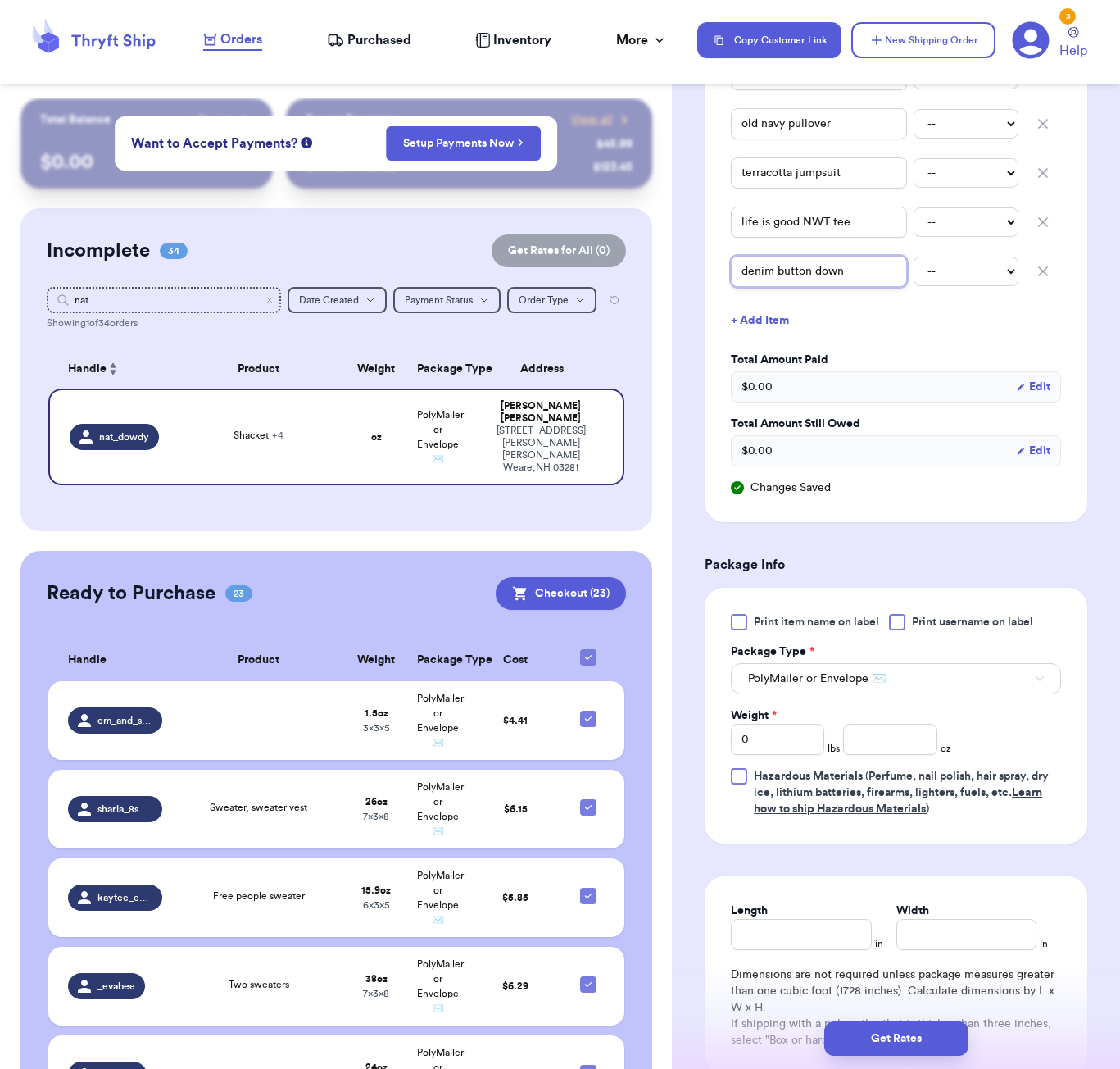
scroll to position [580, 0]
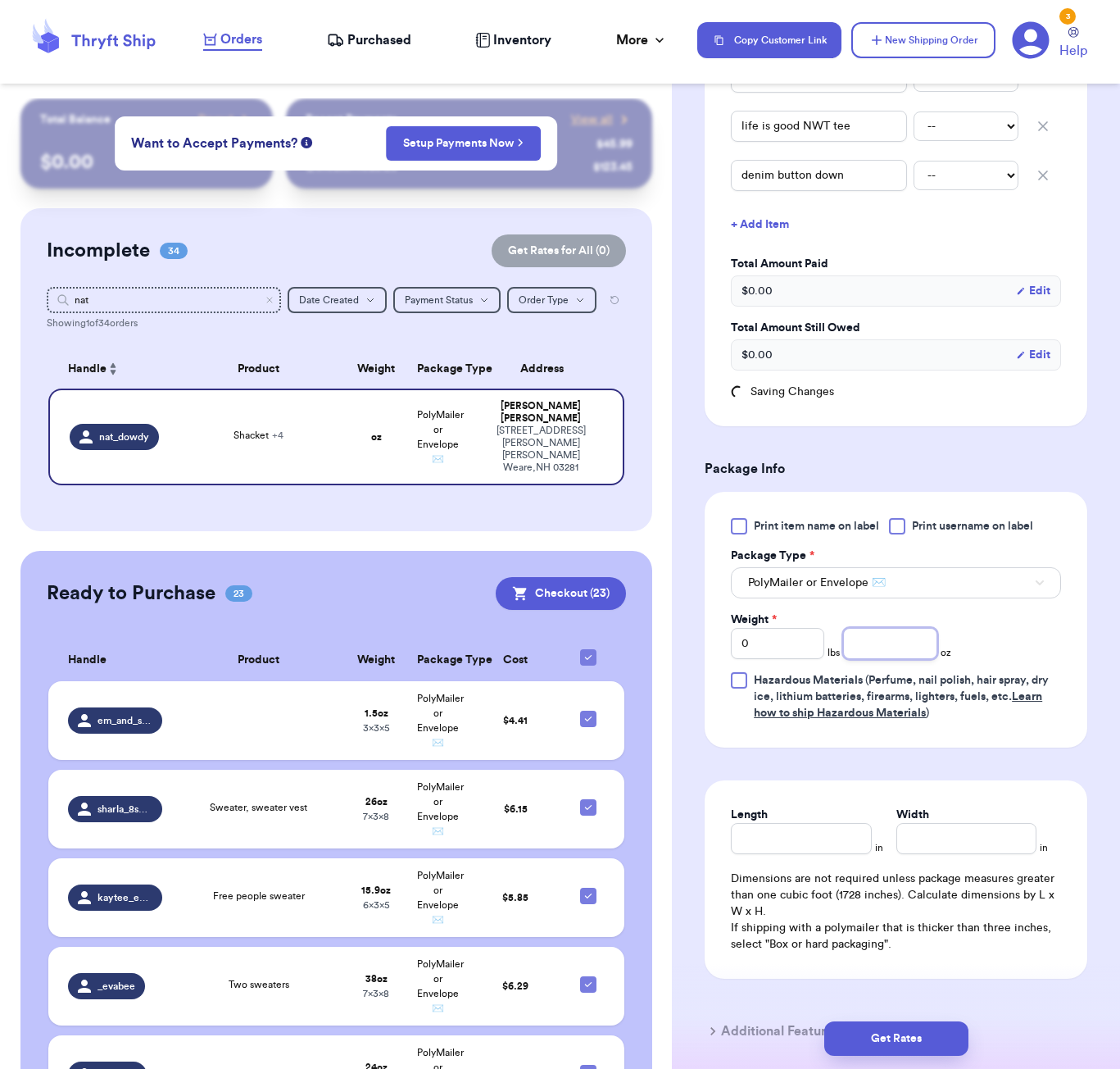
click at [899, 640] on input "number" at bounding box center [890, 643] width 94 height 31
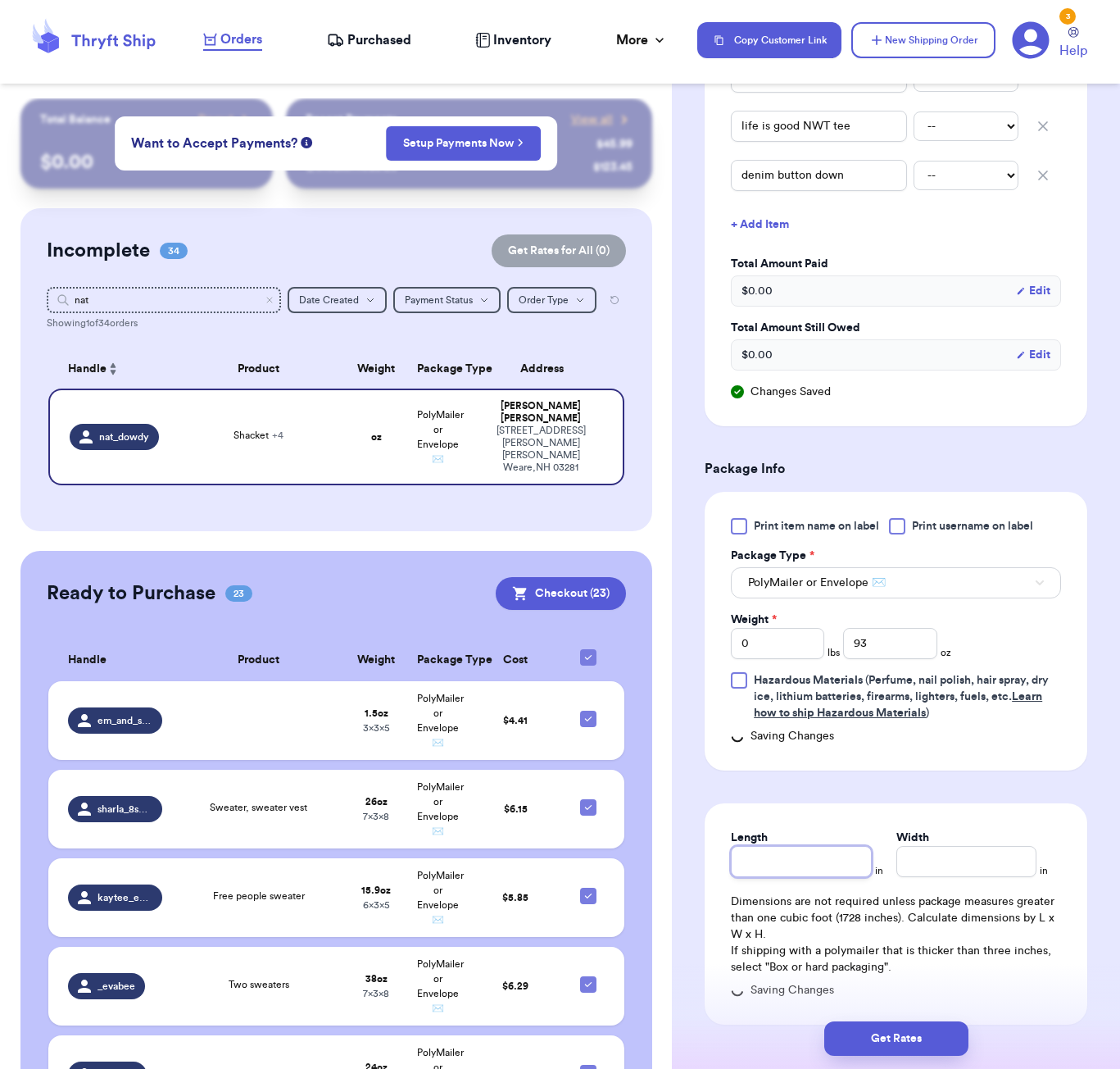
click at [821, 846] on input "Length" at bounding box center [801, 861] width 140 height 31
click at [921, 1028] on button "Get Rates" at bounding box center [896, 1038] width 144 height 35
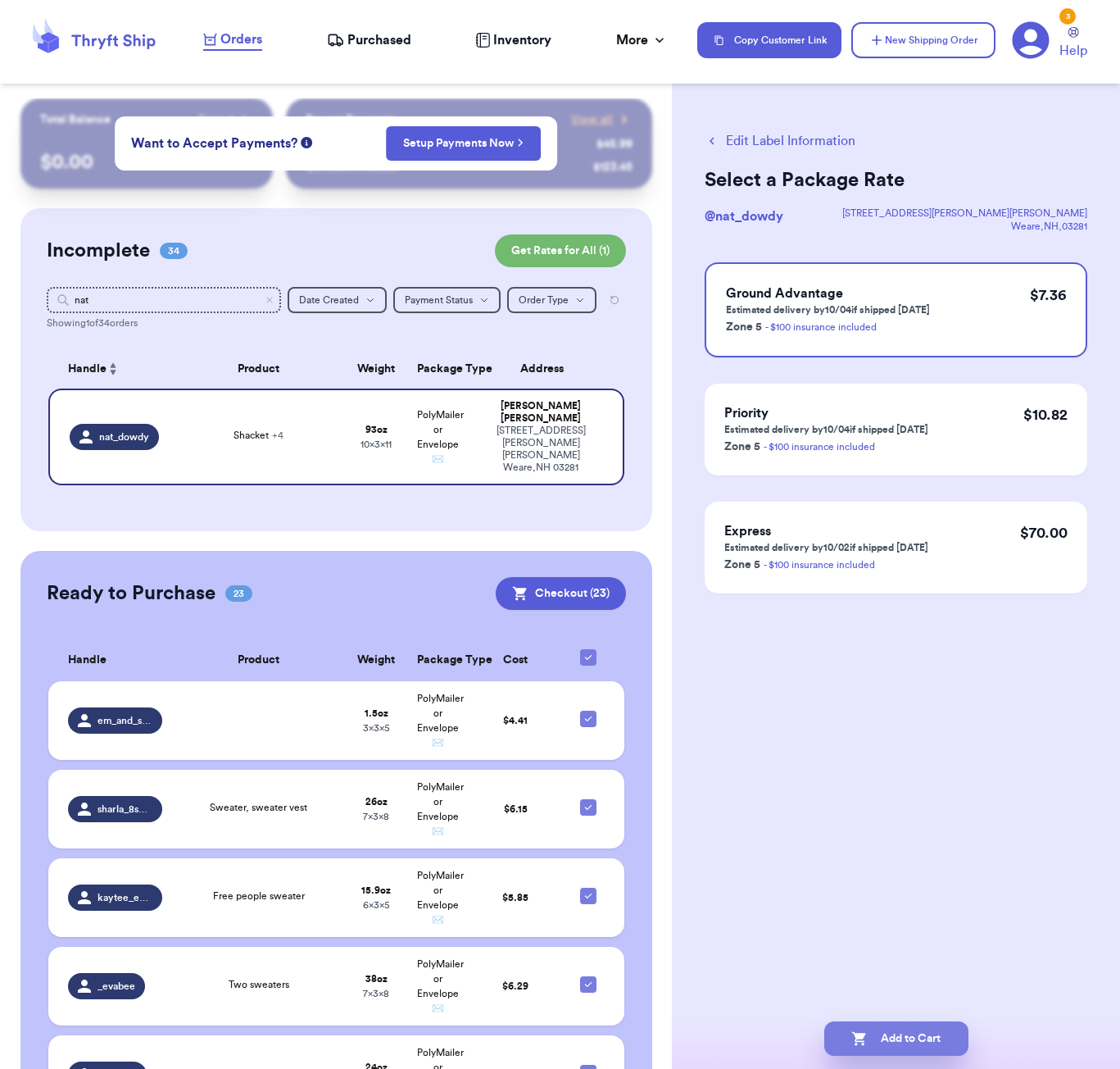
click at [897, 1028] on button "Add to Cart" at bounding box center [896, 1038] width 144 height 35
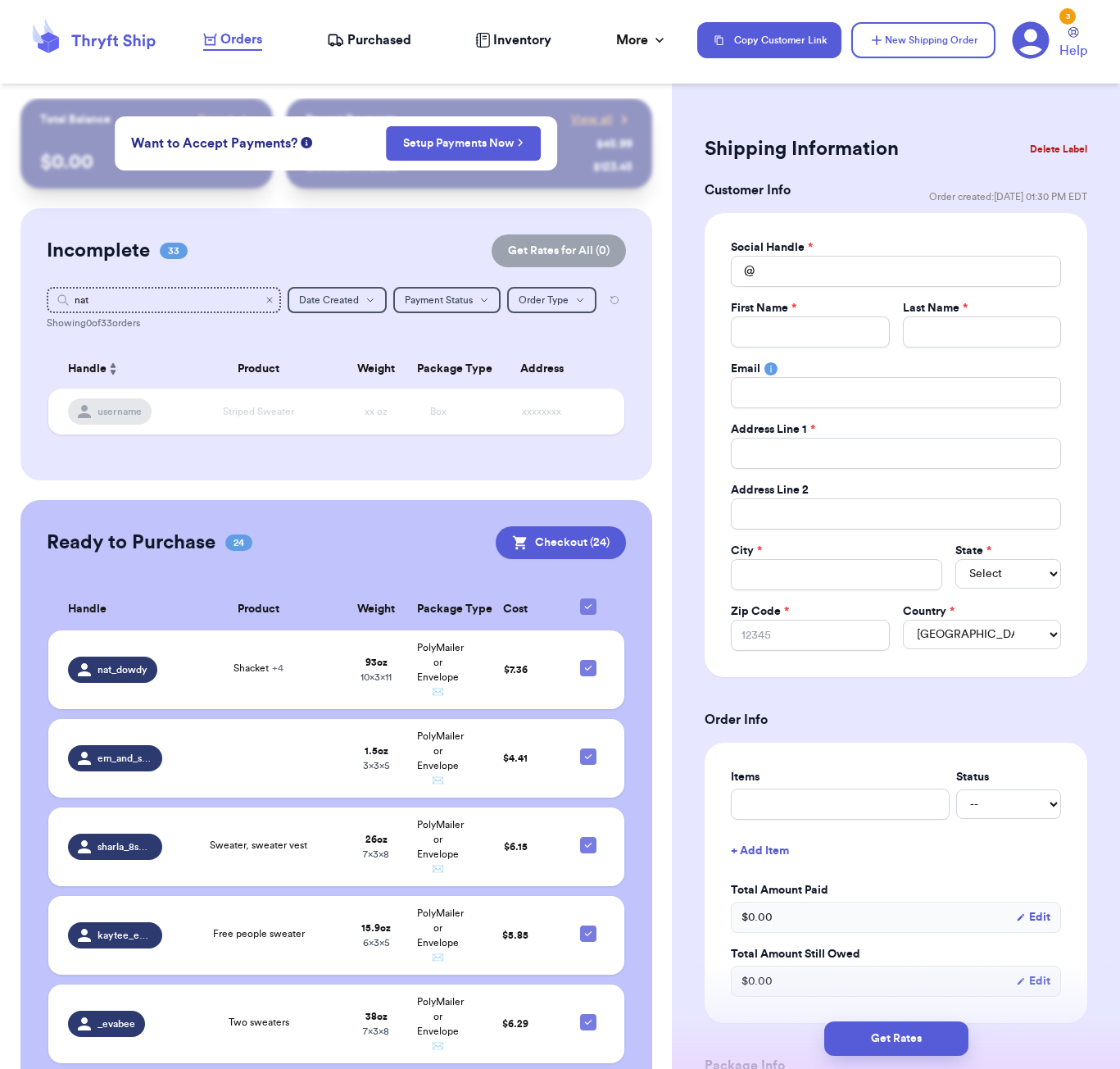
click at [266, 300] on icon "Clear search" at bounding box center [270, 300] width 10 height 10
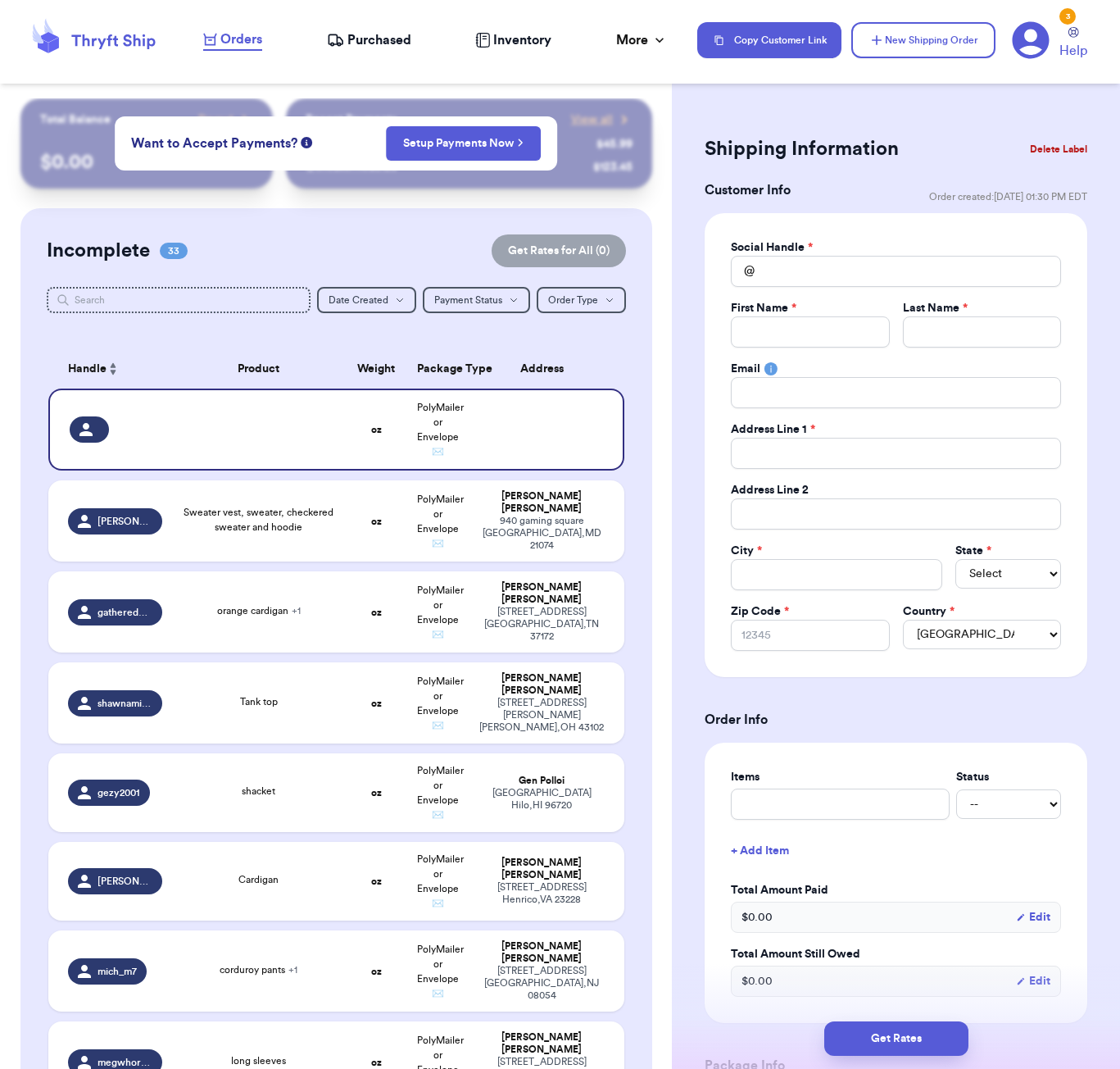
click at [1054, 155] on button "Delete Label" at bounding box center [1058, 149] width 70 height 36
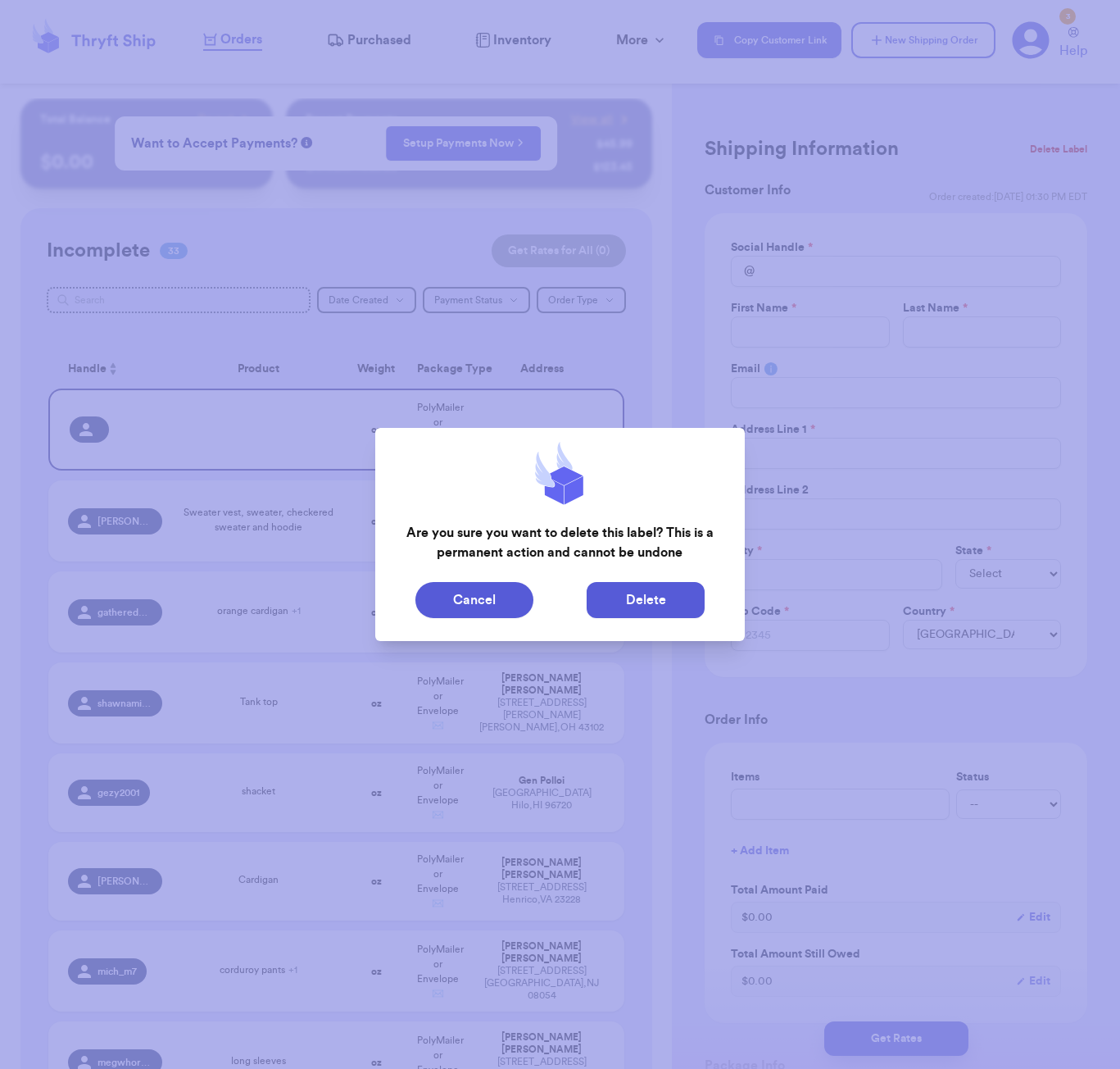
click at [613, 595] on button "Delete" at bounding box center [646, 600] width 118 height 36
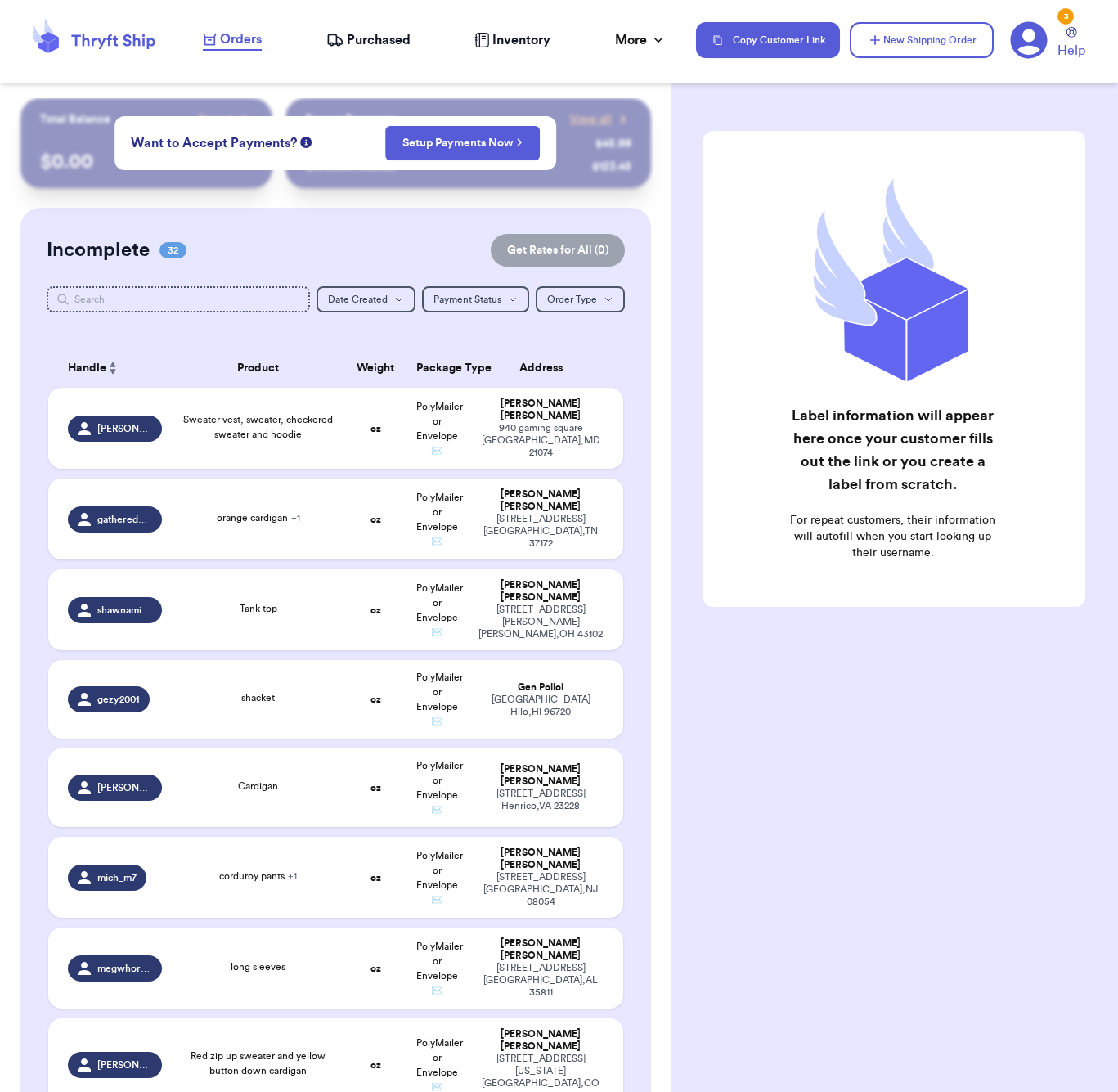
click at [732, 669] on div "Label information will appear here once your customer fills out the link or you…" at bounding box center [894, 410] width 447 height 624
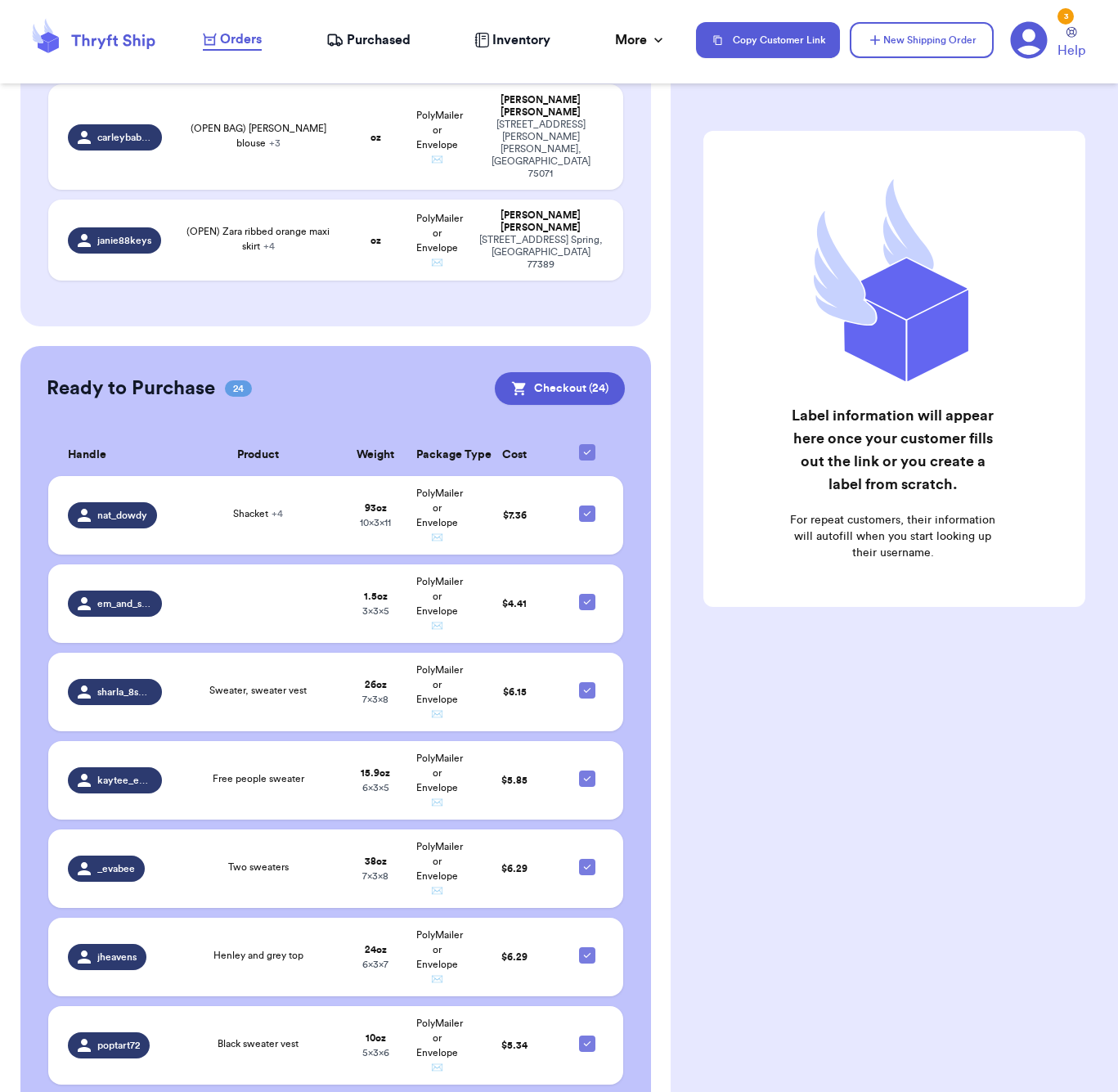
scroll to position [3061, 0]
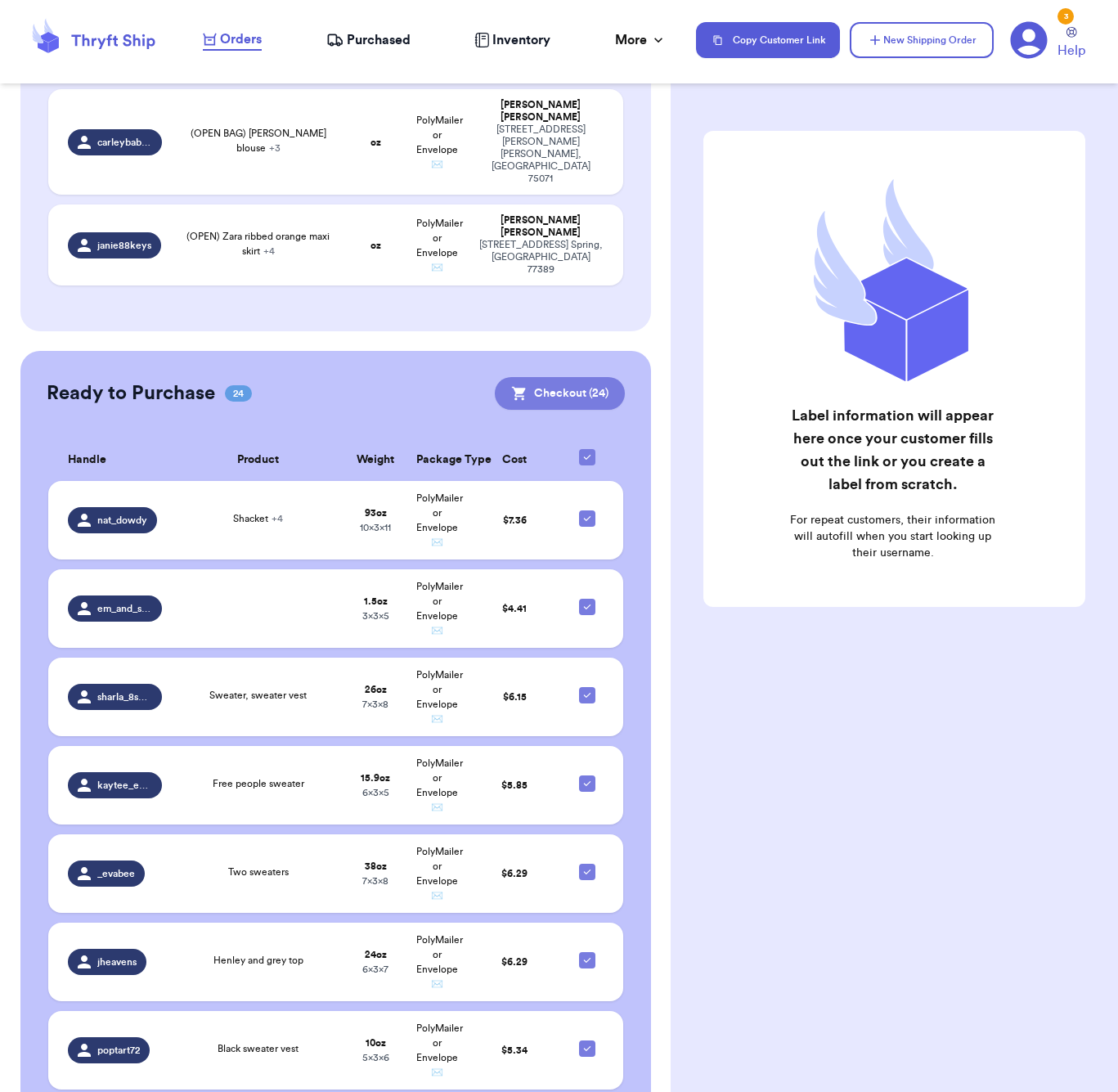
click at [564, 377] on button "Checkout ( 24 )" at bounding box center [559, 394] width 130 height 33
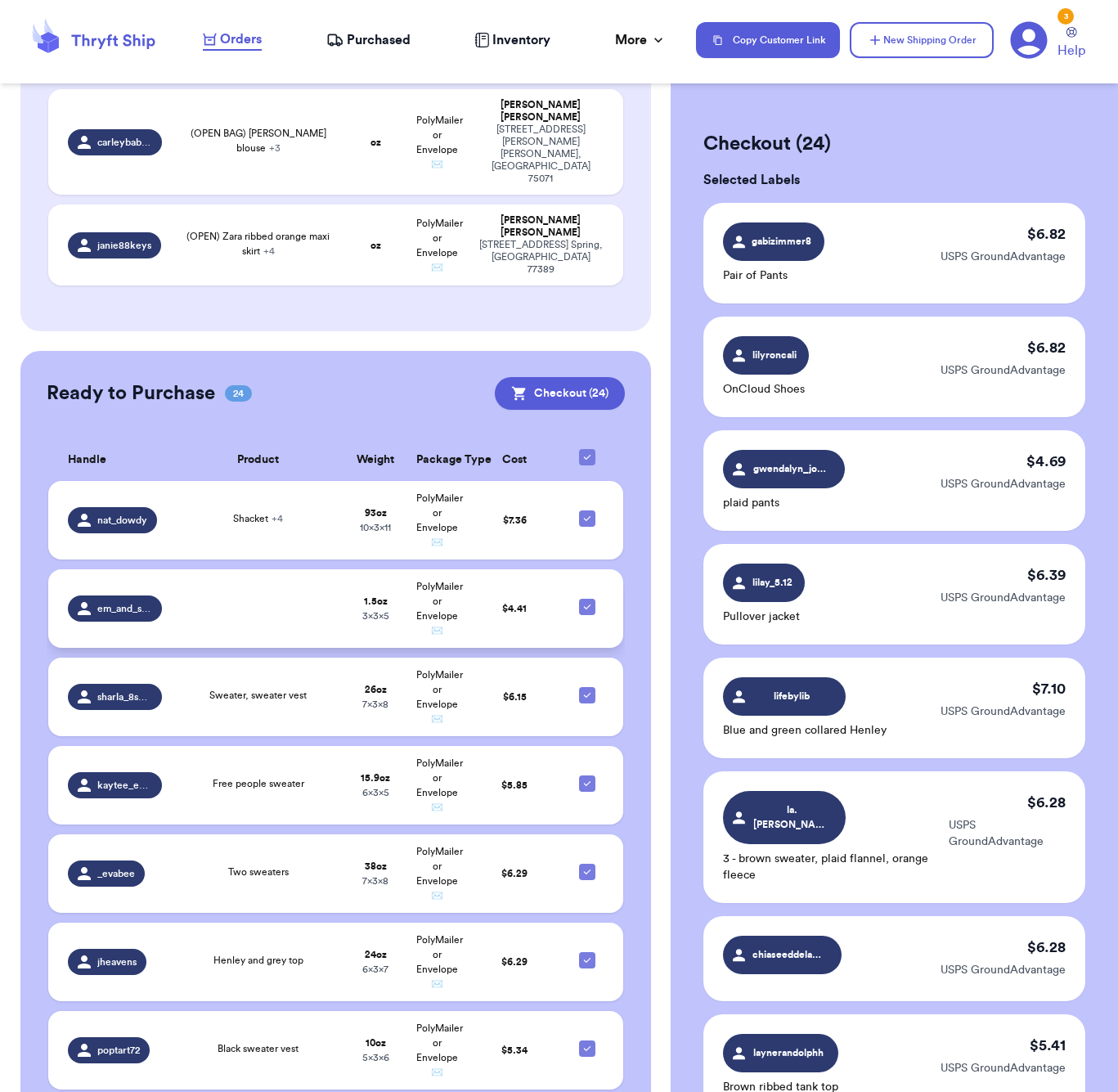
click at [230, 569] on td at bounding box center [258, 608] width 174 height 78
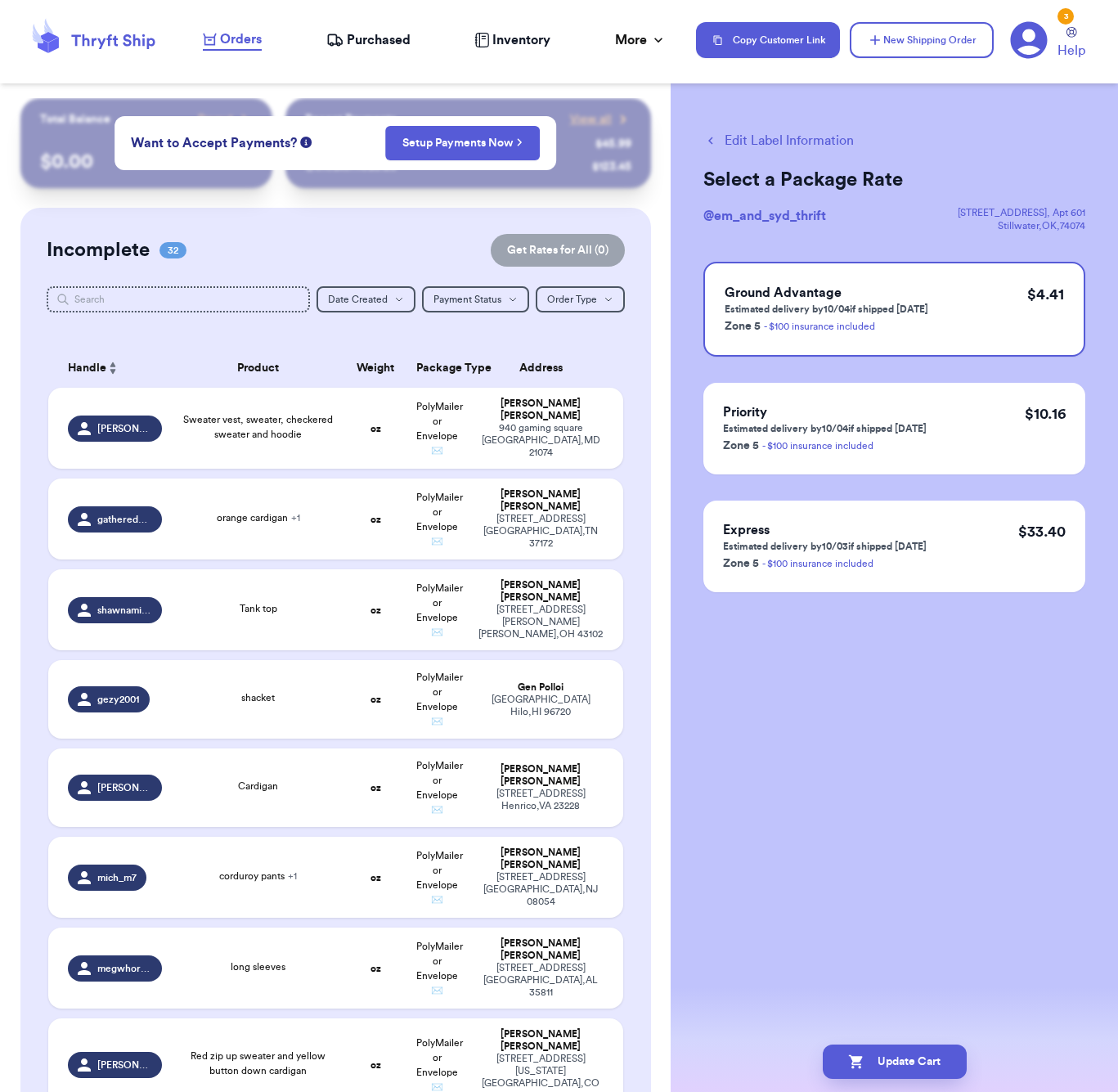
scroll to position [0, 0]
click at [713, 136] on icon "button" at bounding box center [711, 141] width 15 height 15
checkbox input "false"
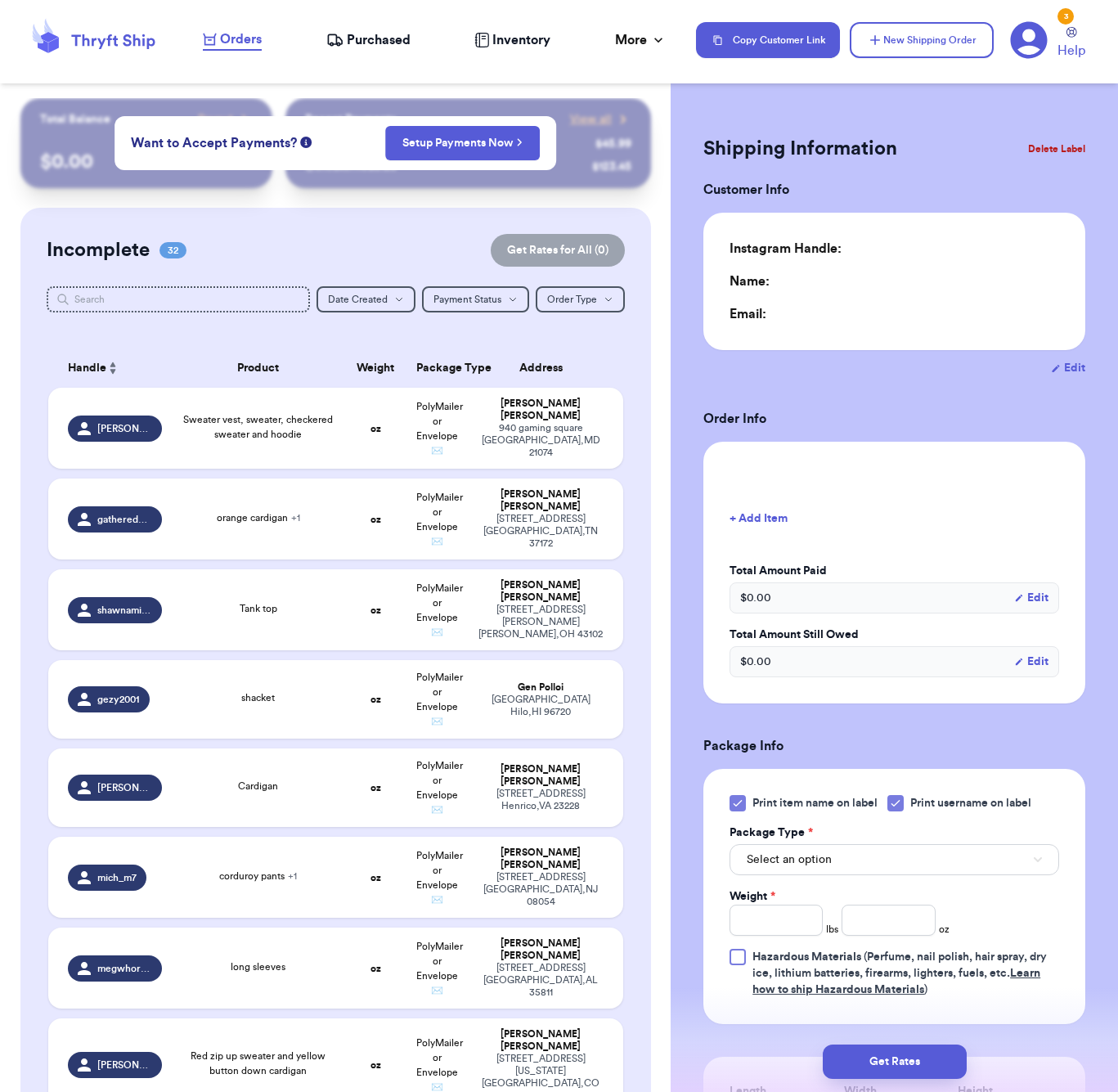
type input "0"
type input "1.5"
type input "5"
type input "3"
type input "0"
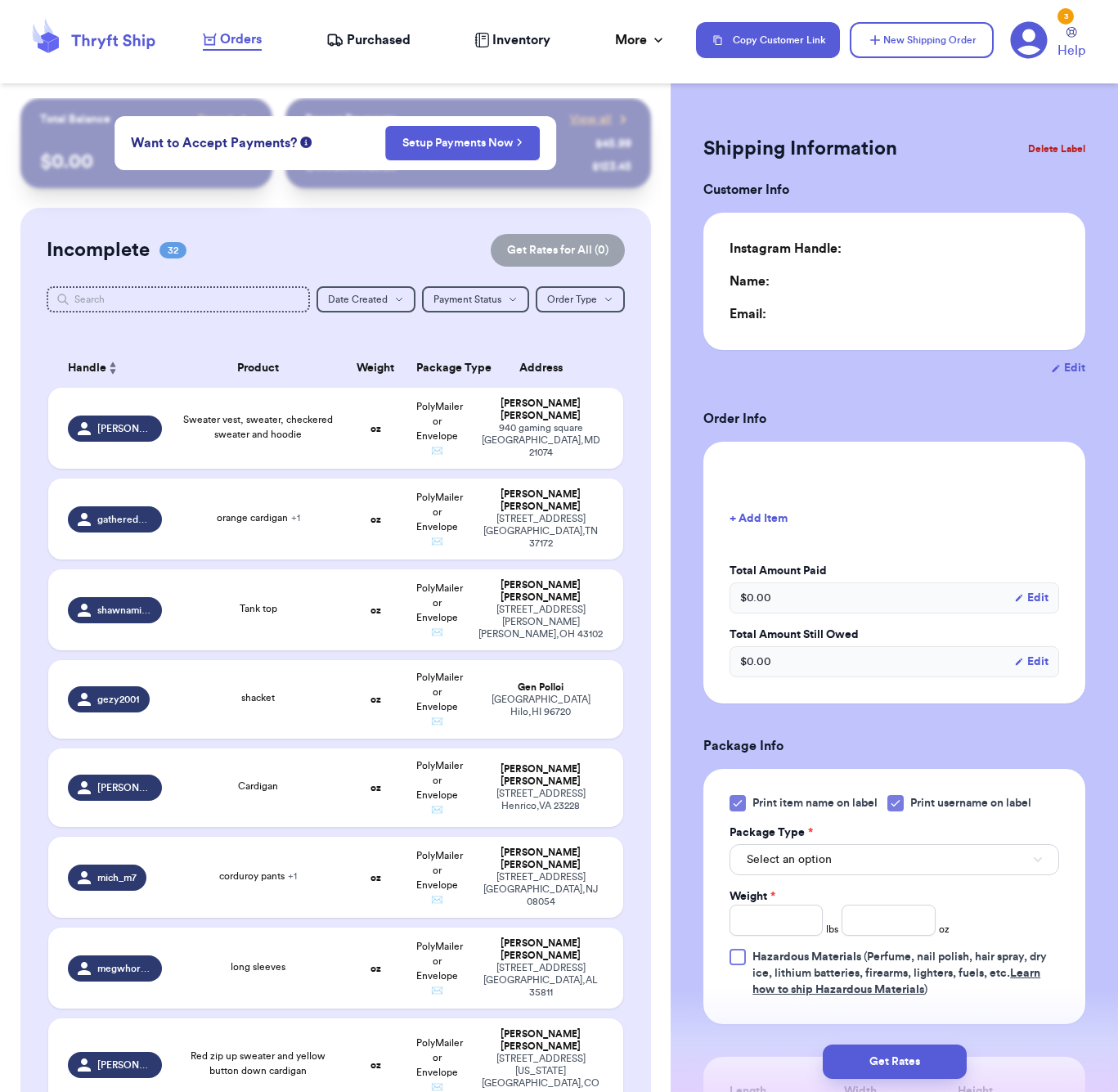
type input "0"
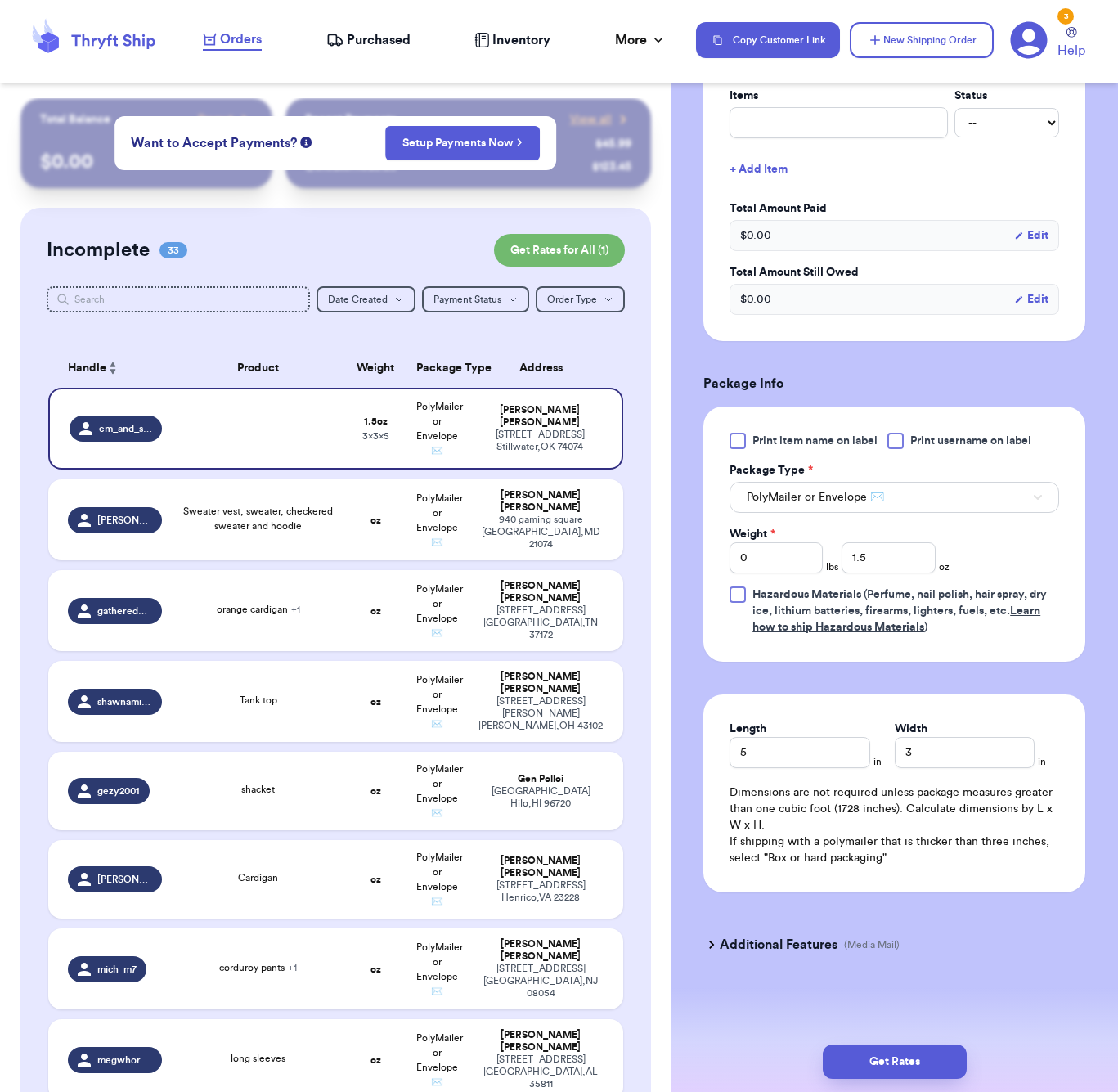
scroll to position [416, 0]
click at [943, 1050] on button "Get Rates" at bounding box center [894, 1062] width 144 height 35
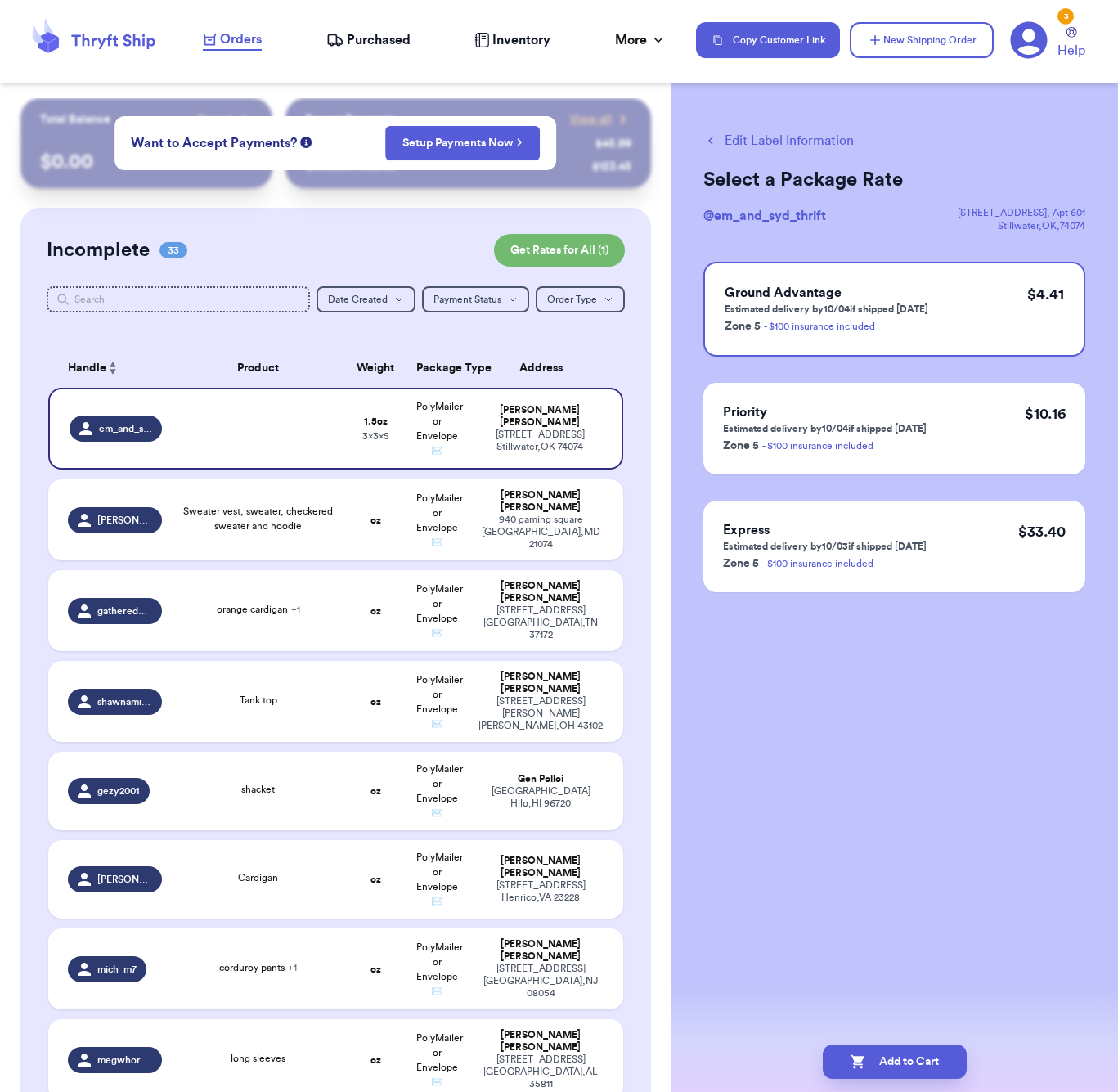
scroll to position [0, 0]
click at [928, 1065] on button "Add to Cart" at bounding box center [894, 1062] width 144 height 35
checkbox input "true"
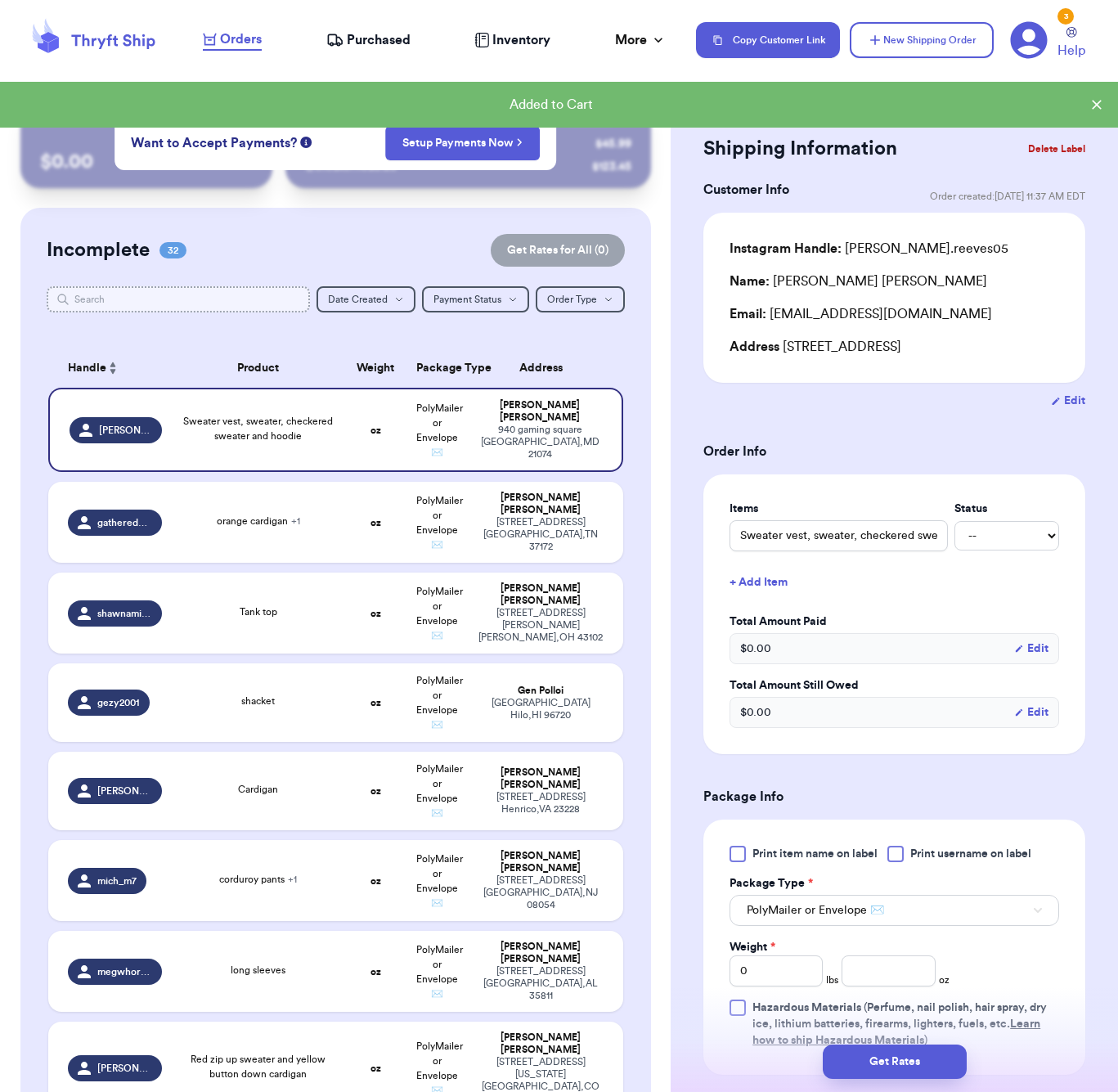
click at [181, 297] on input "text" at bounding box center [178, 299] width 264 height 26
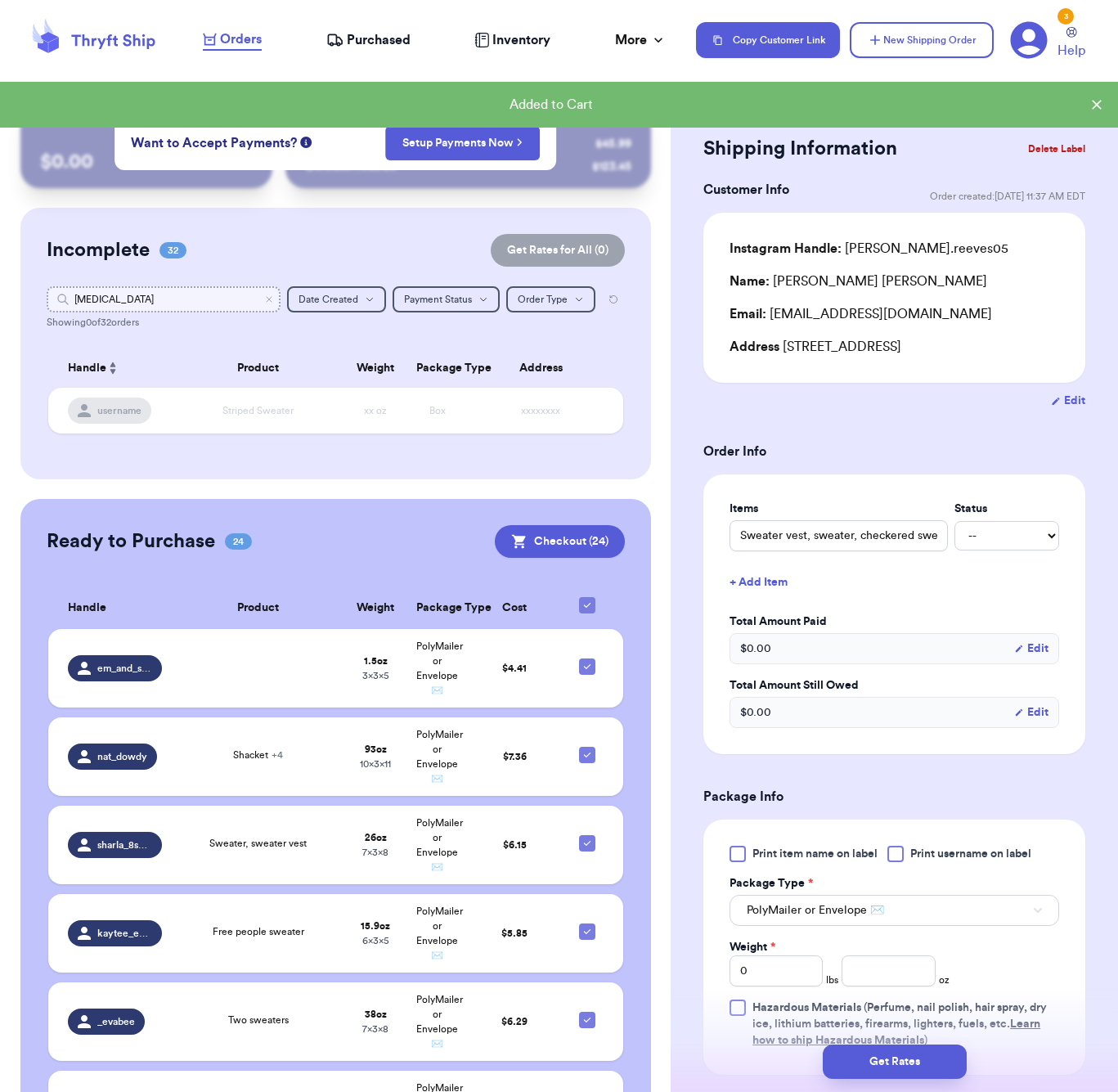
type input "all"
drag, startPoint x: 181, startPoint y: 297, endPoint x: 962, endPoint y: 155, distance: 793.8
click at [962, 155] on div "Shipping Information Delete Label" at bounding box center [894, 149] width 382 height 36
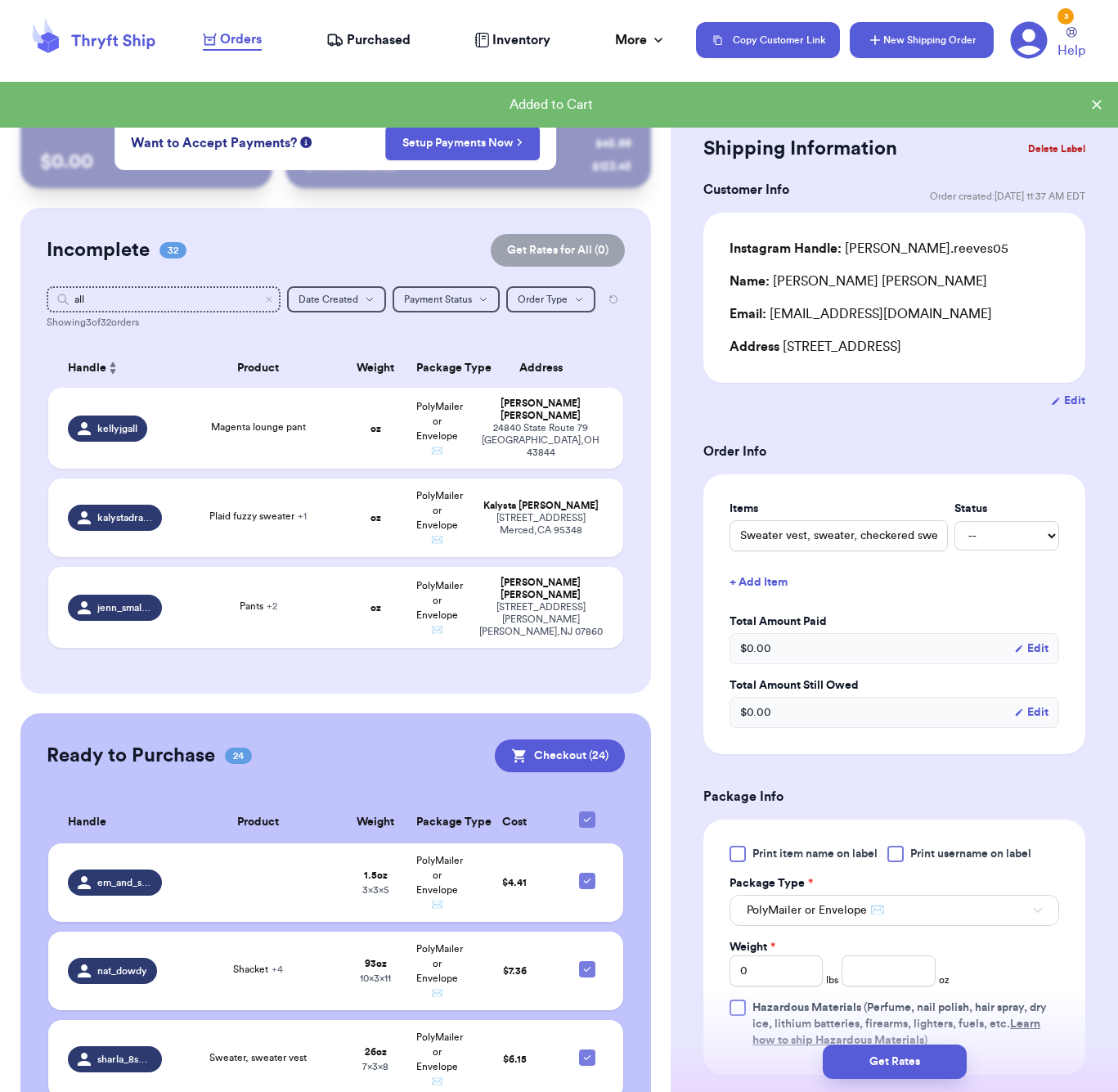
click at [902, 33] on button "New Shipping Order" at bounding box center [922, 40] width 144 height 36
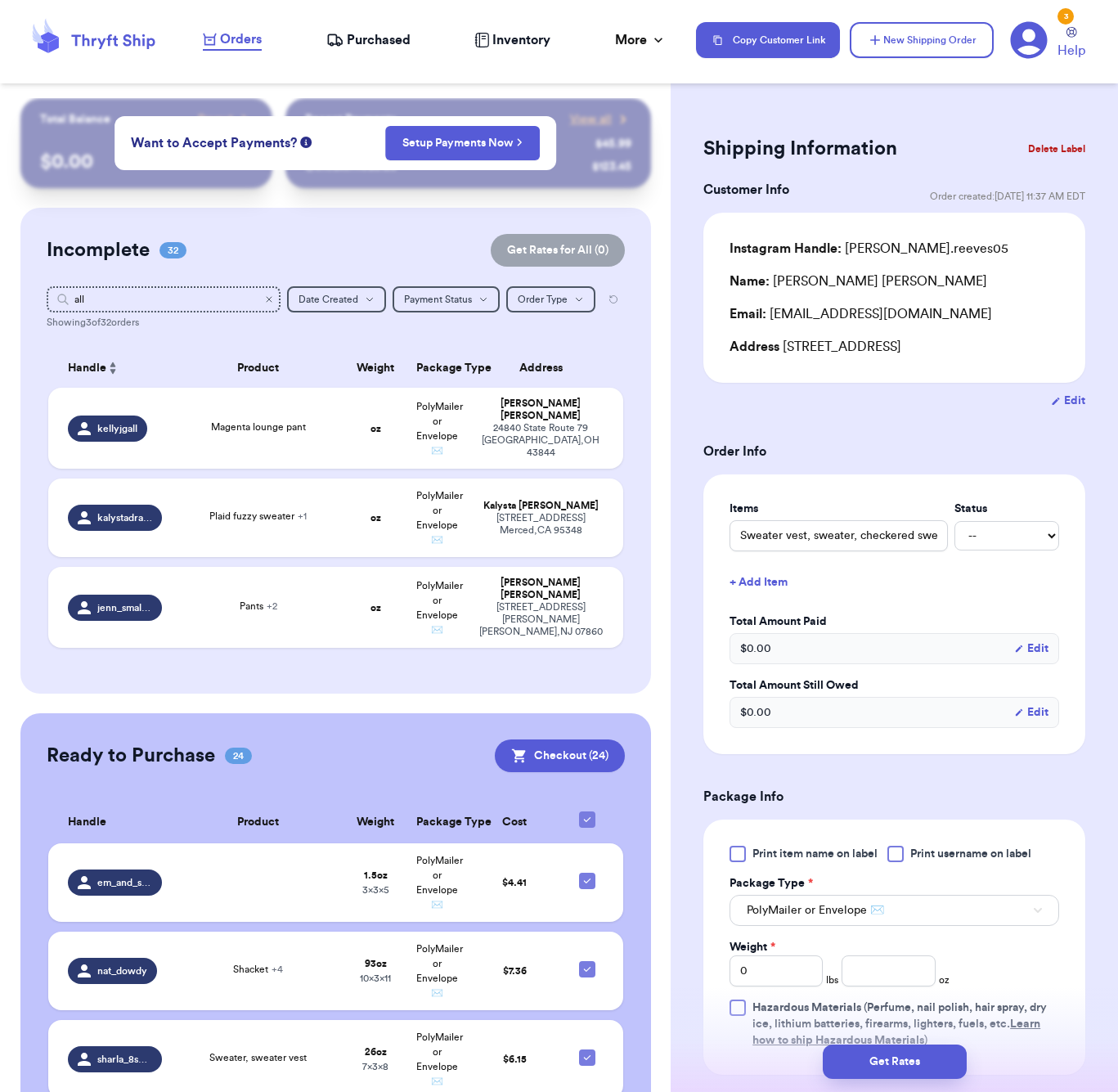
click at [272, 297] on icon "Clear search" at bounding box center [269, 299] width 10 height 10
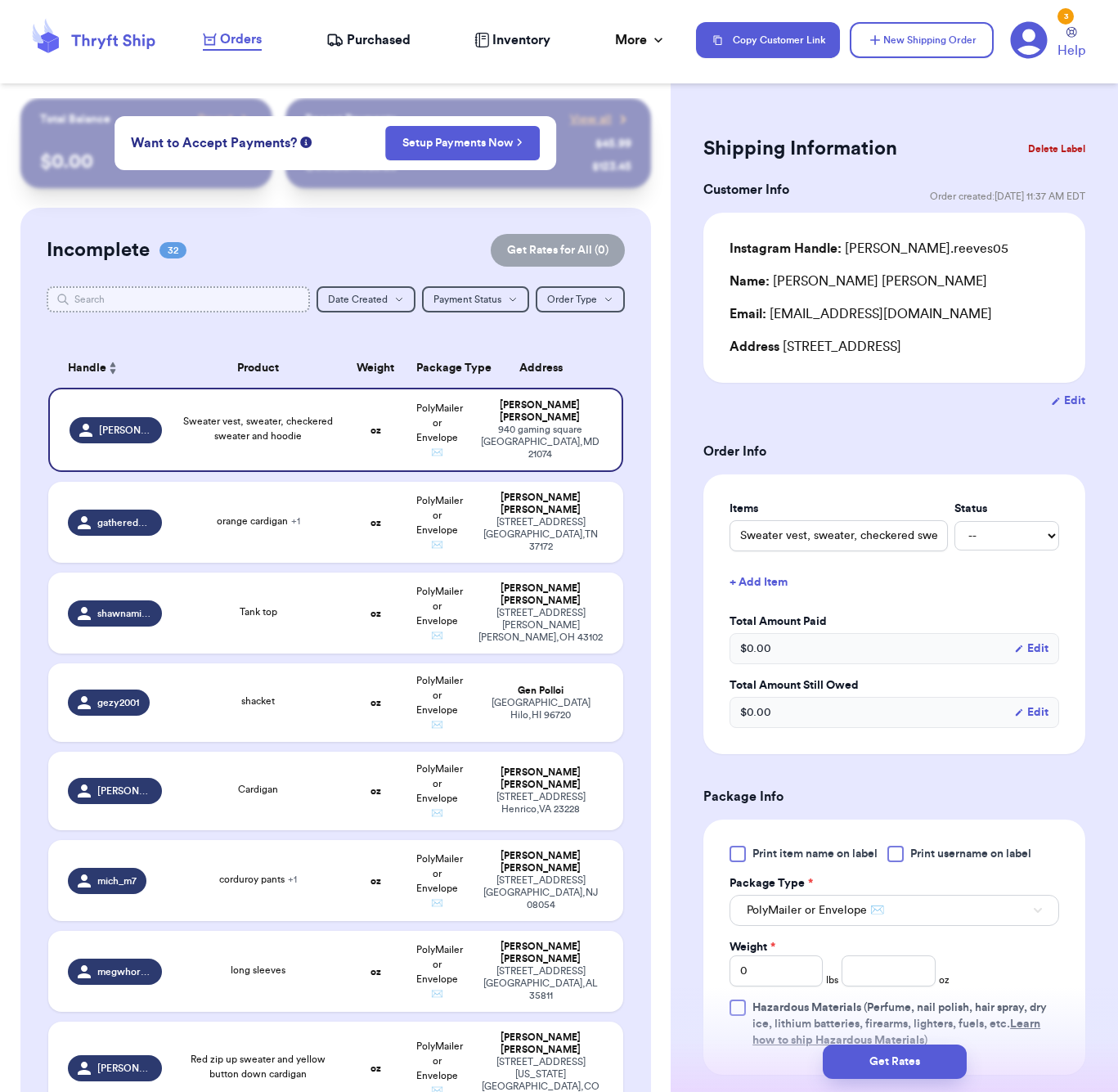
click at [200, 306] on input "text" at bounding box center [178, 299] width 264 height 26
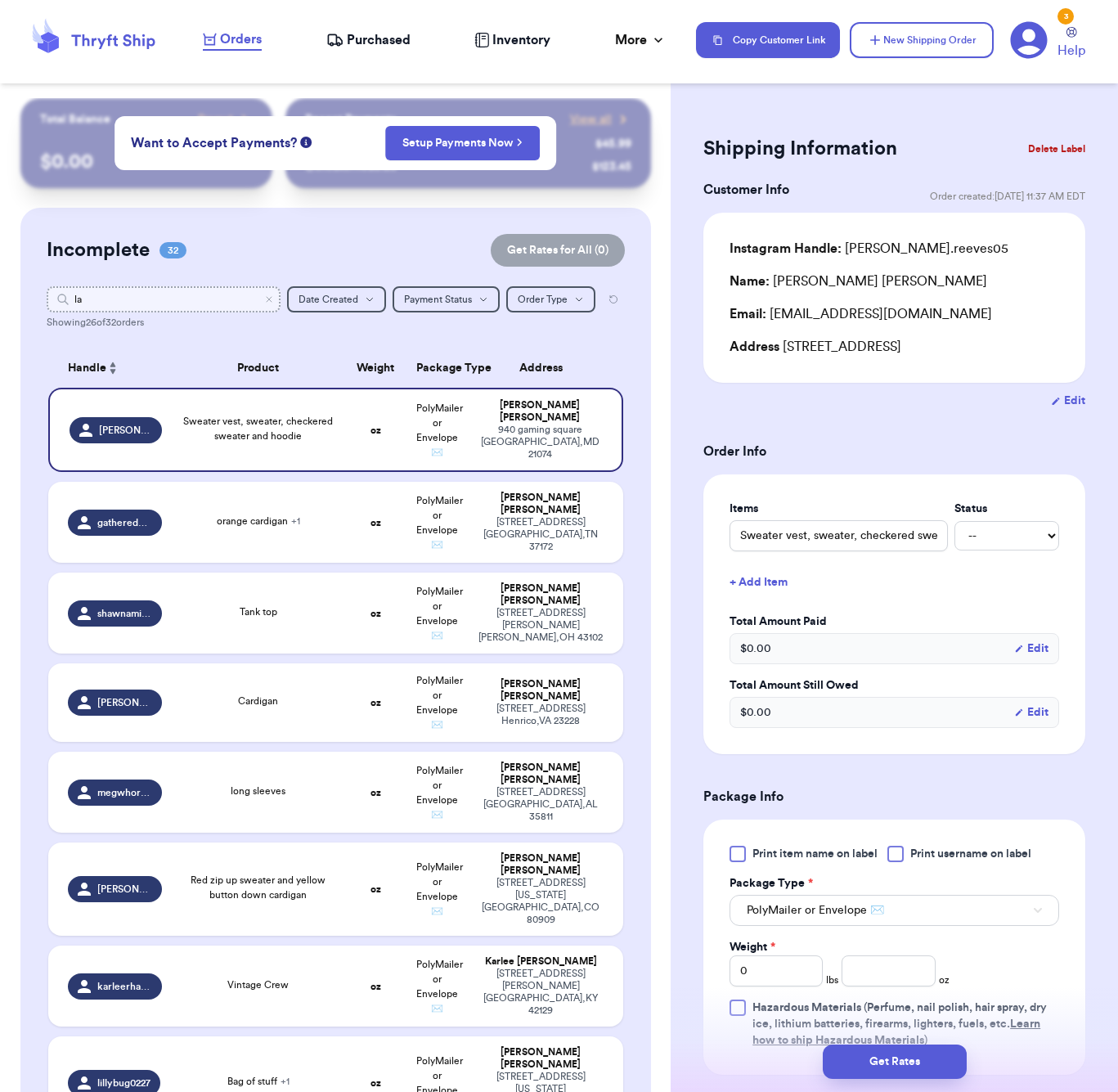
type input "lan"
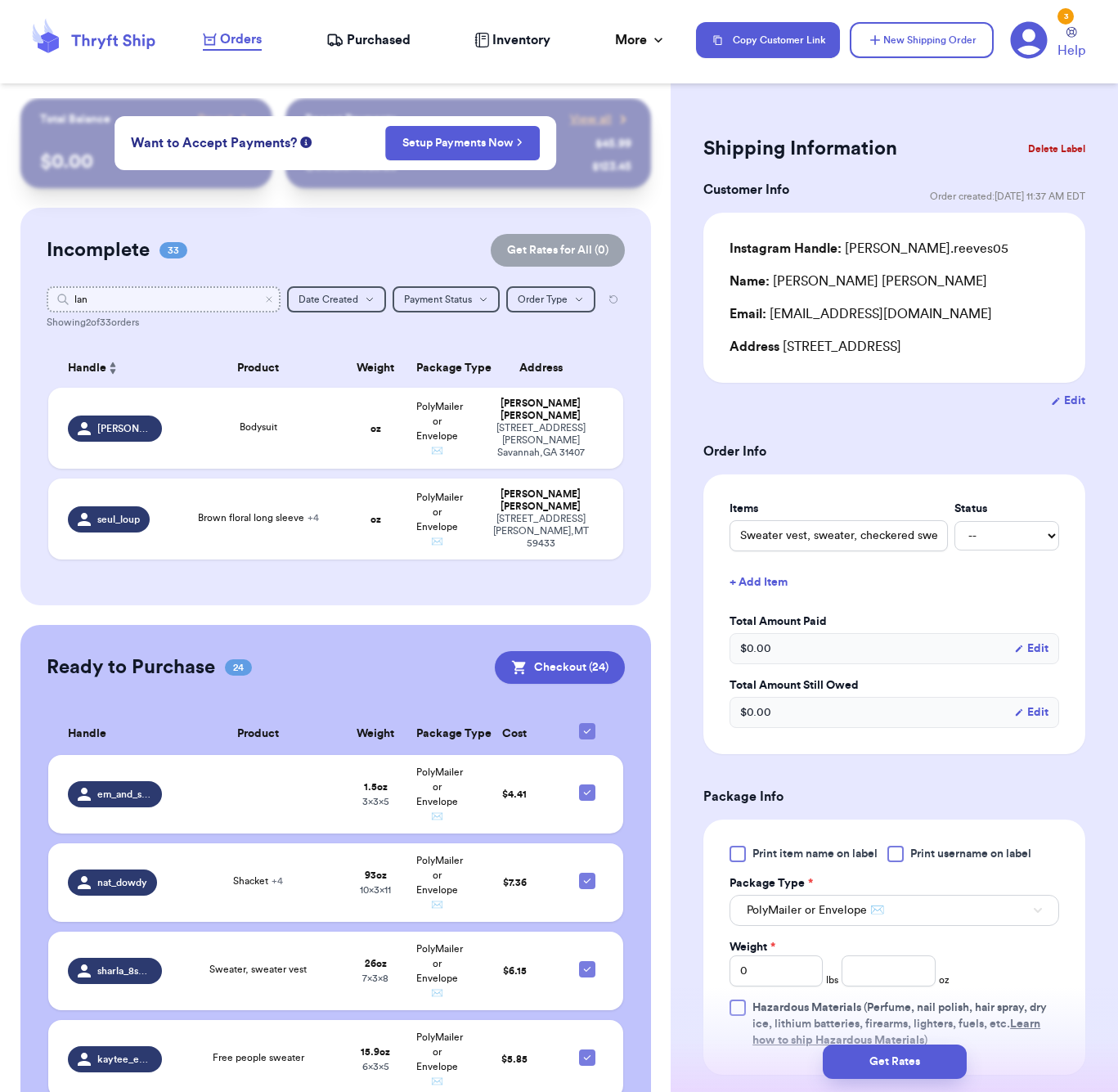
type input "lan"
click at [833, 124] on div "Shipping Information Delete Label Customer Info Order created: [DATE] 11:37 AM …" at bounding box center [894, 802] width 447 height 1408
click at [939, 49] on button "New Shipping Order" at bounding box center [922, 40] width 144 height 36
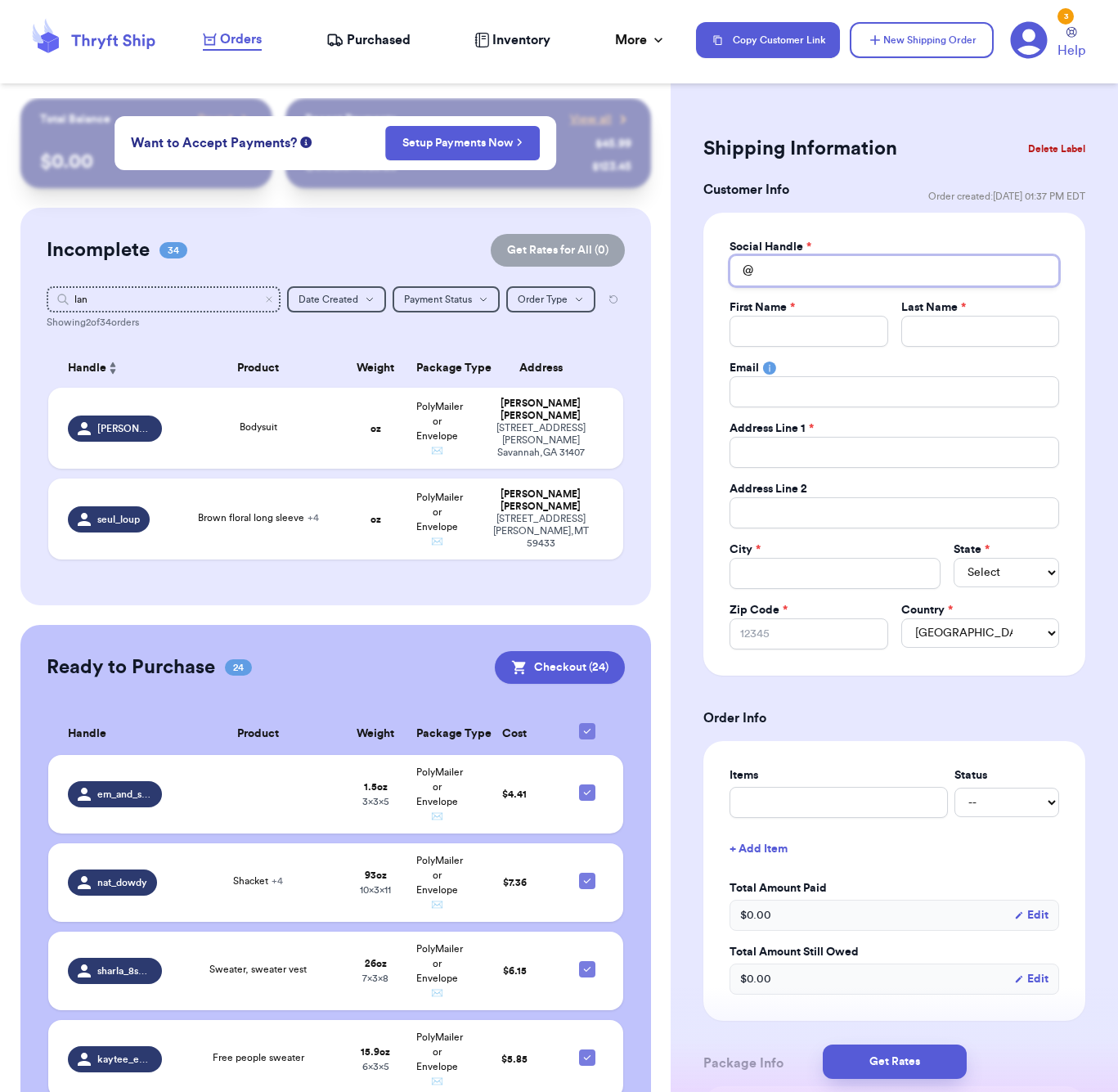
click at [870, 272] on input "Total Amount Paid" at bounding box center [894, 271] width 330 height 31
type input "a"
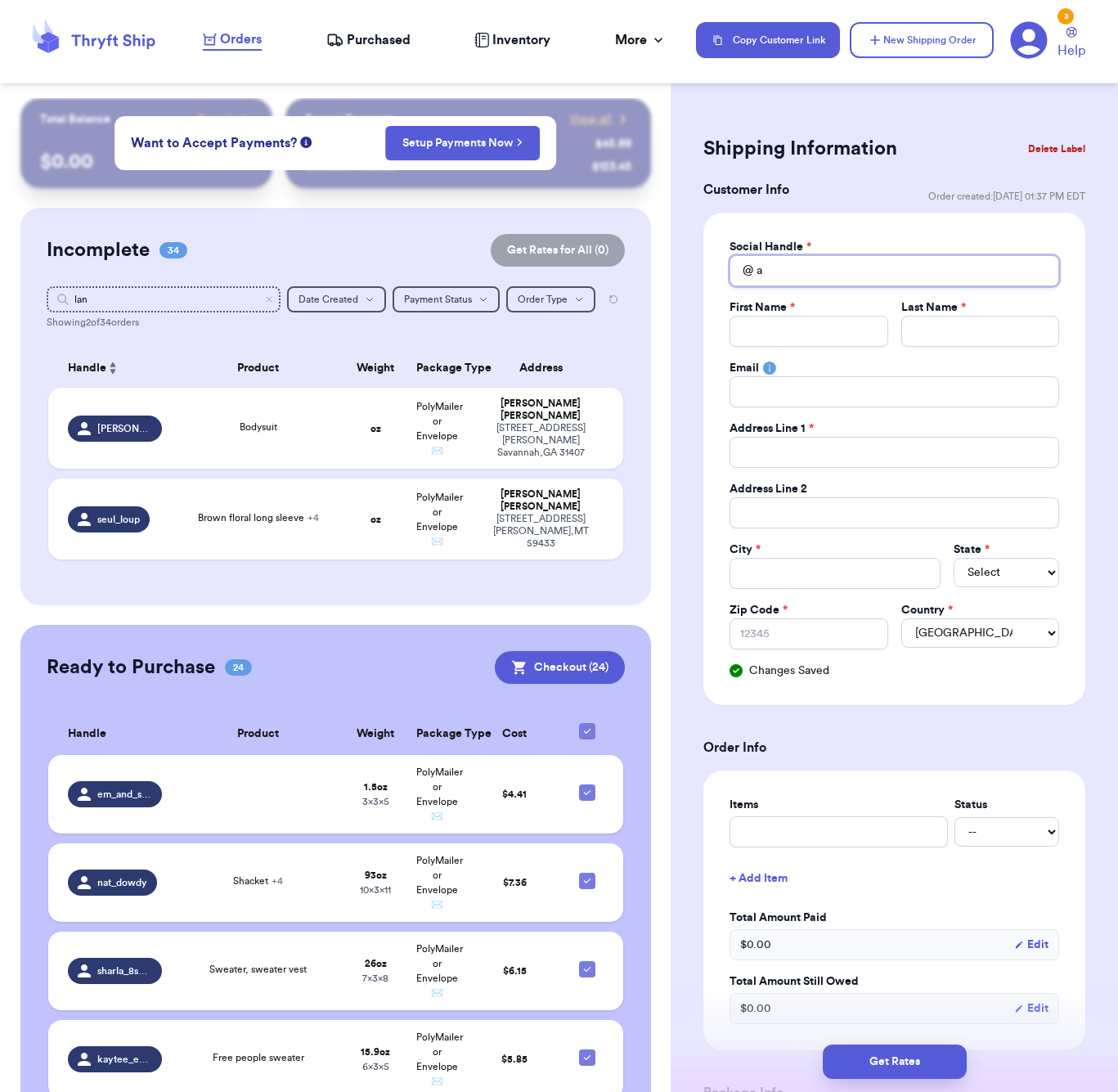
type input "al"
type input "all"
type input "alli"
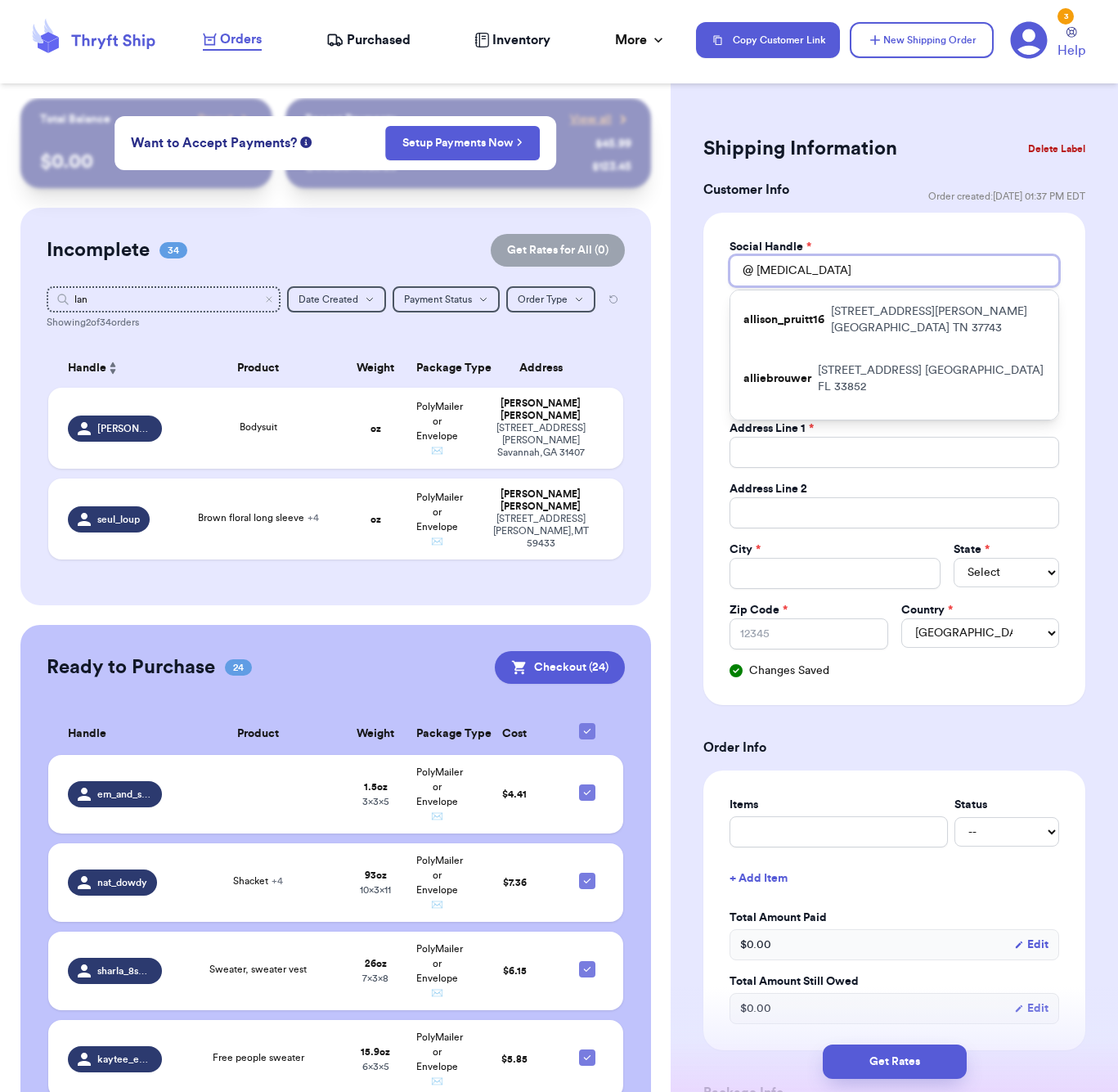
type input "all"
drag, startPoint x: 870, startPoint y: 272, endPoint x: 832, endPoint y: 399, distance: 132.6
click at [832, 421] on p "105 W Reserve Drive Kalispell MT 59901" at bounding box center [918, 429] width 206 height 16
type input "alliecakes21"
type input "Allie"
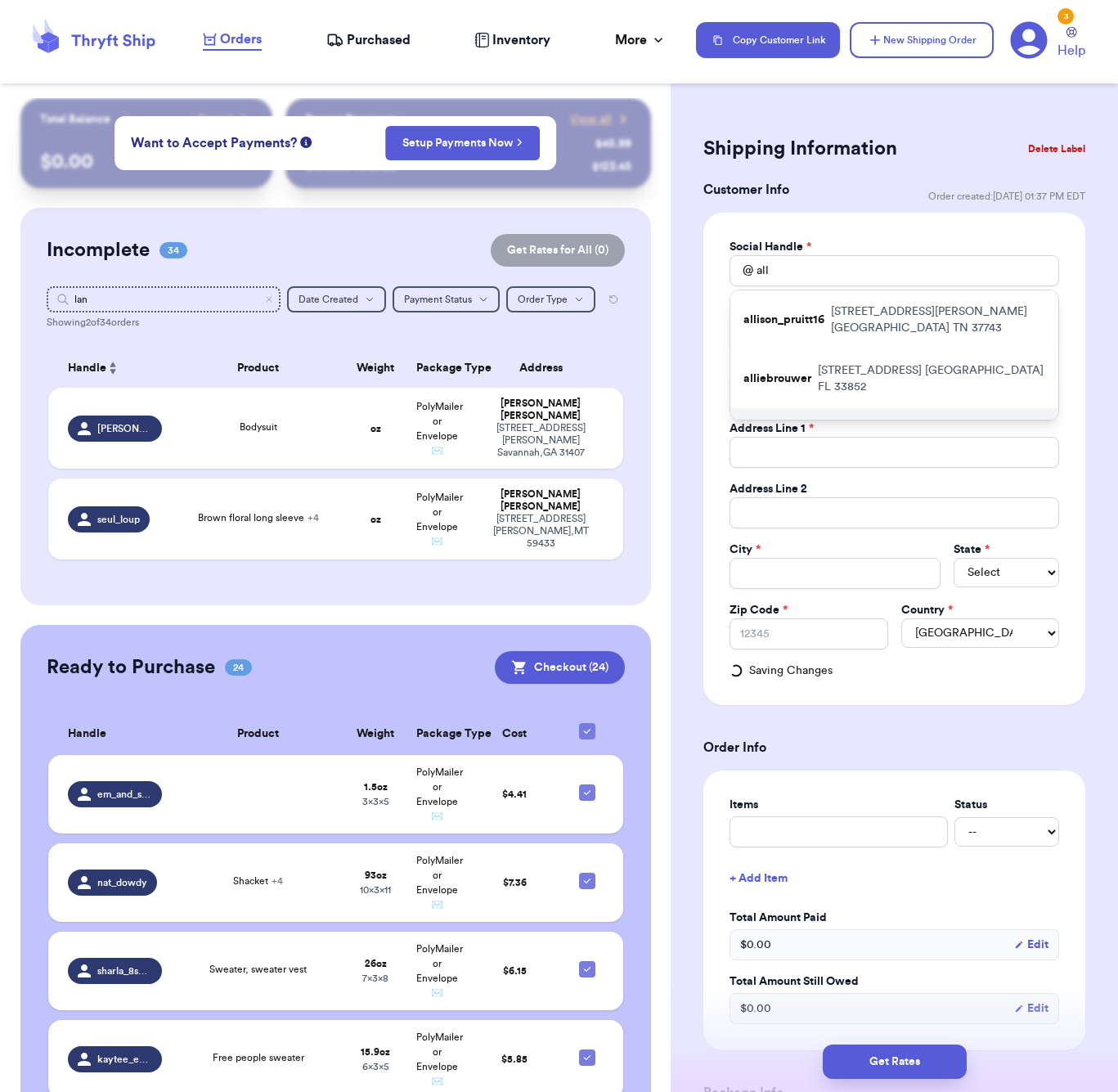
type input "Landowski"
type input "allielandowski@gmail.com"
type input "105 W Reserve Drive"
type input "Kalispell"
select select "MT"
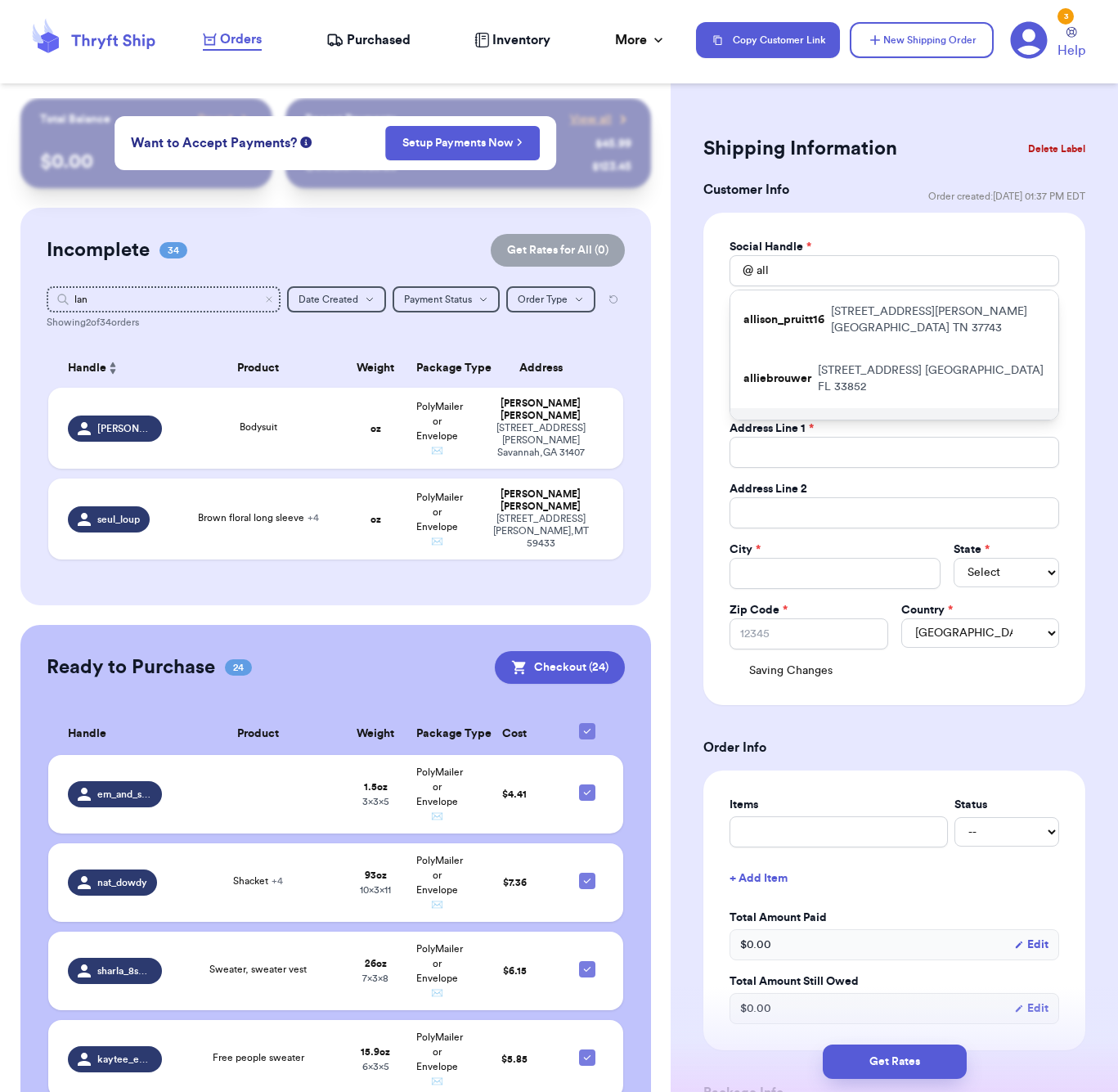
type input "59901"
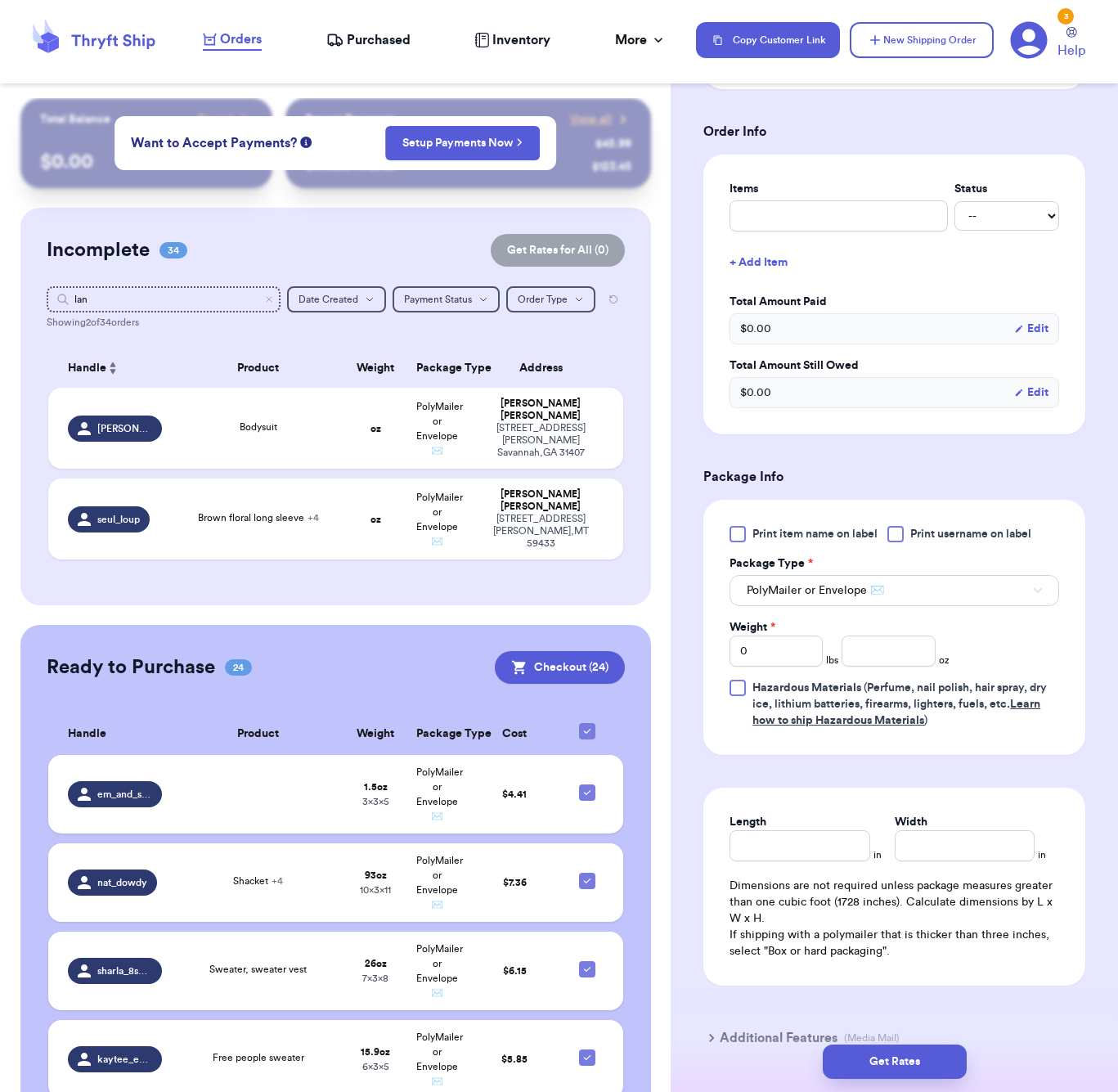
scroll to position [706, 0]
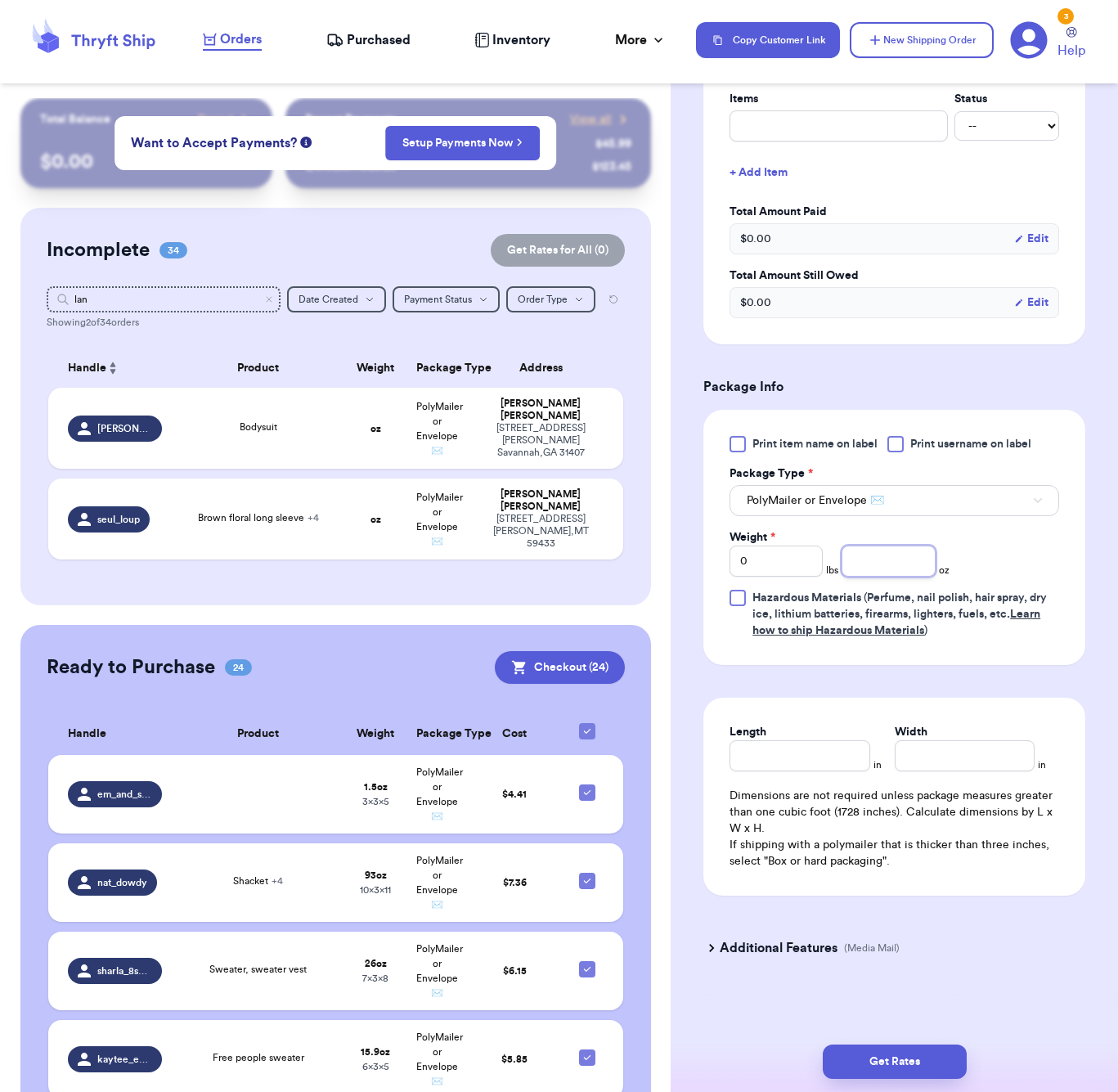
click at [874, 556] on input "number" at bounding box center [888, 561] width 94 height 31
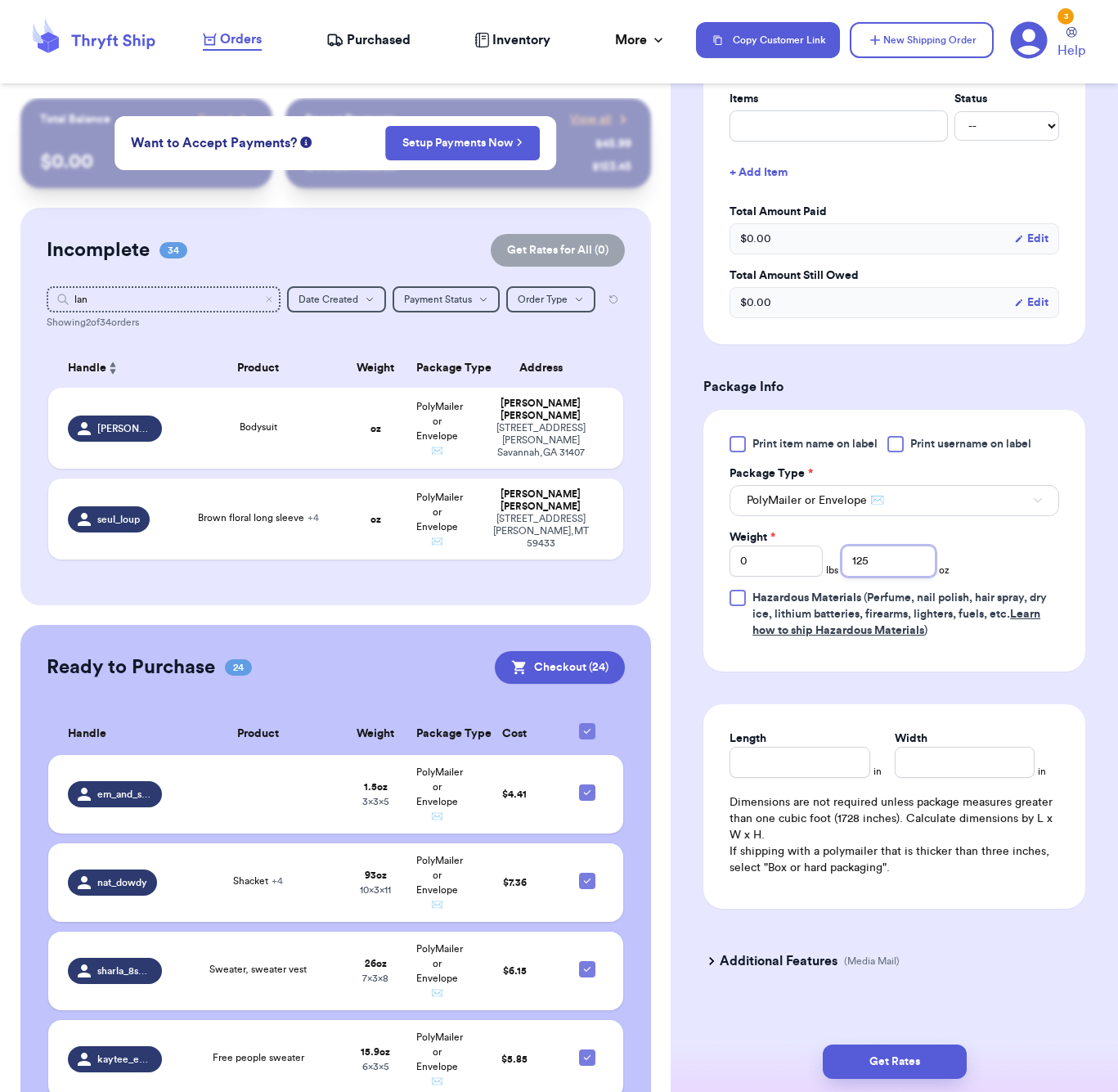
scroll to position [709, 0]
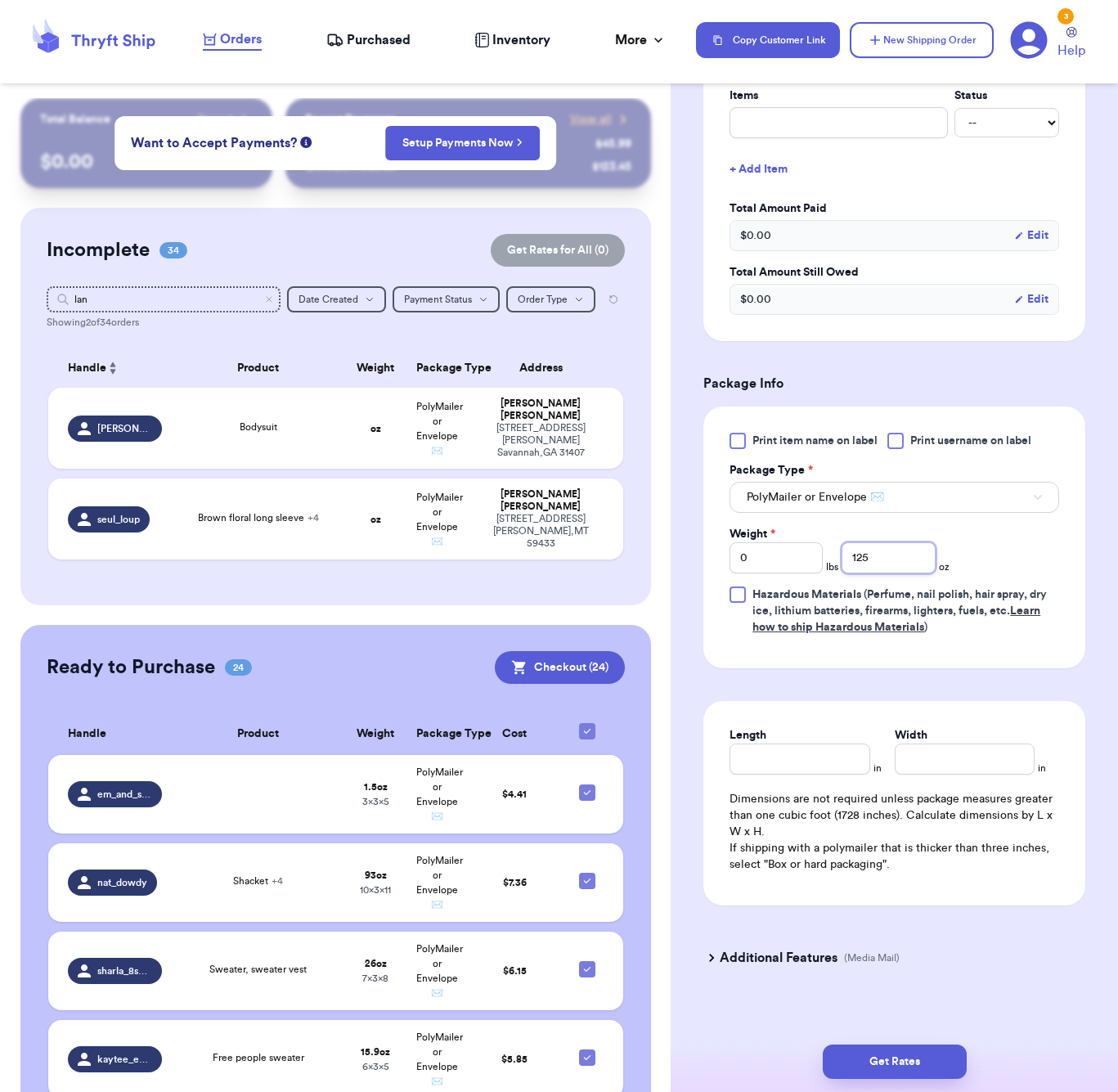
type input "125"
click at [819, 756] on div "Length" at bounding box center [800, 751] width 140 height 47
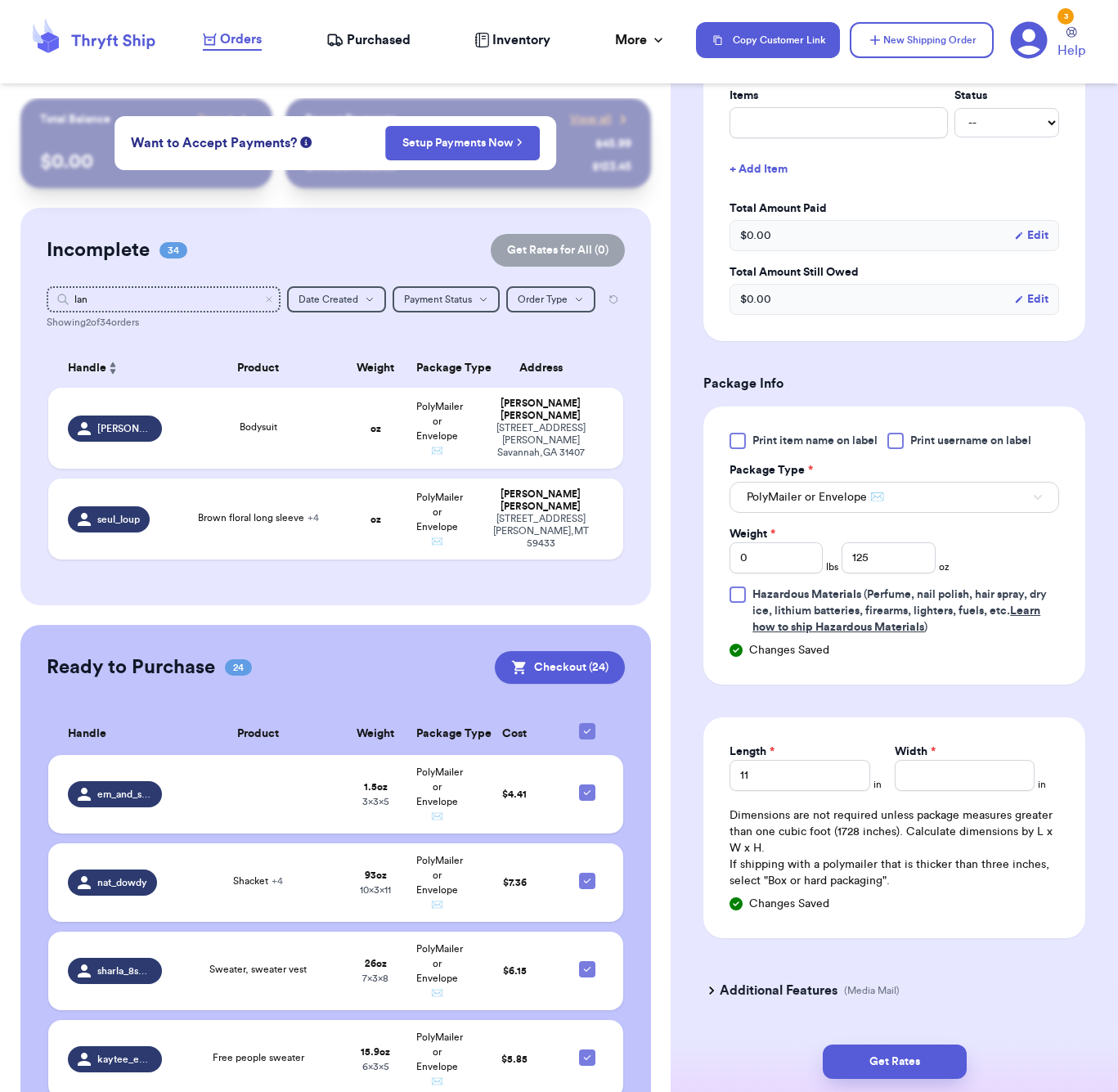
click at [766, 792] on div "Length * 11 in Width * in Dimensions are not required unless package measures g…" at bounding box center [894, 827] width 382 height 221
click at [764, 781] on input "11" at bounding box center [800, 776] width 140 height 31
type input "1"
type input "9"
type input "11"
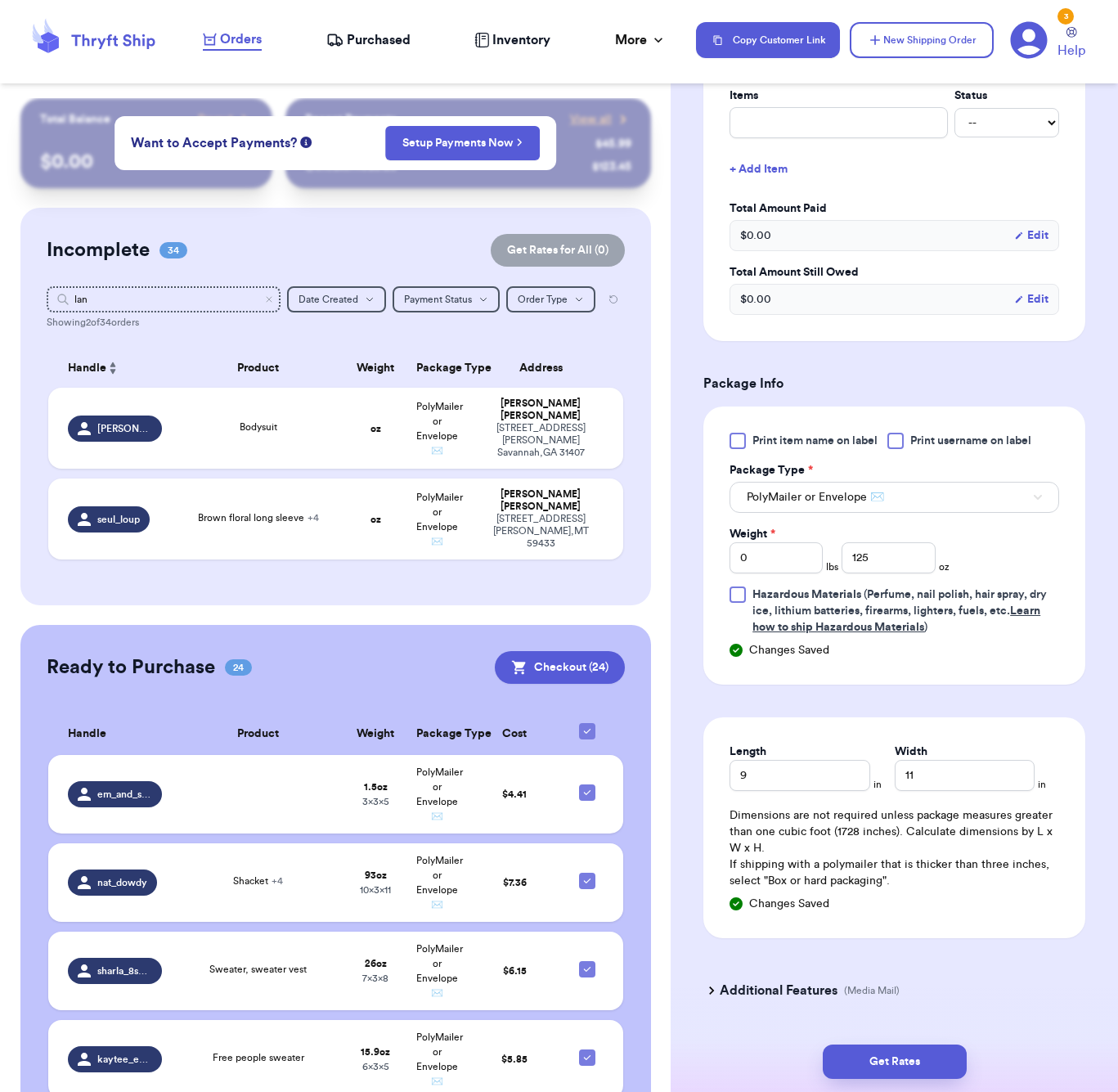
click at [916, 1041] on div "Get Rates" at bounding box center [894, 1062] width 447 height 61
click at [920, 1051] on button "Get Rates" at bounding box center [894, 1062] width 144 height 35
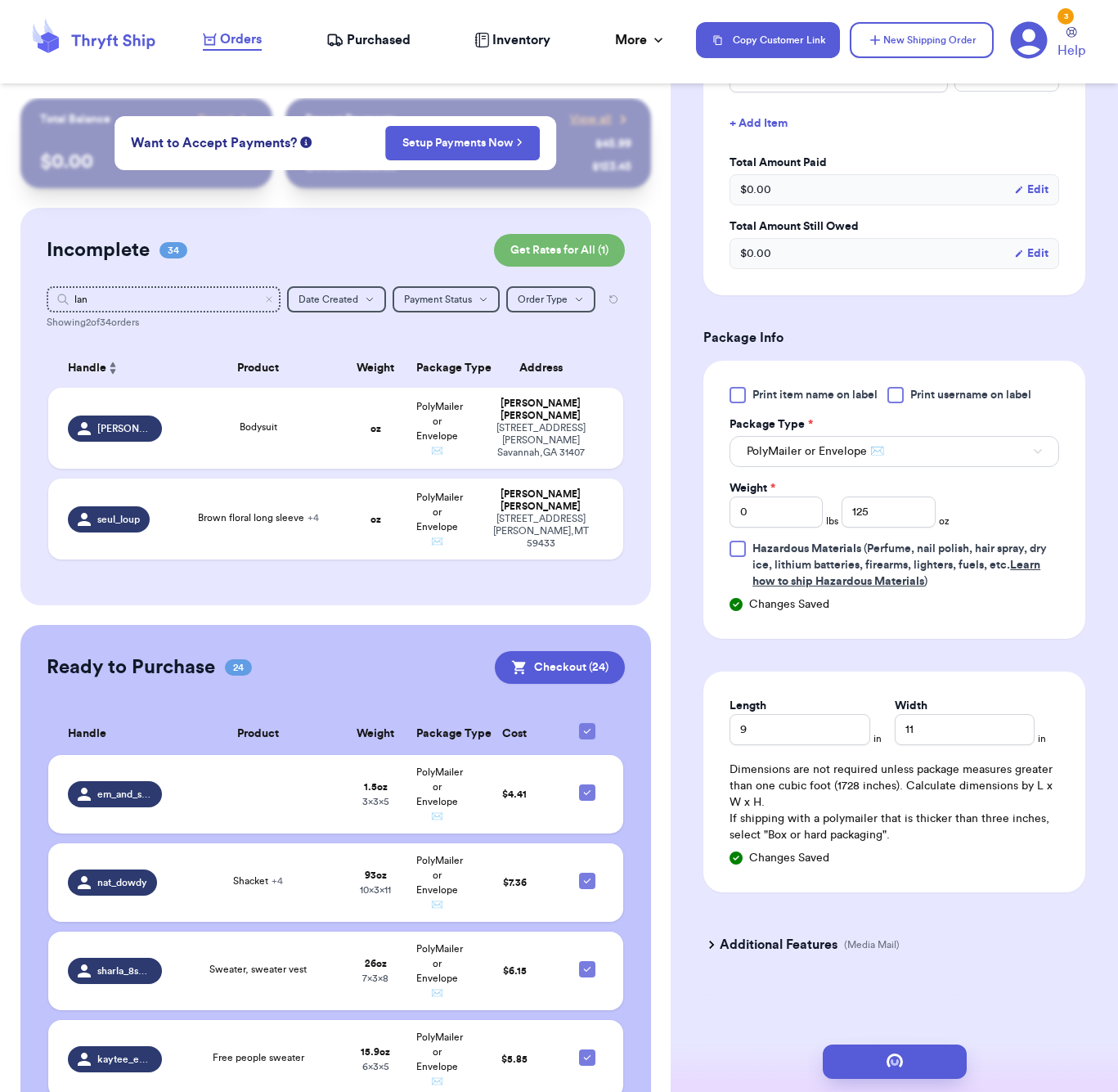
type input "7"
type input "13"
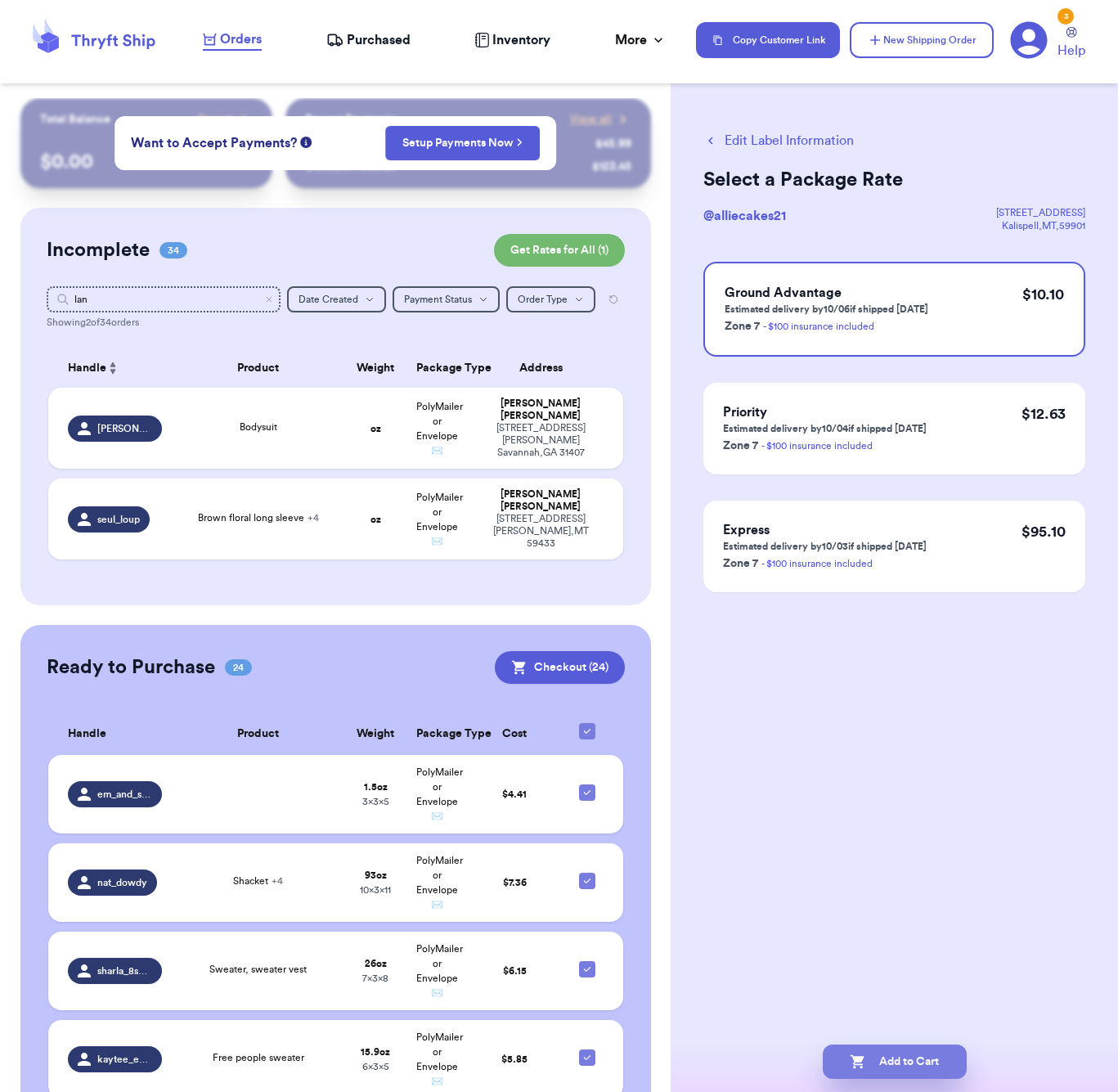
click at [941, 1055] on button "Add to Cart" at bounding box center [894, 1062] width 144 height 35
checkbox input "true"
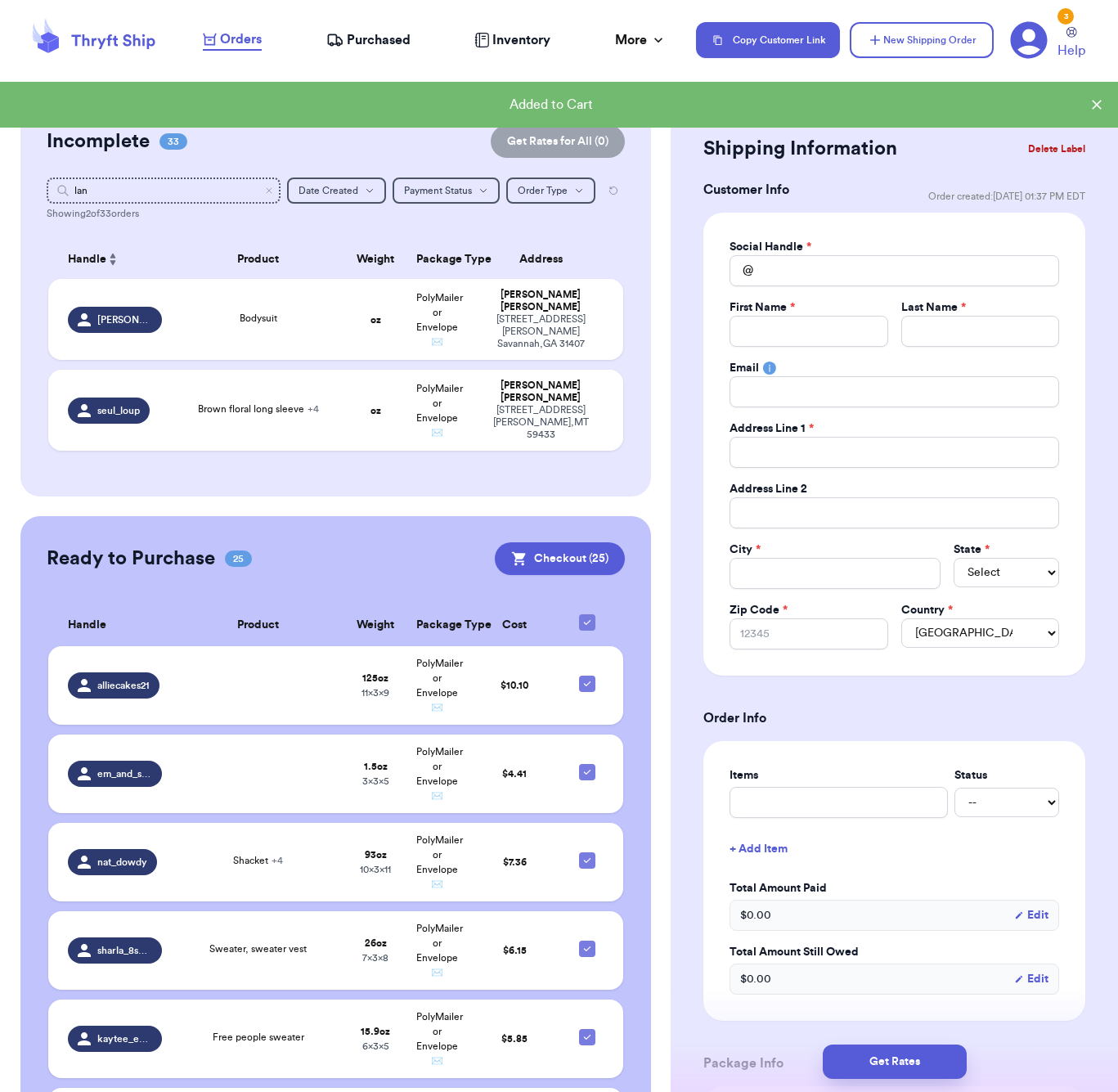
scroll to position [268, 0]
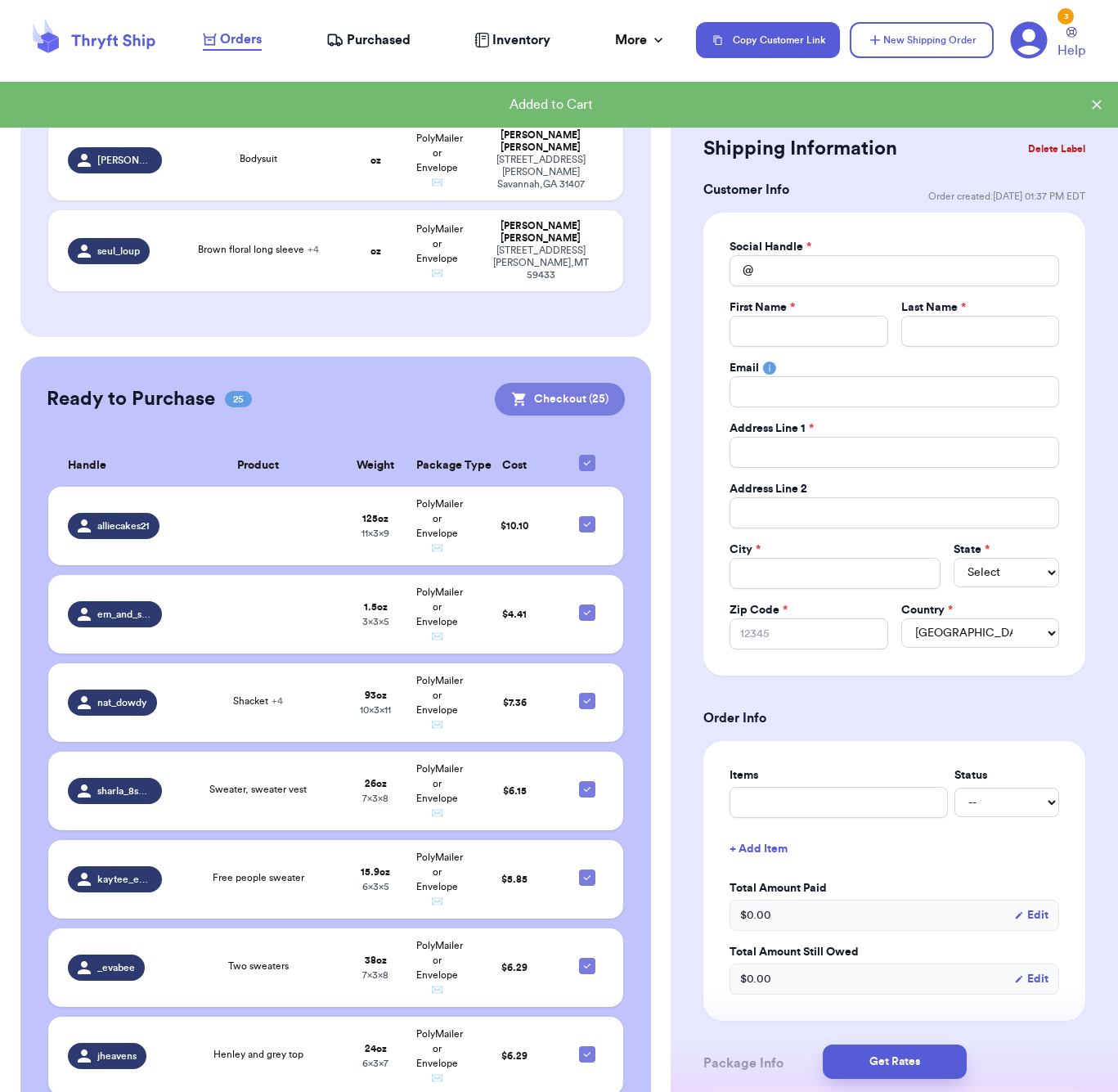
click at [569, 383] on button "Checkout ( 25 )" at bounding box center [559, 399] width 130 height 33
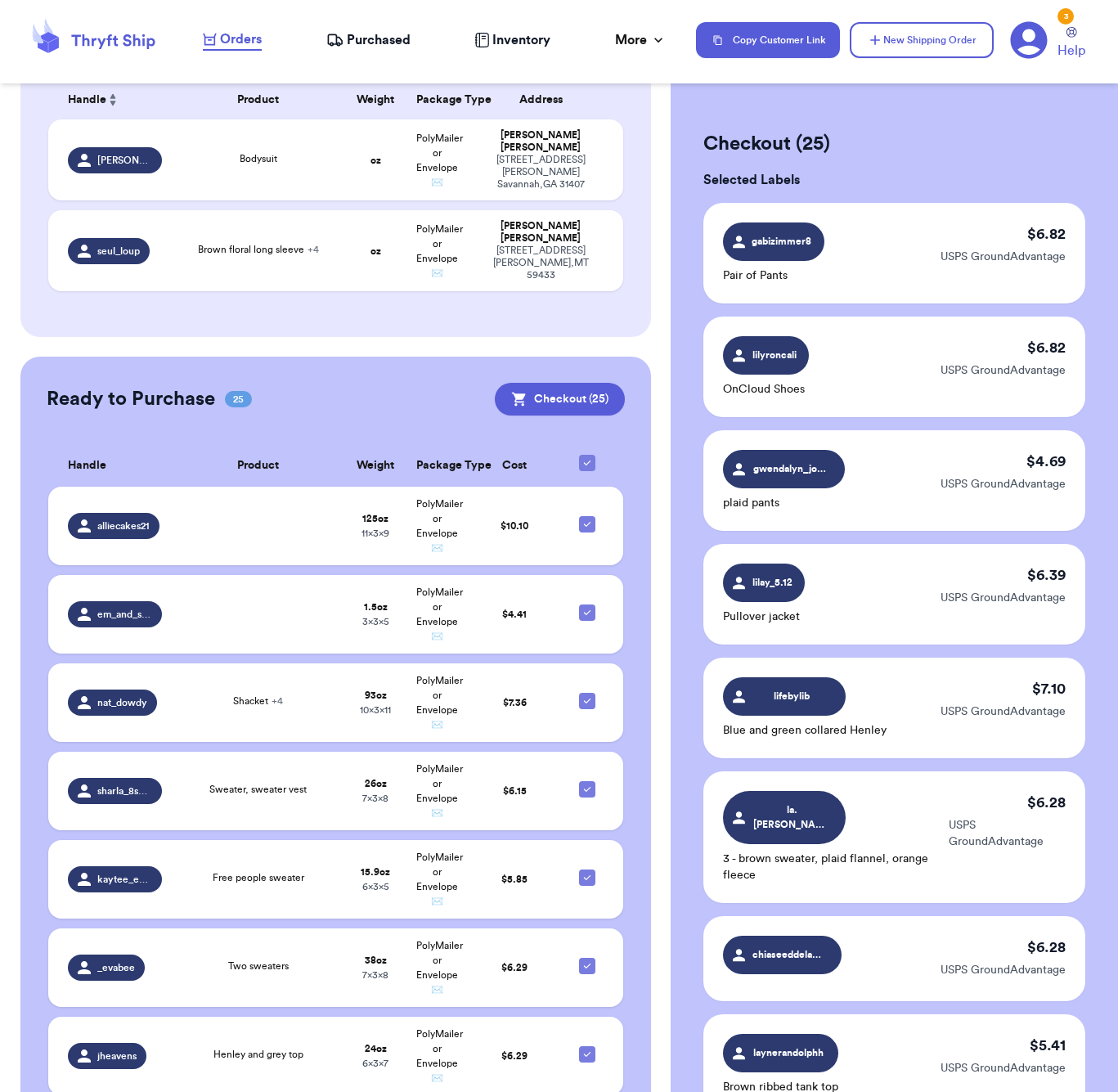
click at [589, 464] on icon at bounding box center [587, 463] width 13 height 13
click at [587, 455] on input "checkbox" at bounding box center [586, 454] width 1 height 1
checkbox input "false"
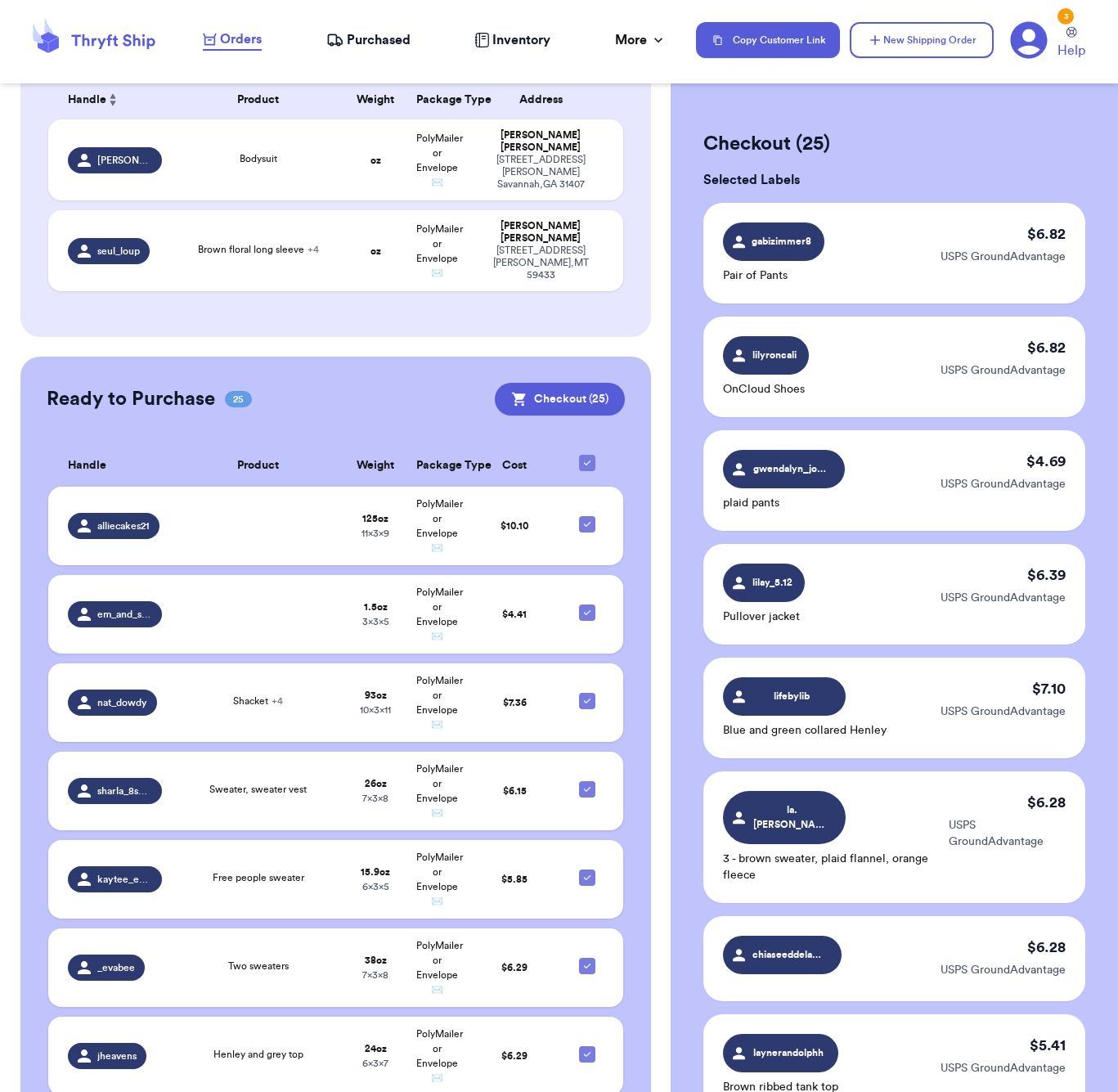
checkbox input "false"
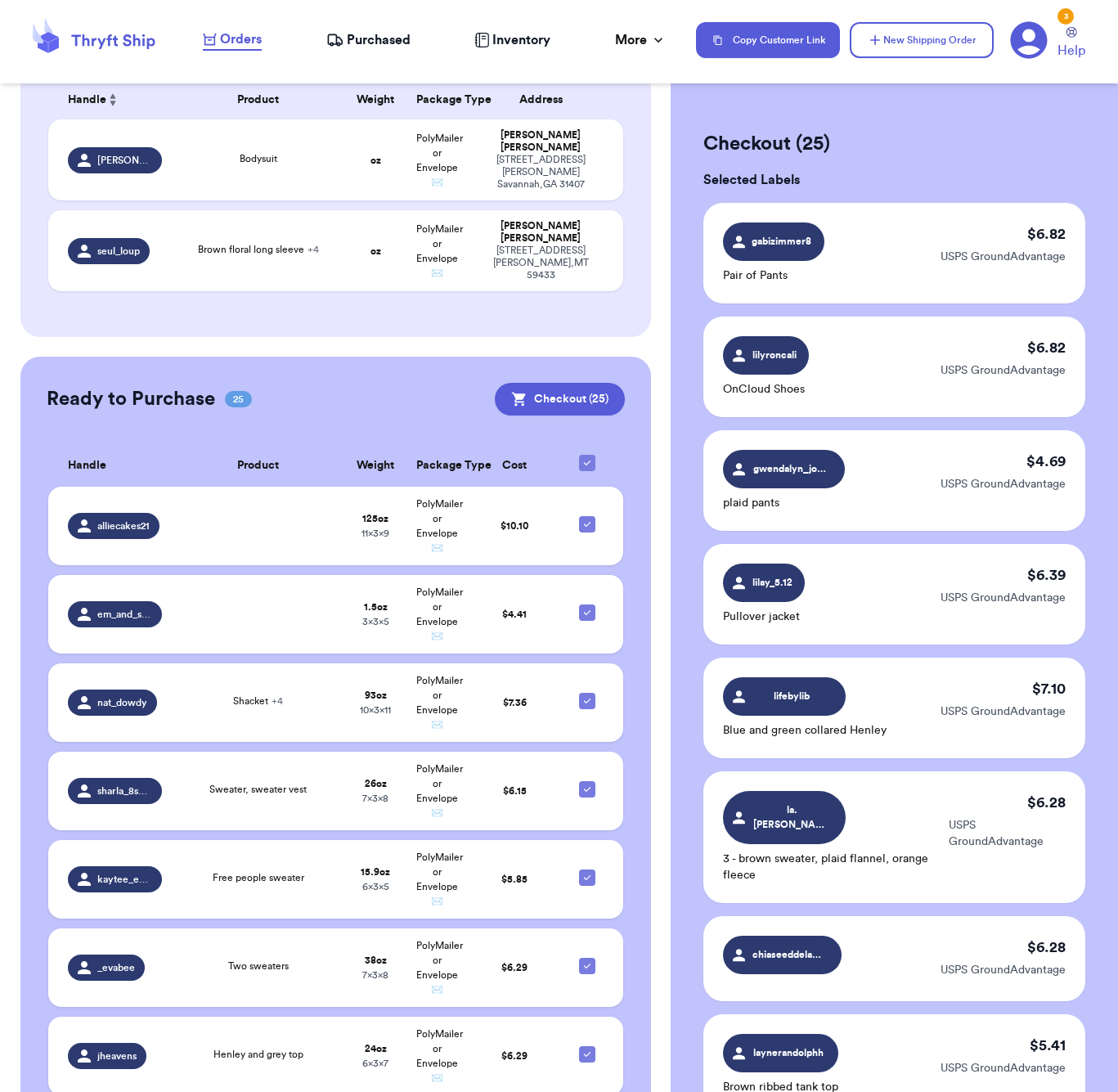
checkbox input "false"
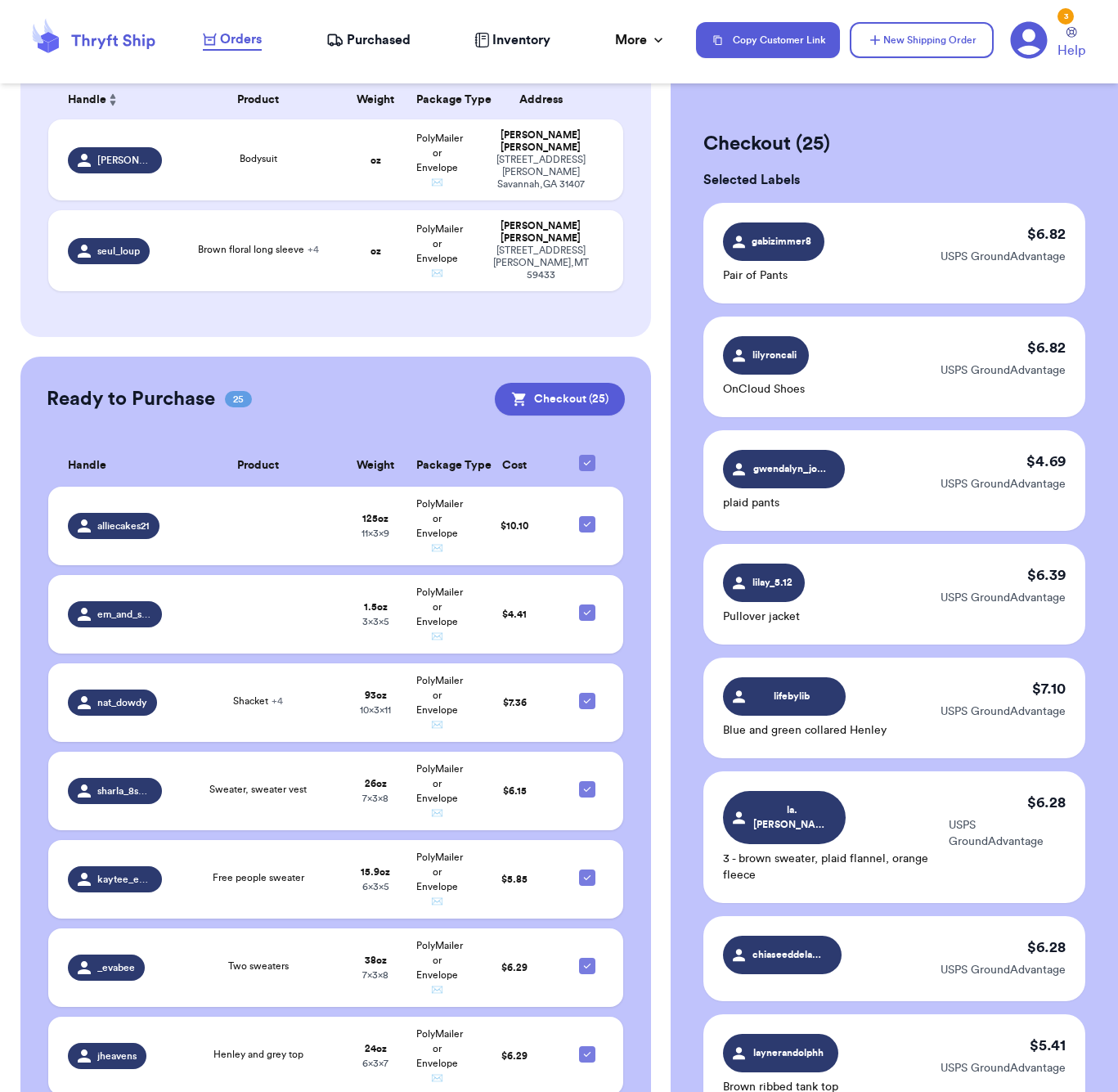
checkbox input "false"
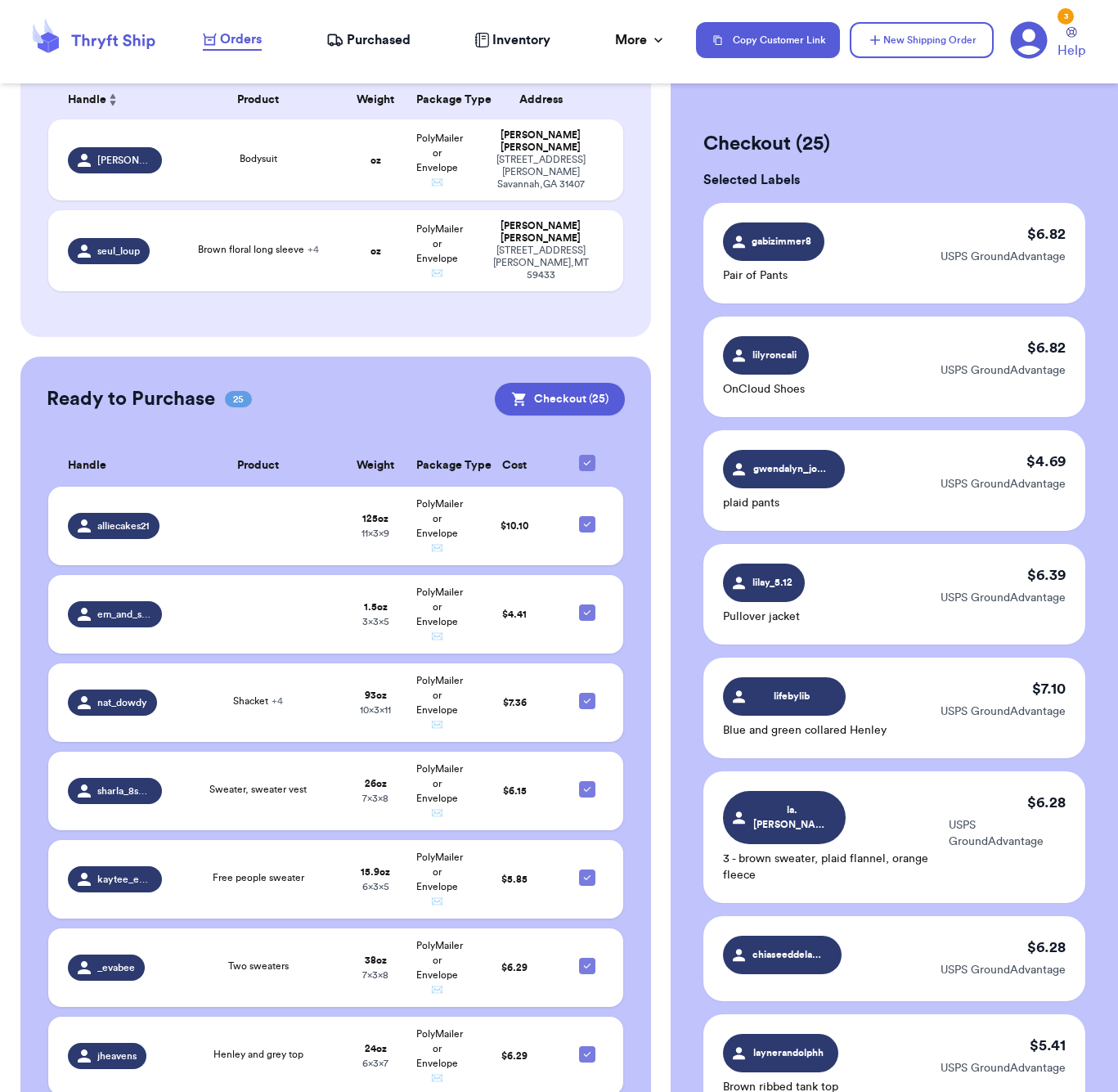
checkbox input "false"
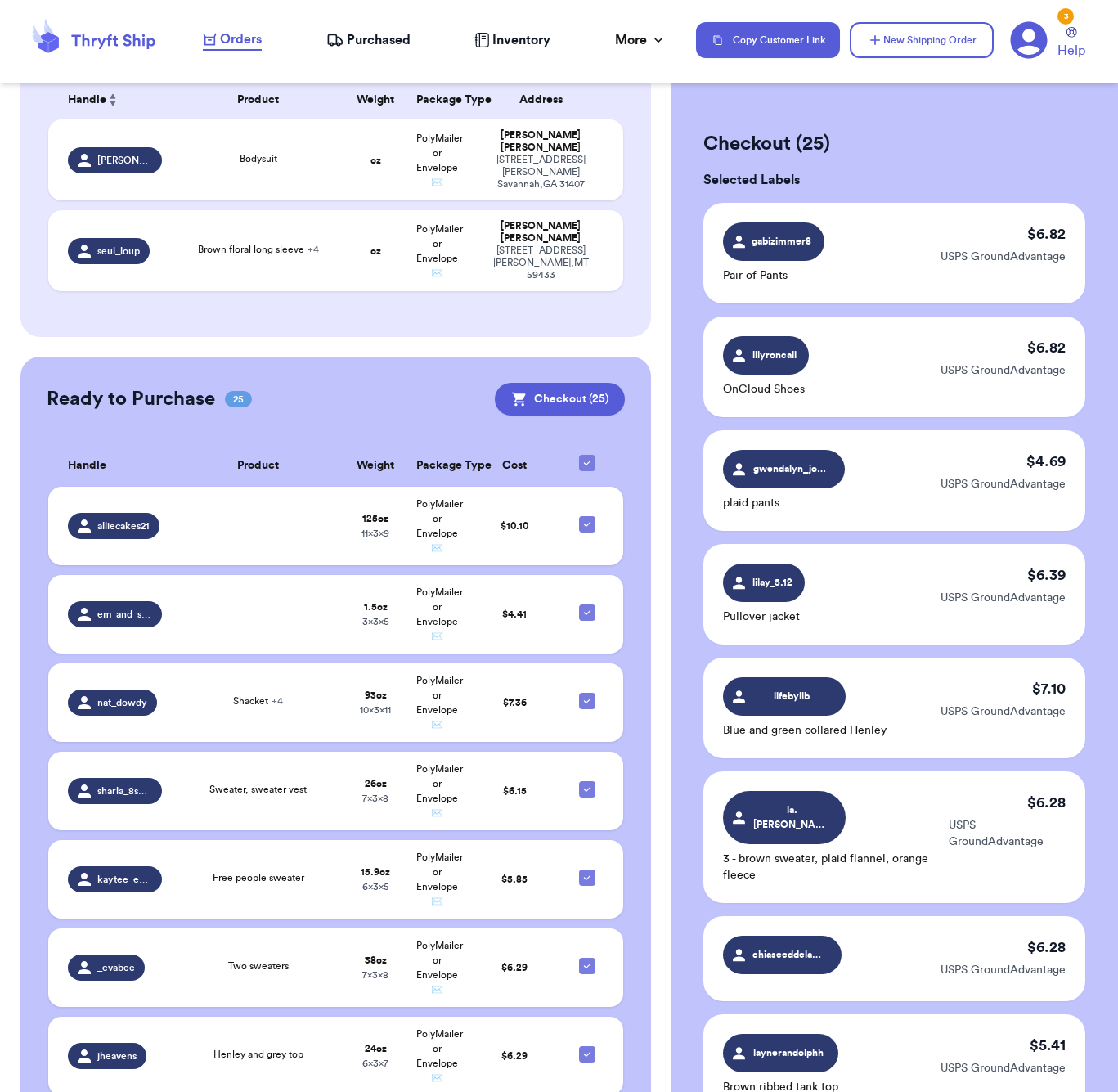
checkbox input "false"
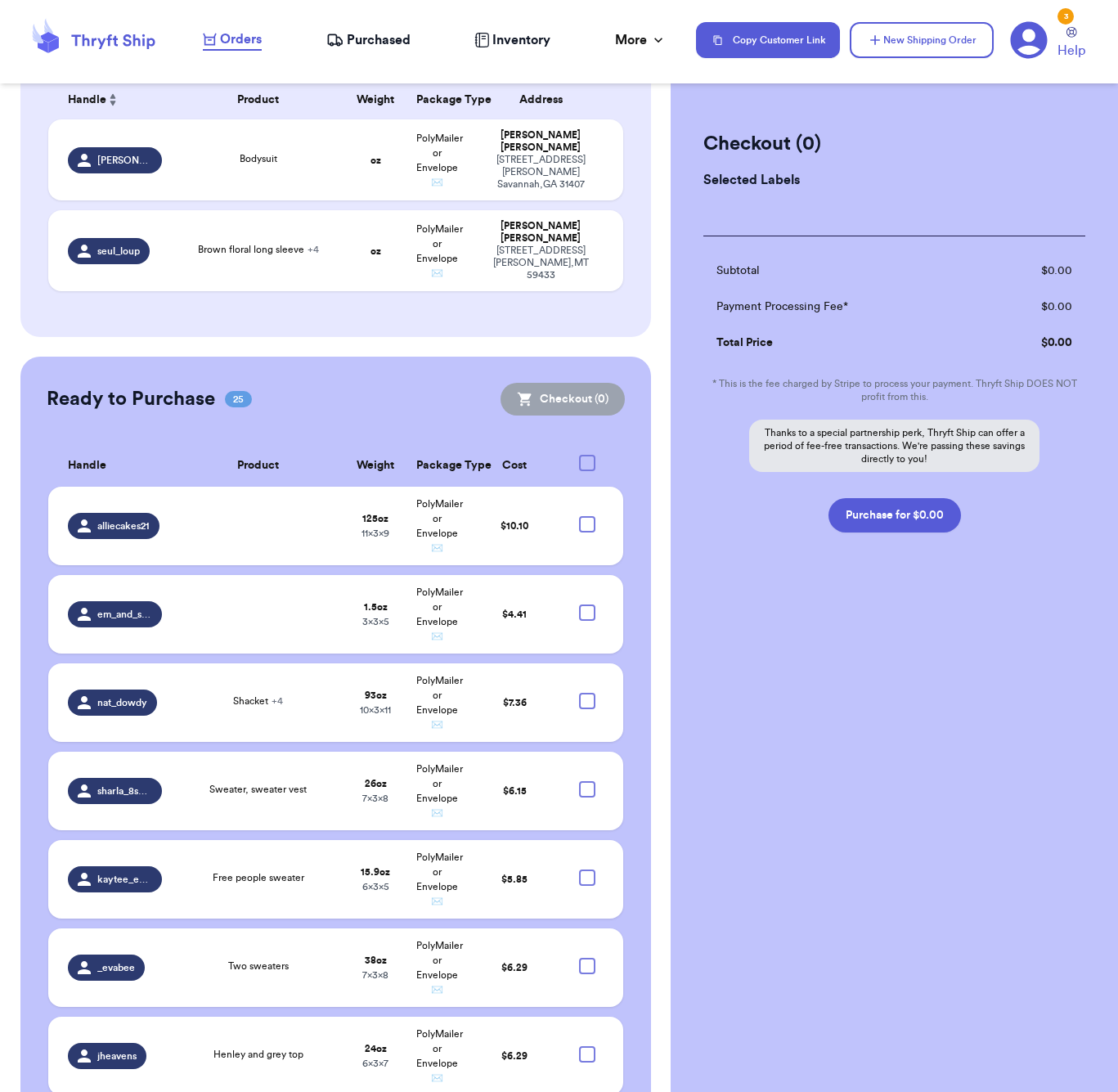
click at [583, 455] on div at bounding box center [587, 463] width 16 height 16
click at [586, 454] on input "checkbox" at bounding box center [586, 454] width 1 height 1
checkbox input "true"
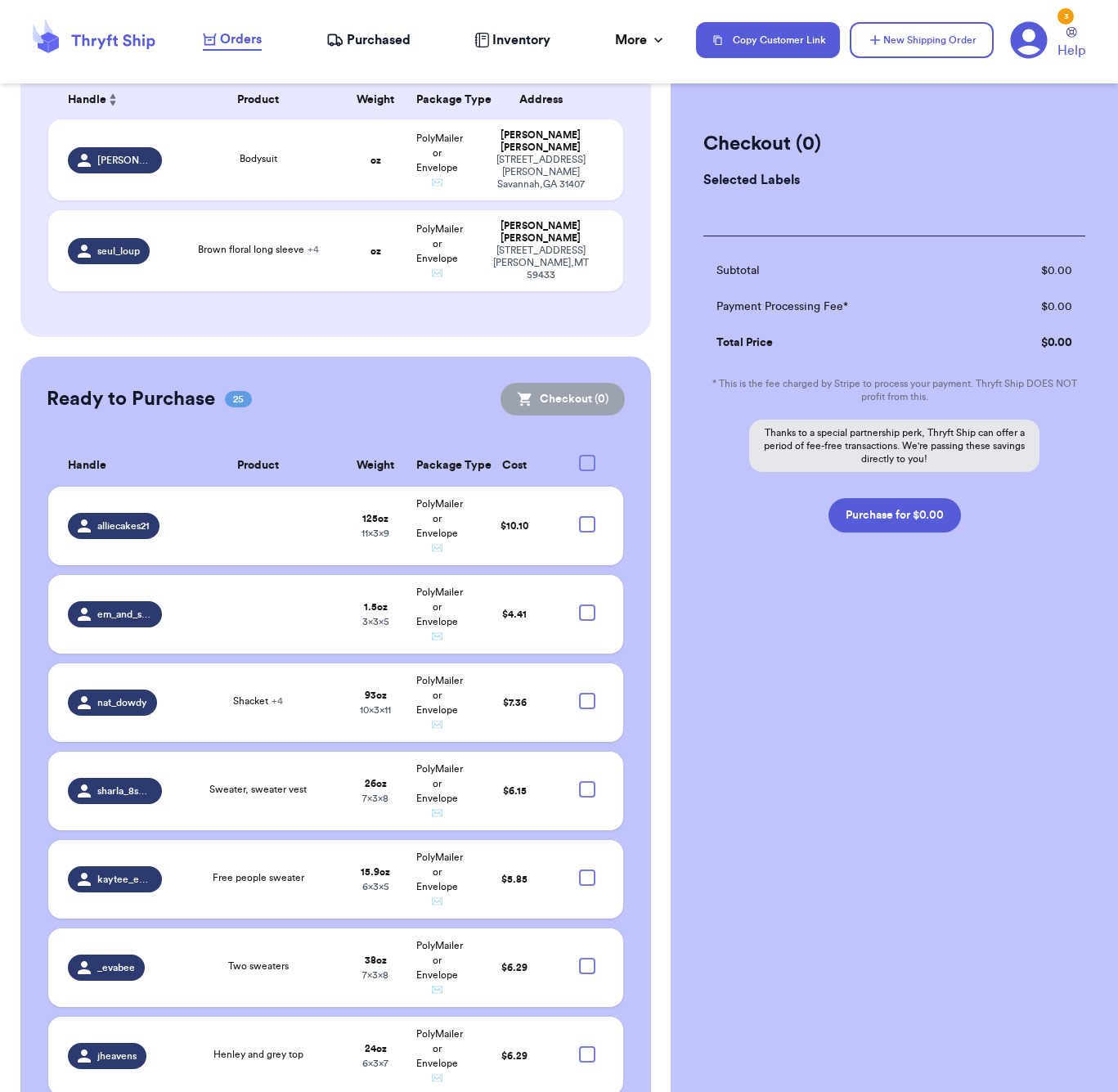
checkbox input "true"
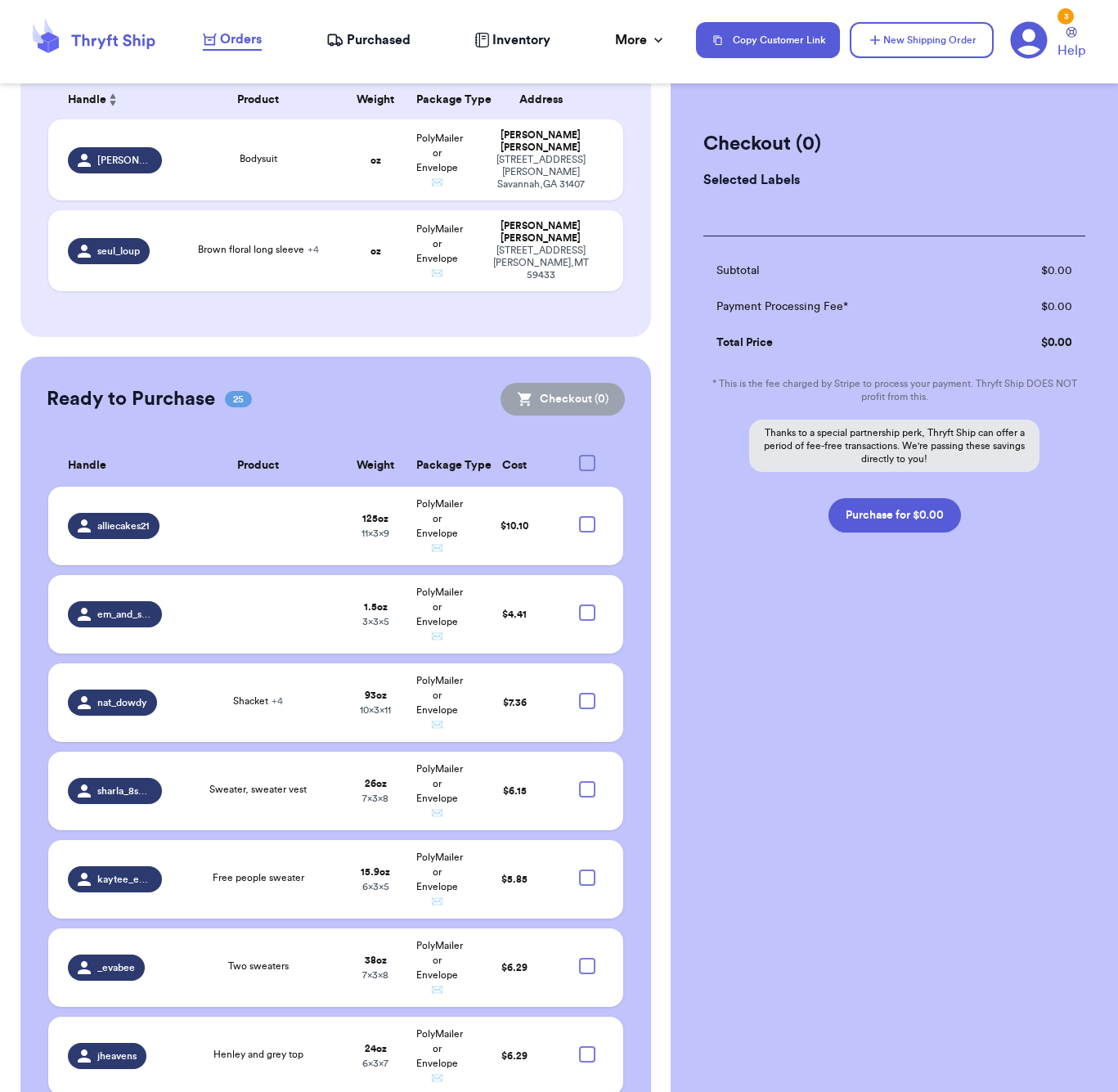
checkbox input "true"
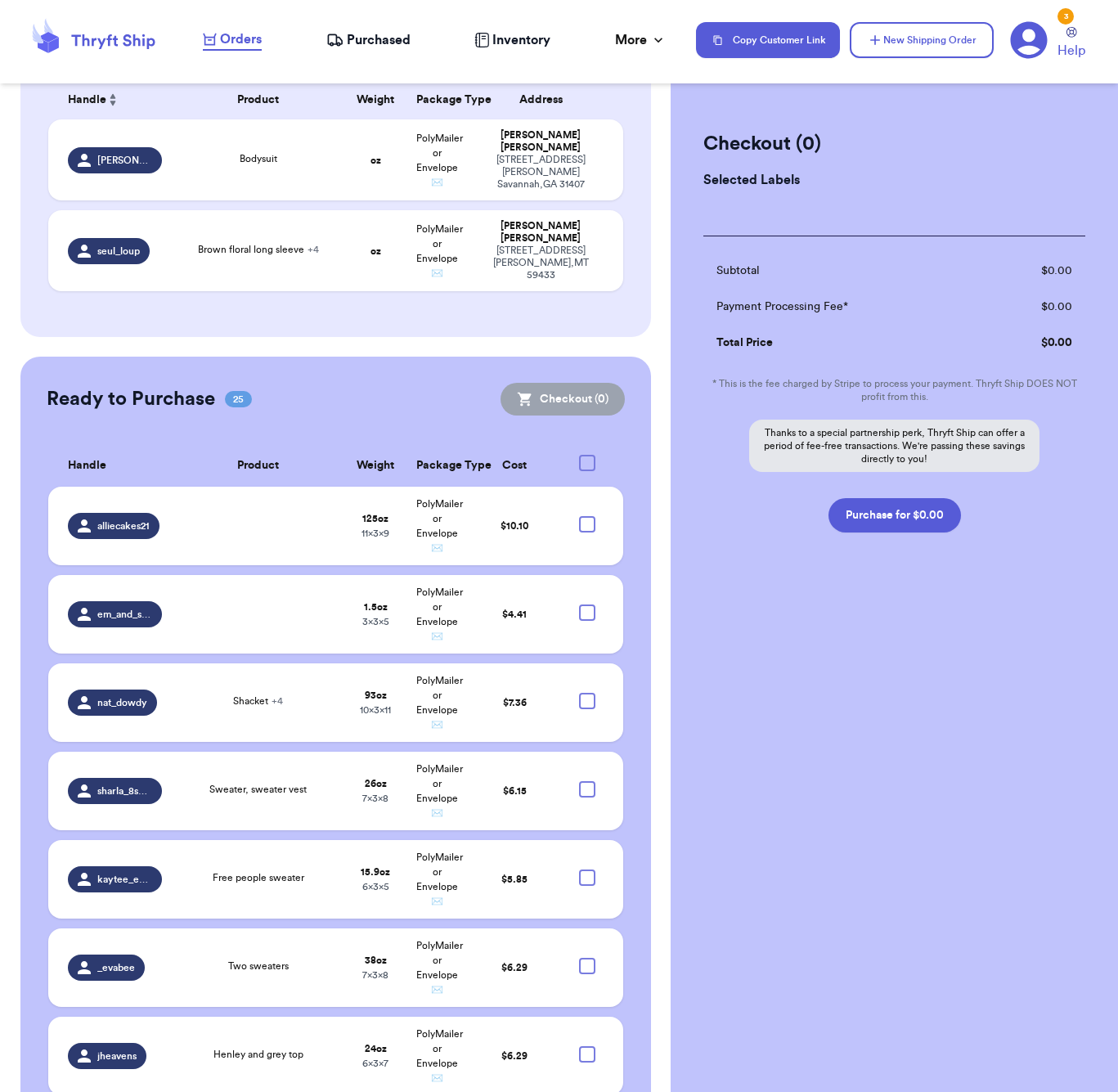
checkbox input "true"
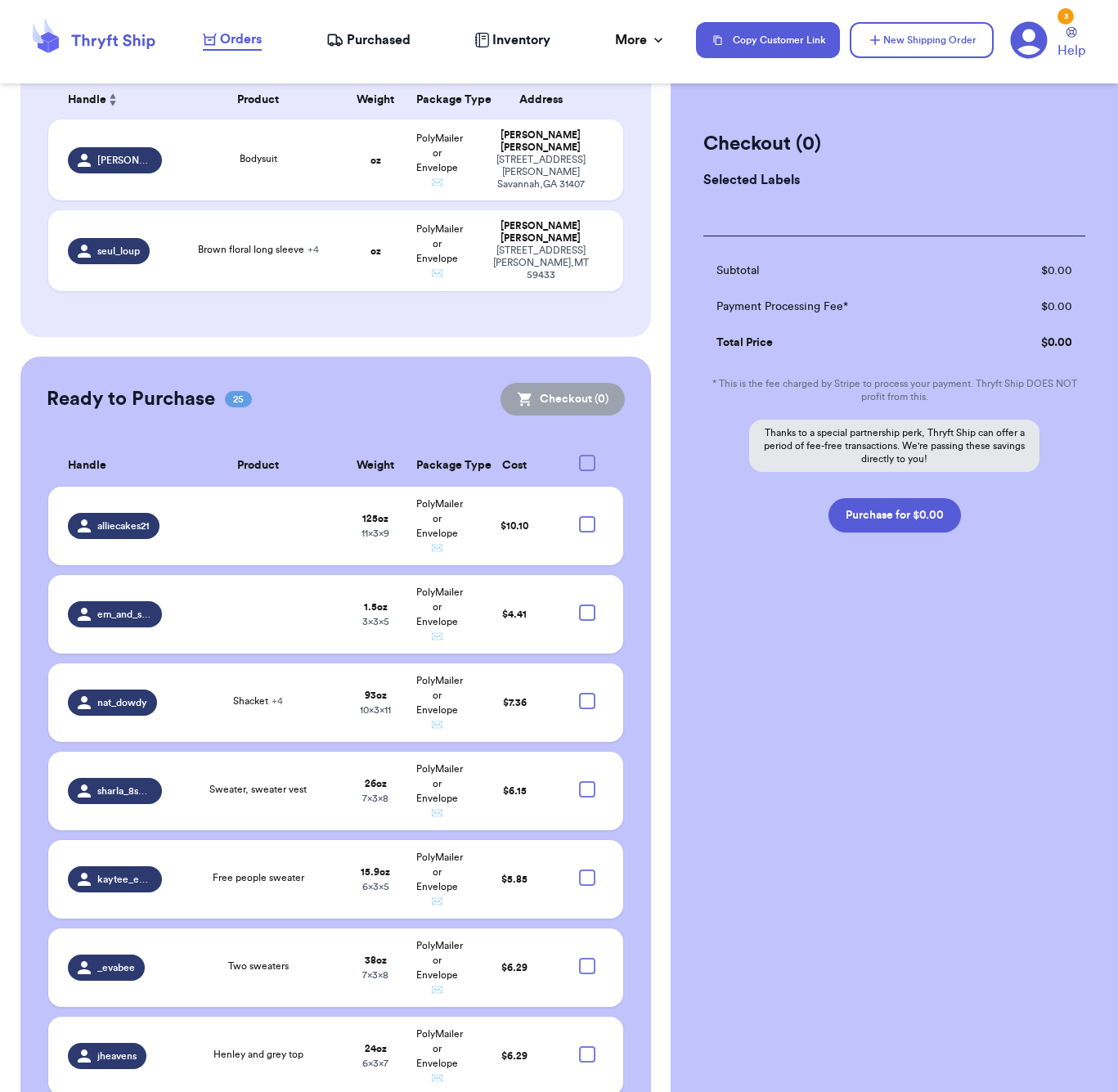
checkbox input "true"
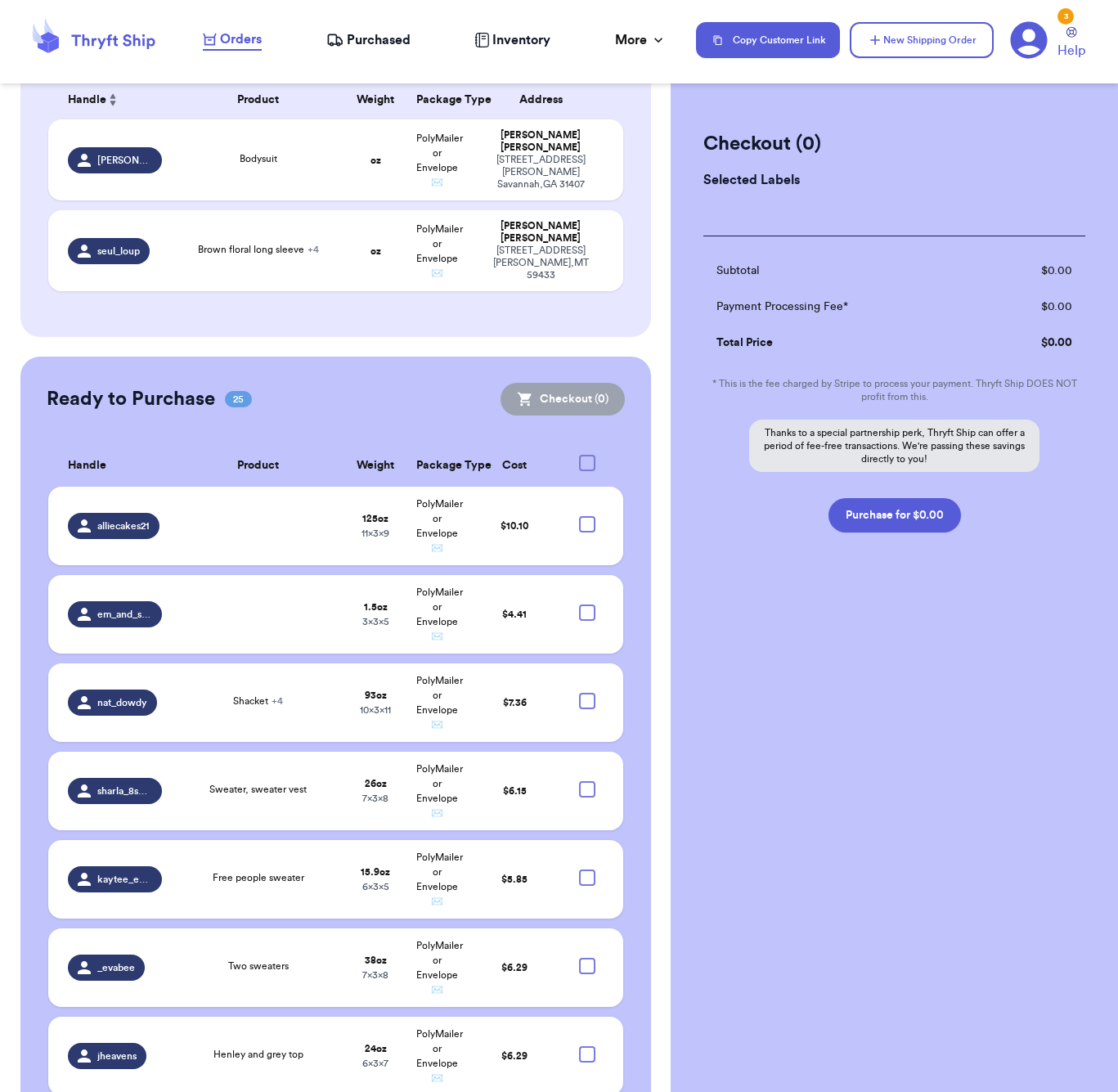
checkbox input "true"
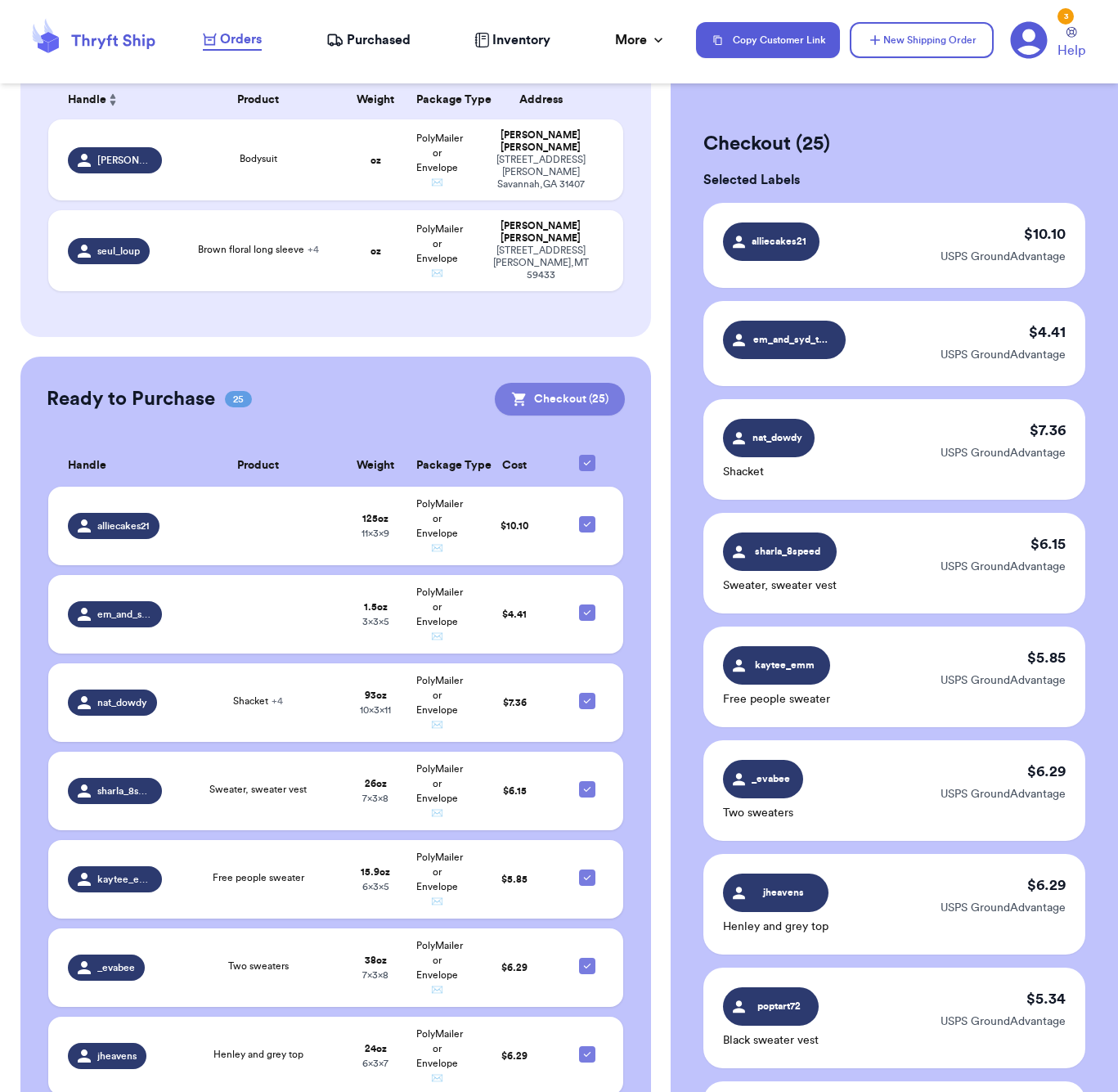
click at [584, 396] on button "Checkout ( 25 )" at bounding box center [559, 399] width 130 height 33
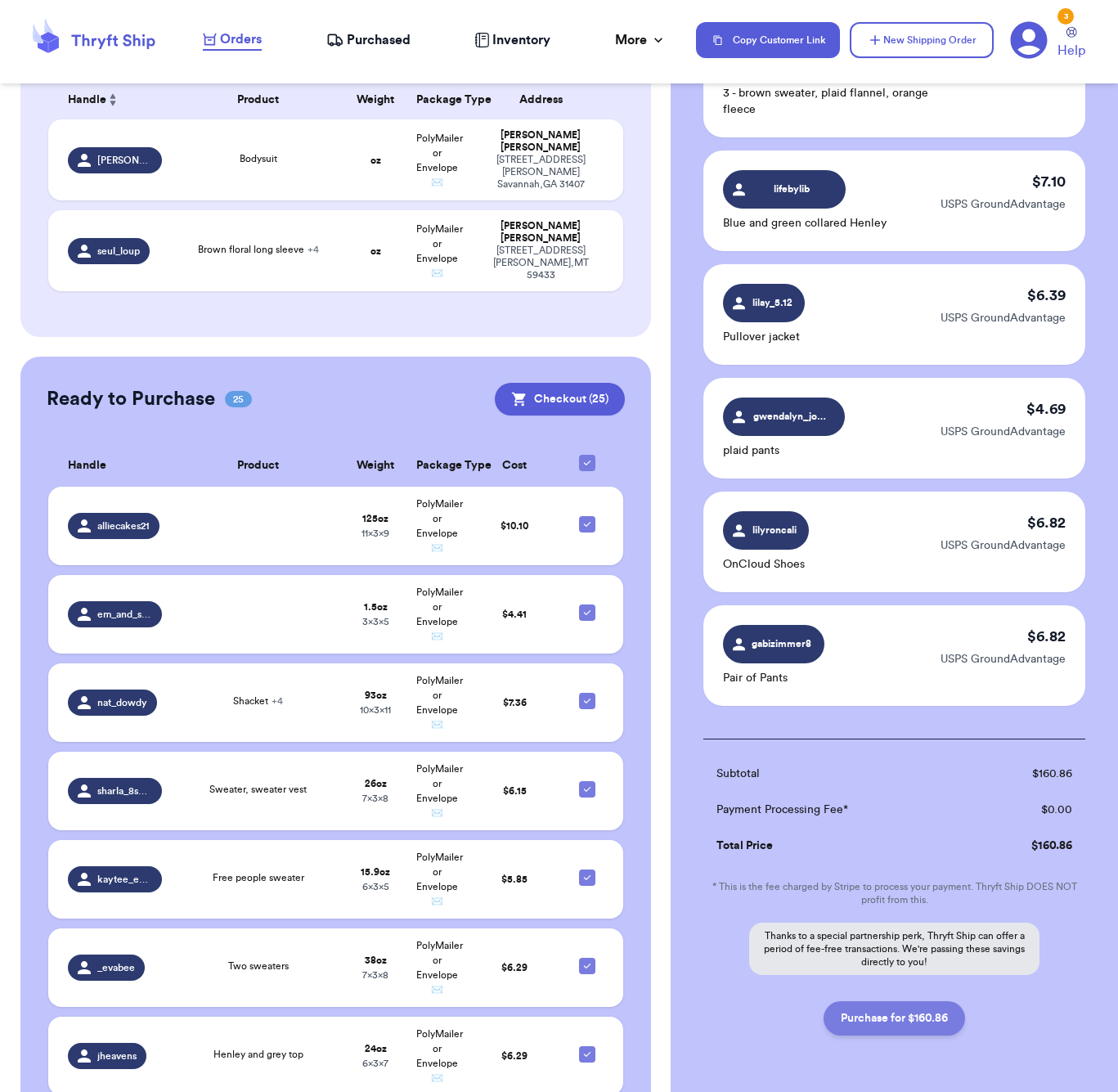
scroll to position [2355, 0]
click at [935, 1002] on button "Purchase for $160.86" at bounding box center [894, 1019] width 142 height 35
checkbox input "false"
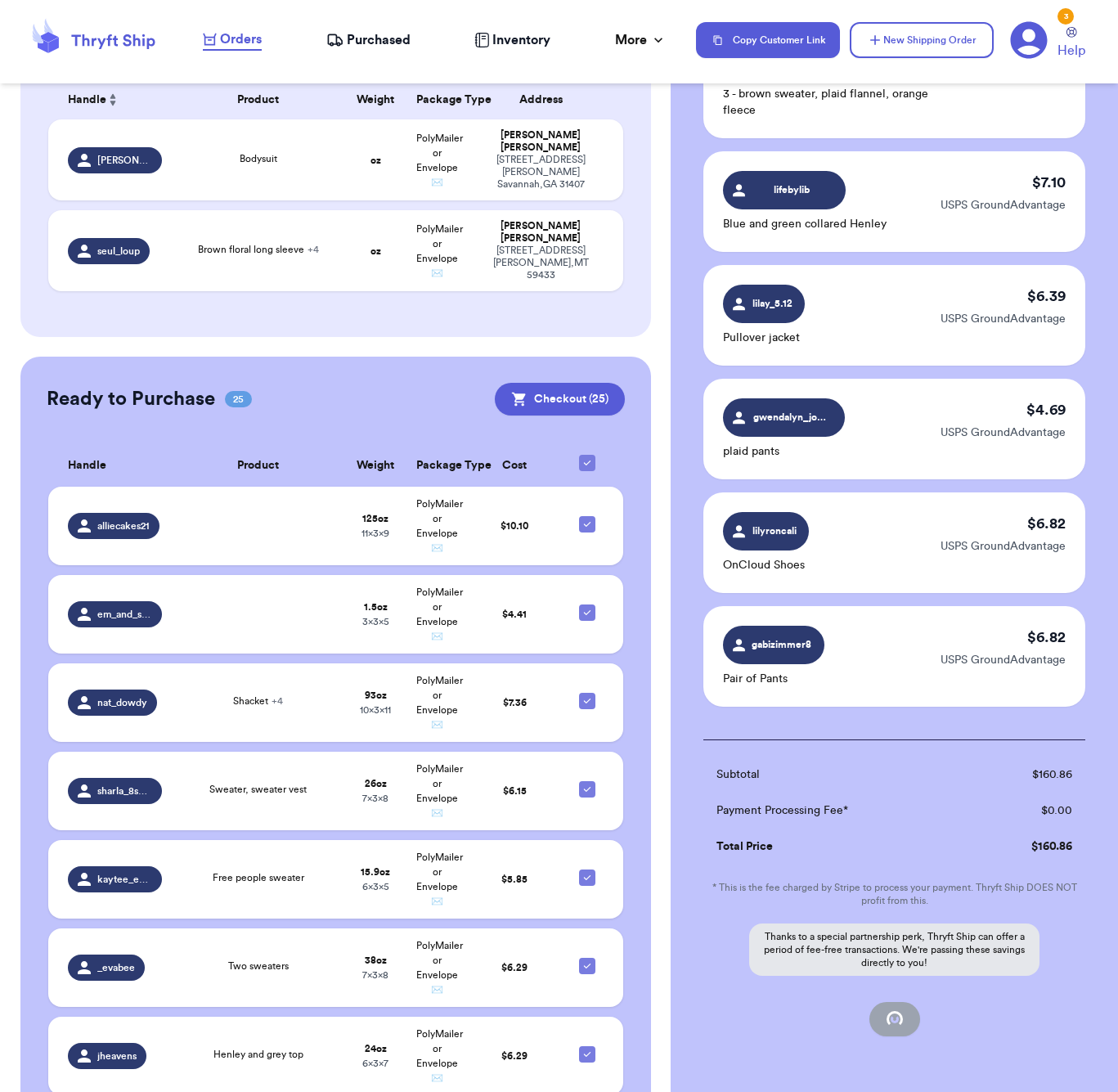
checkbox input "false"
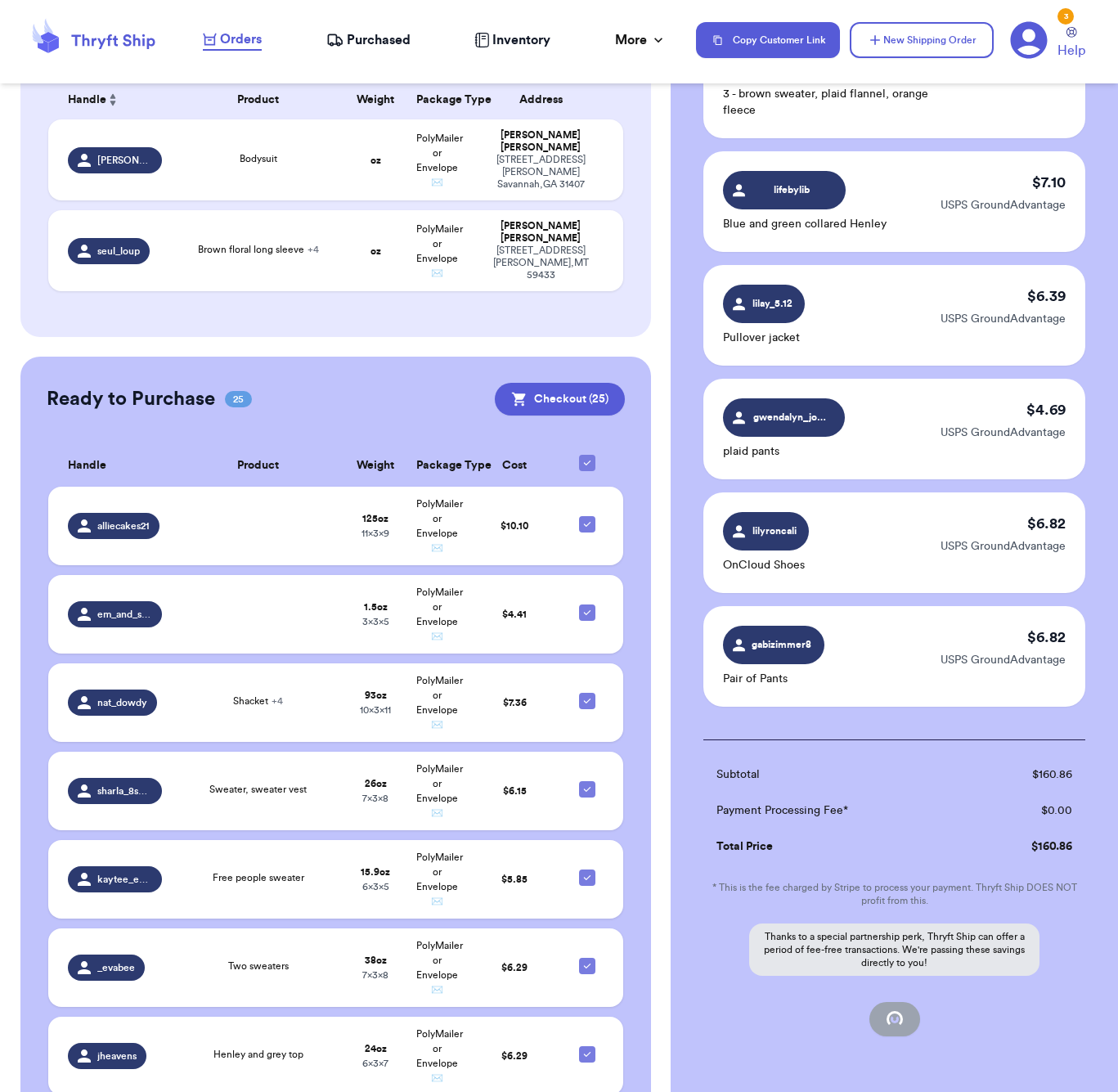
checkbox input "false"
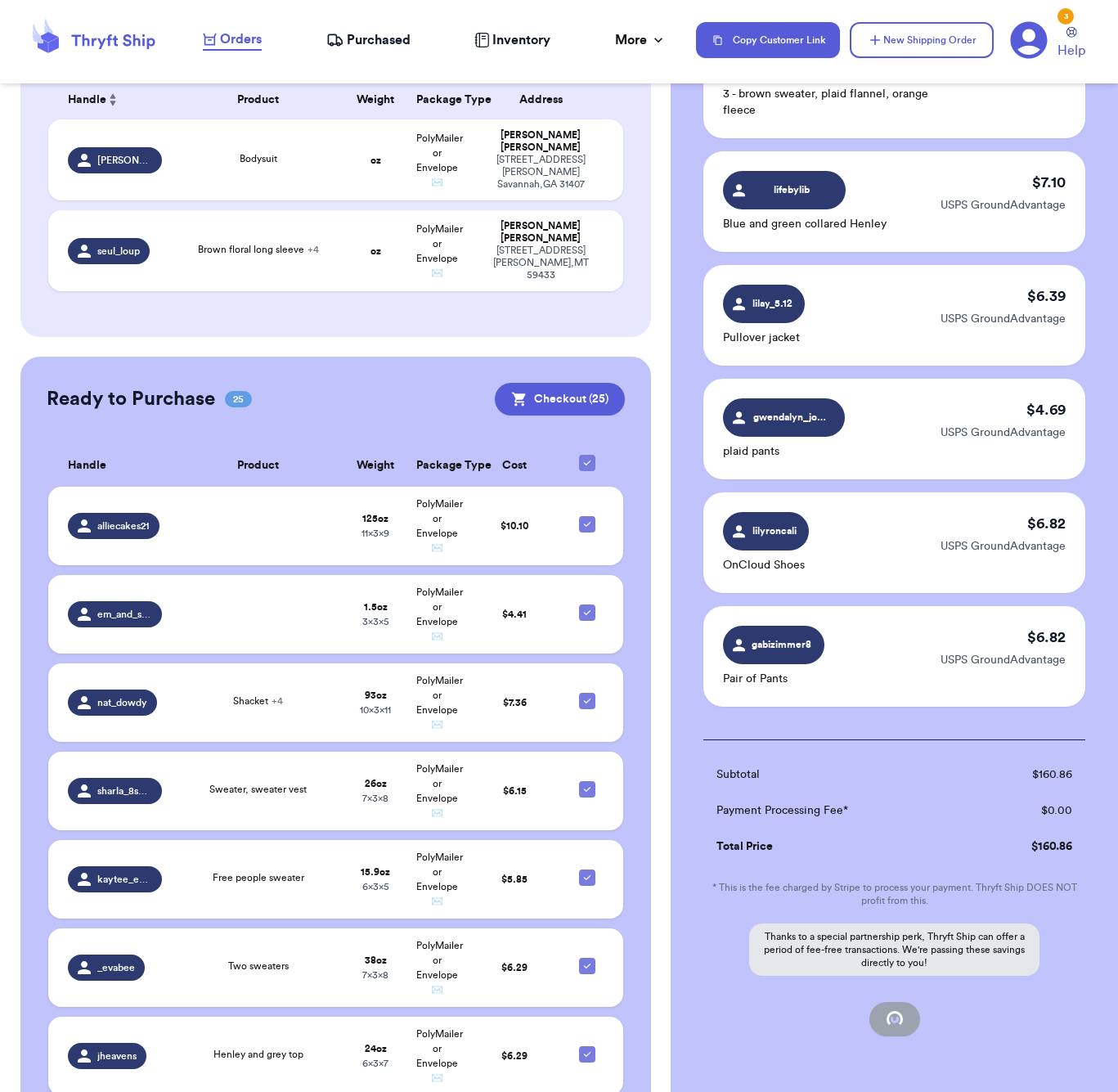
checkbox input "false"
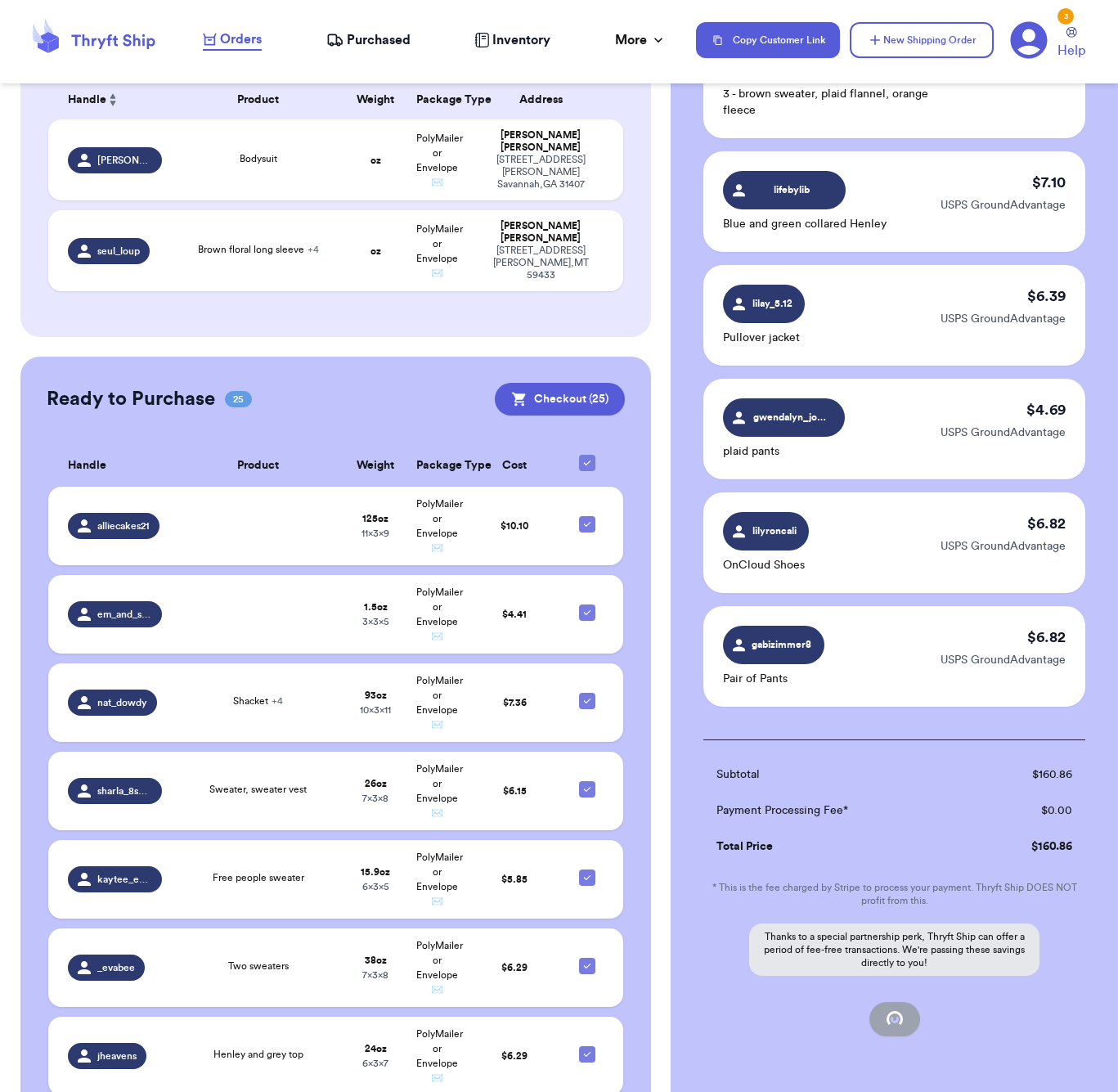
checkbox input "false"
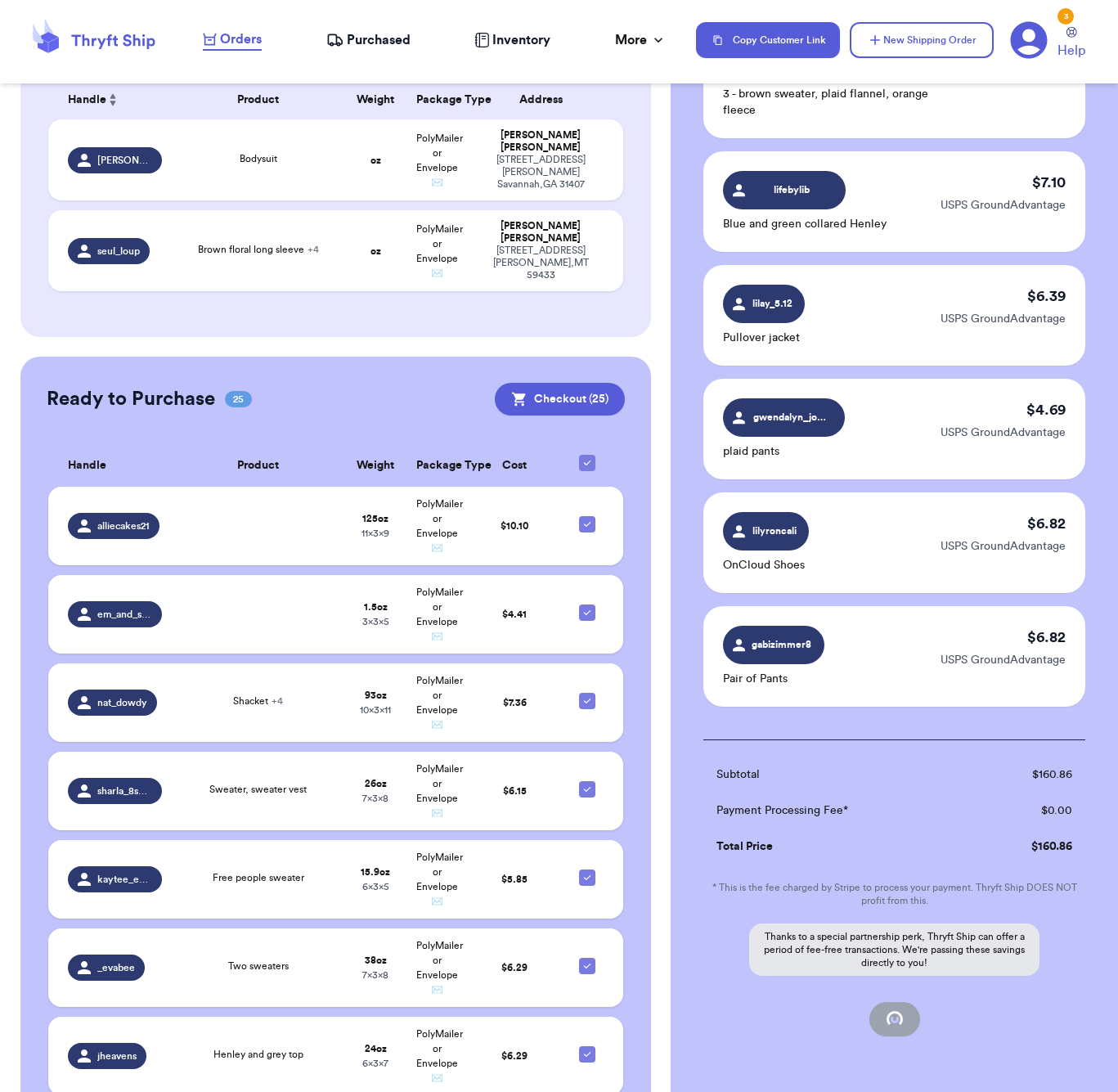
checkbox input "false"
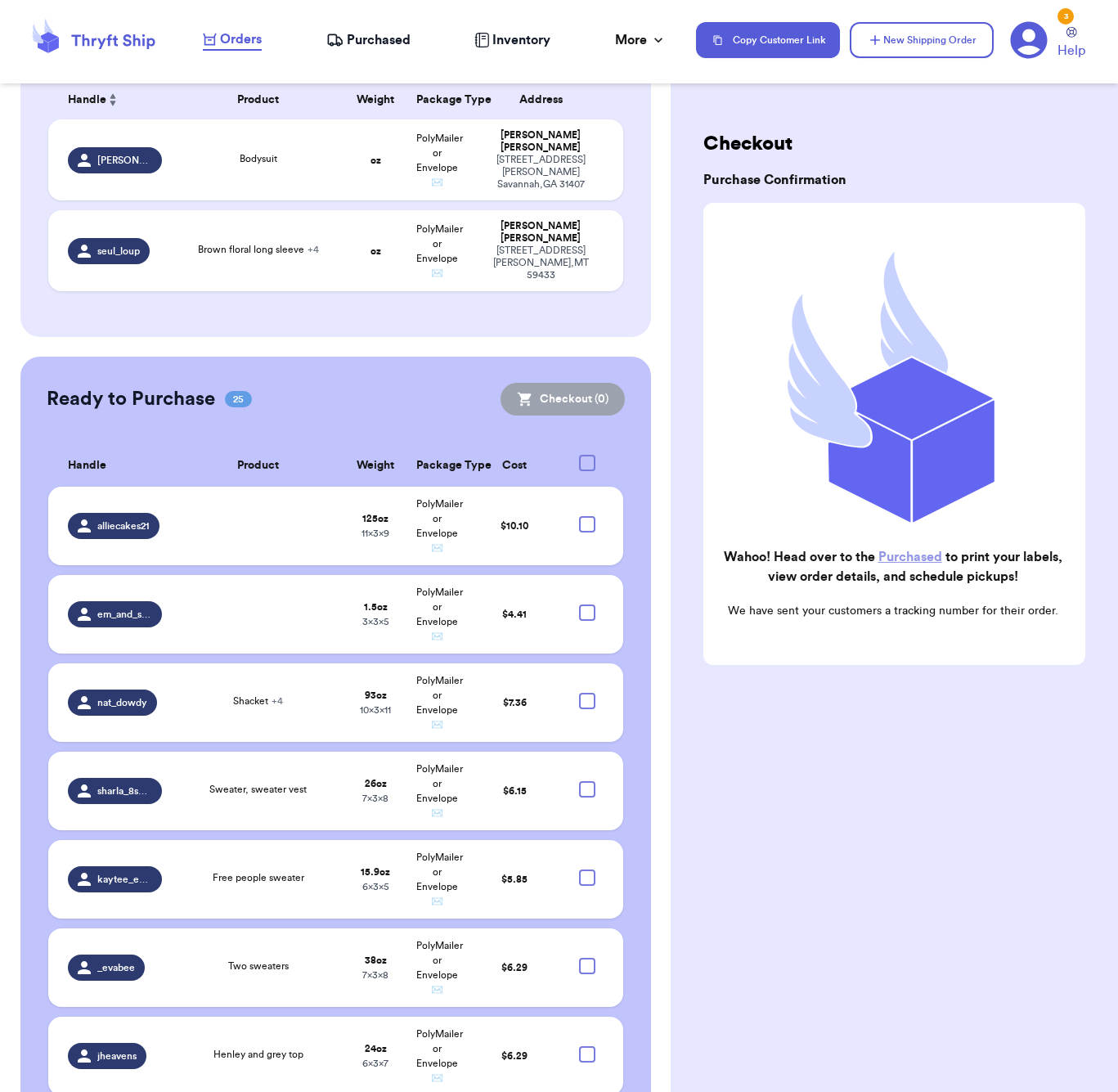
scroll to position [0, 0]
checkbox input "true"
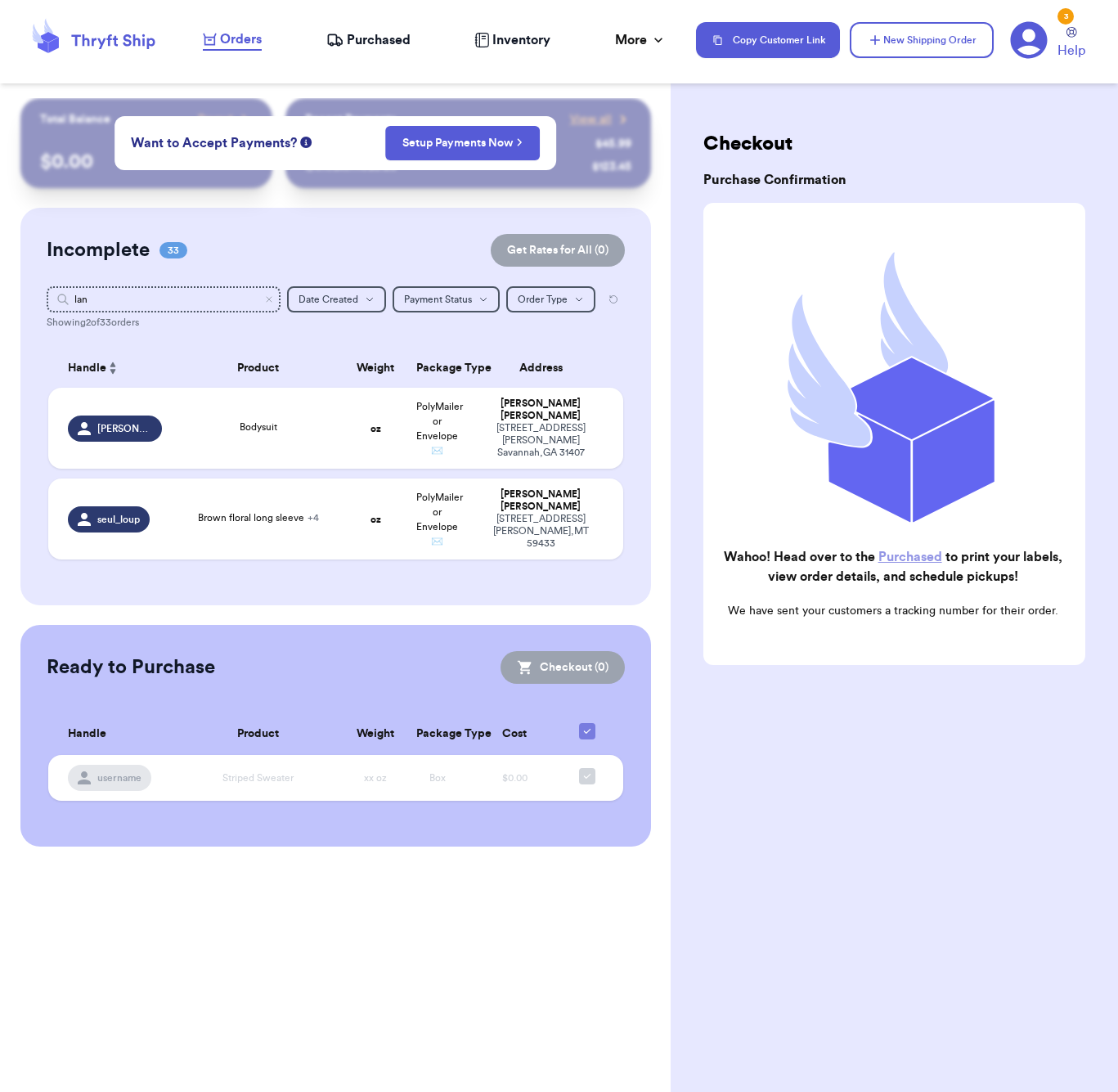
click at [326, 44] on icon at bounding box center [334, 40] width 17 height 16
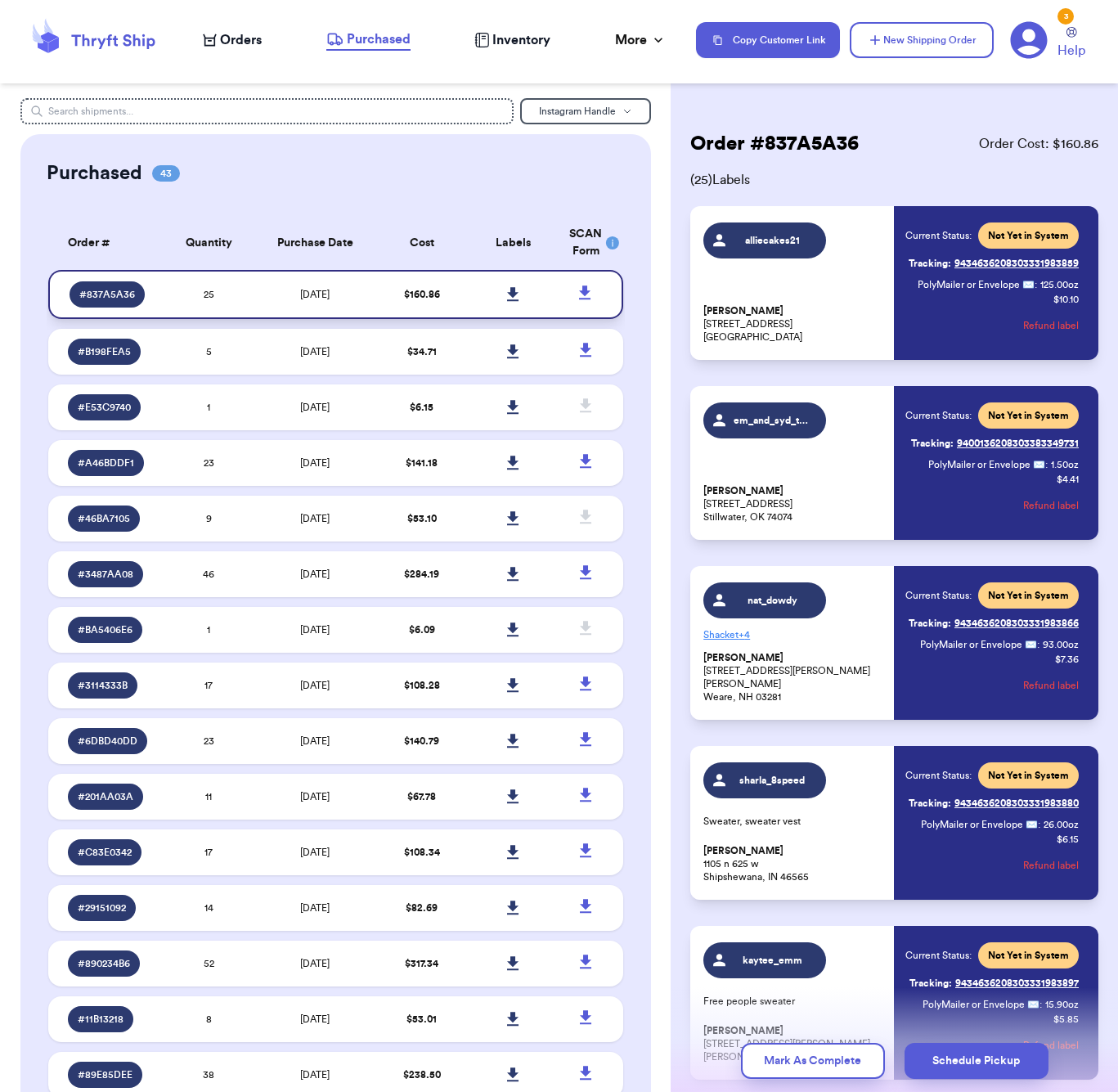
click at [514, 301] on icon at bounding box center [514, 294] width 12 height 14
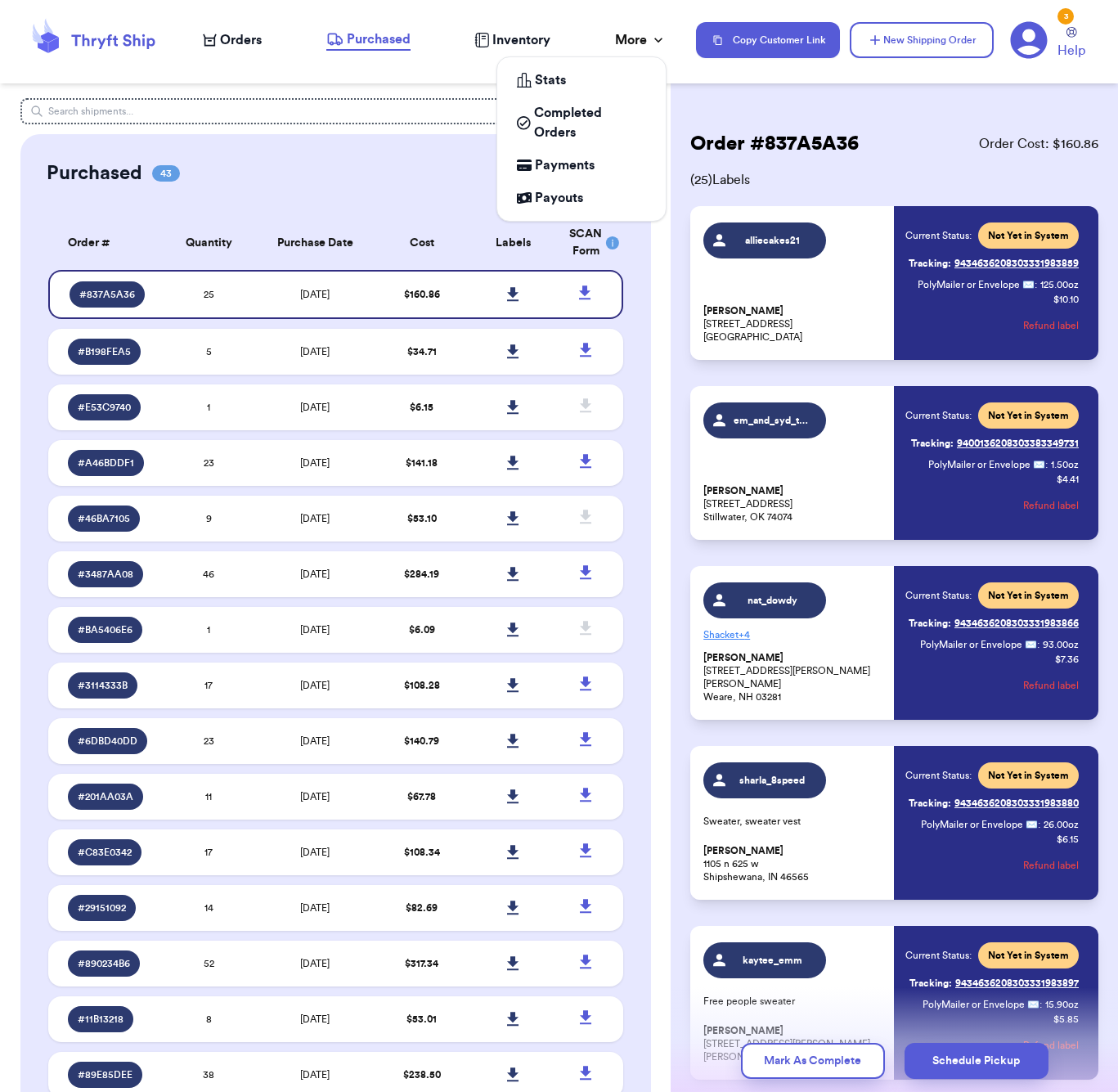
click at [642, 46] on div "More" at bounding box center [641, 40] width 52 height 20
click at [567, 89] on div "Stats" at bounding box center [582, 80] width 129 height 20
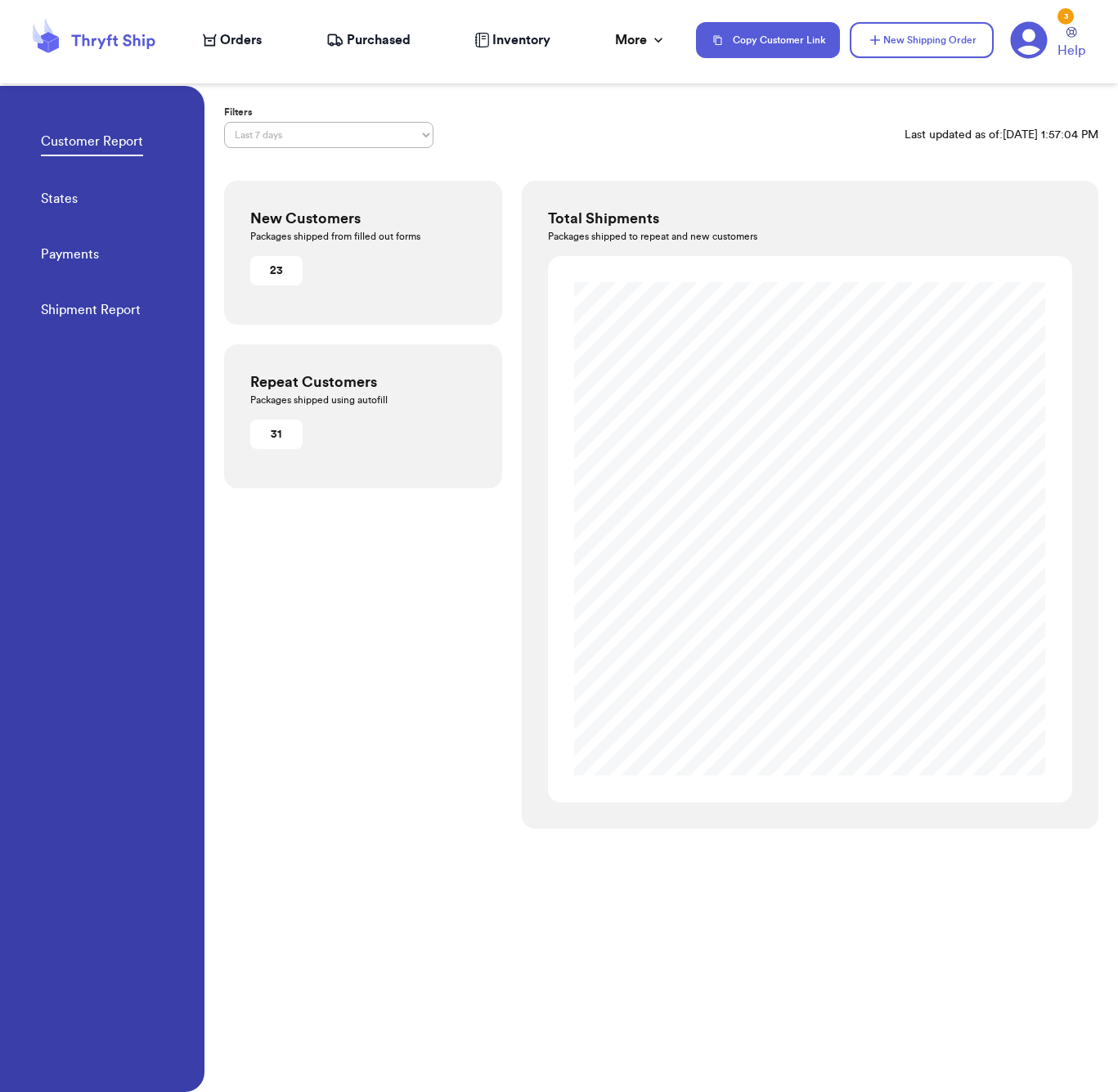
click at [100, 262] on div "Customer Report States Payments Shipment Report" at bounding box center [123, 220] width 164 height 270
click at [85, 257] on link "Payments" at bounding box center [70, 255] width 58 height 23
click at [61, 200] on link "States" at bounding box center [59, 200] width 36 height 23
click at [96, 135] on link "Customer Report" at bounding box center [92, 144] width 102 height 25
select select "LAST_30_DAYS"
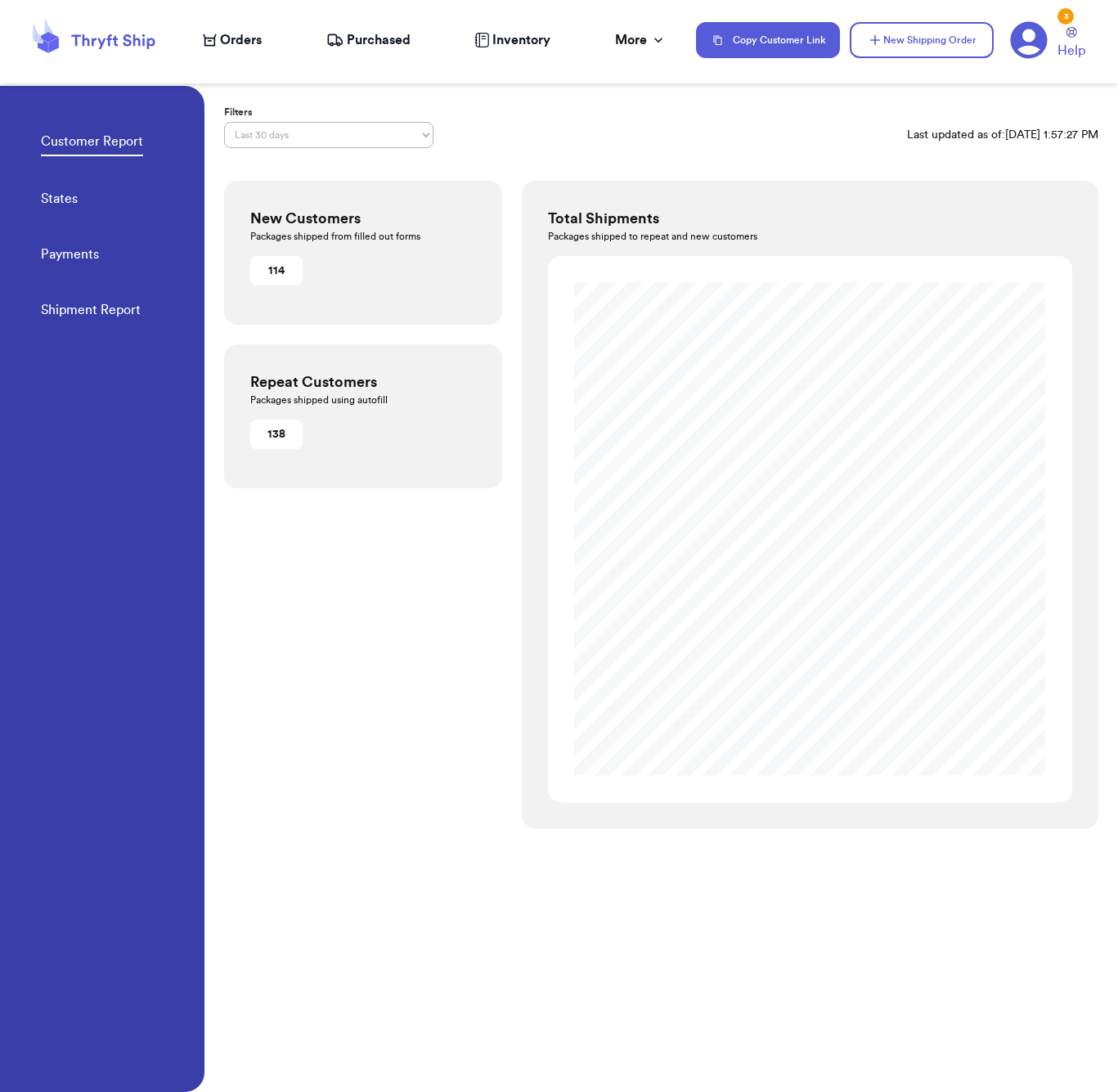
click at [287, 265] on div "114" at bounding box center [276, 271] width 39 height 16
click at [282, 434] on div "138" at bounding box center [276, 435] width 39 height 16
click at [65, 255] on link "Payments" at bounding box center [70, 255] width 58 height 23
click at [105, 310] on link "Shipment Report" at bounding box center [91, 311] width 100 height 23
click at [641, 34] on div "More" at bounding box center [641, 40] width 52 height 20
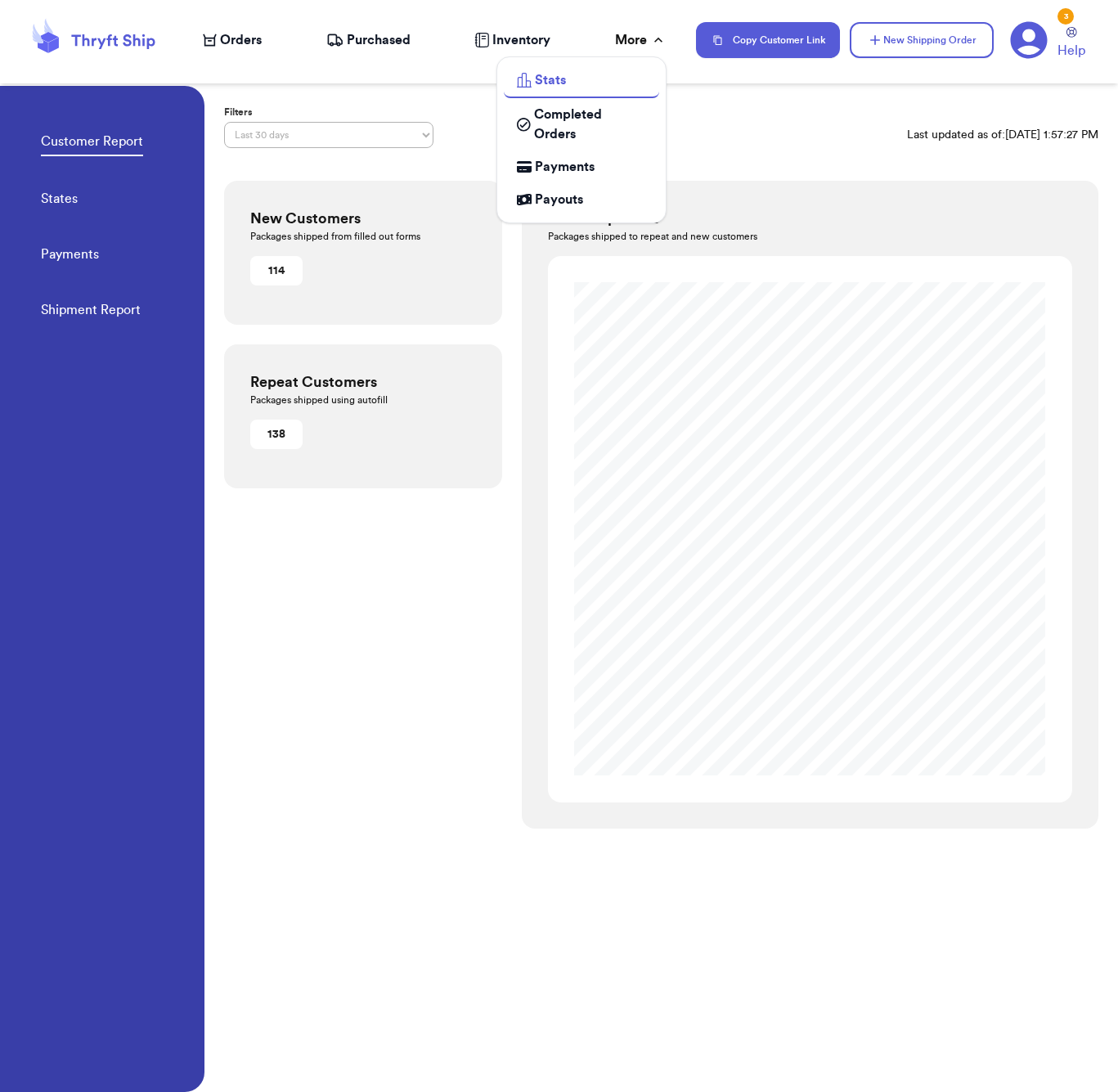
click at [595, 116] on span "Completed Orders" at bounding box center [590, 124] width 112 height 39
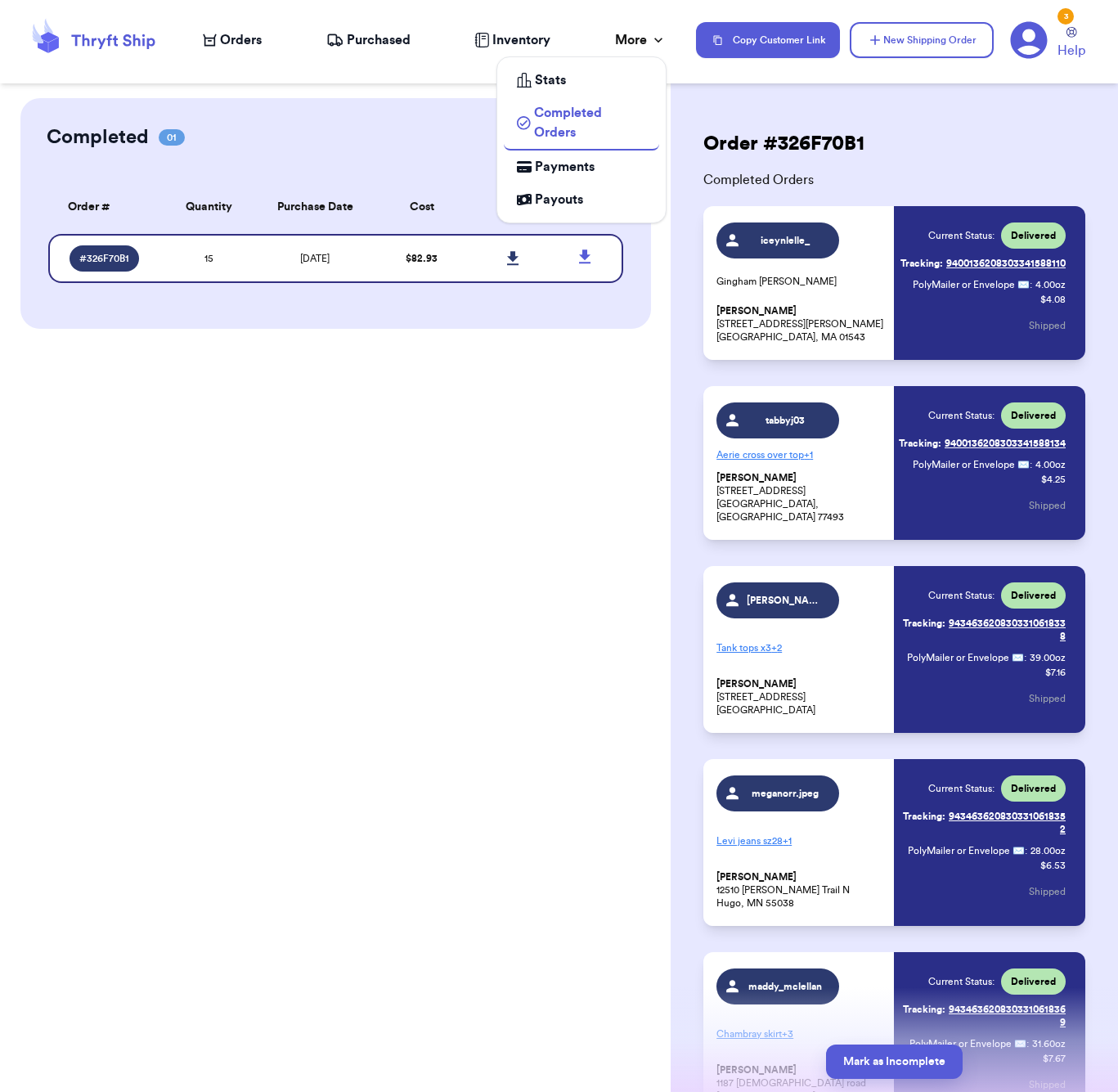
click at [591, 171] on span "Payments" at bounding box center [565, 167] width 60 height 20
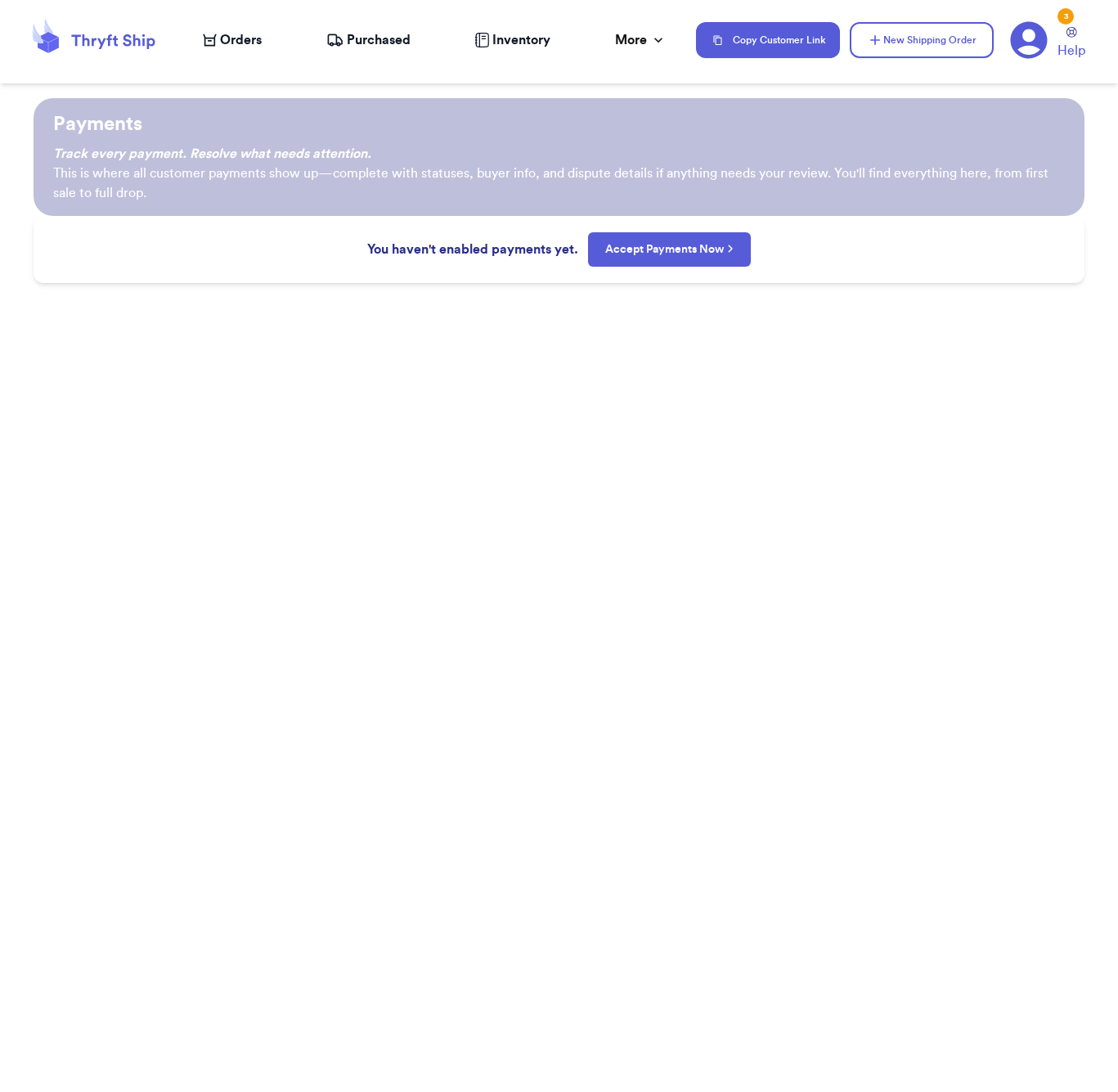
click at [398, 41] on span "Purchased" at bounding box center [379, 40] width 64 height 20
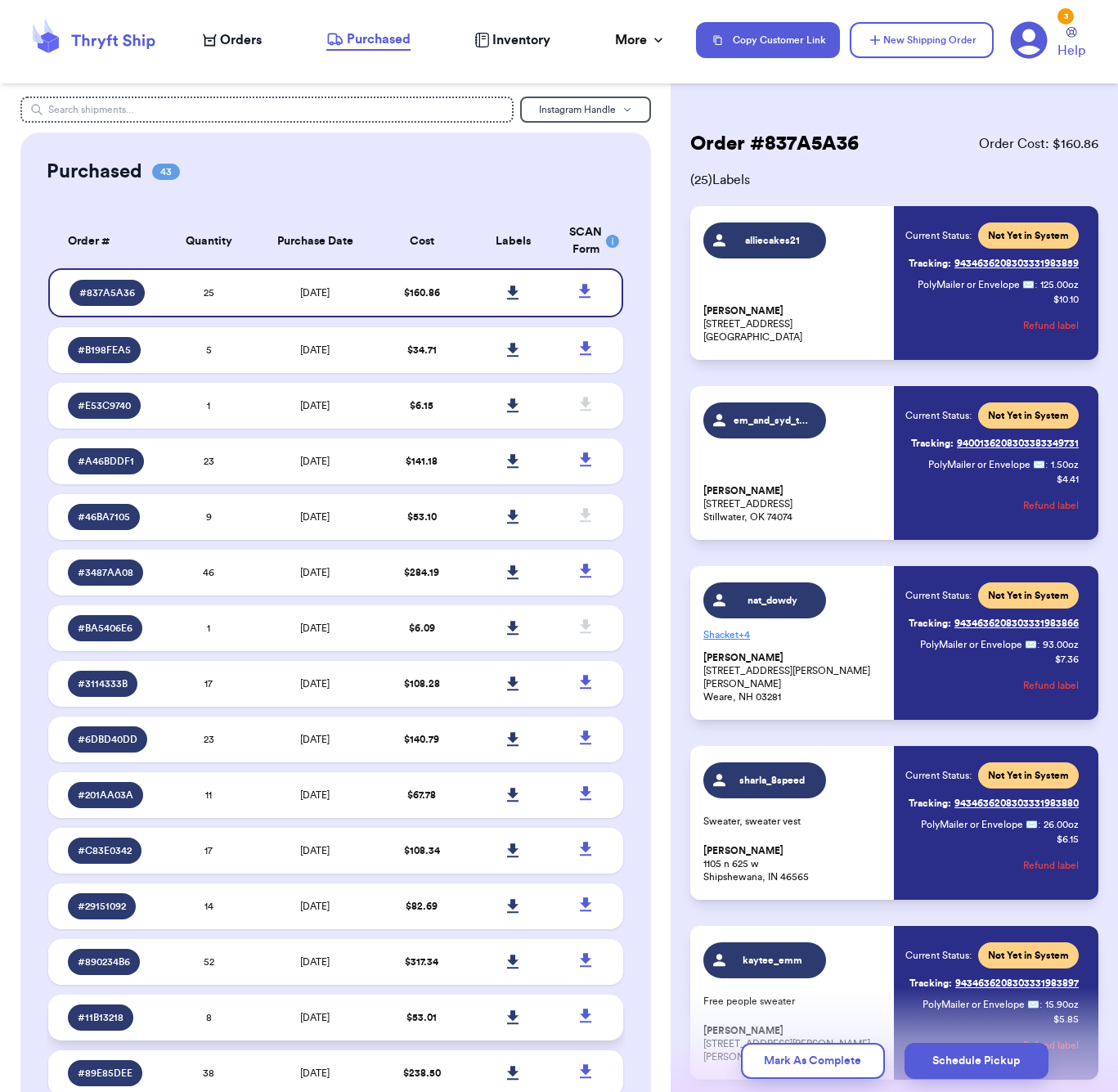
scroll to position [1, 0]
click at [225, 50] on div "Orders Purchased Inventory More Stats Completed Orders Payments Payouts" at bounding box center [441, 39] width 477 height 21
click at [233, 43] on span "Orders" at bounding box center [241, 40] width 42 height 20
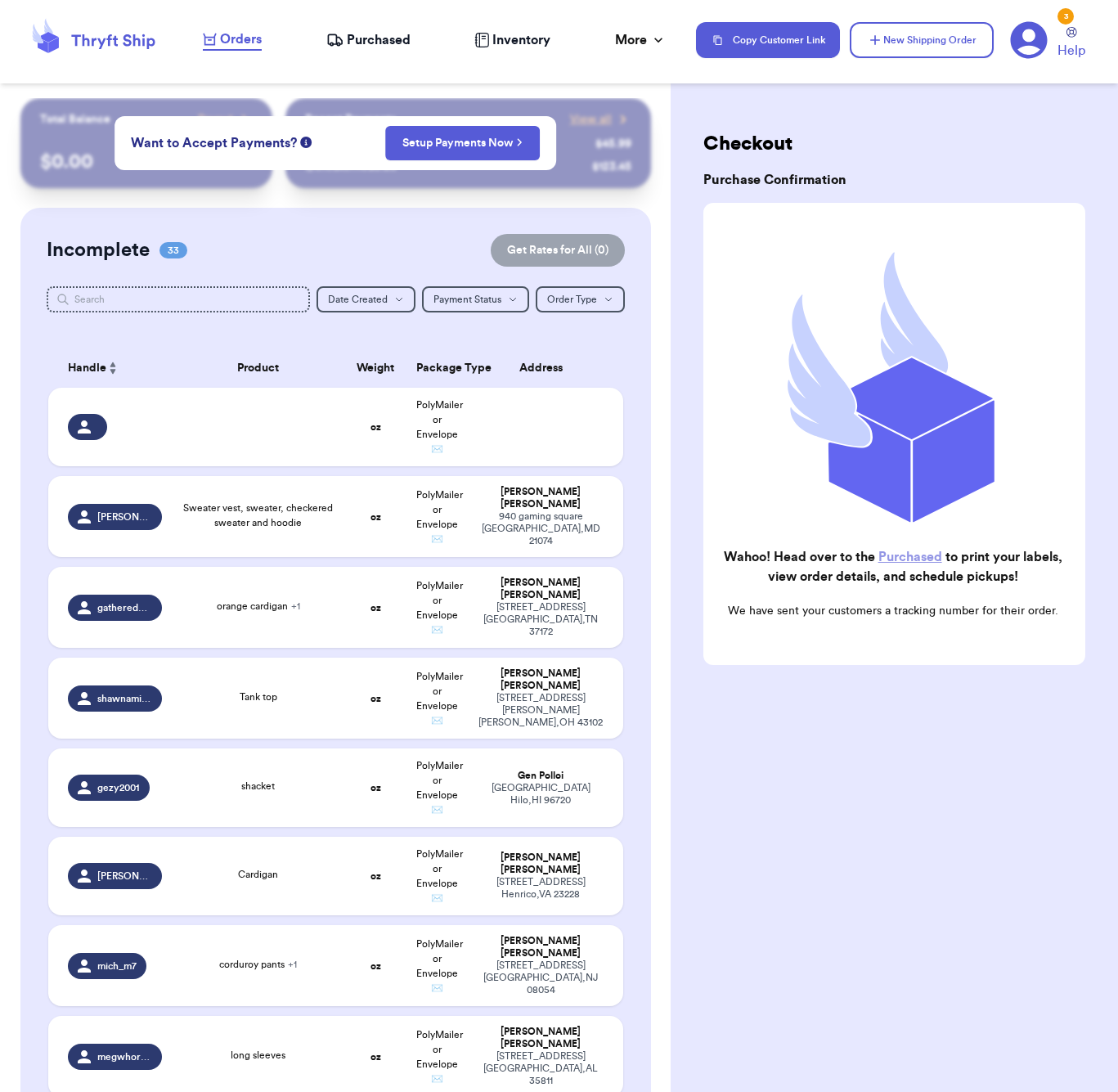
click at [869, 117] on div "Checkout Purchase Confirmation Wahoo! Head over to the Purchased to print your …" at bounding box center [894, 439] width 447 height 682
